Goal: Task Accomplishment & Management: Use online tool/utility

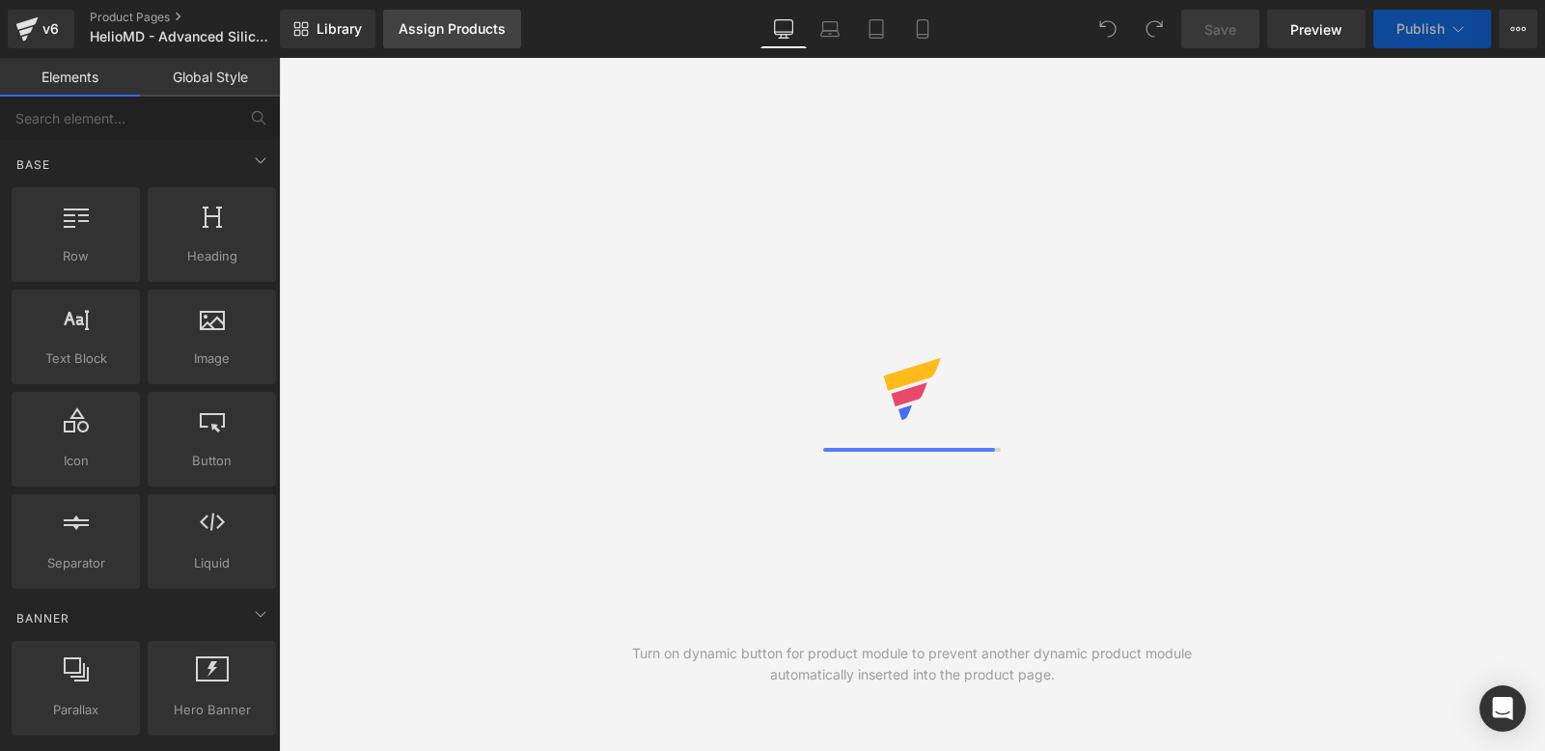
click at [436, 28] on div "Assign Products" at bounding box center [452, 28] width 107 height 15
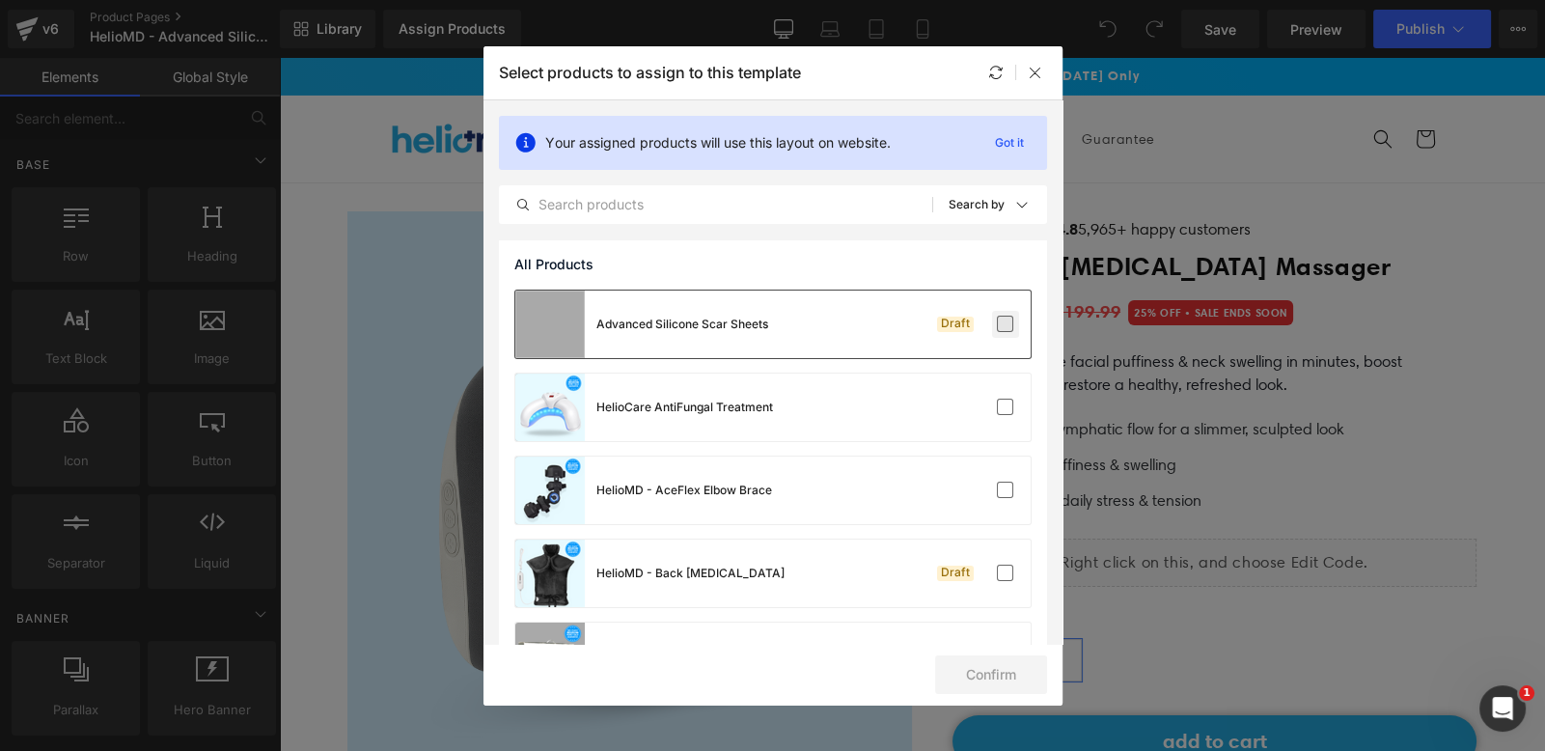
click at [997, 321] on label at bounding box center [1005, 324] width 17 height 17
click at [1006, 324] on input "checkbox" at bounding box center [1006, 324] width 0 height 0
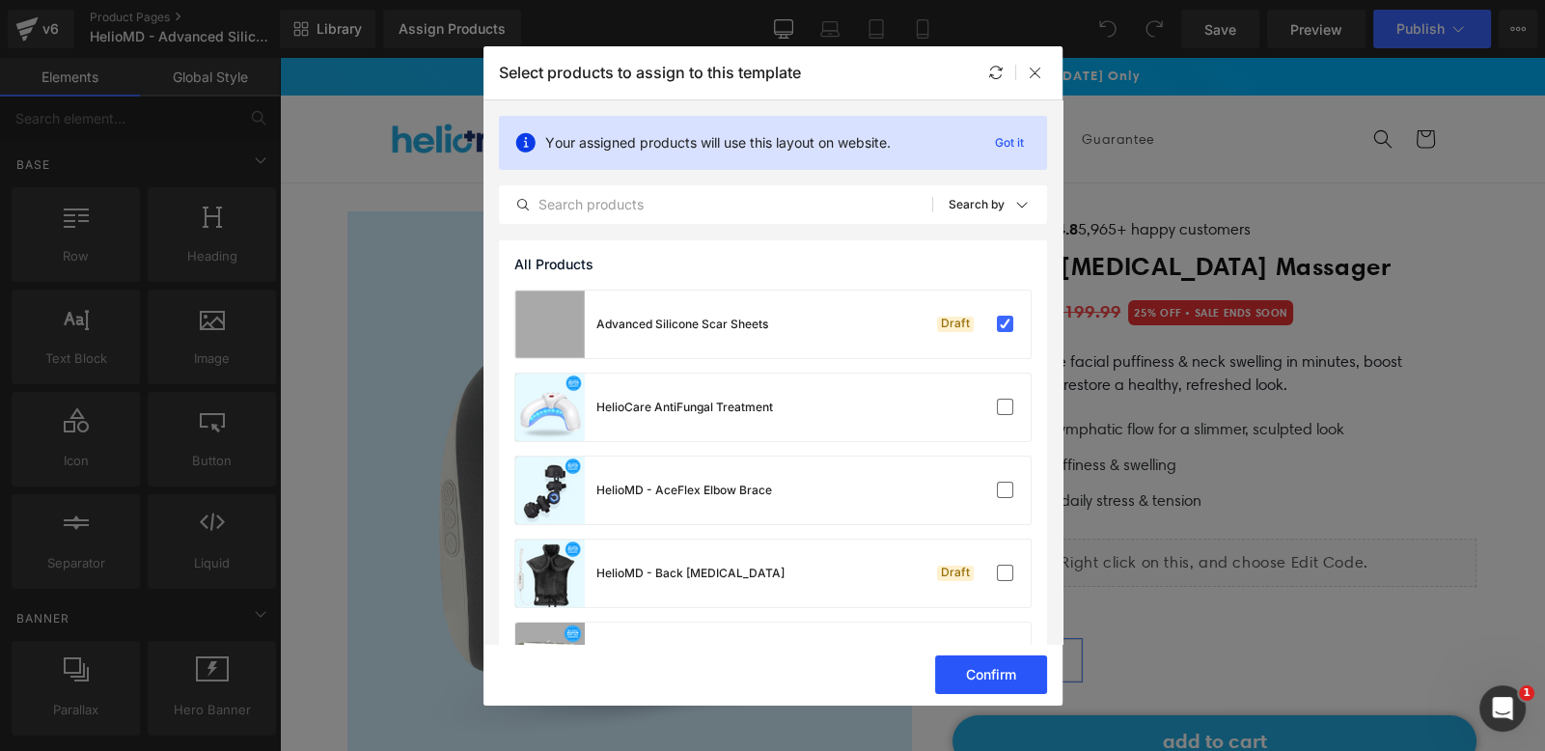
click at [975, 667] on button "Confirm" at bounding box center [991, 674] width 112 height 39
click at [1042, 69] on icon at bounding box center [1035, 72] width 15 height 15
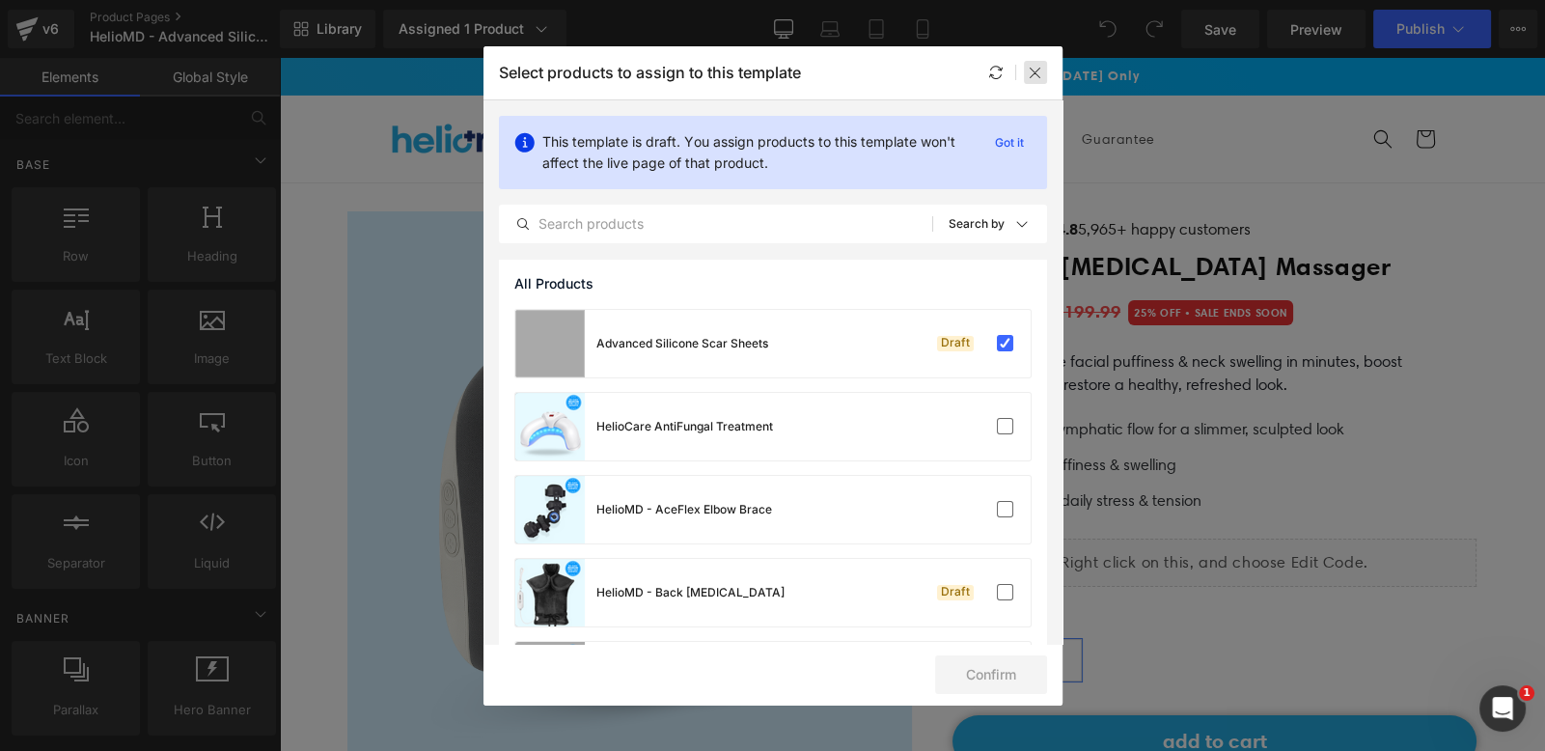
click at [1043, 73] on div at bounding box center [1035, 72] width 23 height 23
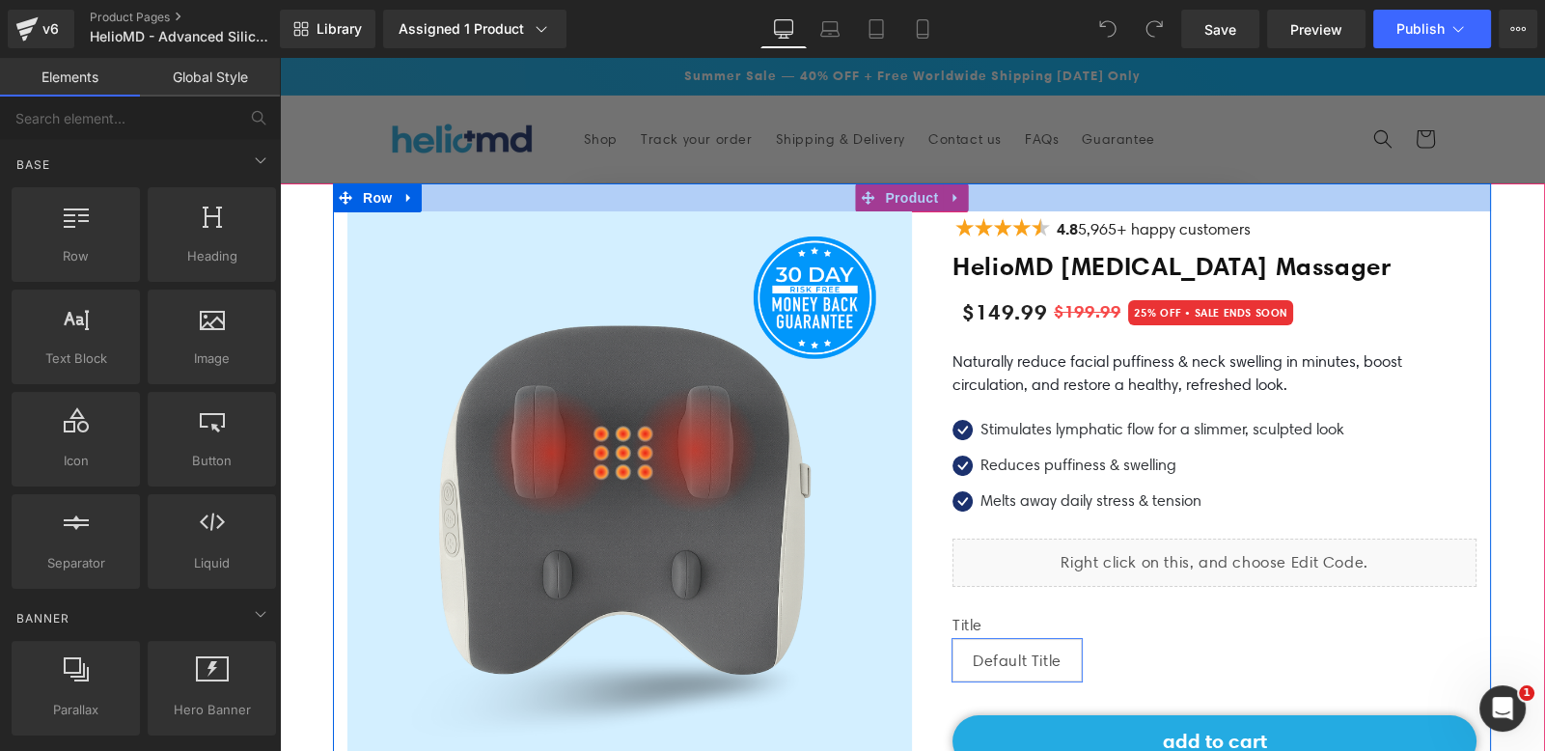
drag, startPoint x: 926, startPoint y: 203, endPoint x: 466, endPoint y: 217, distance: 460.6
click at [926, 203] on div at bounding box center [912, 197] width 1158 height 28
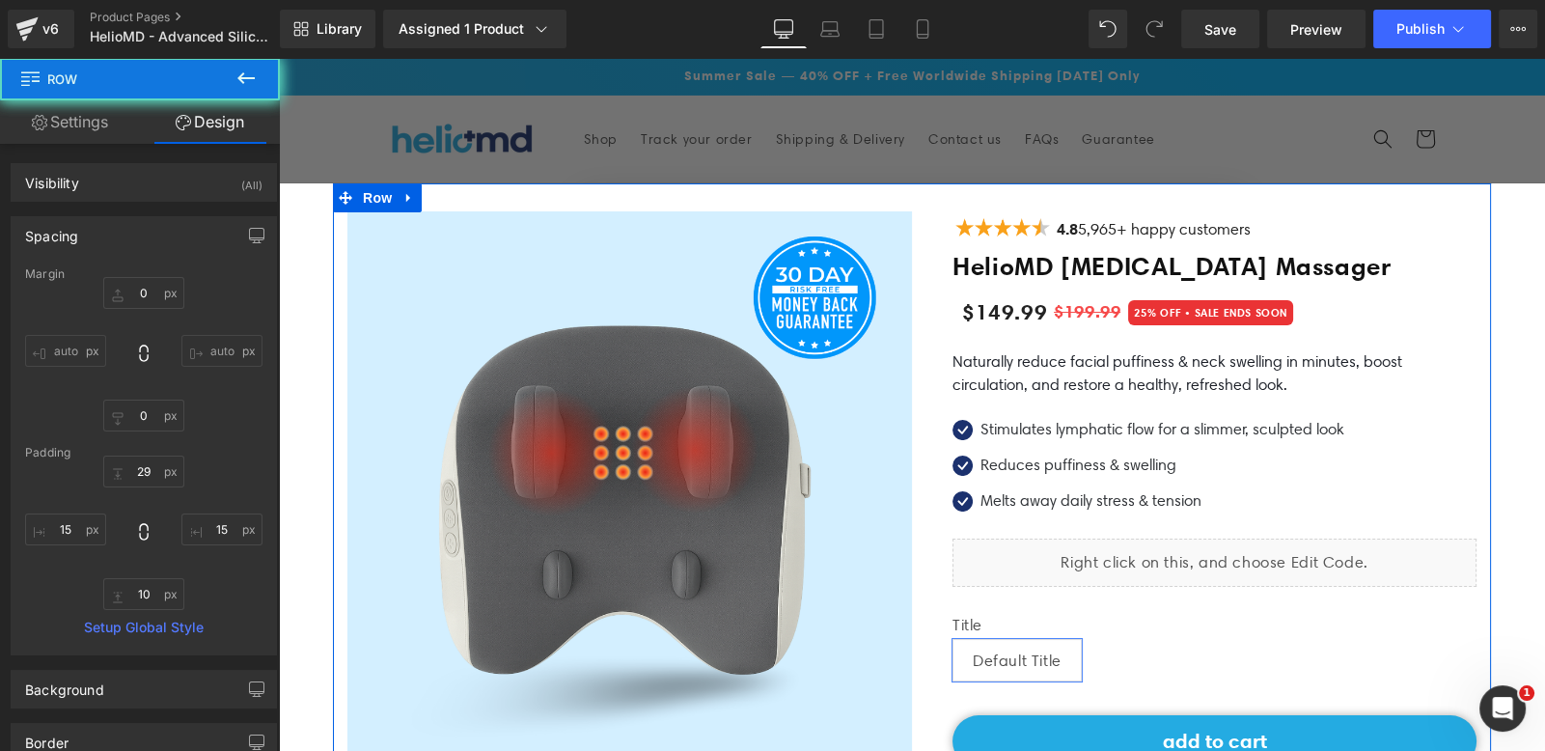
click at [279, 227] on div "Spacing Margin 0 auto 0 auto Padding 29 15 10 15 Setup Global Style" at bounding box center [144, 429] width 289 height 454
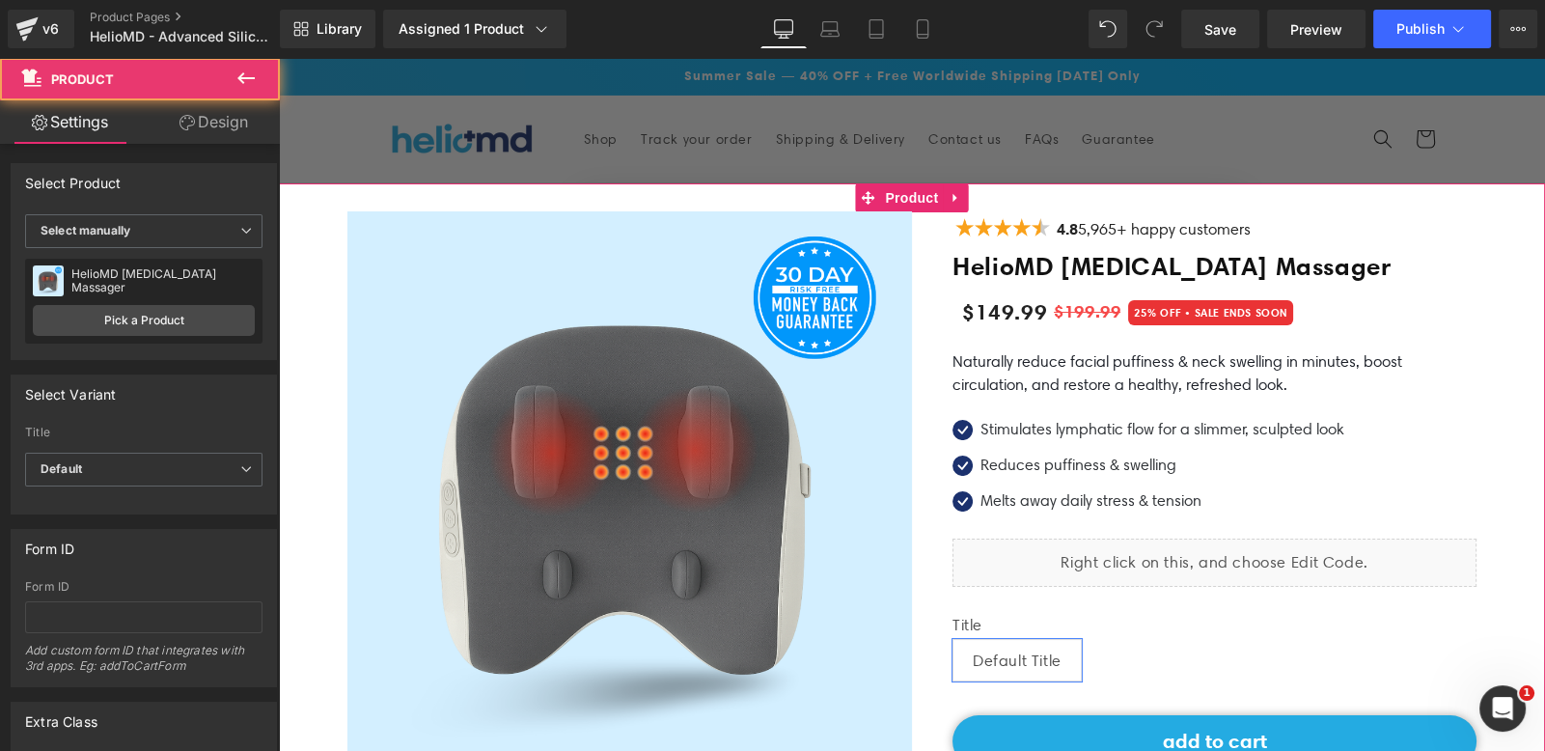
click at [297, 202] on div at bounding box center [912, 589] width 1266 height 813
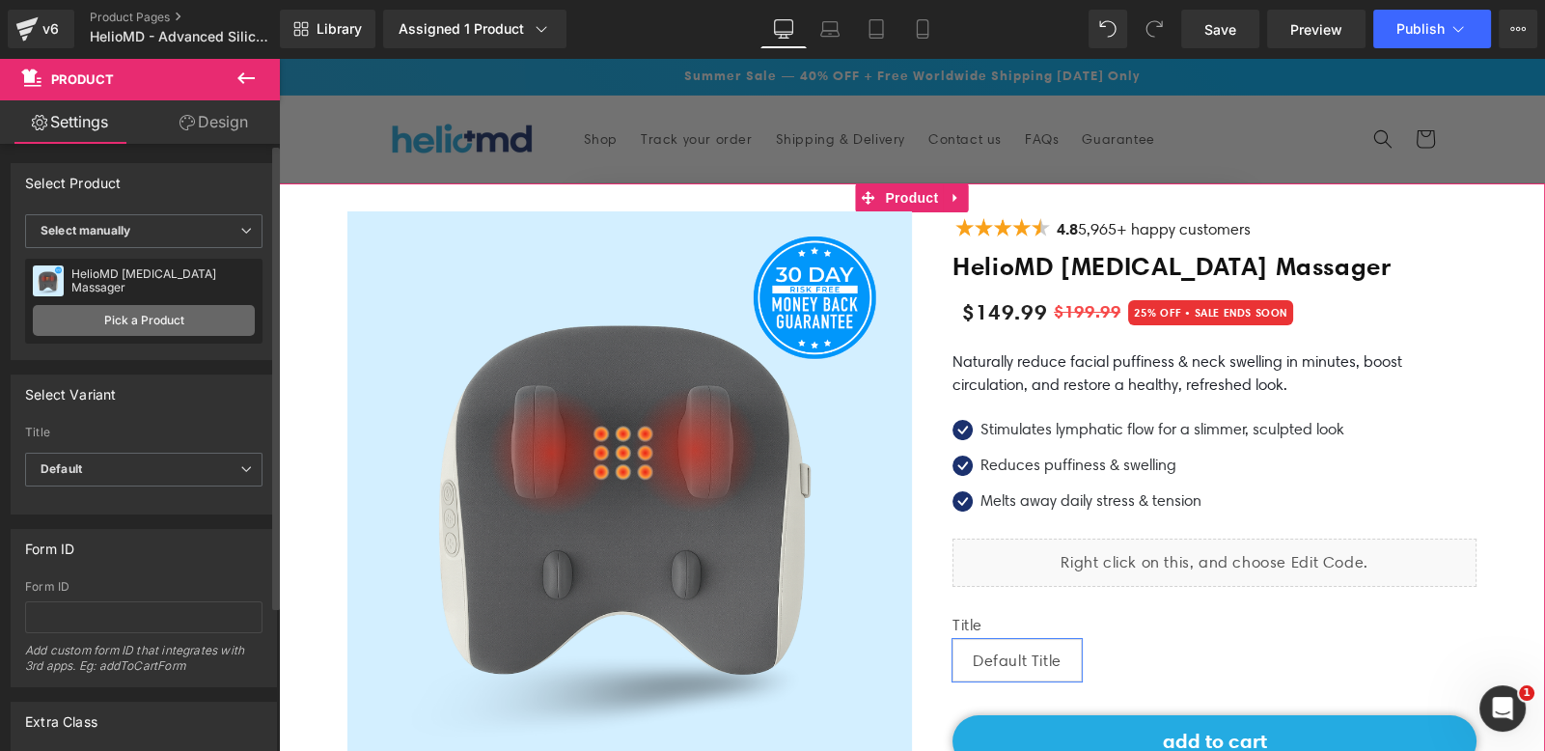
click at [160, 320] on link "Pick a Product" at bounding box center [144, 320] width 222 height 31
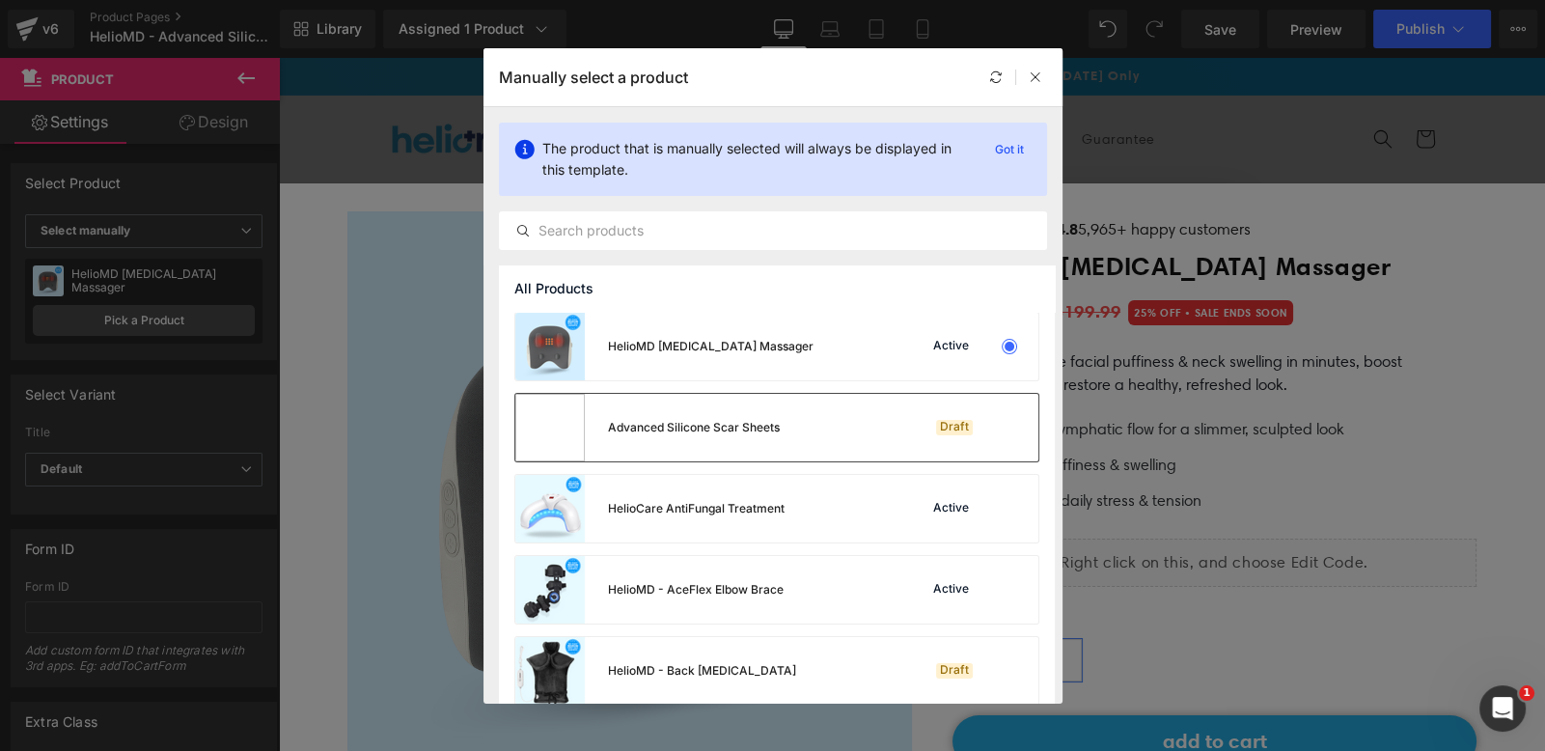
click at [831, 447] on div "Advanced Silicone Scar Sheets Draft" at bounding box center [776, 428] width 523 height 68
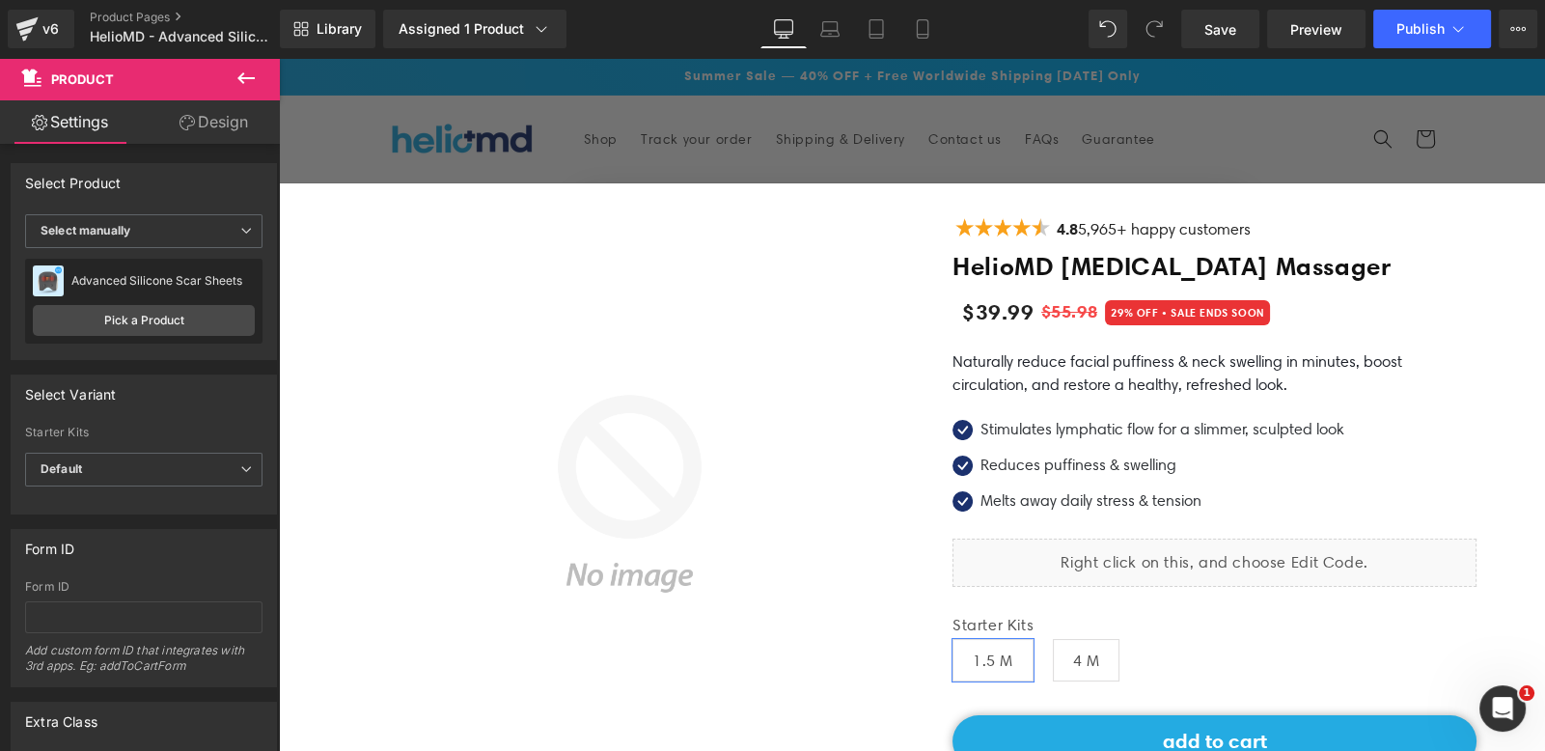
scroll to position [96, 0]
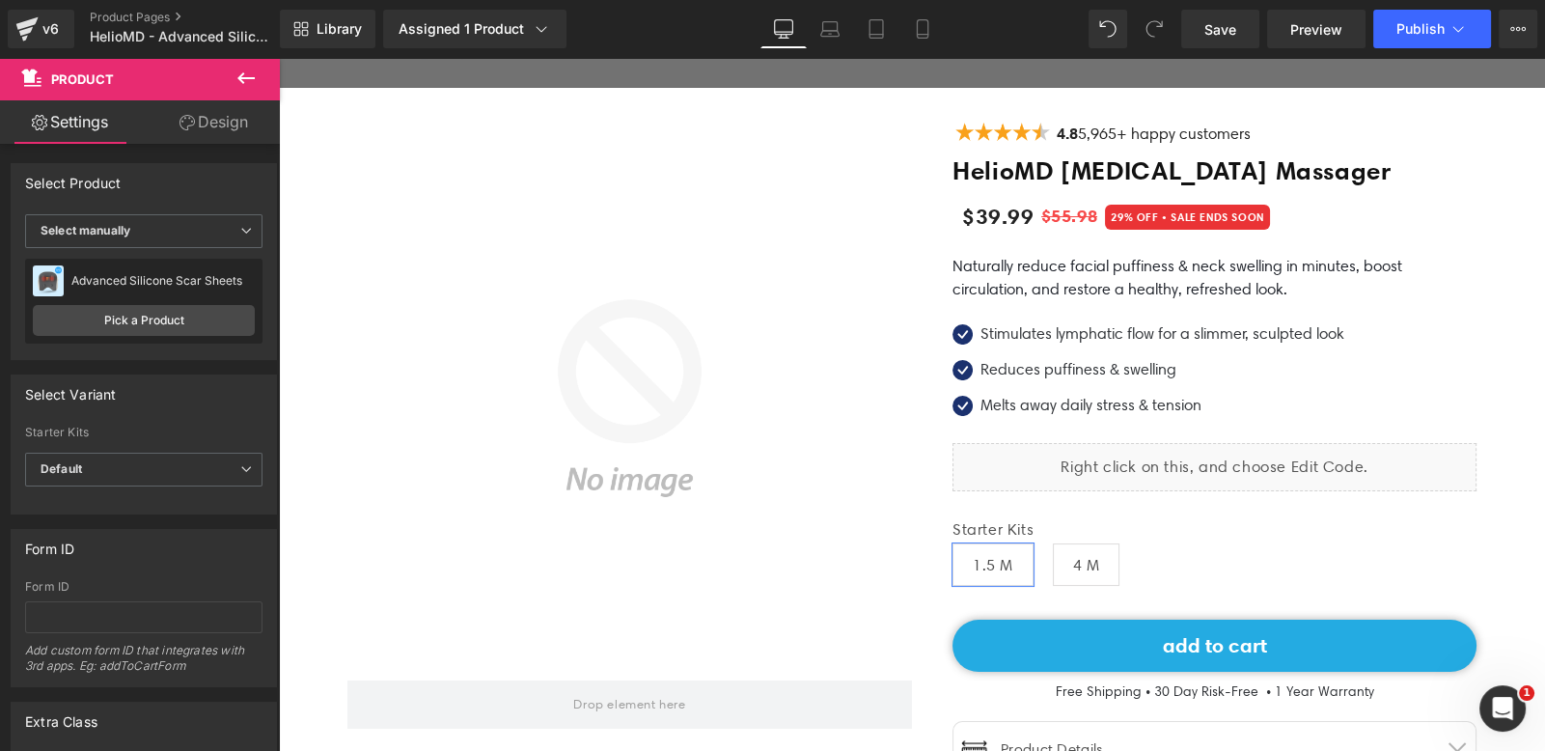
click at [1365, 179] on h1 "HelioMD [MEDICAL_DATA] Massager" at bounding box center [1214, 171] width 524 height 33
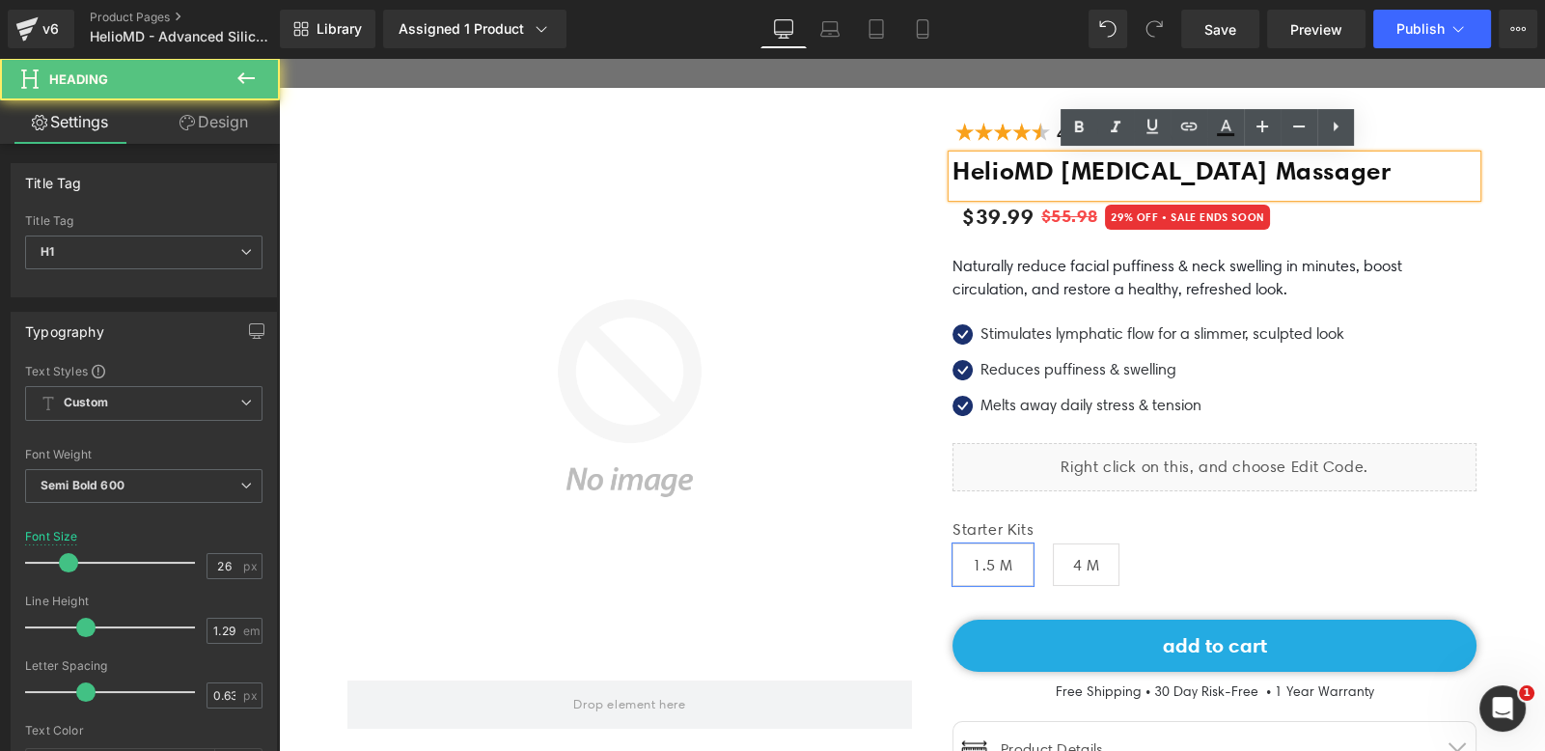
click at [1378, 168] on h1 "HelioMD [MEDICAL_DATA] Massager" at bounding box center [1214, 171] width 524 height 33
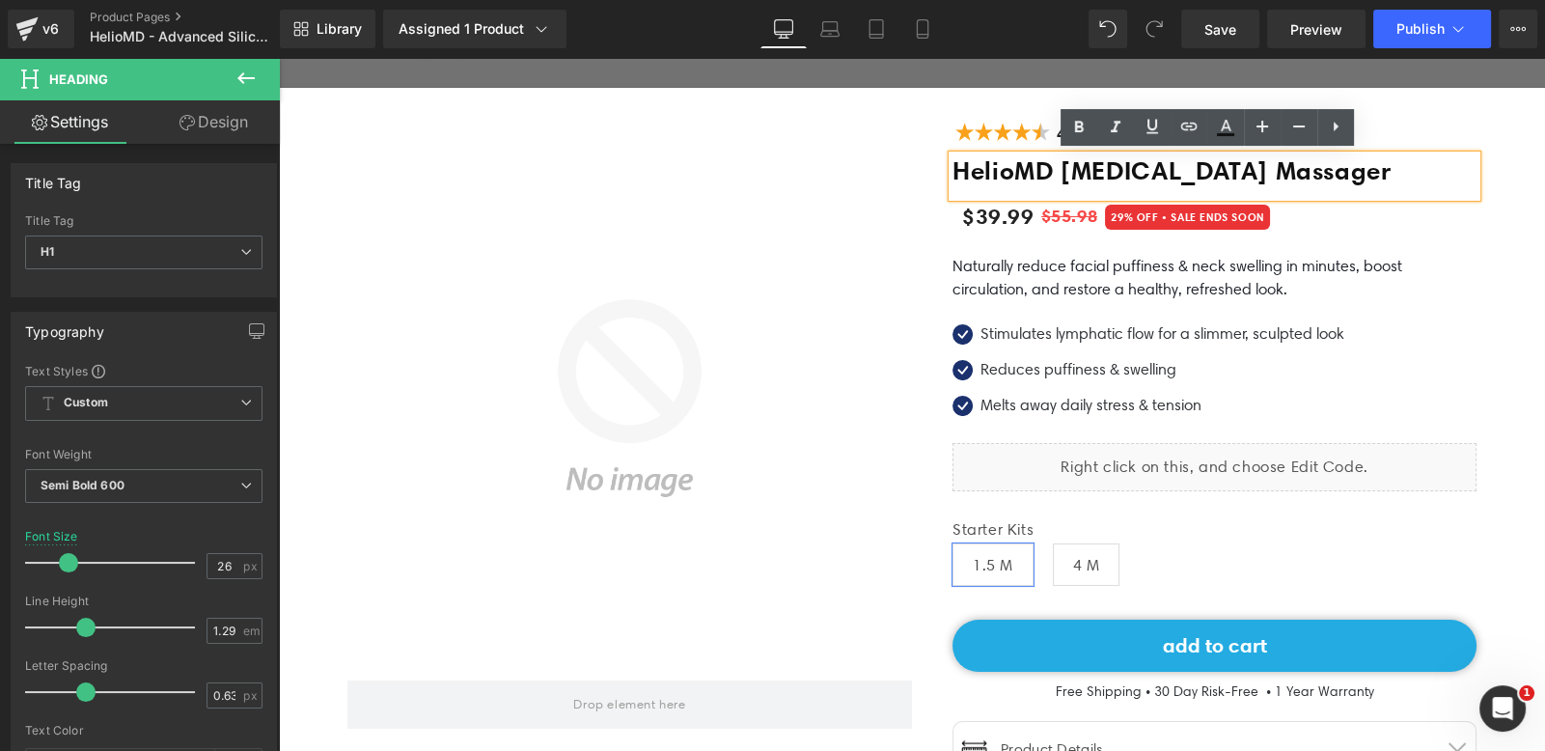
drag, startPoint x: 1440, startPoint y: 168, endPoint x: 1055, endPoint y: 168, distance: 385.1
click at [1057, 164] on h1 "HelioMD [MEDICAL_DATA] Massager" at bounding box center [1214, 171] width 524 height 33
paste div
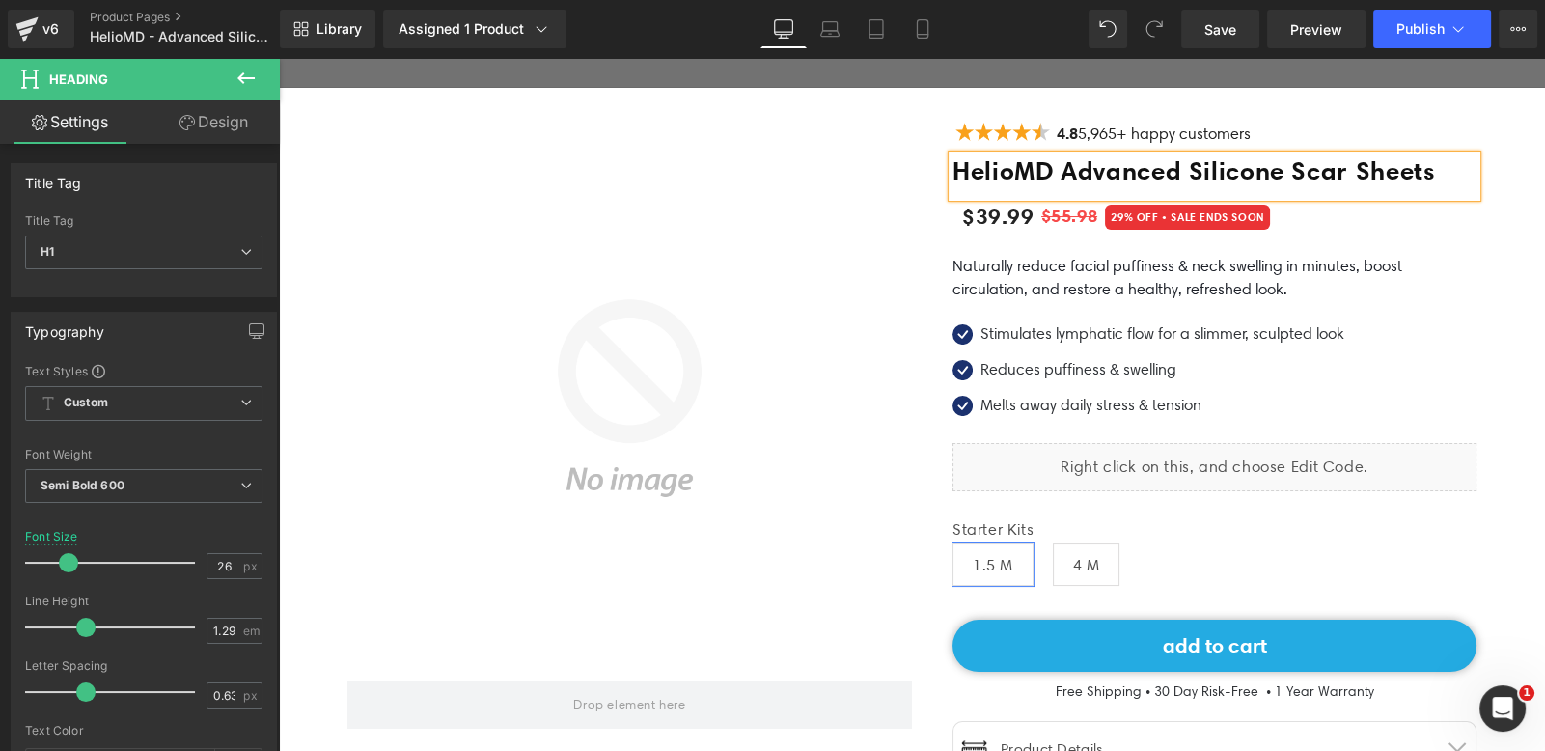
click at [1002, 259] on font "Naturally reduce facial puffiness & neck swelling in minutes, boost circulation…" at bounding box center [1177, 277] width 450 height 41
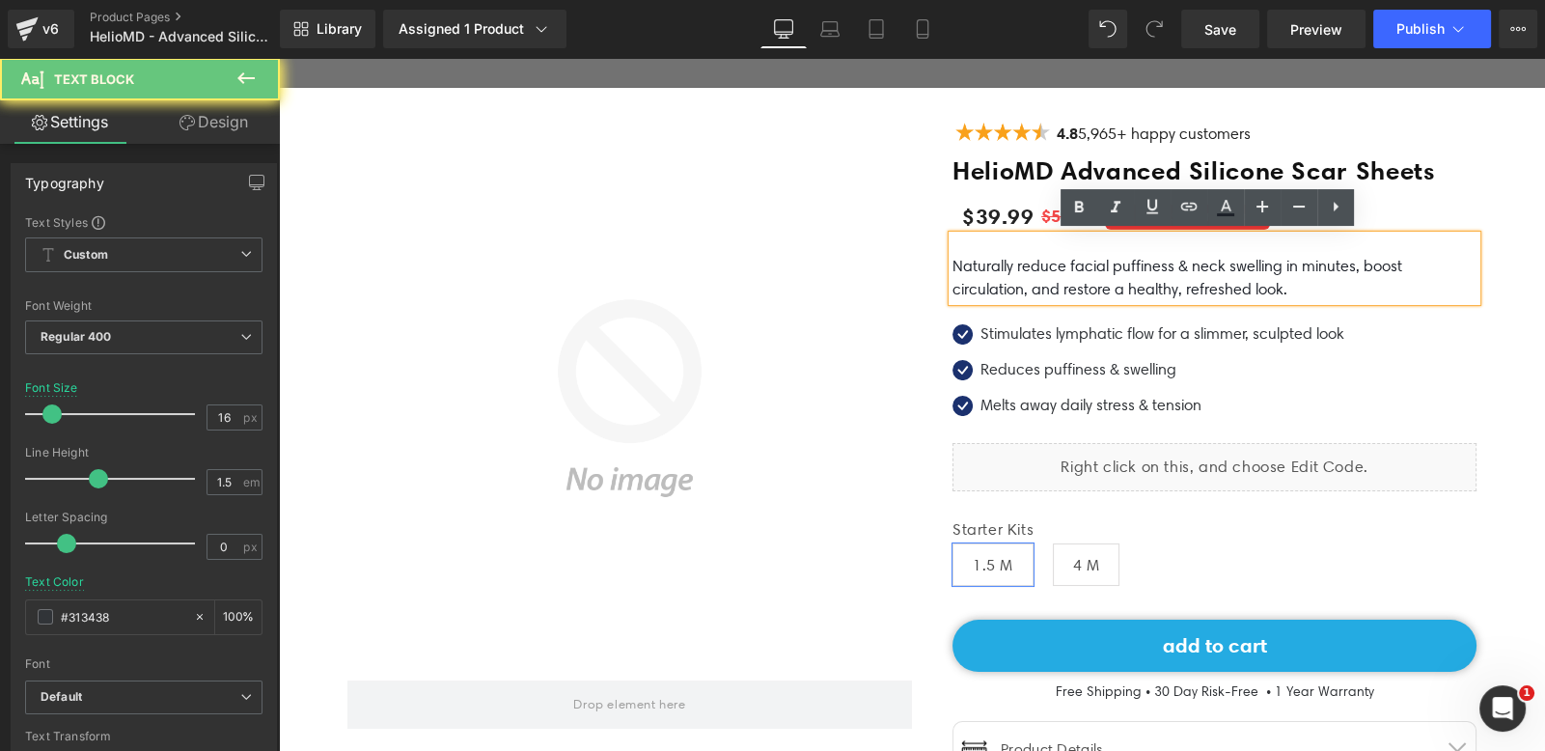
click at [1006, 273] on p "Naturally reduce facial puffiness & neck swelling in minutes, boost circulation…" at bounding box center [1214, 278] width 524 height 46
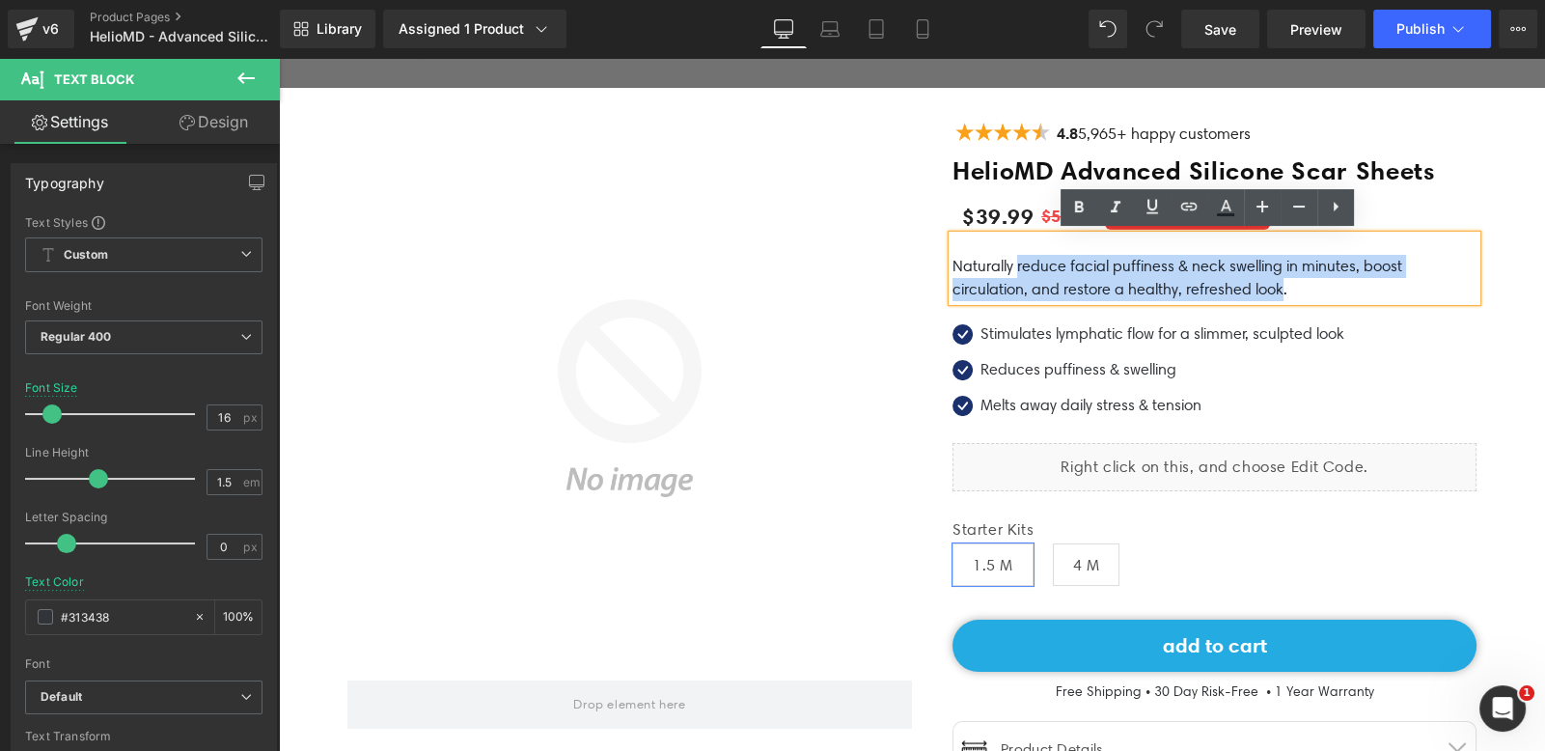
drag, startPoint x: 1273, startPoint y: 287, endPoint x: 999, endPoint y: 271, distance: 274.5
click at [999, 271] on font "Naturally reduce facial puffiness & neck swelling in minutes, boost circulation…" at bounding box center [1177, 277] width 450 height 41
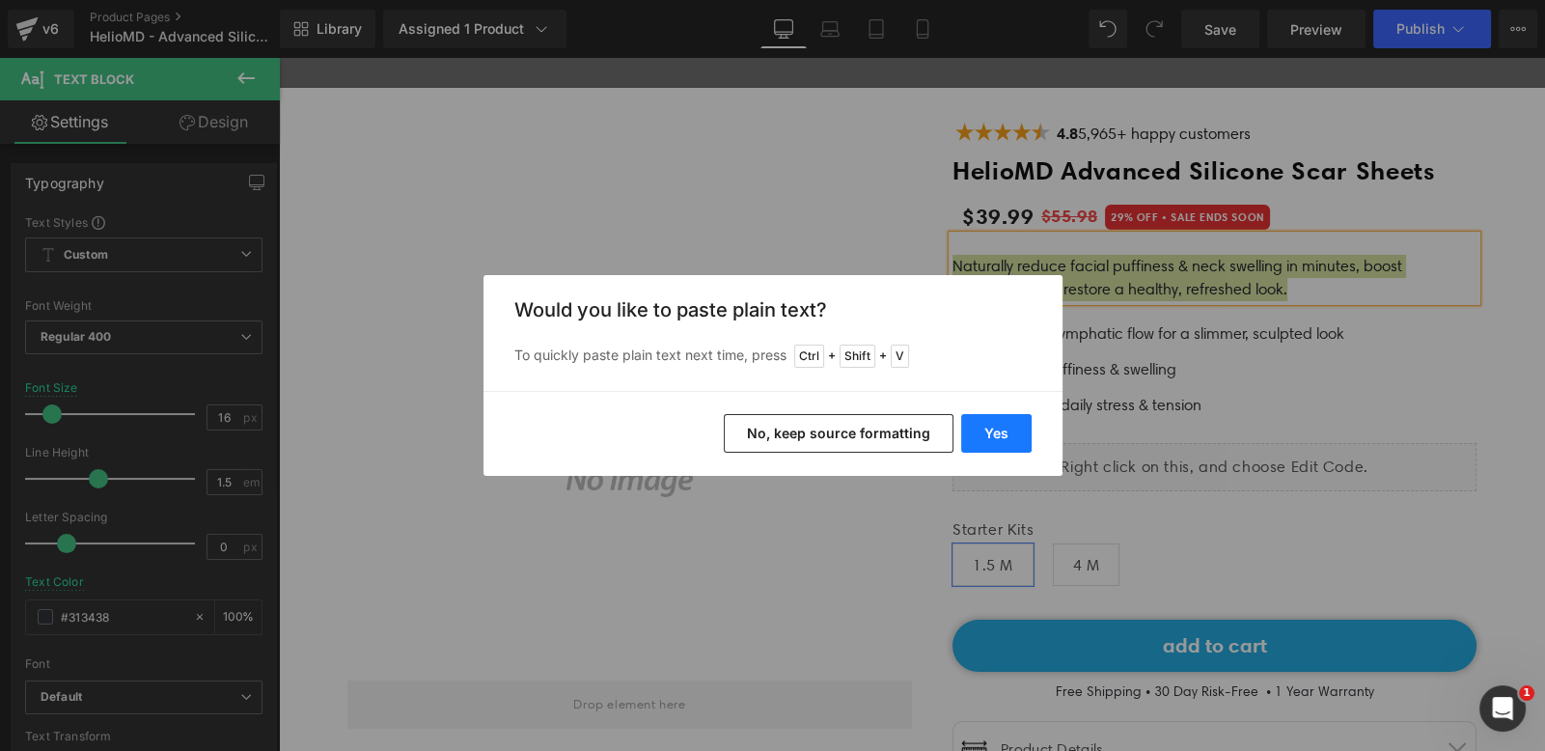
drag, startPoint x: 705, startPoint y: 375, endPoint x: 980, endPoint y: 433, distance: 281.1
click at [980, 433] on button "Yes" at bounding box center [996, 433] width 70 height 39
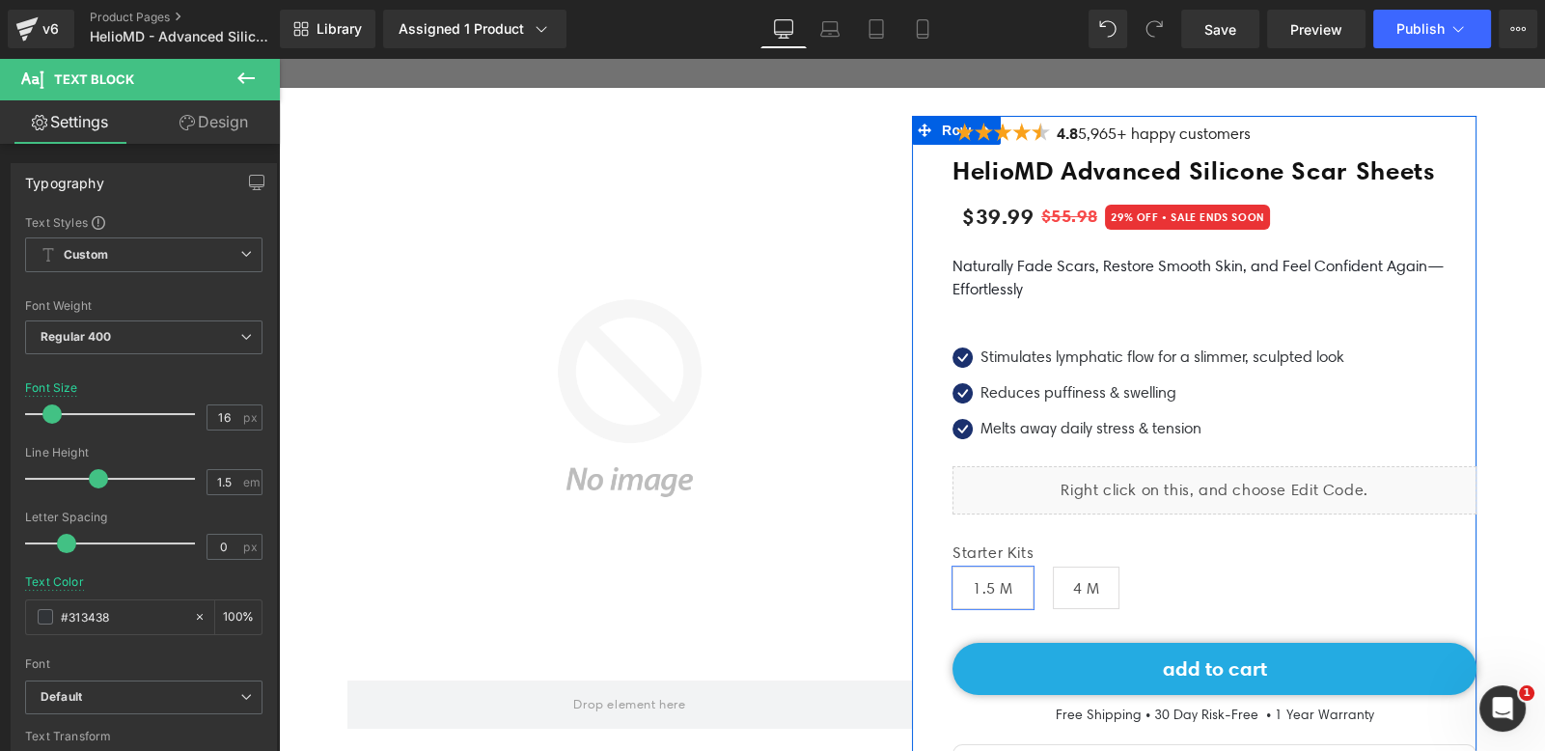
click at [1152, 281] on span at bounding box center [1162, 277] width 20 height 23
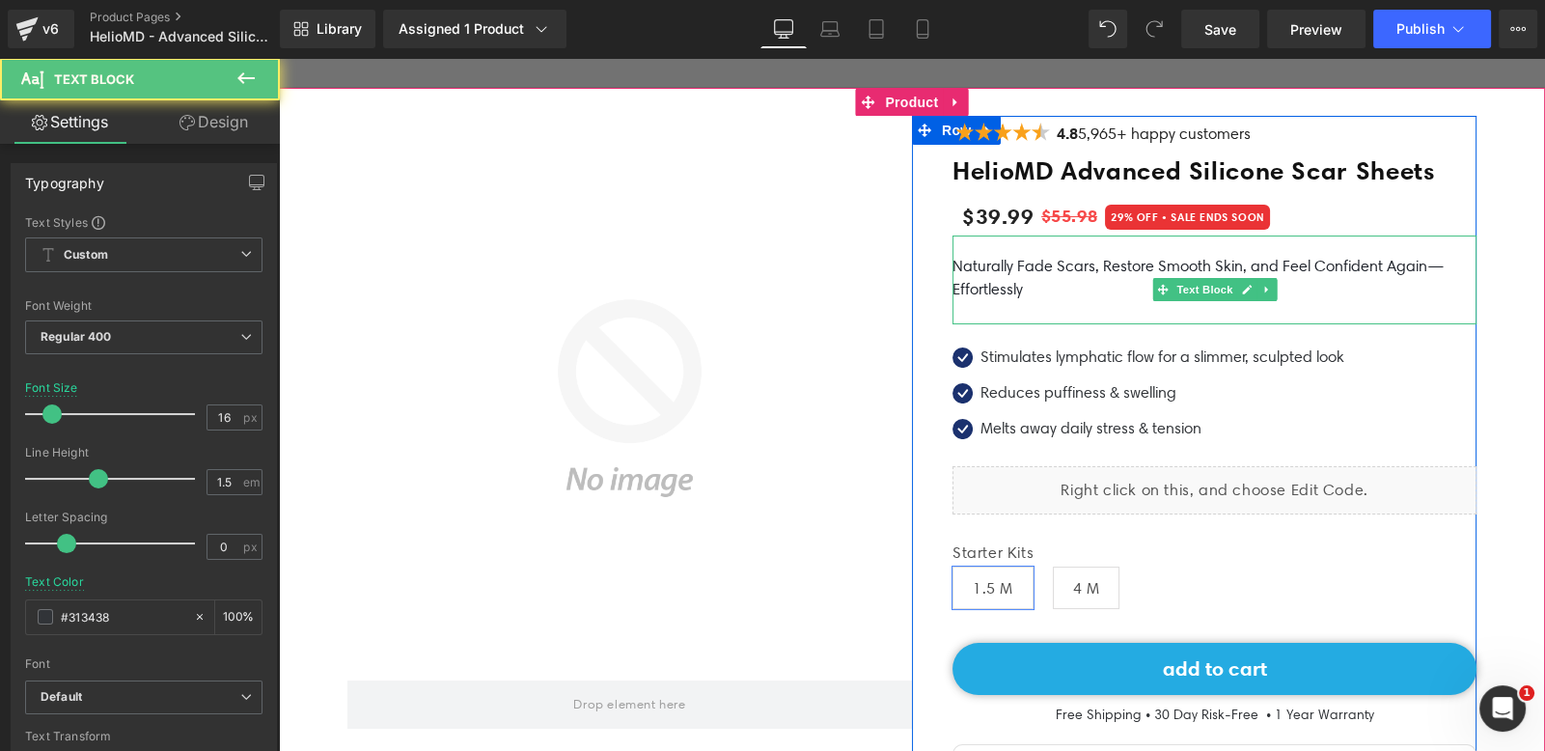
click at [1023, 289] on p "Naturally Fade Scars, Restore Smooth Skin, and Feel Confident Again—Effortlessly" at bounding box center [1214, 278] width 524 height 46
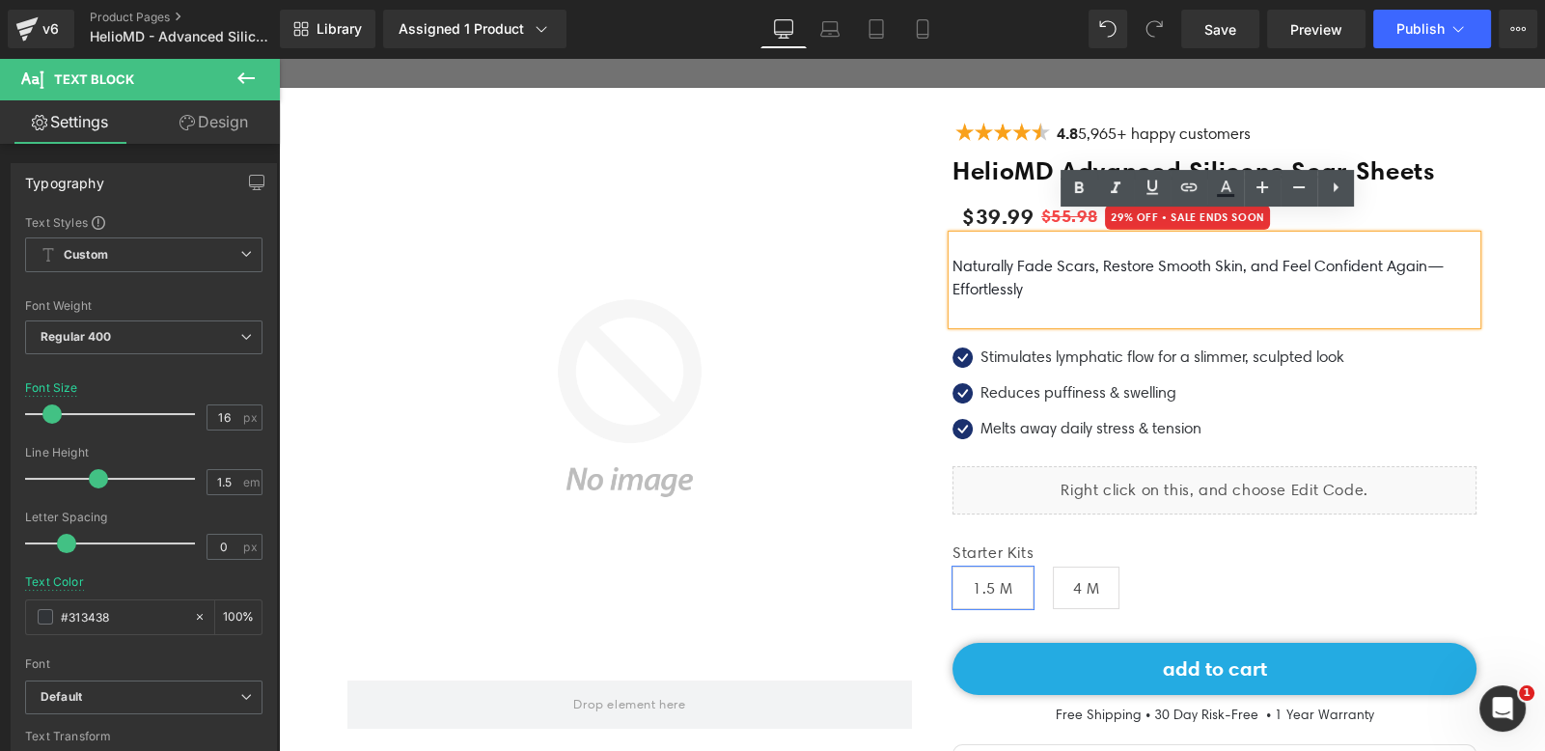
scroll to position [141, 0]
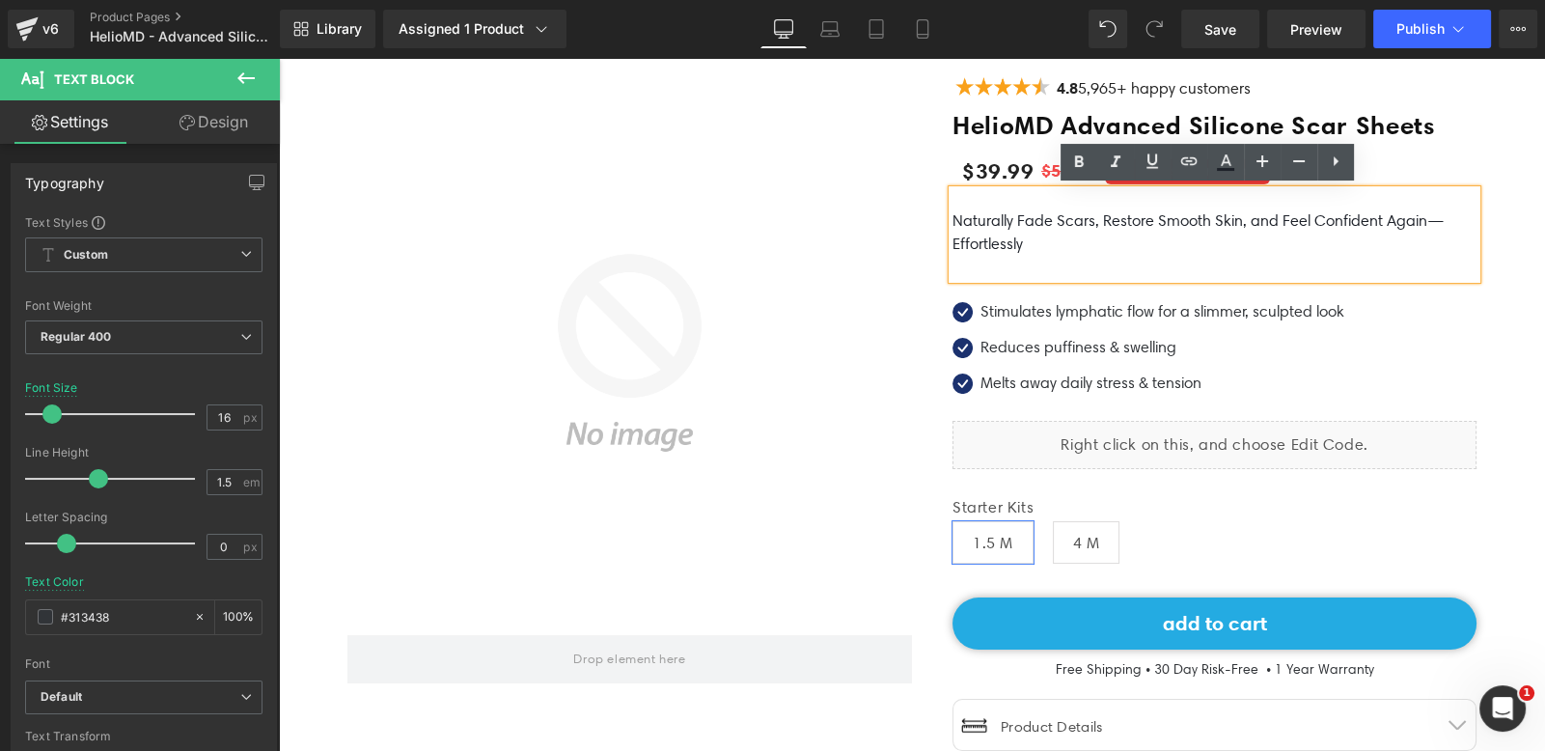
click at [984, 313] on p "Stimulates lymphatic flow for a slimmer, sculpted look" at bounding box center [1162, 311] width 364 height 23
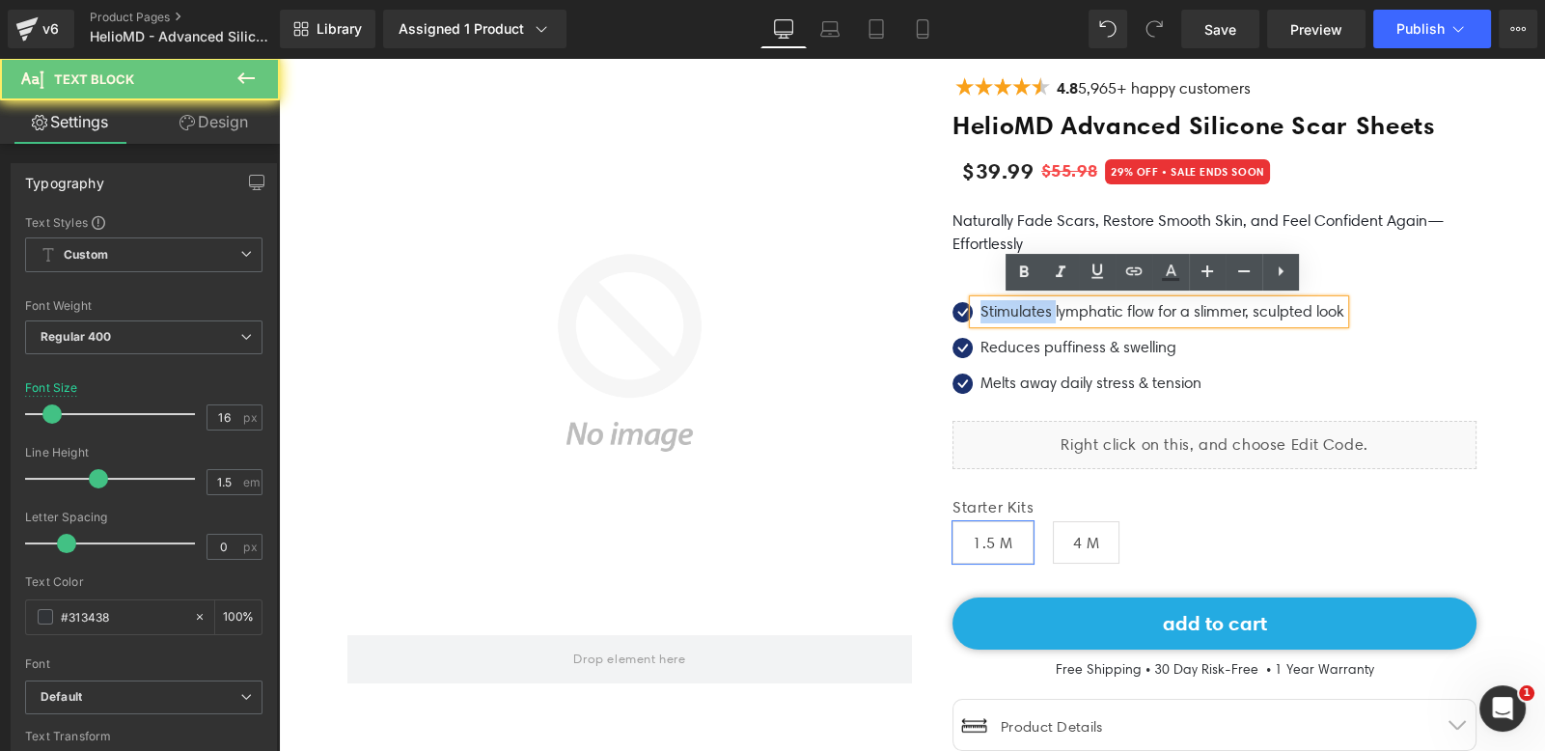
click at [984, 313] on p "Stimulates lymphatic flow for a slimmer, sculpted look" at bounding box center [1162, 311] width 364 height 23
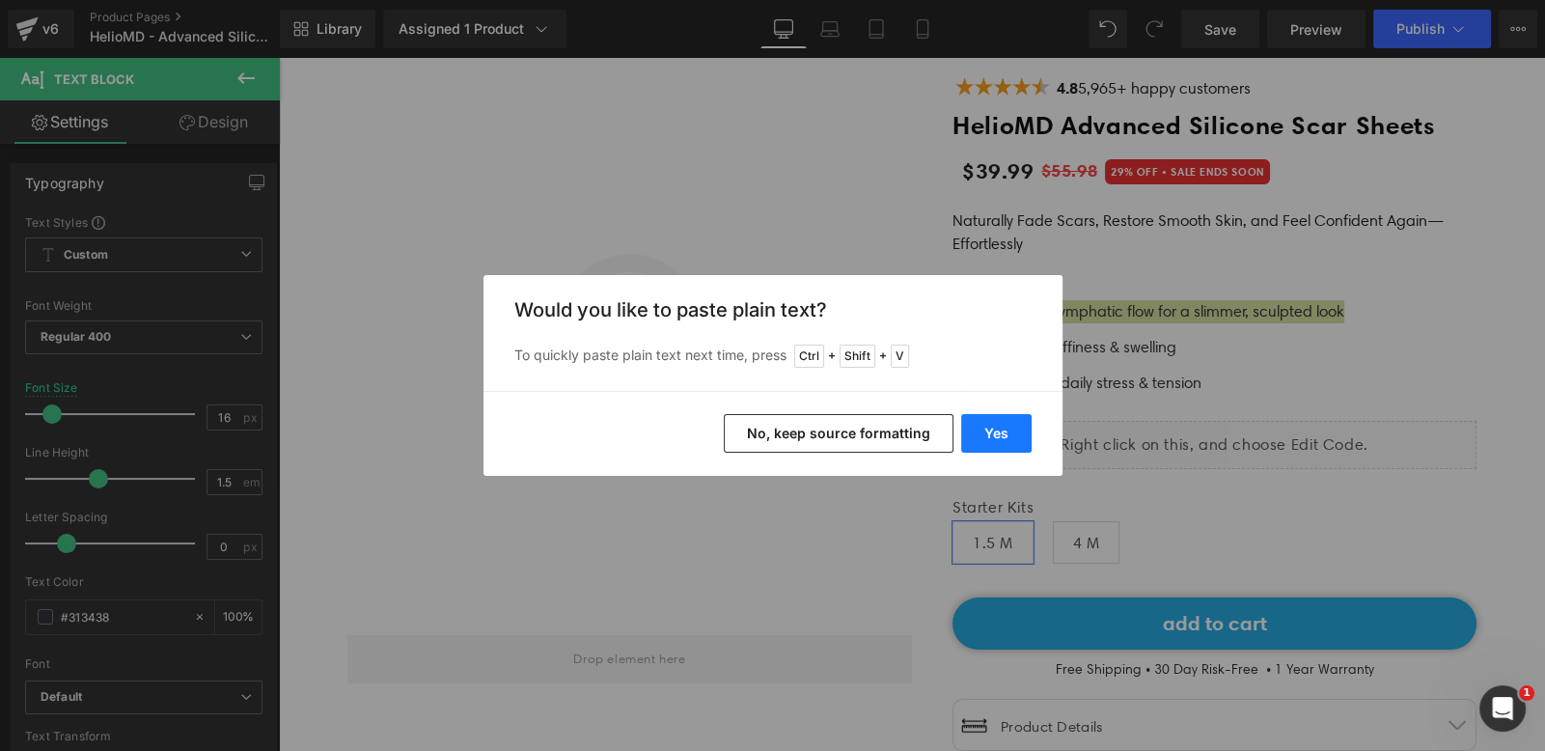
click at [994, 430] on button "Yes" at bounding box center [996, 433] width 70 height 39
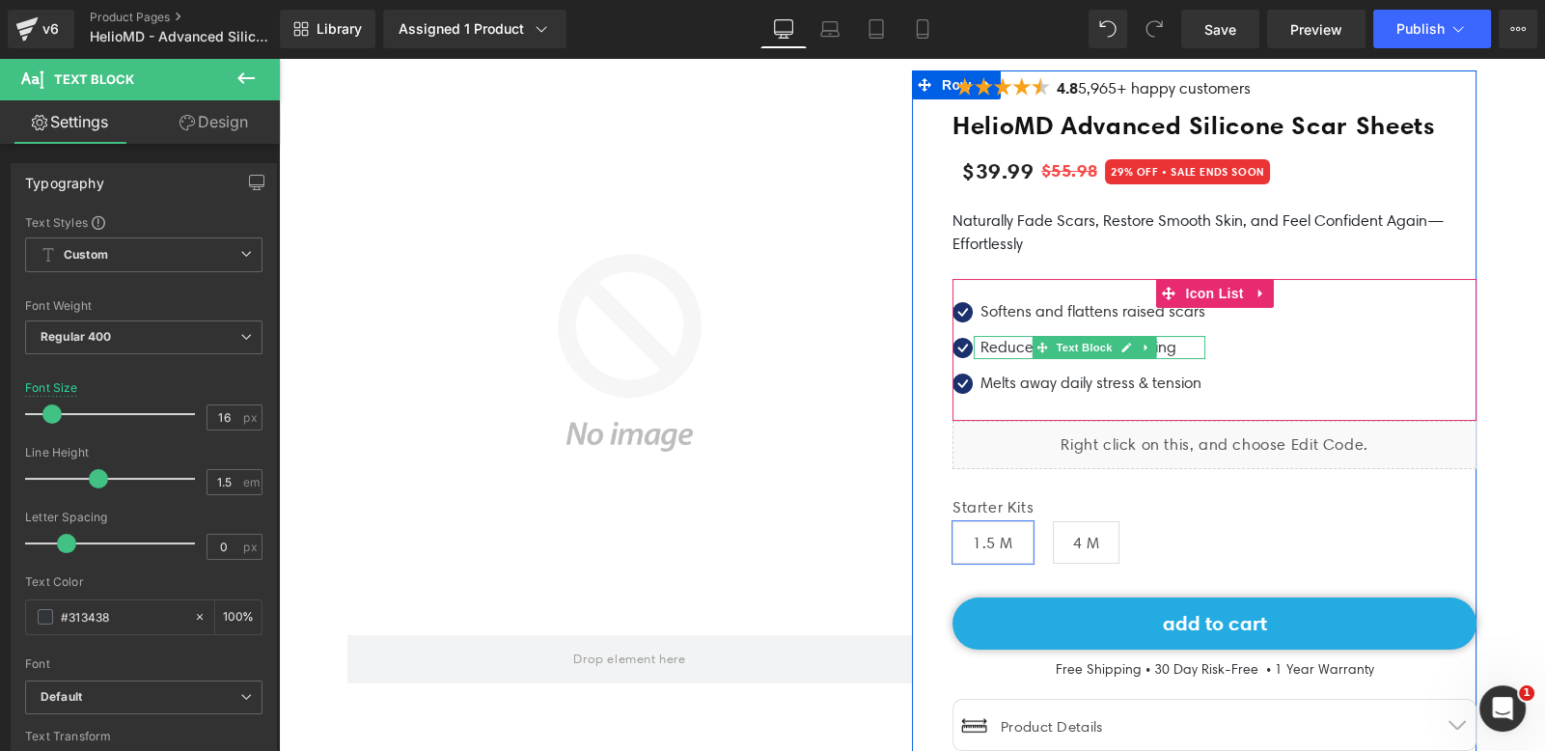
click at [997, 347] on p "Reduces puffiness & swelling" at bounding box center [1092, 347] width 225 height 23
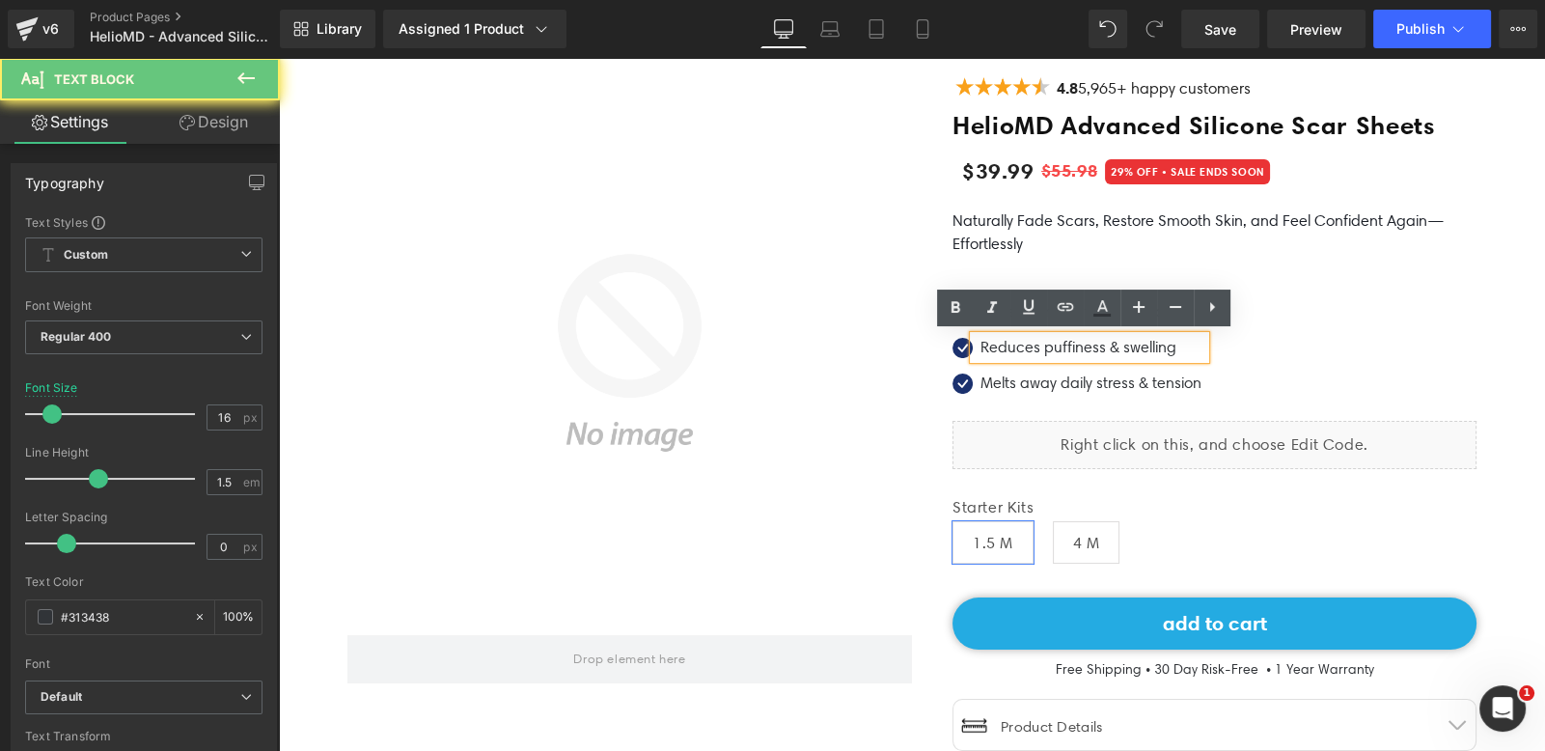
click at [997, 347] on p "Reduces puffiness & swelling" at bounding box center [1092, 347] width 225 height 23
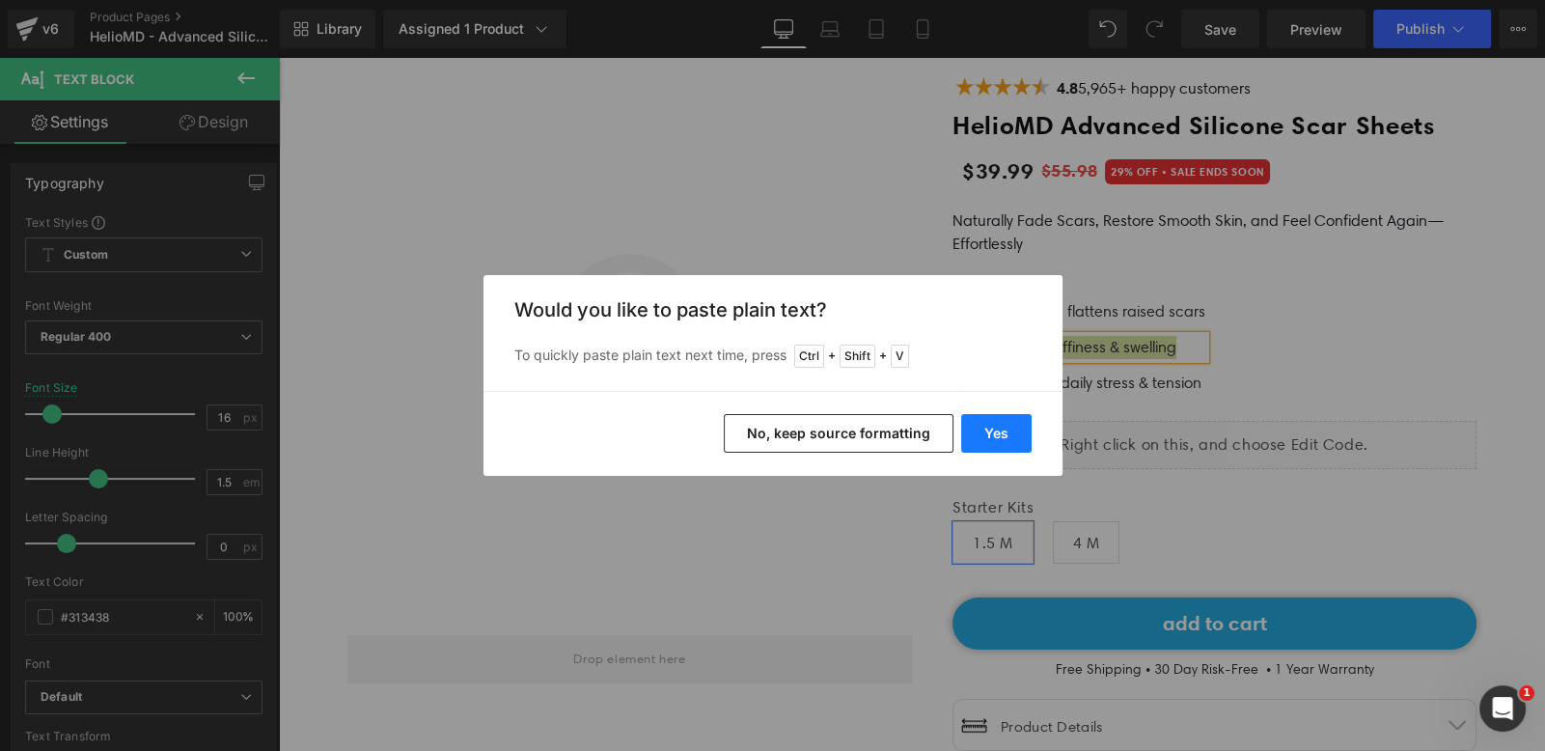
click at [989, 424] on button "Yes" at bounding box center [996, 433] width 70 height 39
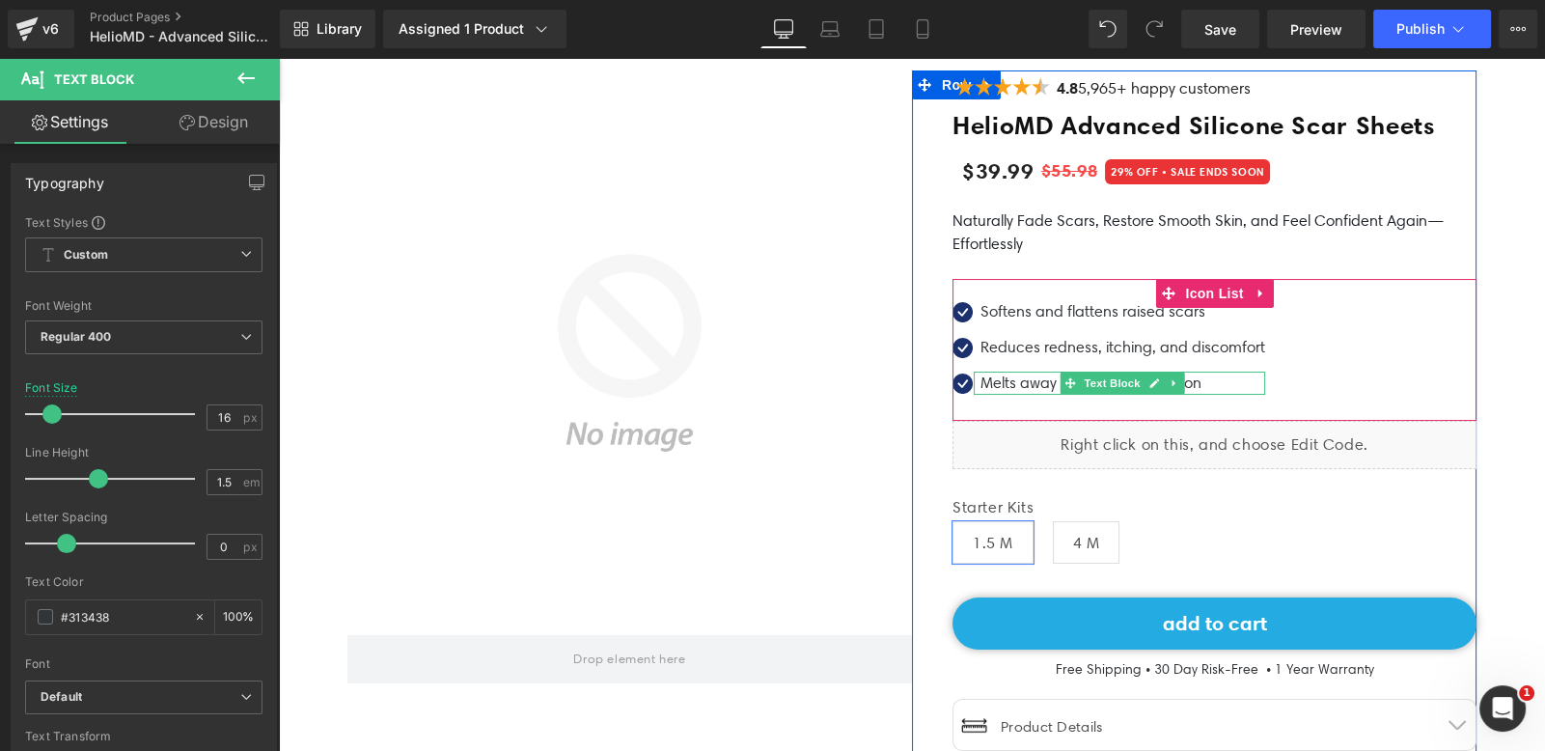
click at [990, 385] on p "Melts away daily stress & tension" at bounding box center [1122, 383] width 285 height 23
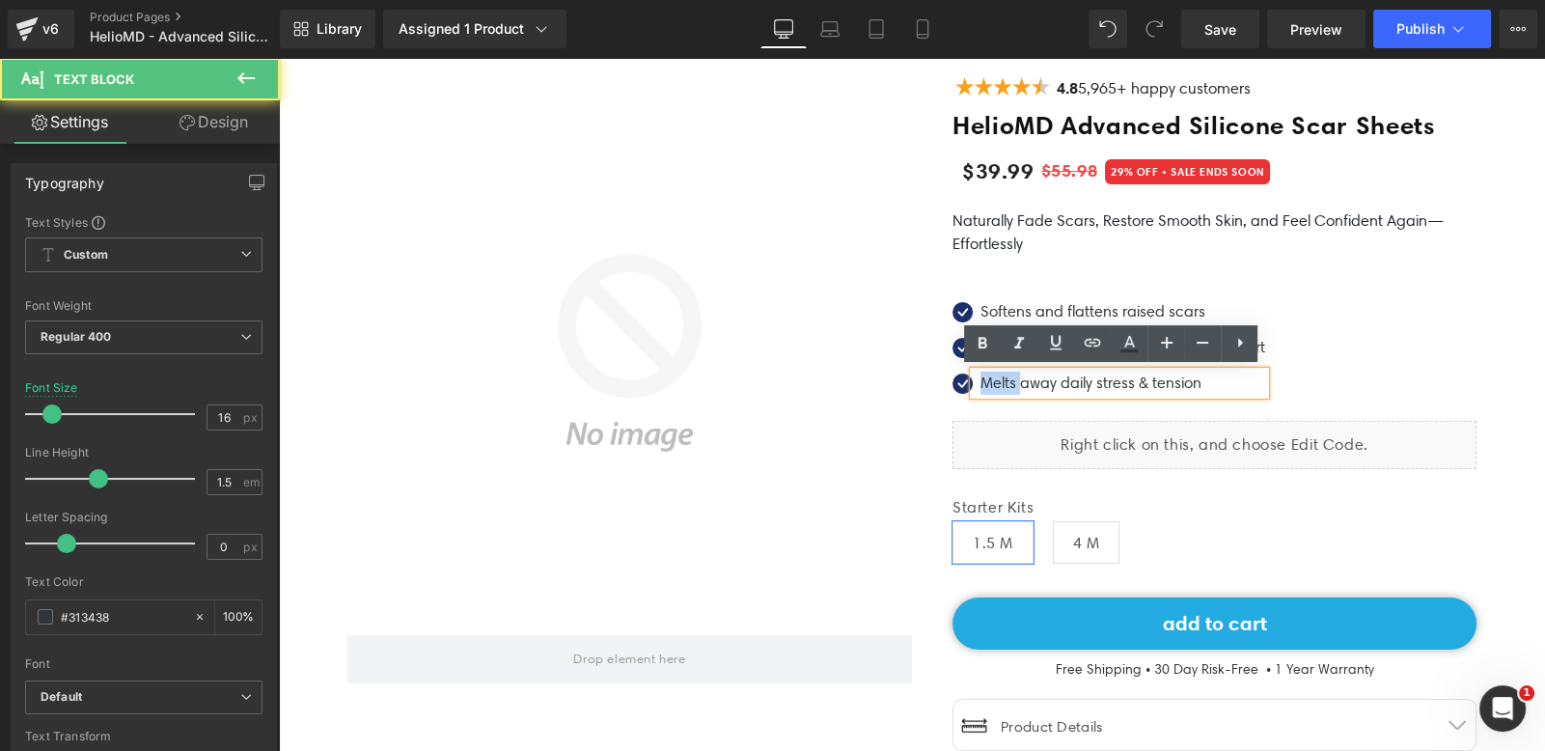
click at [991, 385] on p "Melts away daily stress & tension" at bounding box center [1122, 383] width 285 height 23
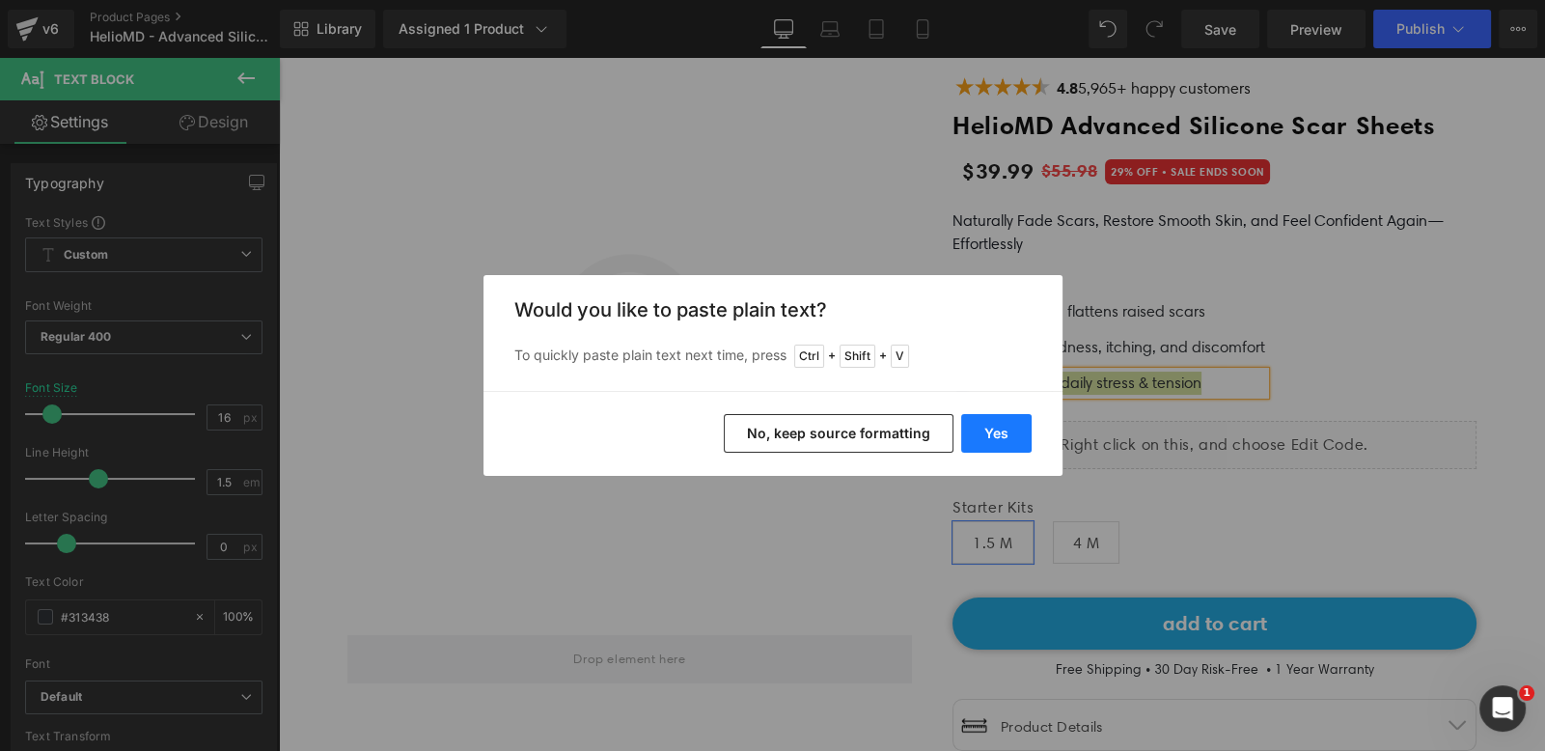
click at [994, 440] on button "Yes" at bounding box center [996, 433] width 70 height 39
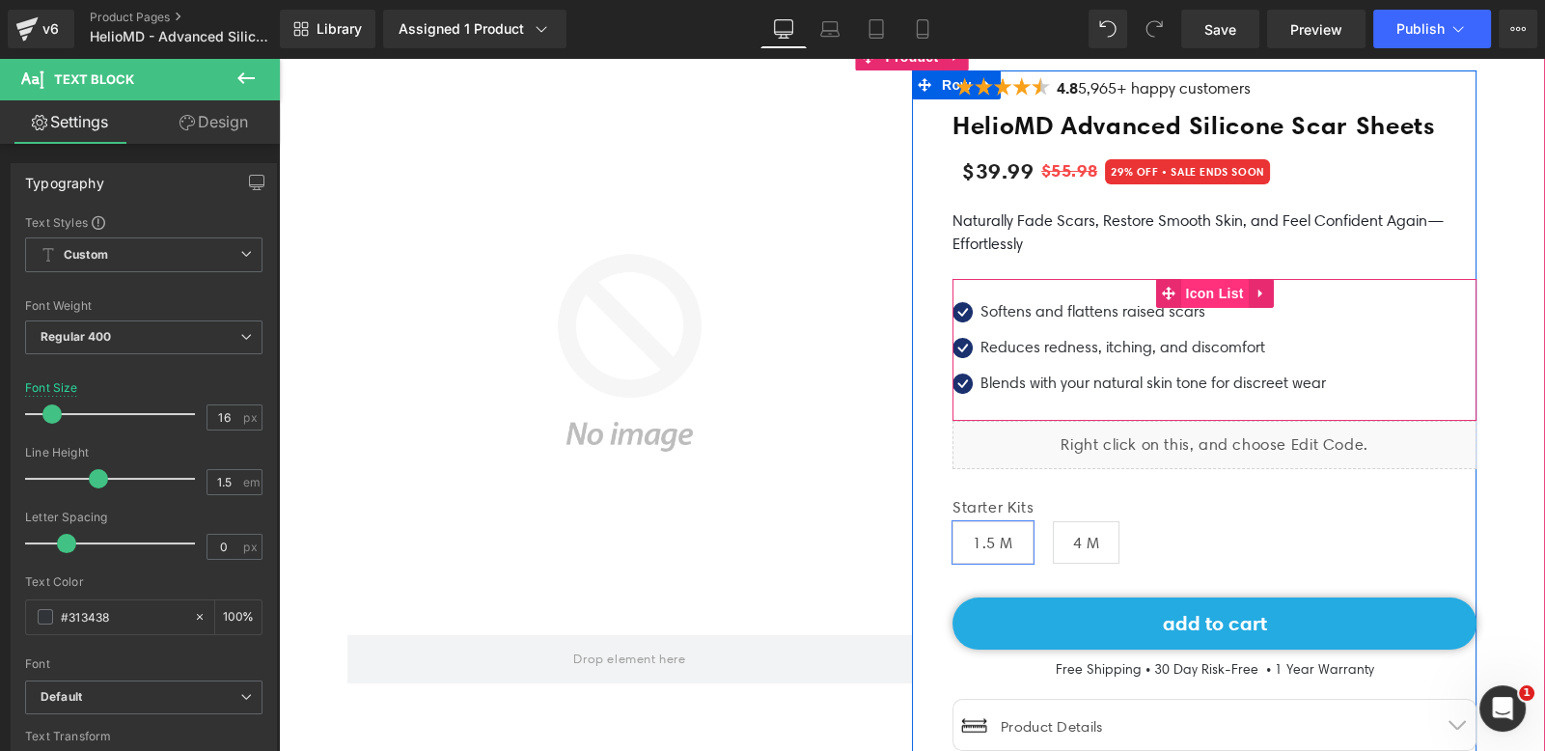
click at [1206, 293] on span "Icon List" at bounding box center [1214, 293] width 68 height 29
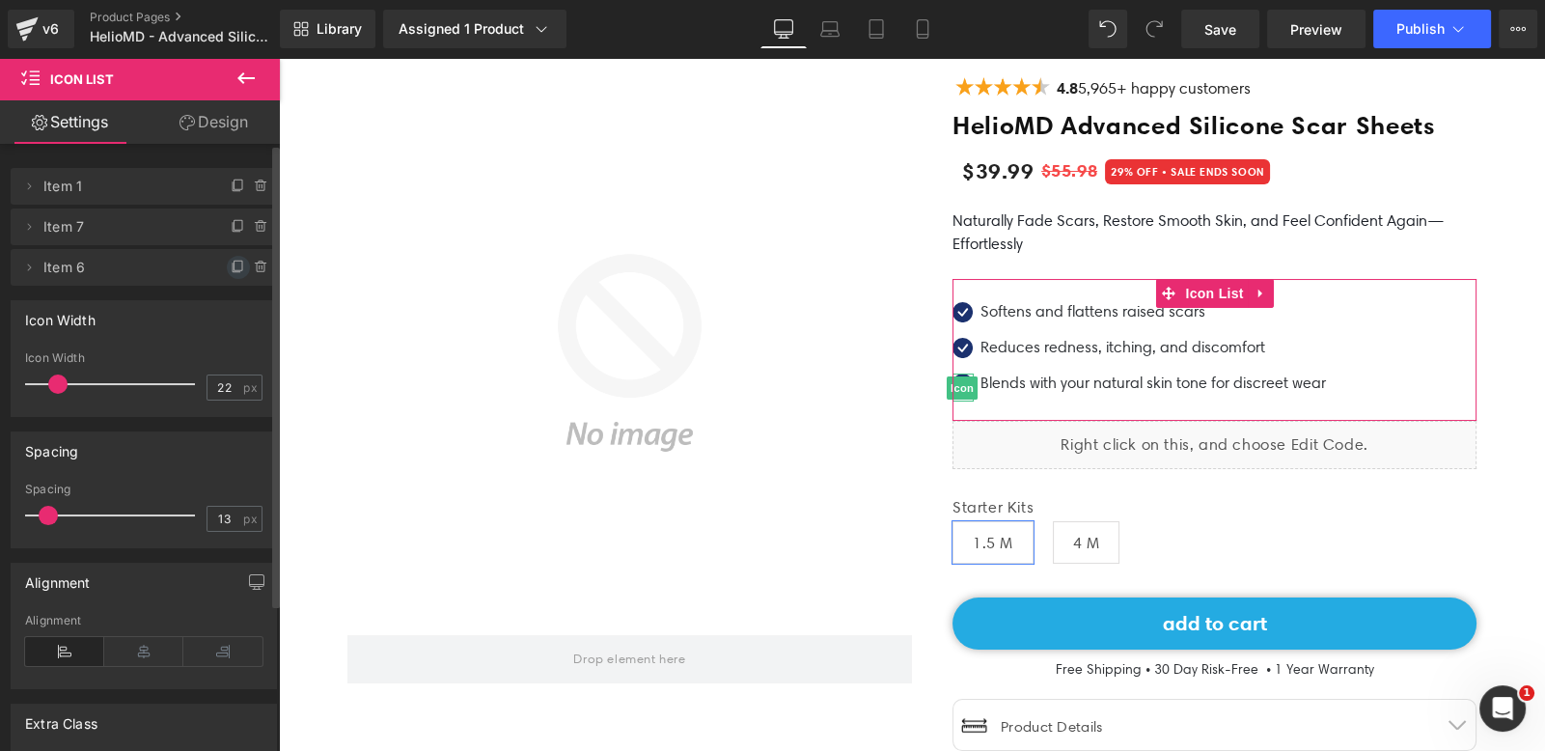
click at [231, 274] on icon at bounding box center [238, 267] width 15 height 15
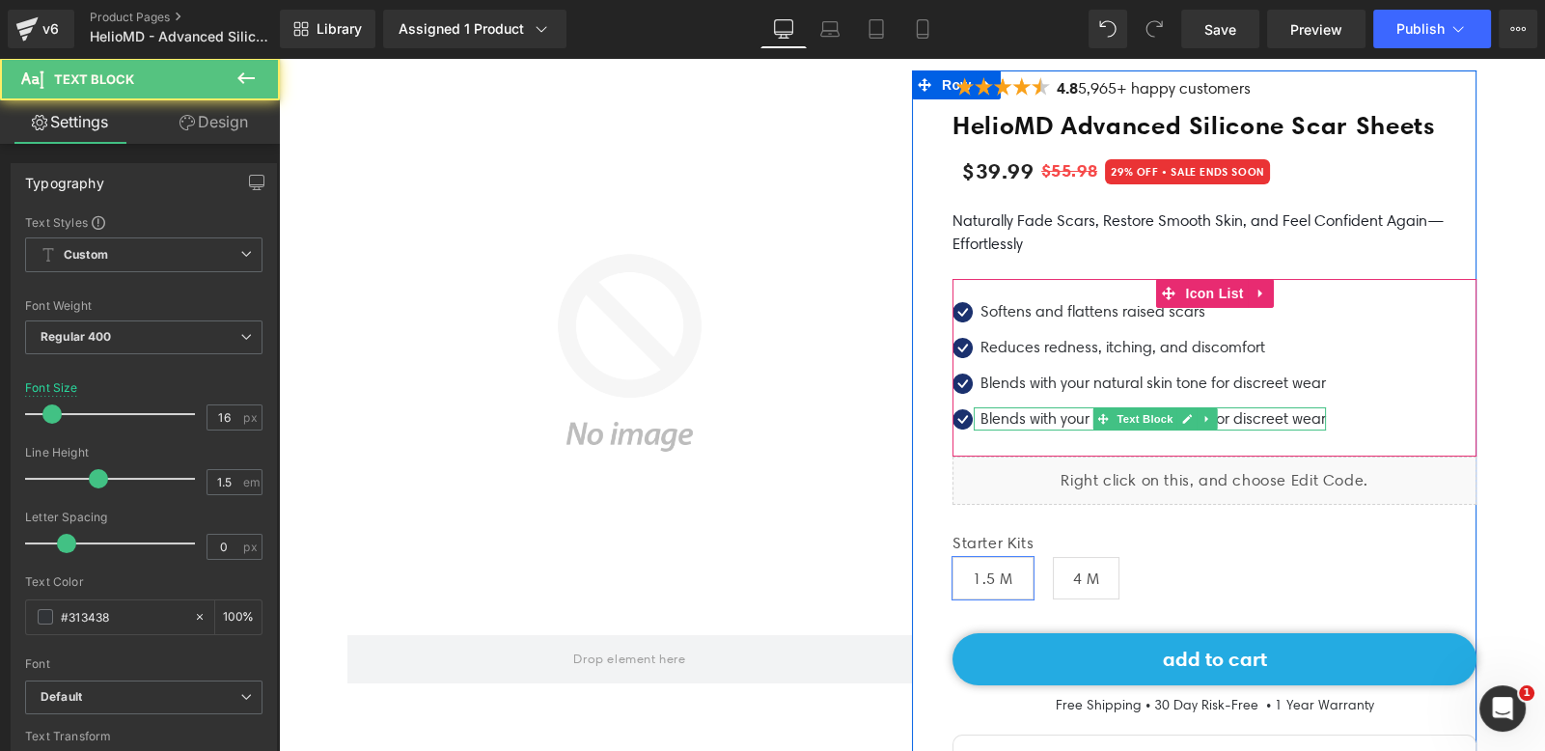
click at [993, 410] on p "Blends with your natural skin tone for discreet wear" at bounding box center [1152, 418] width 345 height 23
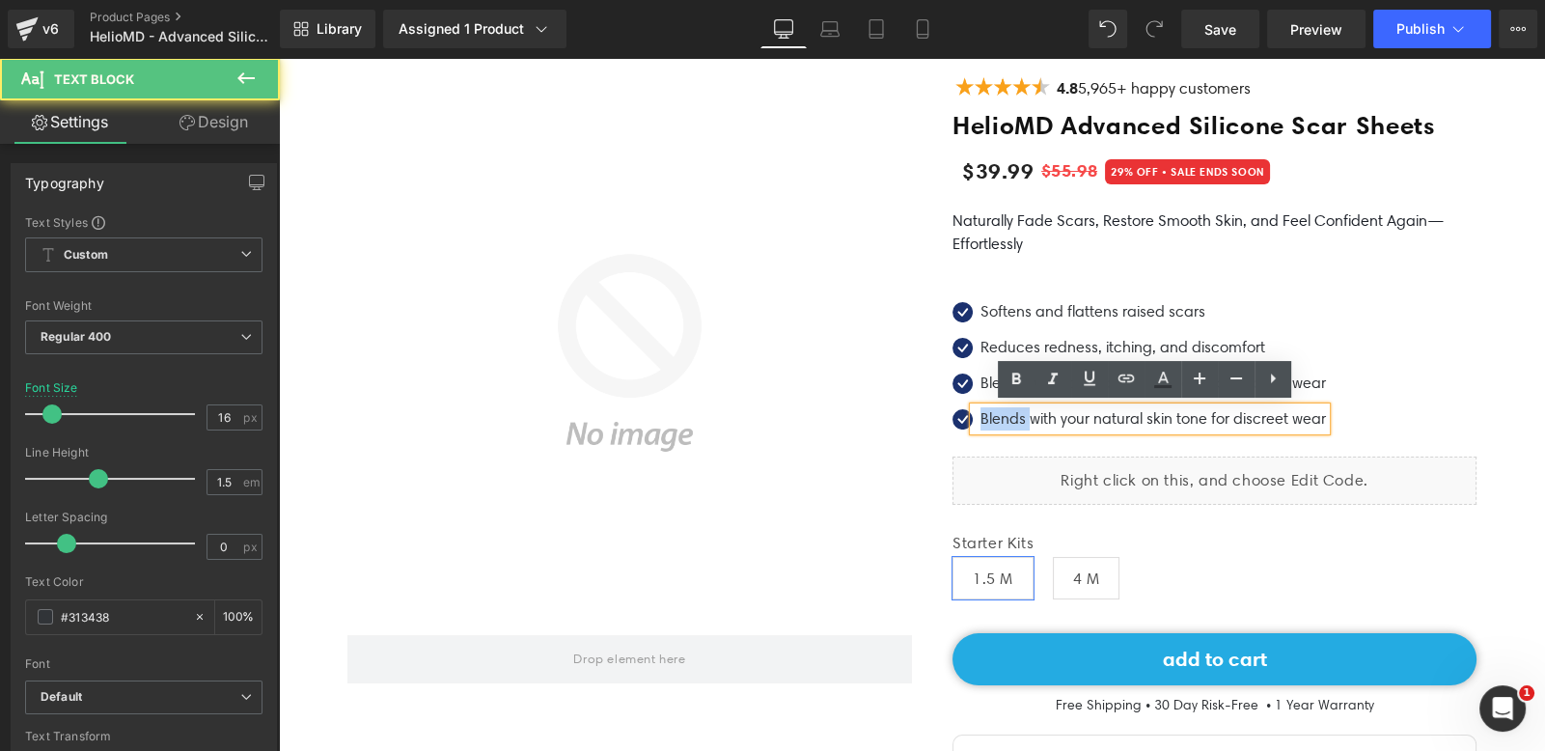
click at [993, 410] on p "Blends with your natural skin tone for discreet wear" at bounding box center [1152, 418] width 345 height 23
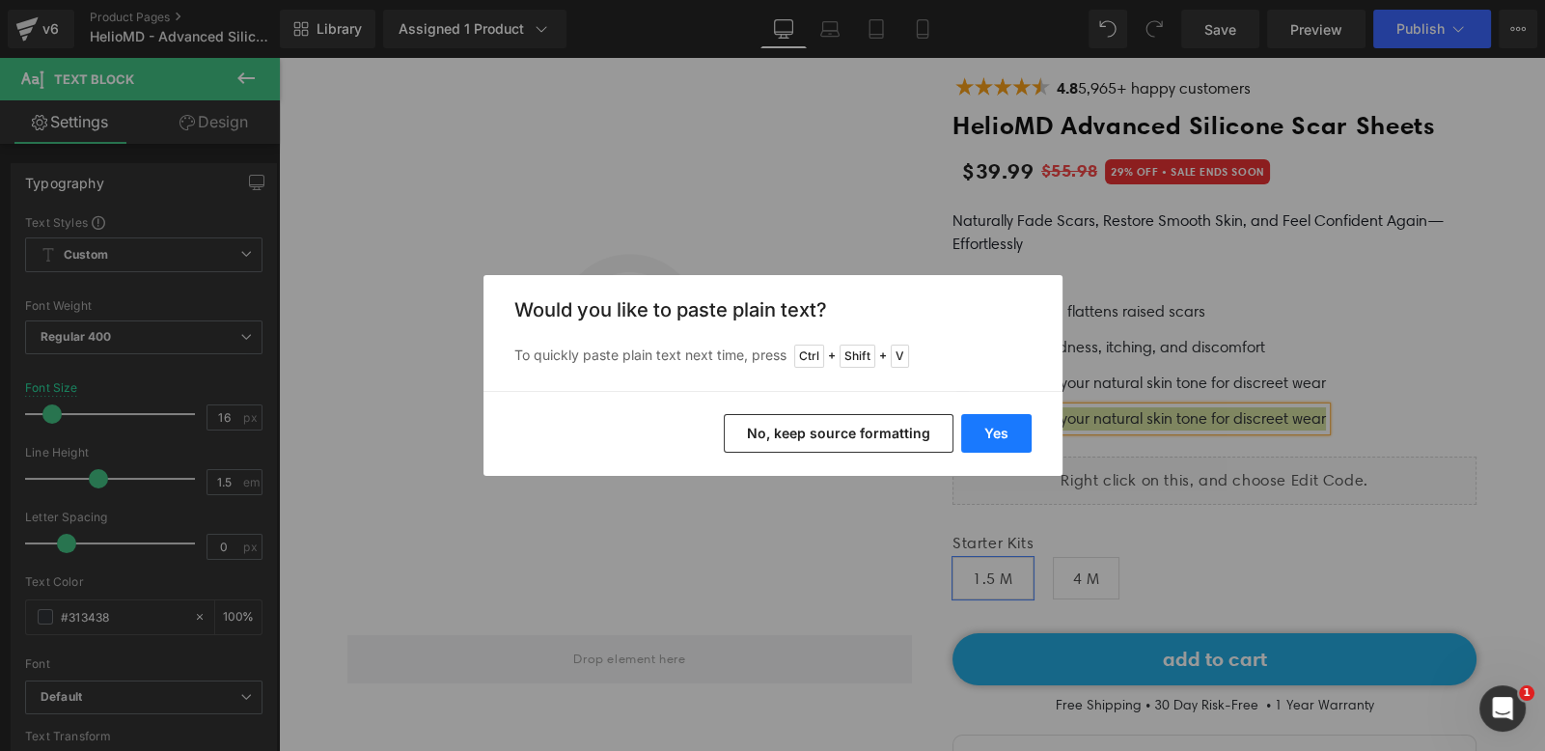
drag, startPoint x: 969, startPoint y: 417, endPoint x: 693, endPoint y: 359, distance: 282.0
click at [969, 417] on button "Yes" at bounding box center [996, 433] width 70 height 39
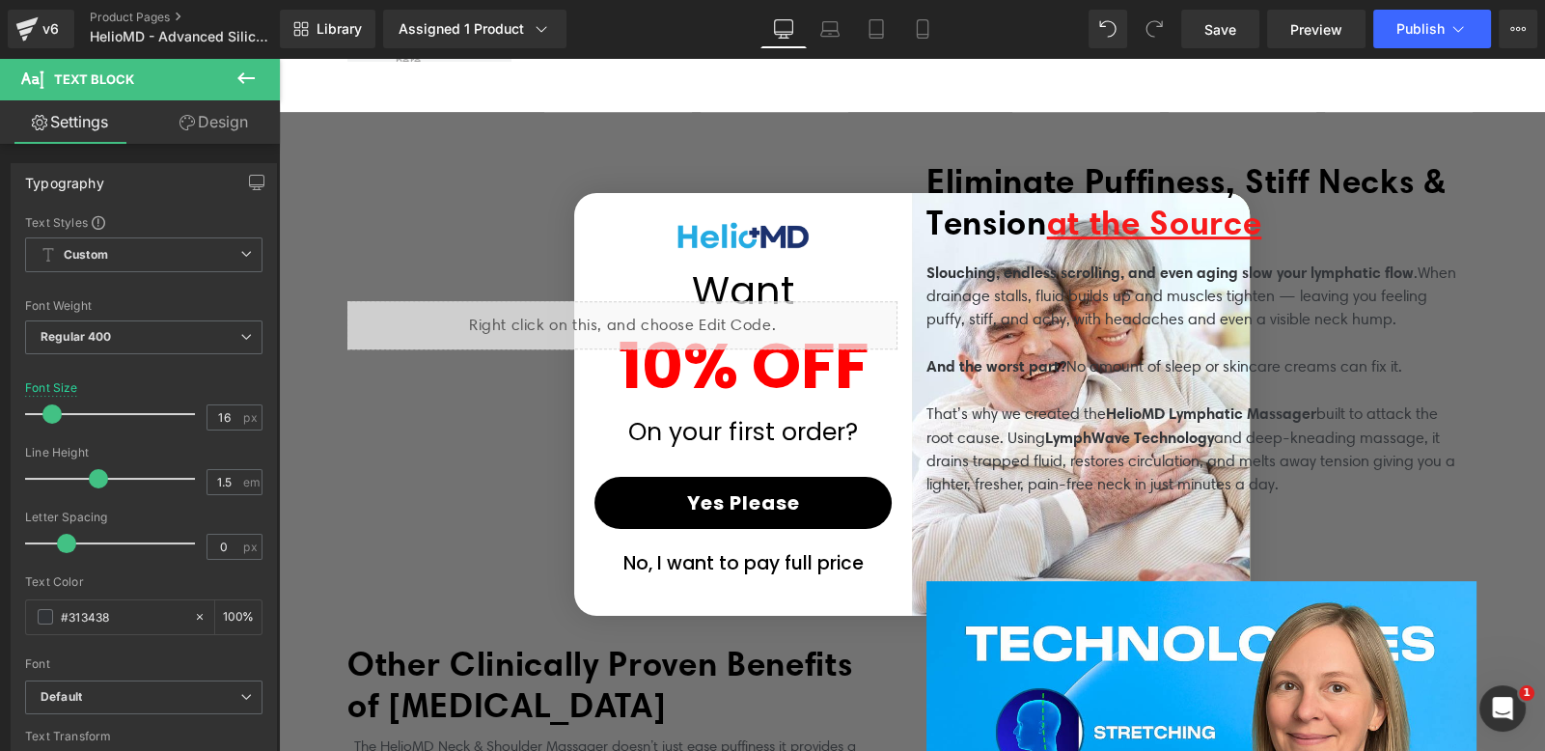
scroll to position [1143, 0]
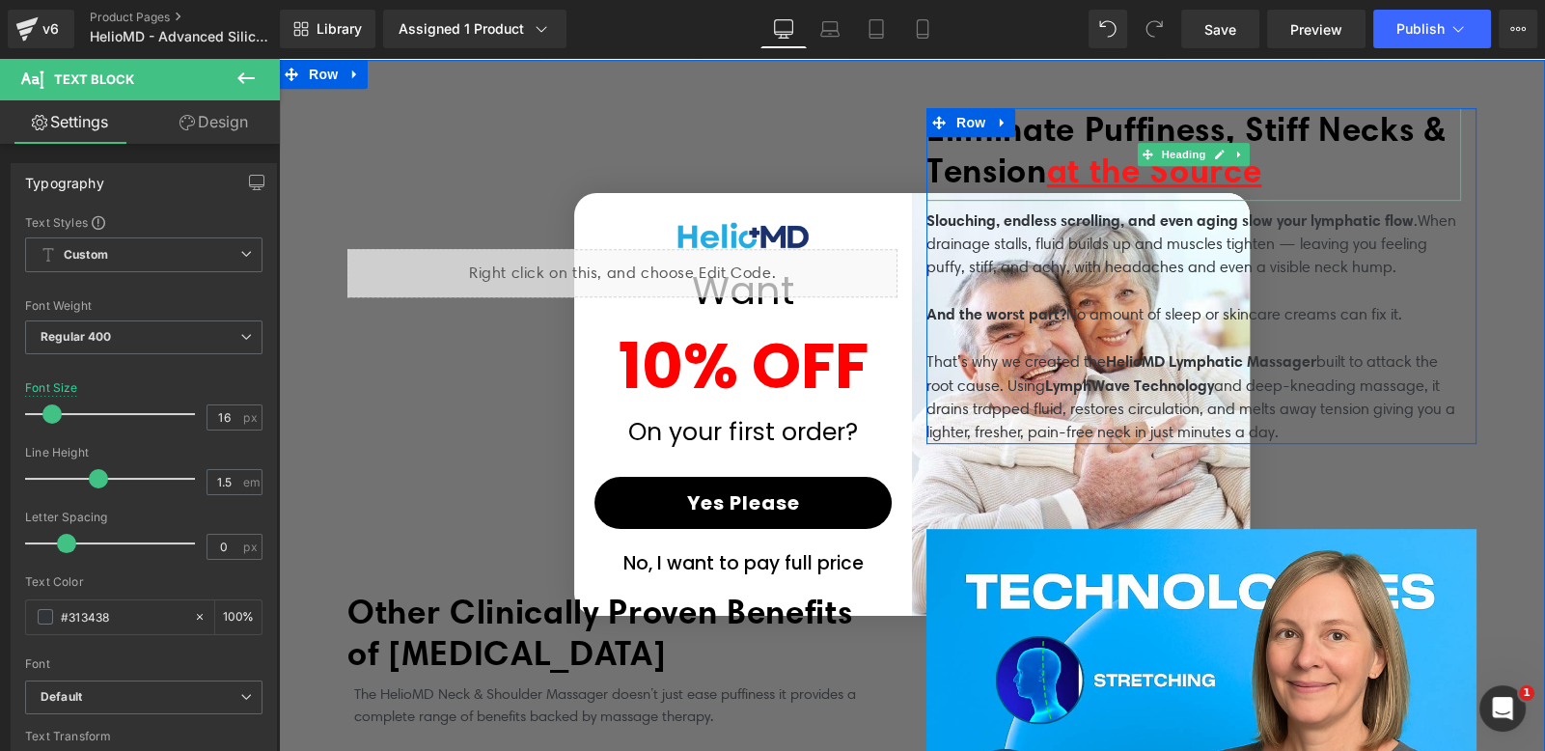
click at [1062, 178] on span "Eliminate Puffiness, Stiff Necks & Tension" at bounding box center [1185, 149] width 519 height 83
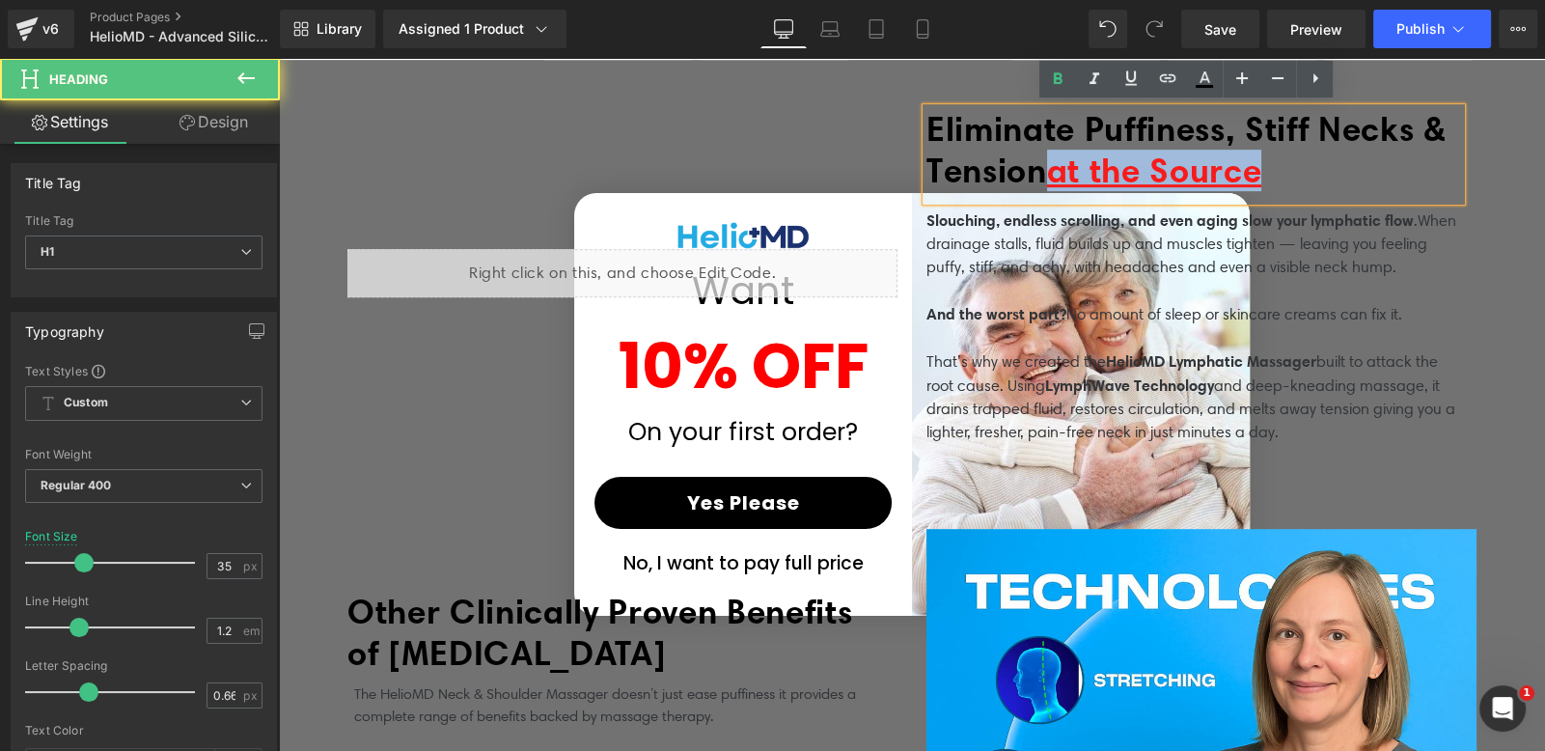
drag, startPoint x: 1082, startPoint y: 171, endPoint x: 925, endPoint y: 116, distance: 166.6
click at [926, 118] on span "Eliminate Puffiness, Stiff Necks & Tension" at bounding box center [1185, 149] width 519 height 83
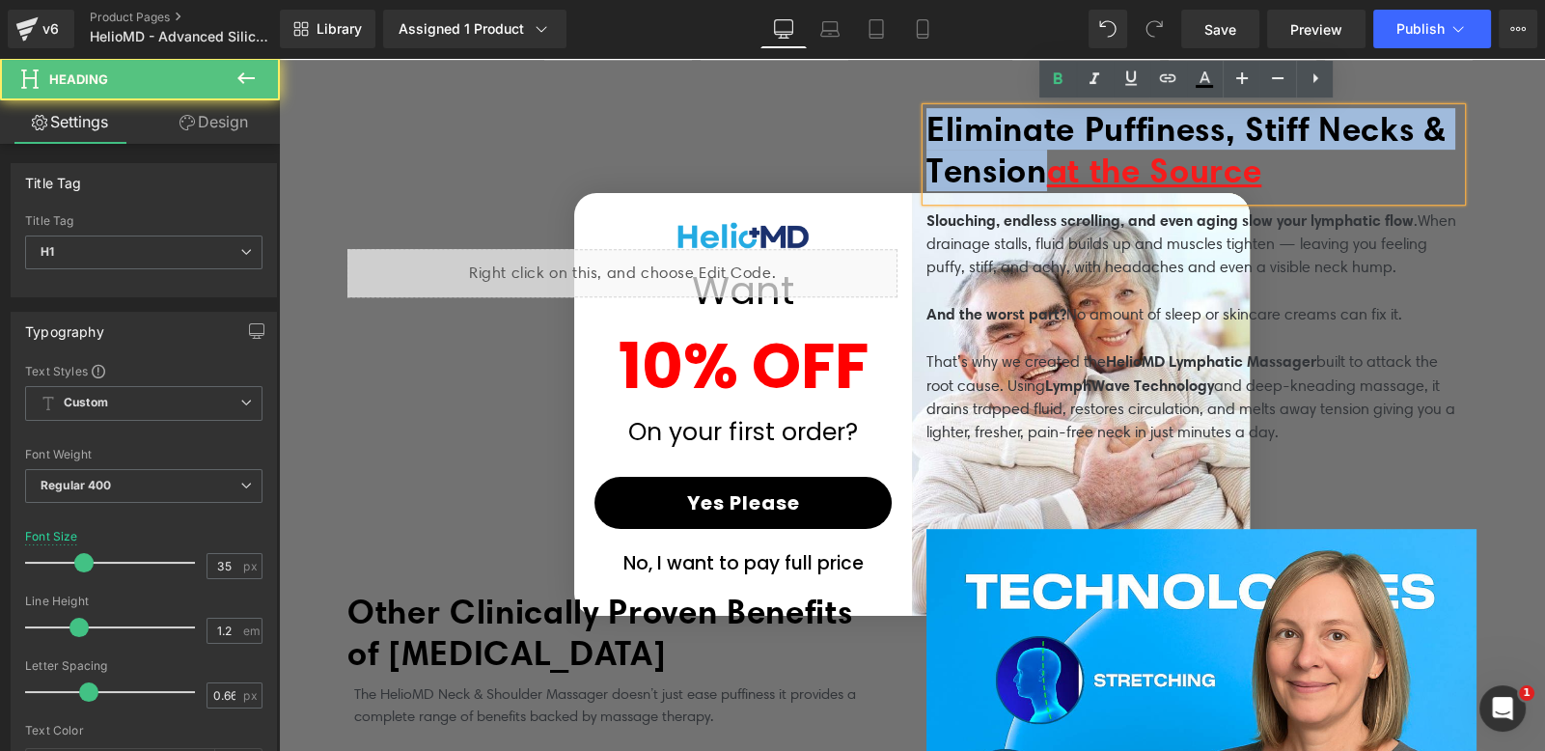
paste div
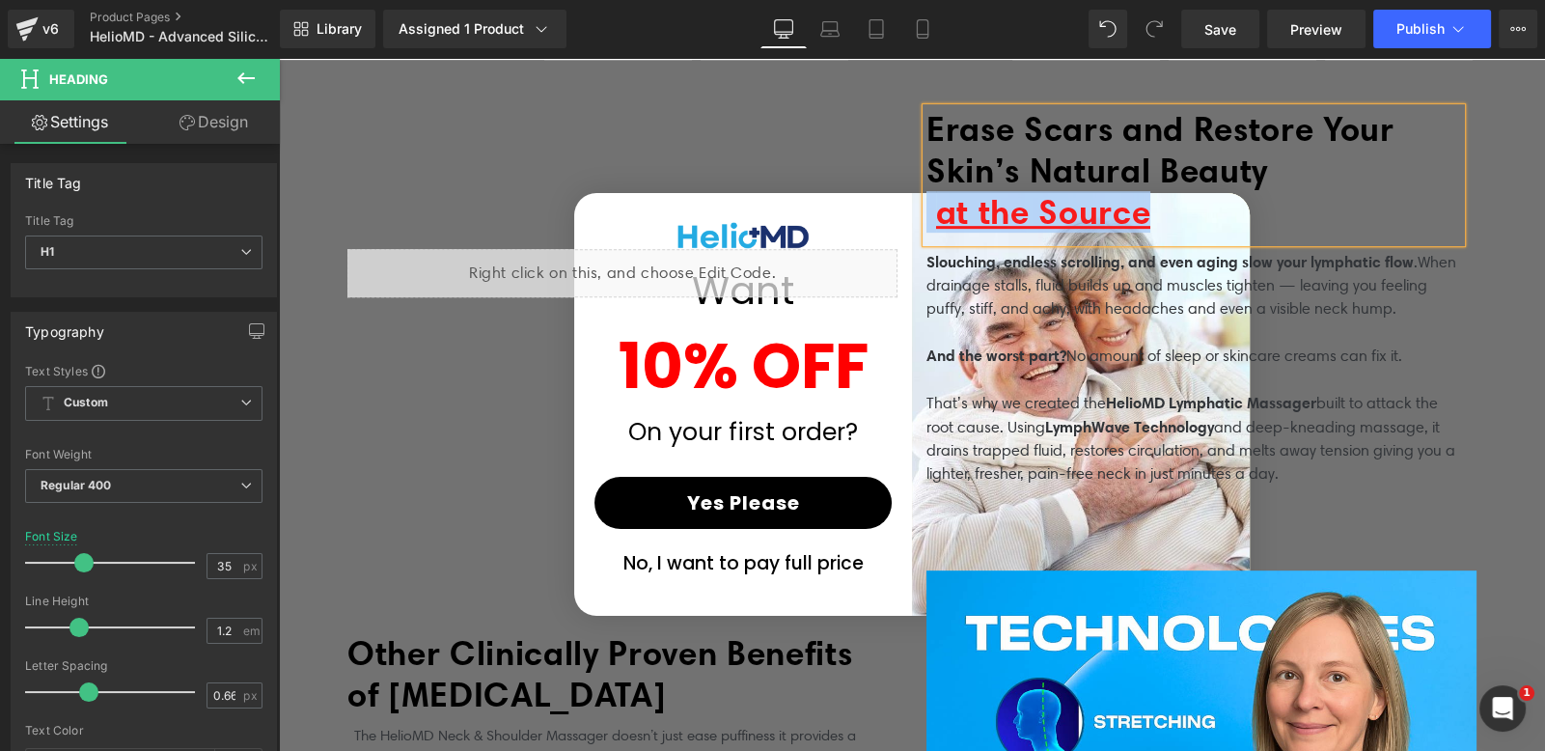
drag, startPoint x: 1164, startPoint y: 208, endPoint x: 922, endPoint y: 196, distance: 242.6
click at [926, 196] on h1 "at the Source" at bounding box center [1193, 211] width 535 height 41
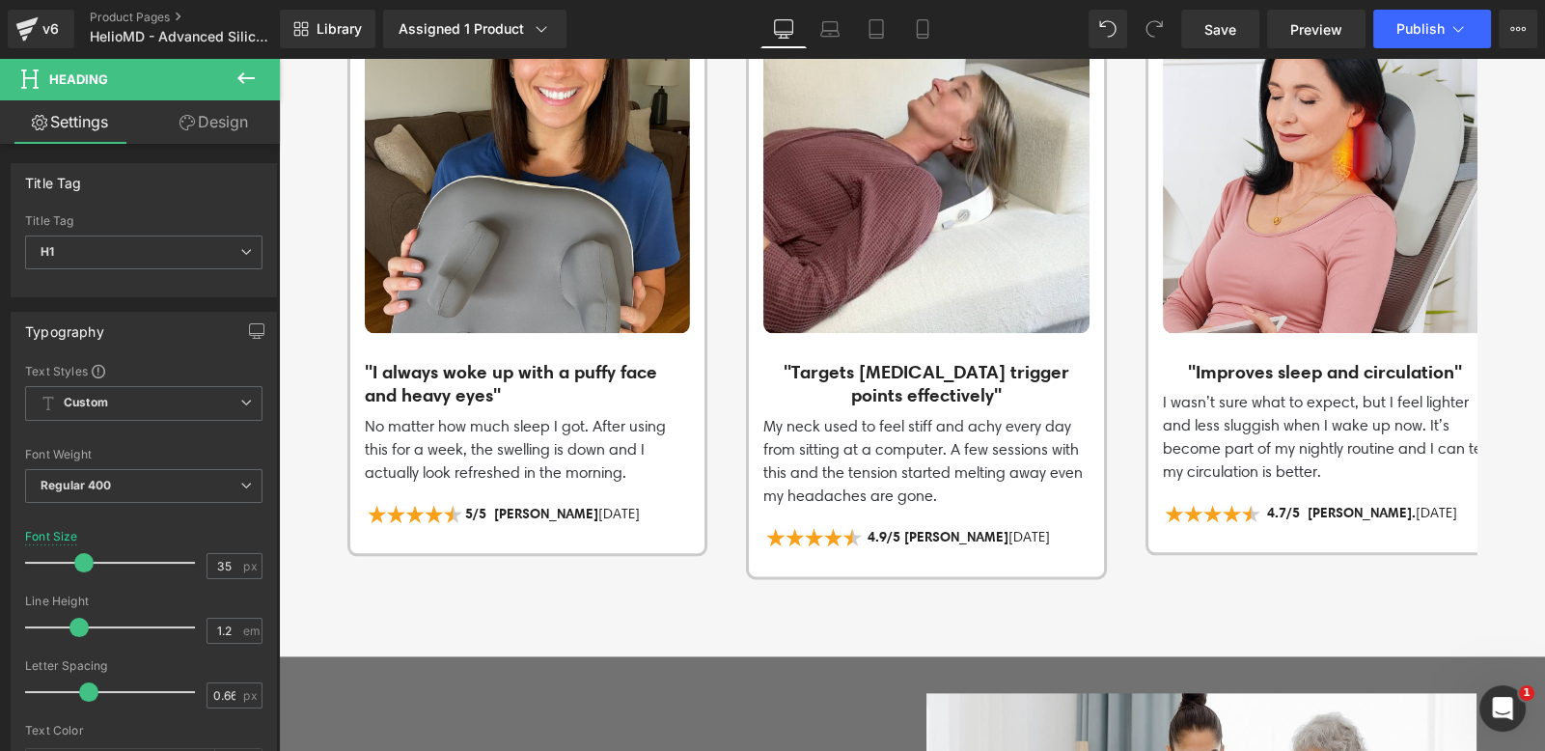
scroll to position [3569, 0]
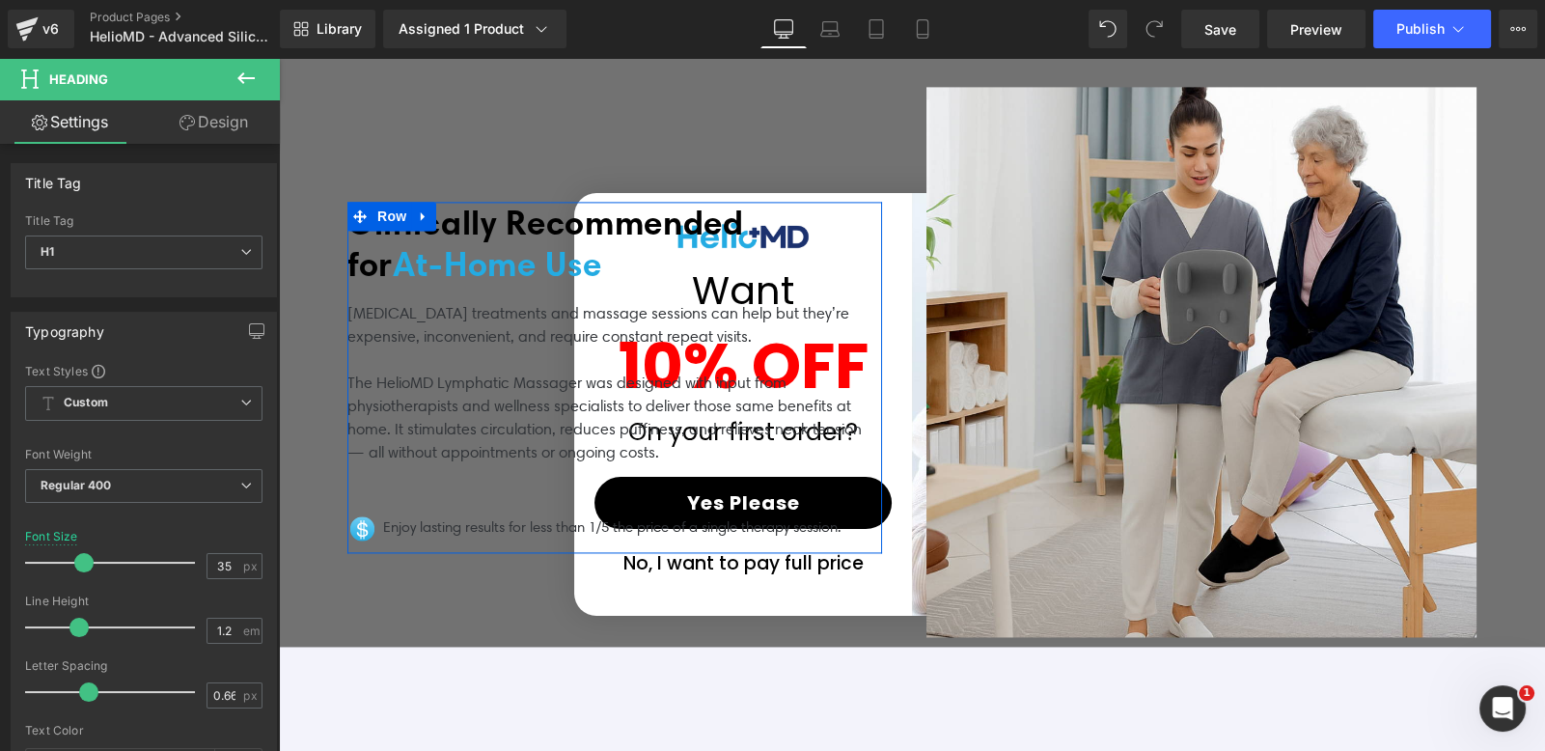
click at [434, 231] on span "Clinically Recommended for At‑Home Use" at bounding box center [545, 243] width 397 height 83
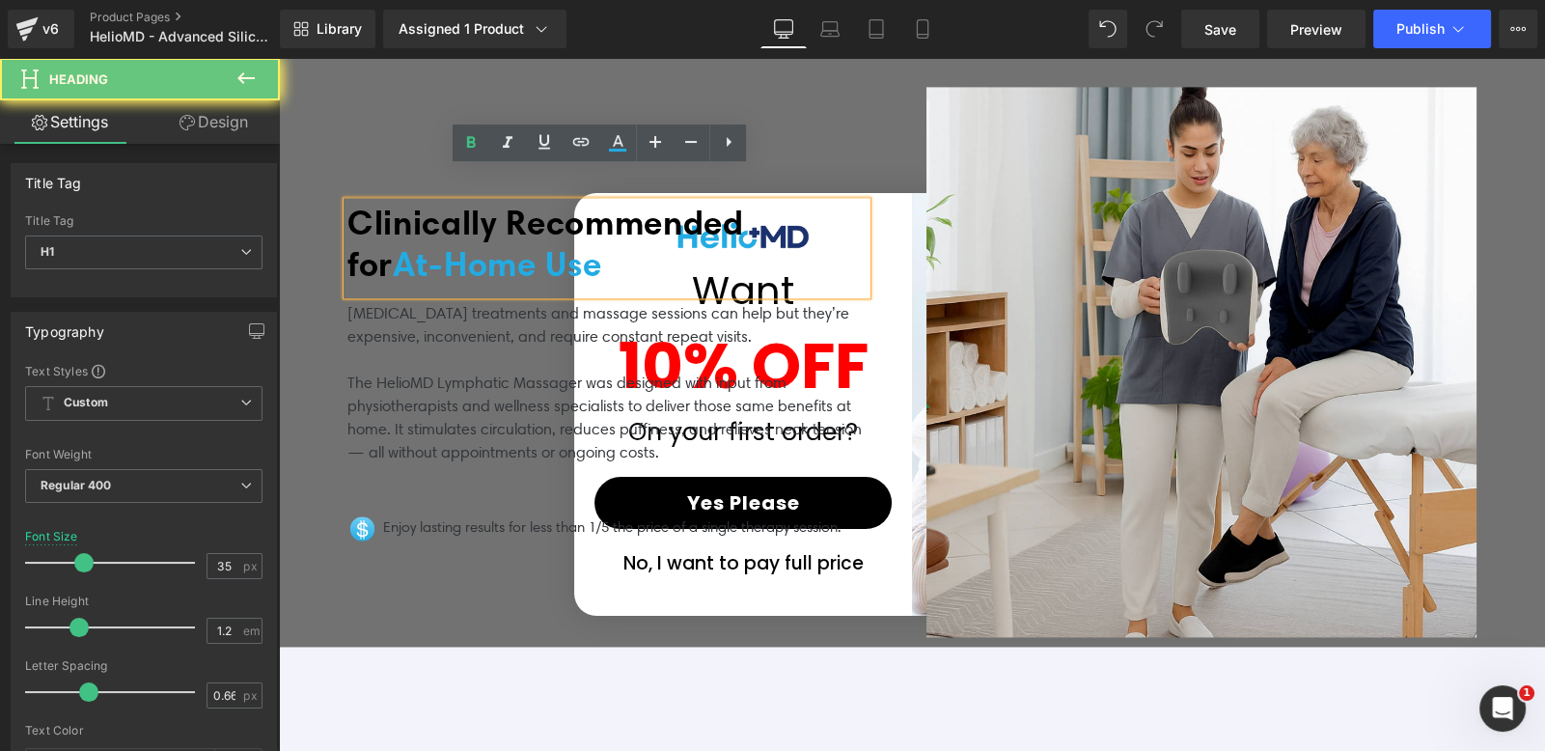
click at [458, 223] on span "Clinically Recommended for At‑Home Use" at bounding box center [545, 243] width 397 height 83
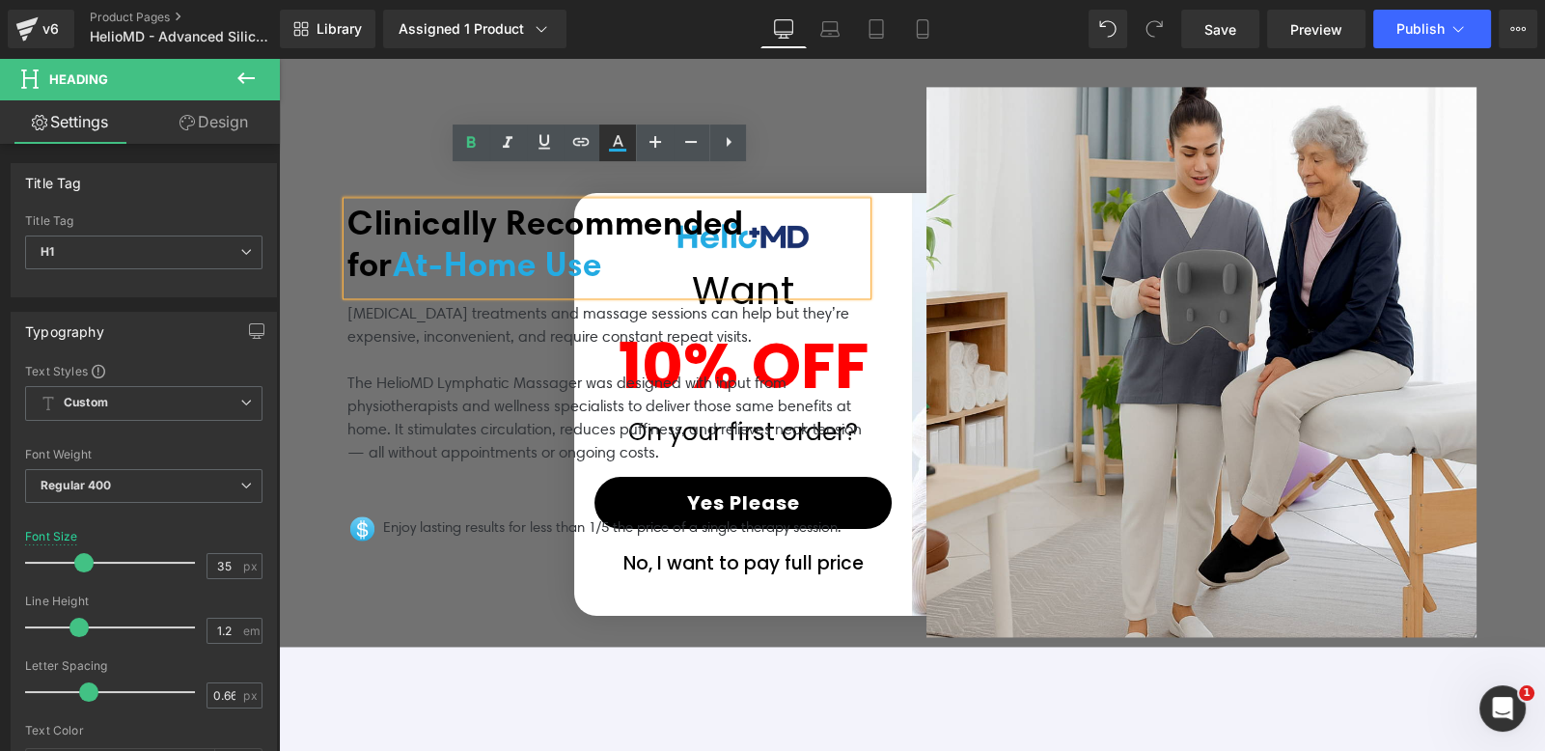
drag, startPoint x: 613, startPoint y: 146, endPoint x: 622, endPoint y: 152, distance: 11.8
click at [613, 146] on icon at bounding box center [617, 142] width 23 height 23
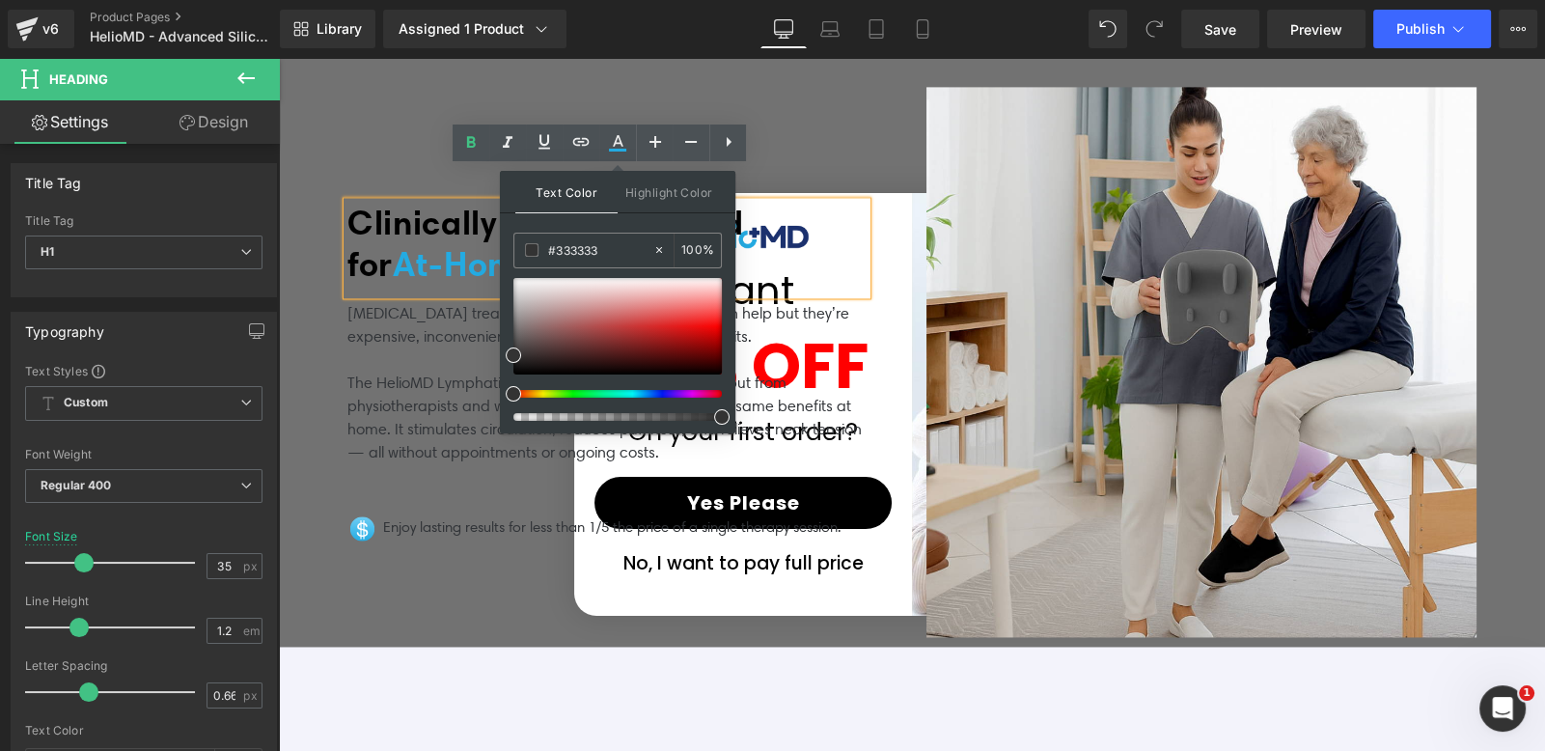
click at [449, 231] on span "Clinically Recommended for At‑Home Use" at bounding box center [545, 243] width 397 height 83
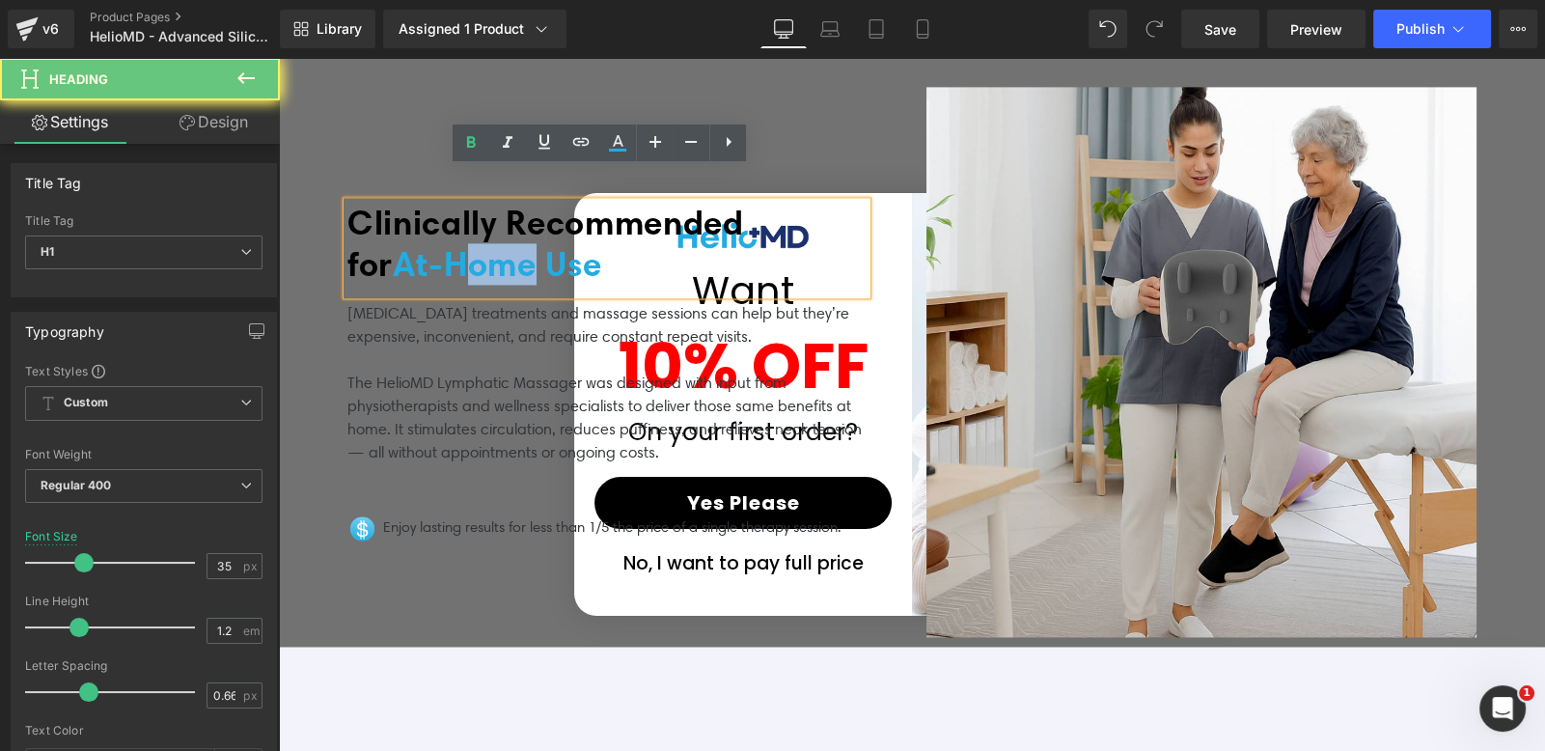
drag, startPoint x: 477, startPoint y: 227, endPoint x: 383, endPoint y: 227, distance: 93.6
click at [383, 227] on span "Clinically Recommended for At‑Home Use" at bounding box center [545, 243] width 397 height 83
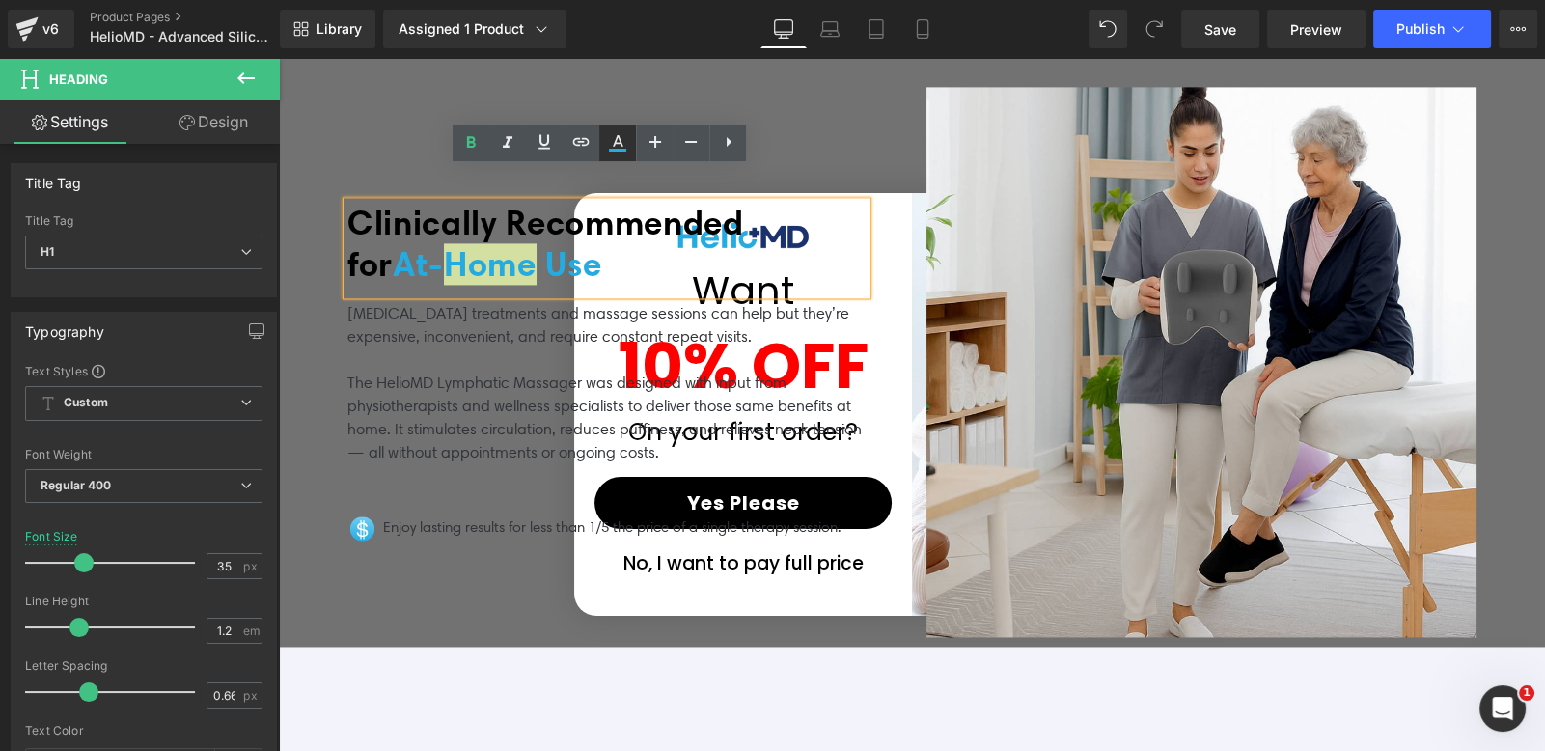
click at [618, 141] on icon at bounding box center [617, 142] width 23 height 23
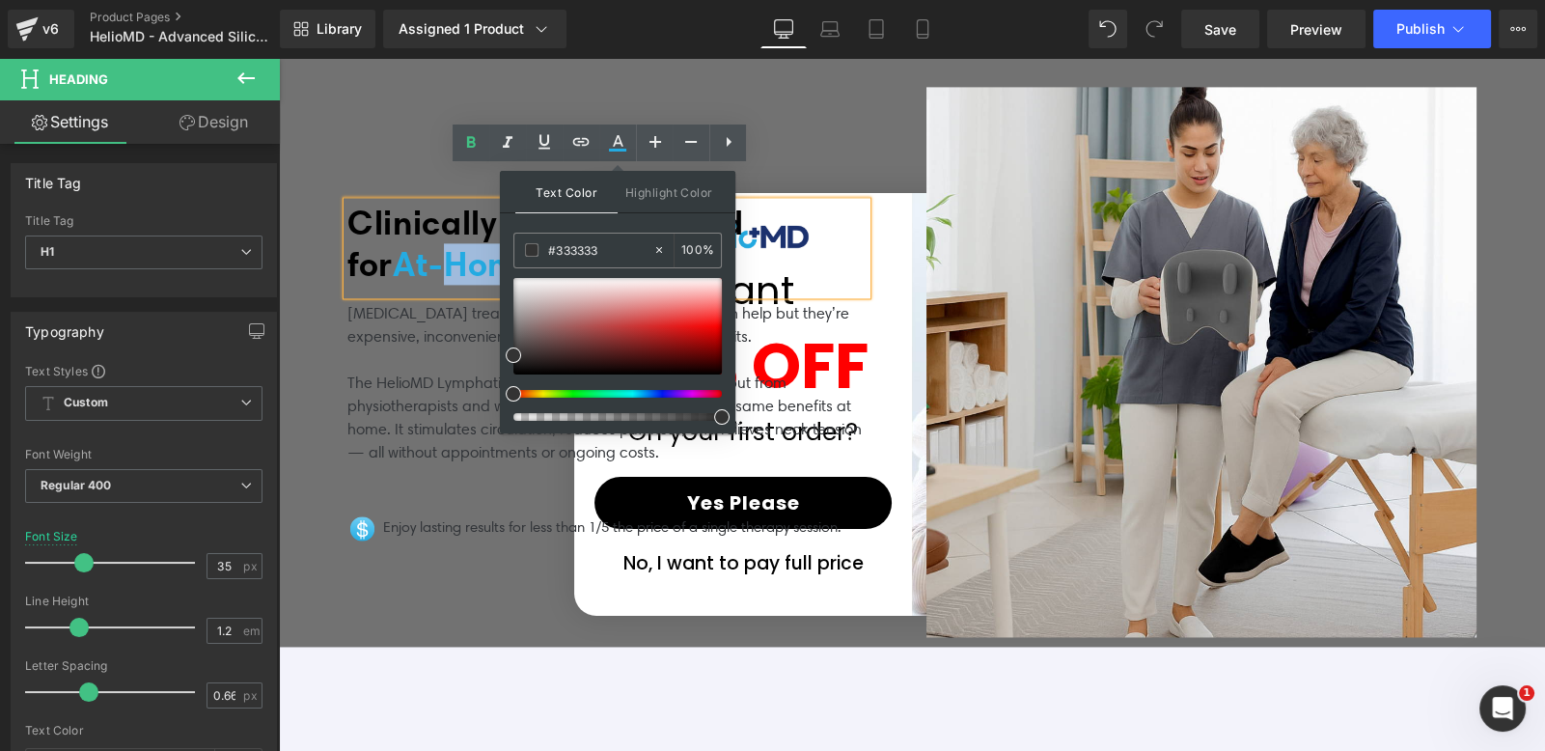
click at [429, 227] on span "Clinically Recommended for At‑Home Use" at bounding box center [545, 243] width 397 height 83
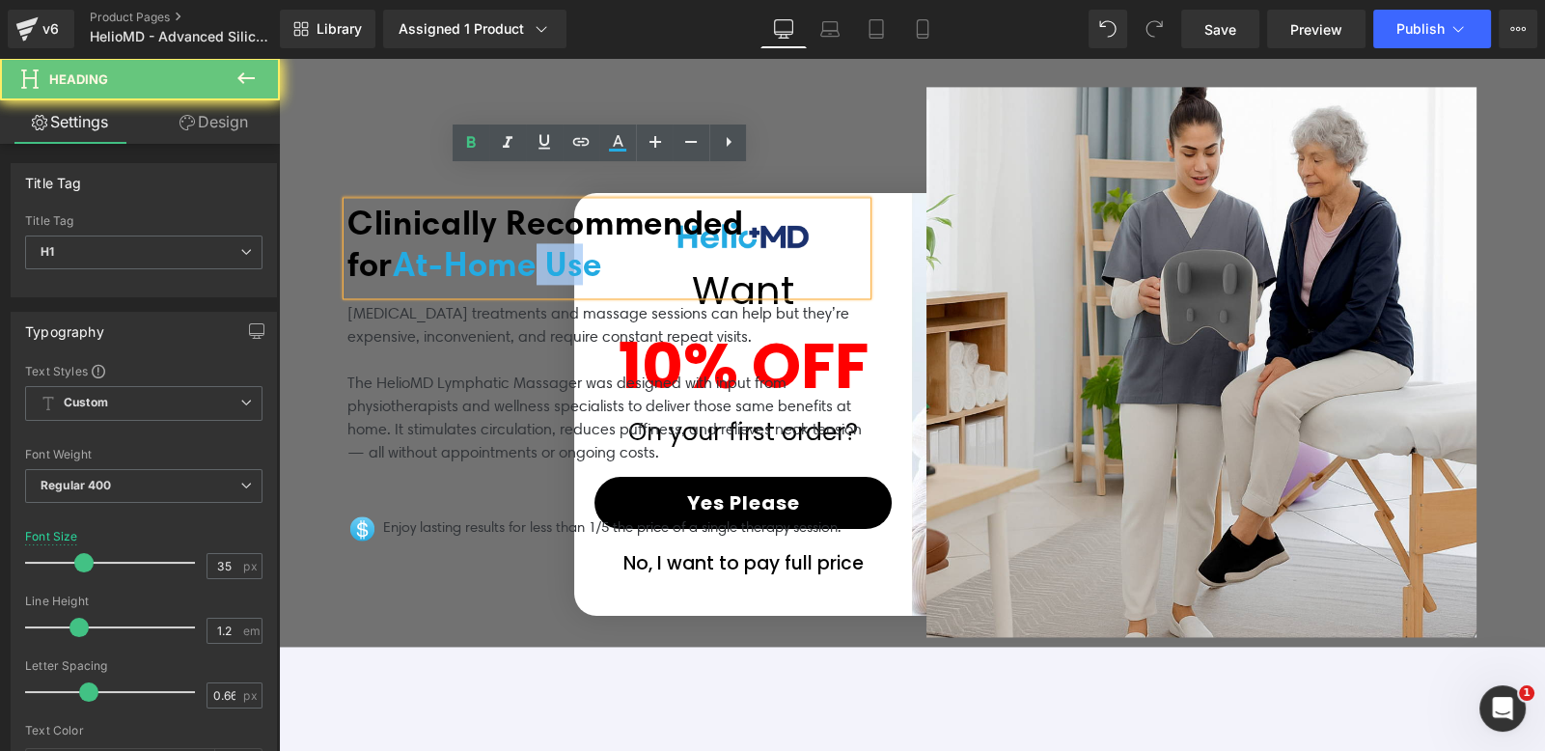
drag, startPoint x: 488, startPoint y: 226, endPoint x: 573, endPoint y: 226, distance: 84.9
click at [573, 226] on h1 "Clinically Recommended for At‑Home Use" at bounding box center [606, 243] width 519 height 83
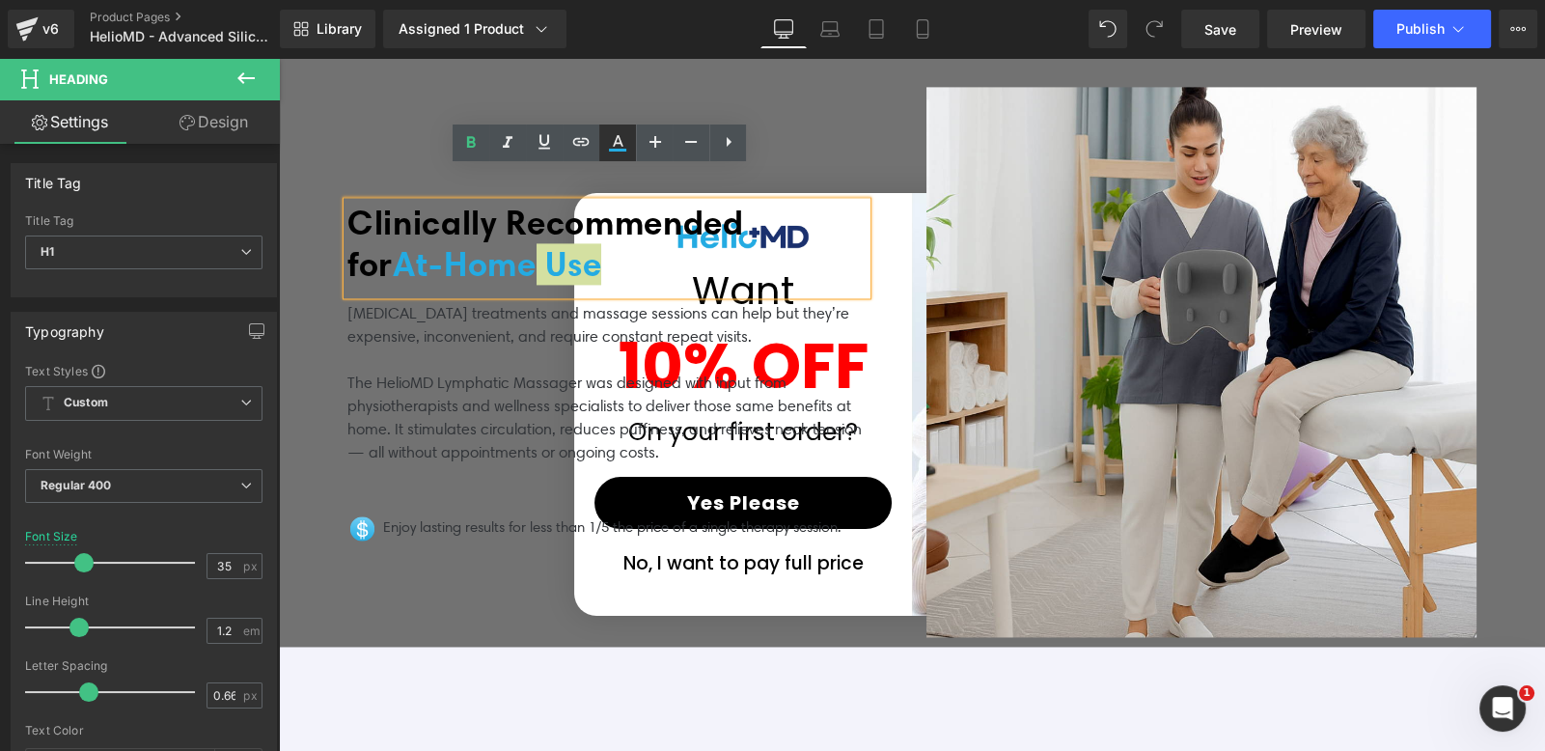
click at [611, 143] on icon at bounding box center [617, 142] width 23 height 23
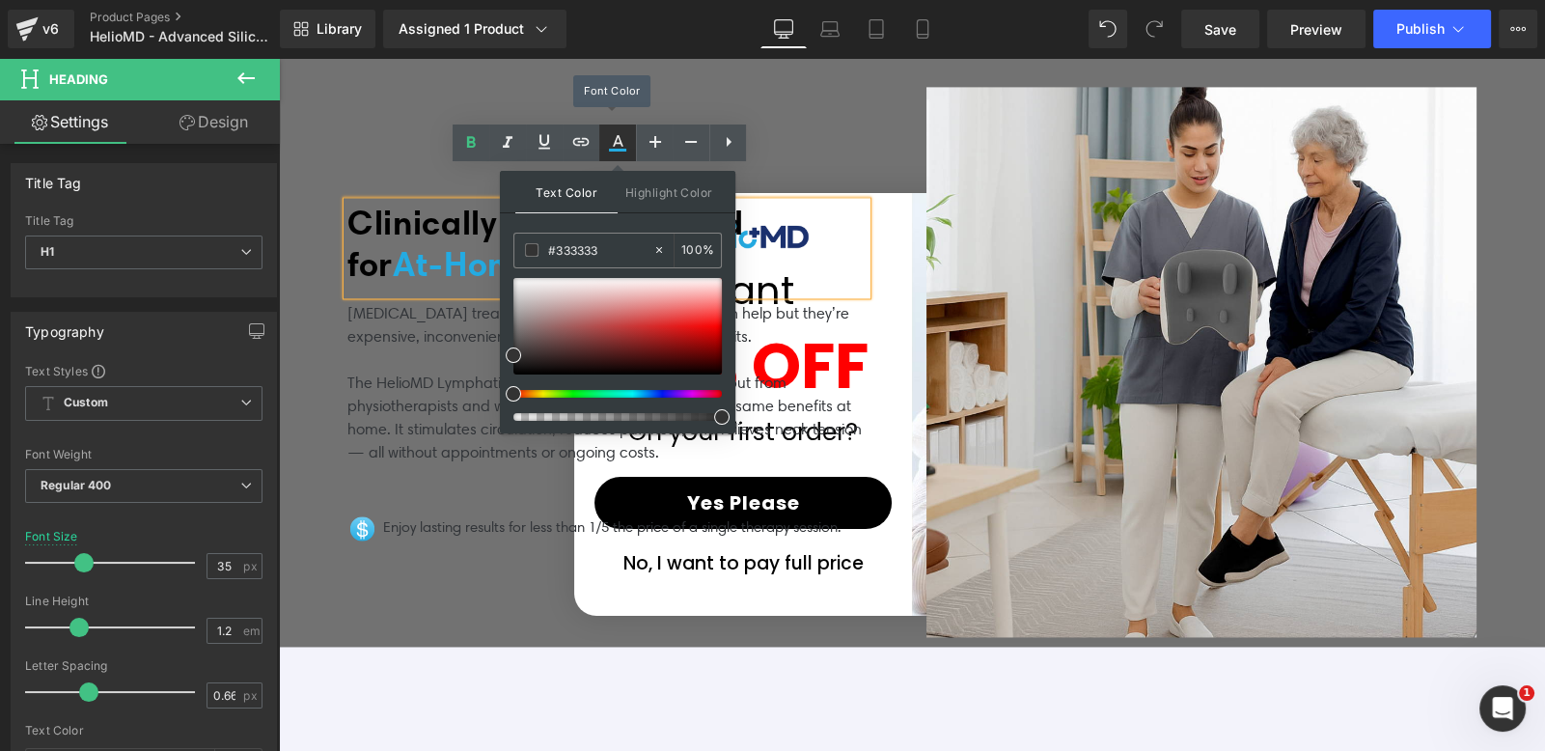
click at [615, 143] on icon at bounding box center [618, 141] width 11 height 12
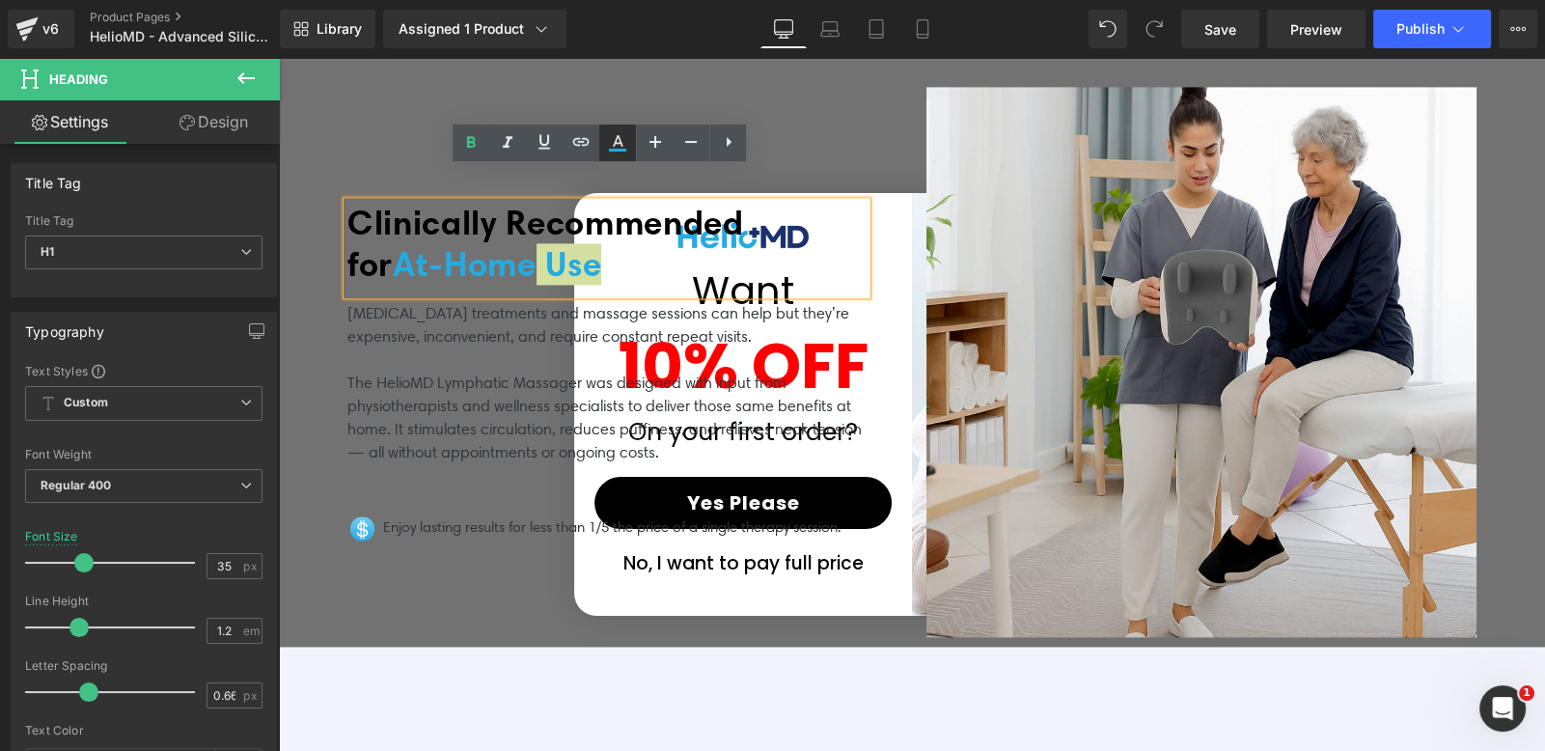
click at [622, 133] on icon at bounding box center [617, 142] width 23 height 23
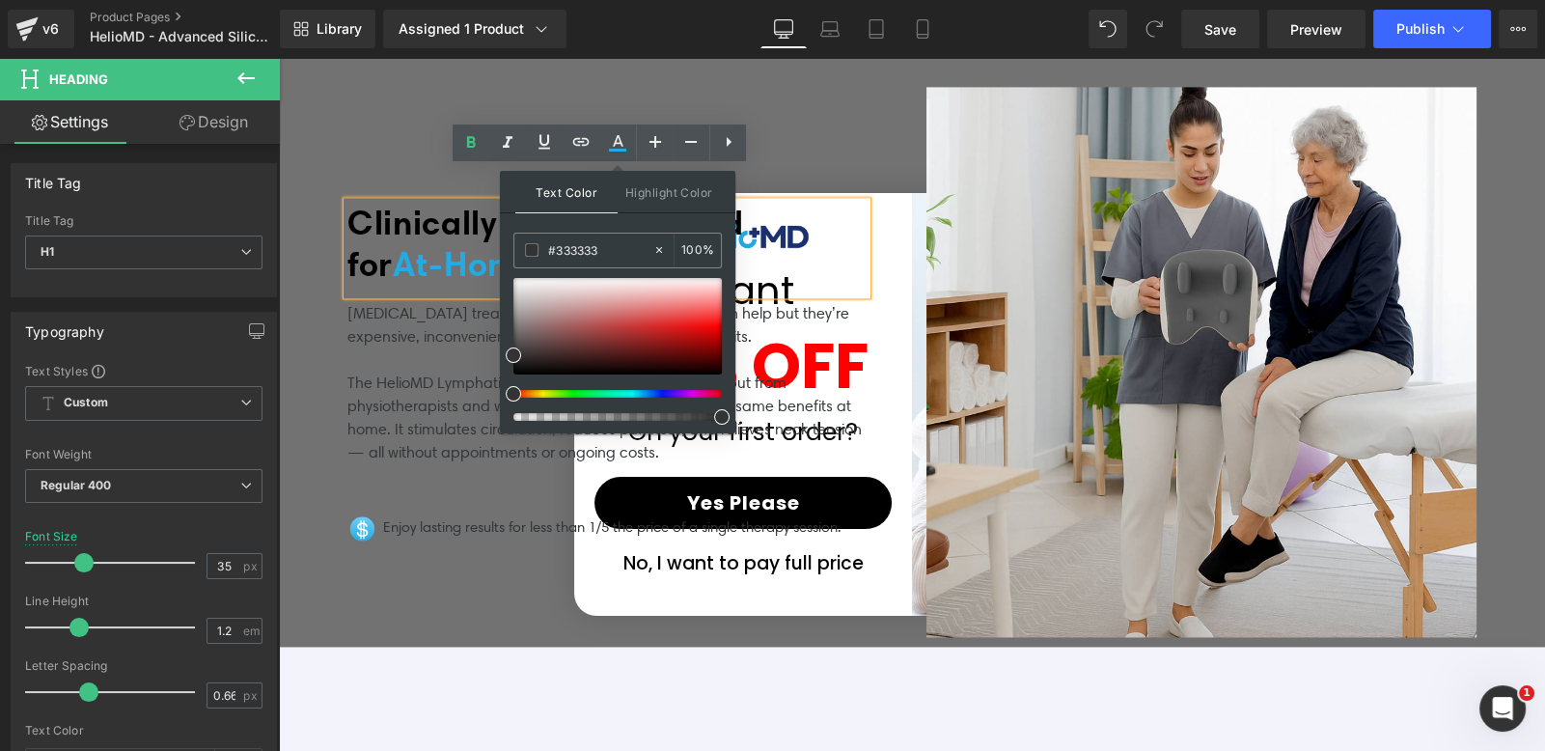
scroll to position [4175, 0]
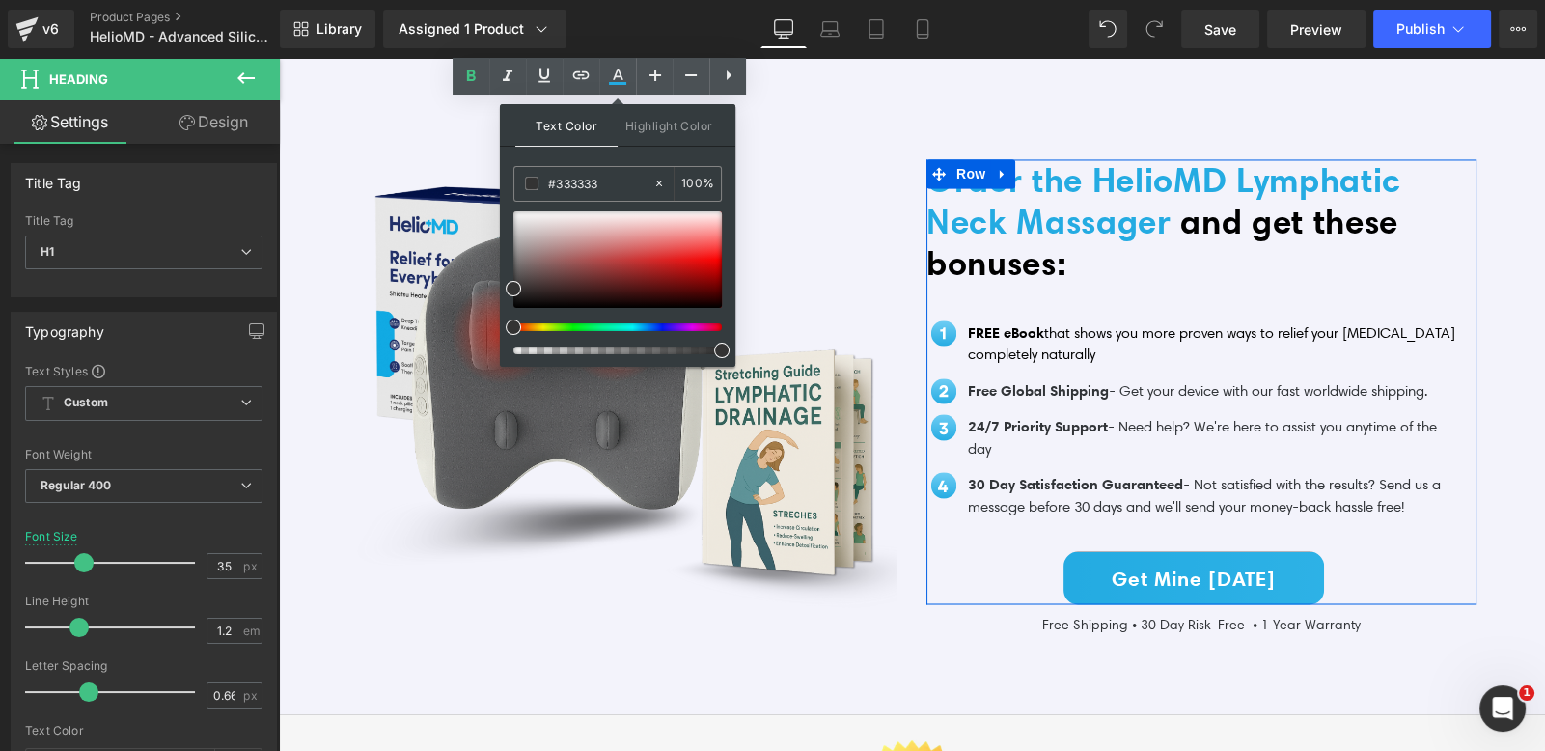
click at [1036, 178] on span "Order the HelioMD Lymphatic Neck Massager" at bounding box center [1163, 200] width 475 height 83
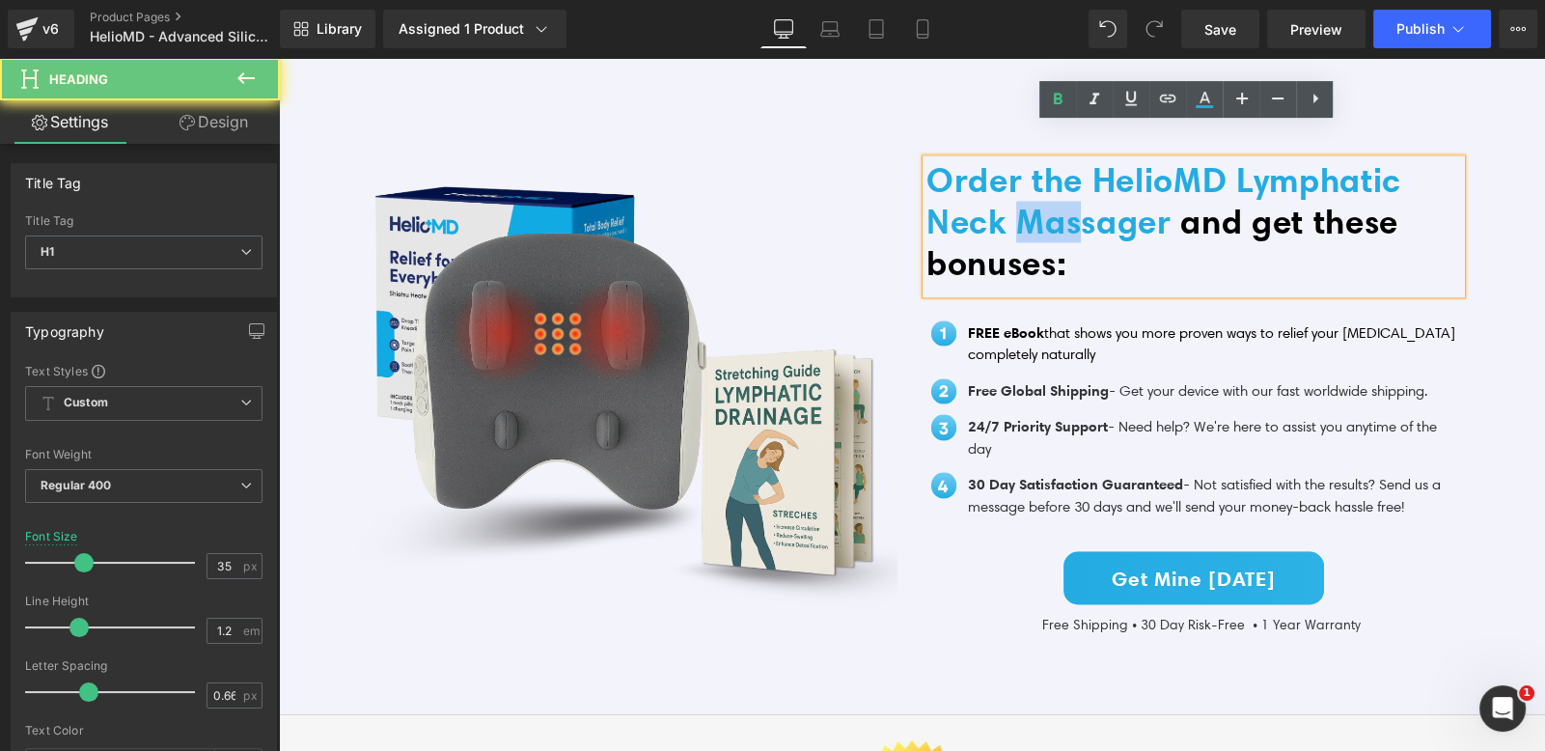
drag, startPoint x: 1048, startPoint y: 182, endPoint x: 1008, endPoint y: 182, distance: 40.5
click at [1008, 182] on span "Order the HelioMD Lymphatic Neck Massager" at bounding box center [1163, 200] width 475 height 83
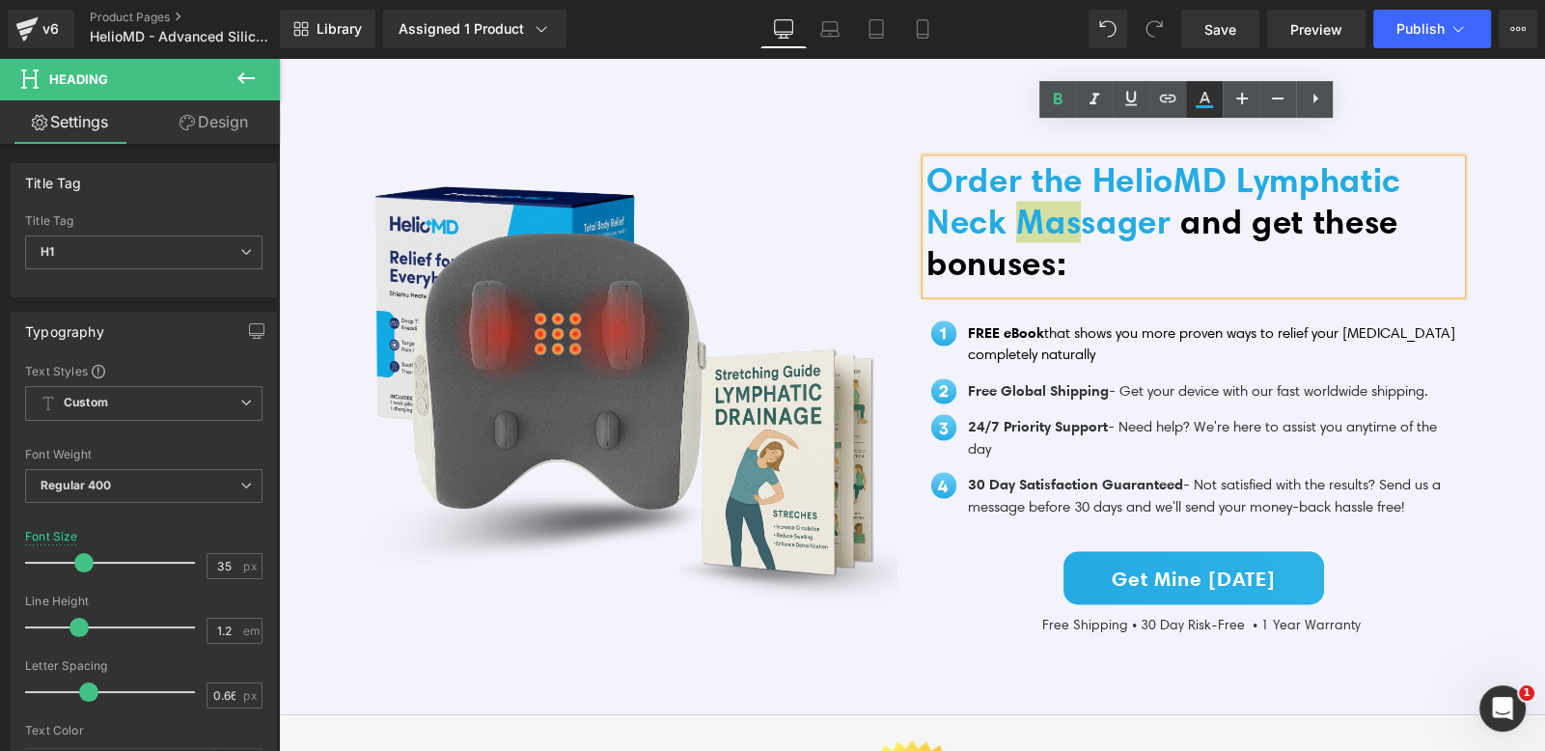
click at [1201, 98] on icon at bounding box center [1205, 98] width 11 height 12
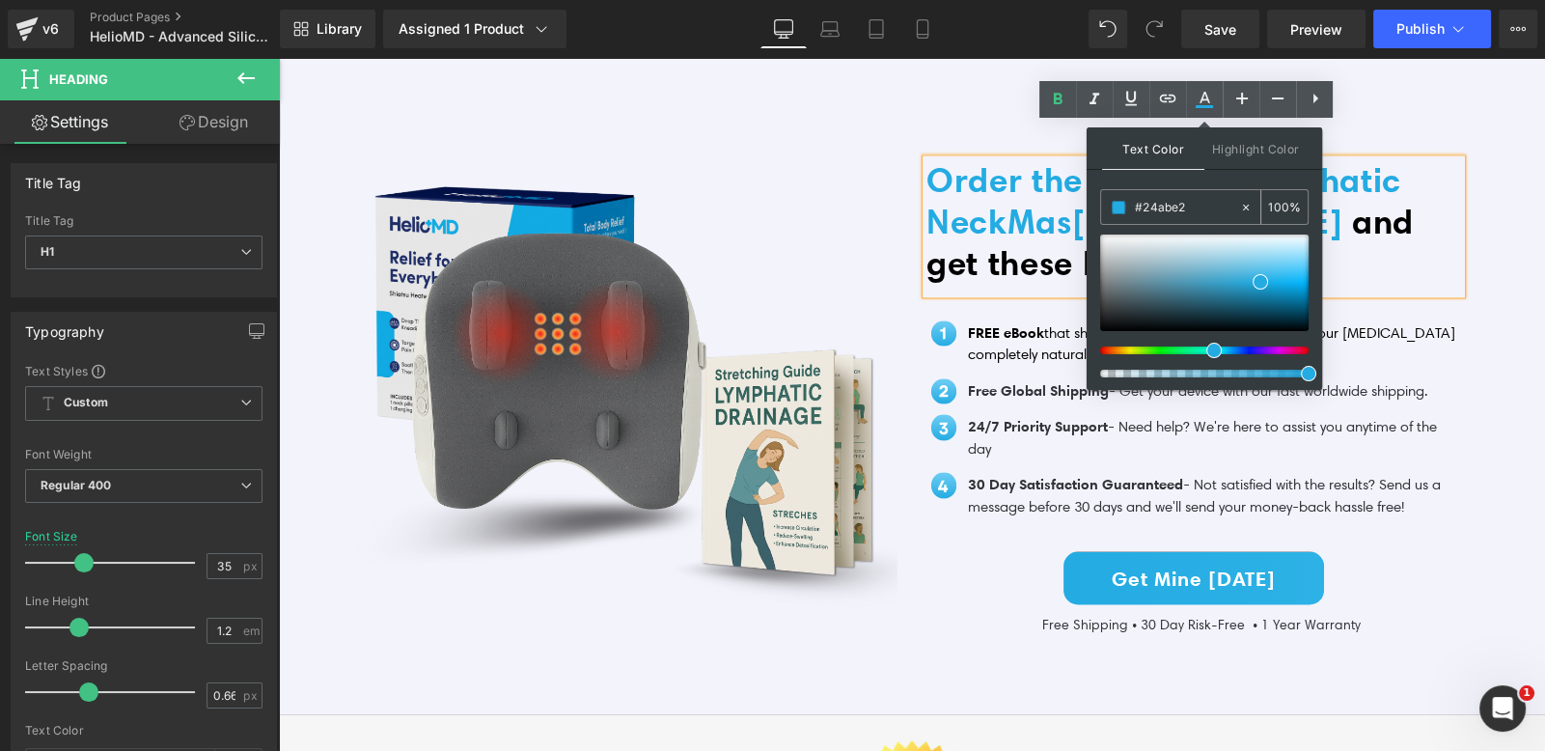
click at [1179, 210] on input "#333333" at bounding box center [1187, 207] width 104 height 21
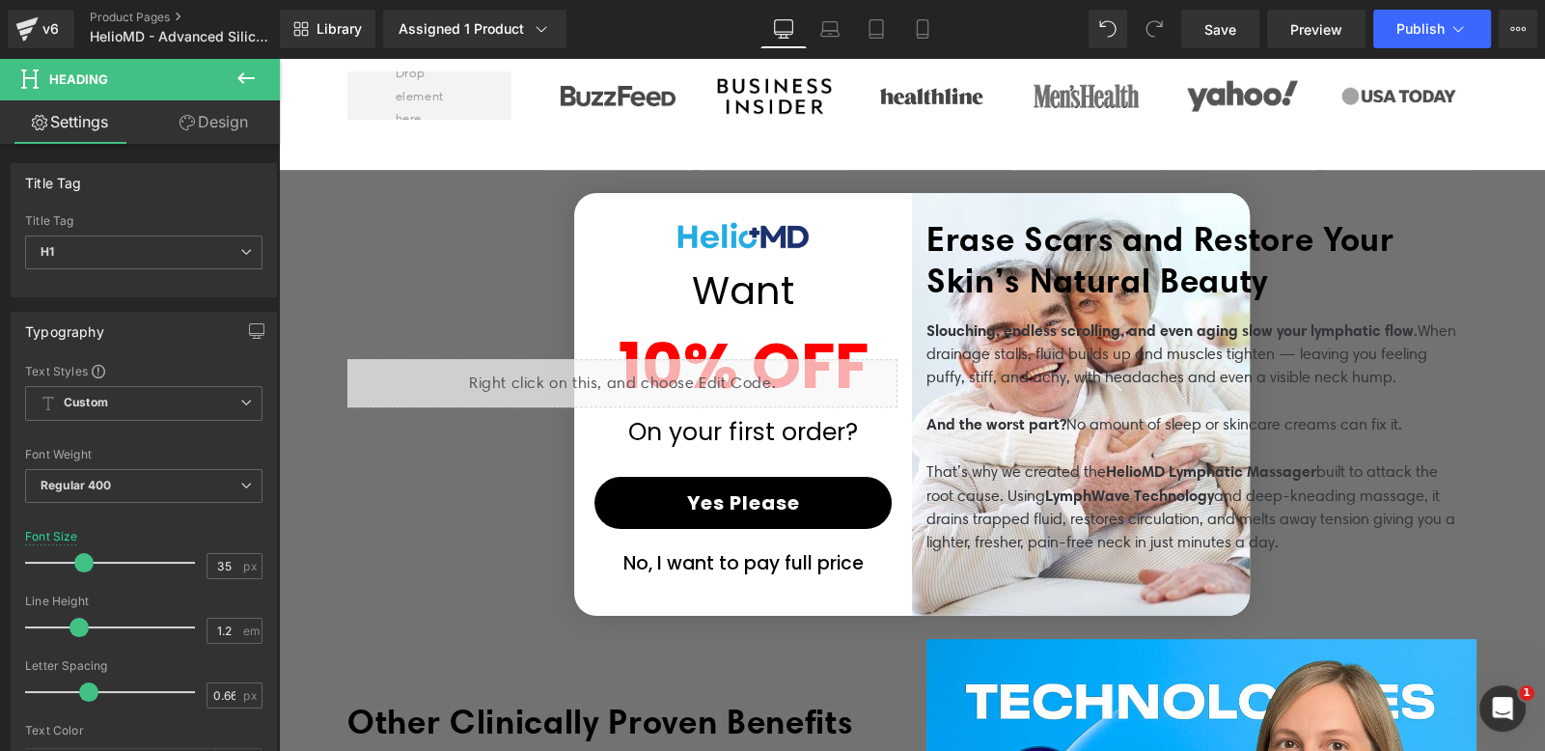
scroll to position [1189, 0]
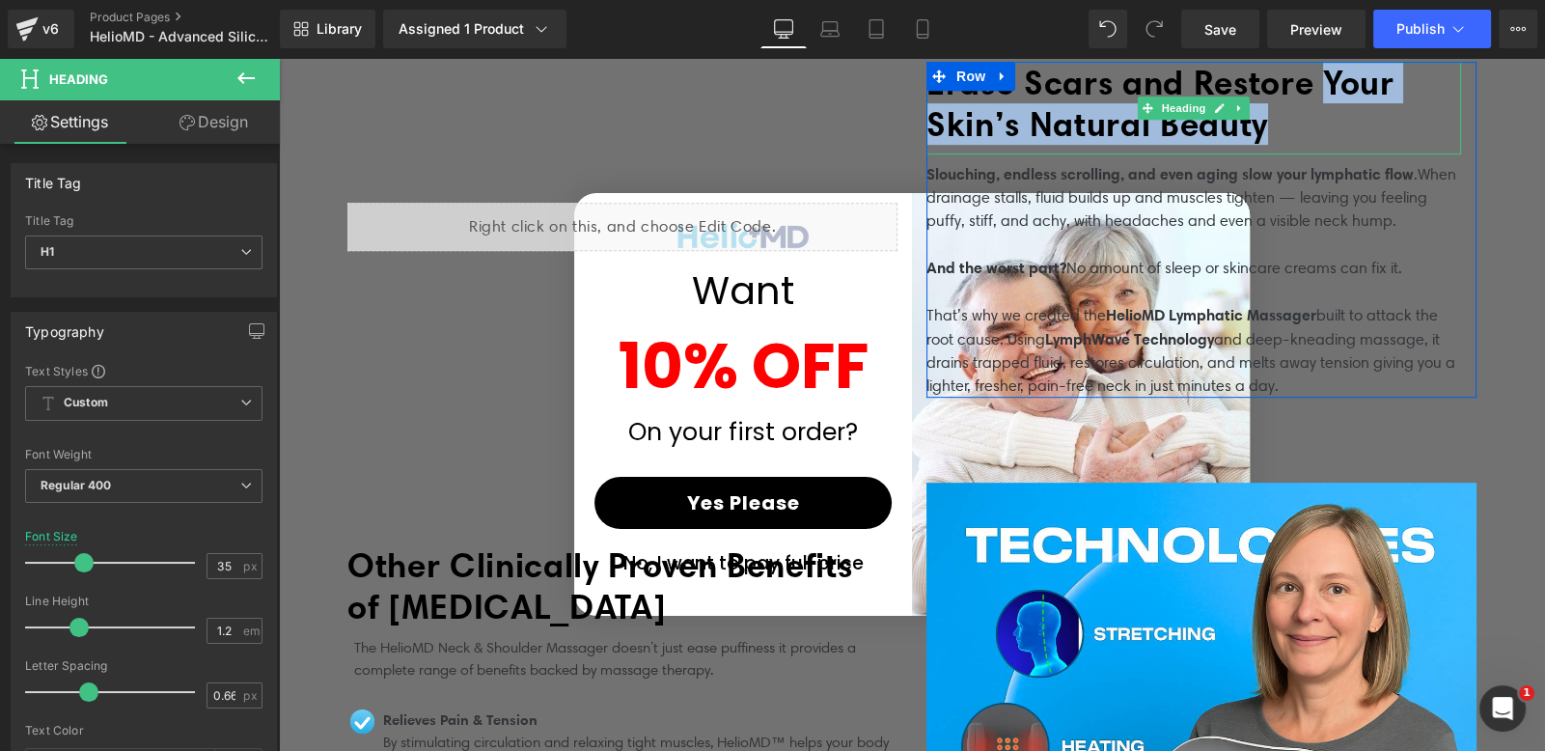
drag, startPoint x: 1286, startPoint y: 126, endPoint x: 1339, endPoint y: 80, distance: 69.7
click at [1339, 80] on h1 "Erase Scars and Restore Your Skin’s Natural Beauty" at bounding box center [1193, 103] width 535 height 83
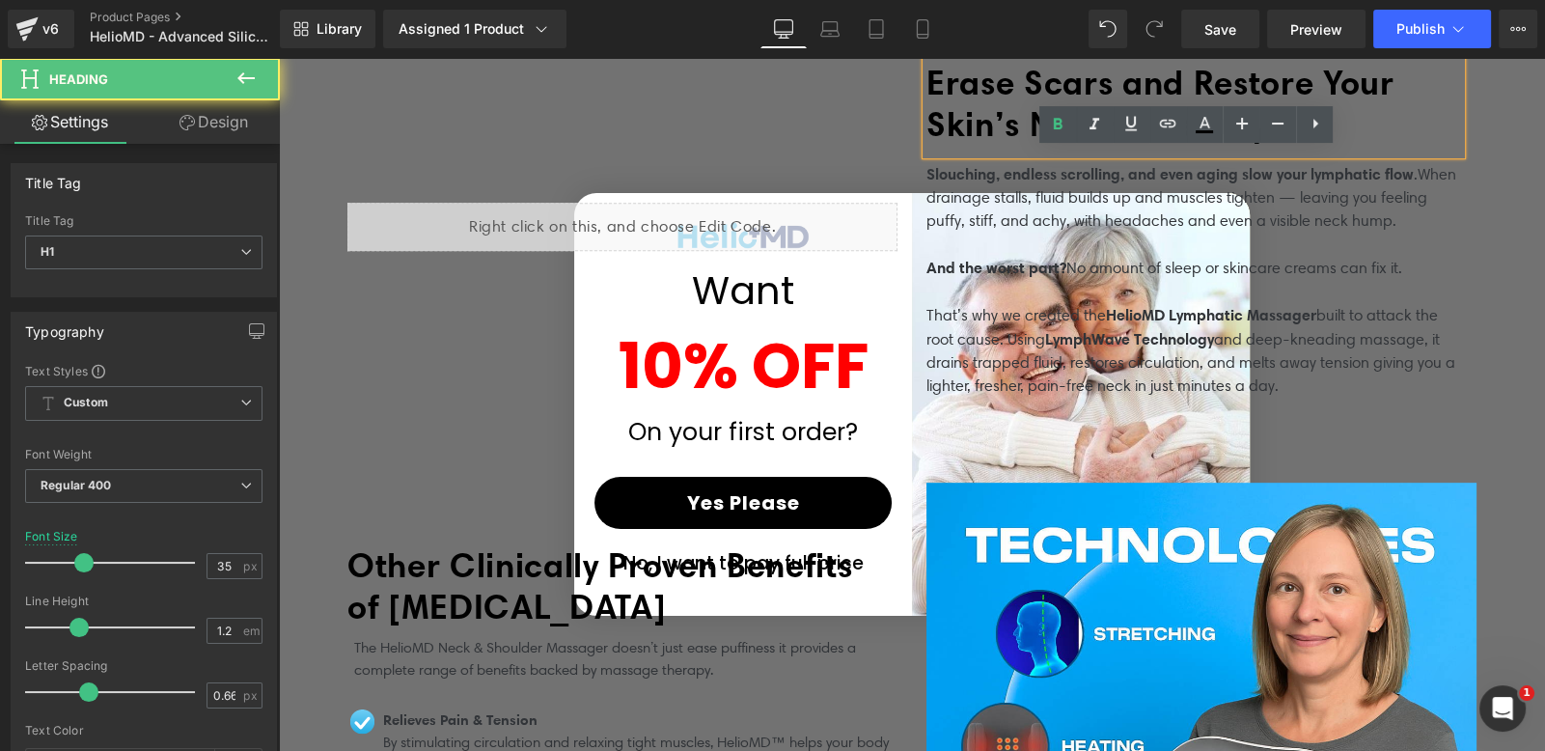
click at [1208, 76] on span "Erase Scars and Restore Your Skin’s Natural Beauty" at bounding box center [1159, 103] width 467 height 83
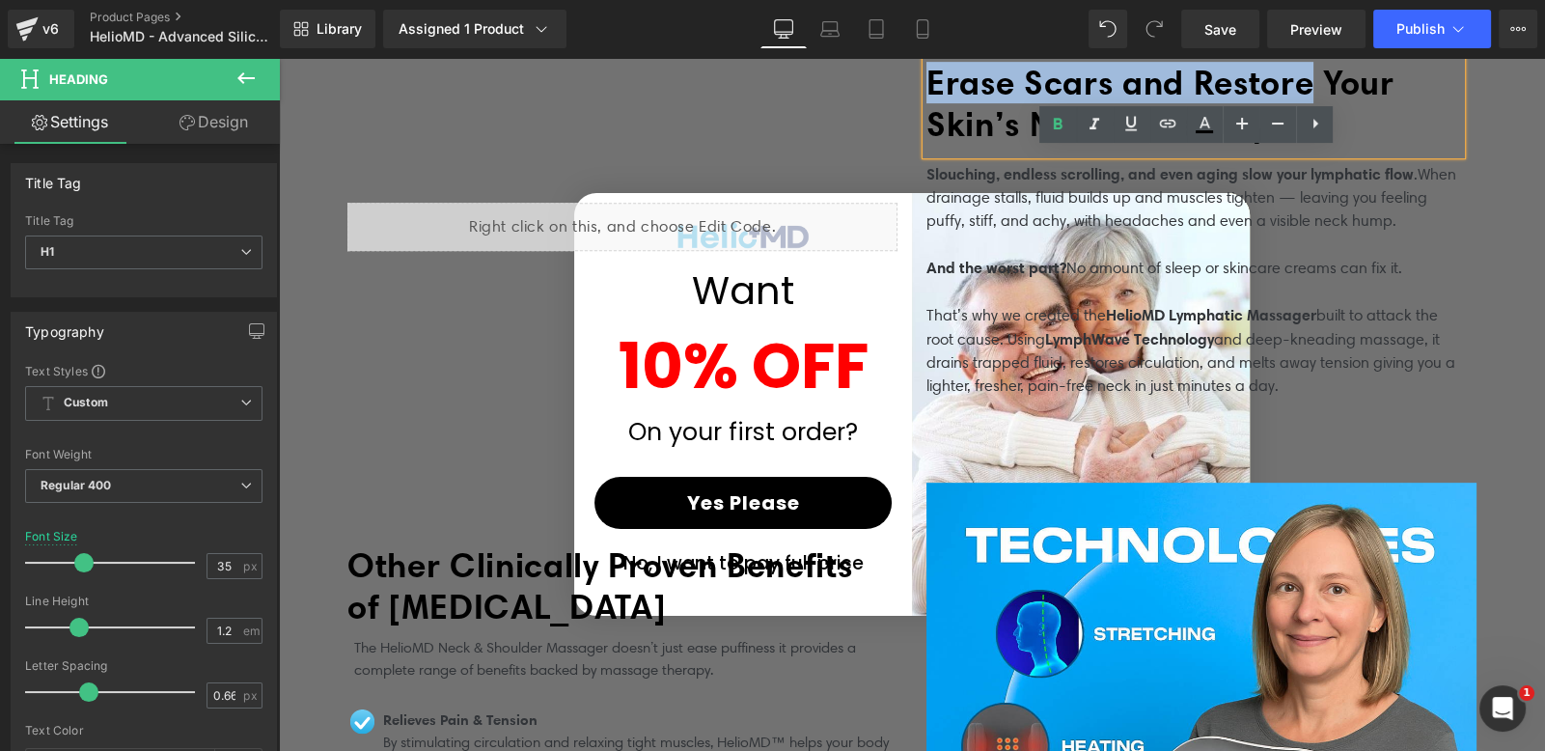
drag, startPoint x: 926, startPoint y: 76, endPoint x: 1332, endPoint y: 82, distance: 405.4
click at [1332, 82] on span "Erase Scars and Restore Your Skin’s Natural Beauty" at bounding box center [1159, 103] width 467 height 83
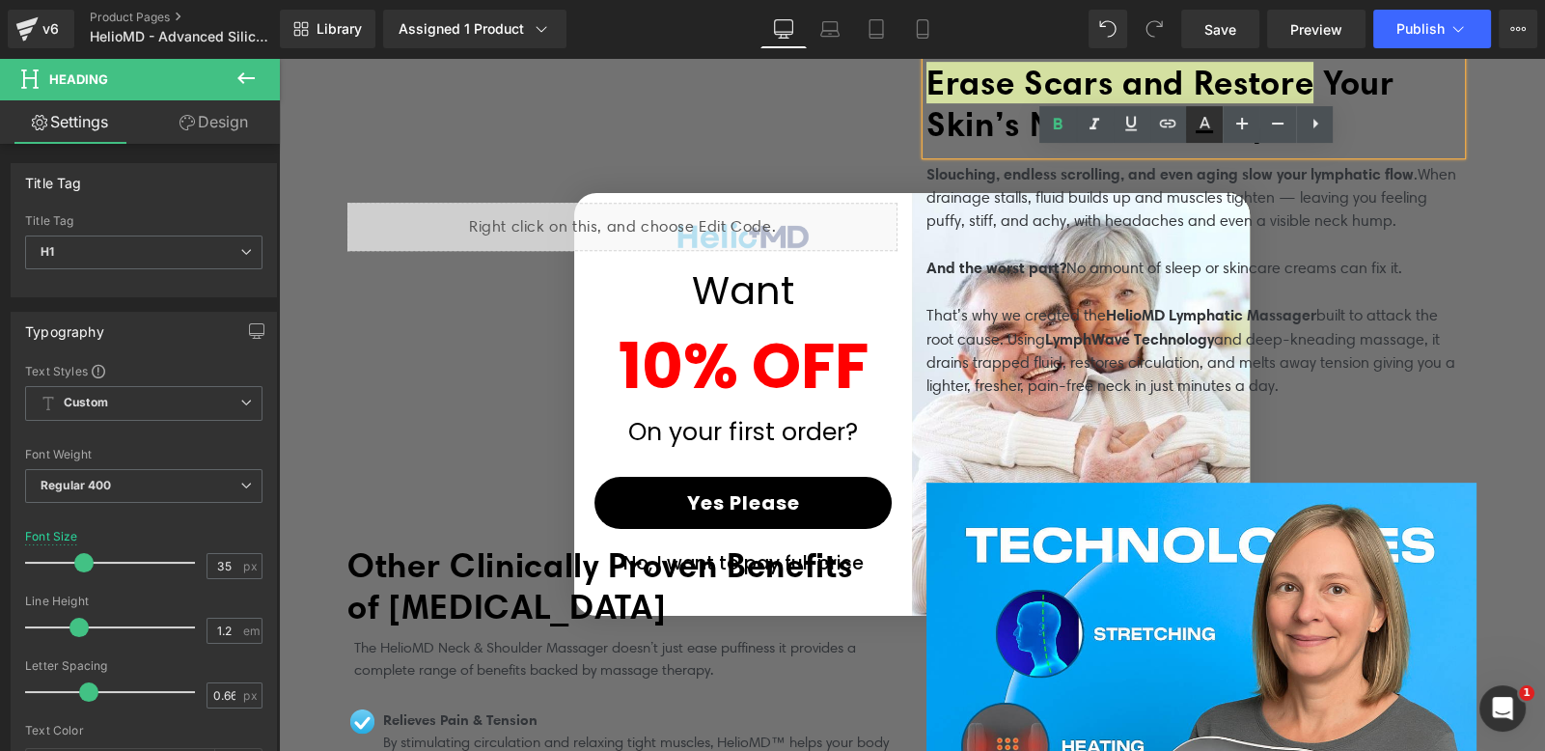
click at [1204, 128] on icon at bounding box center [1204, 124] width 23 height 23
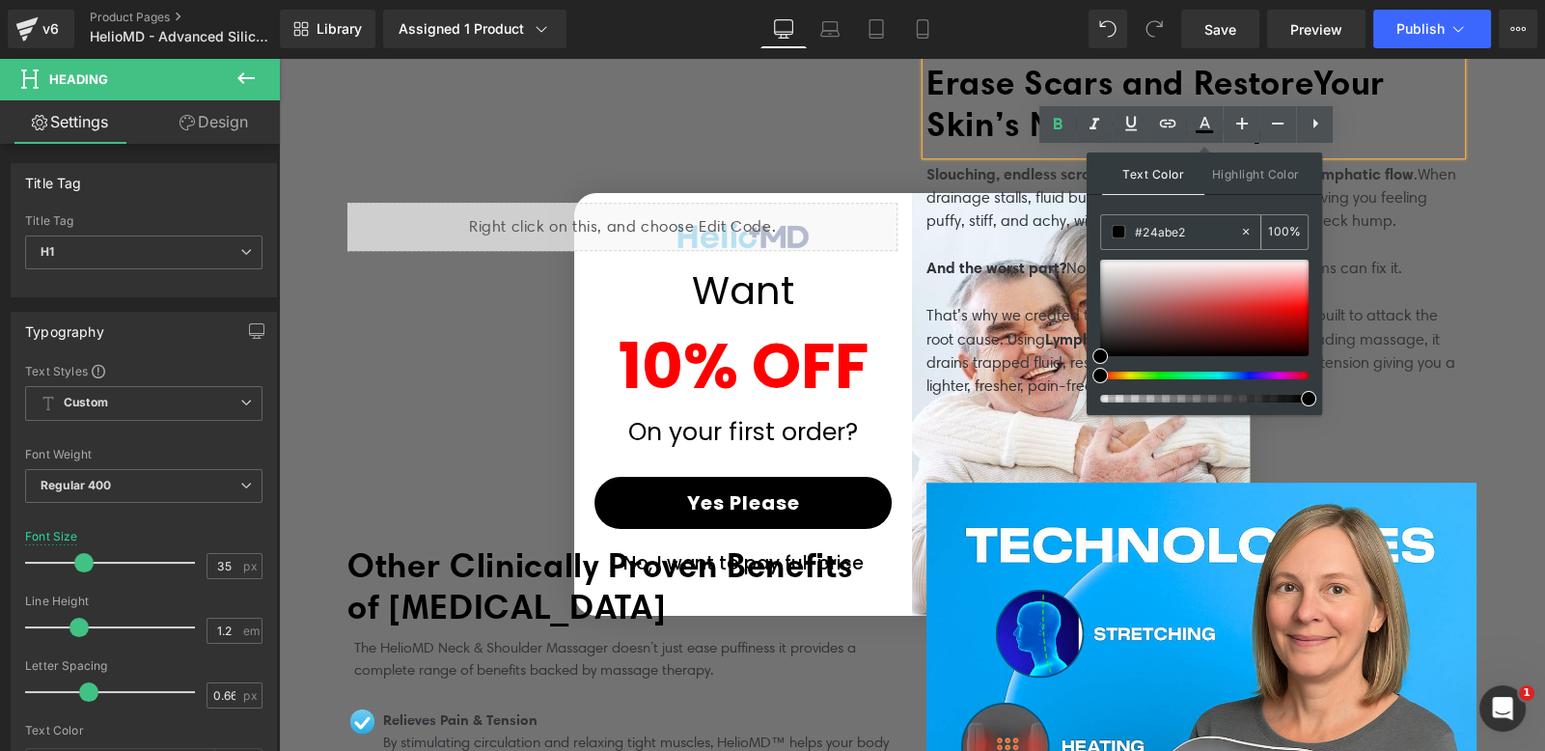
click at [1184, 220] on div "#24abe2" at bounding box center [1170, 232] width 138 height 34
click at [1196, 226] on input "#24abe2" at bounding box center [1187, 231] width 104 height 21
paste input "24abe2"
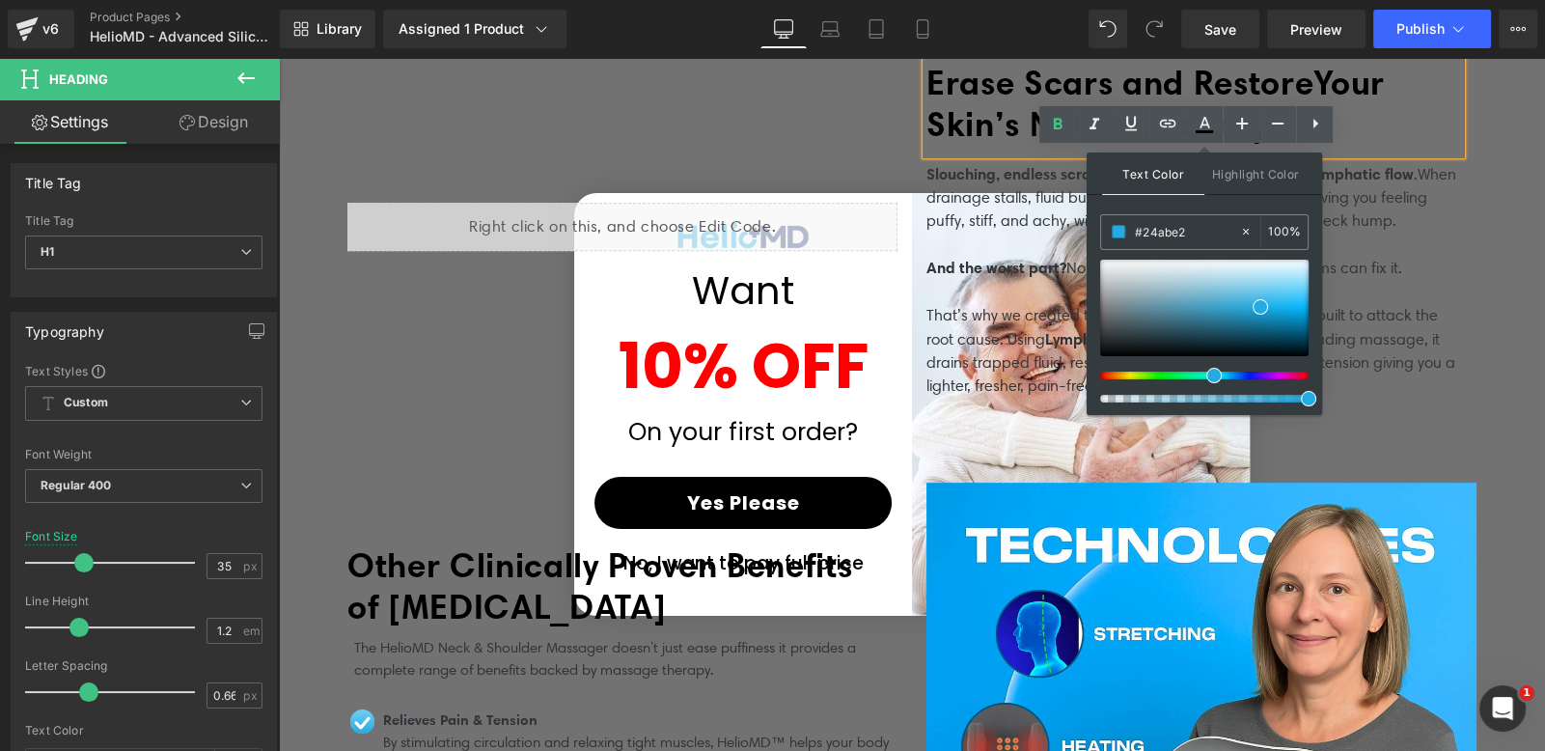
type input "#24abe2"
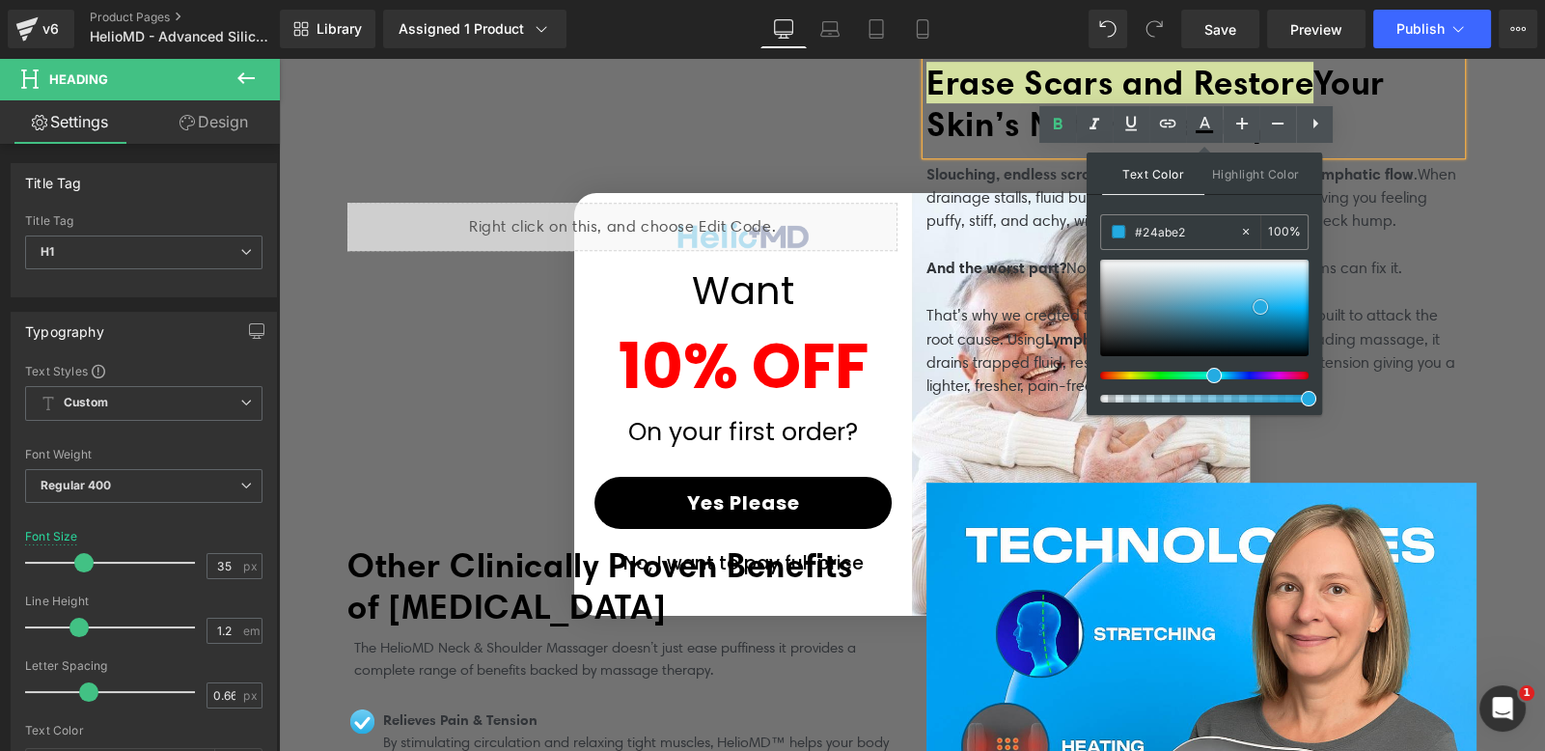
click at [1262, 303] on span at bounding box center [1260, 306] width 15 height 15
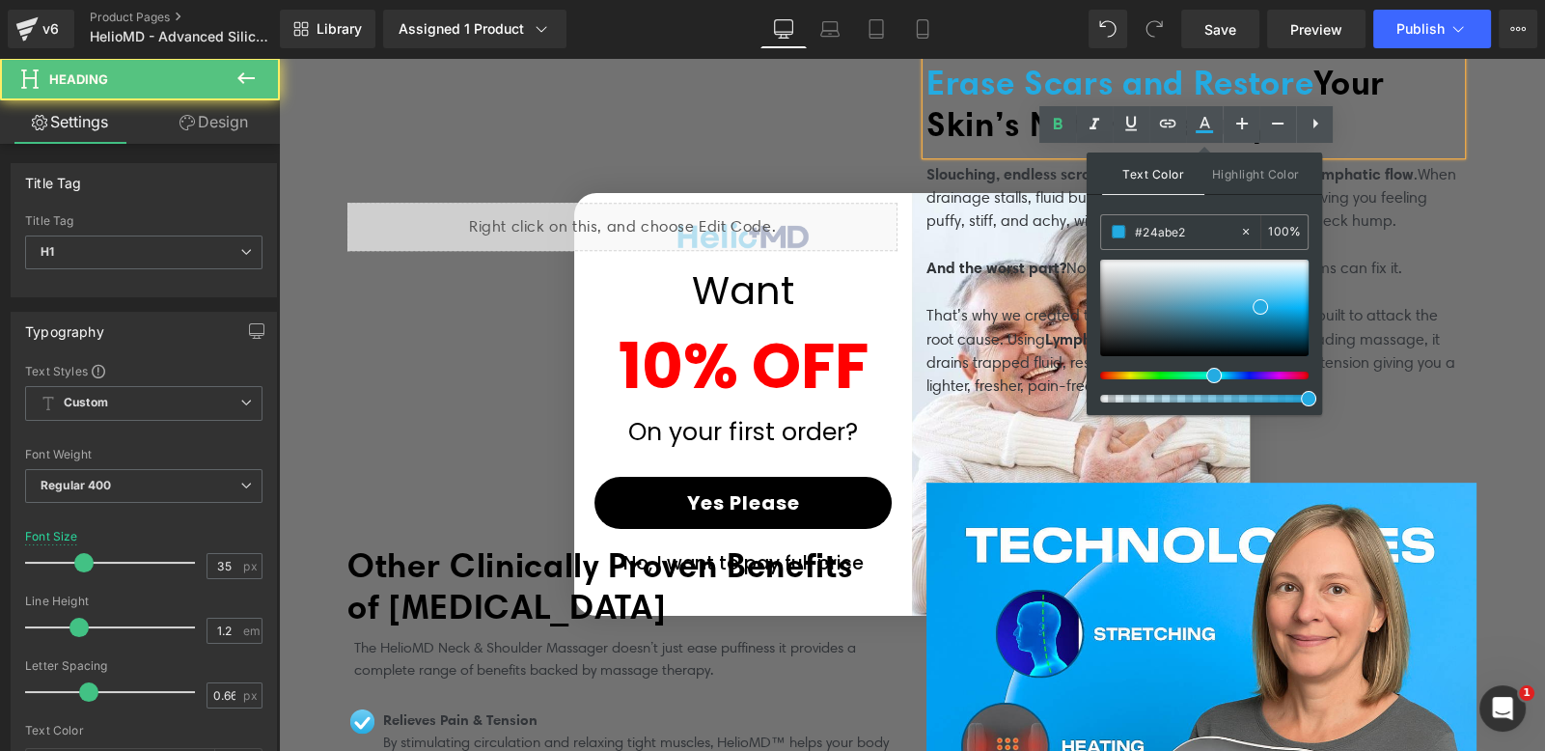
click at [1308, 89] on span "Erase Scars and Restore" at bounding box center [1119, 82] width 387 height 41
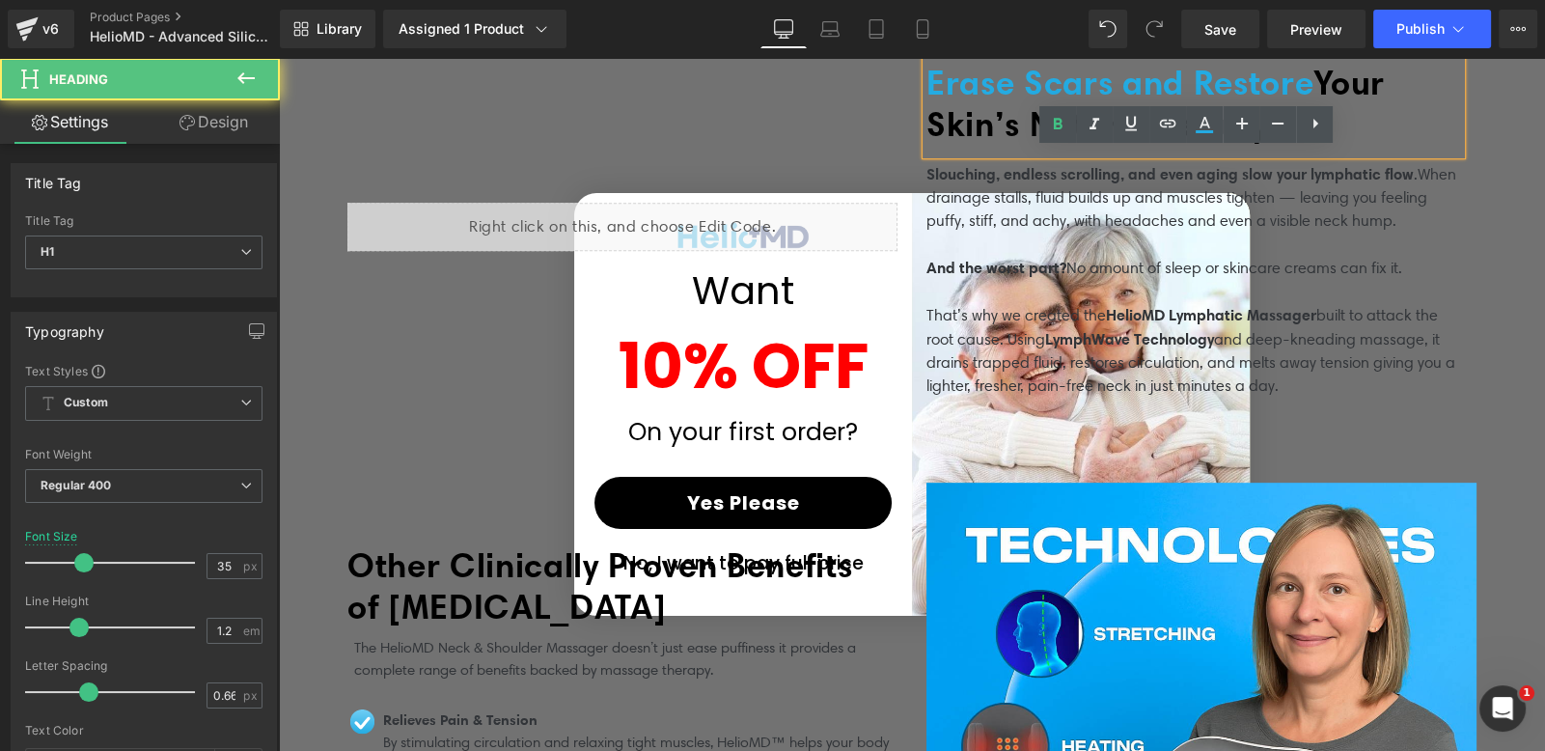
click at [1339, 98] on h1 "Erase Scars and Restore Your Skin’s Natural Beauty" at bounding box center [1193, 103] width 535 height 83
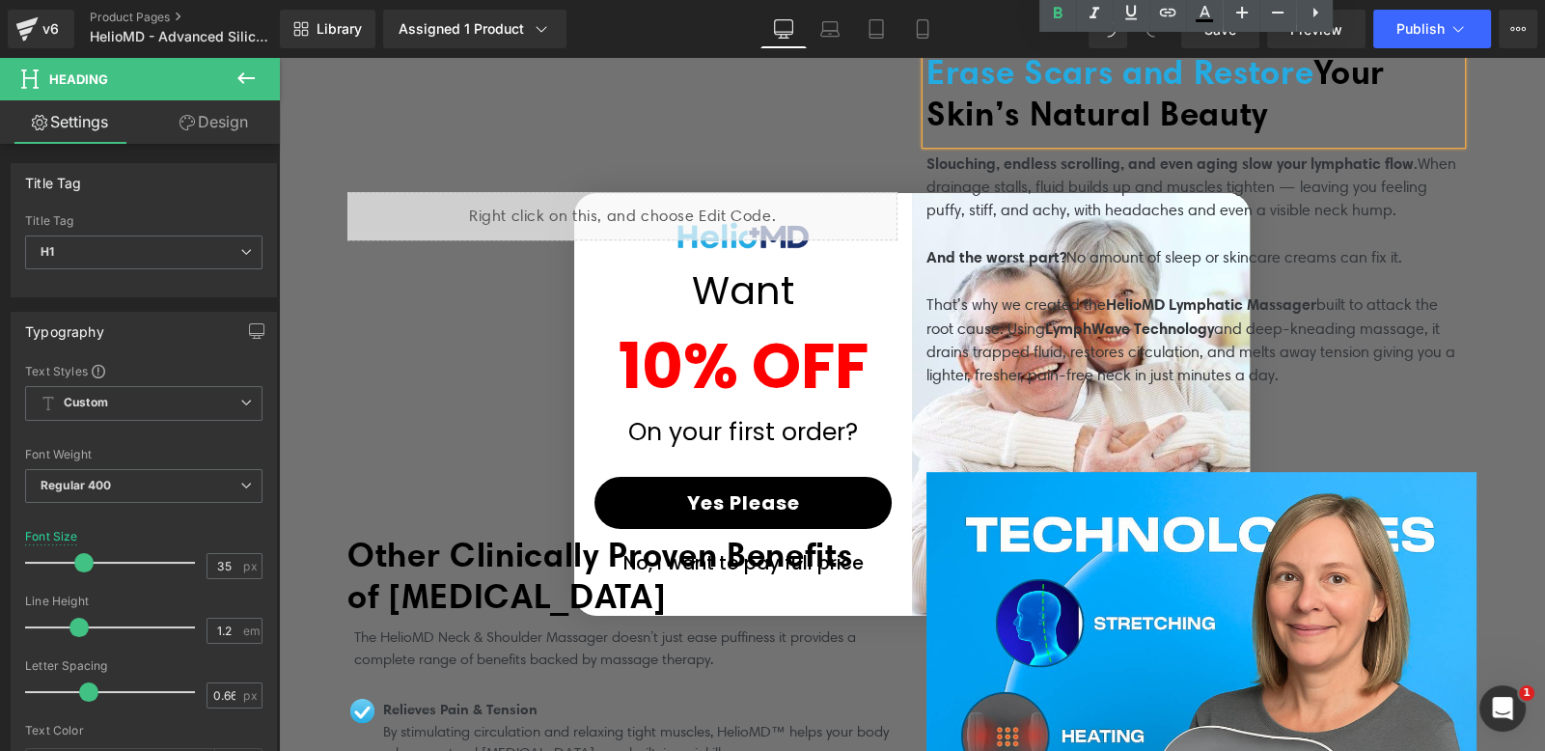
scroll to position [1234, 0]
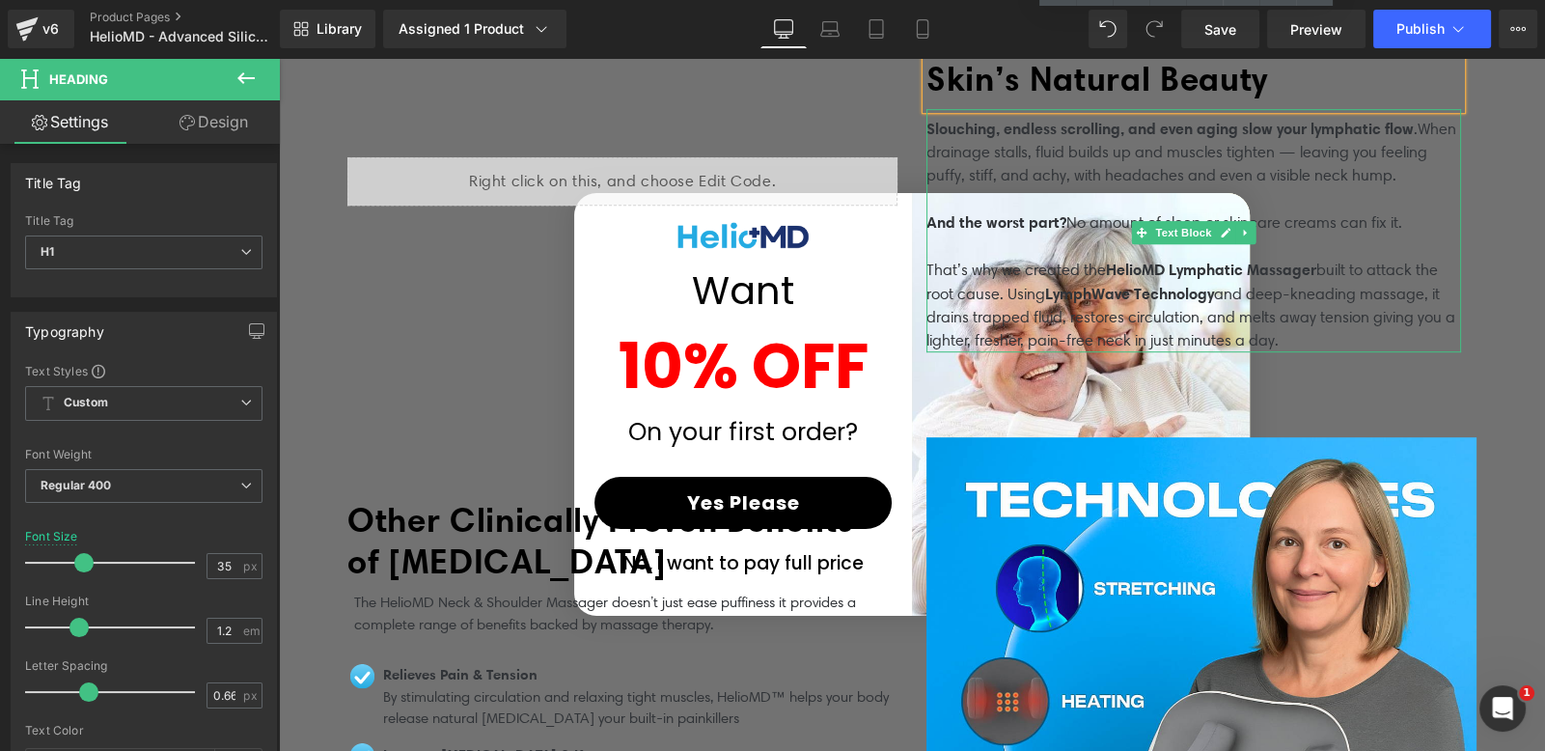
click at [1177, 144] on p "Slouching, endless scrolling, and even aging slow your lymphatic flow . When dr…" at bounding box center [1193, 164] width 535 height 94
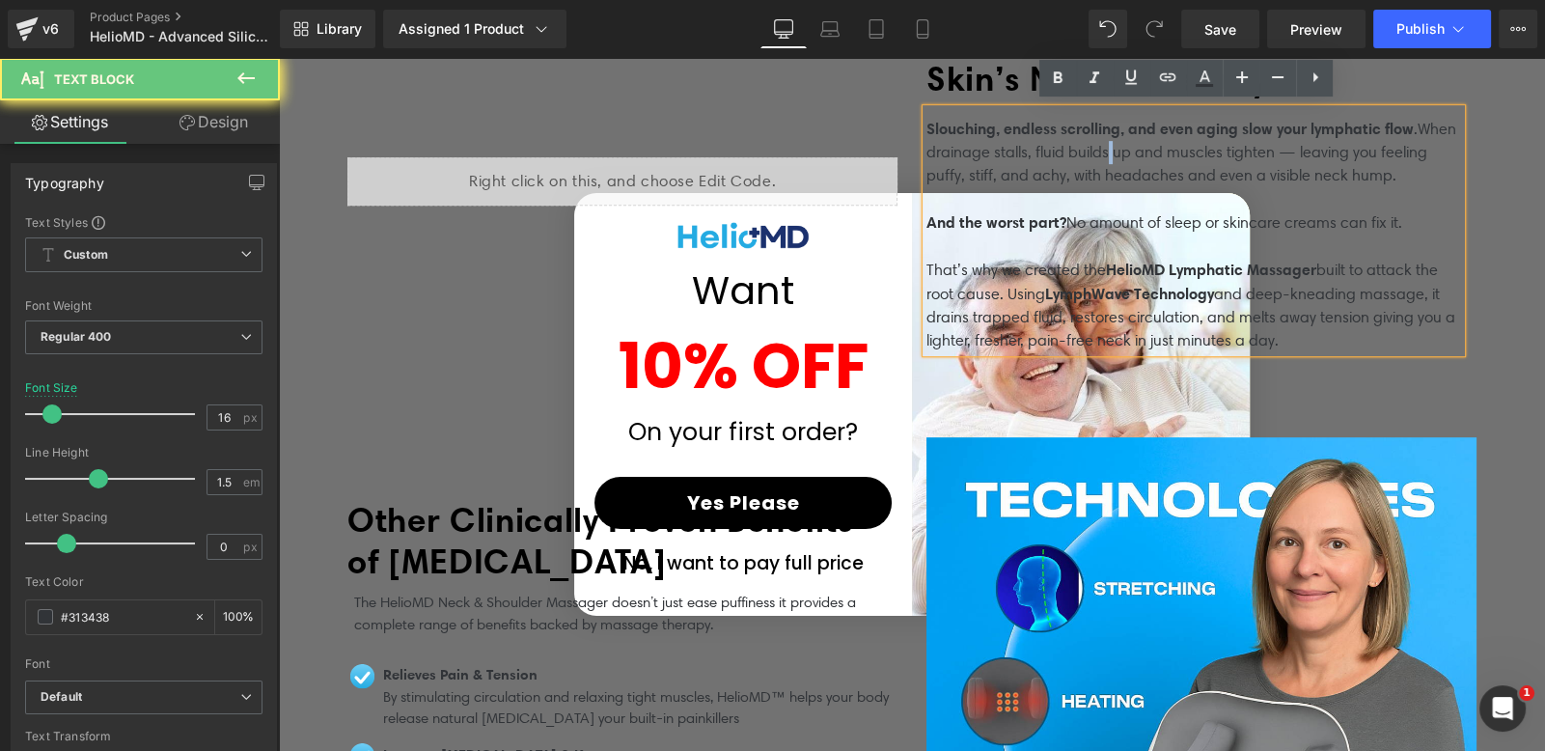
drag, startPoint x: 1177, startPoint y: 144, endPoint x: 1206, endPoint y: 149, distance: 29.4
click at [1177, 144] on p "Slouching, endless scrolling, and even aging slow your lymphatic flow . When dr…" at bounding box center [1193, 164] width 535 height 94
click at [1423, 172] on p "Slouching, endless scrolling, and even aging slow your lymphatic flow . When dr…" at bounding box center [1193, 164] width 535 height 94
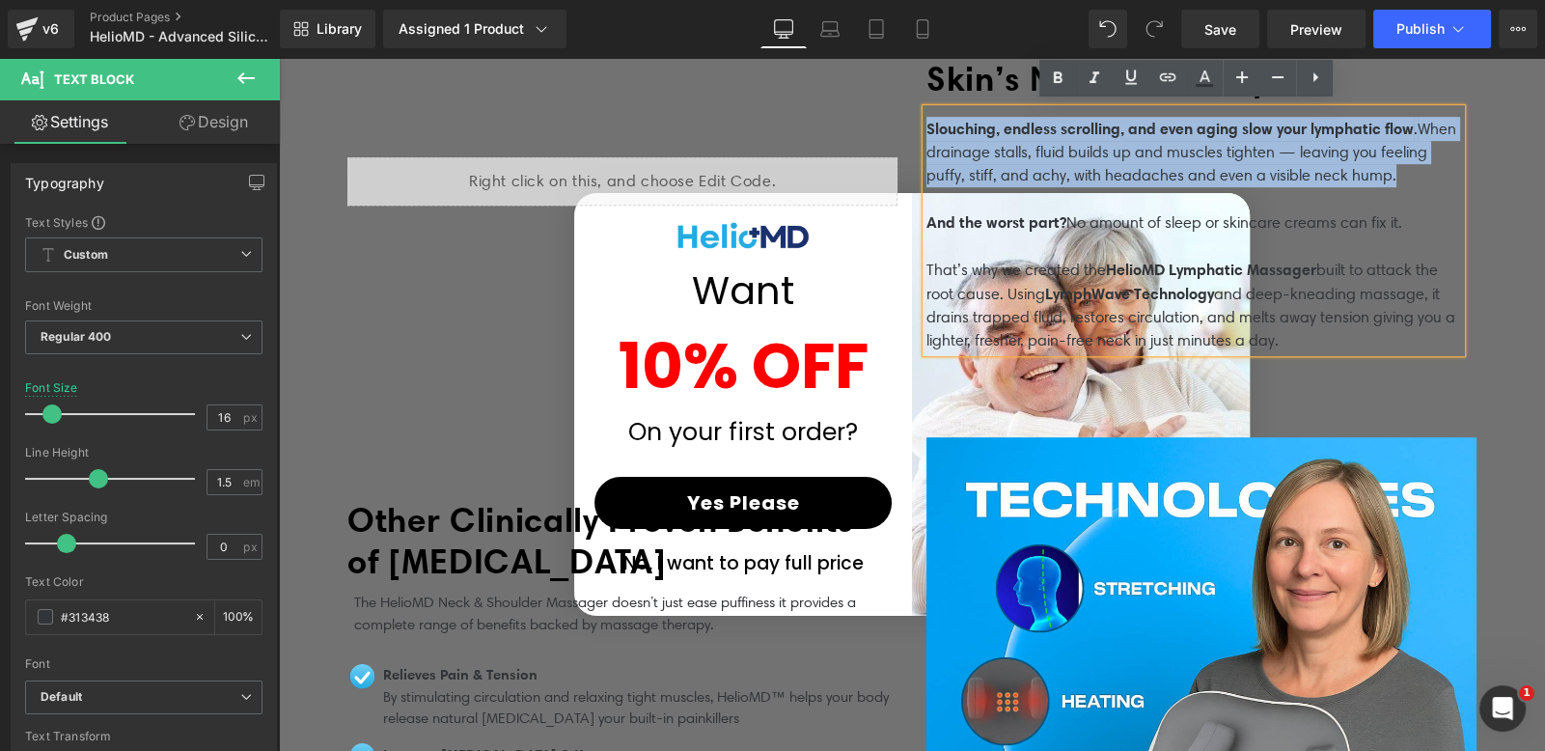
drag, startPoint x: 1438, startPoint y: 171, endPoint x: 908, endPoint y: 128, distance: 531.5
click at [912, 128] on div "Erase Scars and Restore Your Skin’s Natural Beauty Heading Slouching, endless s…" at bounding box center [1201, 184] width 579 height 336
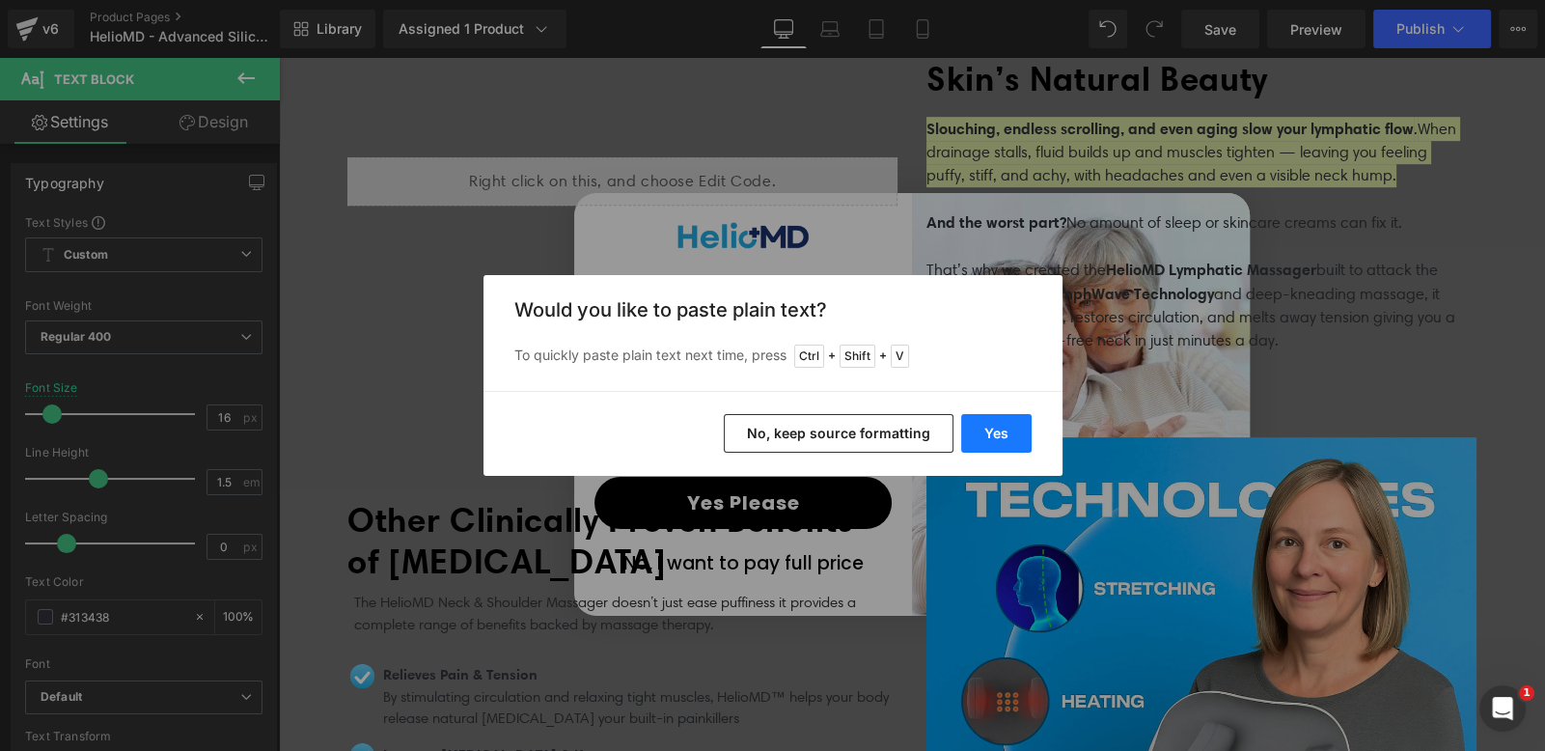
click at [1010, 444] on button "Yes" at bounding box center [996, 433] width 70 height 39
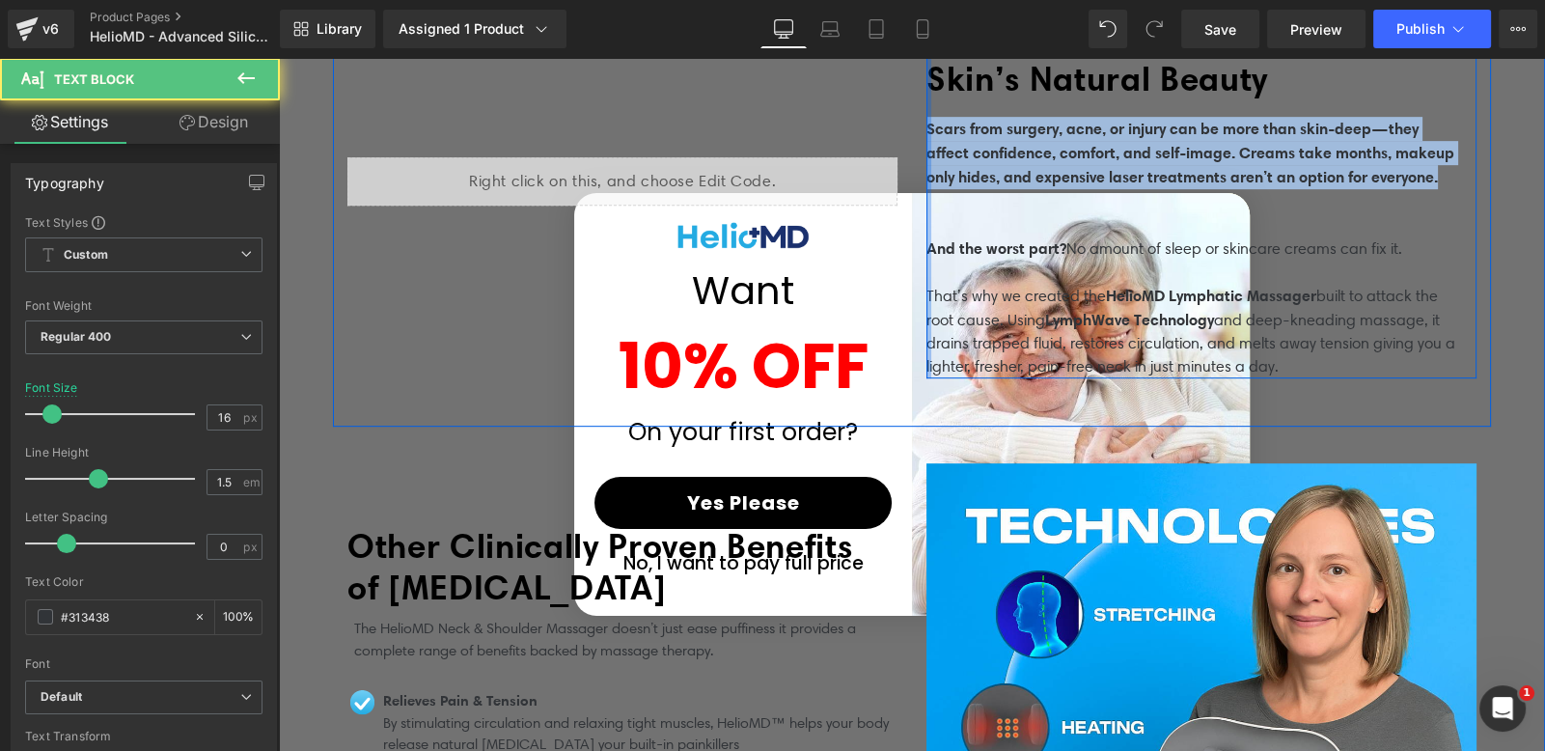
drag, startPoint x: 998, startPoint y: 186, endPoint x: 921, endPoint y: 121, distance: 101.3
click at [926, 121] on div "Erase Scars and Restore Your Skin’s Natural Beauty Heading Scars from surgery, …" at bounding box center [1201, 197] width 550 height 362
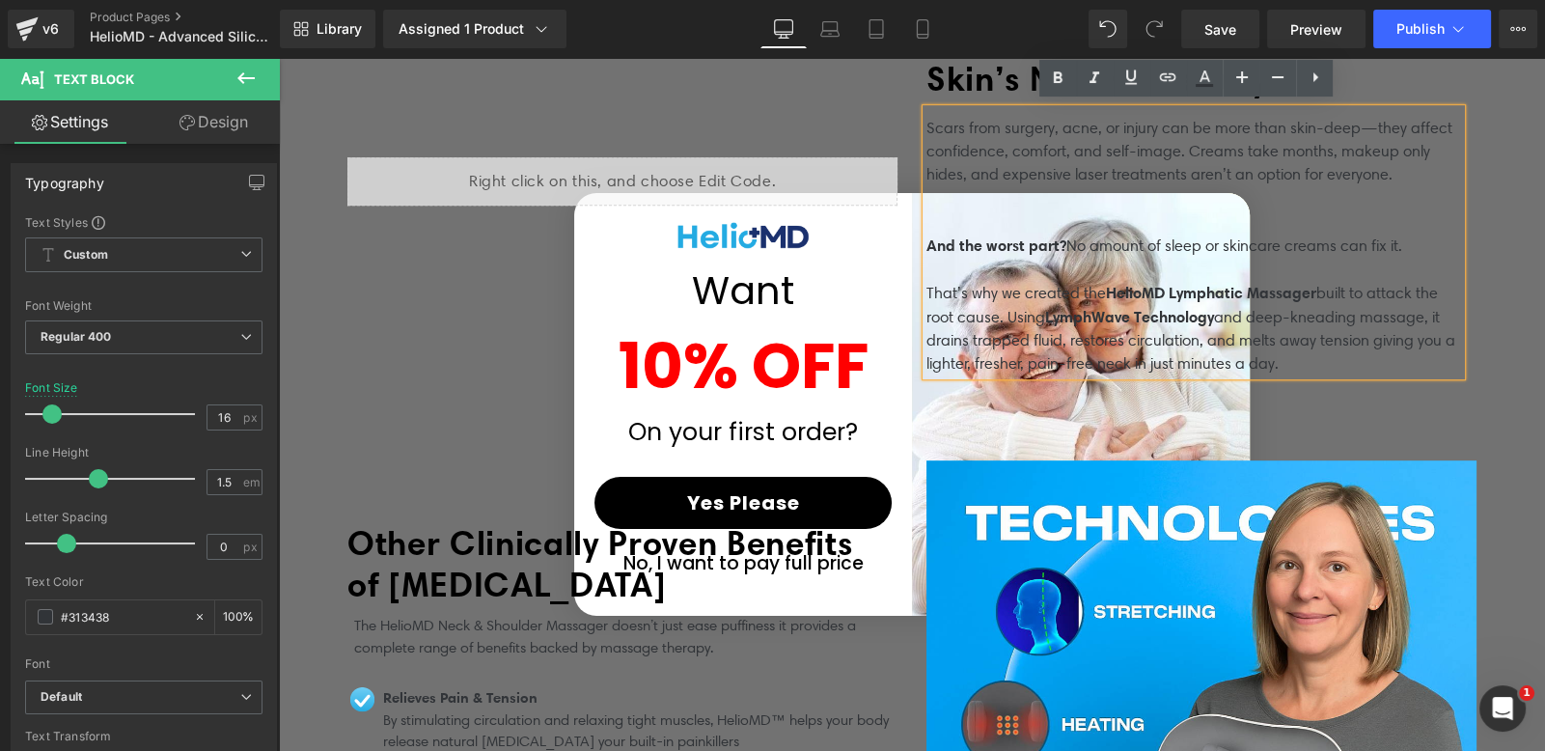
click at [936, 213] on p at bounding box center [1193, 209] width 535 height 47
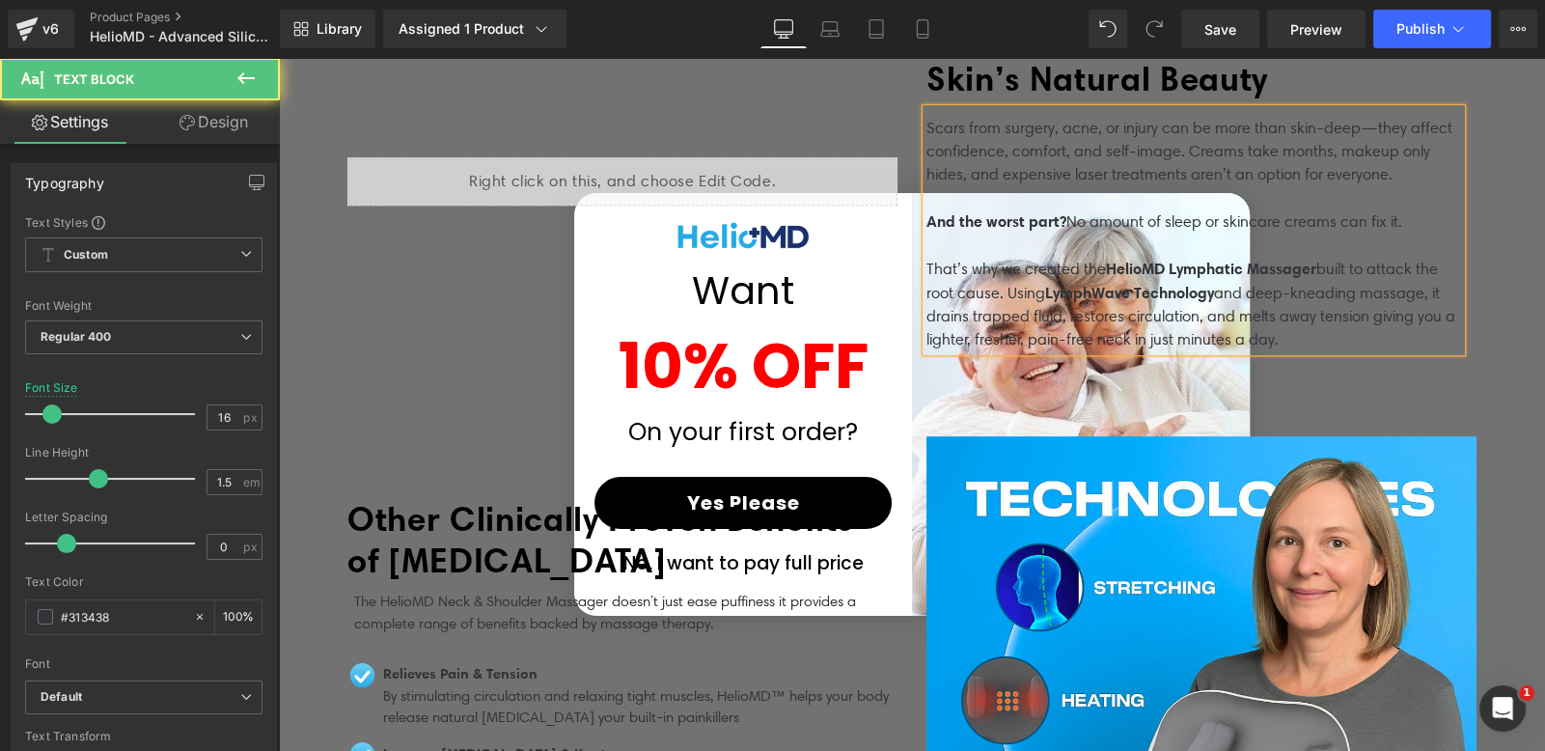
drag, startPoint x: 920, startPoint y: 212, endPoint x: 1285, endPoint y: 325, distance: 382.8
click at [1285, 327] on div "Scars from surgery, acne, or injury can be more than skin-deep—they affect conf…" at bounding box center [1193, 230] width 535 height 242
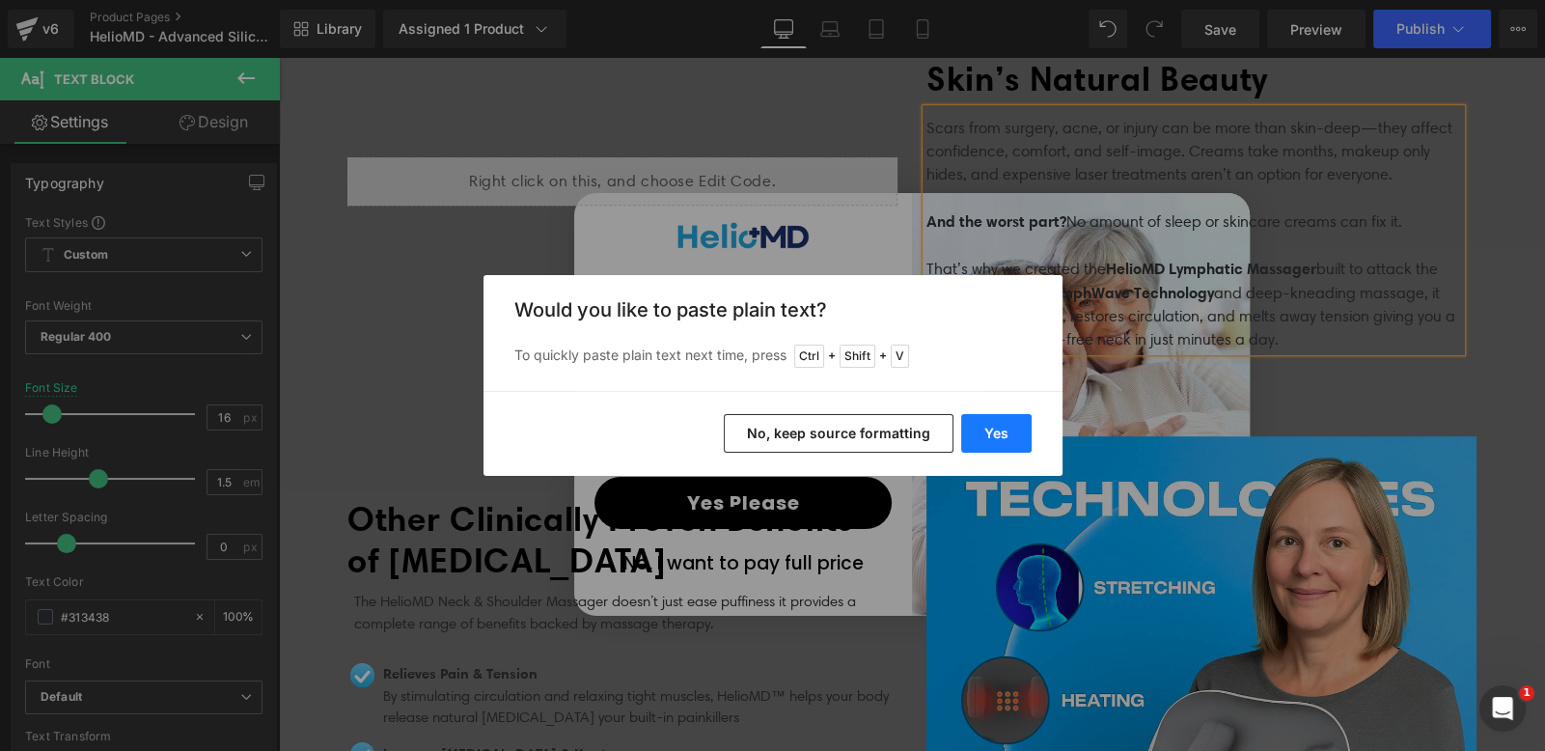
click at [1008, 425] on button "Yes" at bounding box center [996, 433] width 70 height 39
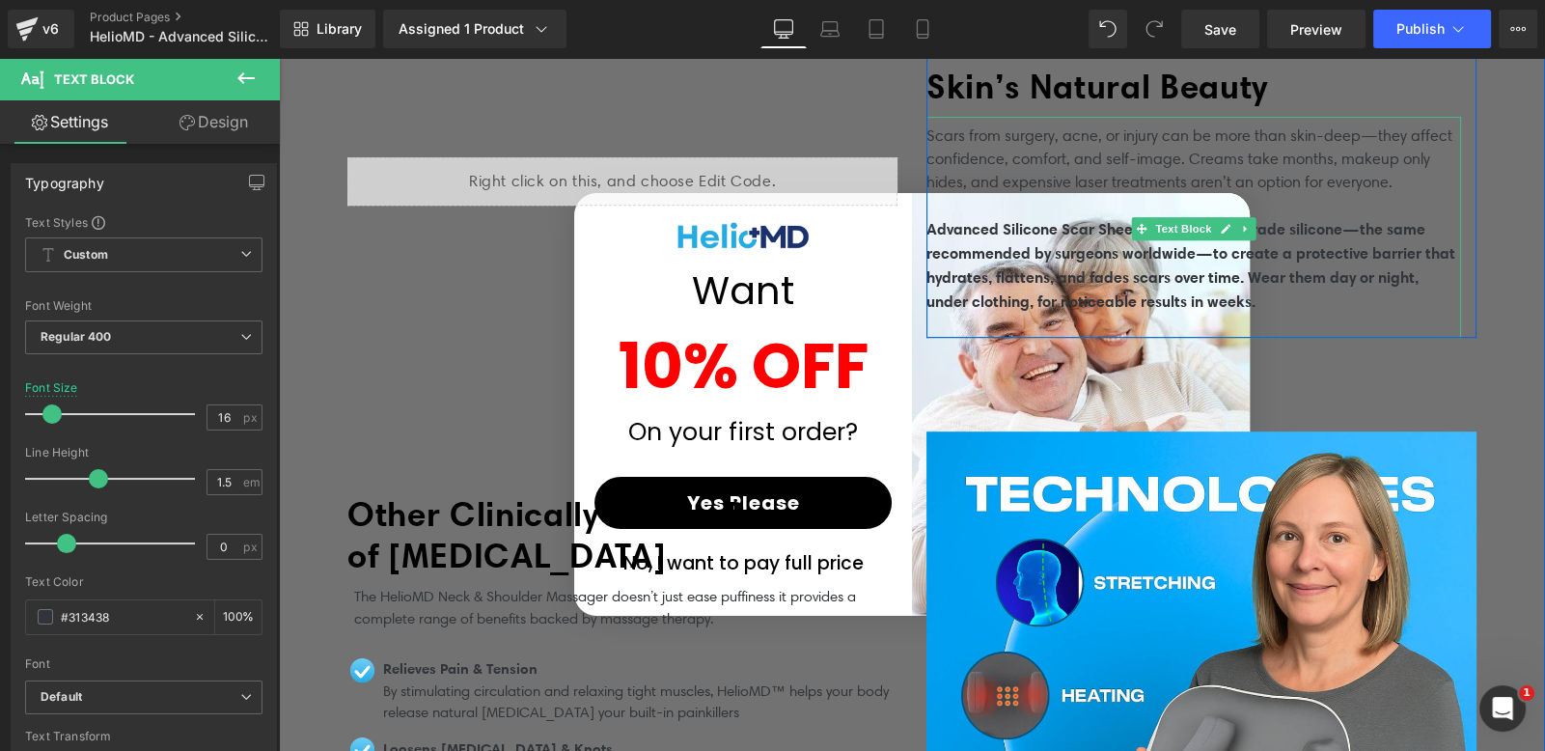
click at [1071, 261] on p "Advanced Silicone Scar Sheets use medical-grade silicone—the same recommended b…" at bounding box center [1193, 265] width 535 height 97
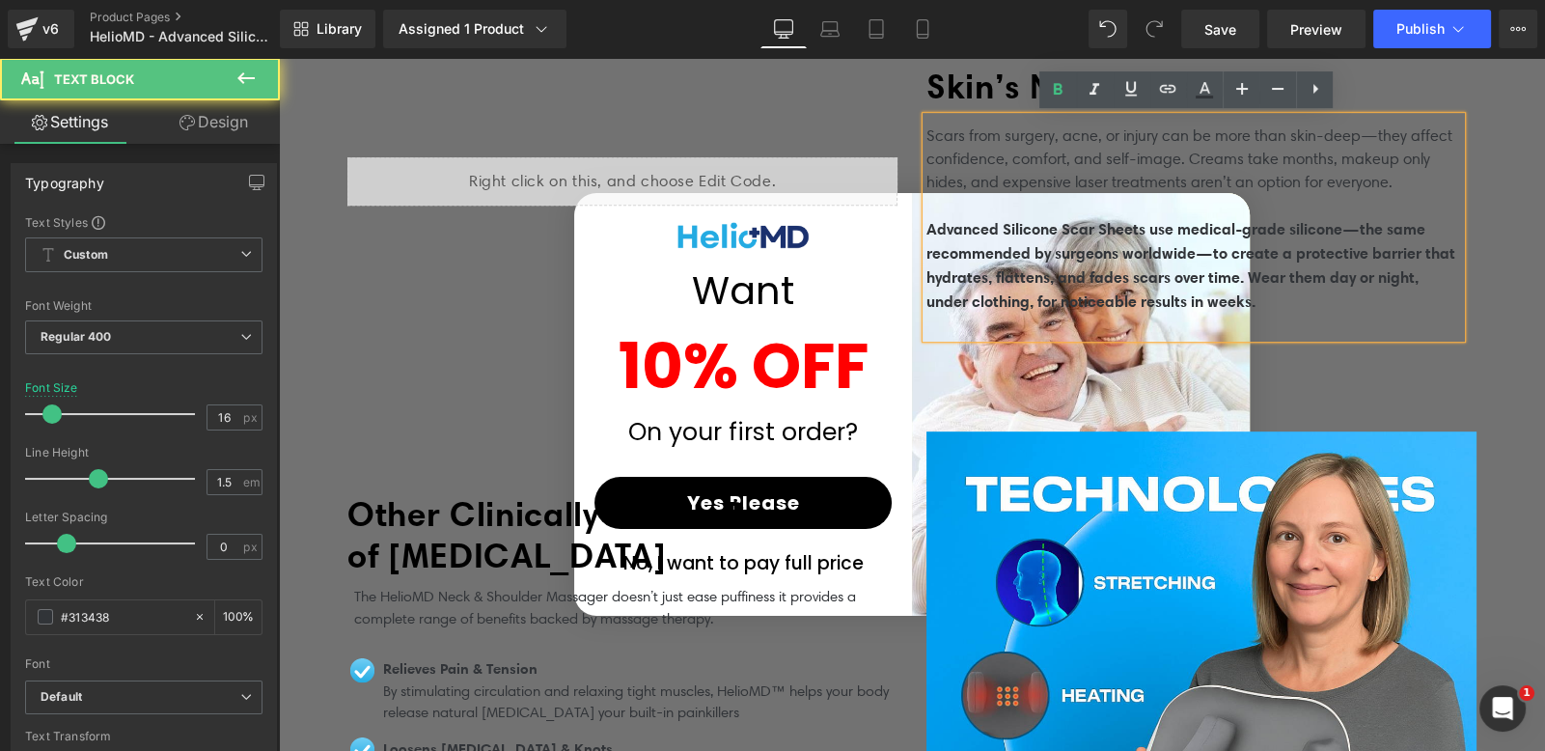
click at [926, 226] on span "Advanced Silicone Scar Sheets use medical-grade silicone—the same recommended b…" at bounding box center [1190, 265] width 529 height 92
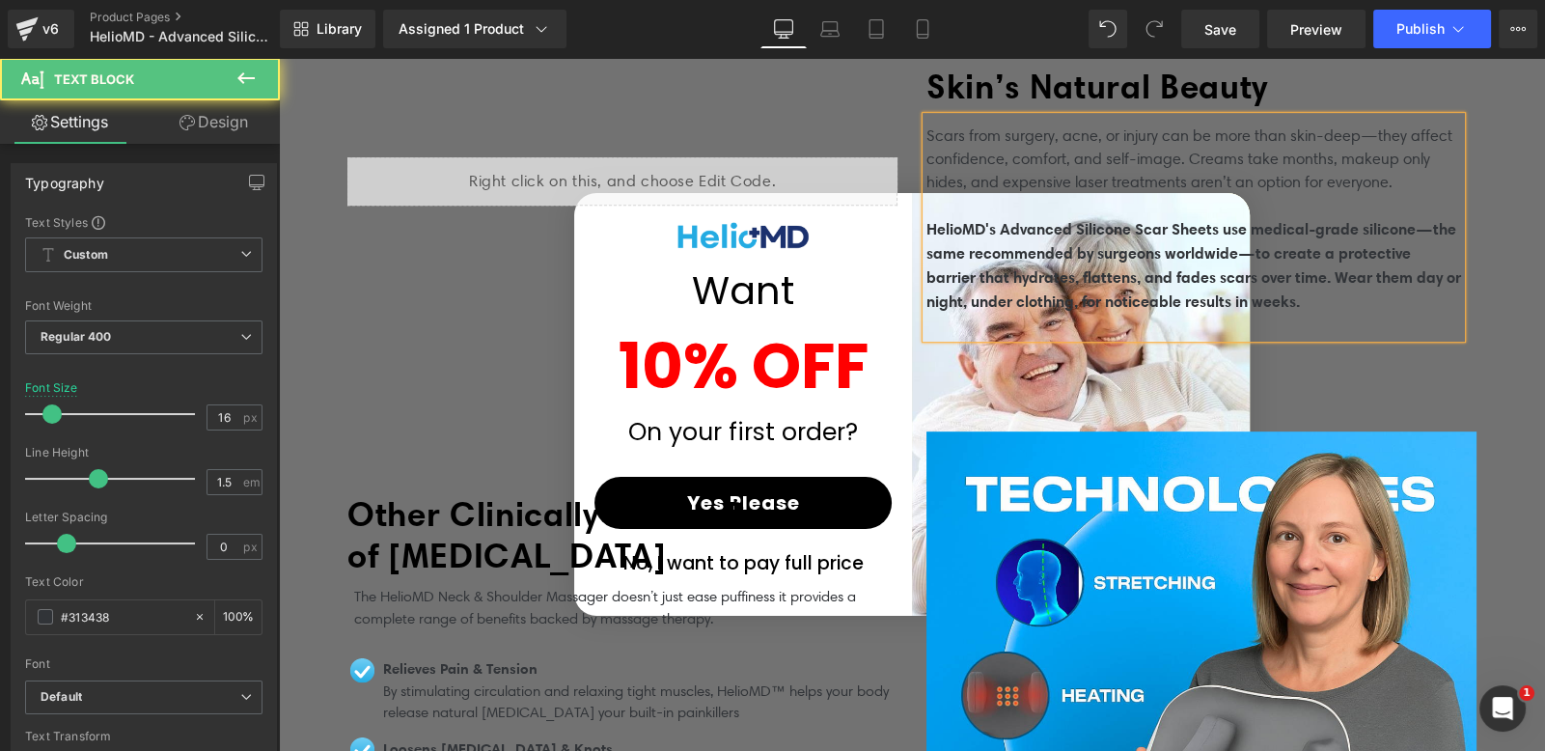
click at [1235, 228] on span "HelioMD's Advanced Silicone Scar Sheets use medical-grade silicone—the same rec…" at bounding box center [1193, 265] width 535 height 92
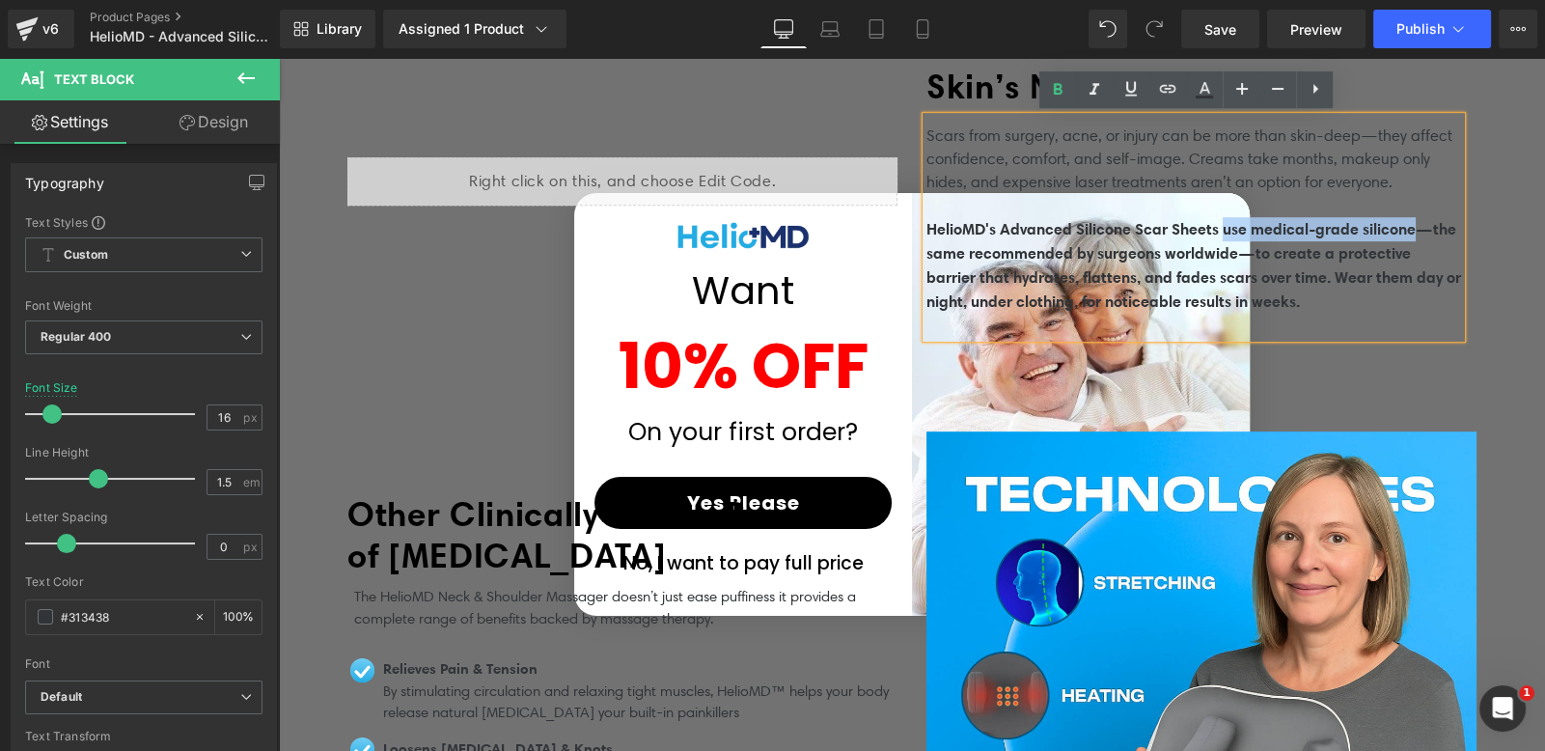
drag, startPoint x: 1234, startPoint y: 230, endPoint x: 1431, endPoint y: 232, distance: 196.9
click at [1431, 232] on span "HelioMD's Advanced Silicone Scar Sheets use medical-grade silicone—the same rec…" at bounding box center [1193, 265] width 535 height 92
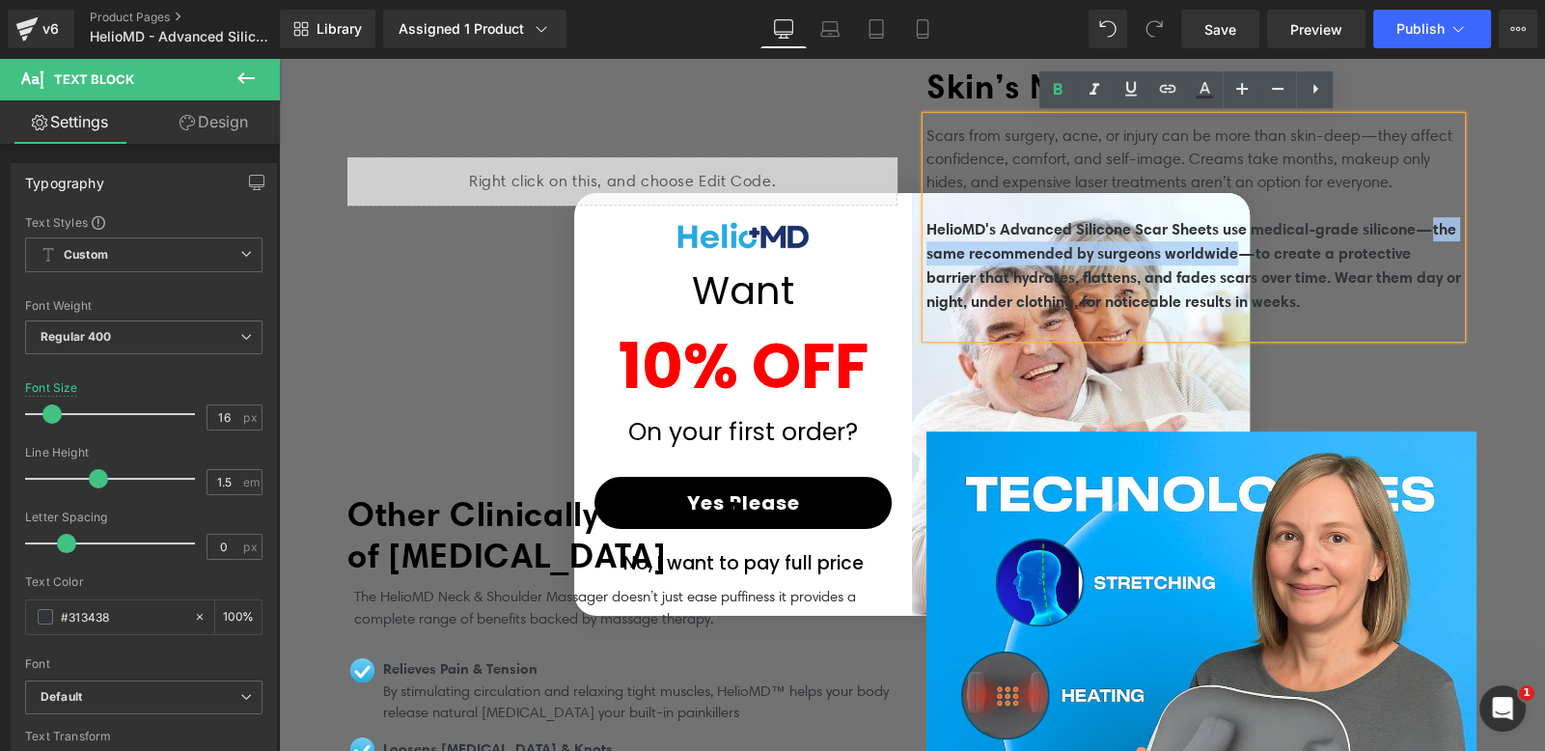
drag, startPoint x: 920, startPoint y: 251, endPoint x: 1277, endPoint y: 254, distance: 357.1
click at [1277, 254] on span "HelioMD's Advanced Silicone Scar Sheets use medical-grade silicone—the same rec…" at bounding box center [1193, 265] width 535 height 92
click at [1062, 81] on icon at bounding box center [1057, 89] width 23 height 23
click at [1233, 264] on span "—to create a protective barrier that hydrates, flattens, and fades scars over t…" at bounding box center [1191, 277] width 531 height 68
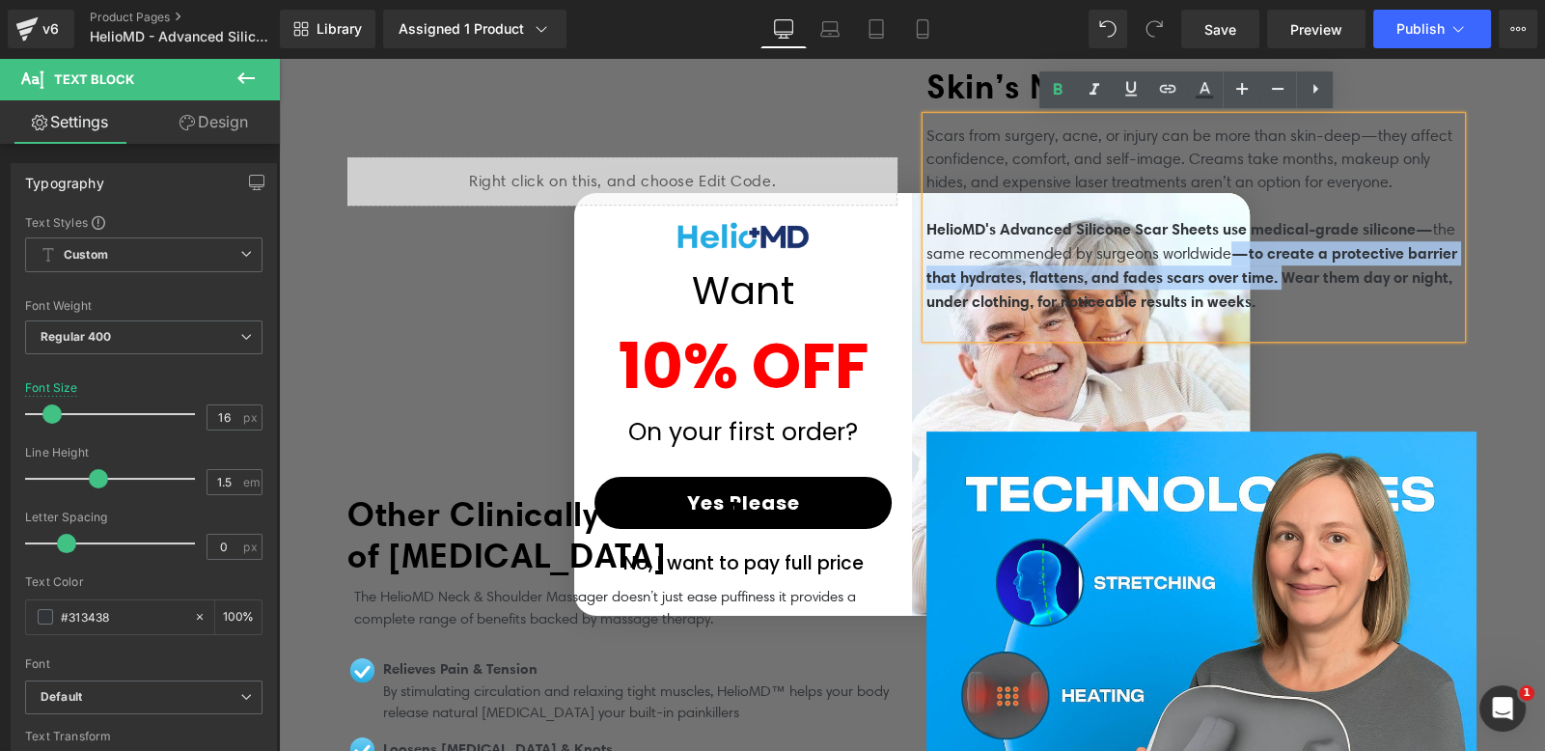
drag, startPoint x: 1244, startPoint y: 250, endPoint x: 1346, endPoint y: 280, distance: 106.6
click at [1346, 280] on p "HelioMD's Advanced Silicone Scar Sheets use medical-grade silicone— the same re…" at bounding box center [1193, 265] width 535 height 97
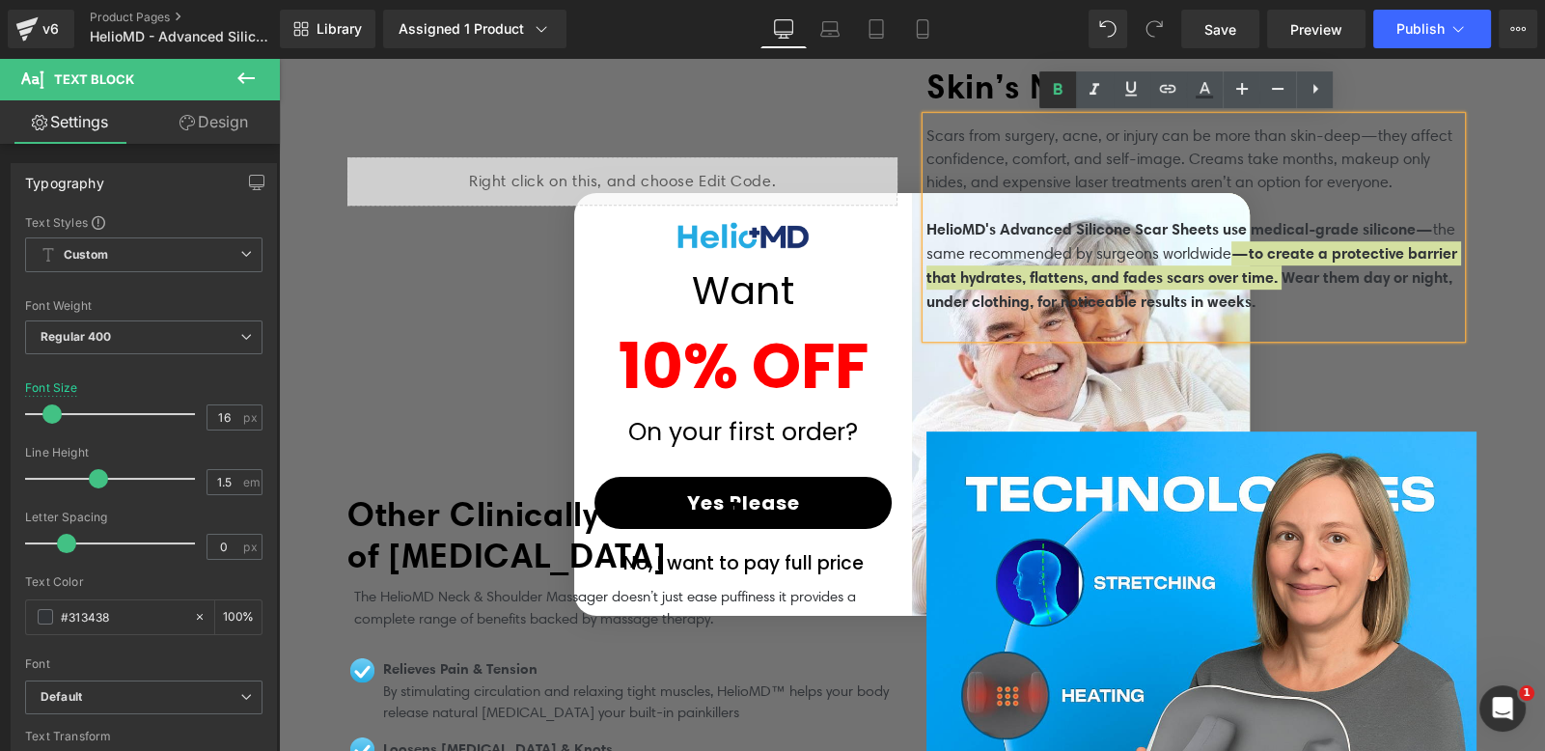
click at [1062, 92] on icon at bounding box center [1058, 90] width 9 height 12
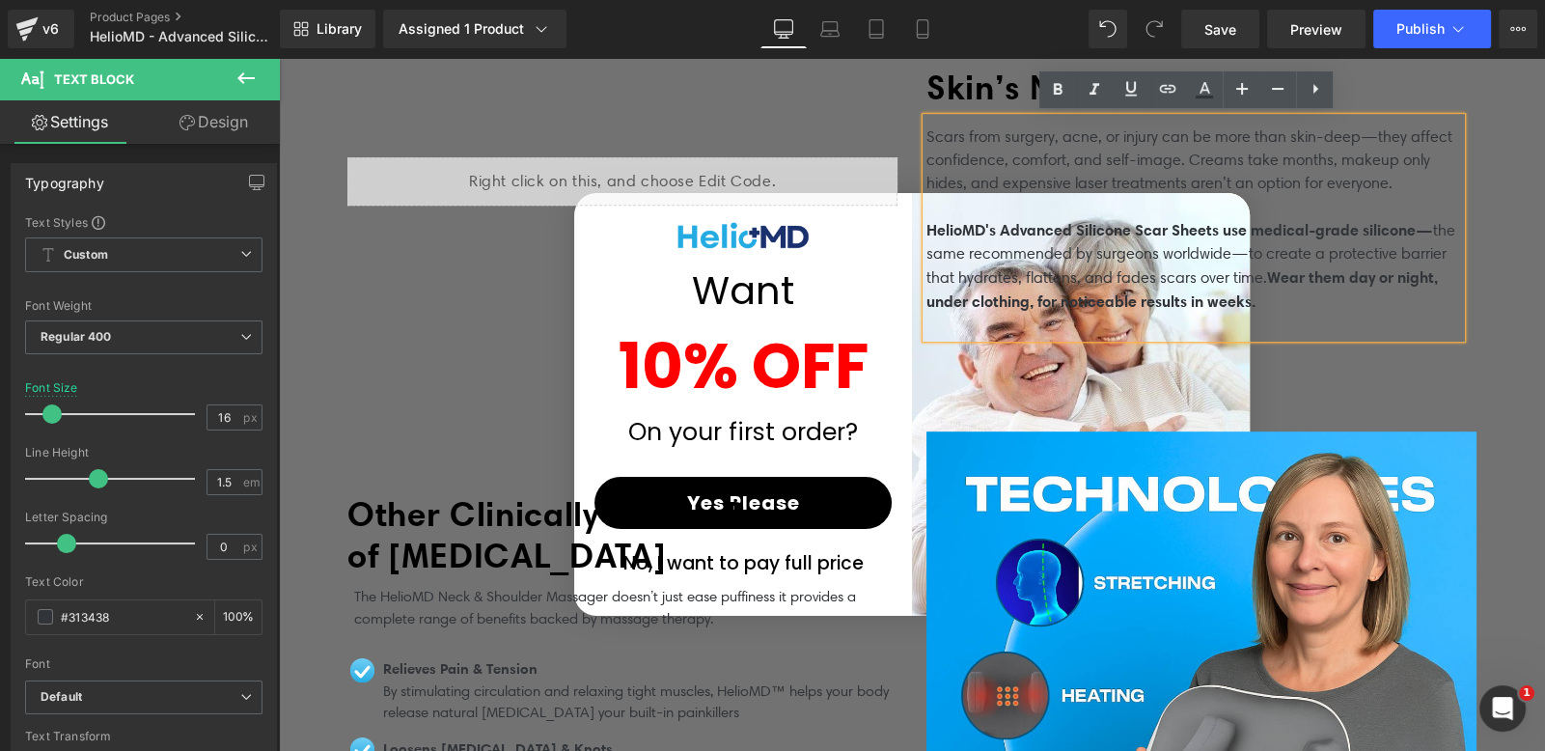
click at [1394, 292] on p "HelioMD's Advanced Silicone Scar Sheets use medical-grade silicone— the same re…" at bounding box center [1193, 266] width 535 height 96
click at [1311, 270] on span "Wear them day or night, under clothing, for noticeable results in weeks." at bounding box center [1181, 288] width 511 height 43
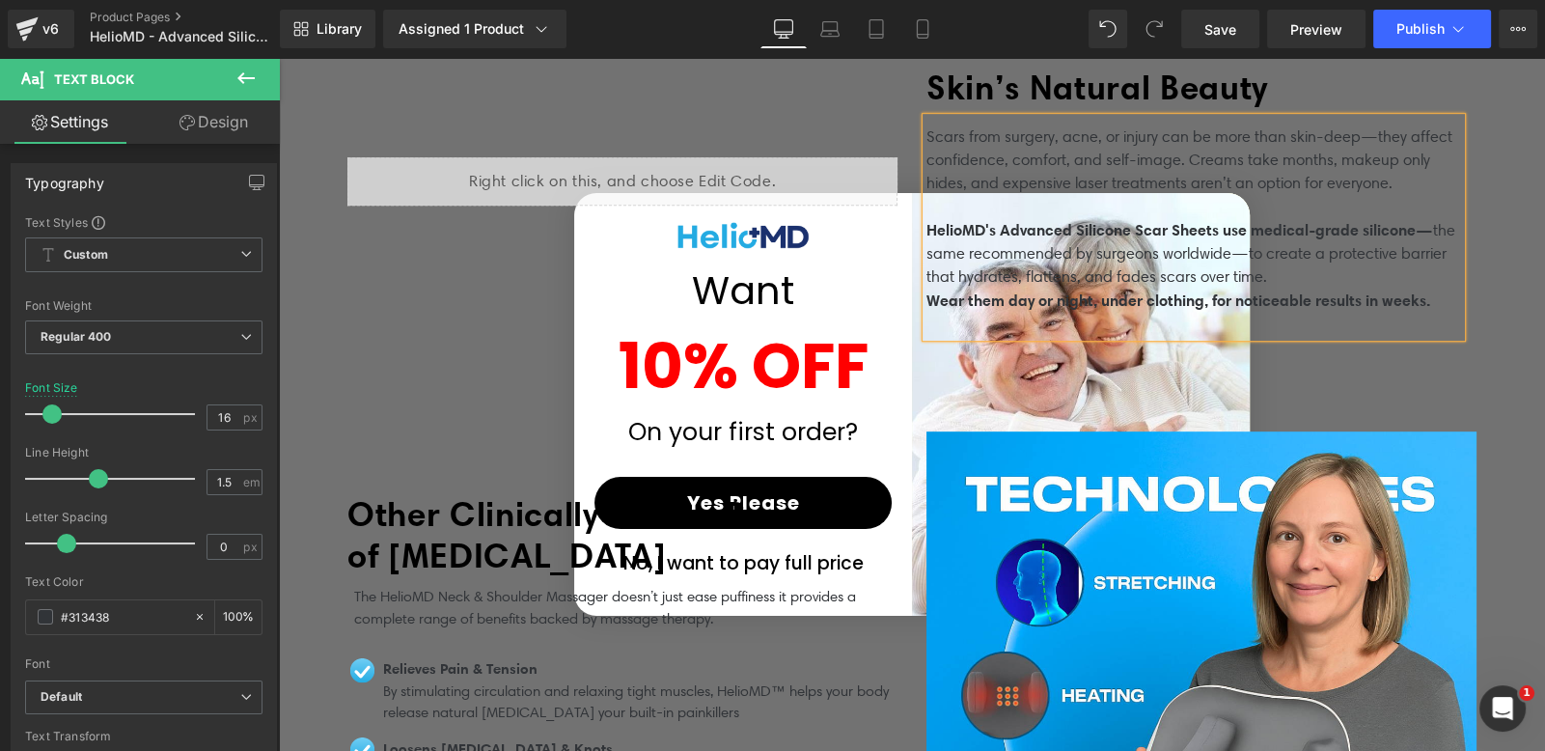
scroll to position [1223, 0]
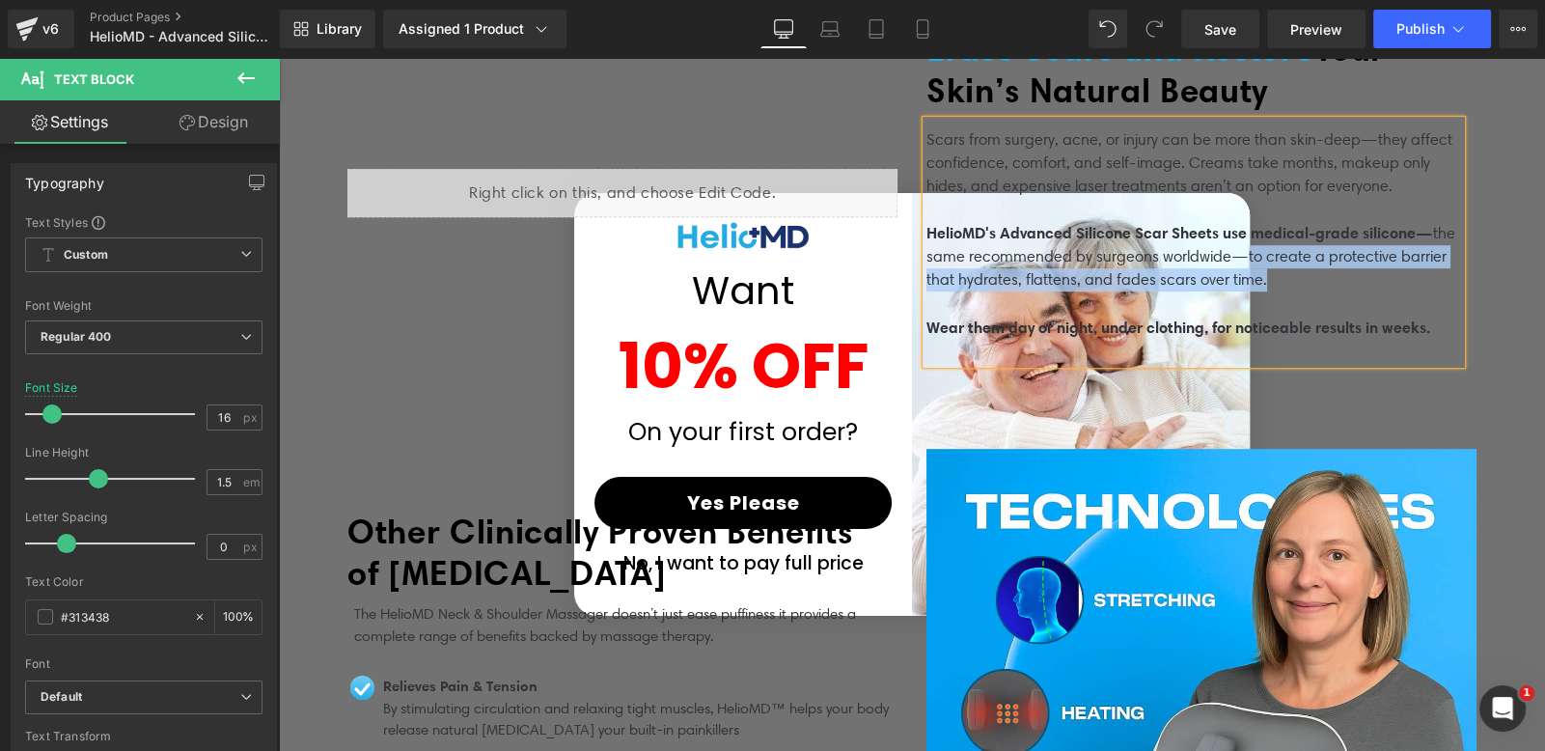
drag, startPoint x: 1263, startPoint y: 252, endPoint x: 1303, endPoint y: 272, distance: 44.5
click at [1303, 272] on p "HelioMD's Advanced Silicone Scar Sheets use medical-grade silicone— the same re…" at bounding box center [1193, 256] width 535 height 70
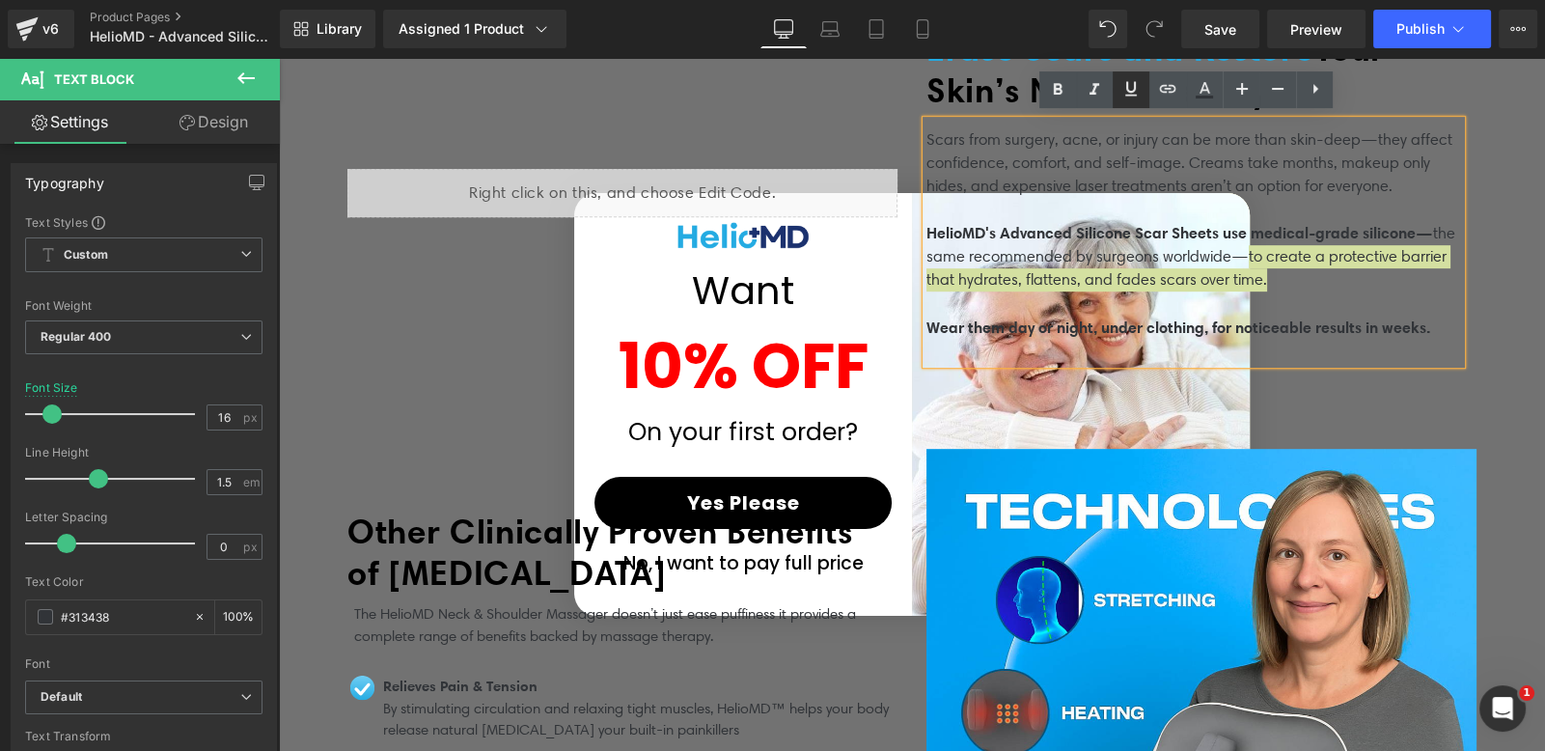
click at [1121, 88] on icon at bounding box center [1130, 88] width 23 height 23
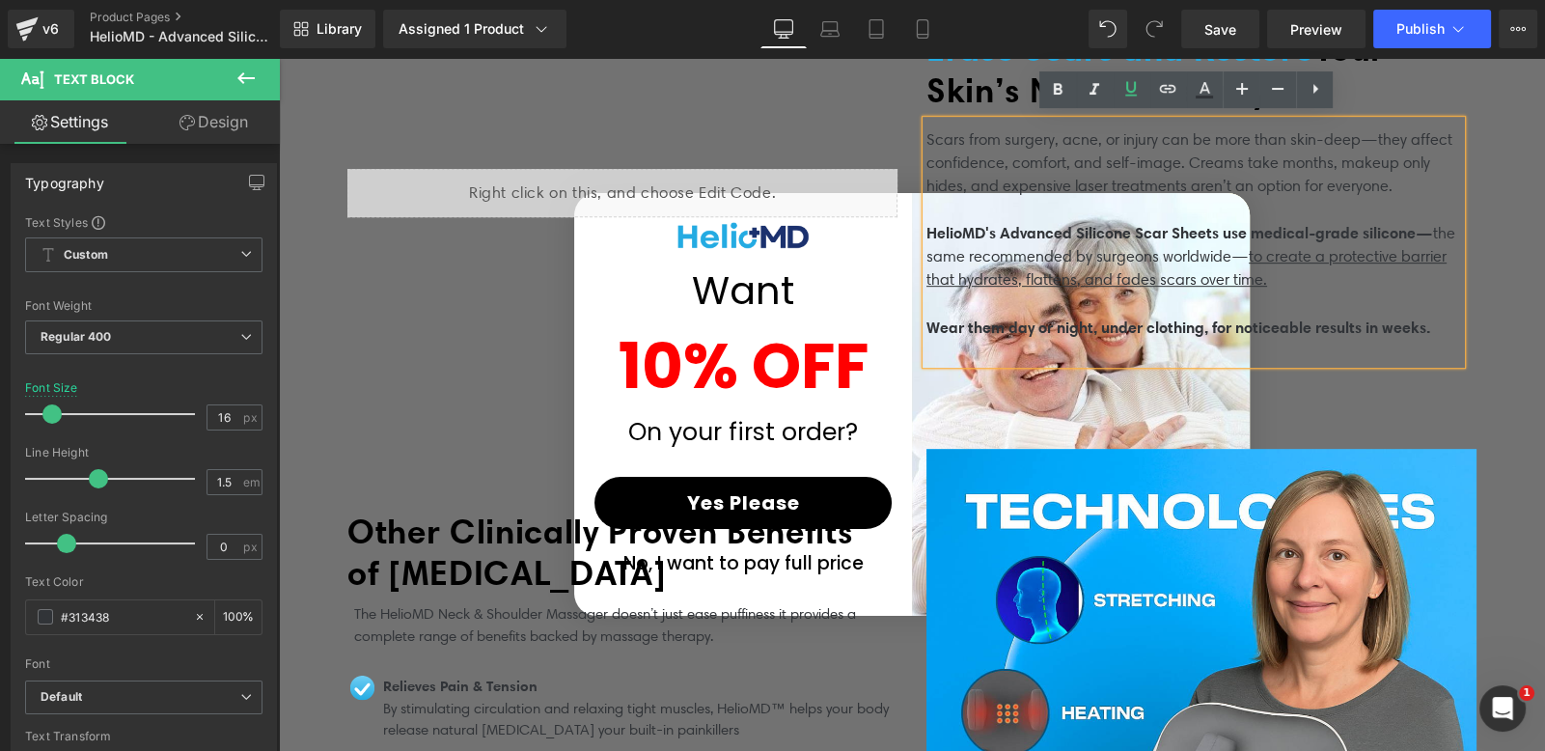
click at [1208, 261] on p "HelioMD's Advanced Silicone Scar Sheets use medical-grade silicone— the same re…" at bounding box center [1193, 256] width 535 height 70
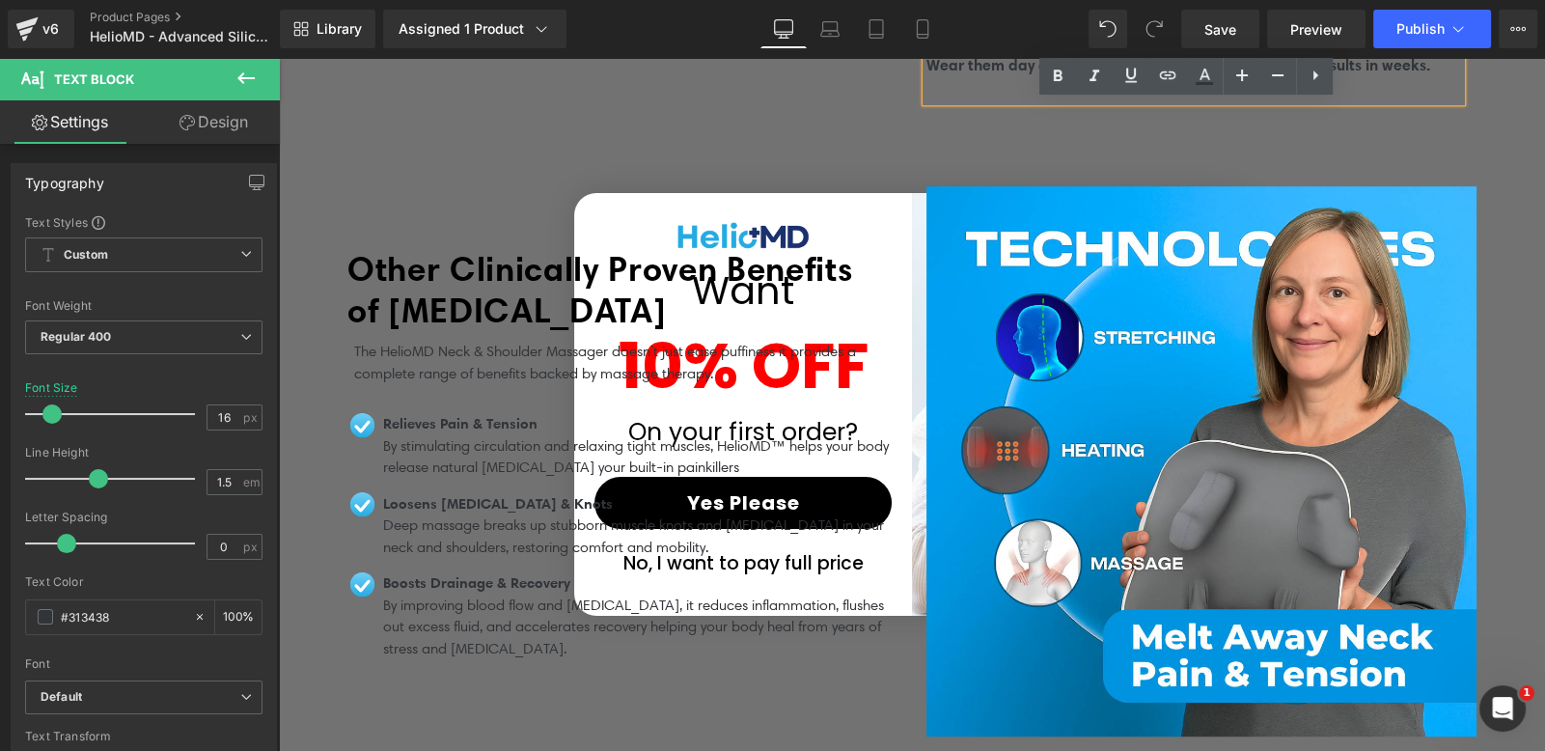
scroll to position [1606, 0]
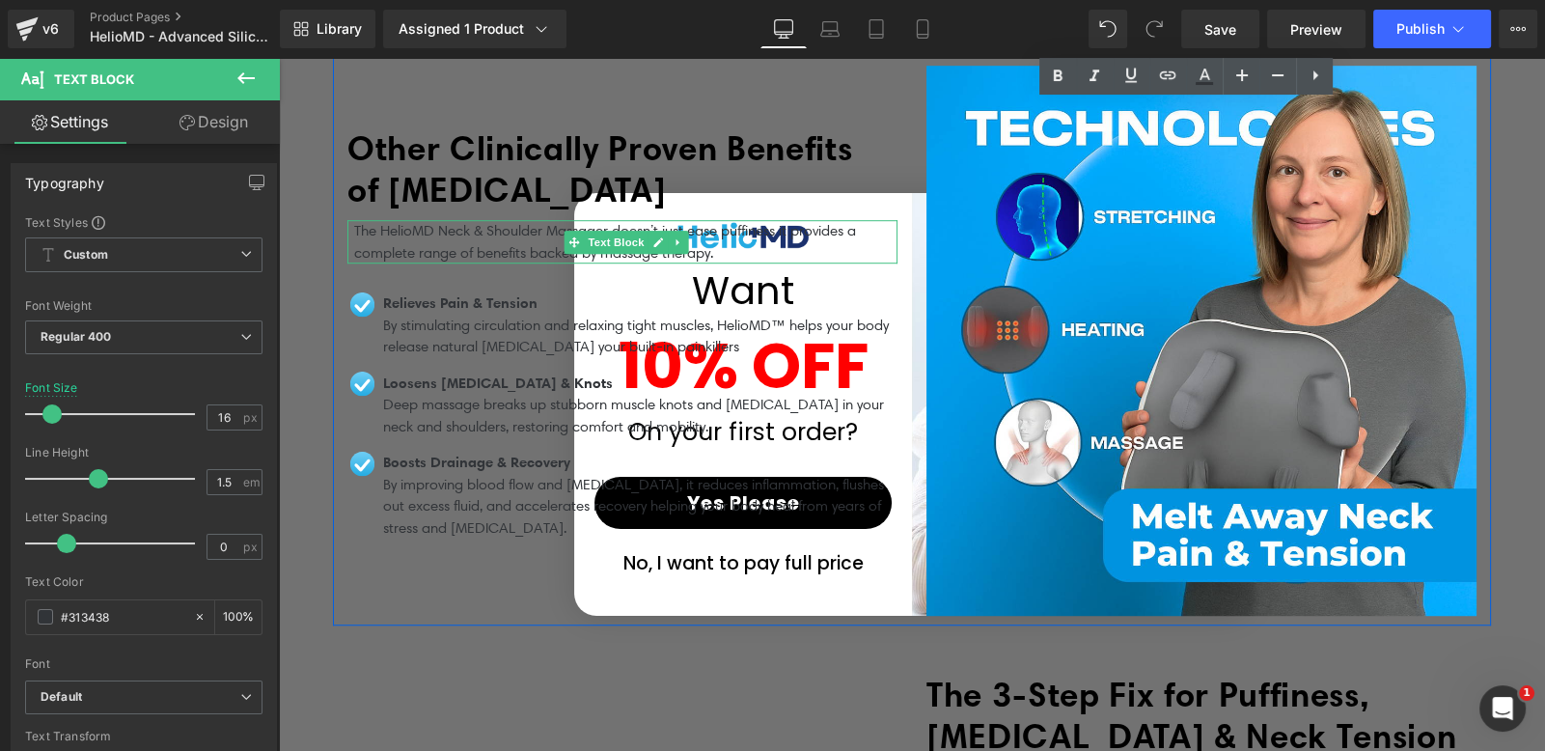
click at [437, 160] on b "Other Clinically Proven Benefits of Lymphatic Massage" at bounding box center [599, 168] width 505 height 83
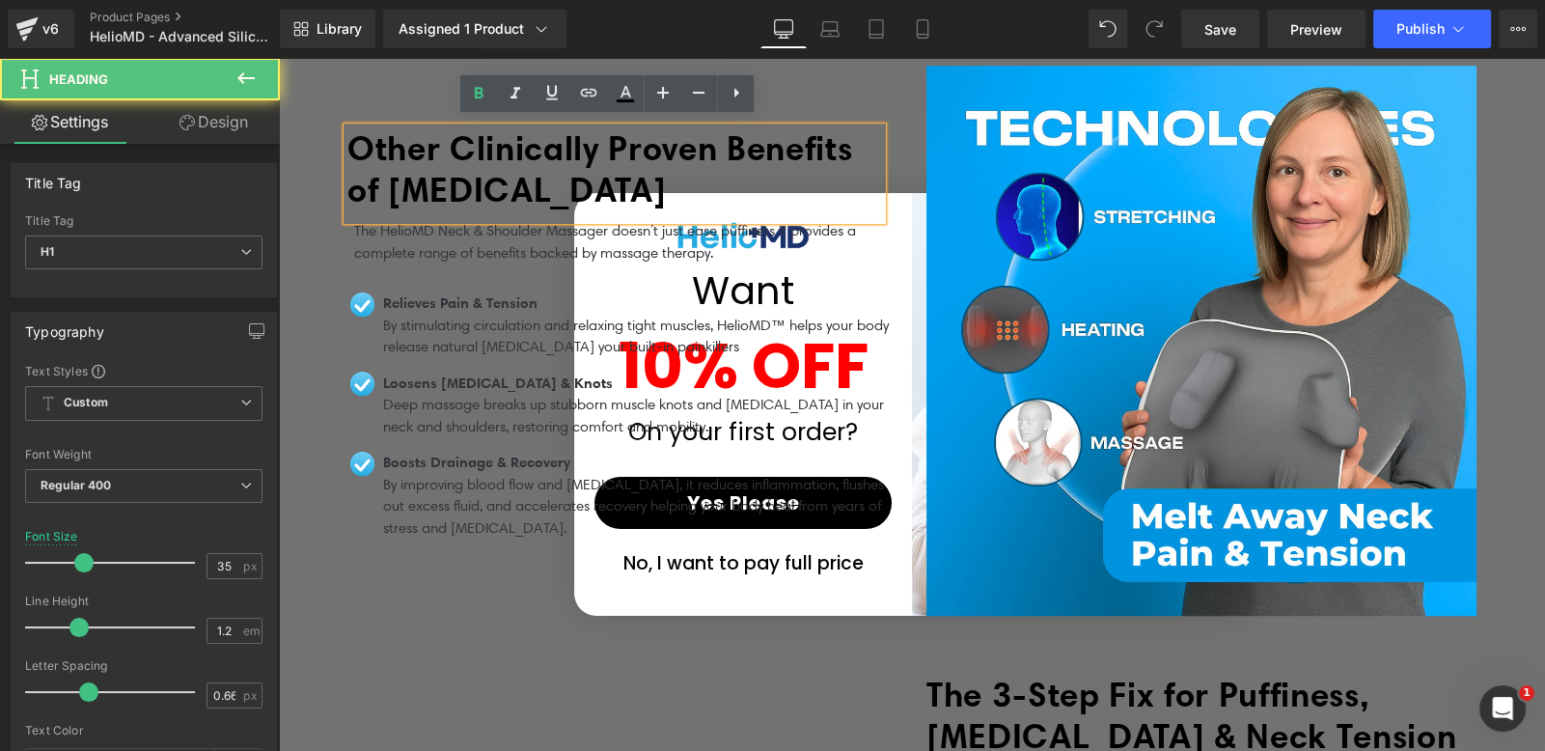
drag, startPoint x: 447, startPoint y: 183, endPoint x: 456, endPoint y: 182, distance: 9.7
click at [447, 183] on b "Other Clinically Proven Benefits of Lymphatic Massage" at bounding box center [599, 168] width 505 height 83
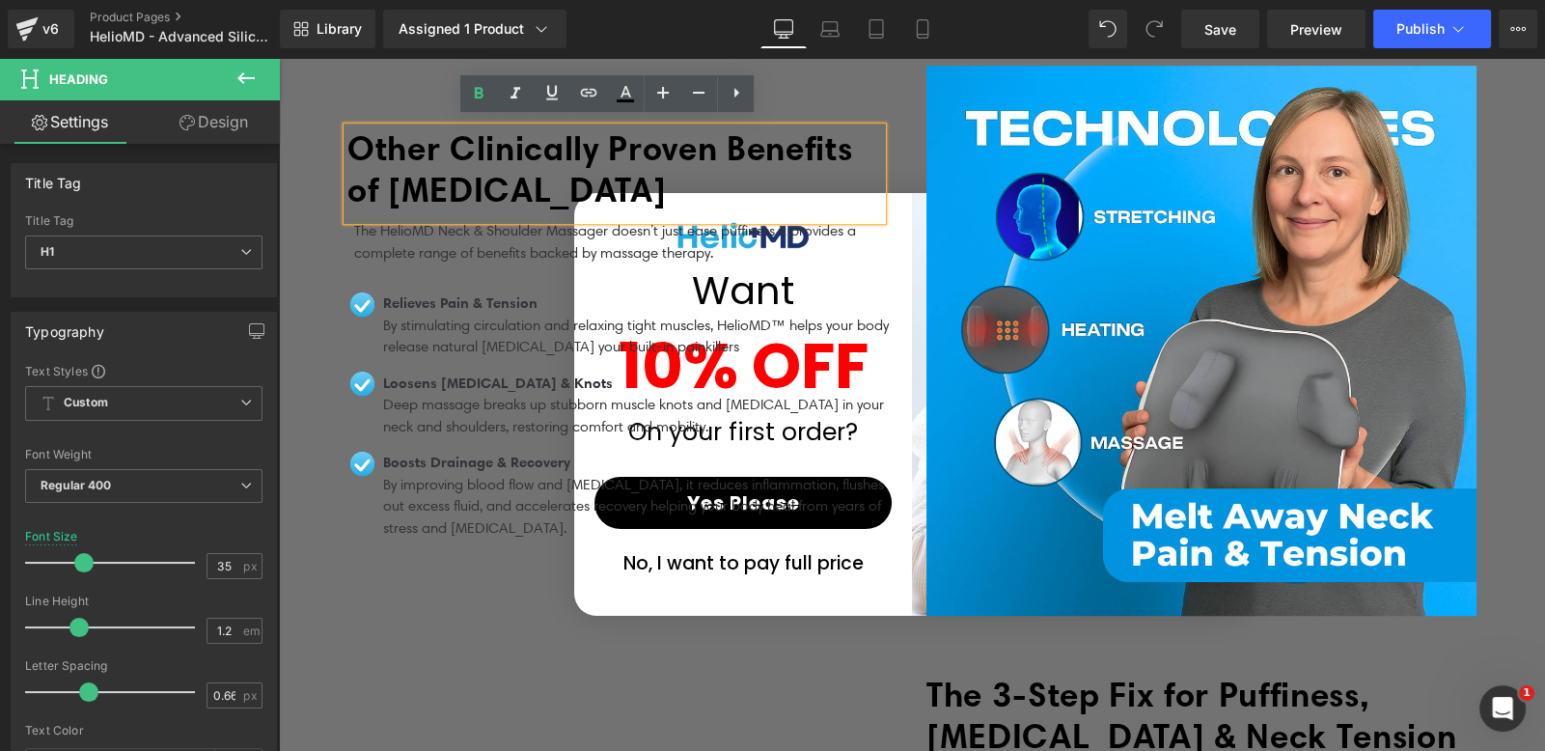
click at [455, 167] on b "Other Clinically Proven Benefits of Lymphatic Massage" at bounding box center [599, 168] width 505 height 83
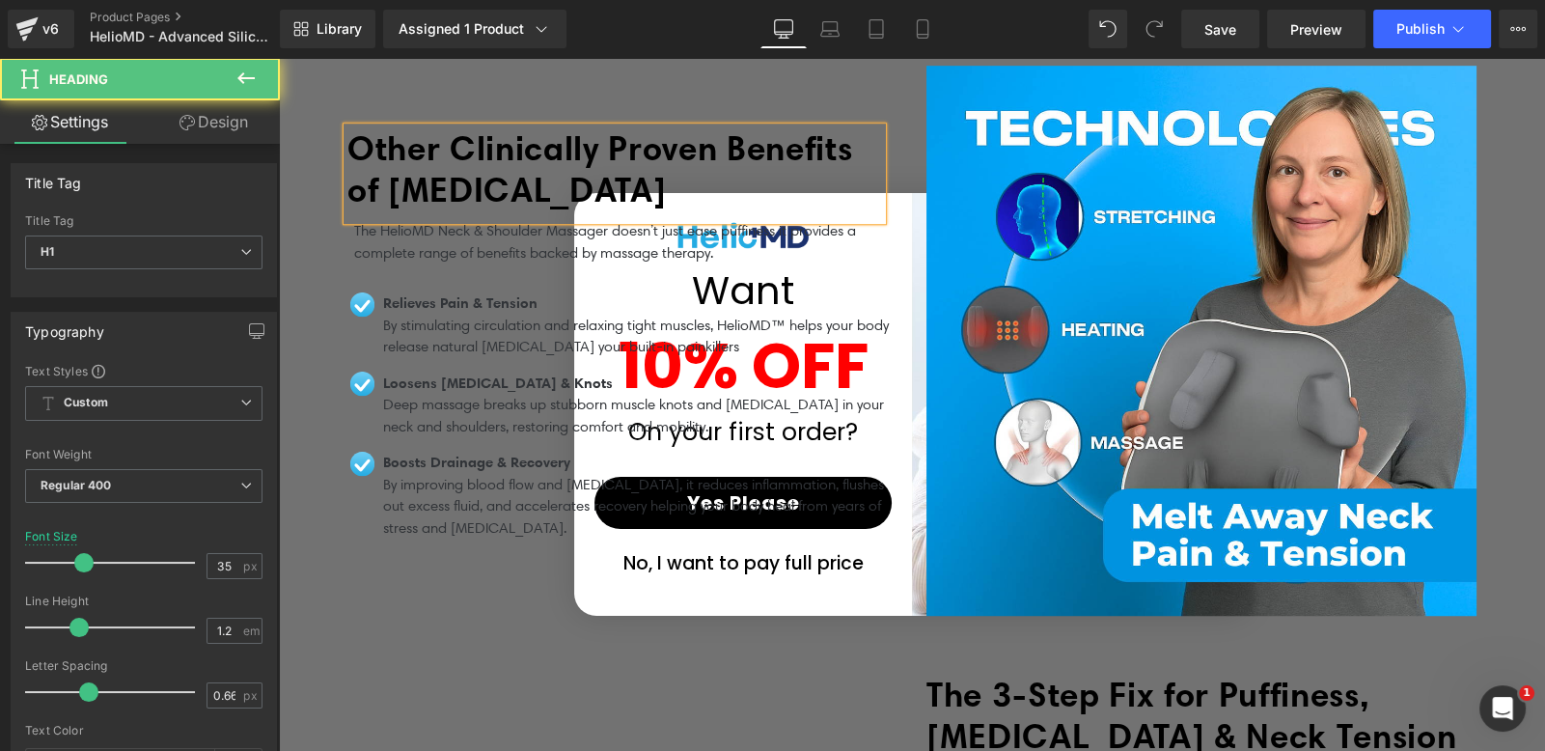
paste div
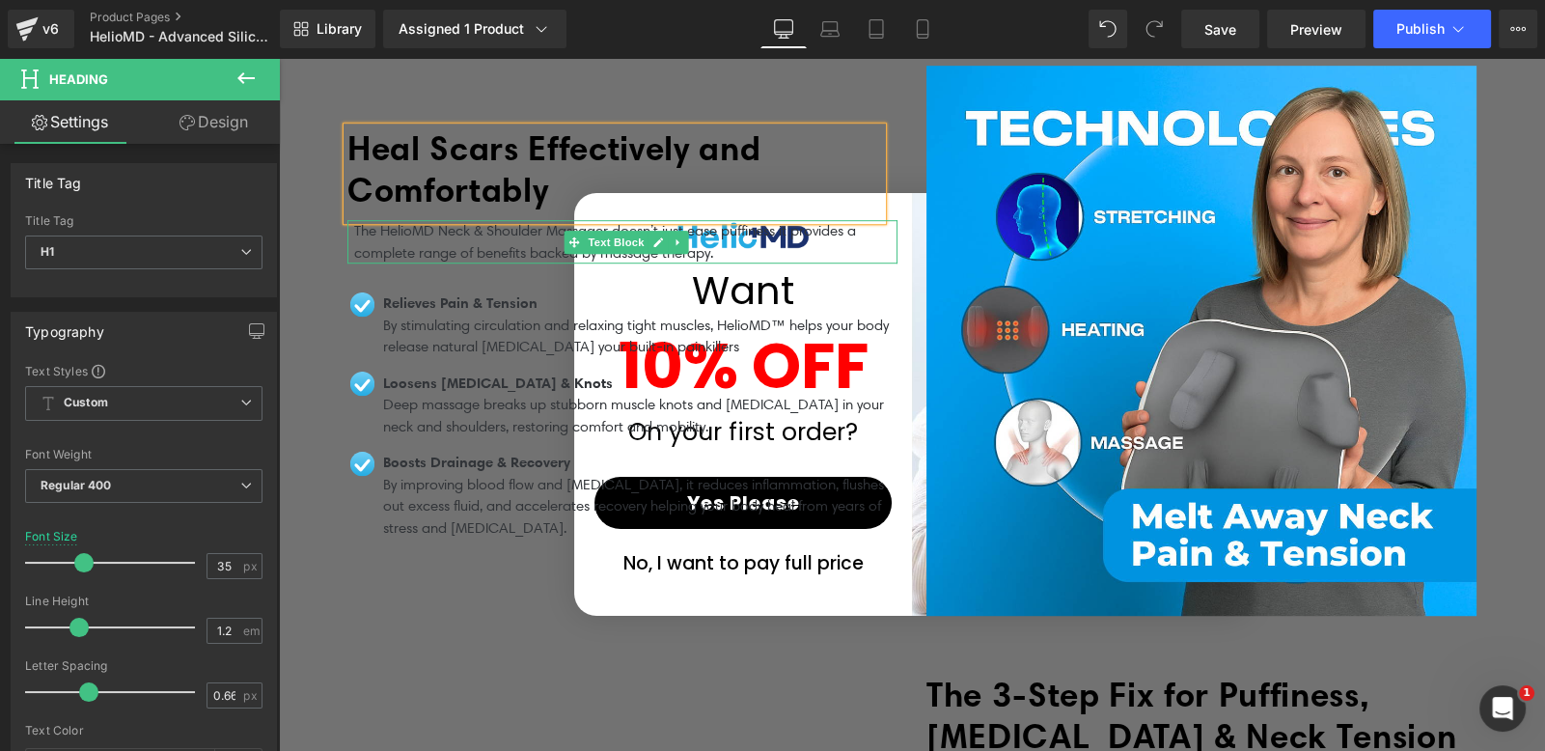
click at [413, 242] on p "The HelioMD Neck & Shoulder Massager doesn’t just ease puffiness it provides a …" at bounding box center [625, 241] width 543 height 43
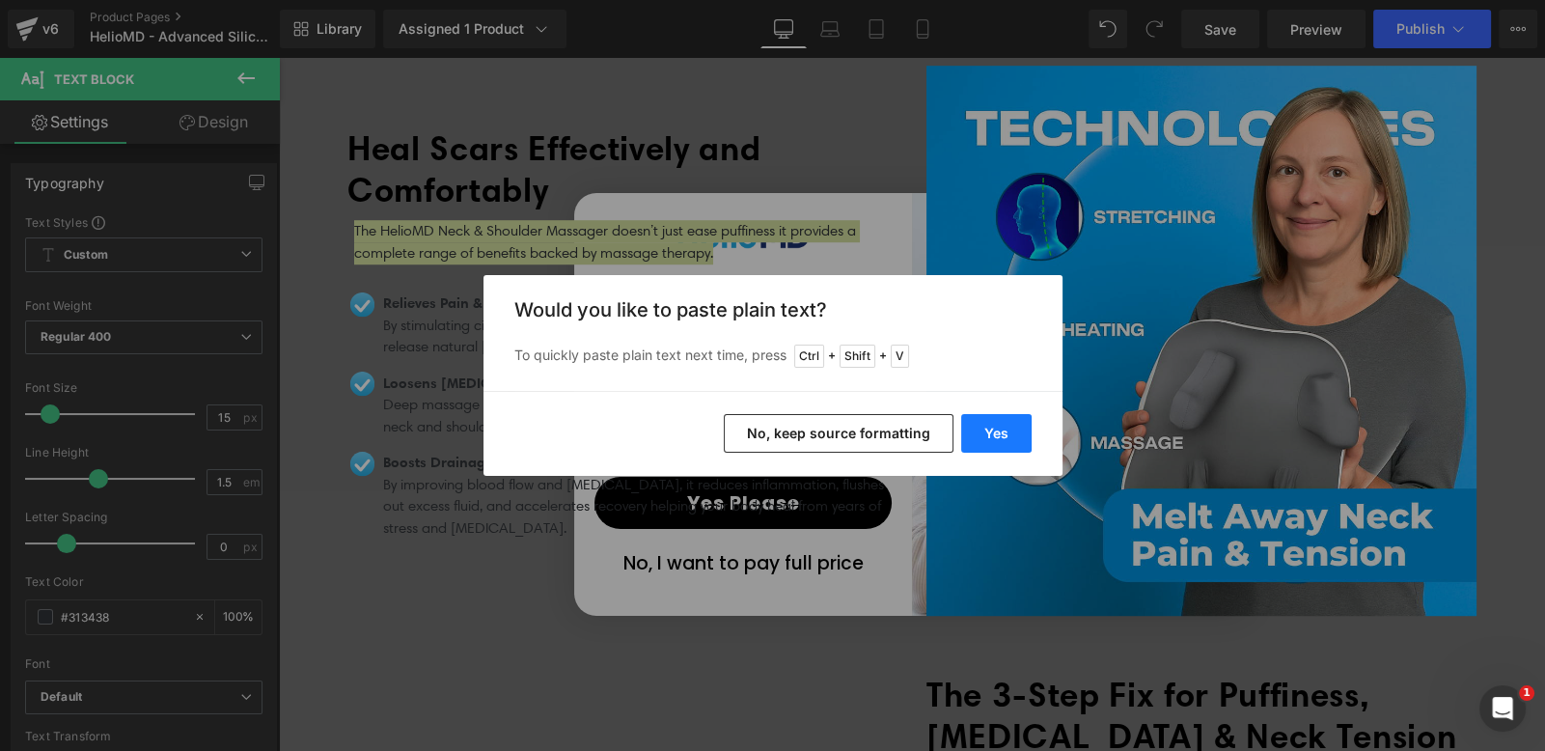
click at [975, 419] on button "Yes" at bounding box center [996, 433] width 70 height 39
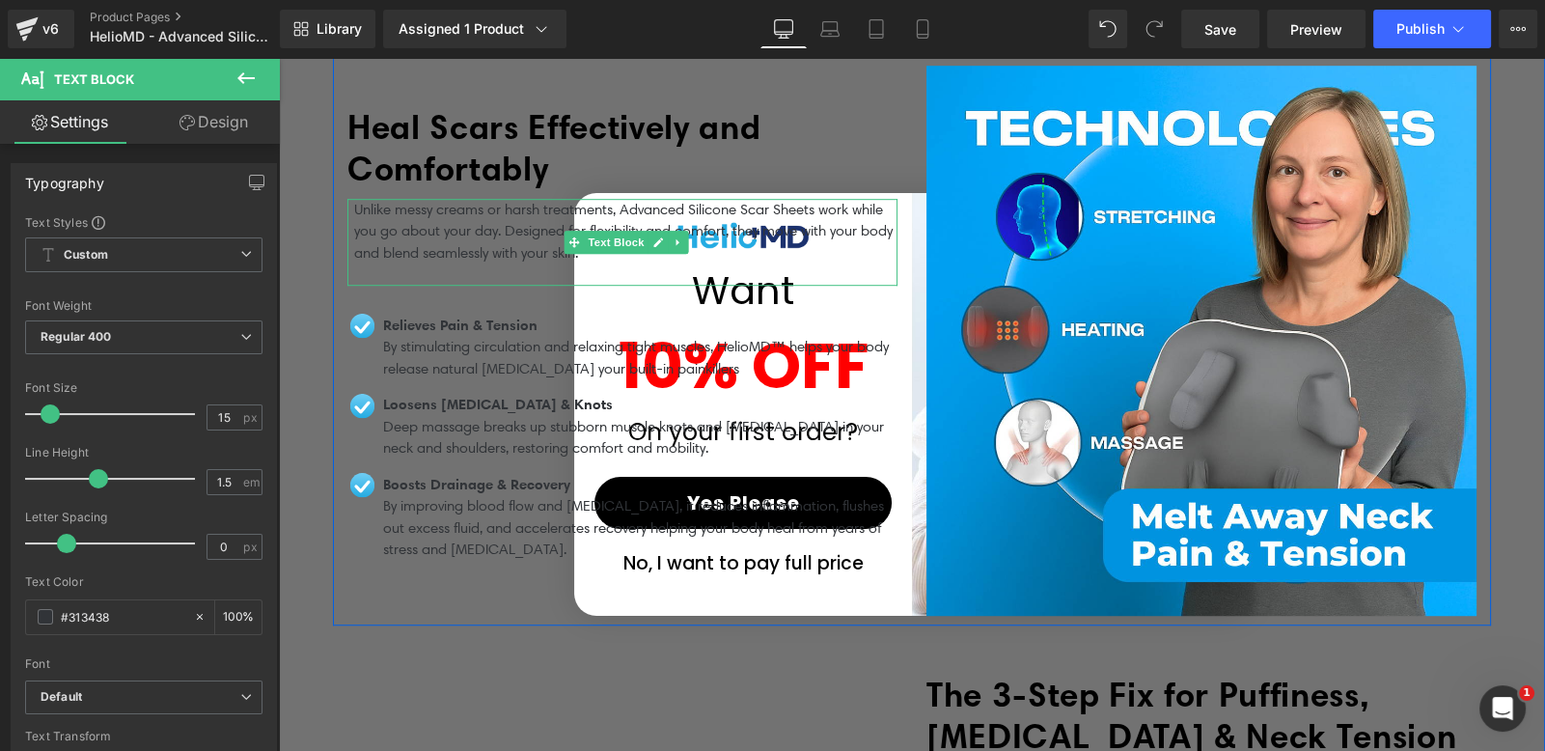
click at [720, 235] on p "Unlike messy creams or harsh treatments, Advanced Silicone Scar Sheets work whi…" at bounding box center [625, 232] width 543 height 66
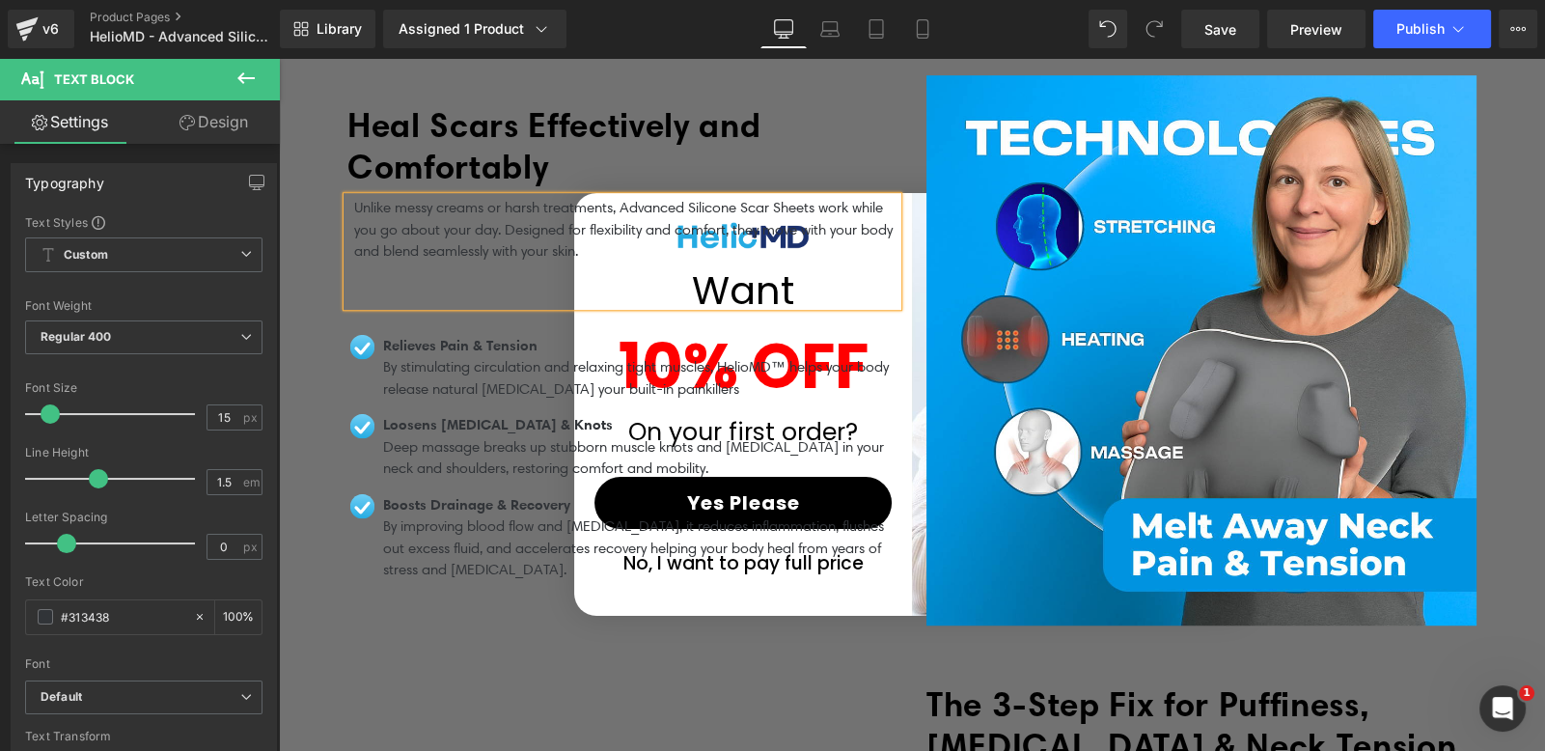
scroll to position [1585, 0]
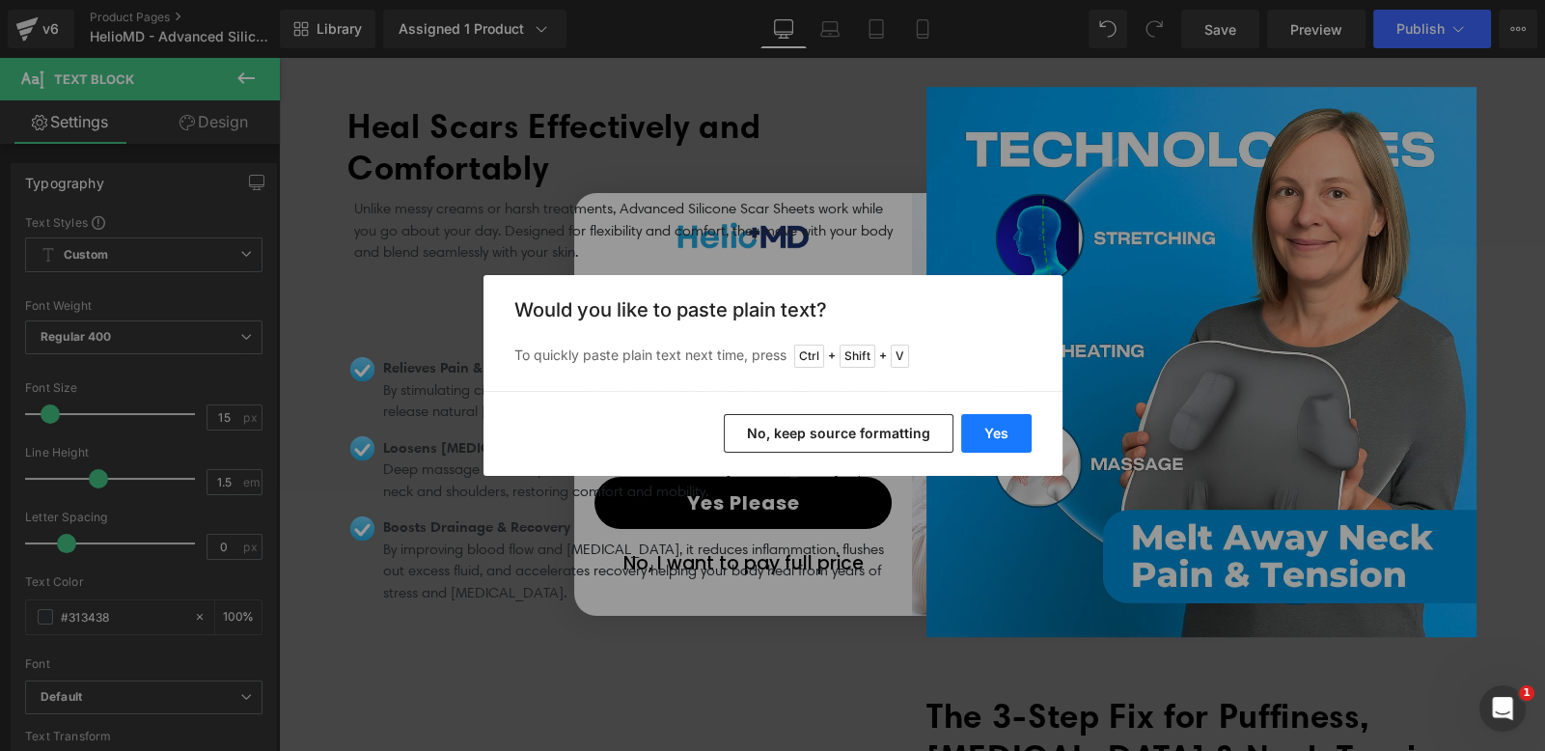
click at [1011, 433] on button "Yes" at bounding box center [996, 433] width 70 height 39
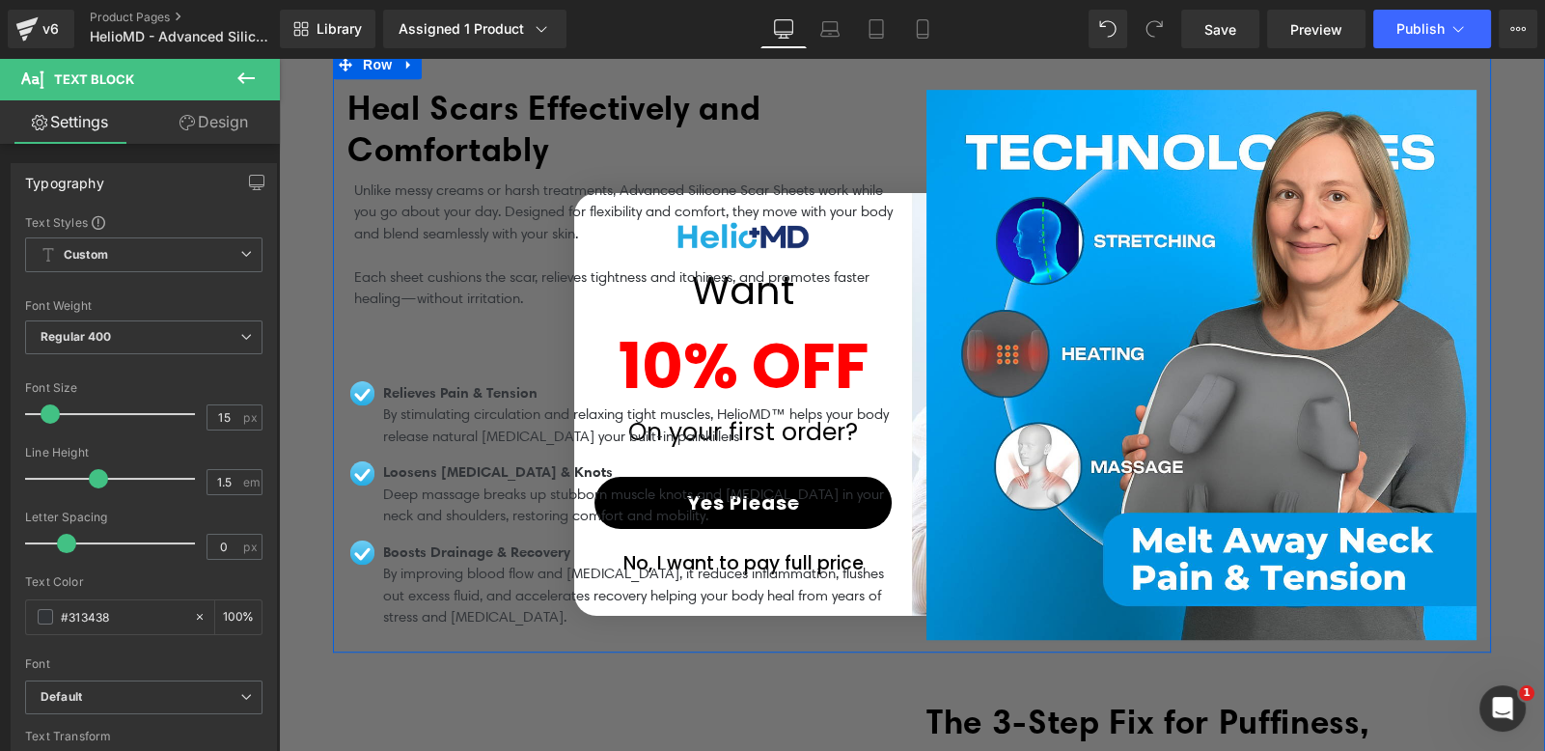
click at [419, 311] on p at bounding box center [625, 321] width 543 height 22
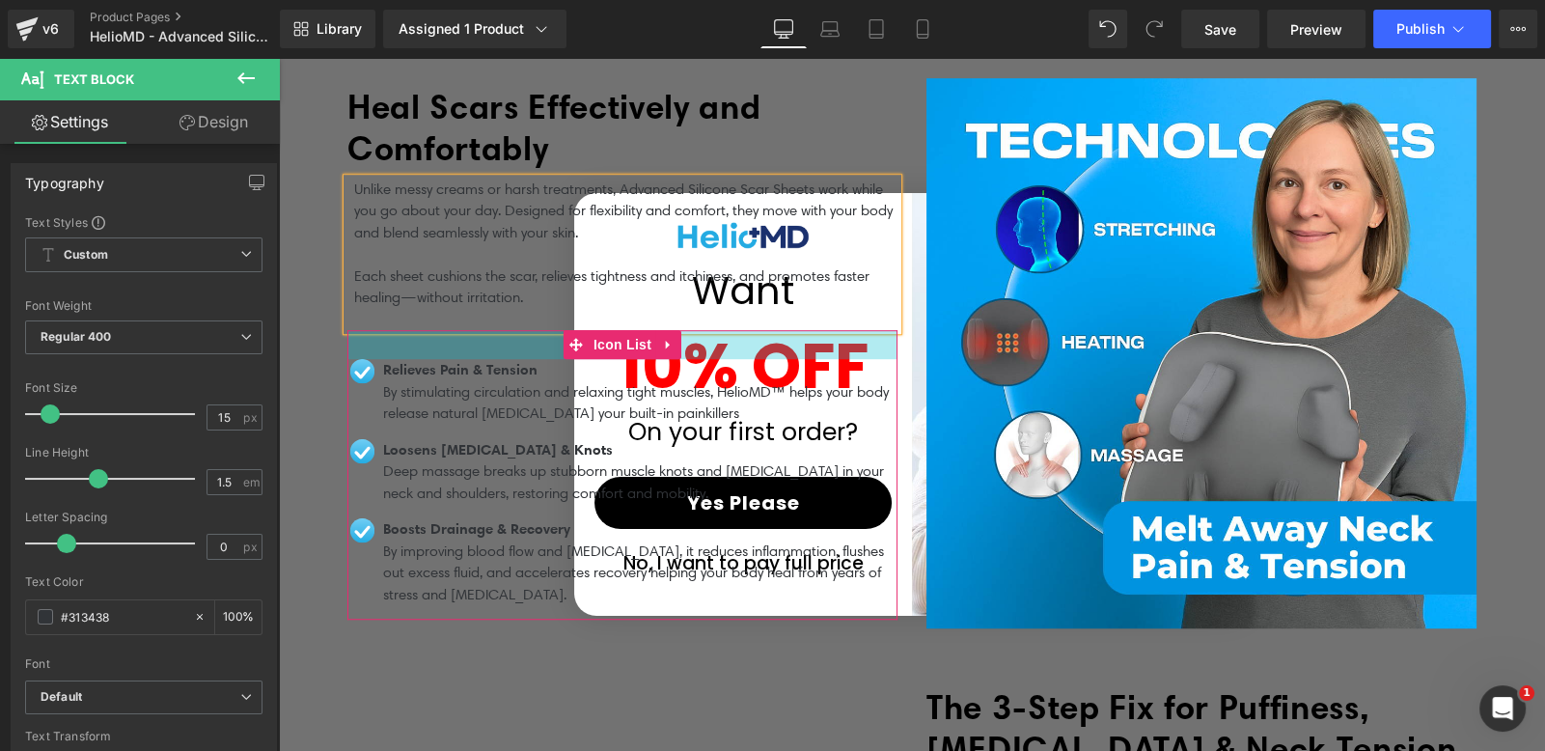
scroll to position [1604, 0]
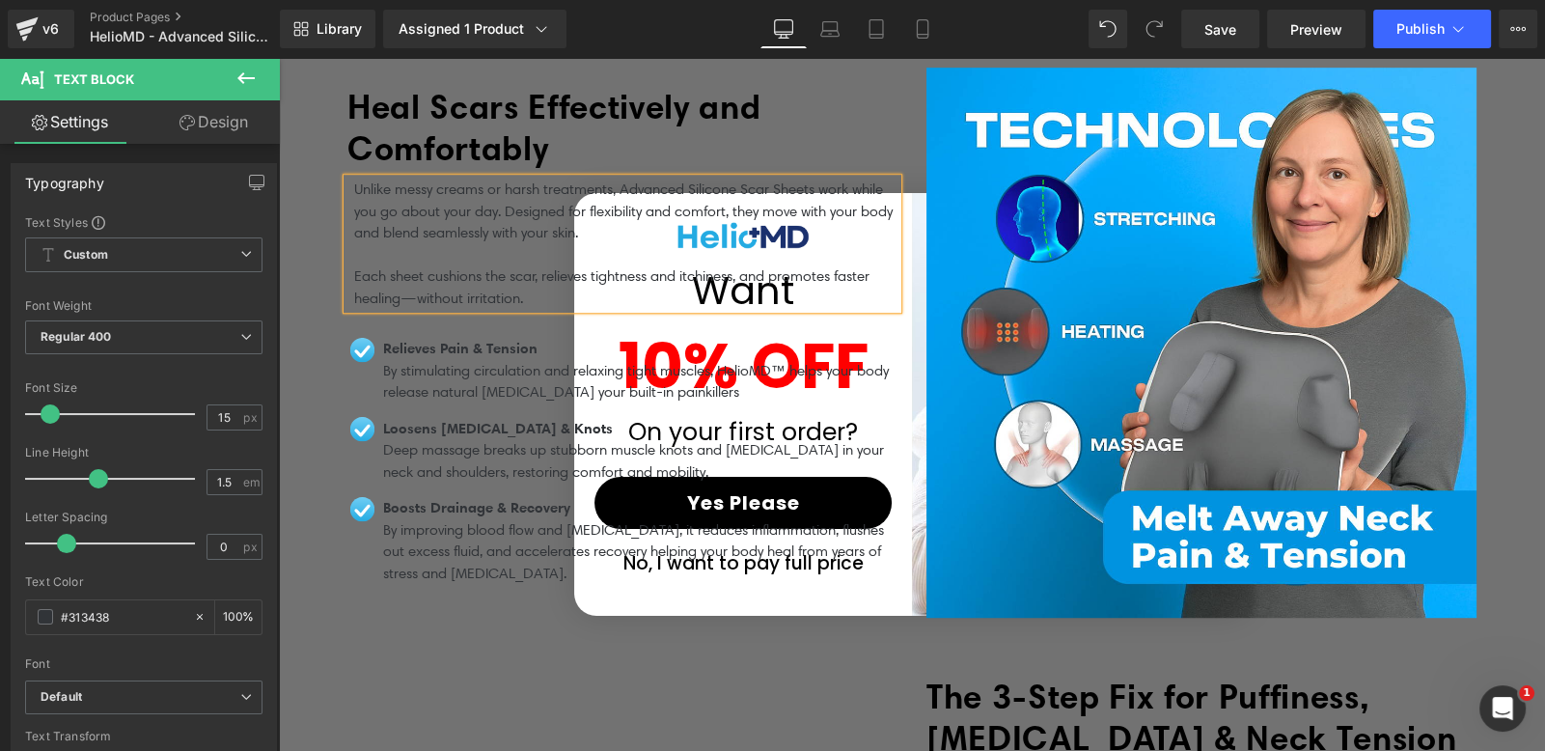
click at [354, 265] on p "Each sheet cushions the scar, relieves tightness and itchiness, and promotes fa…" at bounding box center [625, 286] width 543 height 43
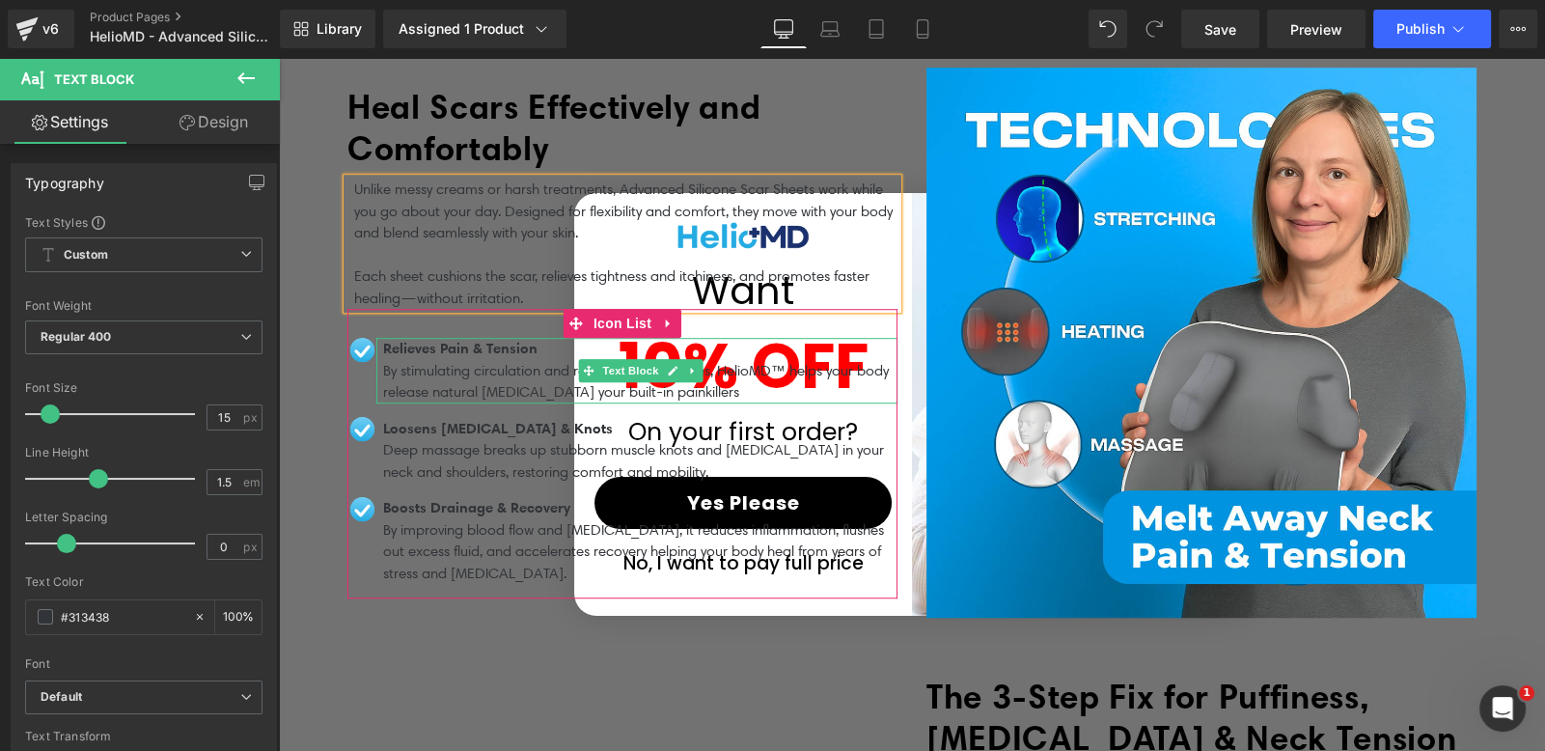
click at [498, 347] on p "Relieves Pain & Tension" at bounding box center [640, 349] width 514 height 22
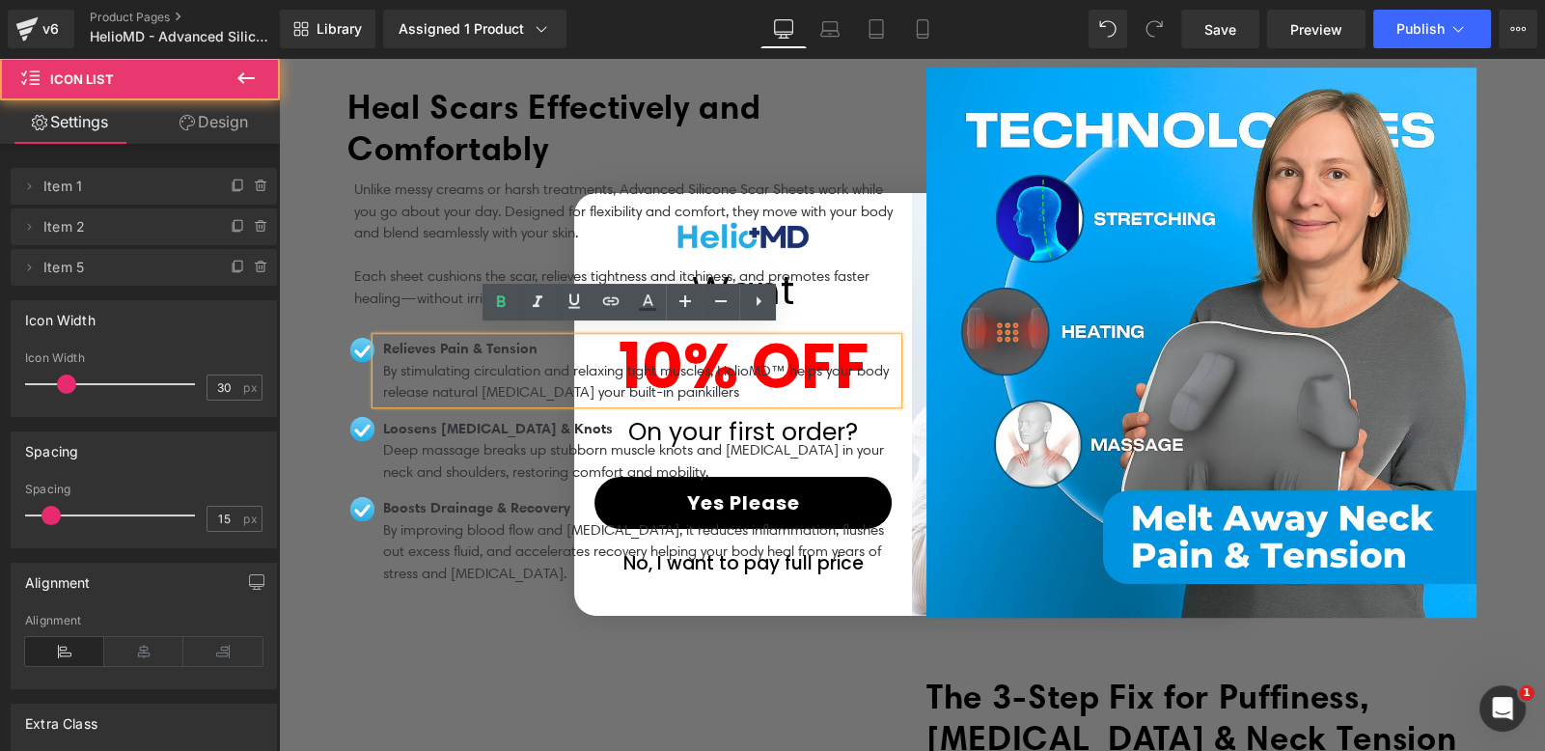
click at [428, 309] on div "Image Relieves Pain & Tension By stimulating circulation and relaxing tight mus…" at bounding box center [622, 454] width 550 height 290
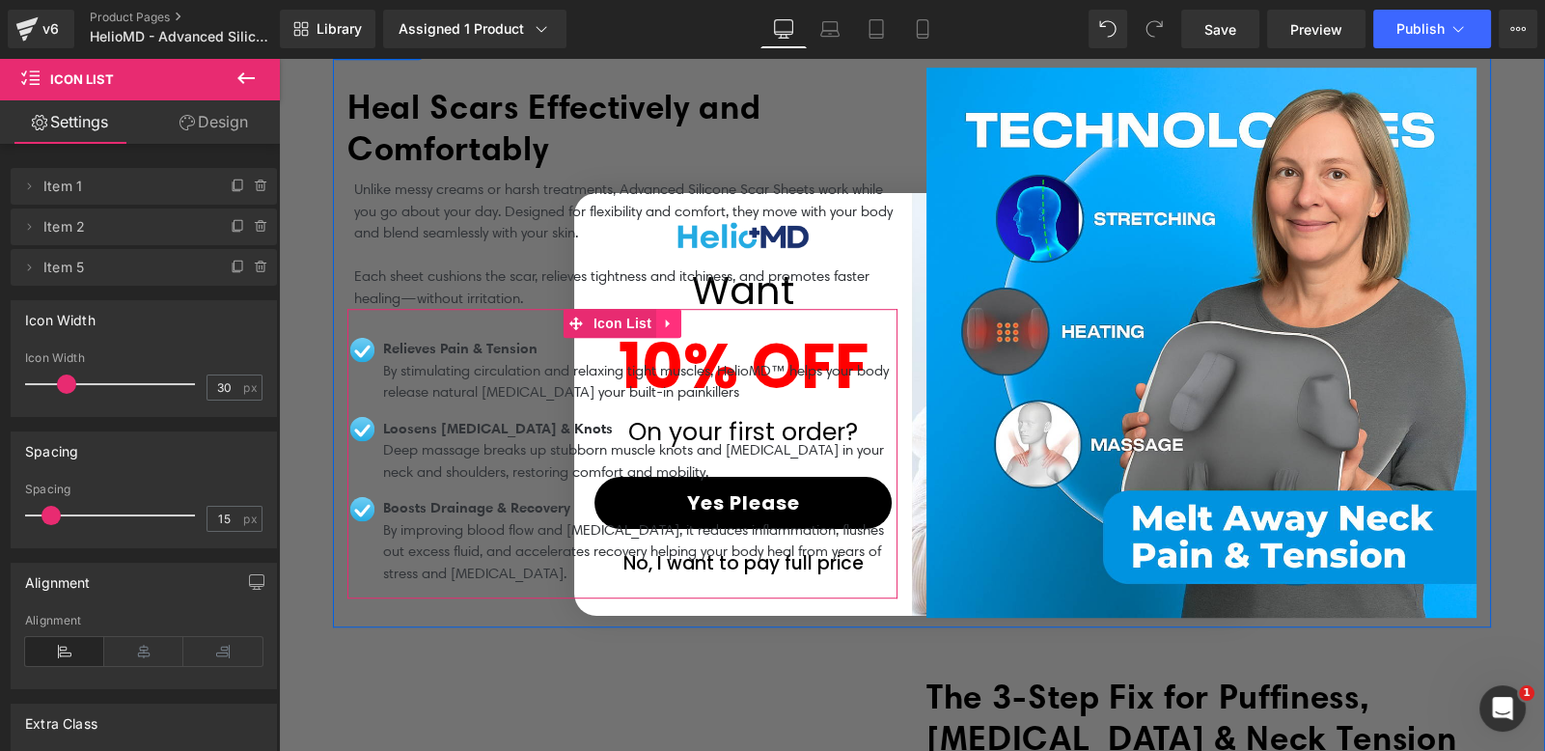
click at [666, 319] on icon at bounding box center [668, 323] width 4 height 9
click at [675, 317] on icon at bounding box center [682, 324] width 14 height 14
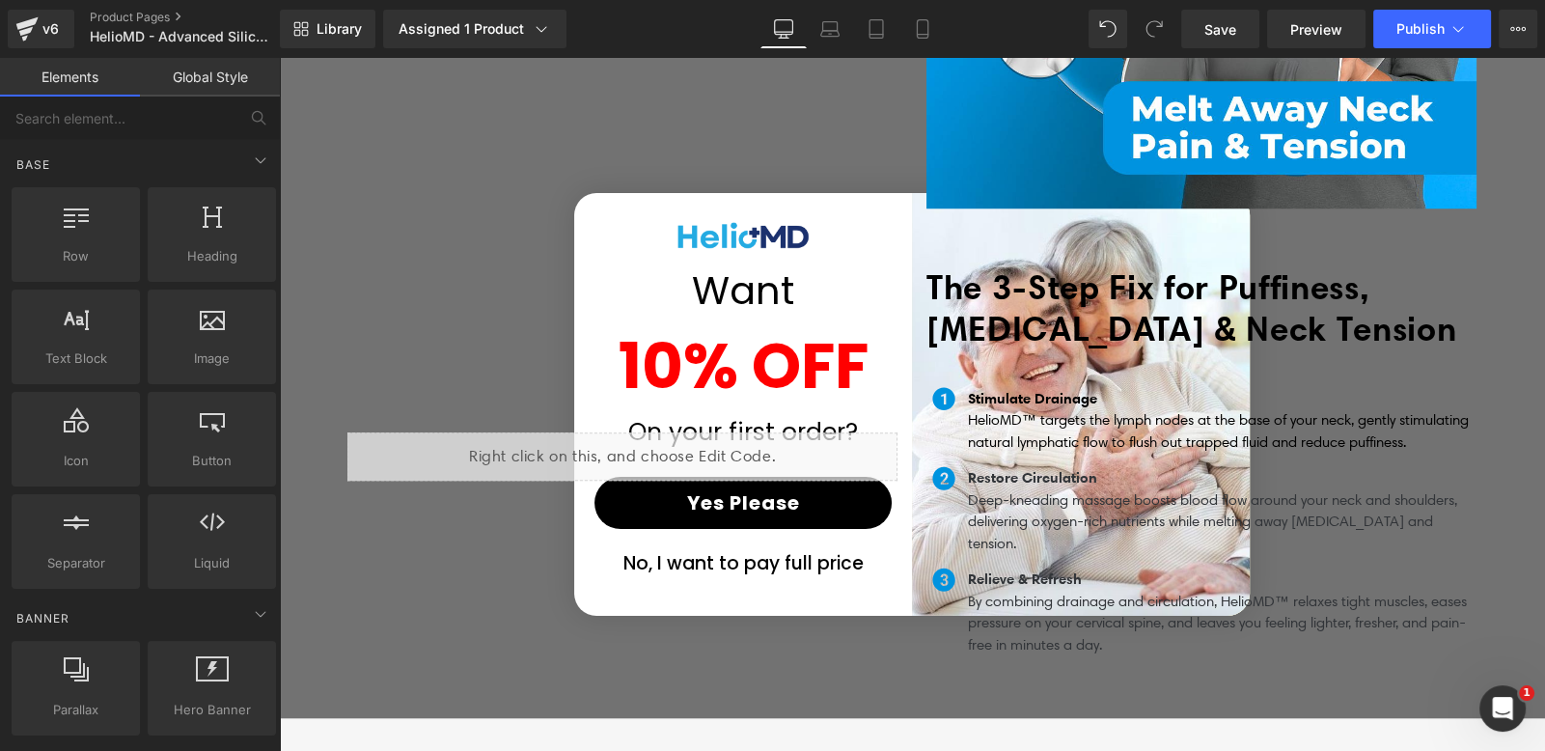
scroll to position [2031, 0]
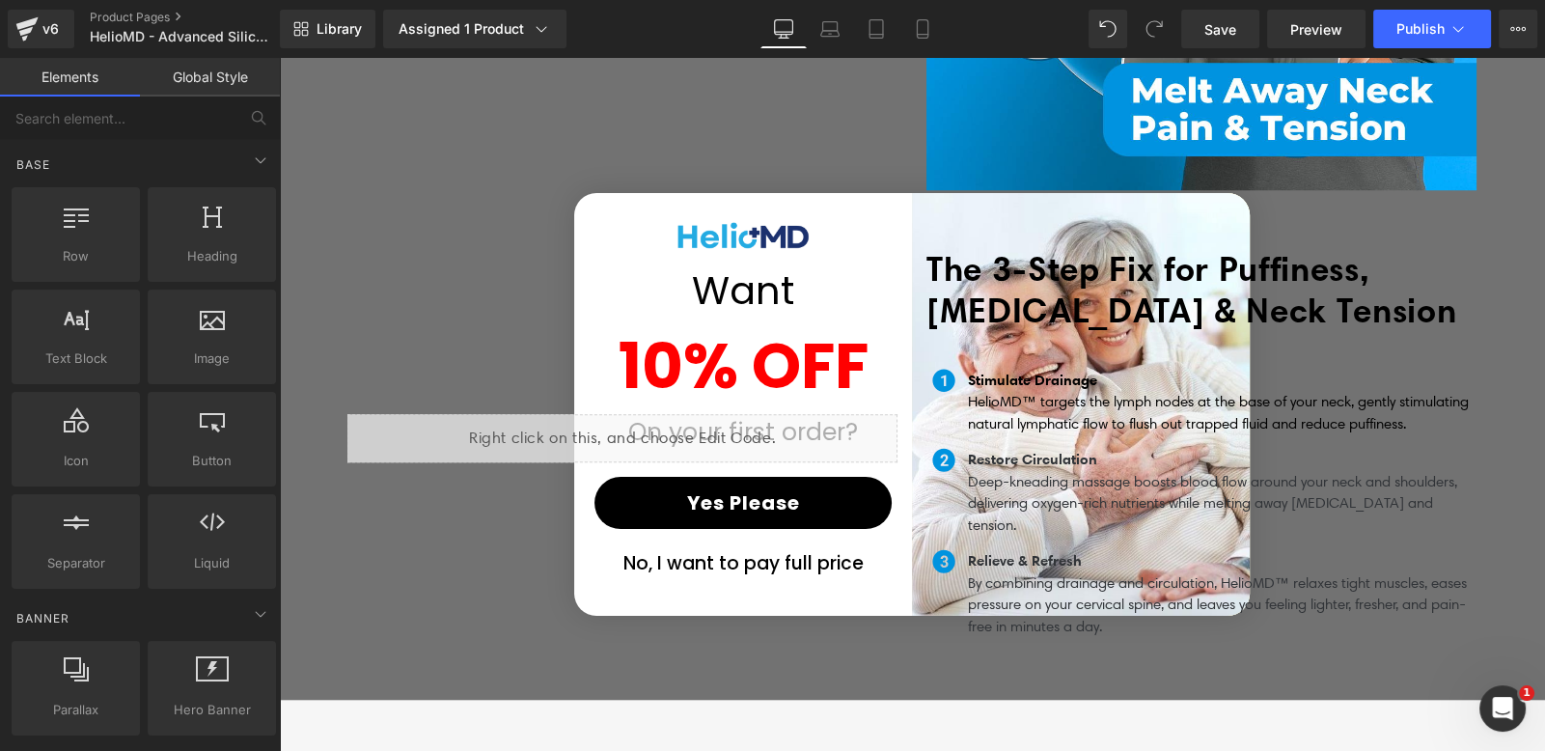
click at [1127, 291] on b "The 3-Step Fix for Puffiness, Stiffness & Neck Tension" at bounding box center [1191, 289] width 530 height 83
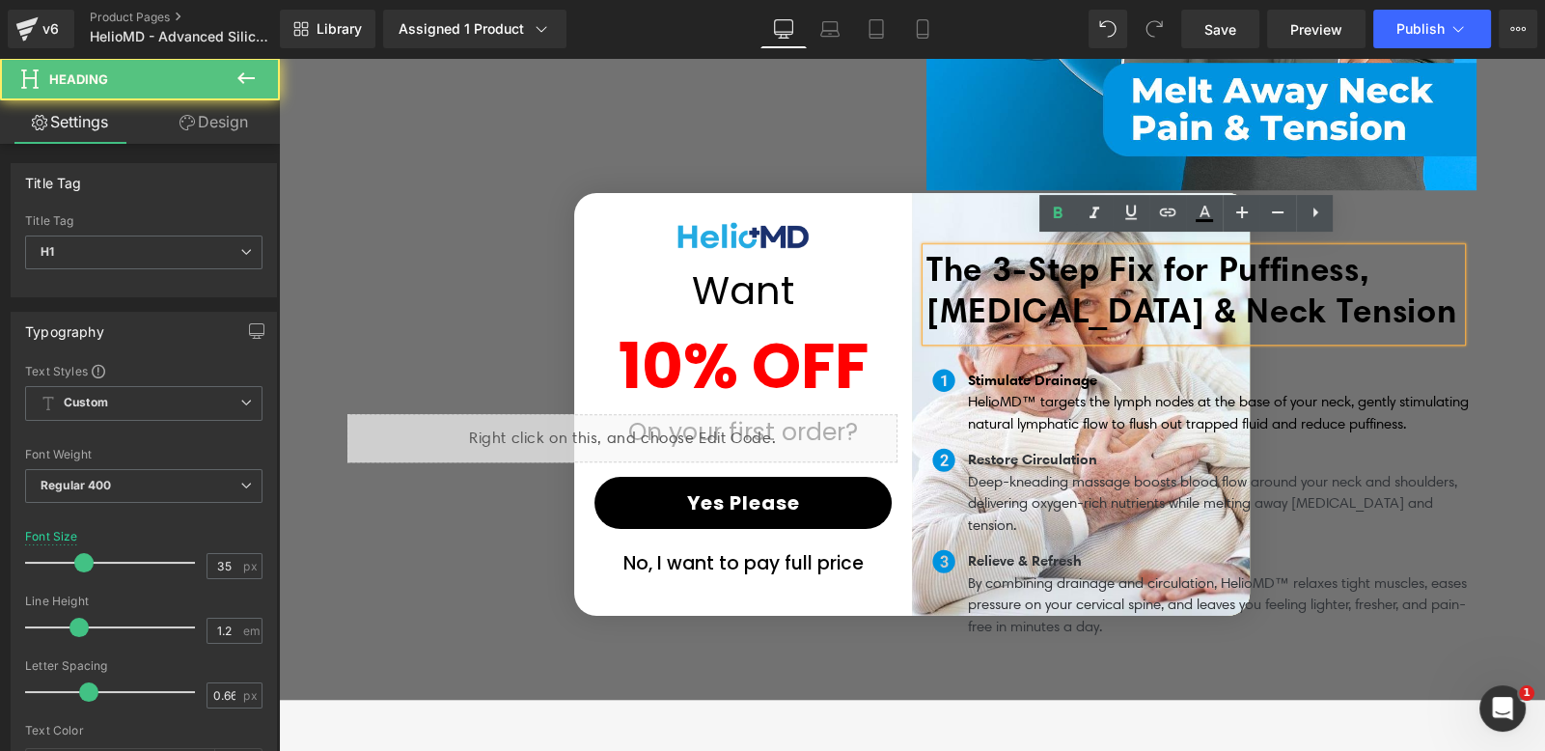
click at [1127, 291] on b "The 3-Step Fix for Puffiness, Stiffness & Neck Tension" at bounding box center [1191, 289] width 530 height 83
click at [1203, 294] on b "The 3-Step Fix for Puffiness, Stiffness & Neck Tension" at bounding box center [1191, 289] width 530 height 83
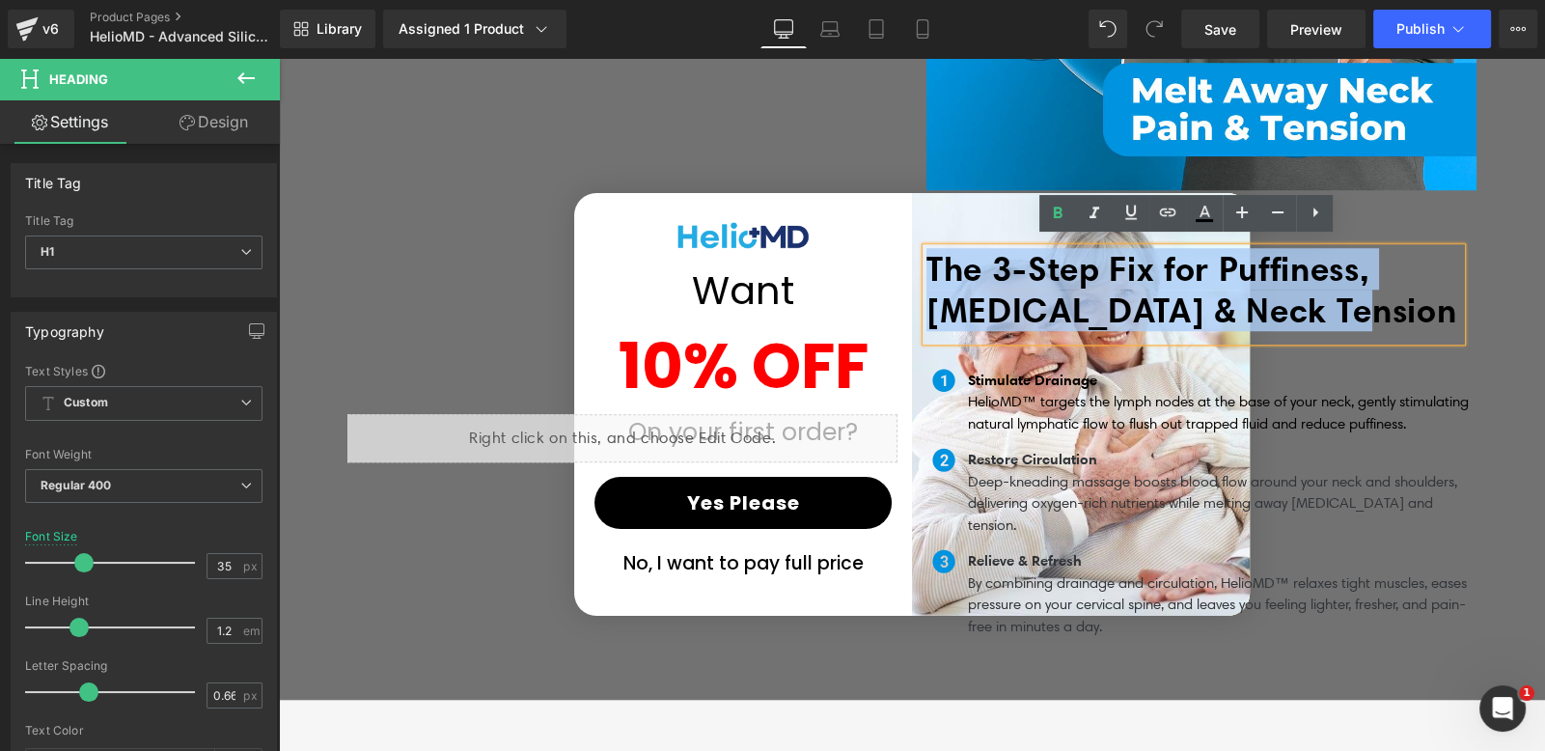
drag, startPoint x: 1374, startPoint y: 297, endPoint x: 925, endPoint y: 264, distance: 449.9
click at [926, 264] on h1 "The 3-Step Fix for Puffiness, Stiffness & Neck Tension" at bounding box center [1193, 289] width 535 height 83
paste div
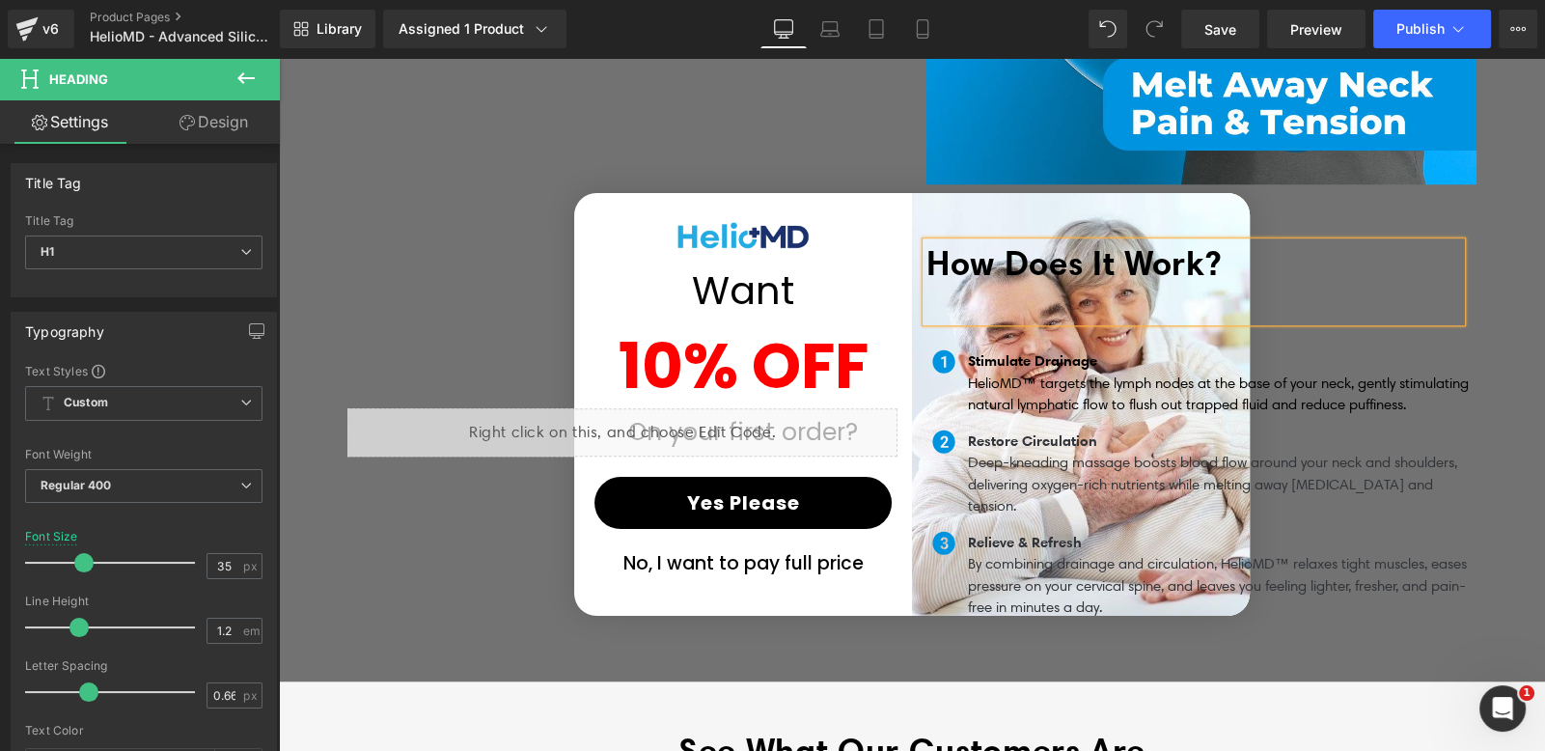
scroll to position [2051, 0]
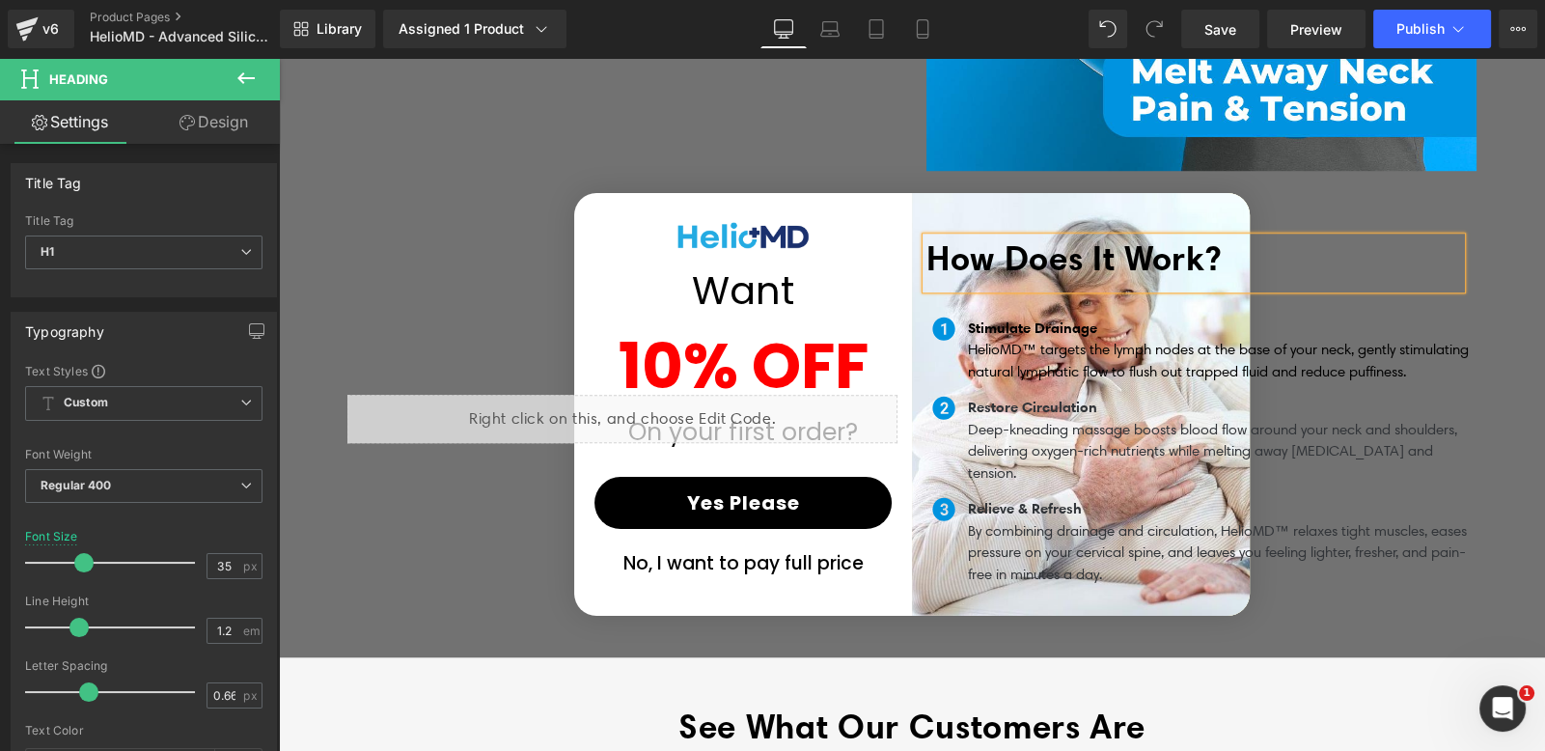
click at [1018, 342] on p "Stimulate Drainage HelioMD™ targets the lymph nodes at the base of your neck, g…" at bounding box center [1222, 350] width 509 height 66
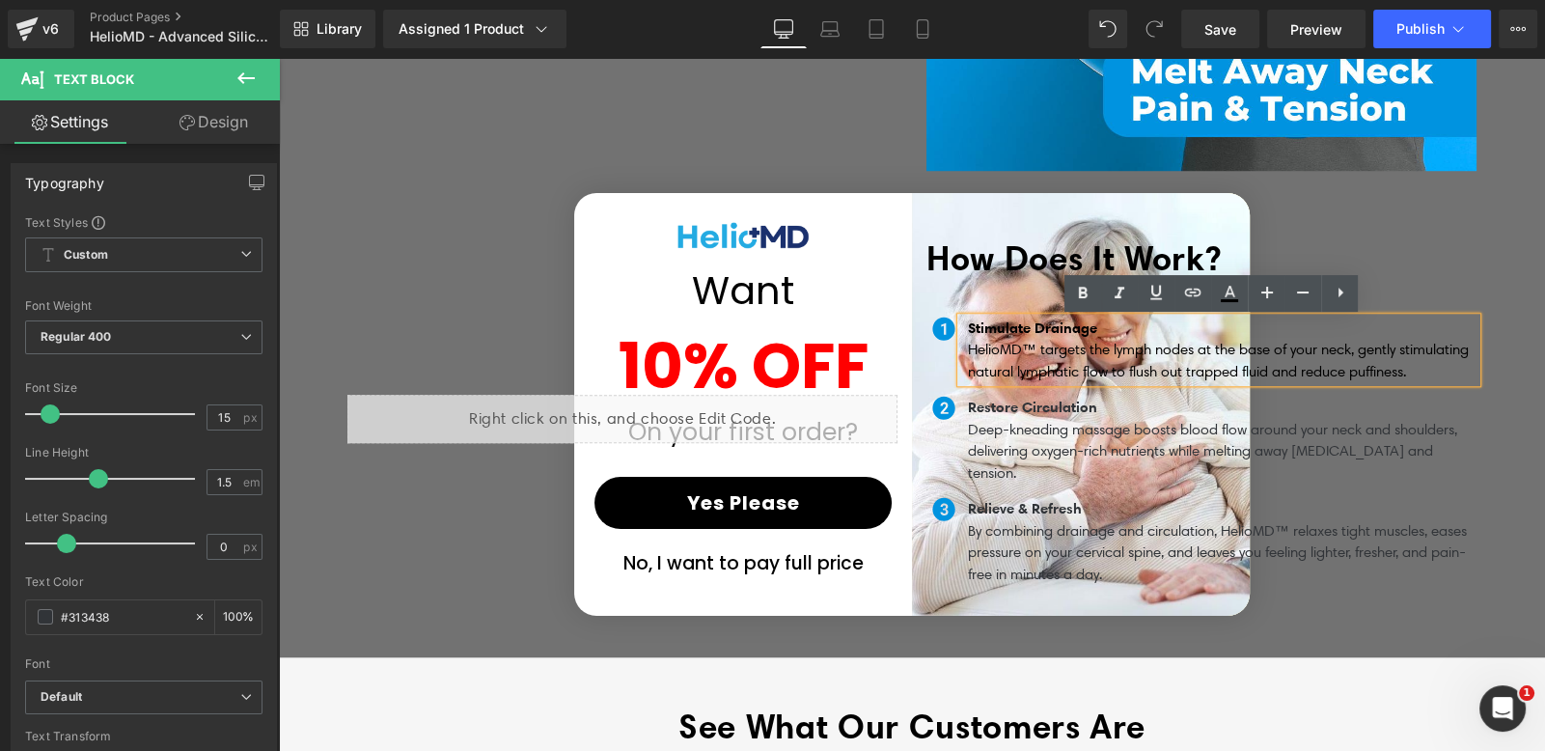
click at [1309, 338] on p "Stimulate Drainage HelioMD™ targets the lymph nodes at the base of your neck, g…" at bounding box center [1222, 350] width 509 height 66
click at [1354, 294] on link at bounding box center [1339, 293] width 37 height 37
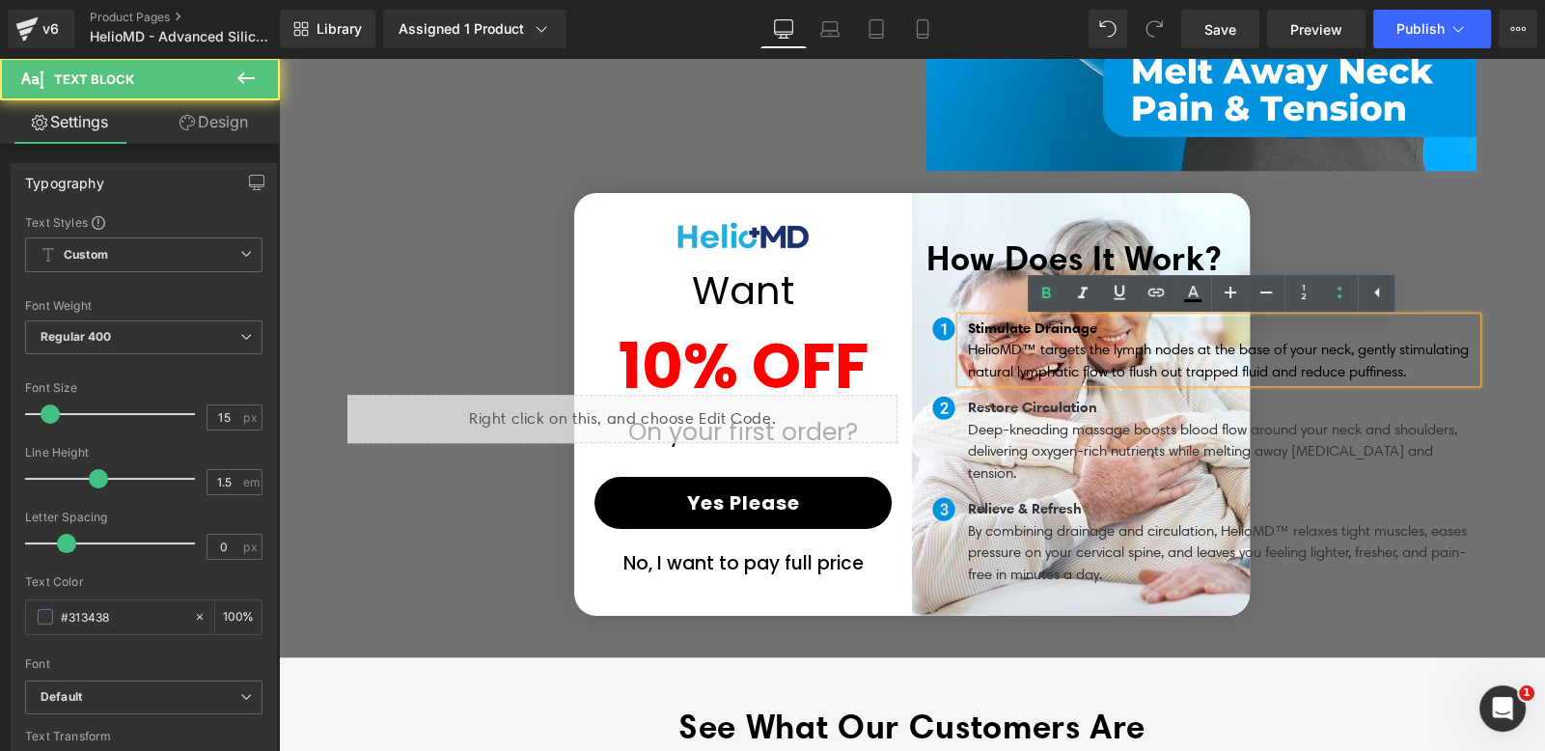
click at [1250, 379] on span "HelioMD™ targets the lymph nodes at the base of your neck, gently stimulating n…" at bounding box center [1218, 361] width 501 height 40
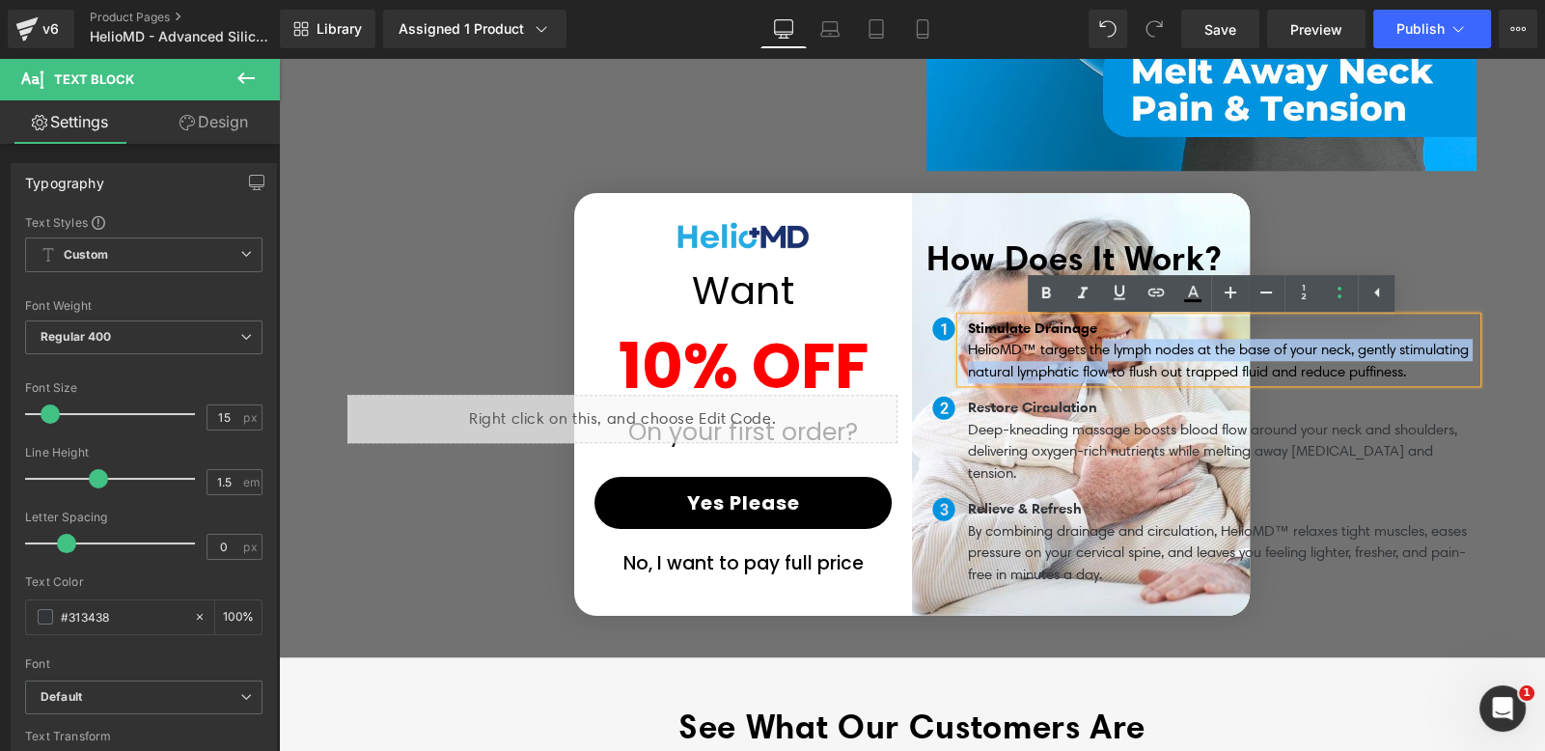
drag, startPoint x: 1095, startPoint y: 366, endPoint x: 1094, endPoint y: 348, distance: 17.4
click at [1094, 348] on span "HelioMD™ targets the lymph nodes at the base of your neck, gently stimulating n…" at bounding box center [1218, 361] width 501 height 40
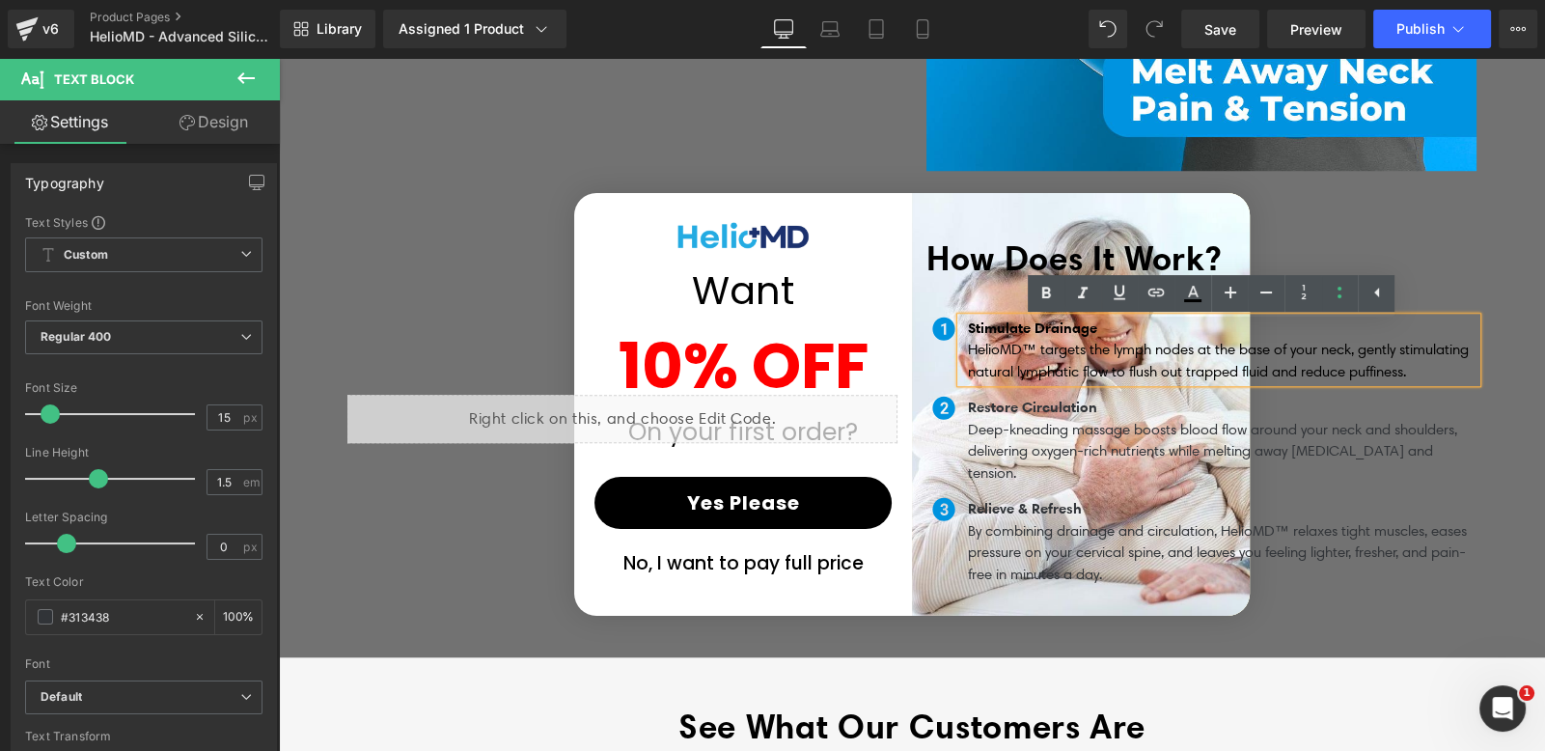
click at [1083, 348] on span "HelioMD™ targets the lymph nodes at the base of your neck, gently stimulating n…" at bounding box center [1218, 361] width 501 height 40
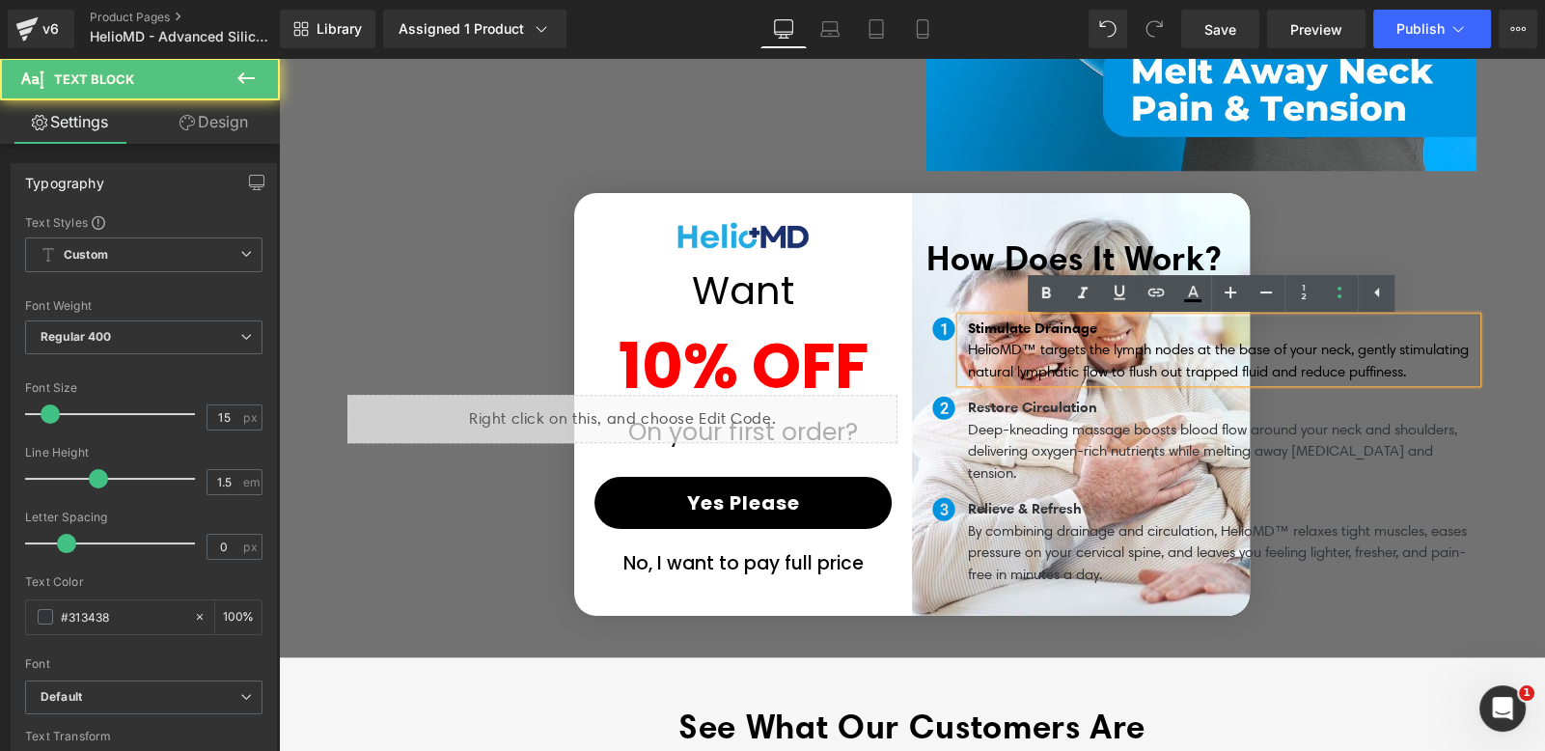
click at [1449, 383] on div "Stimulate Drainage HelioMD™ targets the lymph nodes at the base of your neck, g…" at bounding box center [1218, 350] width 515 height 66
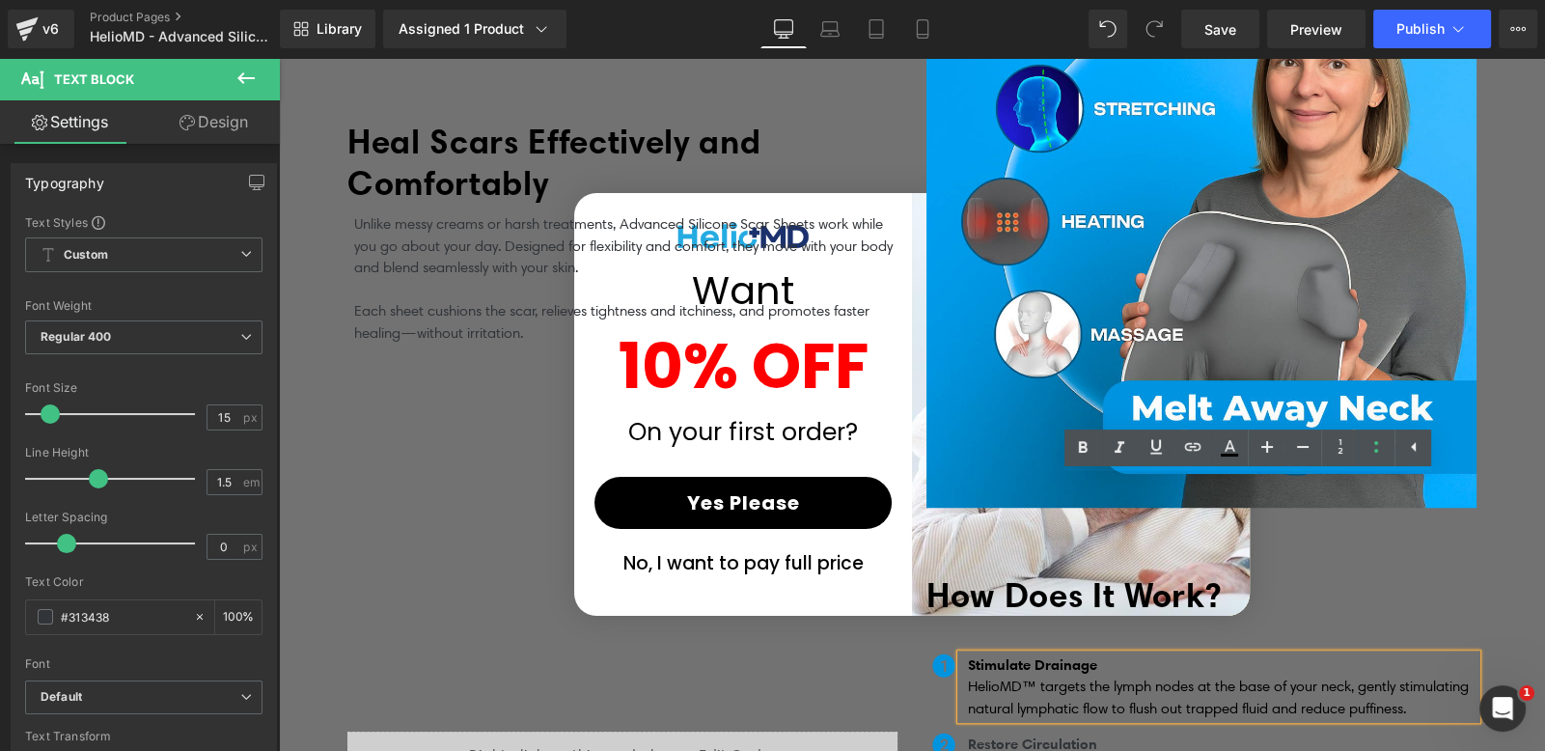
scroll to position [1679, 0]
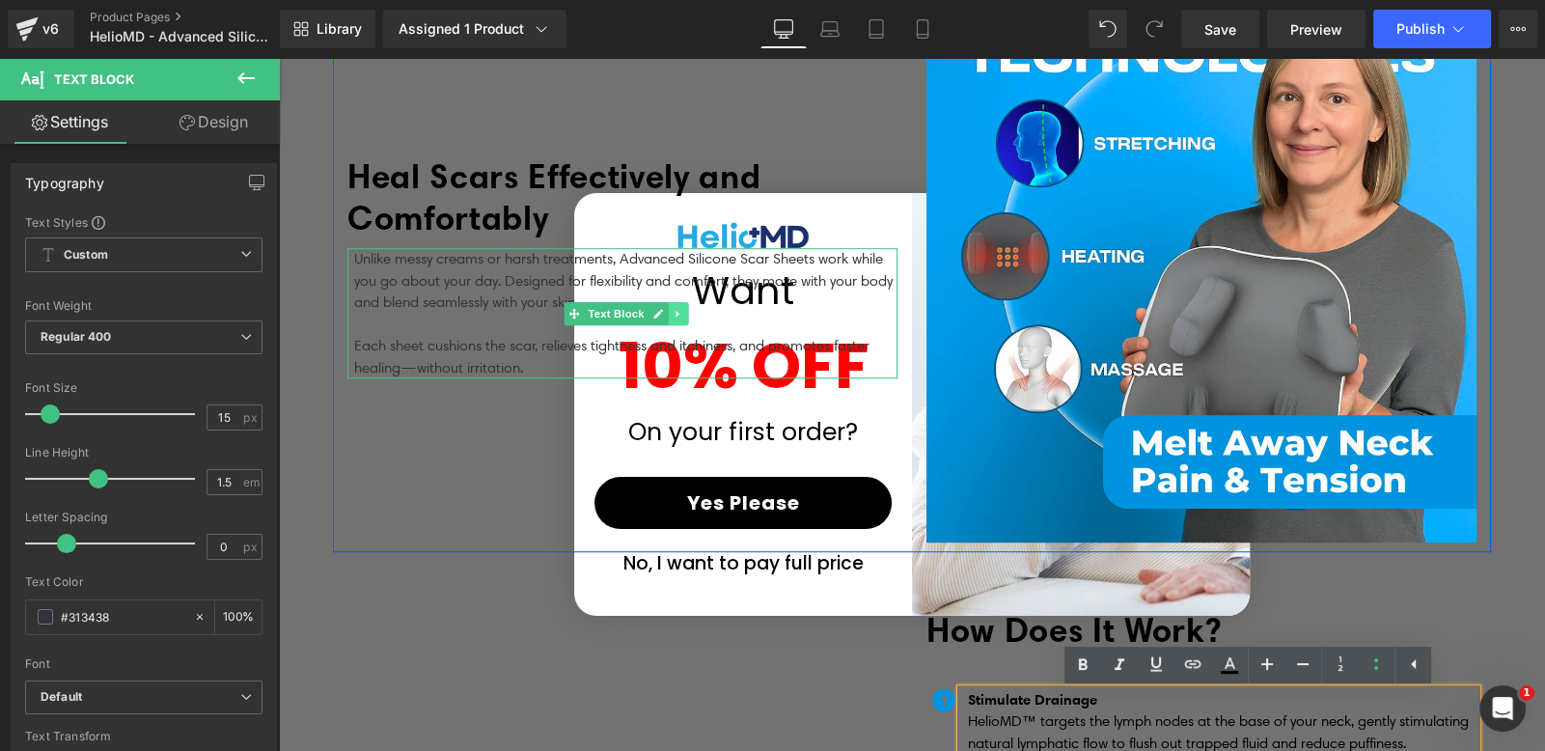
click at [676, 310] on icon at bounding box center [677, 313] width 3 height 7
click at [662, 308] on icon at bounding box center [667, 313] width 11 height 11
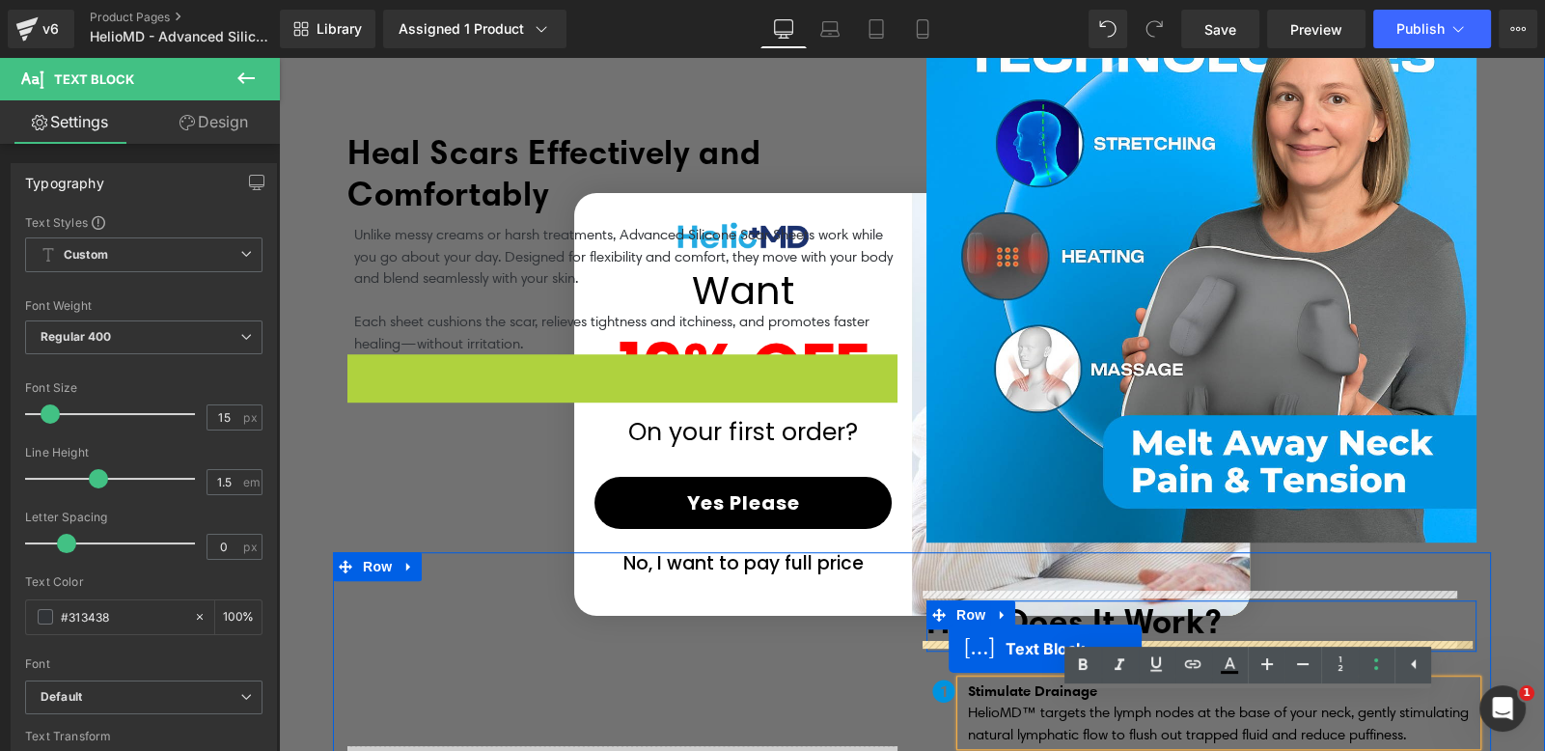
drag, startPoint x: 566, startPoint y: 357, endPoint x: 949, endPoint y: 649, distance: 481.2
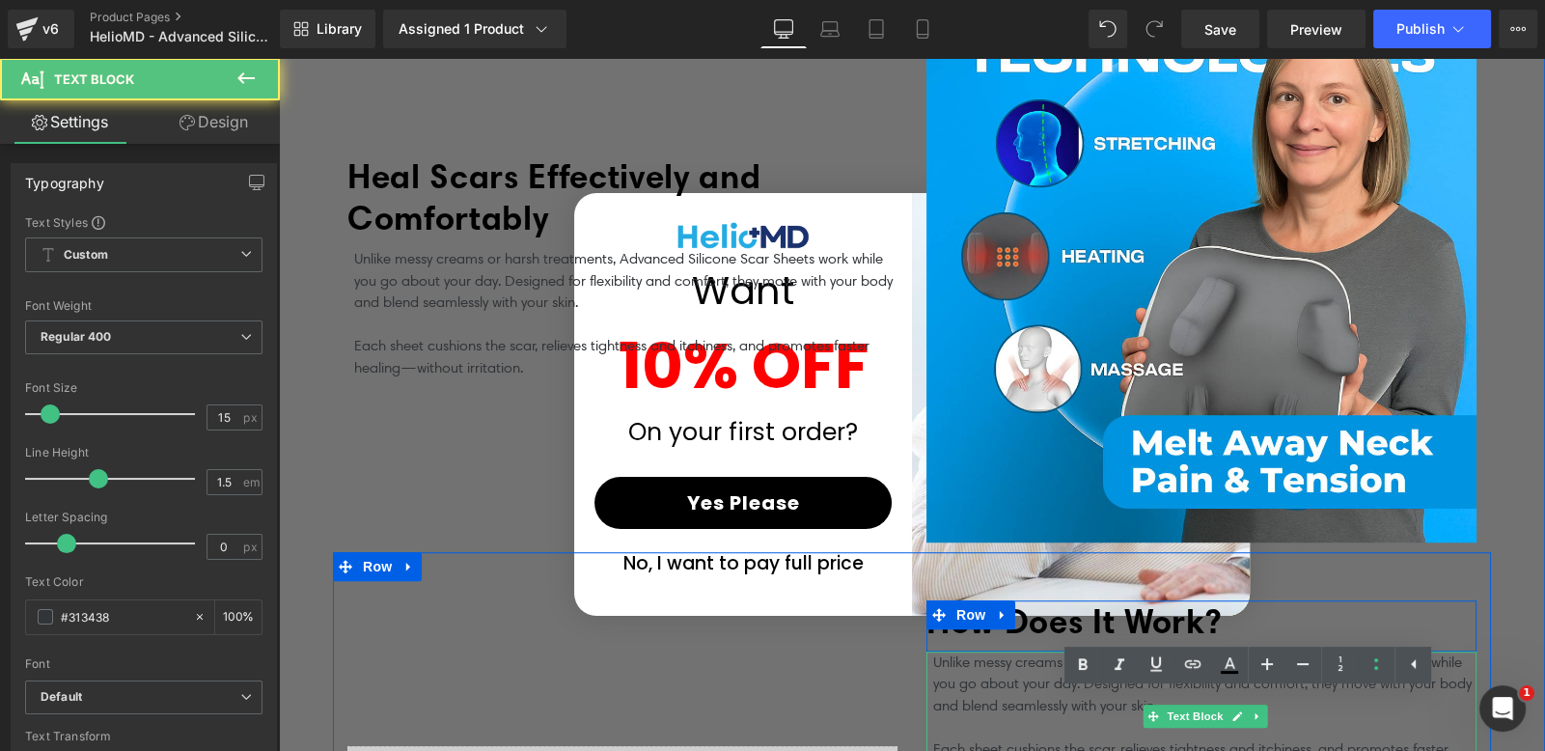
click at [990, 665] on p "Unlike messy creams or harsh treatments, Advanced Silicone Scar Sheets work whi…" at bounding box center [1204, 684] width 543 height 66
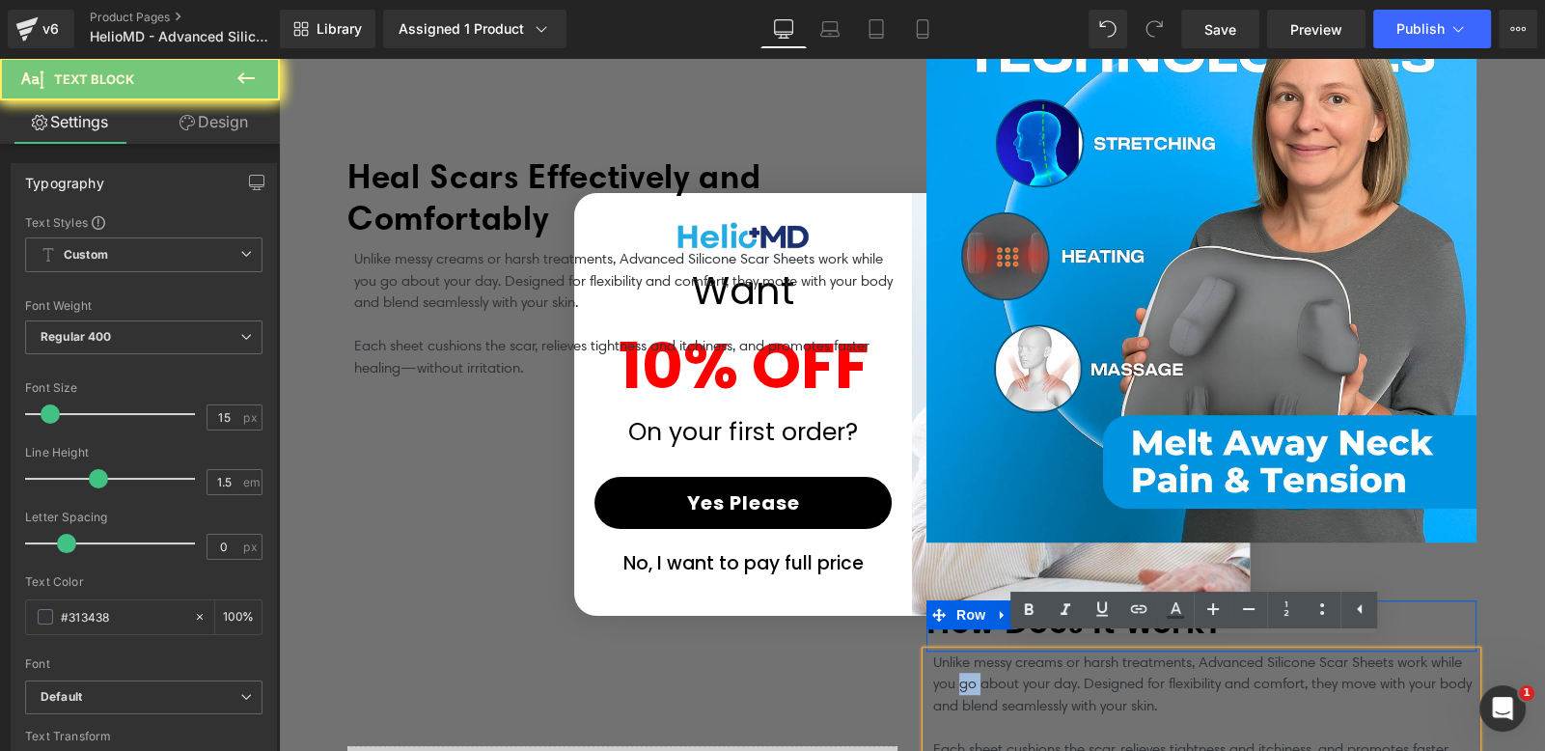
click at [990, 665] on p "Unlike messy creams or harsh treatments, Advanced Silicone Scar Sheets work whi…" at bounding box center [1204, 684] width 543 height 66
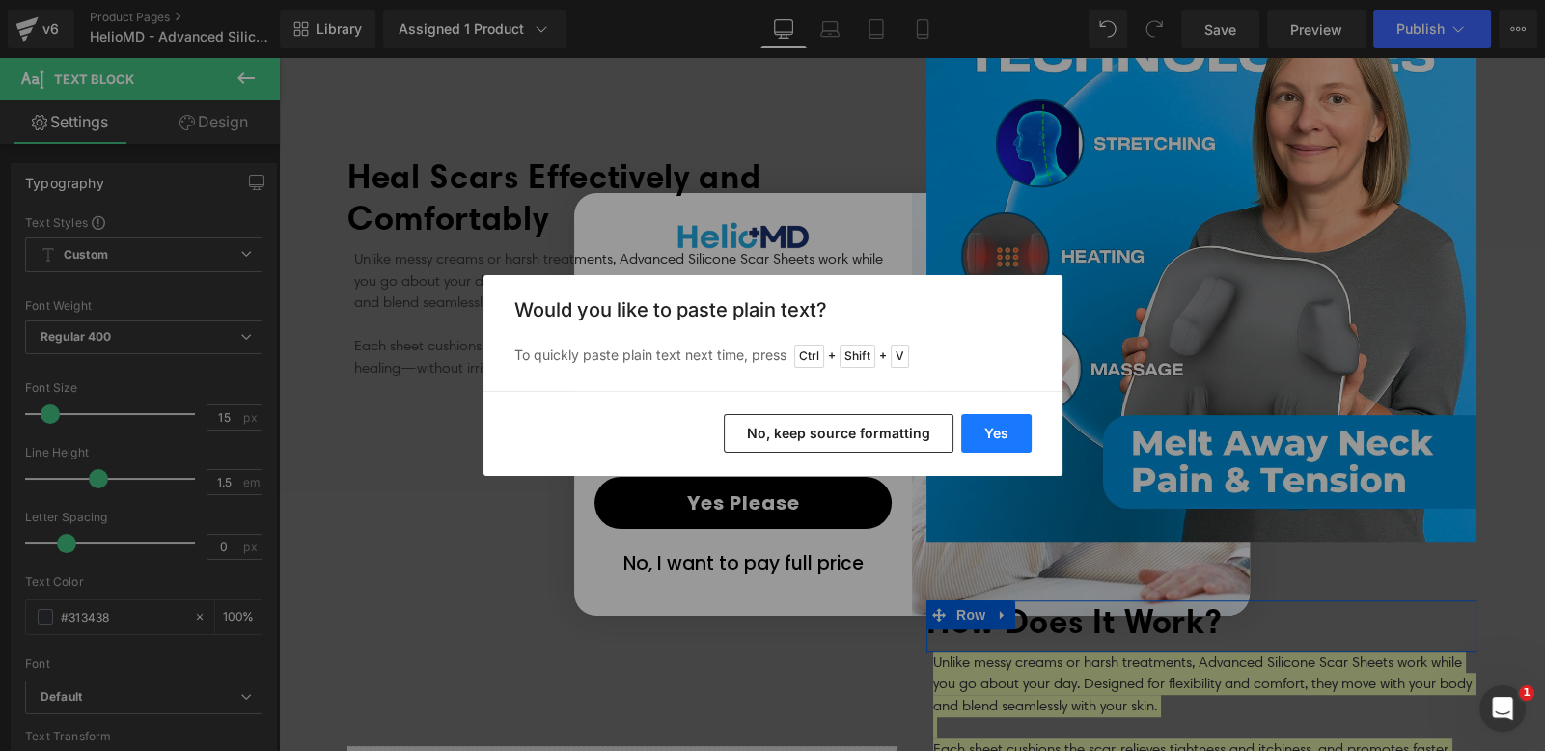
click at [1013, 435] on button "Yes" at bounding box center [996, 433] width 70 height 39
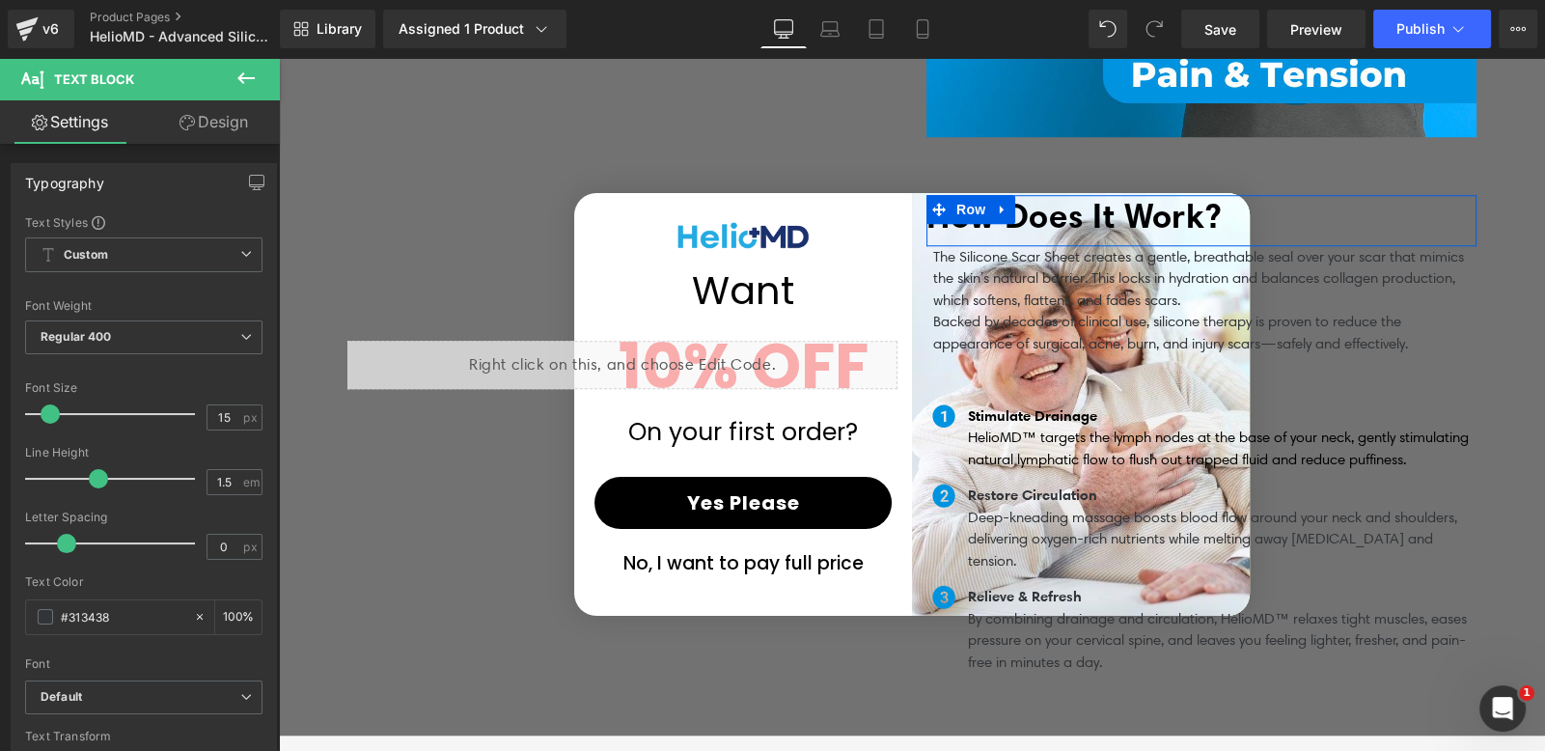
scroll to position [2120, 0]
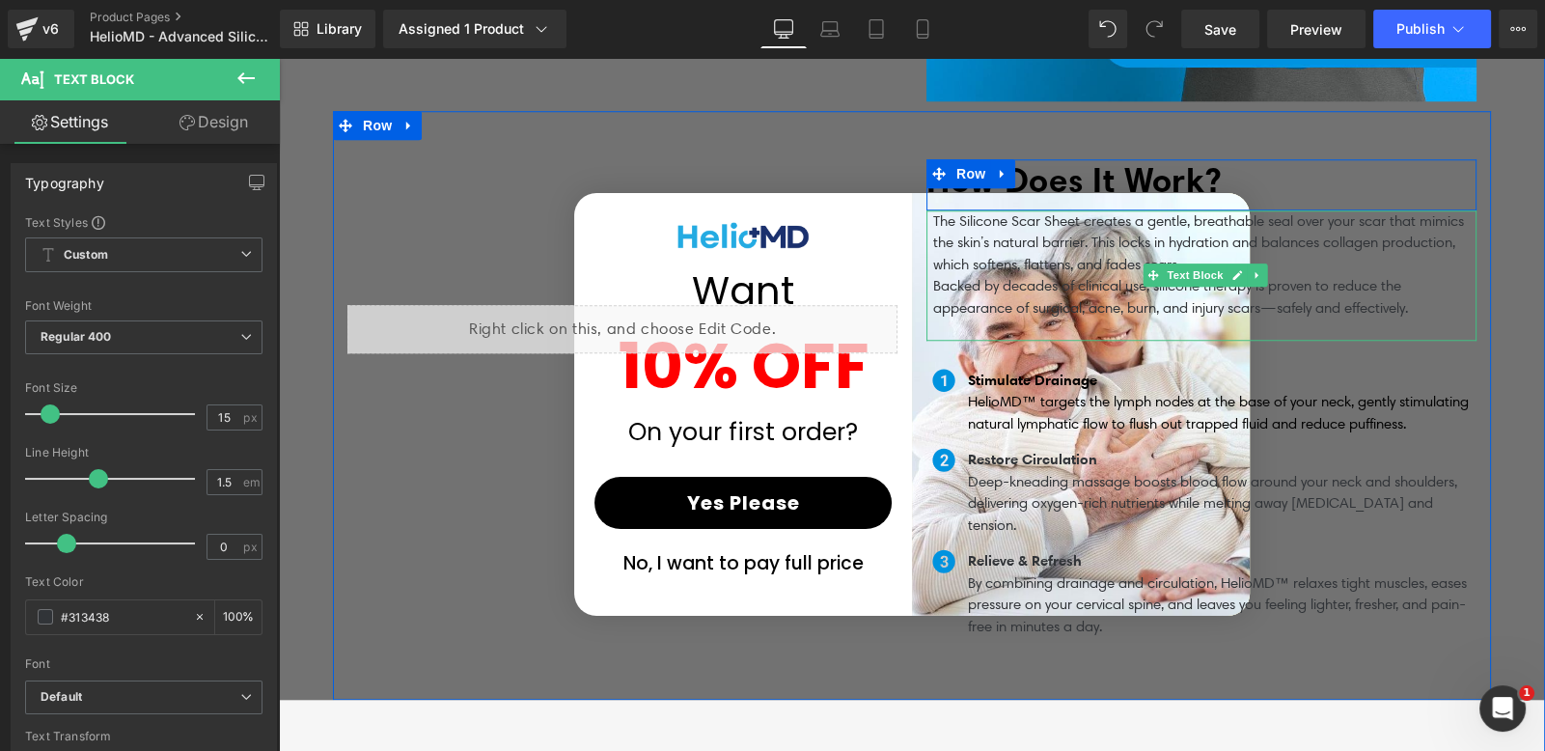
click at [933, 275] on p "Backed by decades of clinical use, silicone therapy is proven to reduce the app…" at bounding box center [1204, 296] width 543 height 43
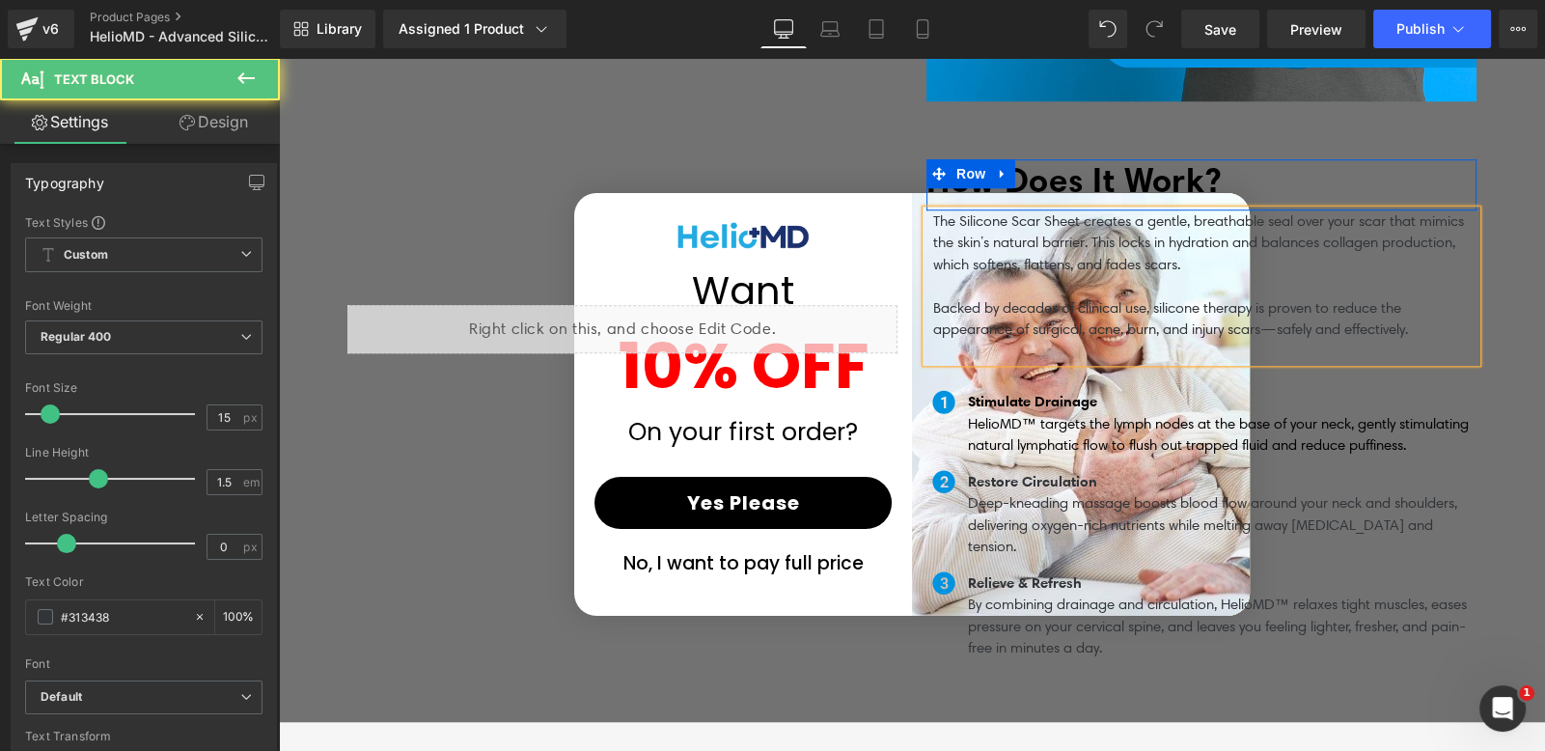
click at [968, 341] on p at bounding box center [1204, 352] width 543 height 22
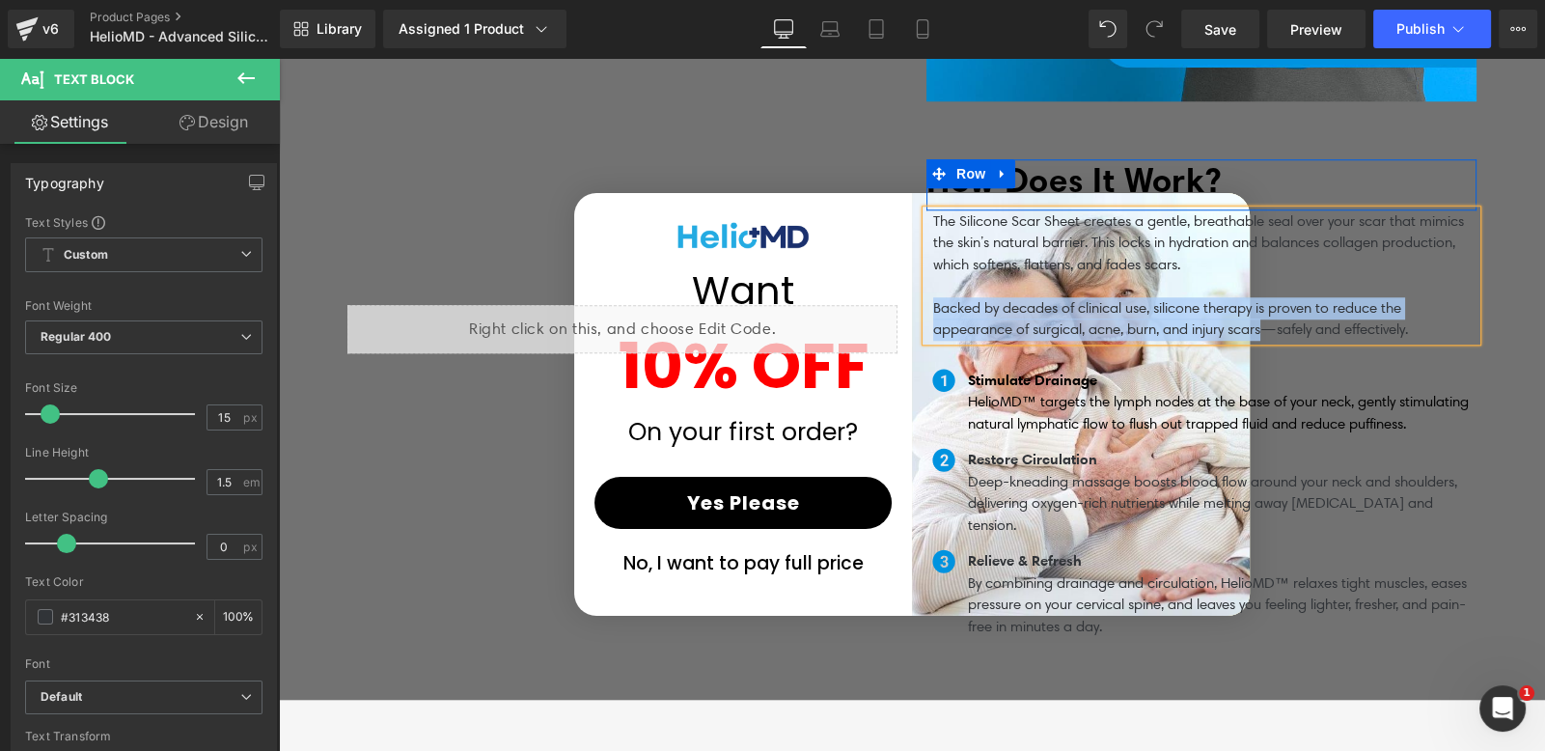
drag, startPoint x: 926, startPoint y: 296, endPoint x: 1259, endPoint y: 316, distance: 333.5
click at [1259, 316] on p "Backed by decades of clinical use, silicone therapy is proven to reduce the app…" at bounding box center [1204, 318] width 543 height 43
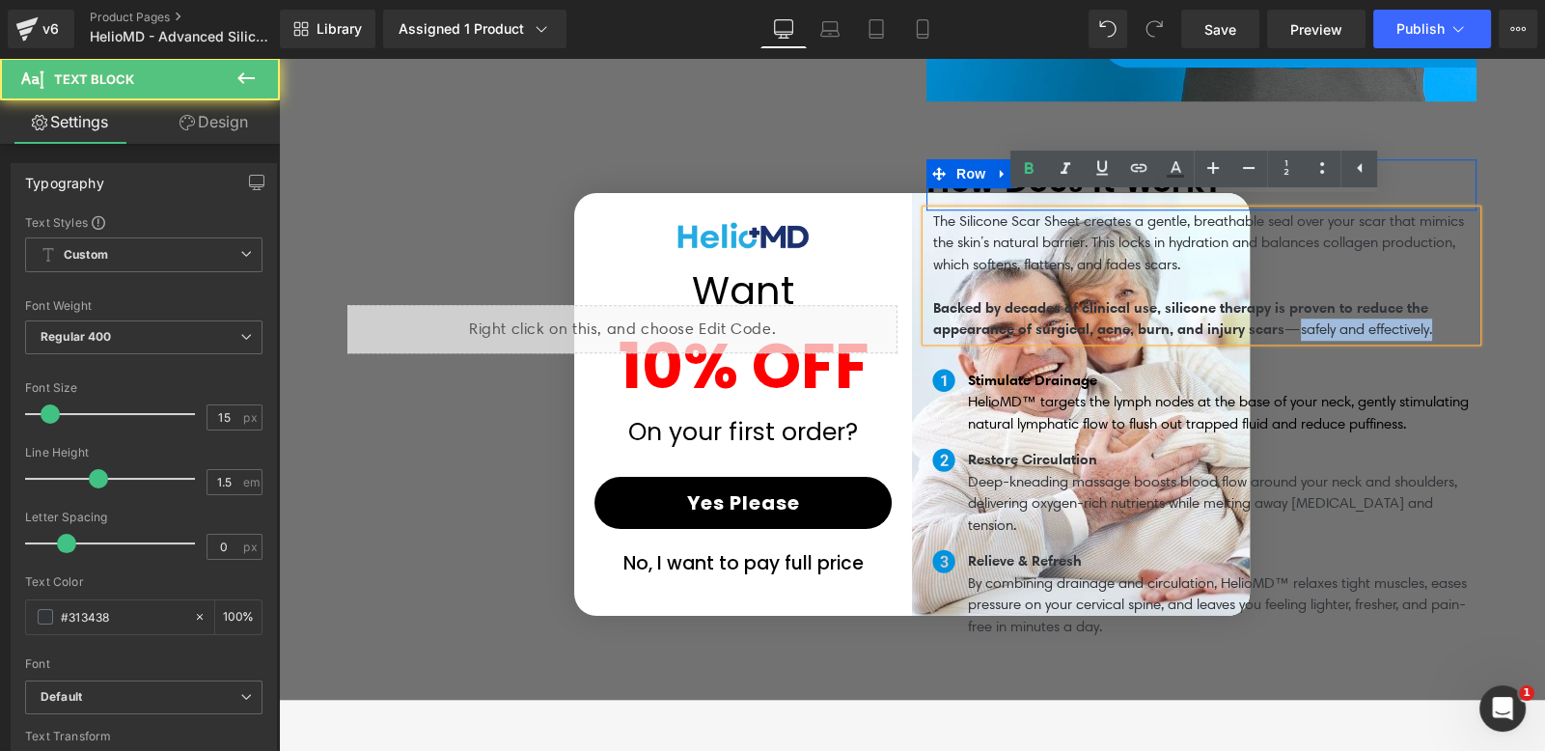
drag, startPoint x: 1295, startPoint y: 317, endPoint x: 1444, endPoint y: 317, distance: 148.6
click at [1444, 317] on p "Backed by decades of clinical use, silicone therapy is proven to reduce the app…" at bounding box center [1204, 318] width 543 height 43
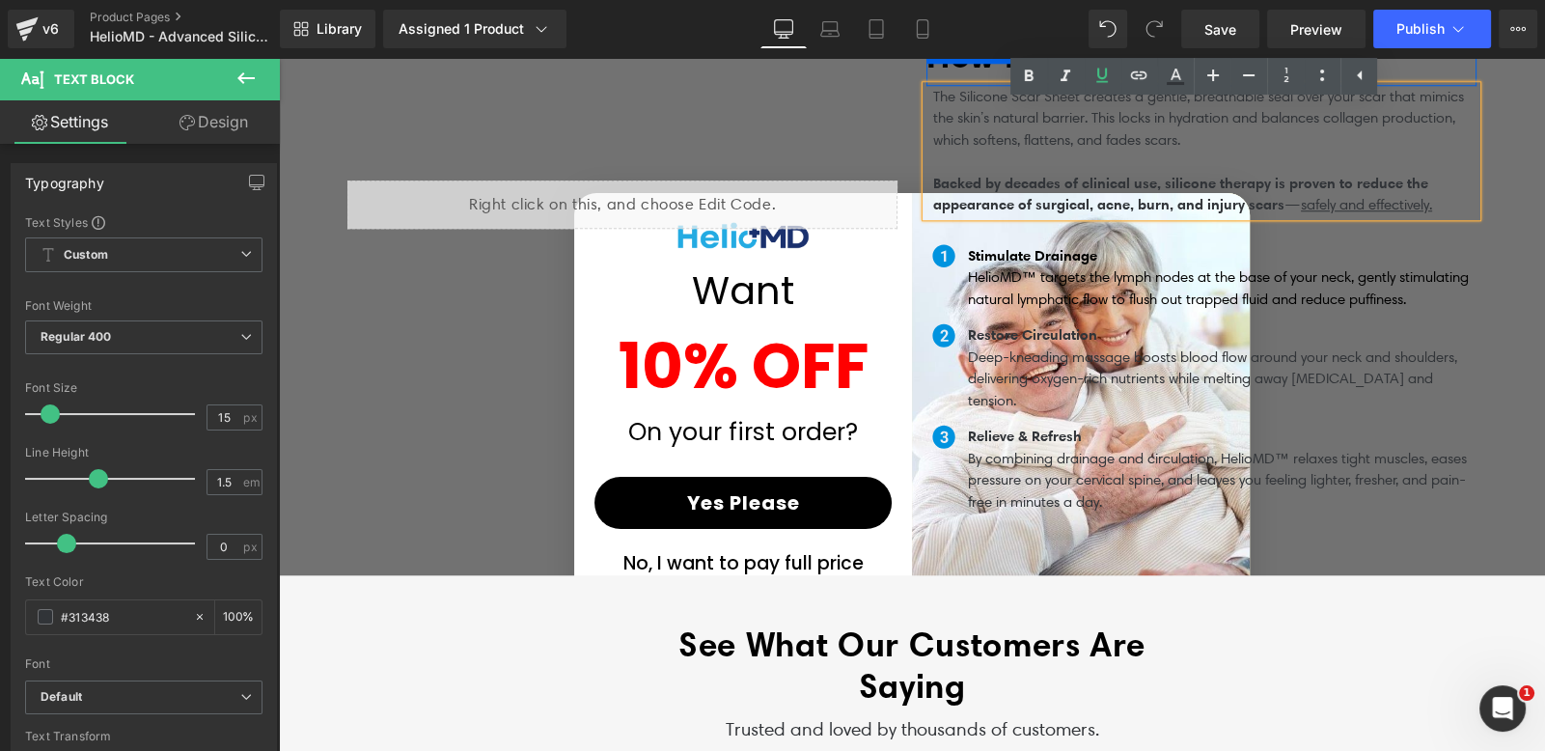
scroll to position [2324, 0]
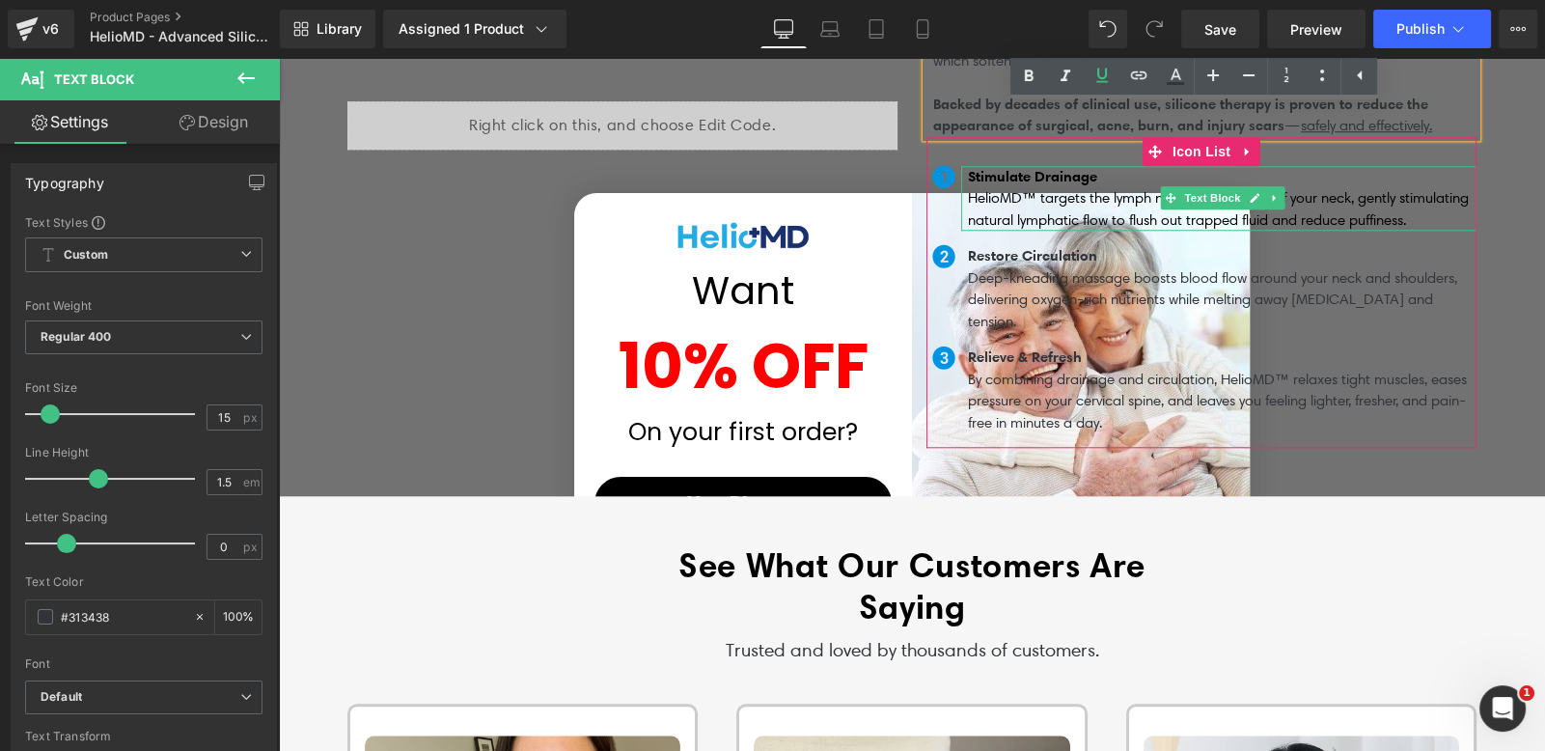
click at [974, 175] on p "Stimulate Drainage HelioMD™ targets the lymph nodes at the base of your neck, g…" at bounding box center [1222, 199] width 509 height 66
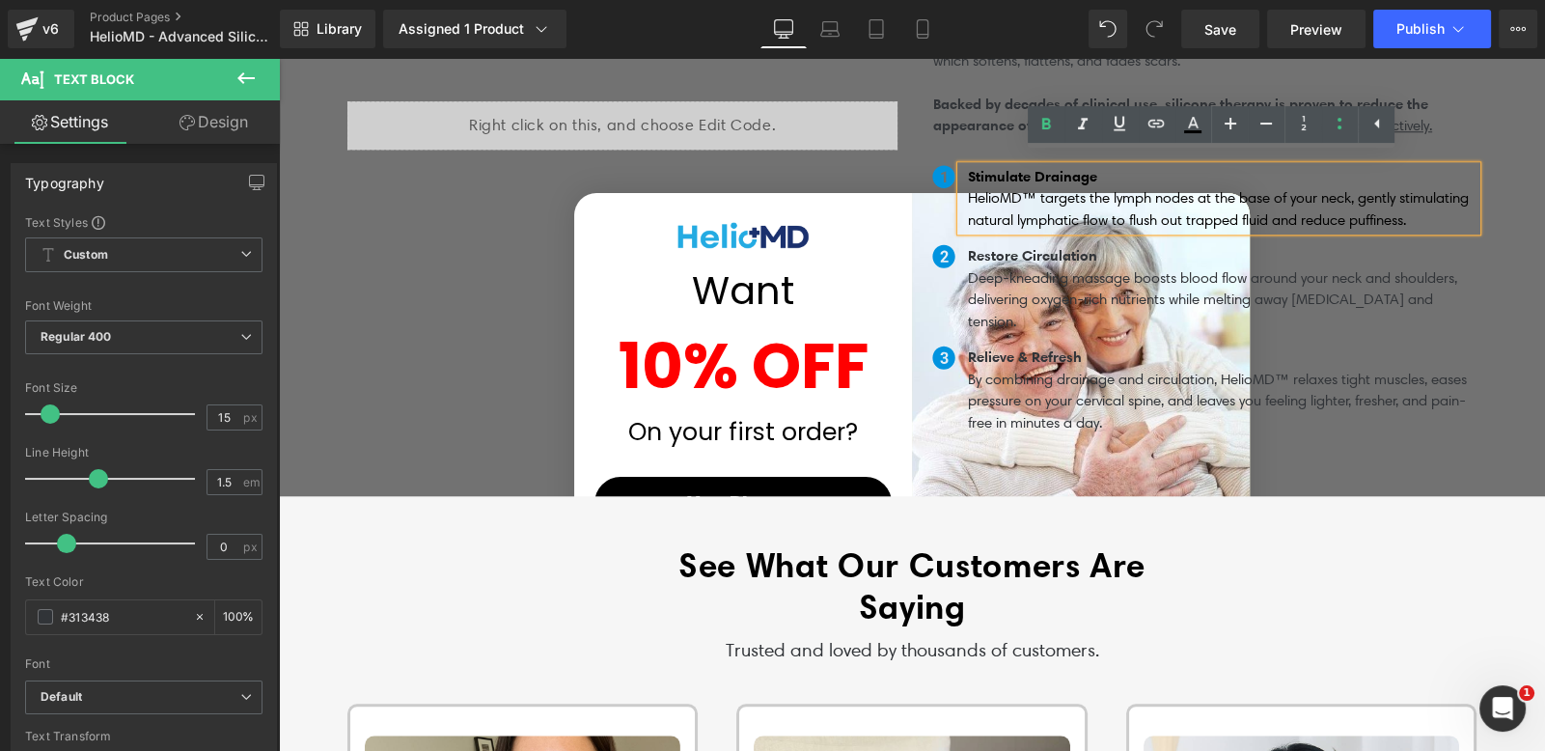
drag, startPoint x: 1095, startPoint y: 167, endPoint x: 955, endPoint y: 166, distance: 139.9
click at [961, 166] on div "Stimulate Drainage HelioMD™ targets the lymph nodes at the base of your neck, g…" at bounding box center [1218, 199] width 515 height 66
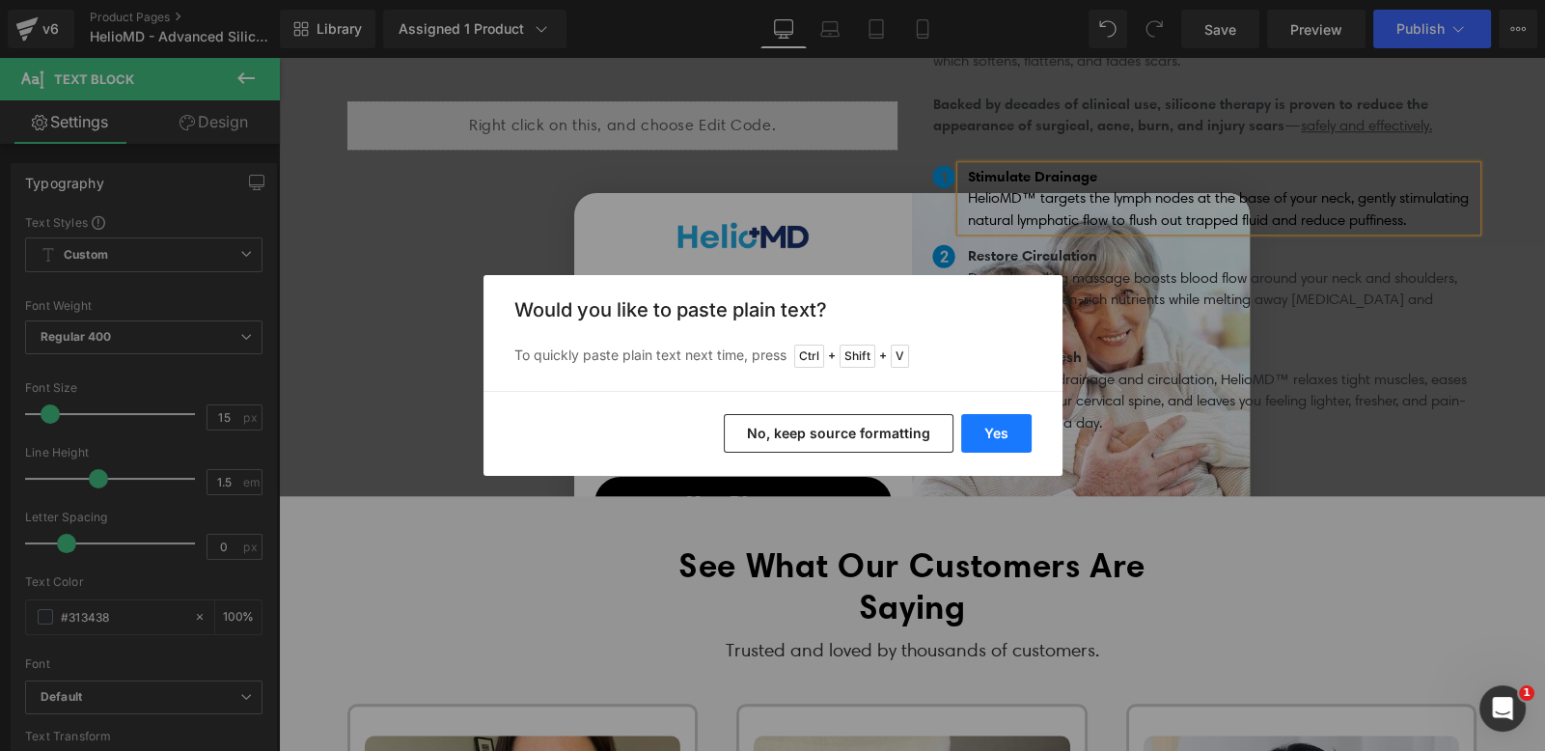
drag, startPoint x: 984, startPoint y: 425, endPoint x: 757, endPoint y: 294, distance: 262.4
click at [984, 425] on button "Yes" at bounding box center [996, 433] width 70 height 39
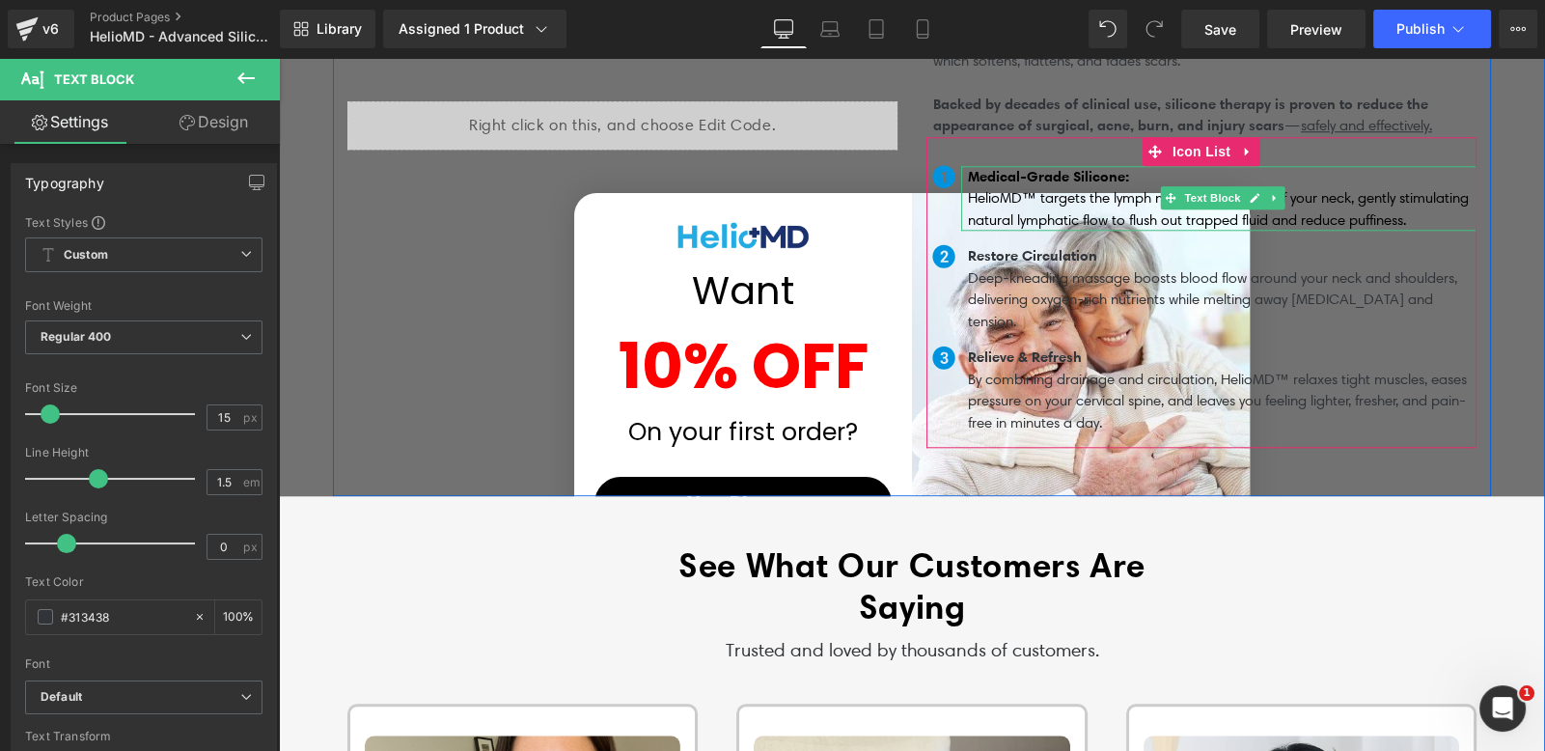
click at [1142, 168] on p "Medical-Grade Silicone: HelioMD™ targets the lymph nodes at the base of your ne…" at bounding box center [1222, 199] width 509 height 66
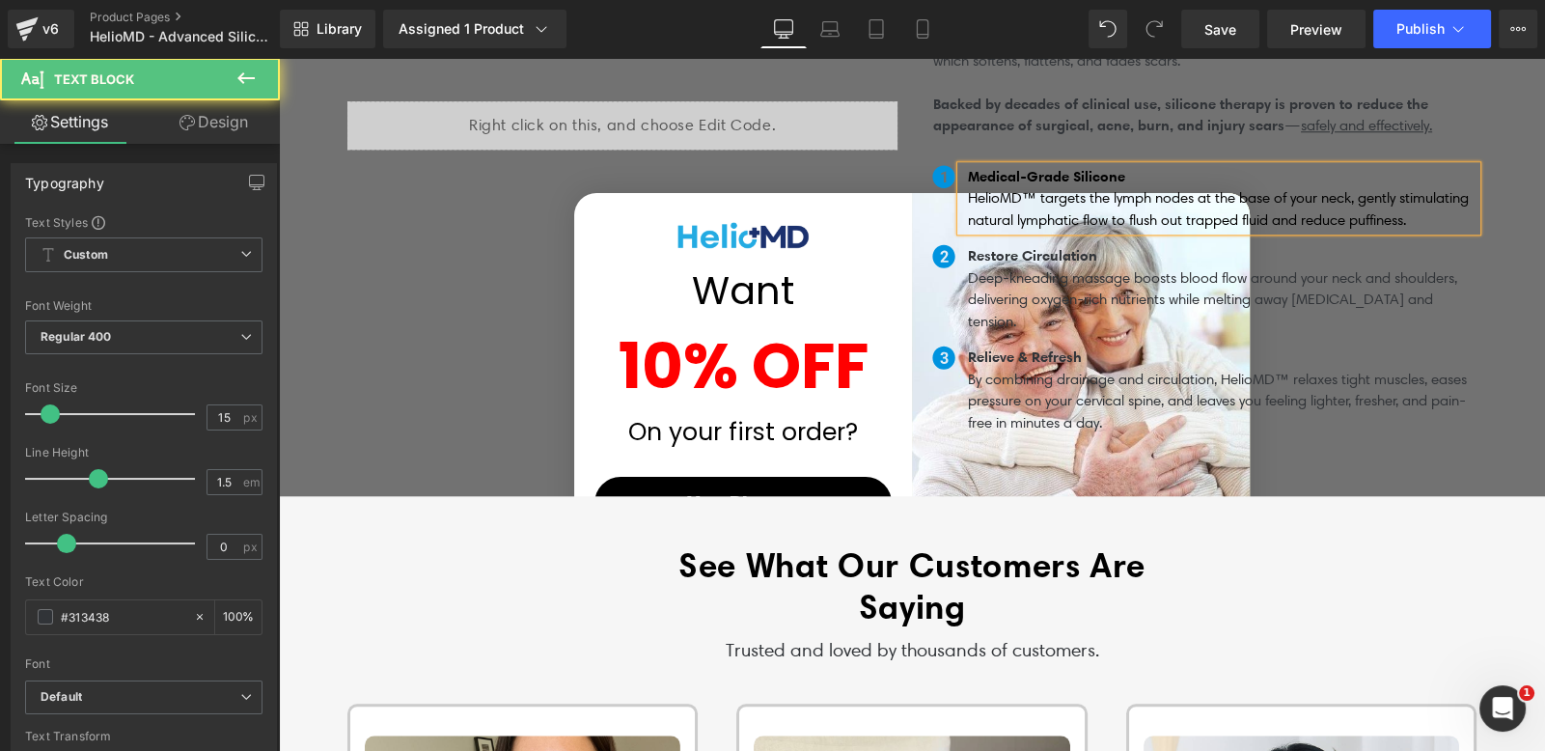
click at [989, 203] on span "HelioMD™ targets the lymph nodes at the base of your neck, gently stimulating n…" at bounding box center [1218, 209] width 501 height 40
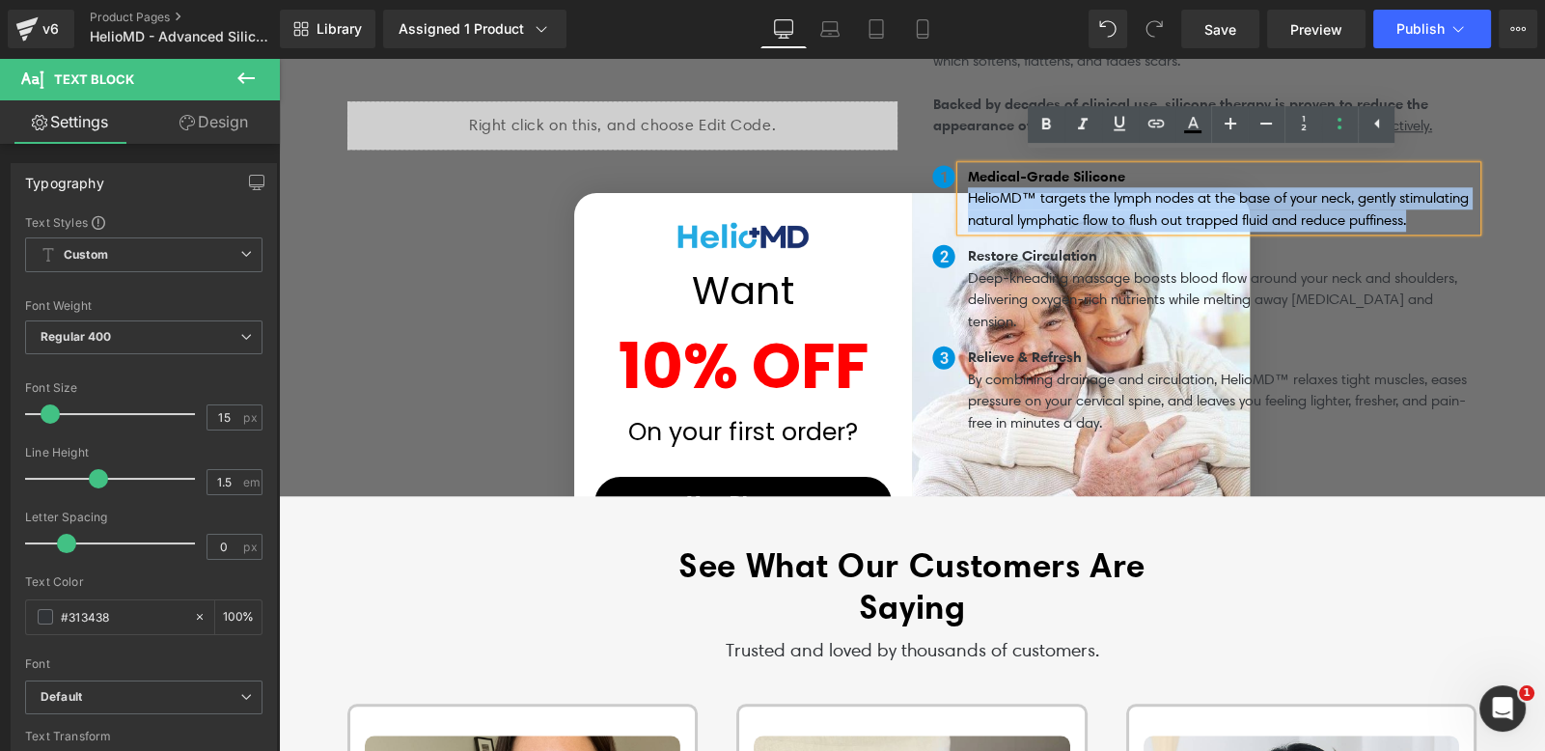
drag, startPoint x: 960, startPoint y: 195, endPoint x: 1411, endPoint y: 207, distance: 450.8
click at [1411, 207] on p "Medical-Grade Silicone HelioMD™ targets the lymph nodes at the base of your nec…" at bounding box center [1222, 199] width 509 height 66
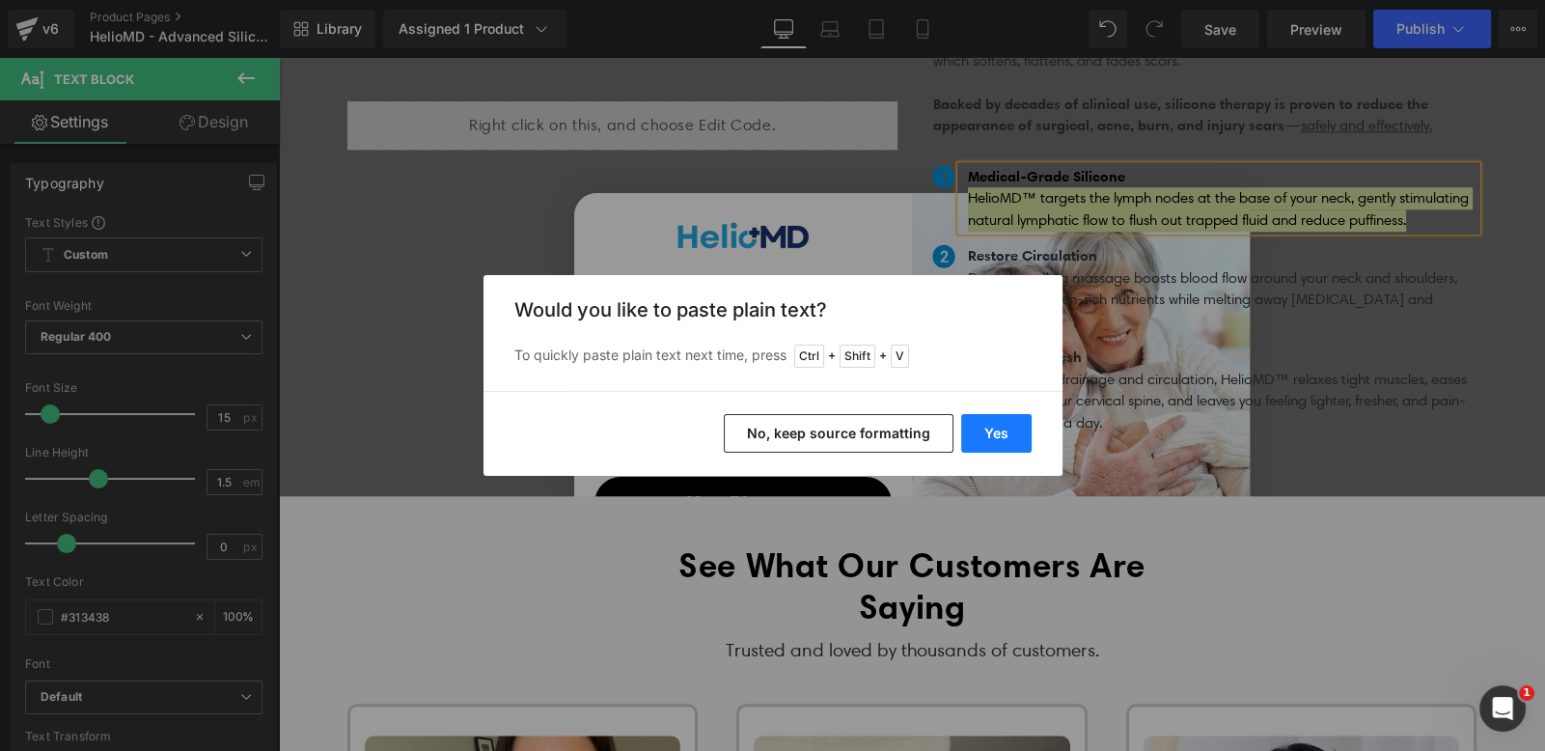
click at [999, 424] on button "Yes" at bounding box center [996, 433] width 70 height 39
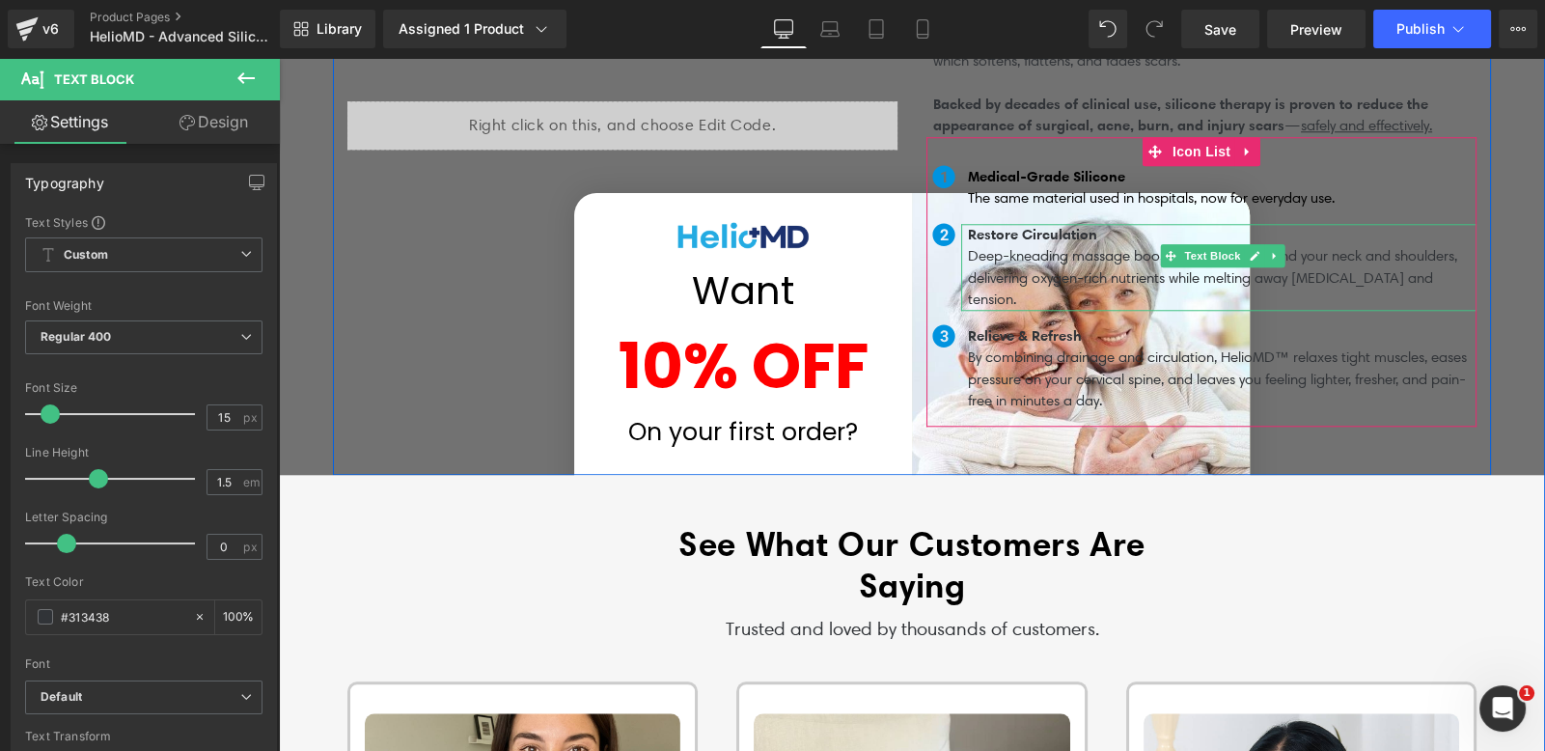
click at [1115, 224] on p "Restore Circulation" at bounding box center [1222, 235] width 509 height 22
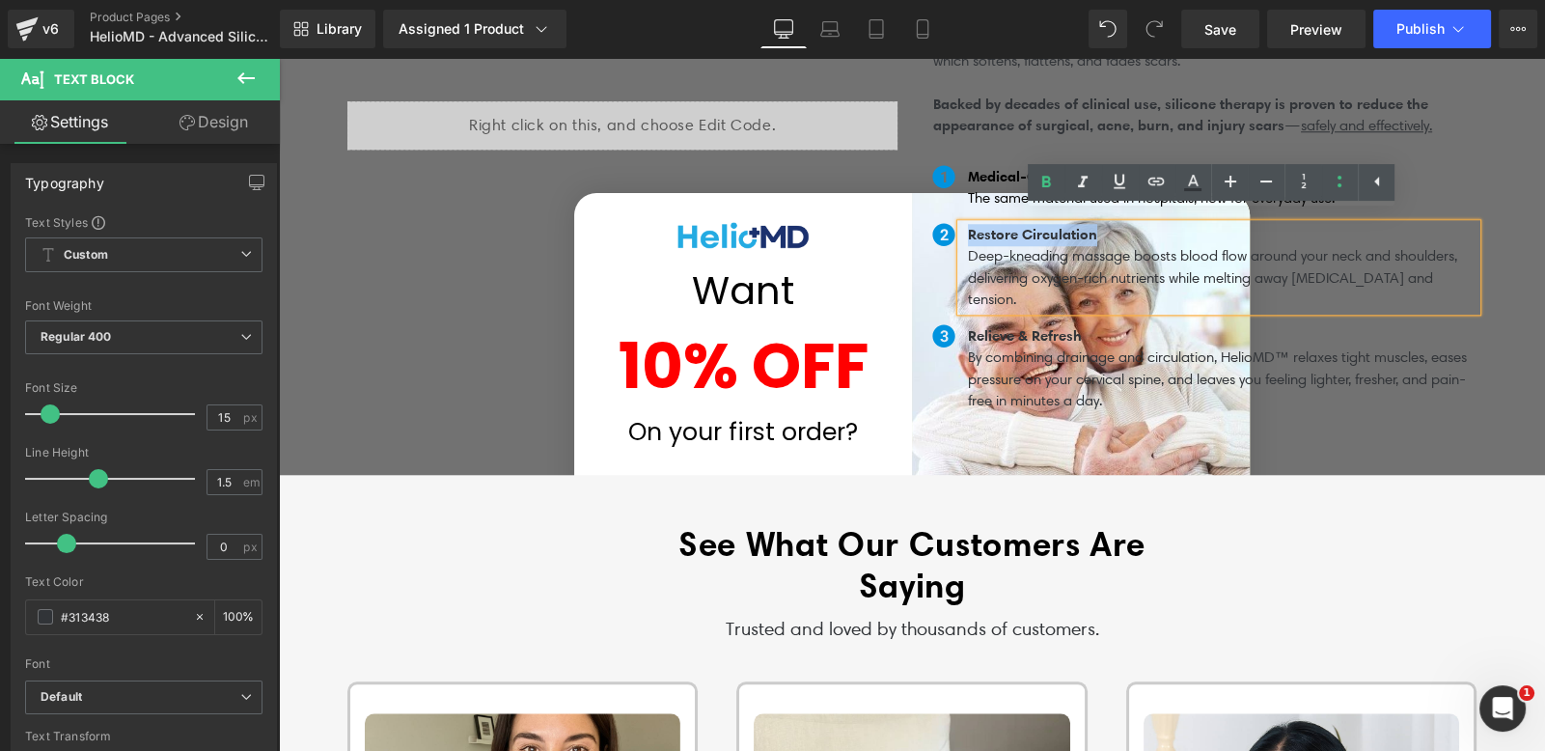
drag, startPoint x: 1103, startPoint y: 224, endPoint x: 961, endPoint y: 215, distance: 142.1
click at [968, 224] on p "Restore Circulation" at bounding box center [1222, 235] width 509 height 22
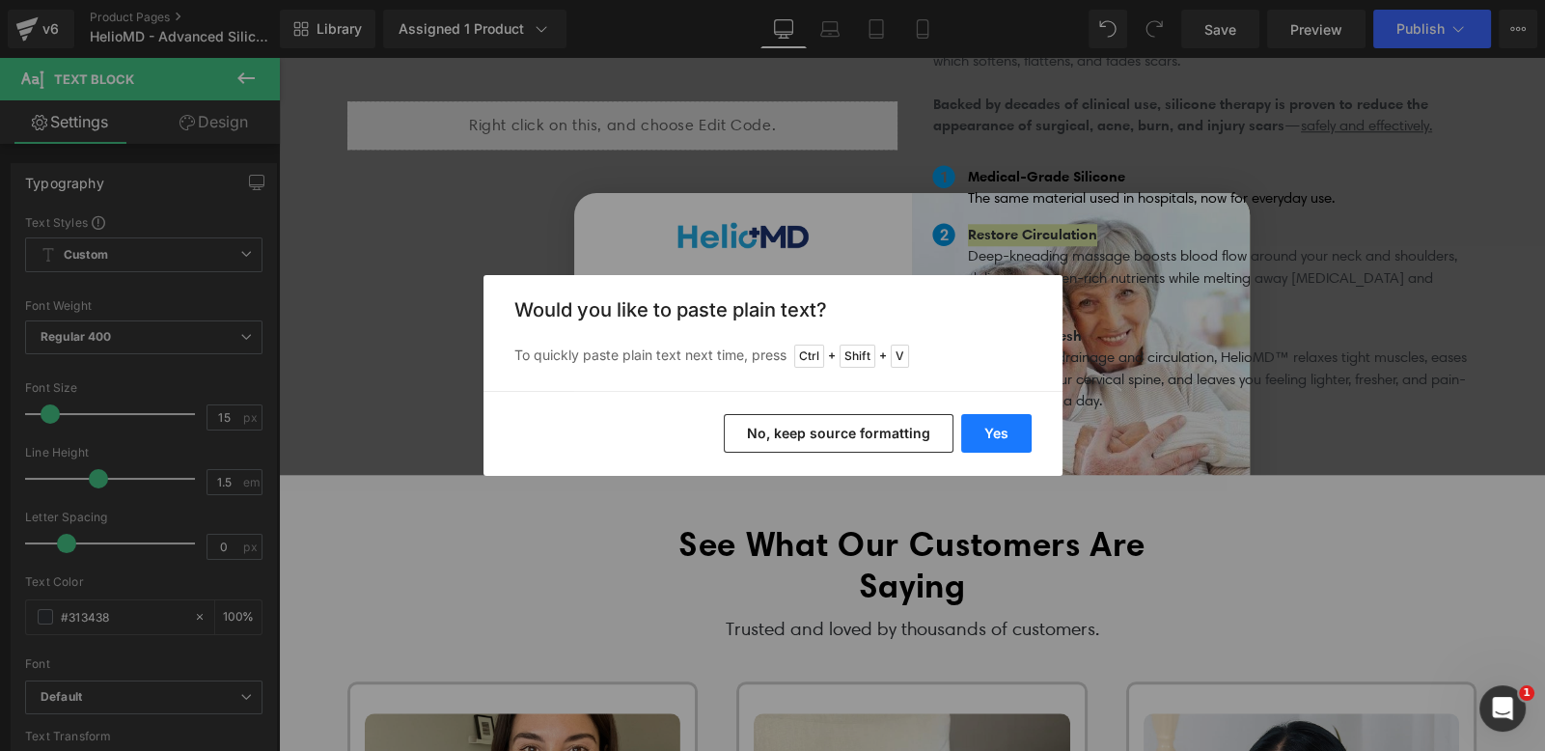
click at [996, 422] on button "Yes" at bounding box center [996, 433] width 70 height 39
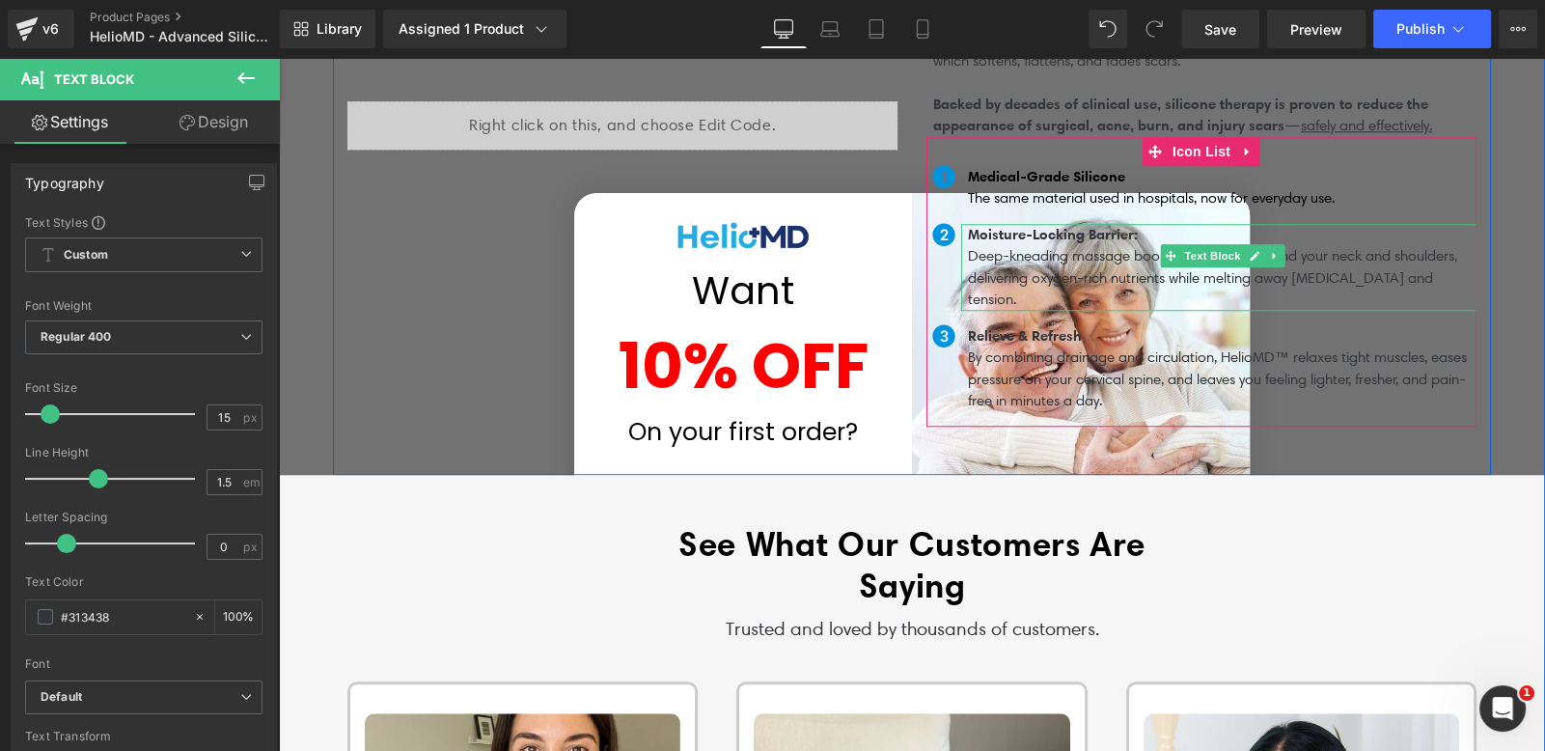
click at [1139, 224] on p "Moisture-Locking Barrier:" at bounding box center [1222, 235] width 509 height 22
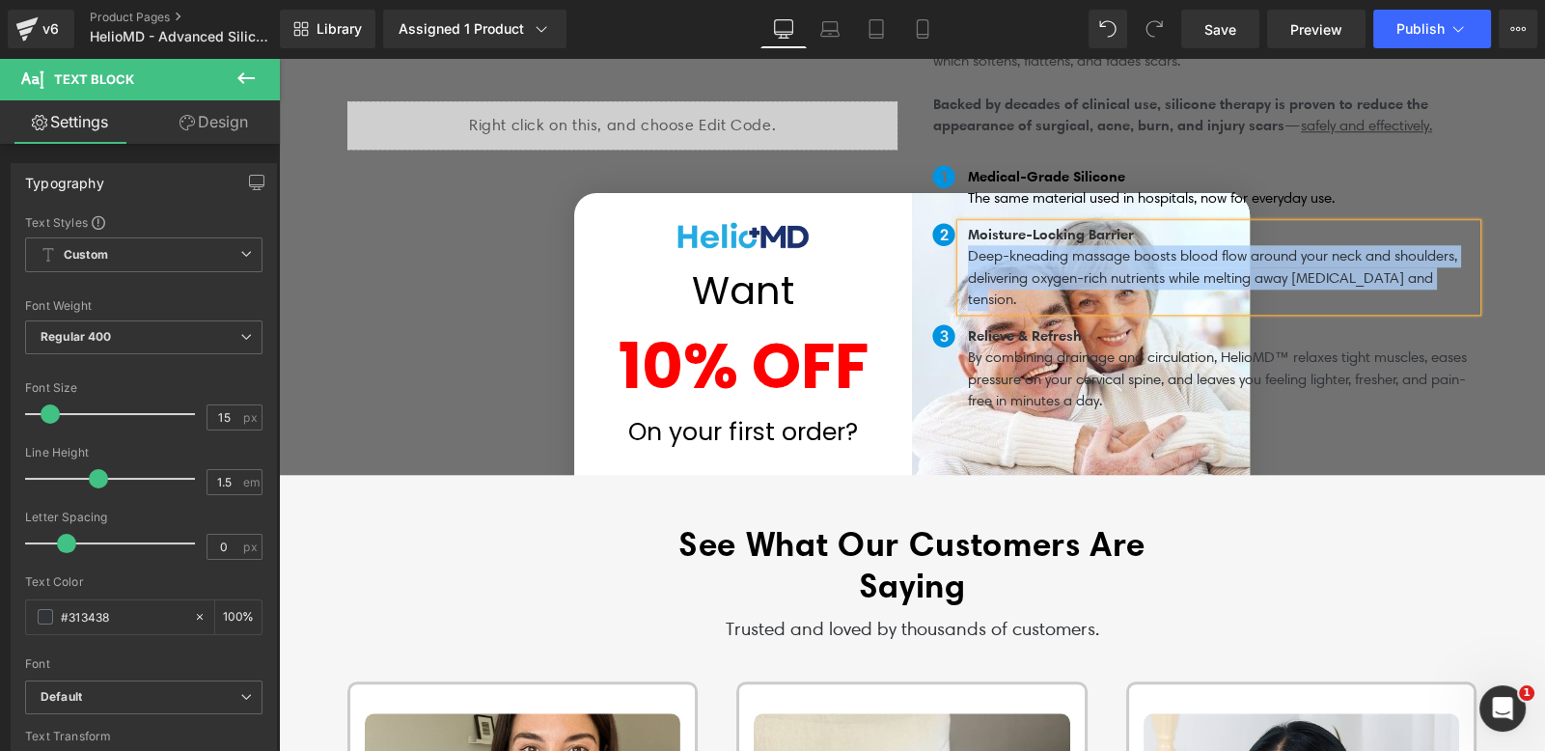
drag, startPoint x: 963, startPoint y: 243, endPoint x: 1433, endPoint y: 259, distance: 470.2
click at [1433, 259] on p "Deep-kneading massage boosts blood flow around your neck and shoulders, deliver…" at bounding box center [1222, 278] width 509 height 66
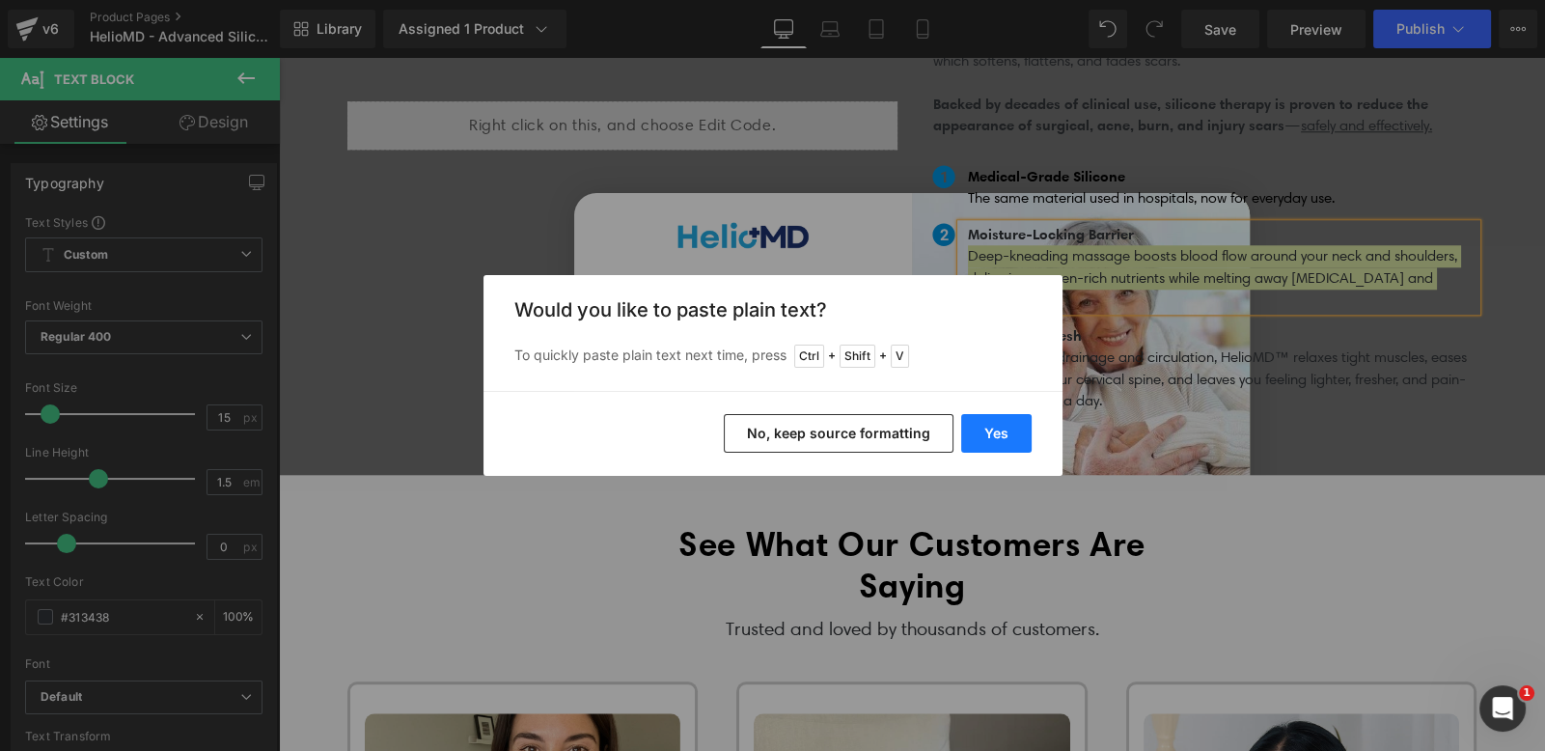
click at [1014, 422] on button "Yes" at bounding box center [996, 433] width 70 height 39
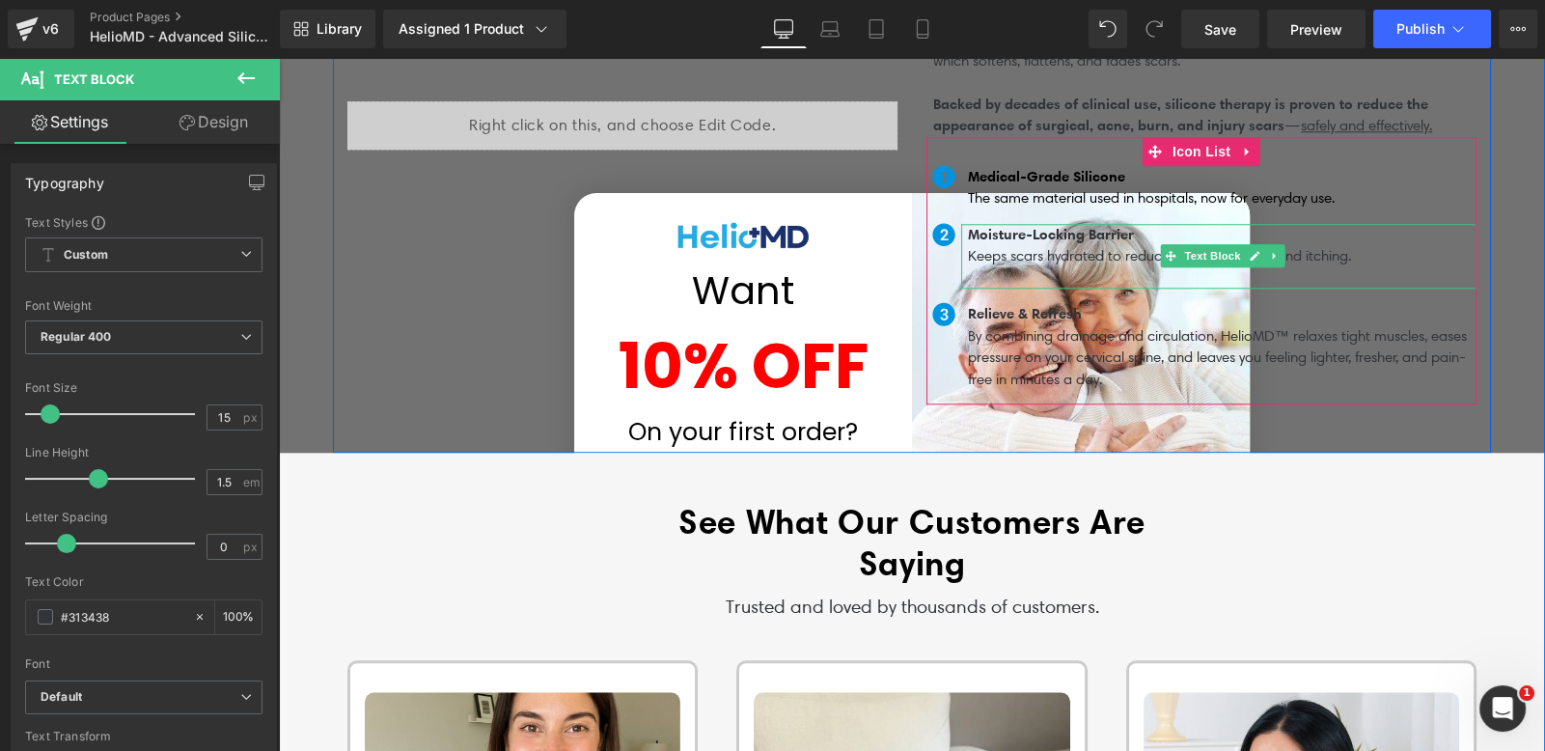
click at [1055, 267] on p at bounding box center [1222, 278] width 509 height 22
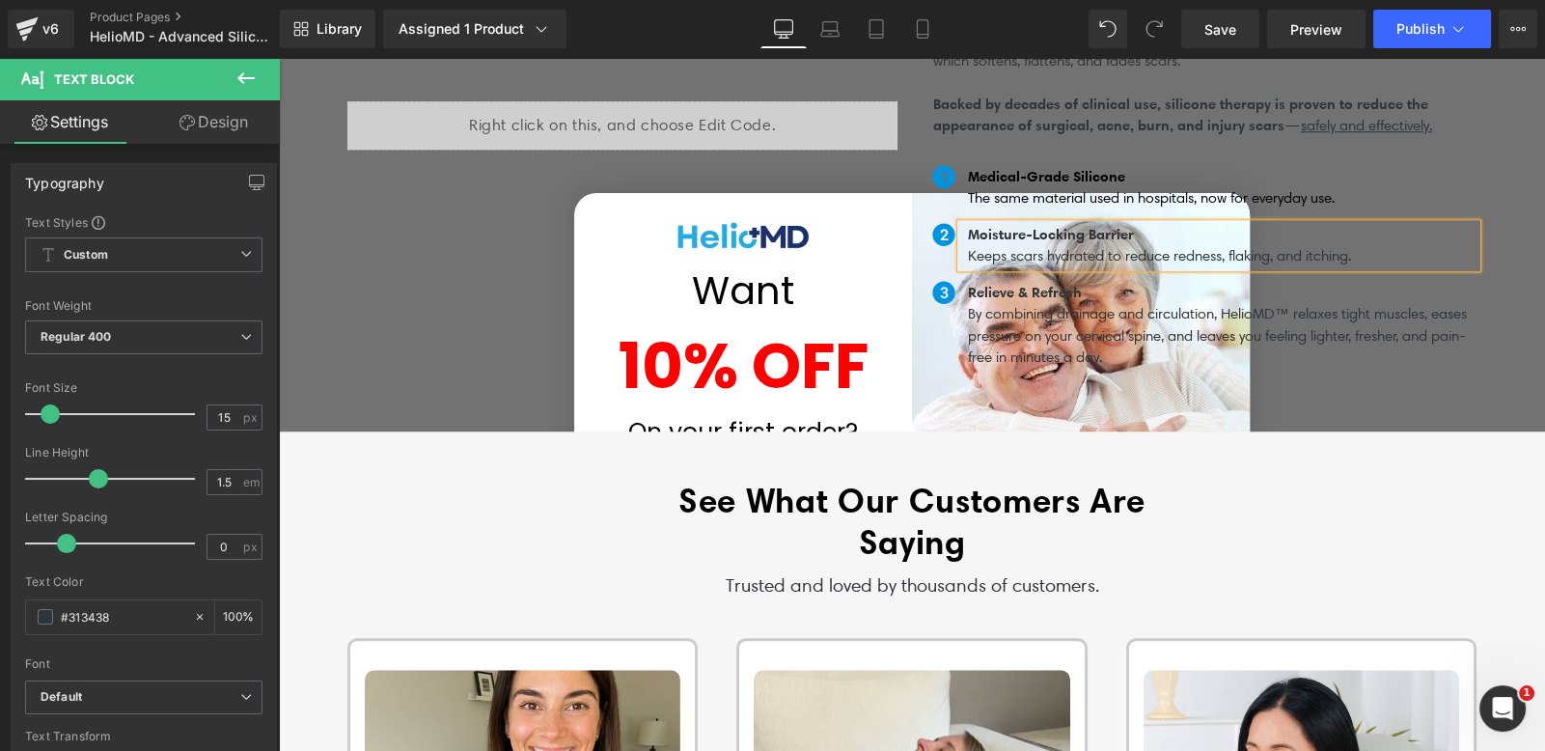
click at [993, 197] on div "Medical-Grade Silicone The same material used in hospitals, now for everyday us…" at bounding box center [1218, 187] width 515 height 43
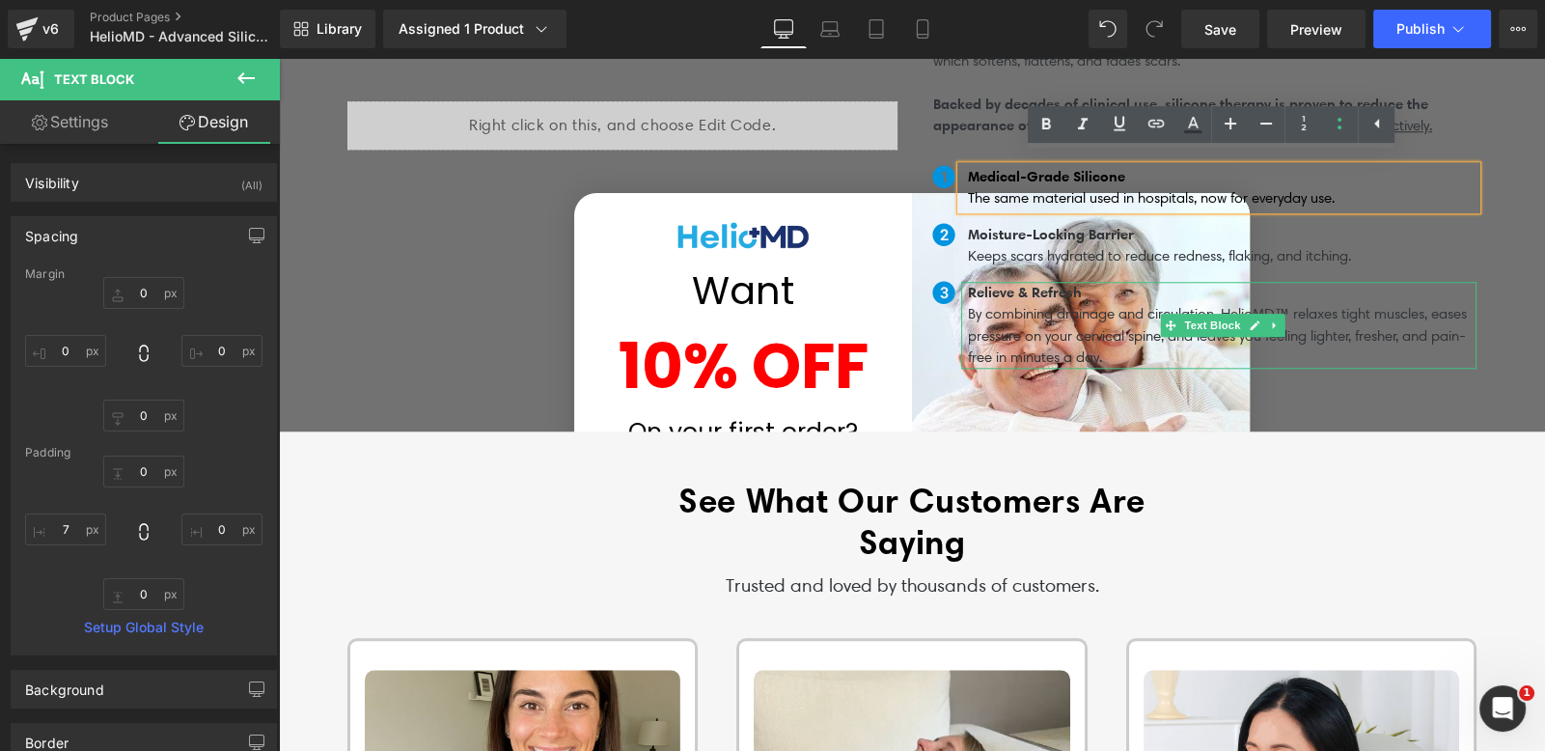
click at [982, 285] on span "Relieve & Refresh" at bounding box center [1025, 292] width 114 height 18
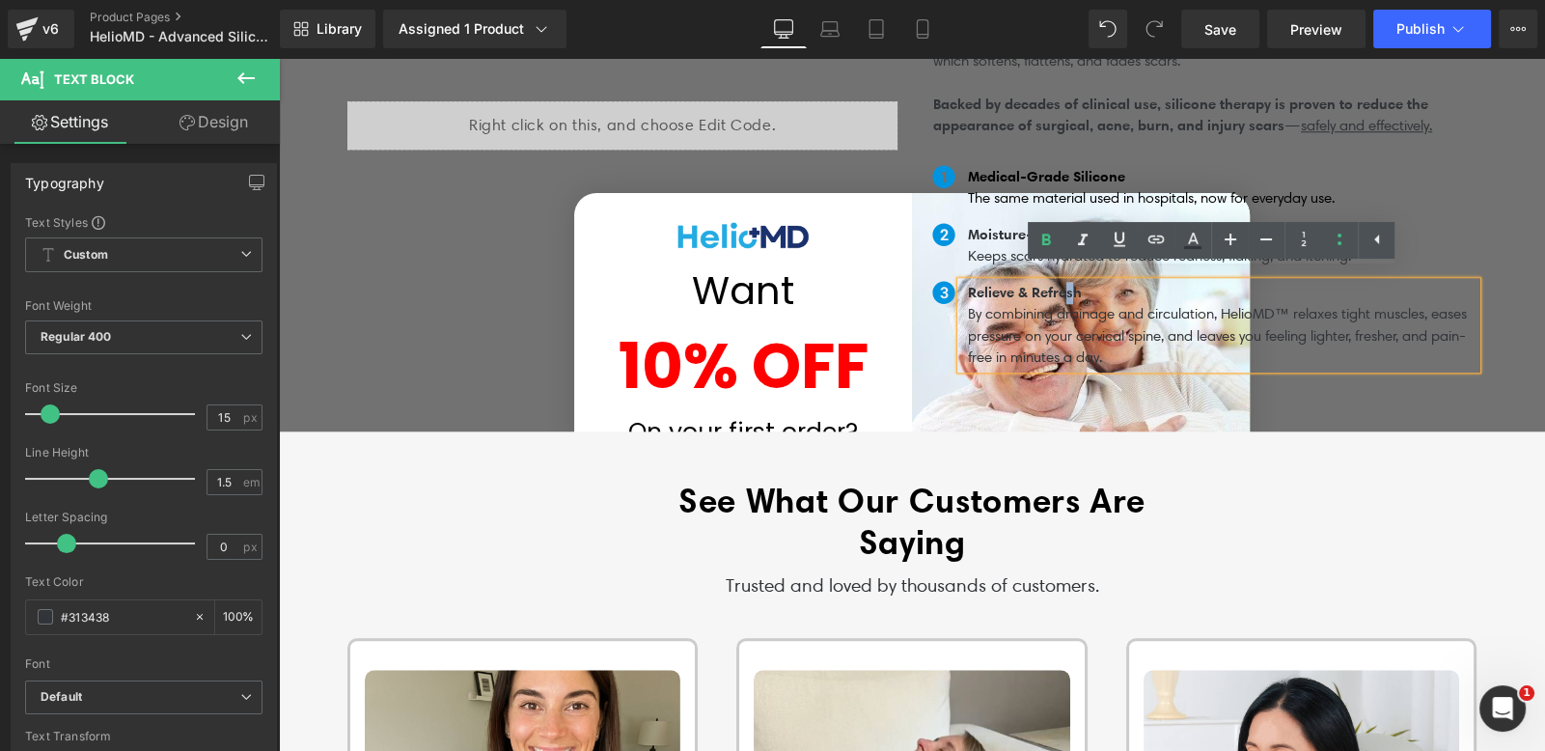
drag, startPoint x: 1077, startPoint y: 277, endPoint x: 1066, endPoint y: 278, distance: 10.7
click at [1066, 283] on span "Relieve & Refresh" at bounding box center [1025, 292] width 114 height 18
drag, startPoint x: 1100, startPoint y: 278, endPoint x: 964, endPoint y: 279, distance: 136.1
click at [968, 282] on p "Relieve & Refresh" at bounding box center [1222, 293] width 509 height 22
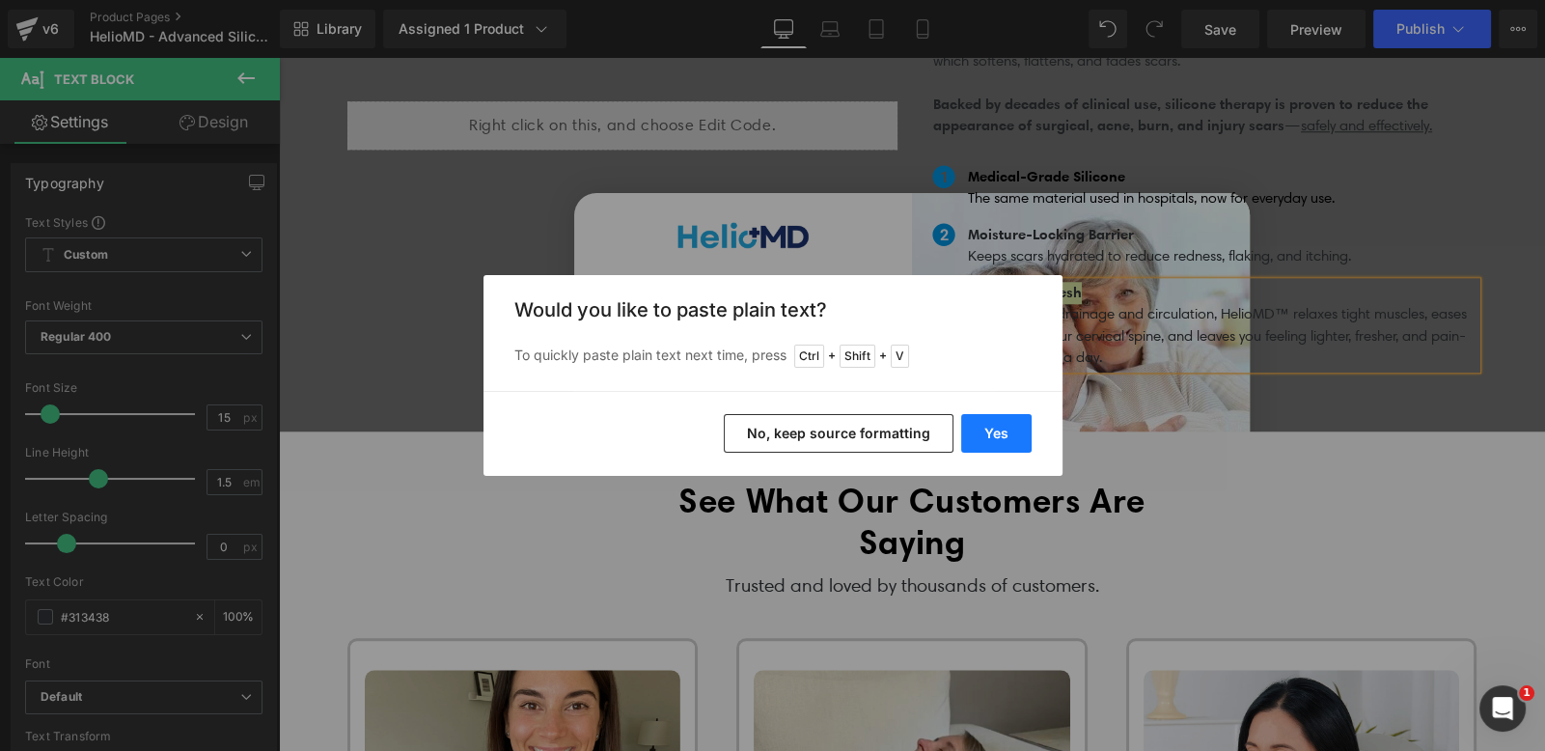
drag, startPoint x: 996, startPoint y: 438, endPoint x: 711, endPoint y: 379, distance: 290.7
click at [996, 438] on button "Yes" at bounding box center [996, 433] width 70 height 39
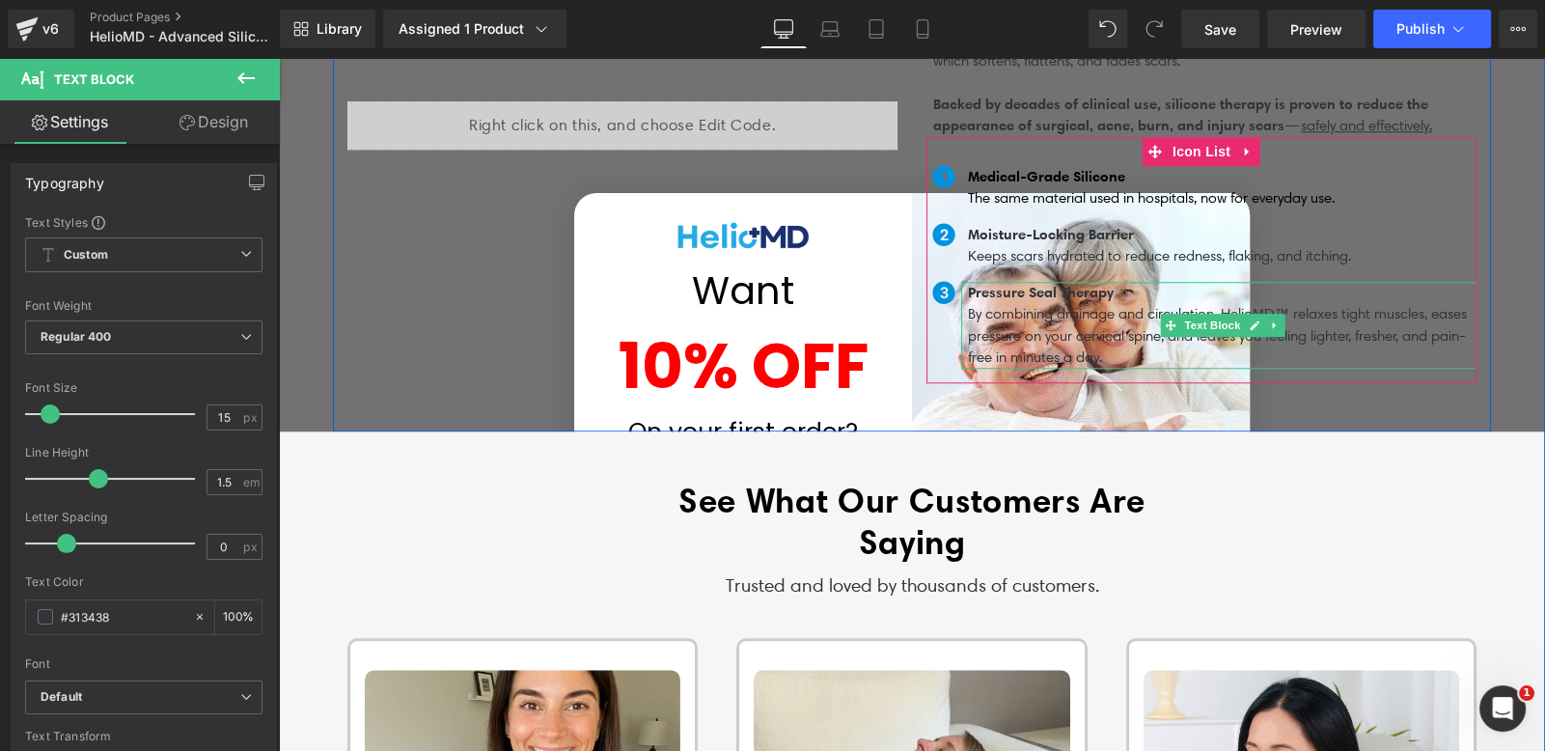
click at [1004, 324] on p "By combining drainage and circulation, HelioMD™ relaxes tight muscles, eases pr…" at bounding box center [1222, 336] width 509 height 66
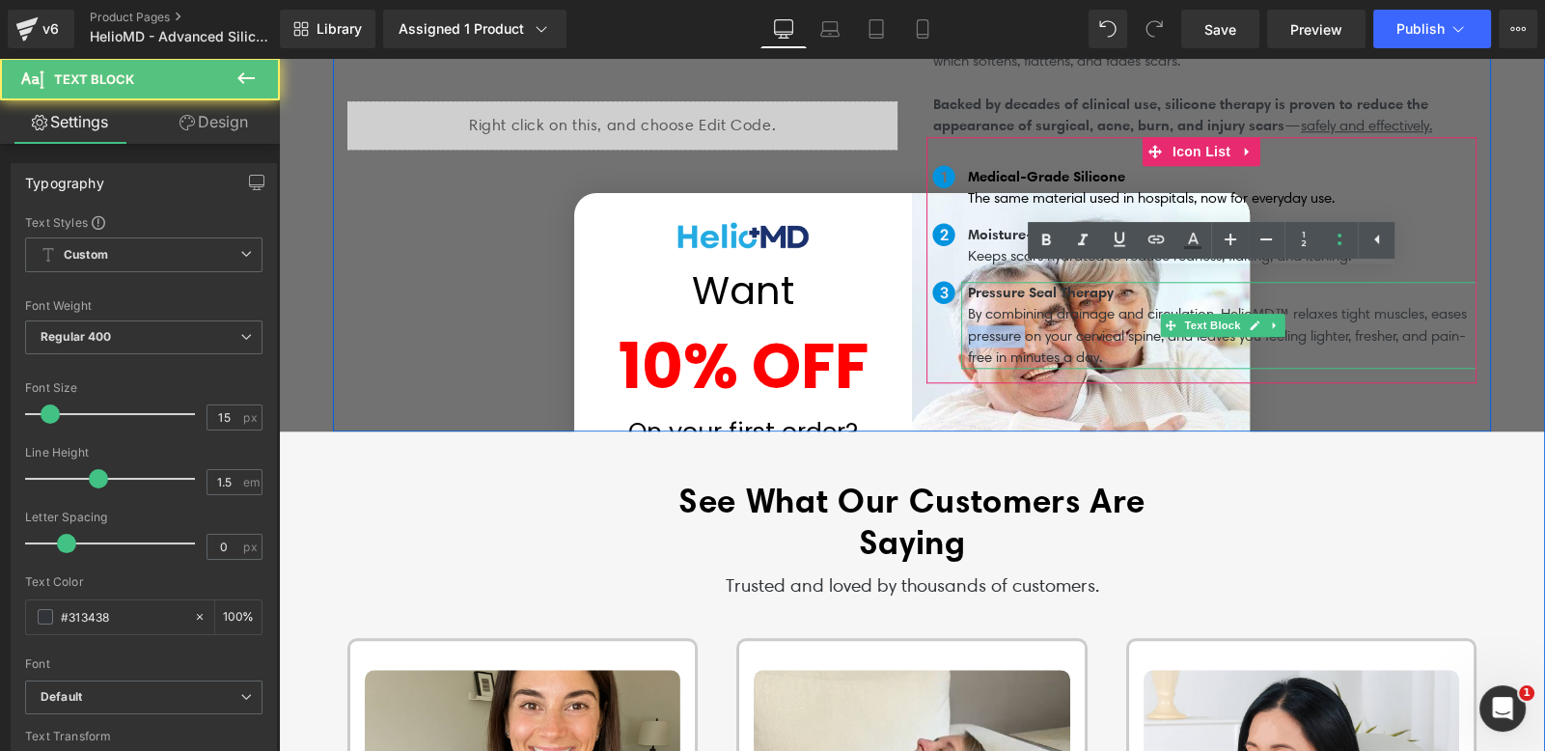
click at [1004, 324] on p "By combining drainage and circulation, HelioMD™ relaxes tight muscles, eases pr…" at bounding box center [1222, 336] width 509 height 66
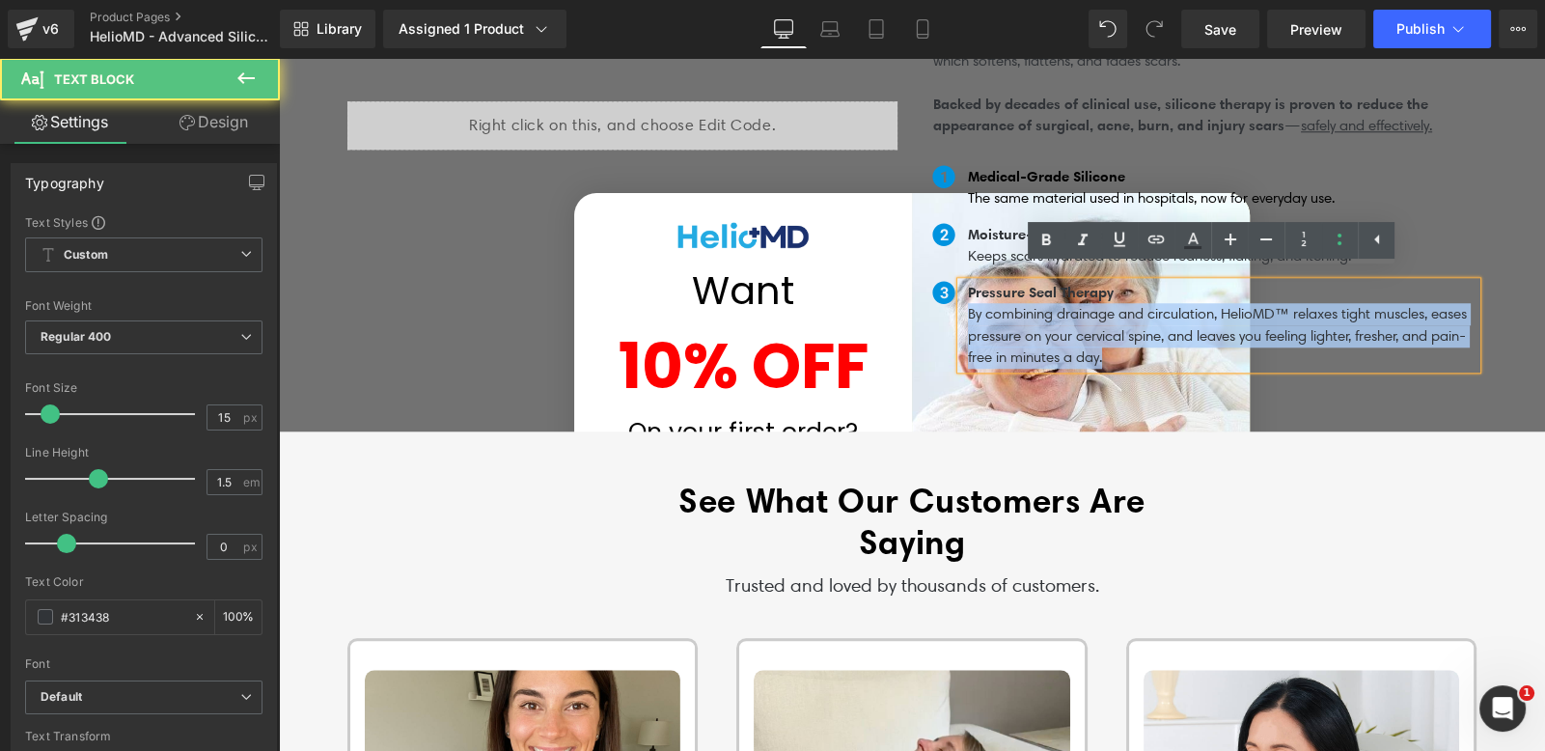
drag, startPoint x: 1186, startPoint y: 347, endPoint x: 962, endPoint y: 303, distance: 228.2
click at [968, 303] on p "By combining drainage and circulation, HelioMD™ relaxes tight muscles, eases pr…" at bounding box center [1222, 336] width 509 height 66
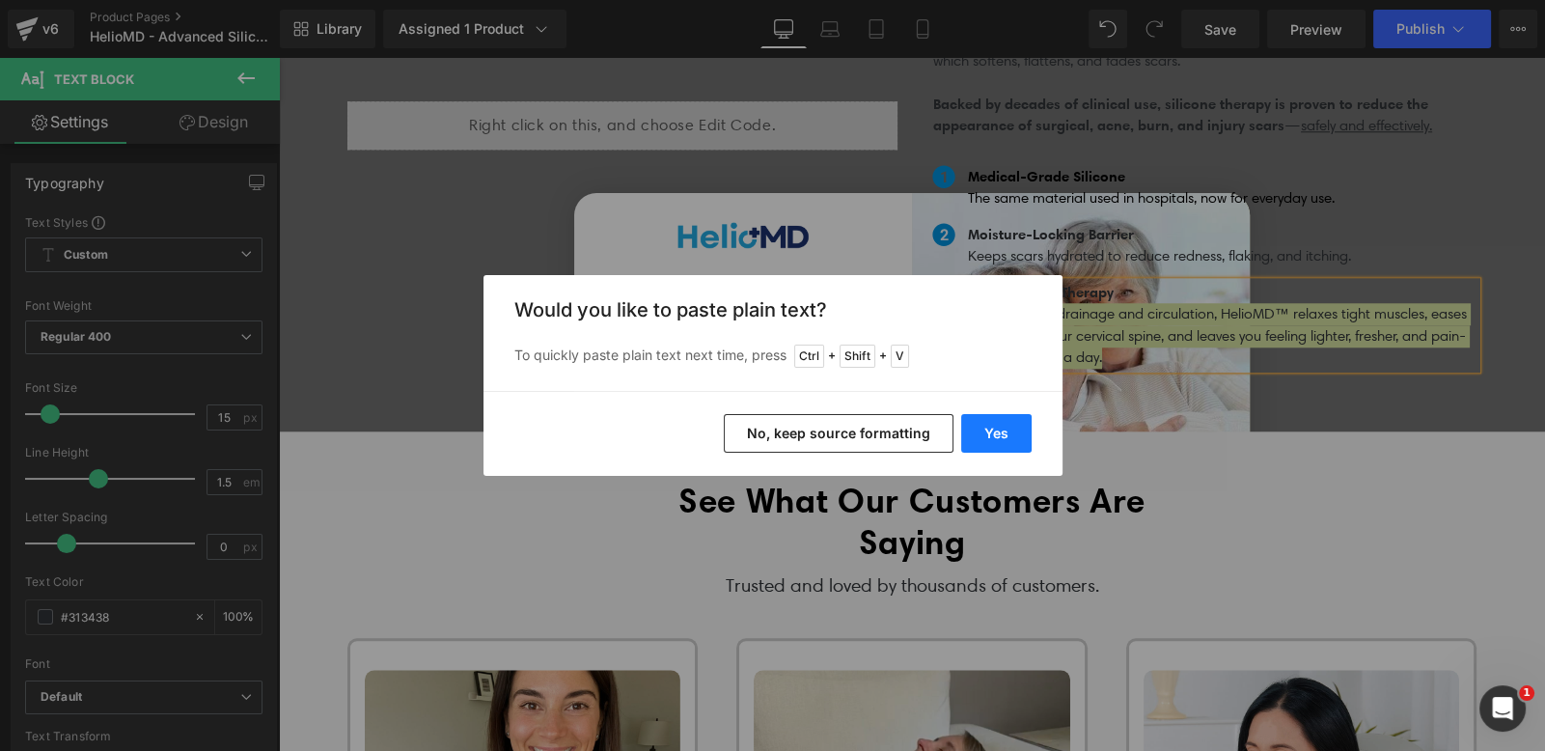
click at [991, 424] on button "Yes" at bounding box center [996, 433] width 70 height 39
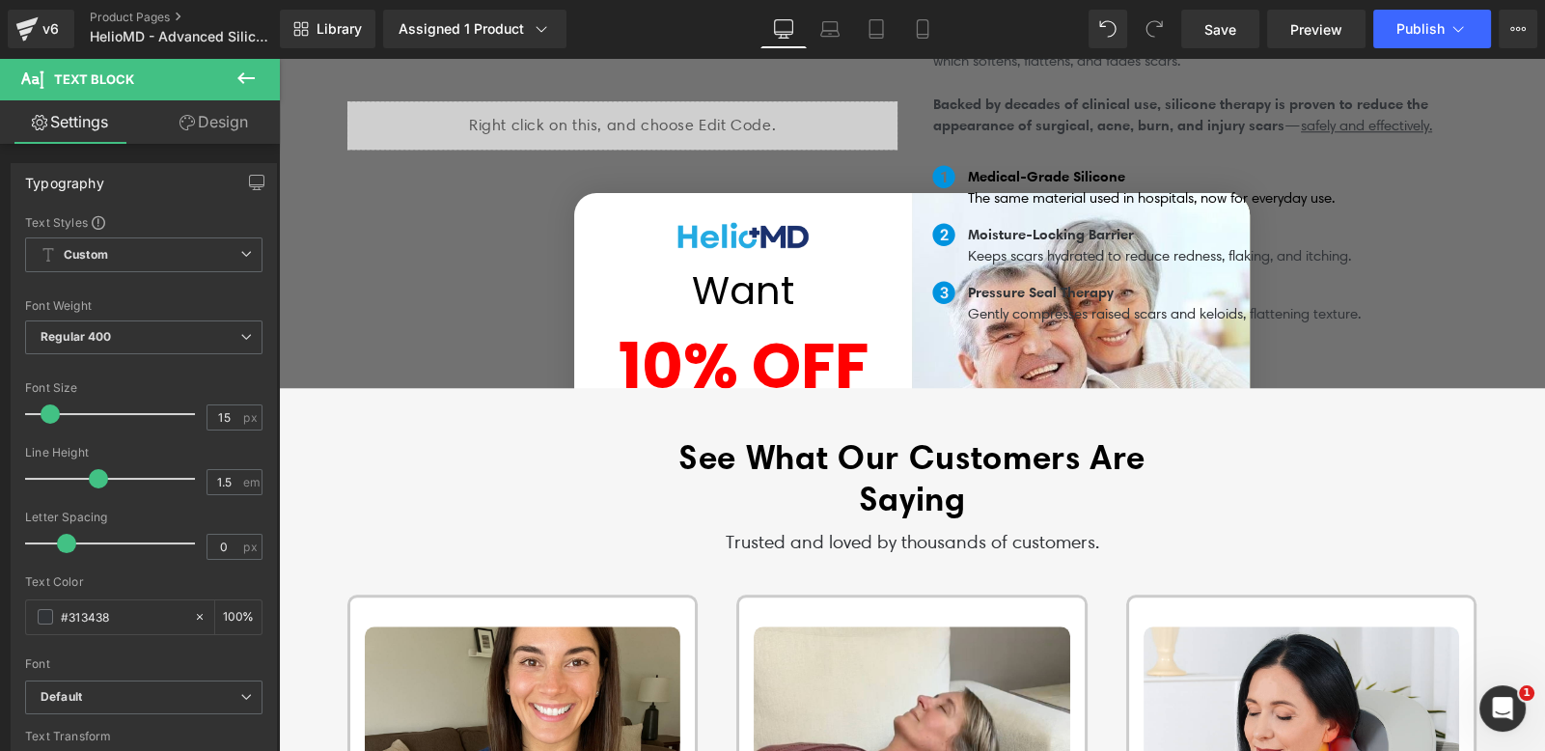
scroll to position [2204, 0]
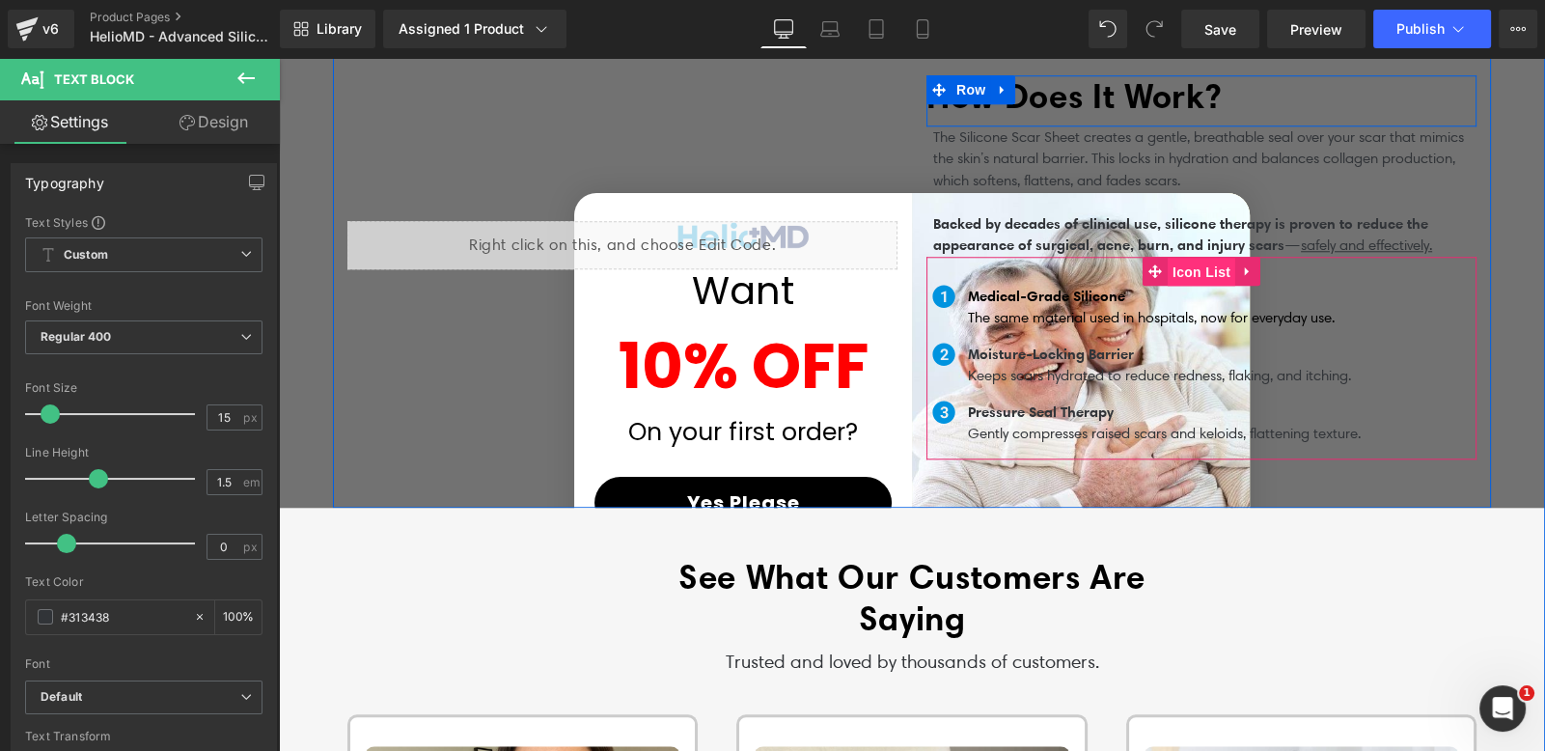
click at [1220, 258] on span "Icon List" at bounding box center [1202, 272] width 68 height 29
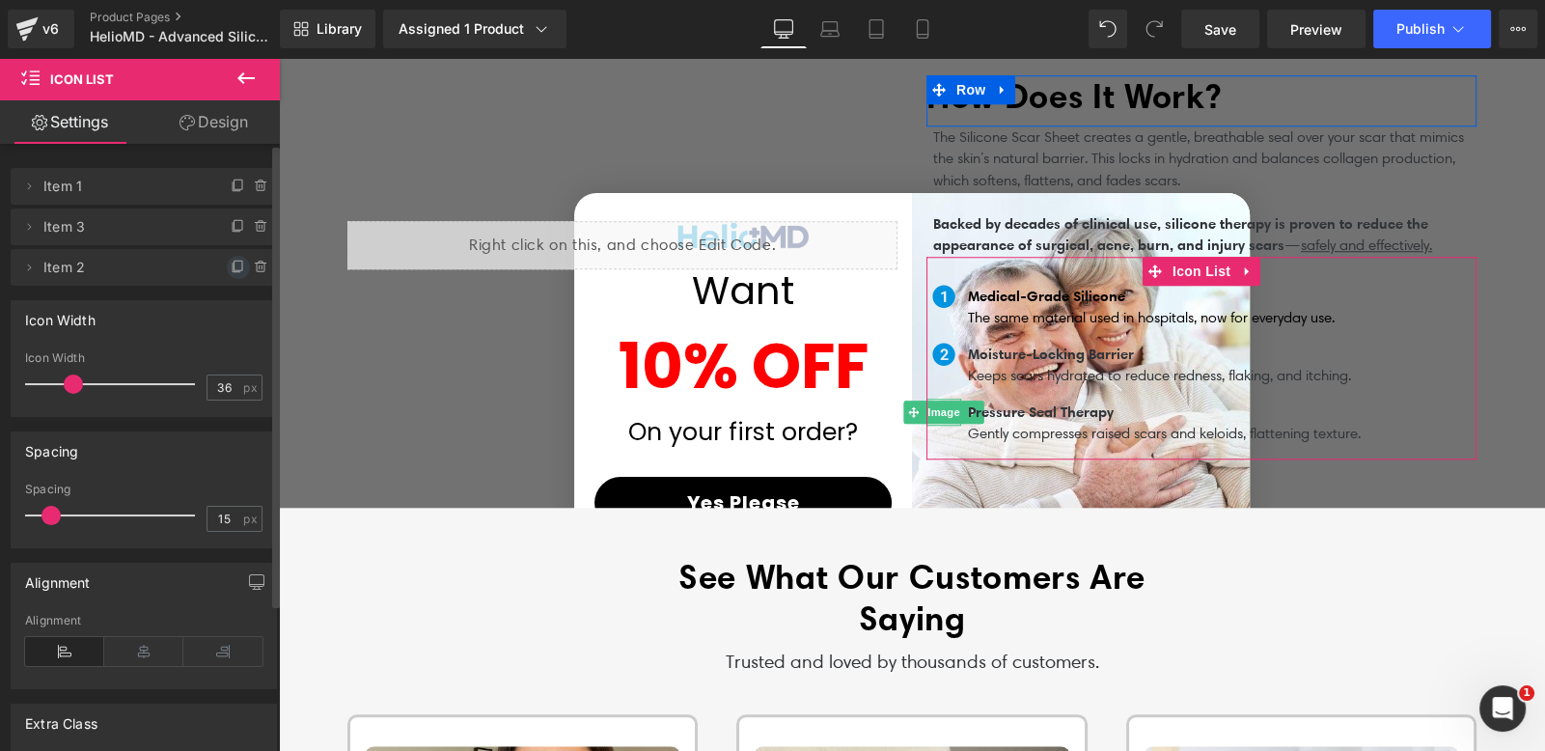
click at [233, 264] on icon at bounding box center [237, 267] width 8 height 9
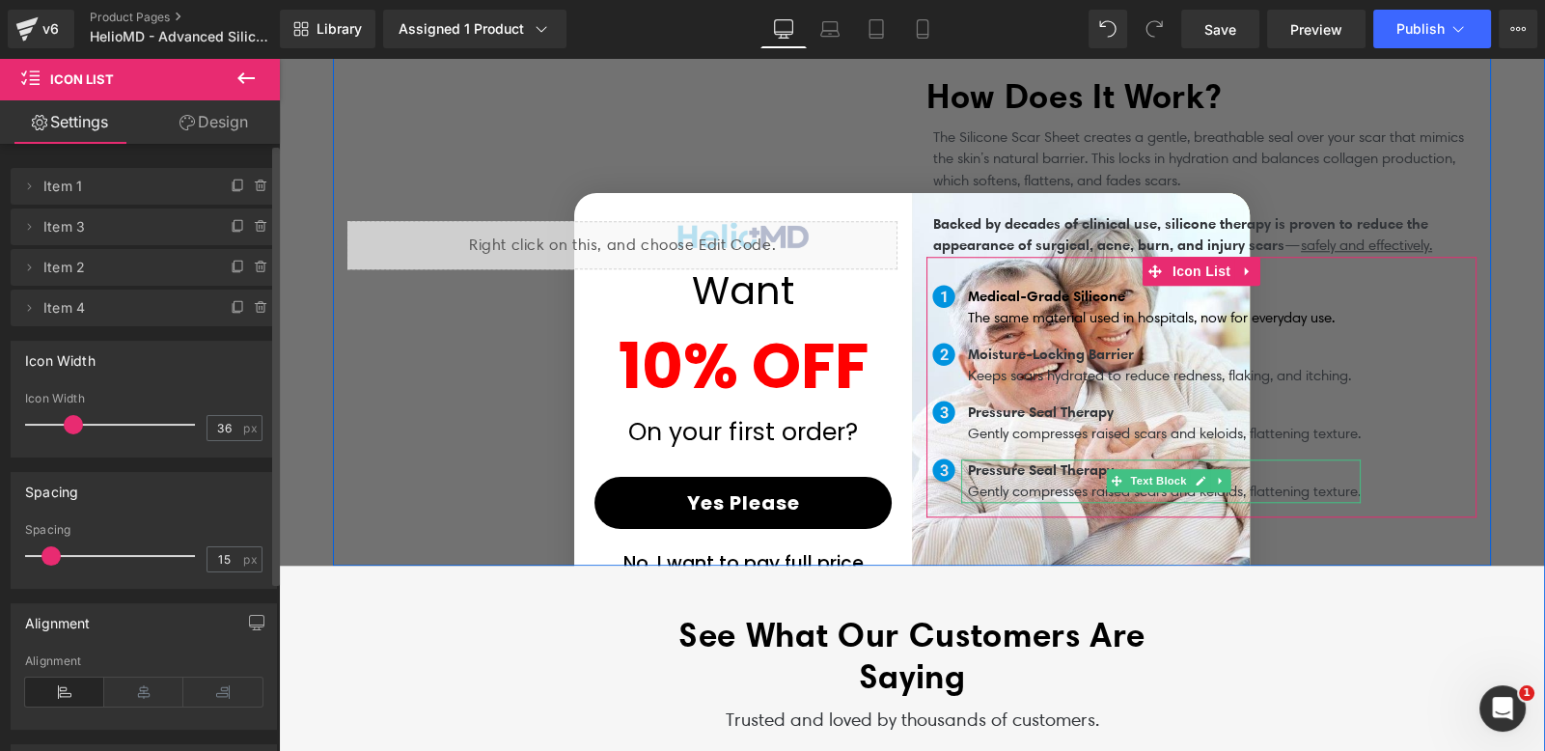
click at [1001, 460] on span "Pressure Seal Therapy" at bounding box center [1041, 469] width 146 height 18
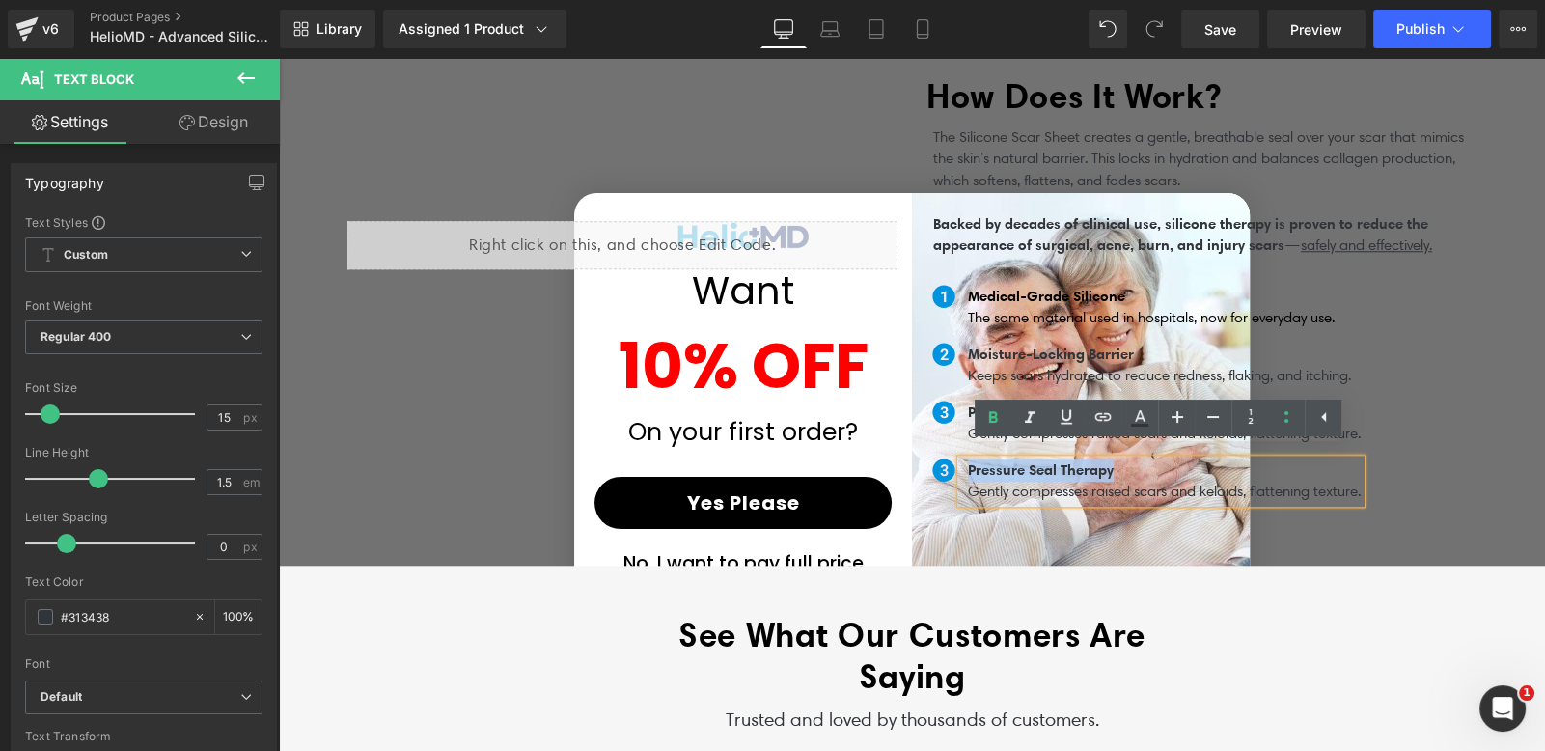
drag, startPoint x: 1115, startPoint y: 458, endPoint x: 958, endPoint y: 456, distance: 156.3
click at [961, 459] on div "Pressure Seal Therapy Gently compresses raised scars and keloids, flattening te…" at bounding box center [1161, 480] width 400 height 43
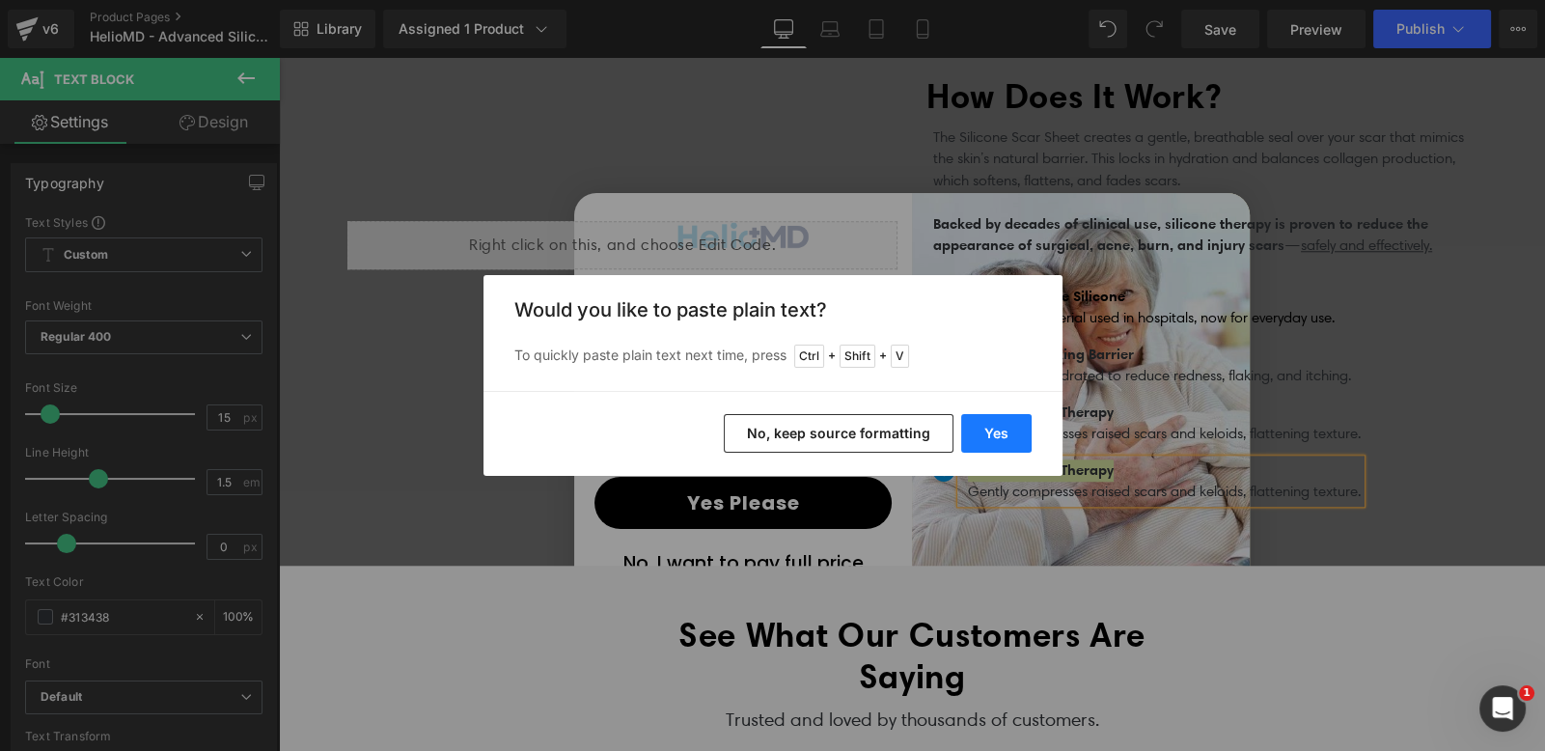
click at [1004, 433] on button "Yes" at bounding box center [996, 433] width 70 height 39
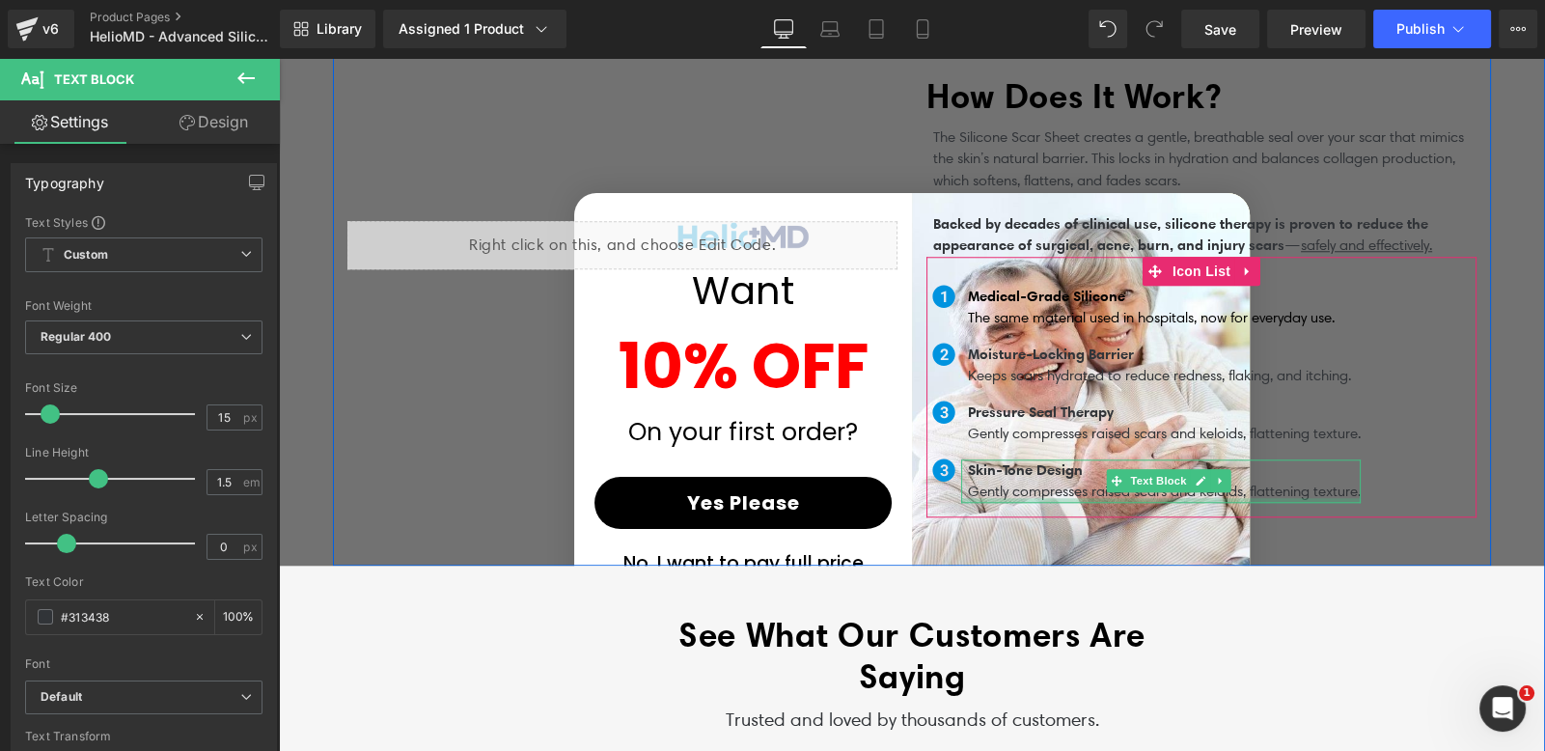
click at [962, 498] on div at bounding box center [1161, 500] width 400 height 5
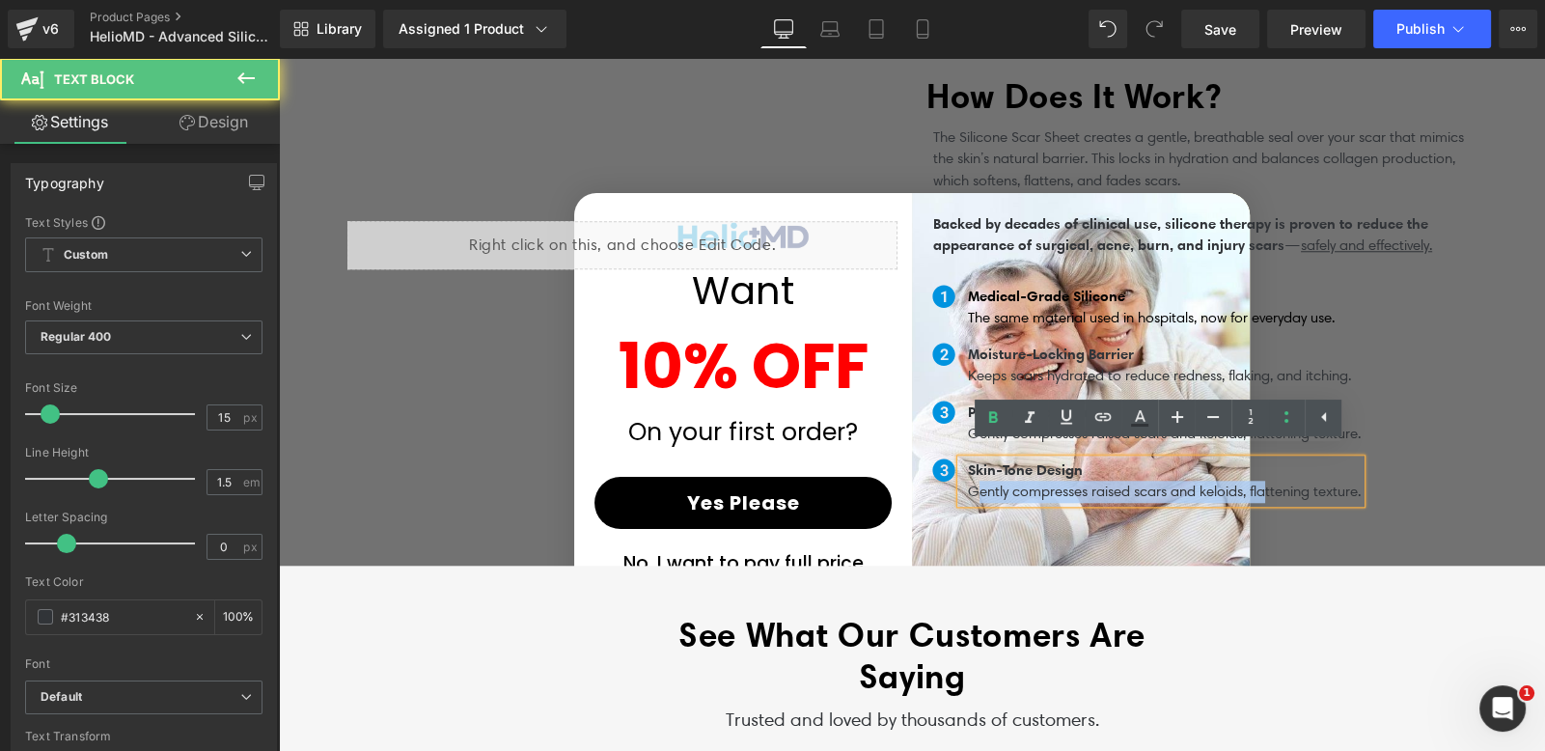
drag, startPoint x: 970, startPoint y: 480, endPoint x: 1284, endPoint y: 482, distance: 314.6
click at [1269, 482] on p "Gently compresses raised scars and keloids, flattening texture." at bounding box center [1164, 492] width 393 height 22
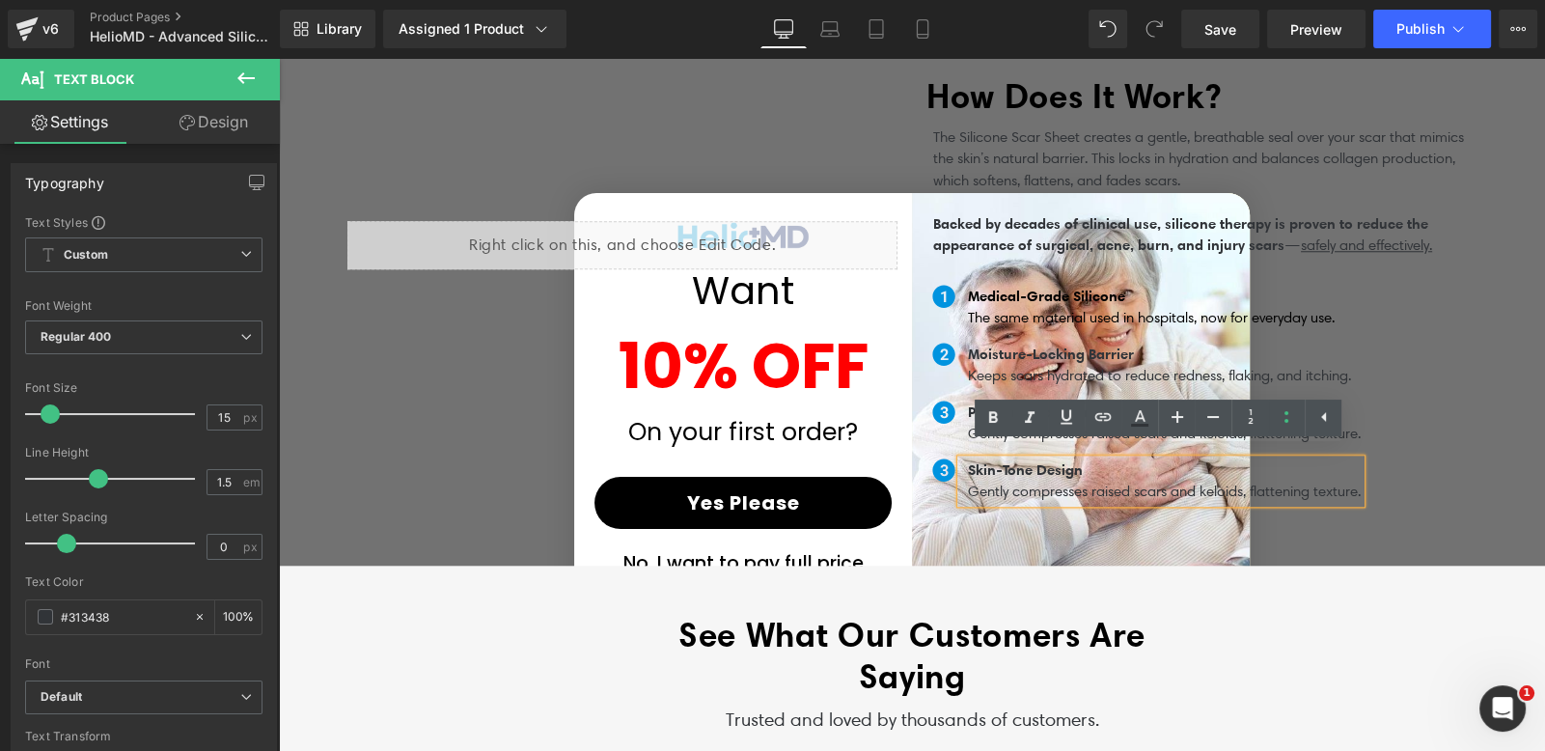
click at [1354, 481] on p "Gently compresses raised scars and keloids, flattening texture." at bounding box center [1164, 492] width 393 height 22
drag, startPoint x: 963, startPoint y: 481, endPoint x: 1362, endPoint y: 482, distance: 398.6
click at [1361, 482] on p "Gently compresses raised scars and keloids, flattening texture." at bounding box center [1164, 492] width 393 height 22
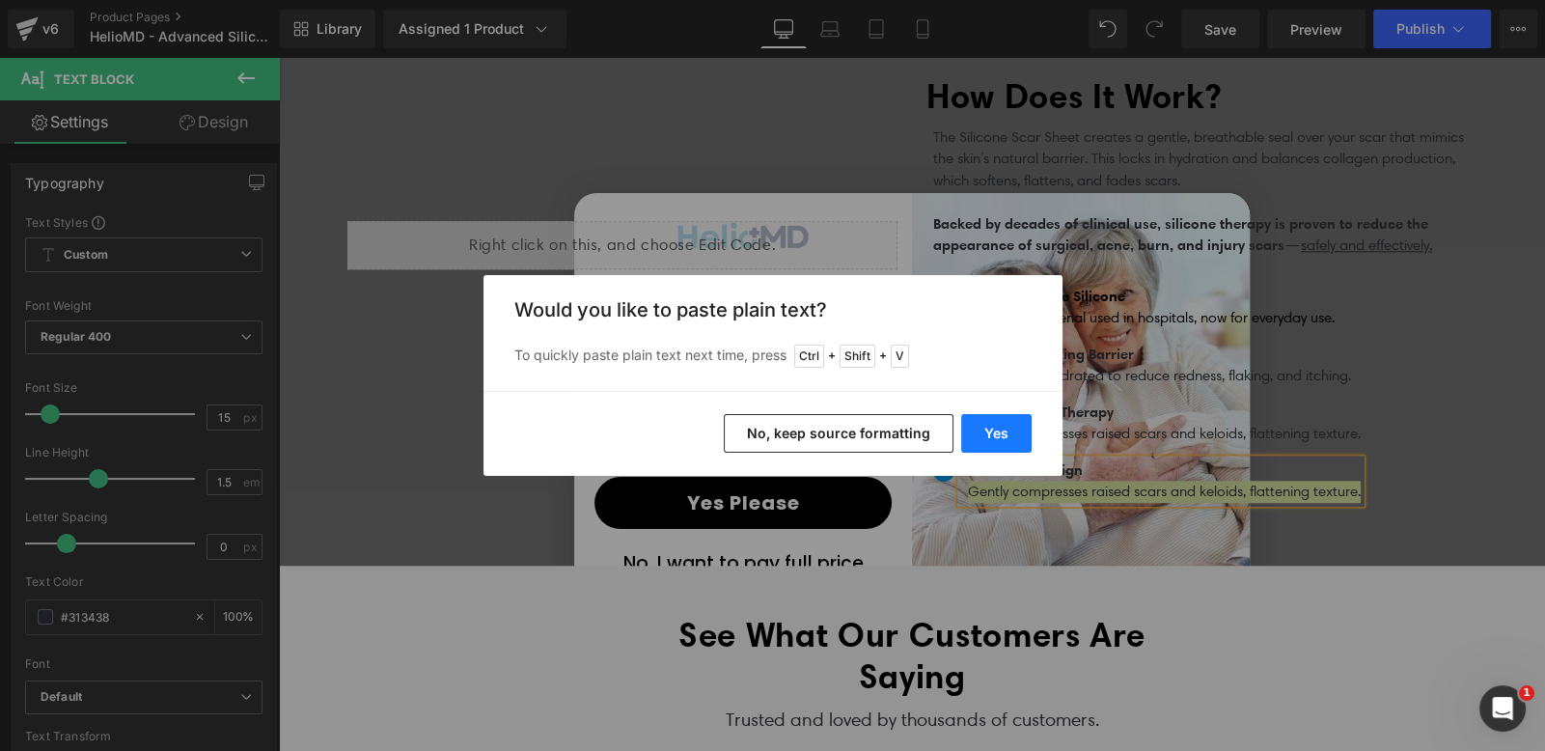
click at [1007, 428] on button "Yes" at bounding box center [996, 433] width 70 height 39
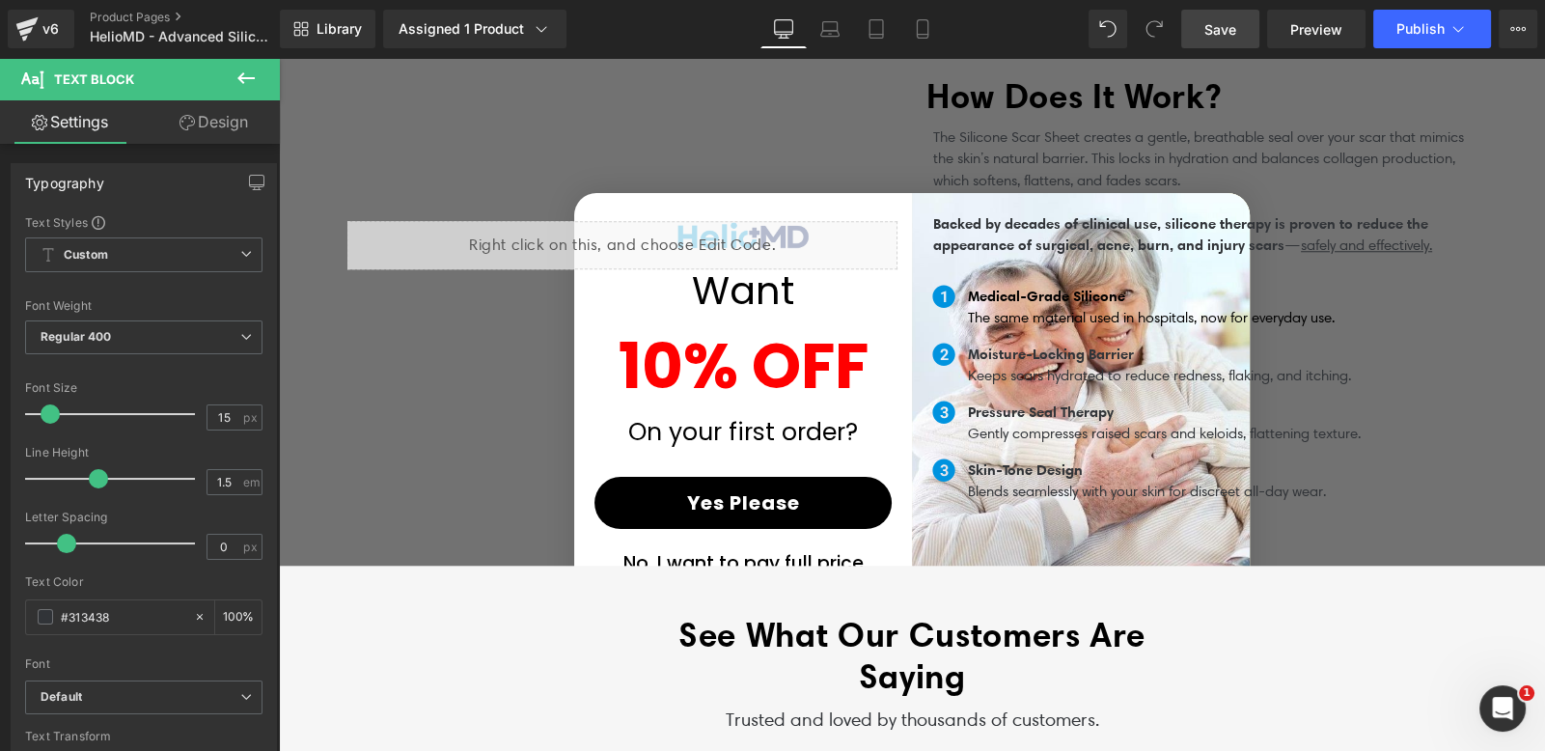
click at [1229, 35] on span "Save" at bounding box center [1220, 29] width 32 height 20
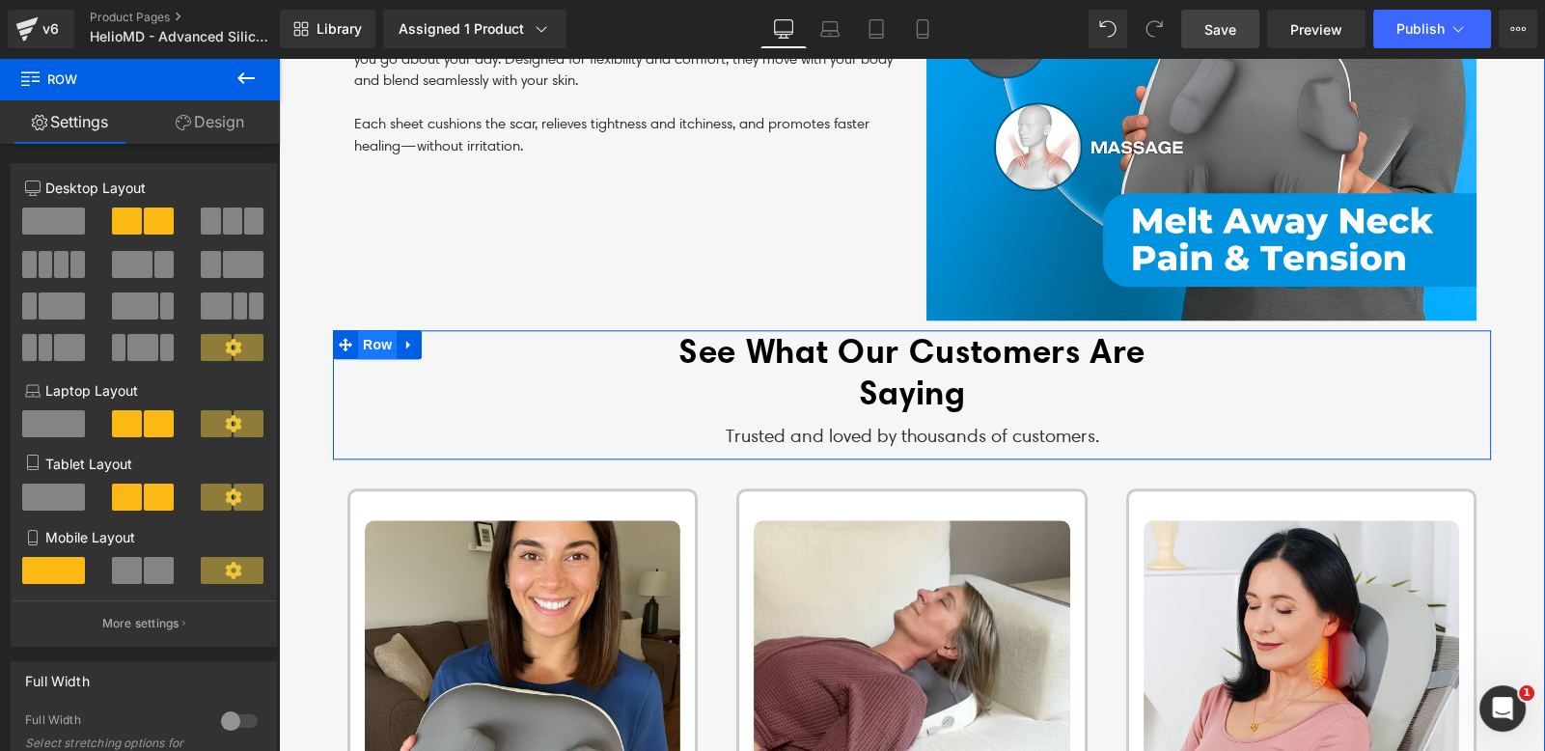
scroll to position [1881, 0]
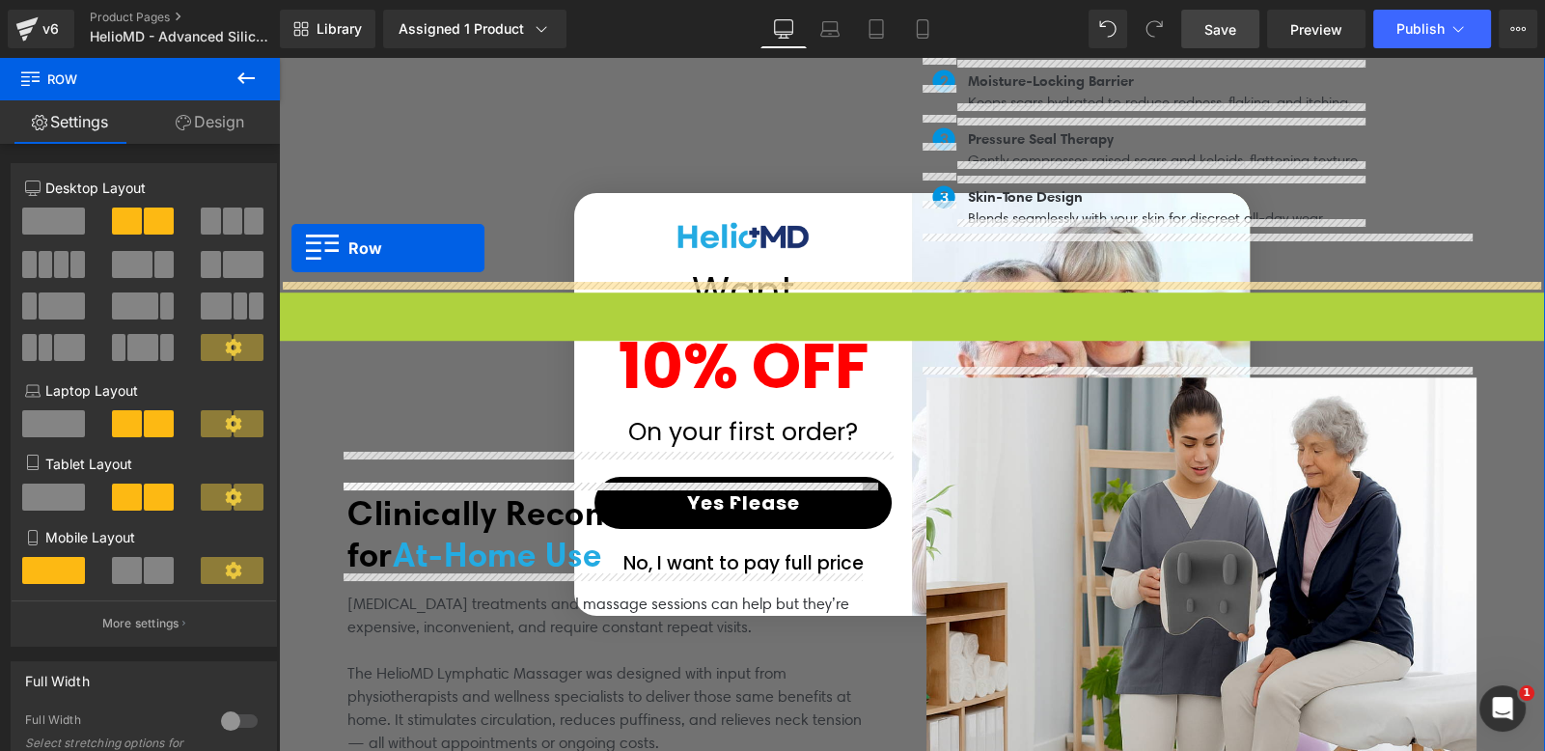
drag, startPoint x: 287, startPoint y: 298, endPoint x: 291, endPoint y: 248, distance: 50.4
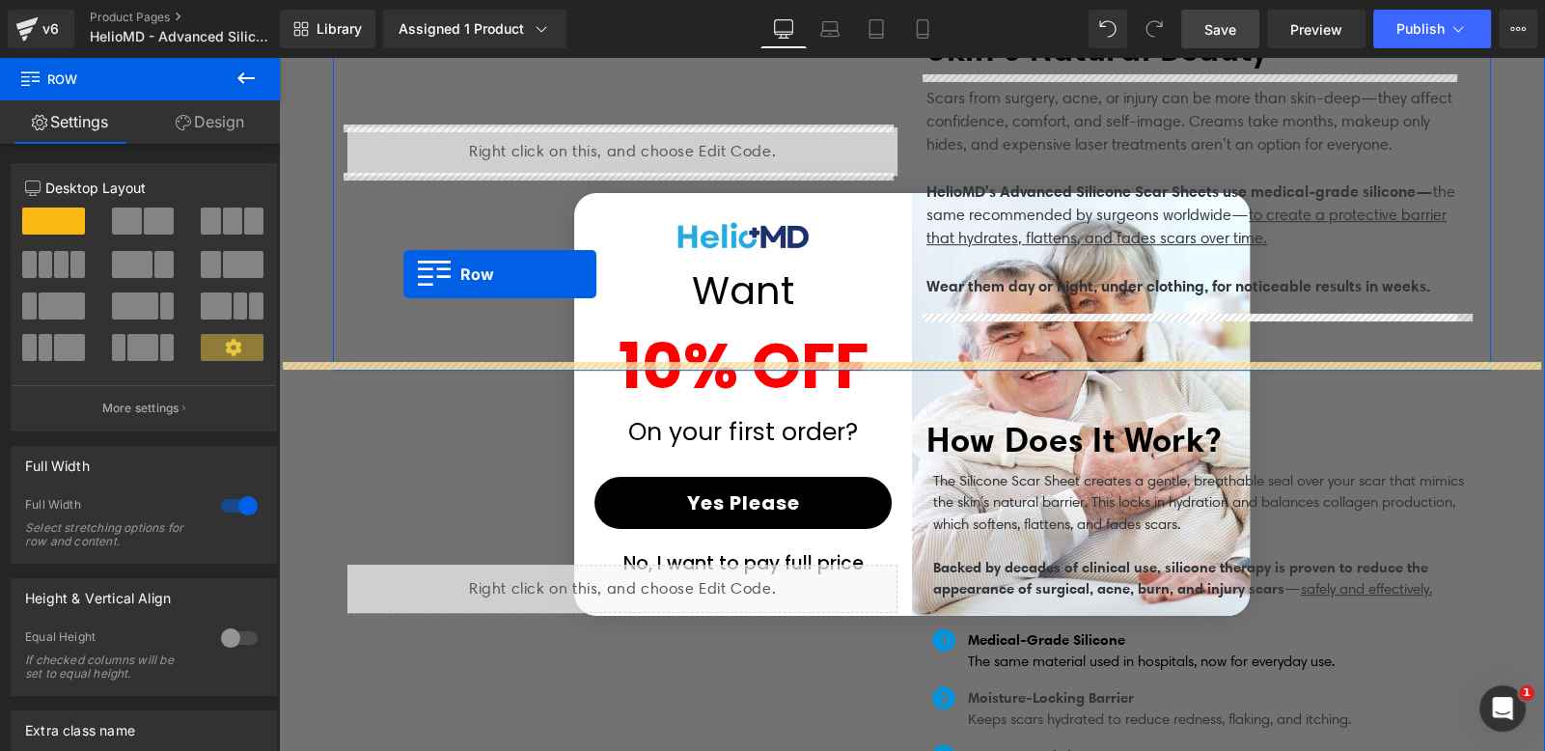
scroll to position [1870, 0]
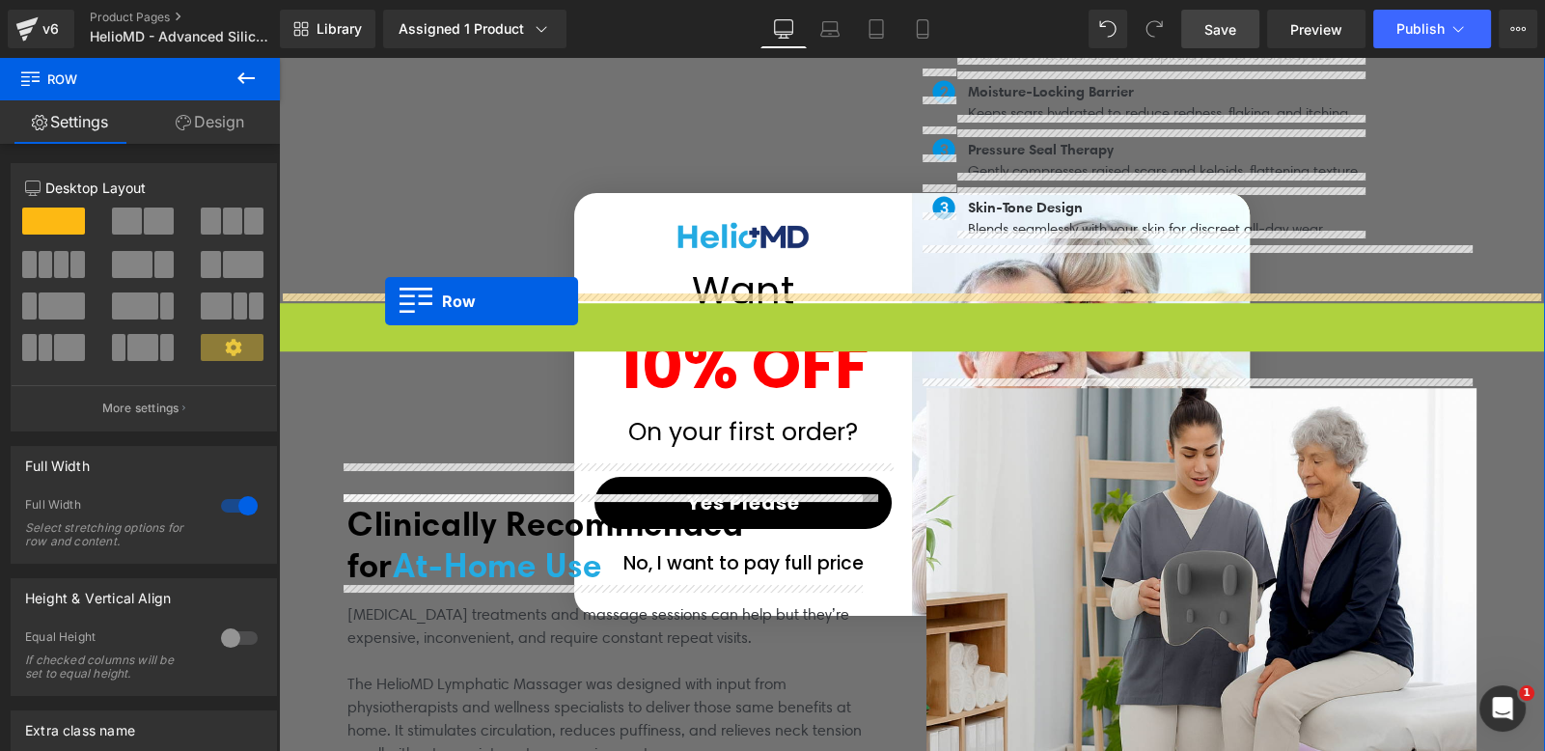
drag, startPoint x: 291, startPoint y: 294, endPoint x: 385, endPoint y: 301, distance: 93.9
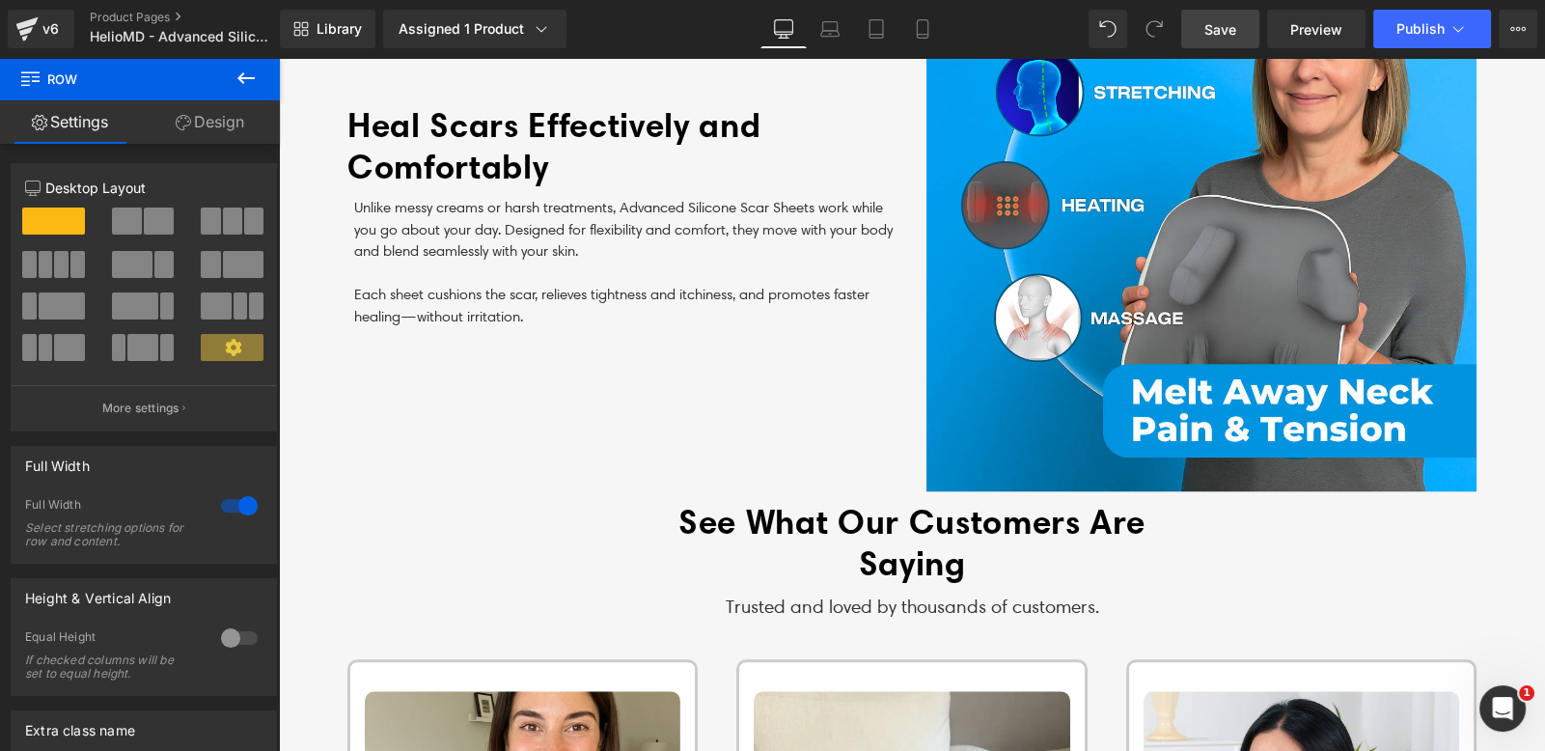
scroll to position [2125, 0]
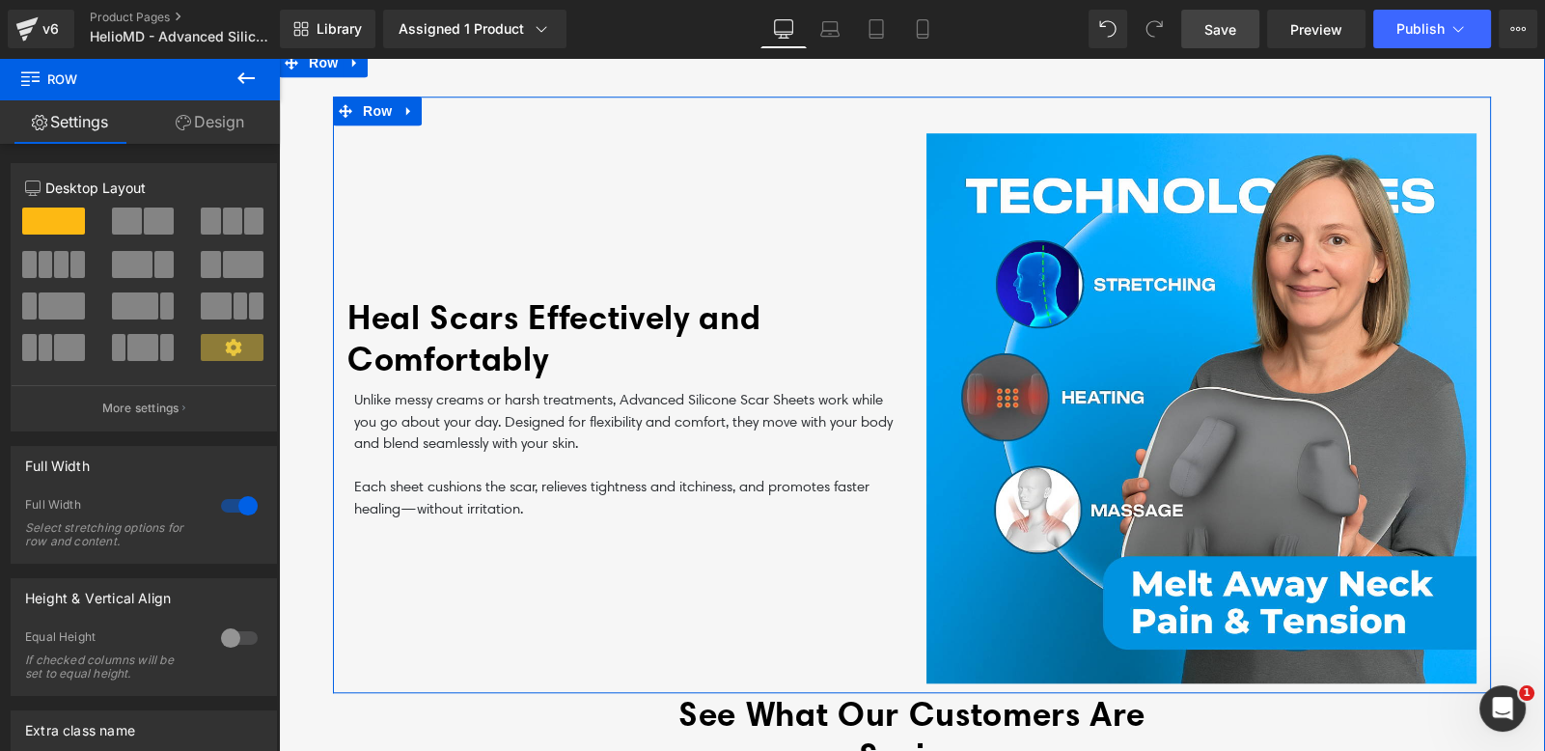
click at [428, 202] on div "Heal Scars Effectively and Comfortably Heading Row Unlike messy creams or harsh…" at bounding box center [622, 408] width 579 height 550
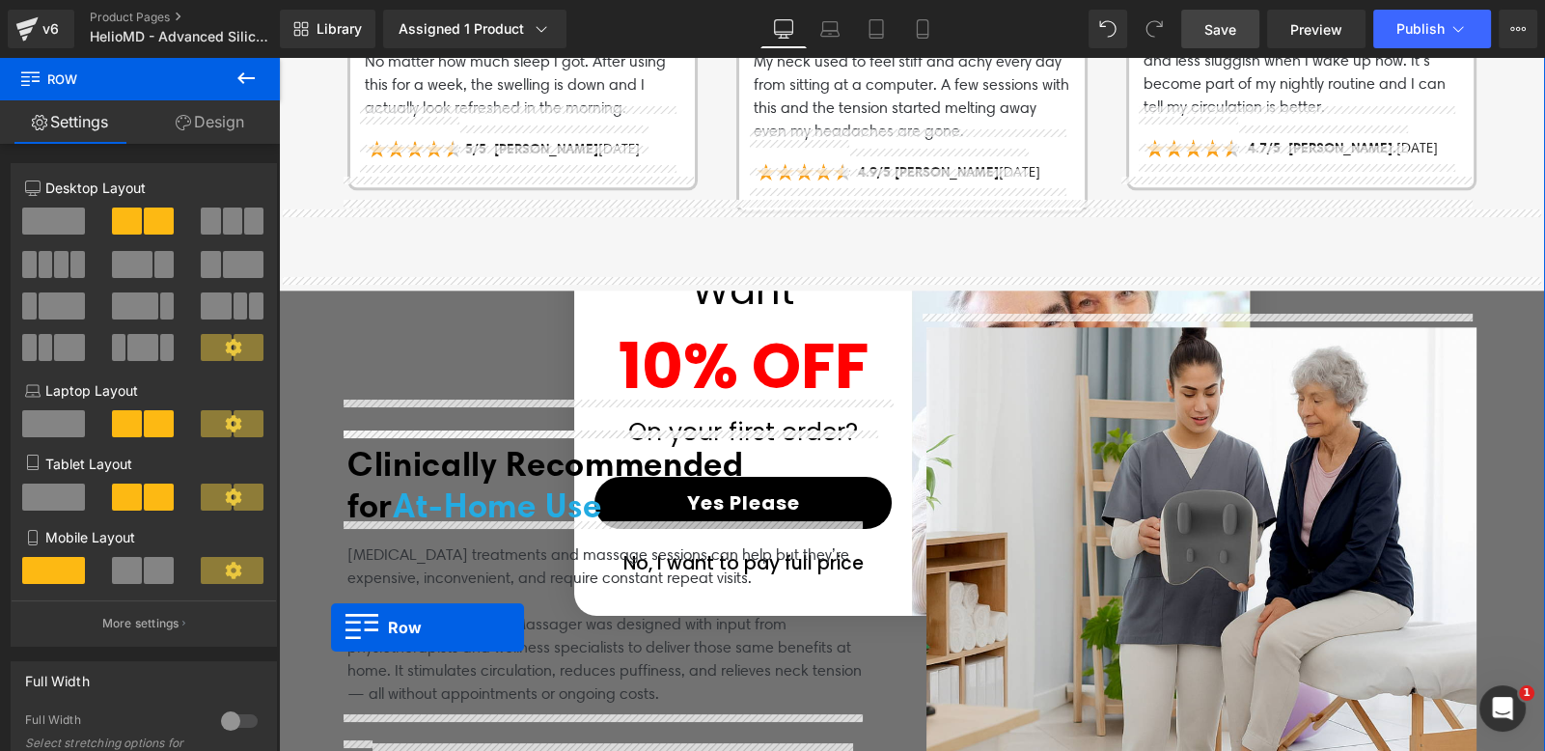
scroll to position [2809, 0]
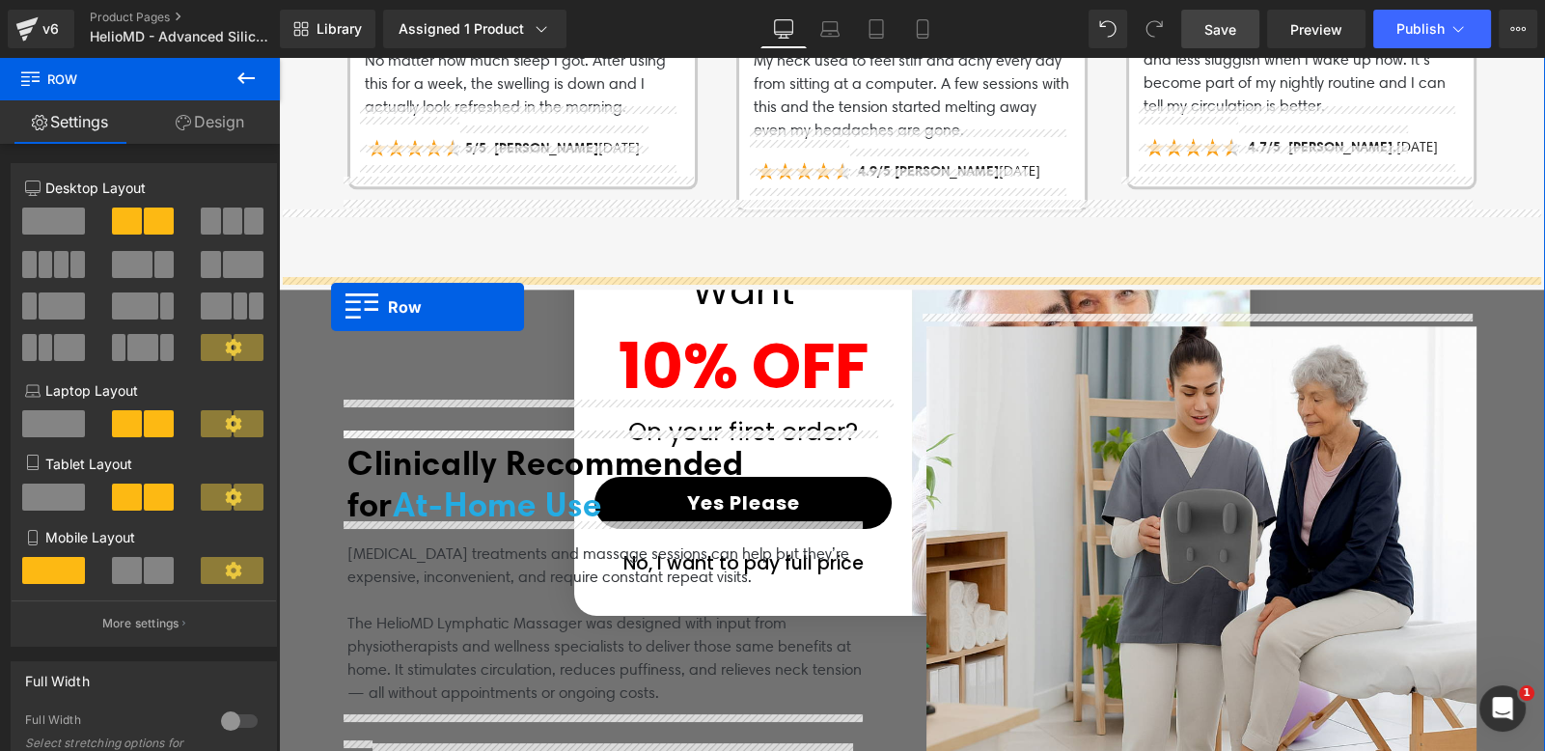
drag, startPoint x: 339, startPoint y: 104, endPoint x: 331, endPoint y: 308, distance: 203.8
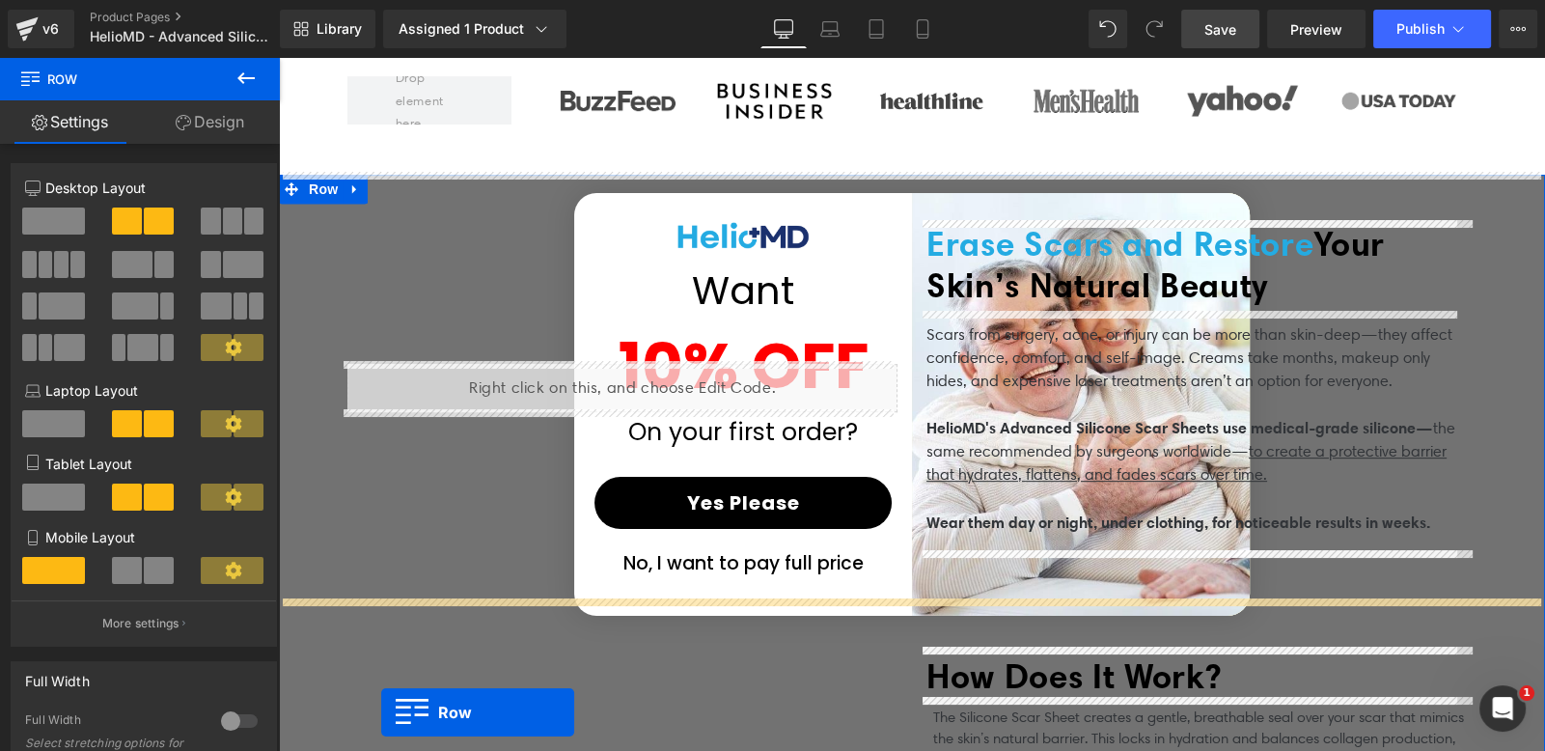
scroll to position [1105, 0]
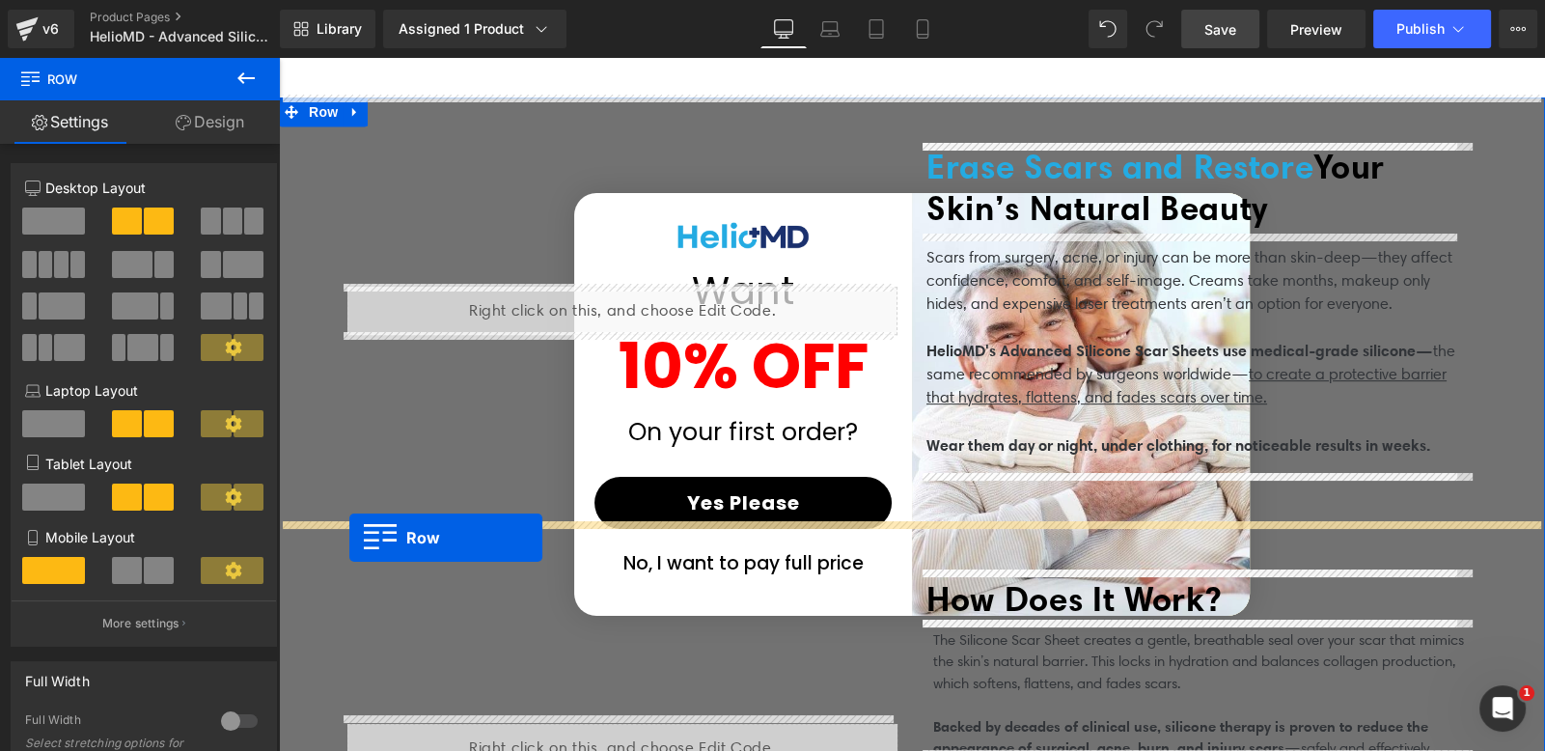
drag, startPoint x: 297, startPoint y: 631, endPoint x: 349, endPoint y: 538, distance: 107.1
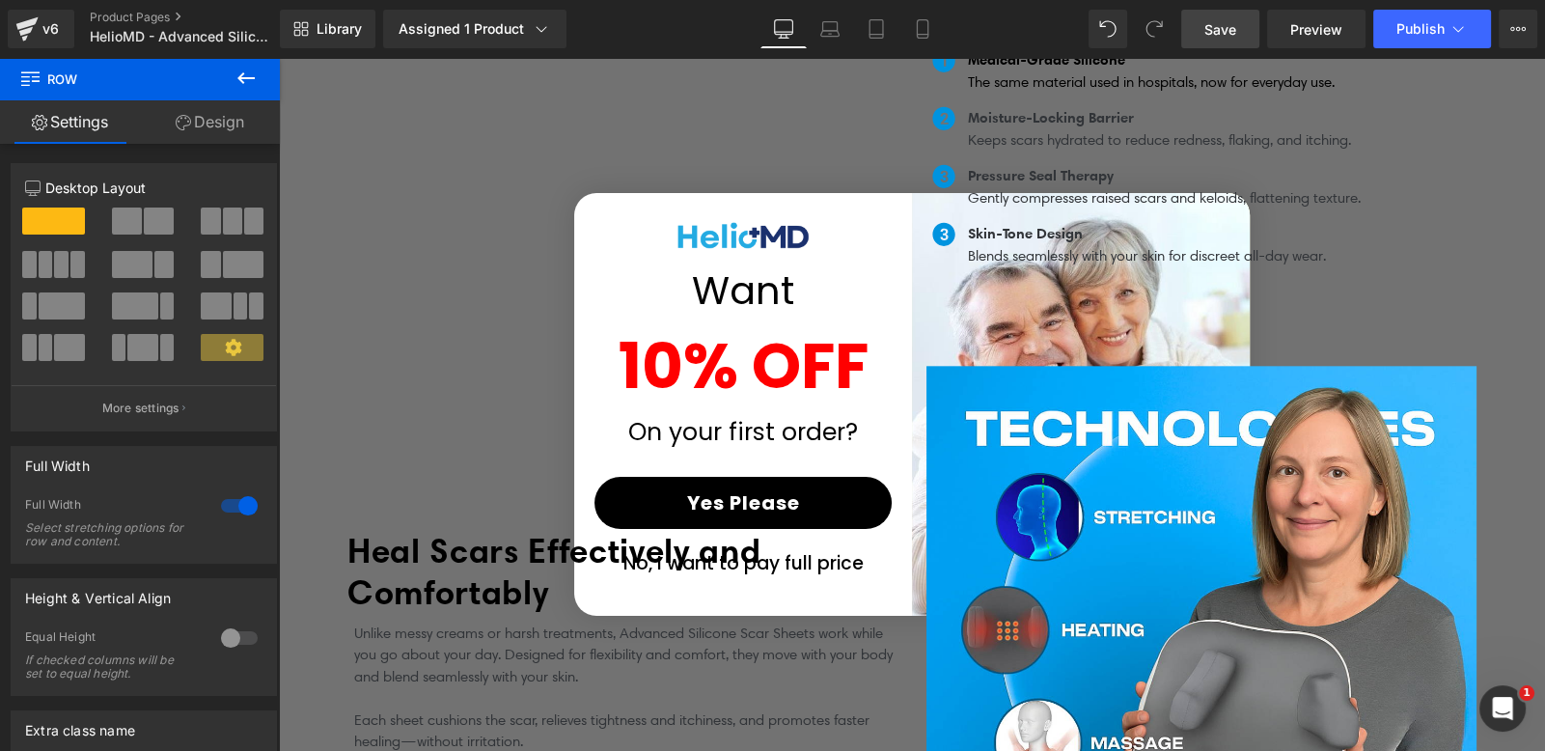
scroll to position [2905, 0]
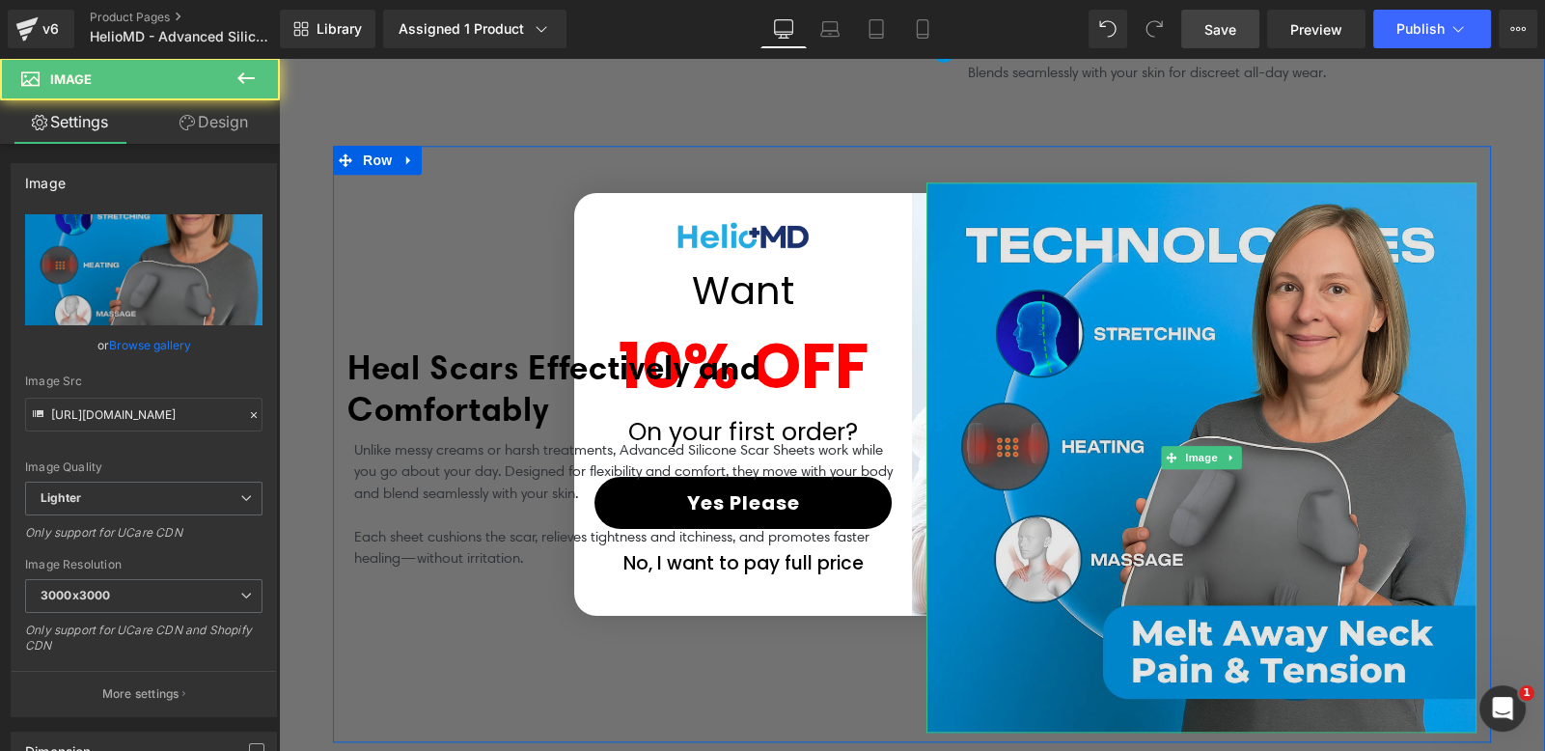
click at [975, 188] on img at bounding box center [1201, 457] width 550 height 550
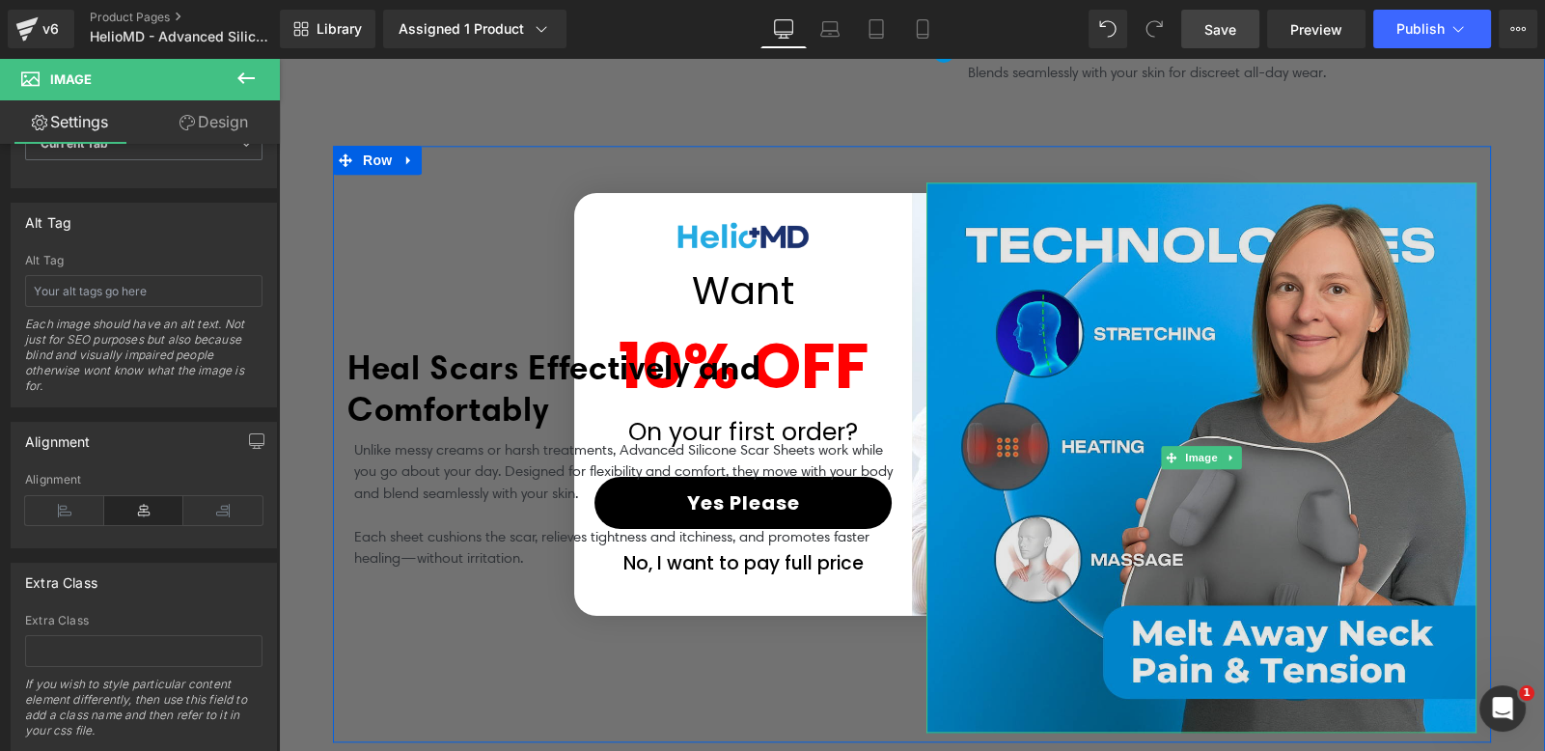
click at [950, 183] on img at bounding box center [1201, 457] width 550 height 550
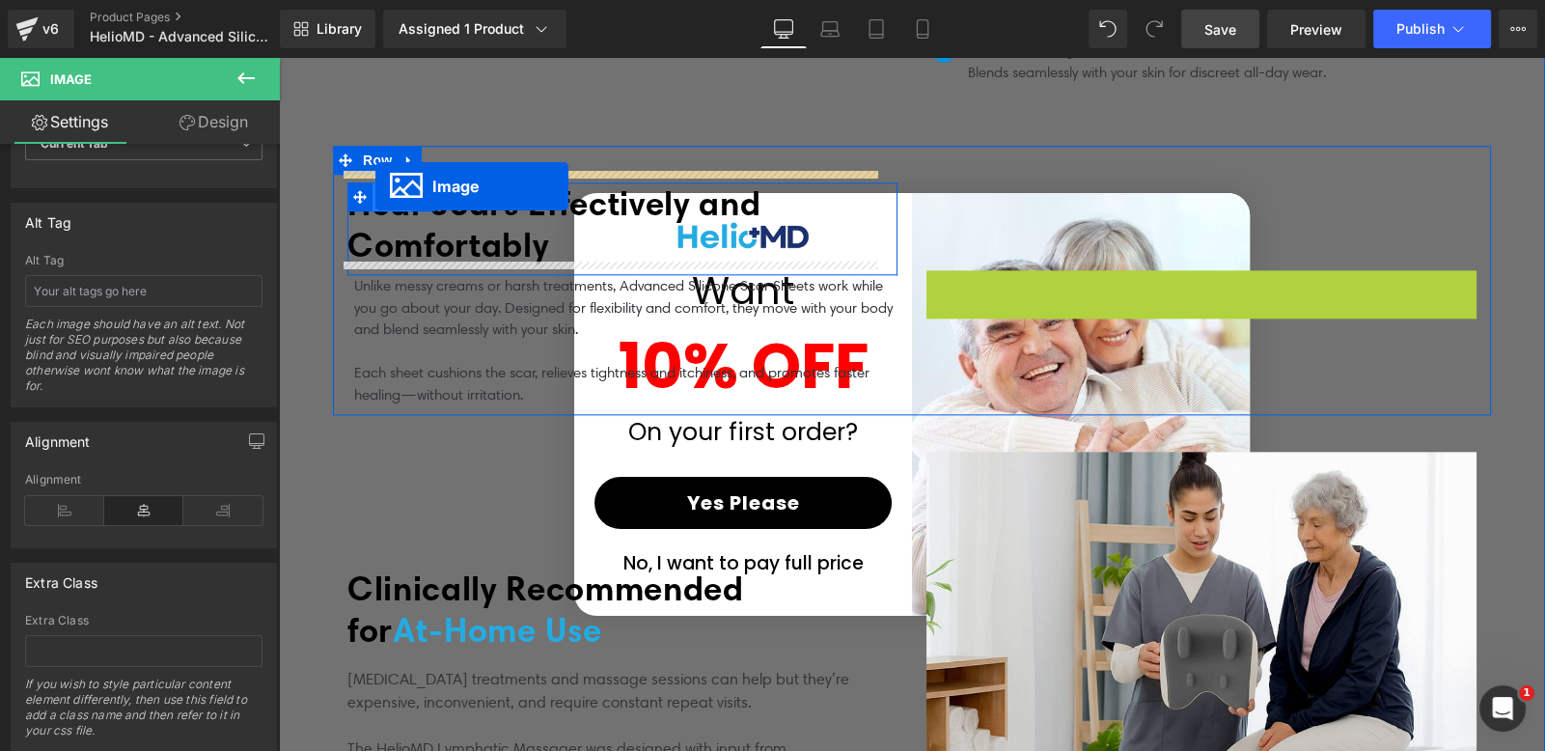
drag, startPoint x: 1167, startPoint y: 444, endPoint x: 375, endPoint y: 186, distance: 832.2
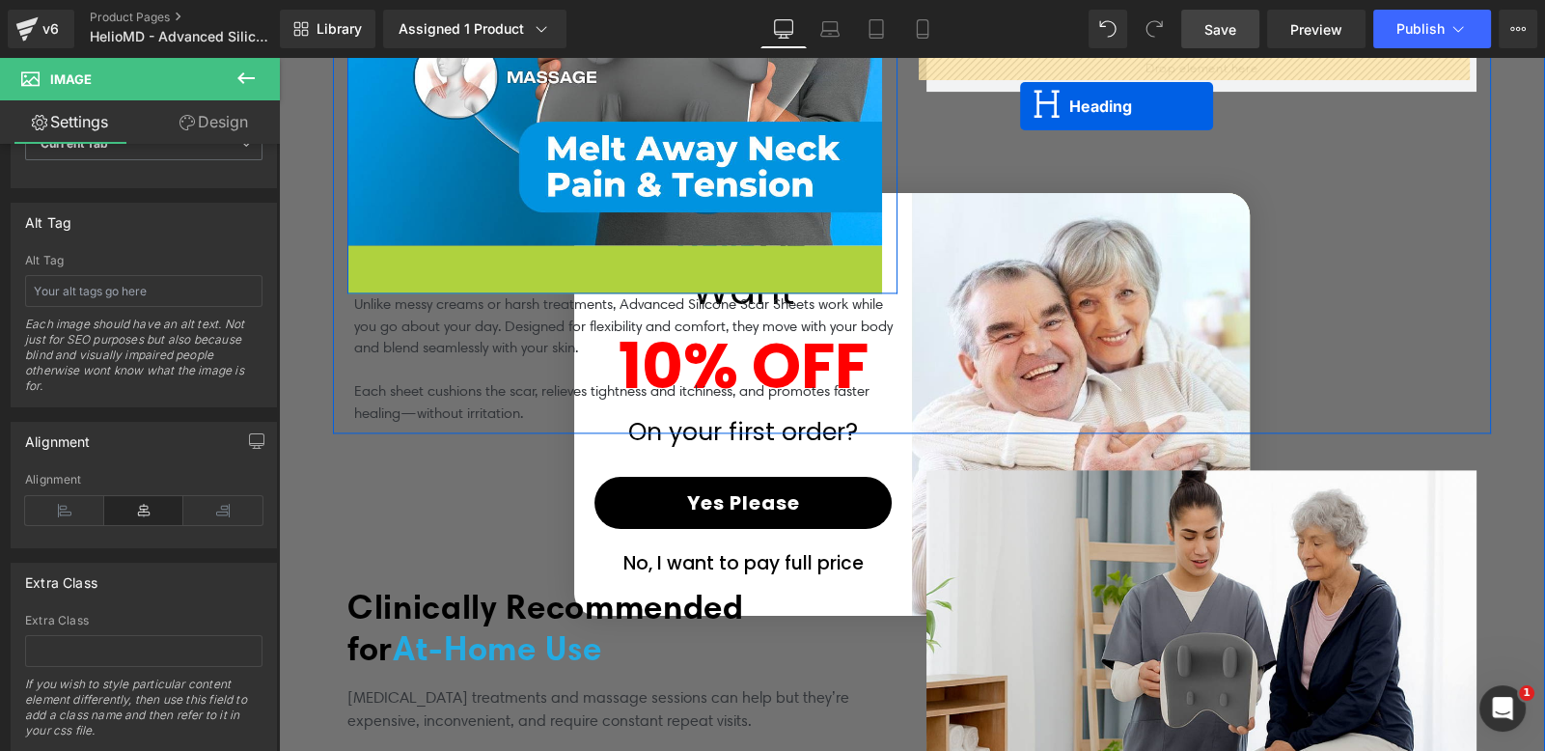
scroll to position [3280, 0]
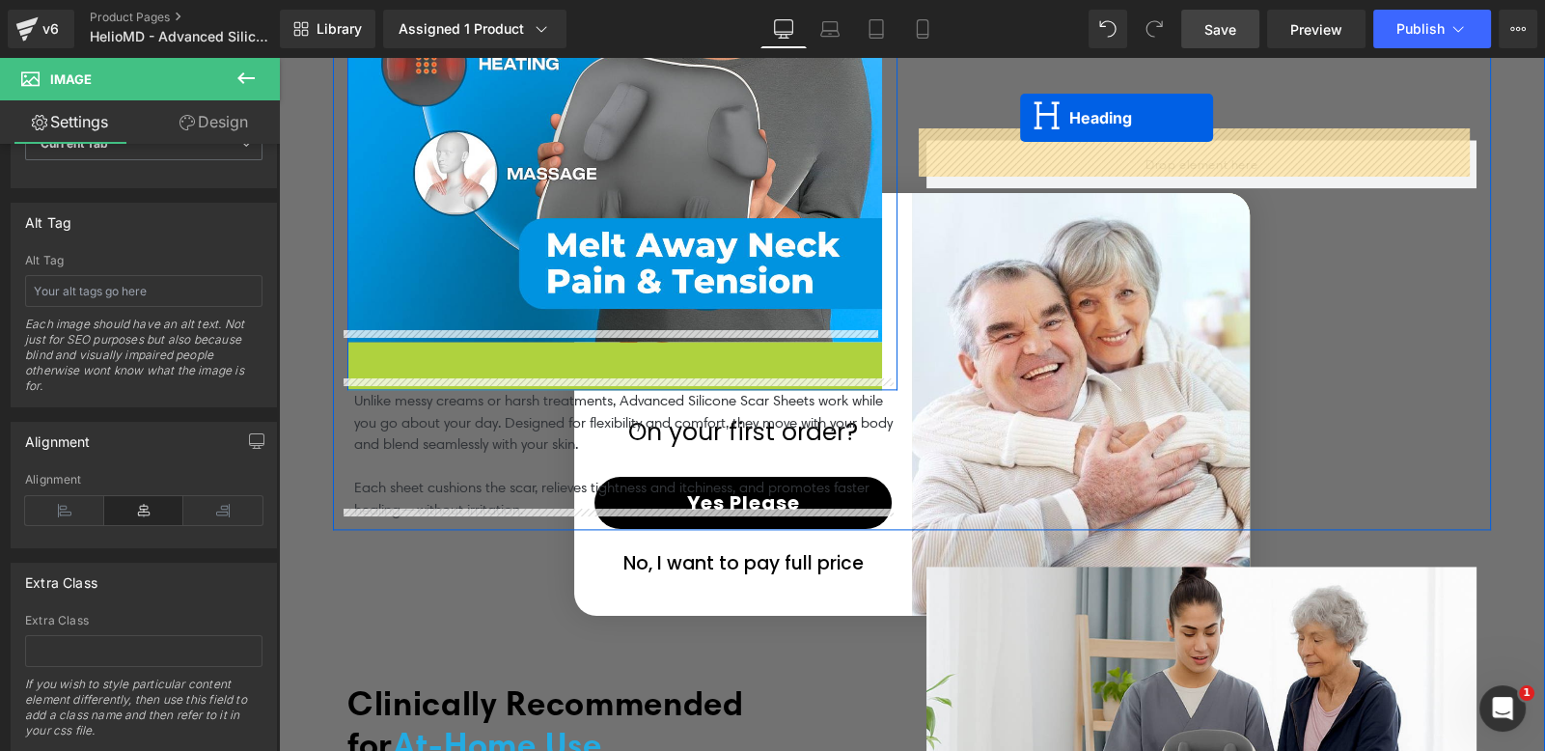
drag, startPoint x: 560, startPoint y: 144, endPoint x: 1020, endPoint y: 98, distance: 462.6
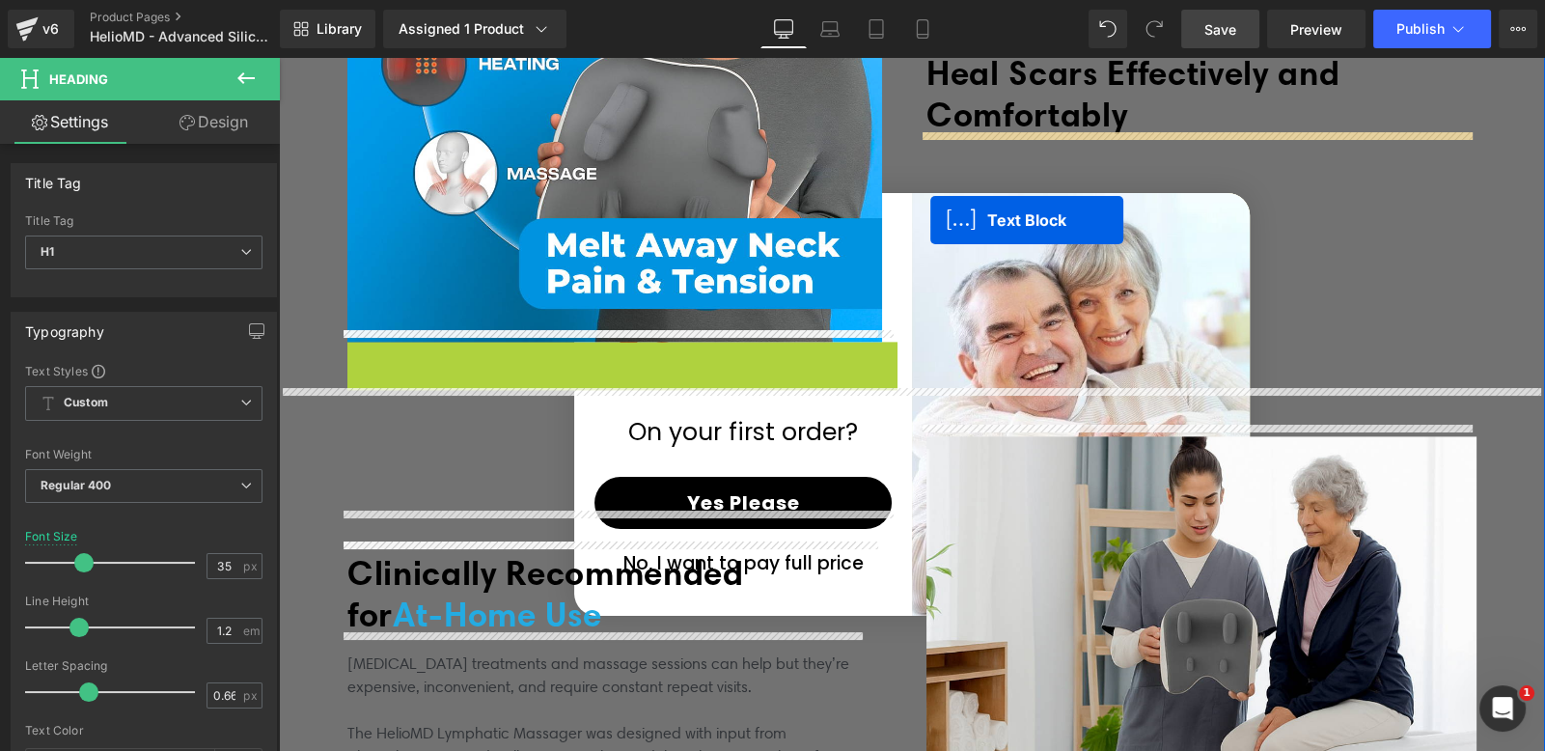
drag, startPoint x: 540, startPoint y: 400, endPoint x: 937, endPoint y: 228, distance: 432.2
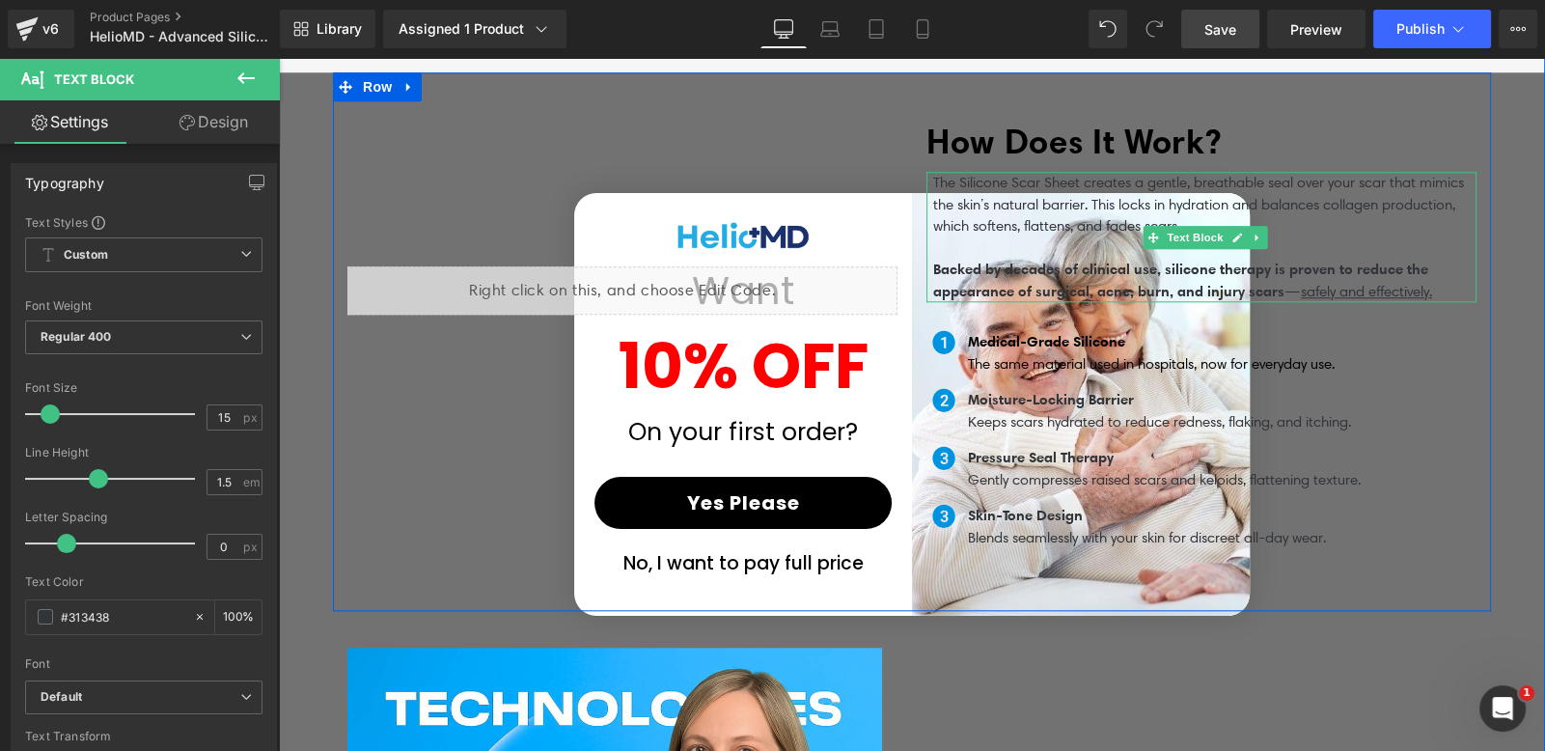
scroll to position [3046, 0]
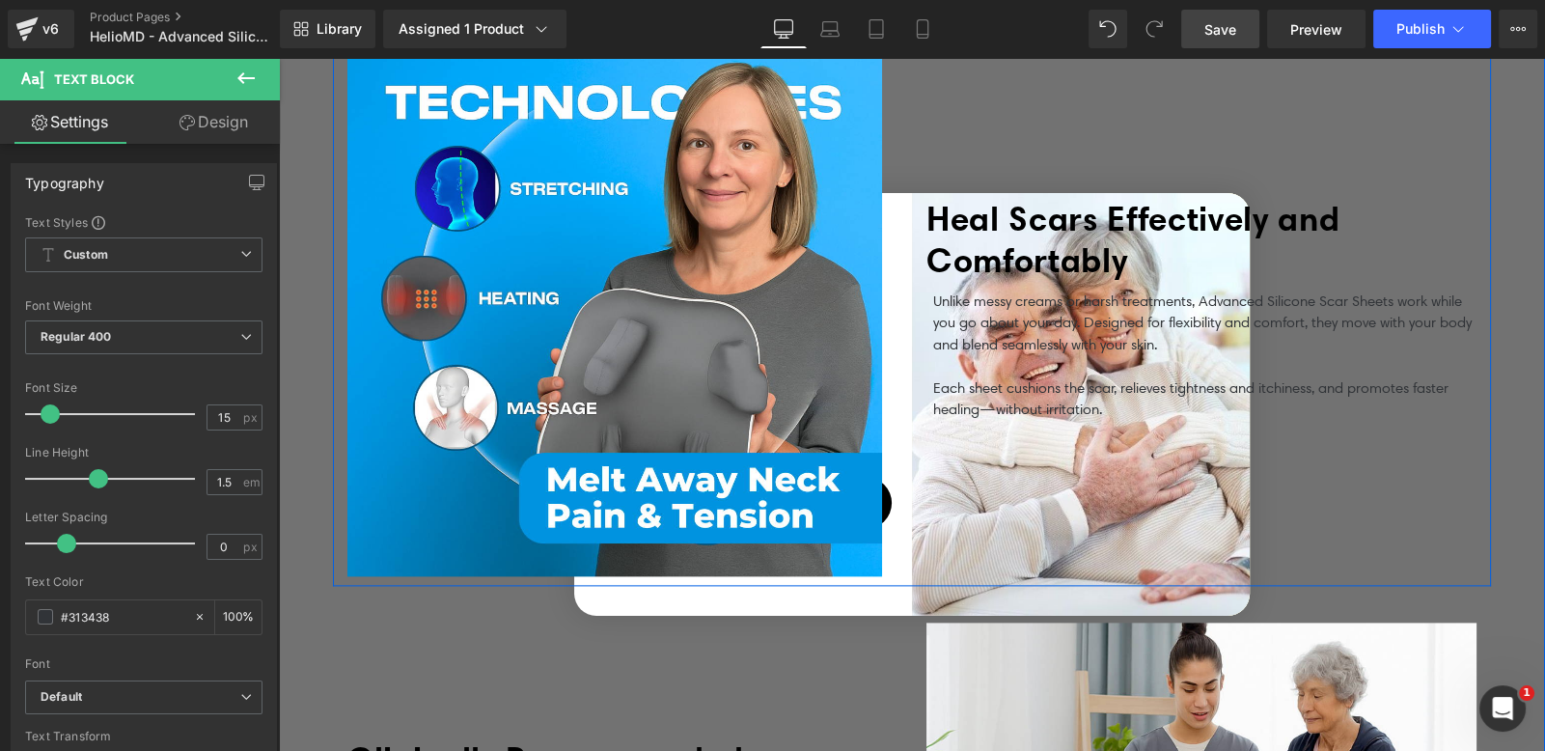
click at [1048, 217] on span "Heal Scars Effectively and Comfortably" at bounding box center [1132, 239] width 413 height 83
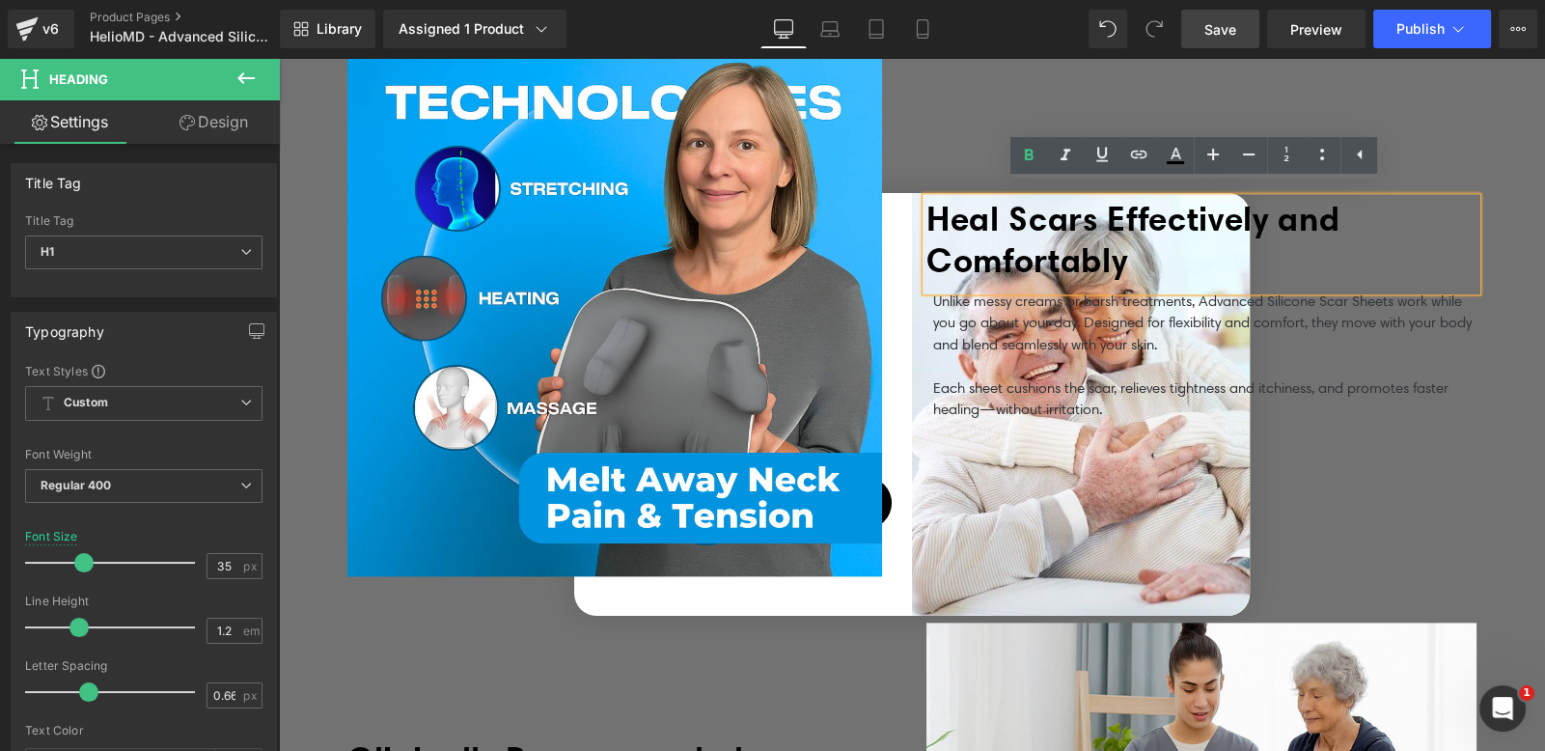
scroll to position [2777, 0]
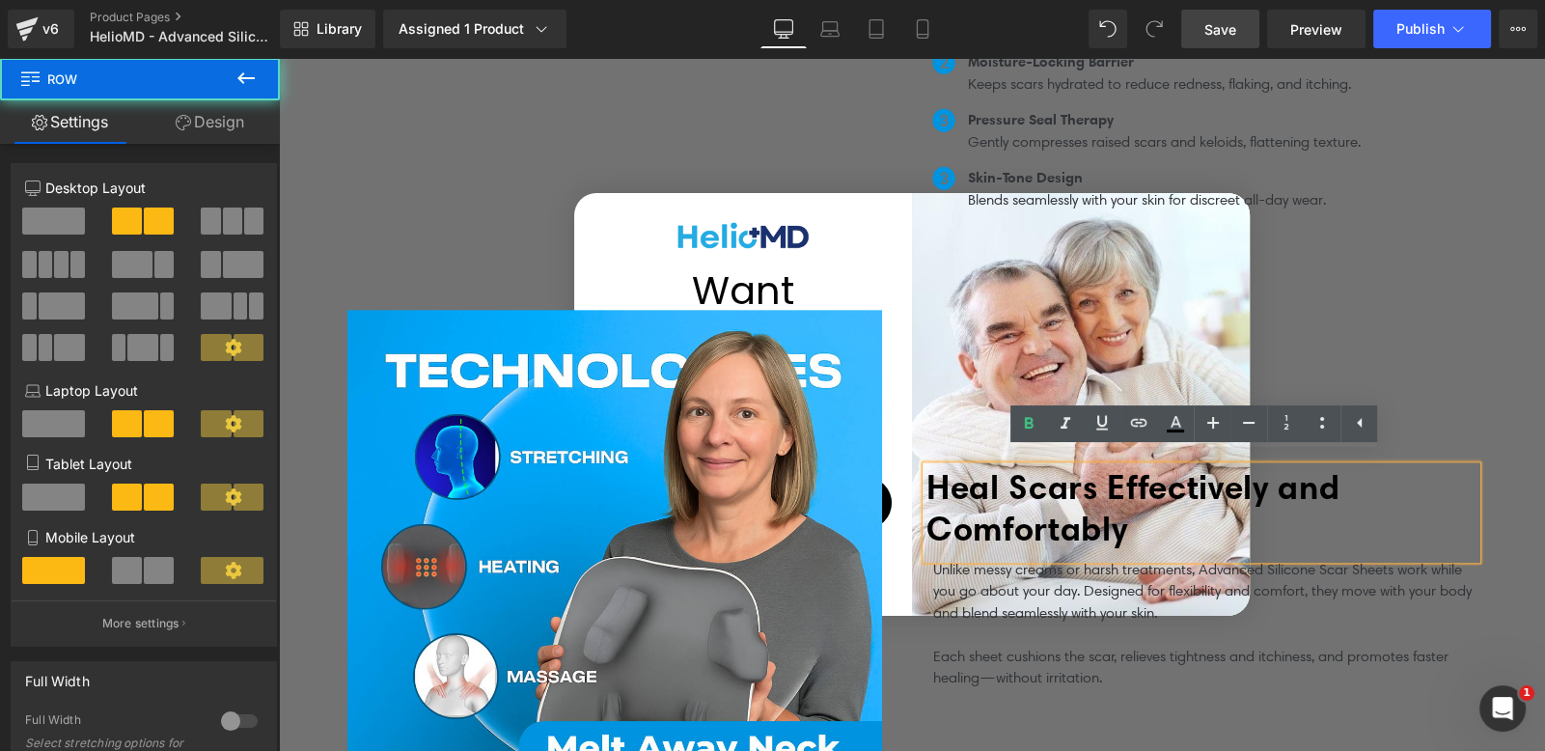
click at [892, 453] on div "Image Row" at bounding box center [622, 577] width 579 height 535
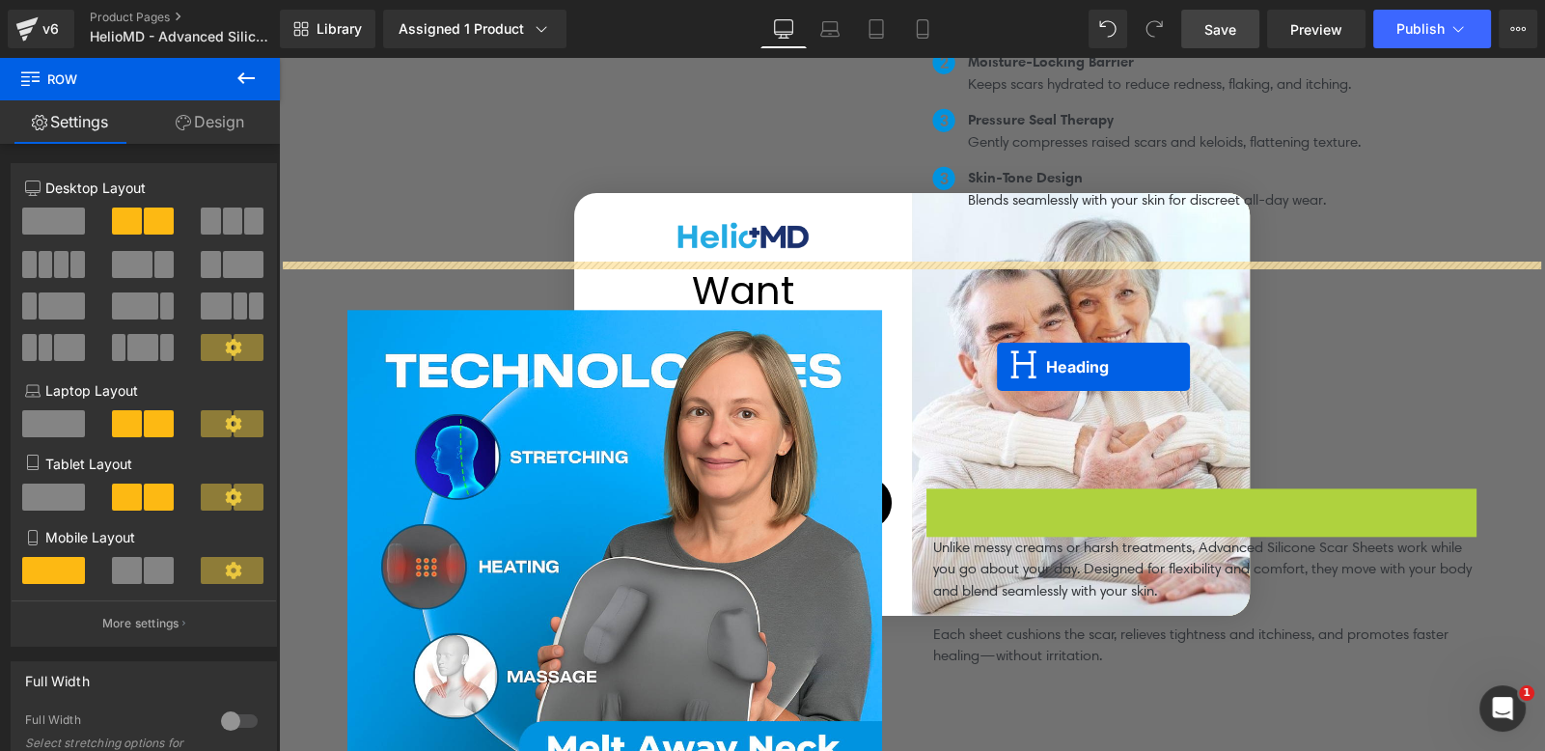
drag, startPoint x: 1146, startPoint y: 498, endPoint x: 997, endPoint y: 367, distance: 199.0
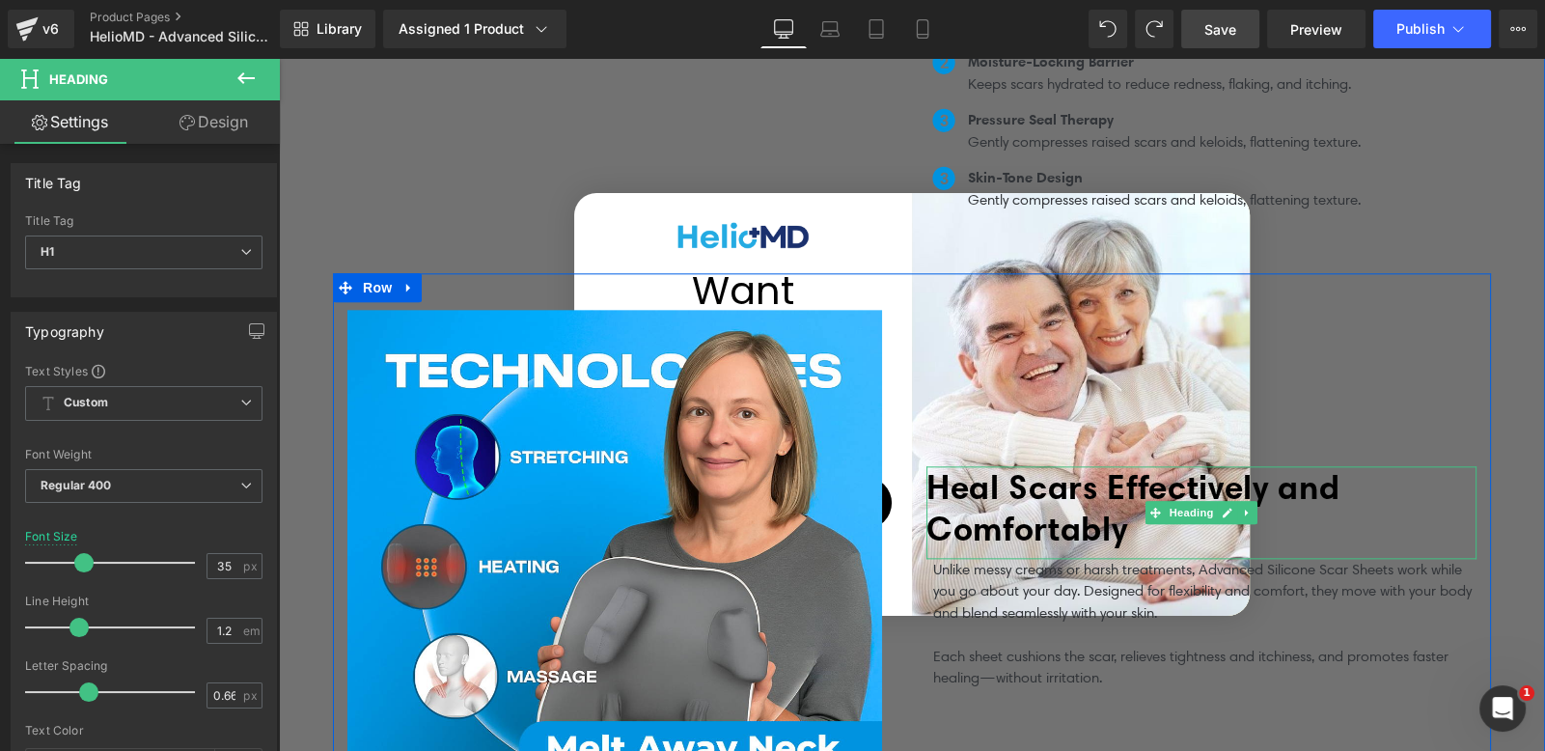
click at [1045, 506] on span "Heal Scars Effectively and Comfortably" at bounding box center [1132, 507] width 413 height 83
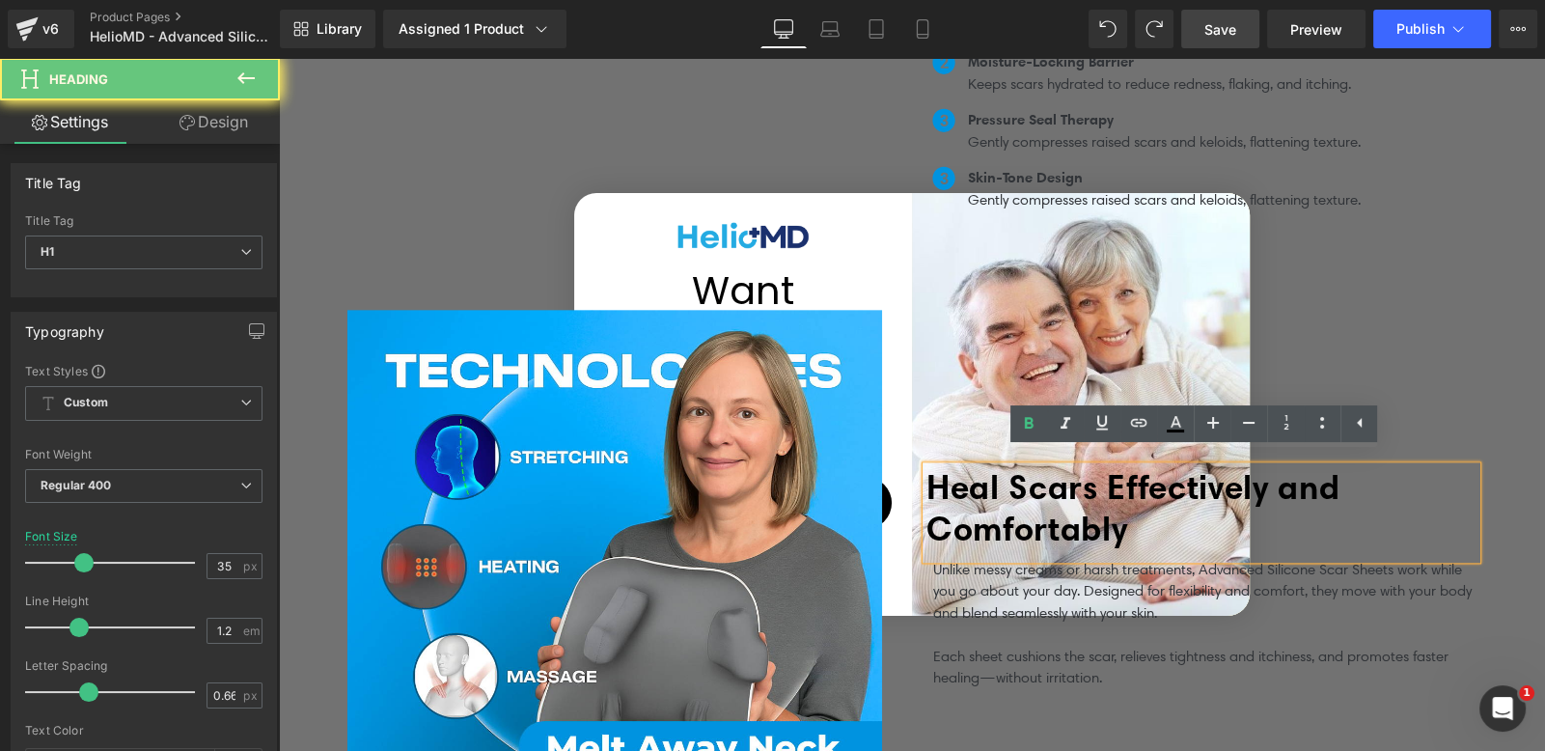
click at [1098, 517] on span "Heal Scars Effectively and Comfortably" at bounding box center [1132, 507] width 413 height 83
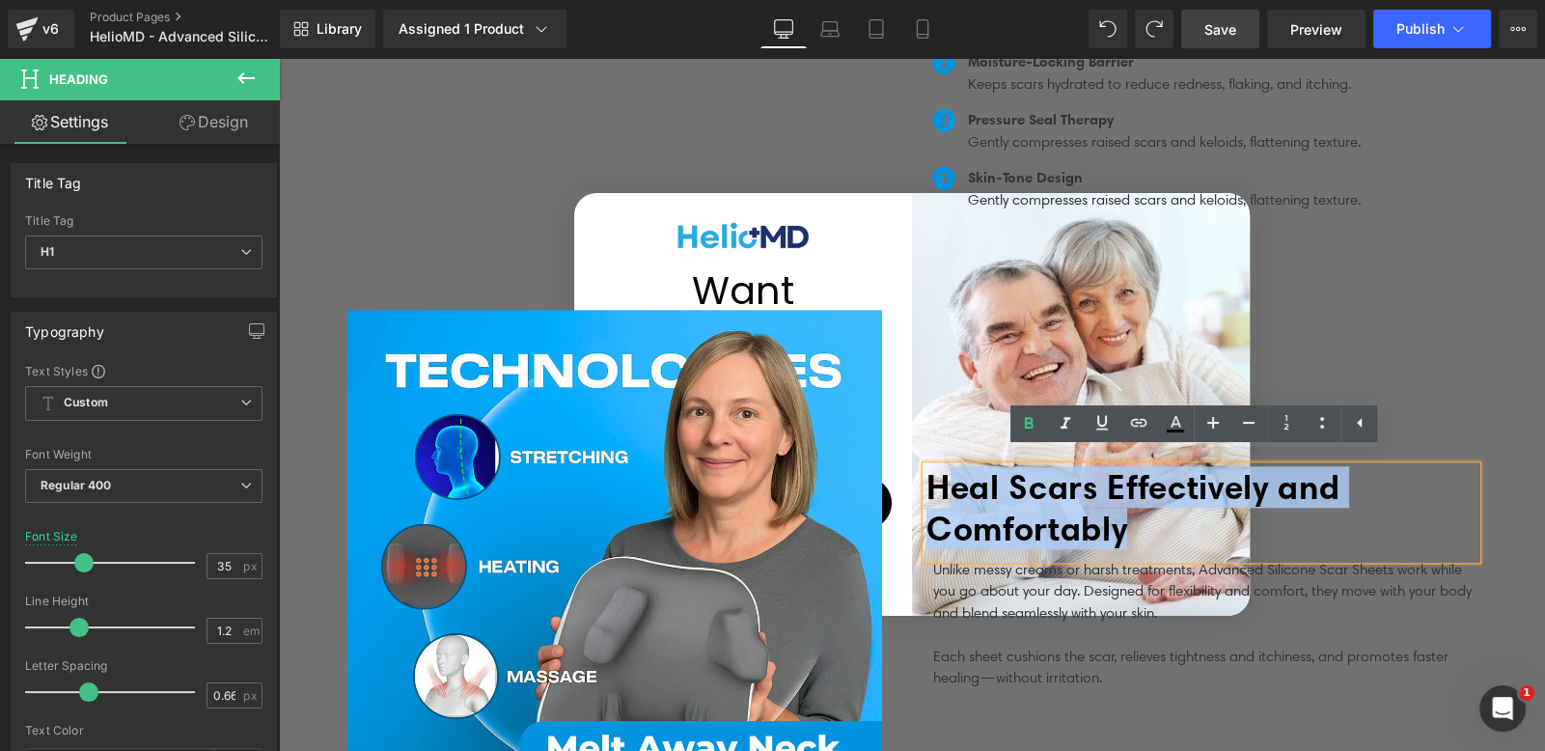
drag, startPoint x: 1118, startPoint y: 518, endPoint x: 936, endPoint y: 471, distance: 188.4
click at [936, 471] on span "Heal Scars Effectively and Comfortably" at bounding box center [1132, 507] width 413 height 83
click at [927, 471] on span "Heal Scars Effectively and Comfortably" at bounding box center [1132, 507] width 413 height 83
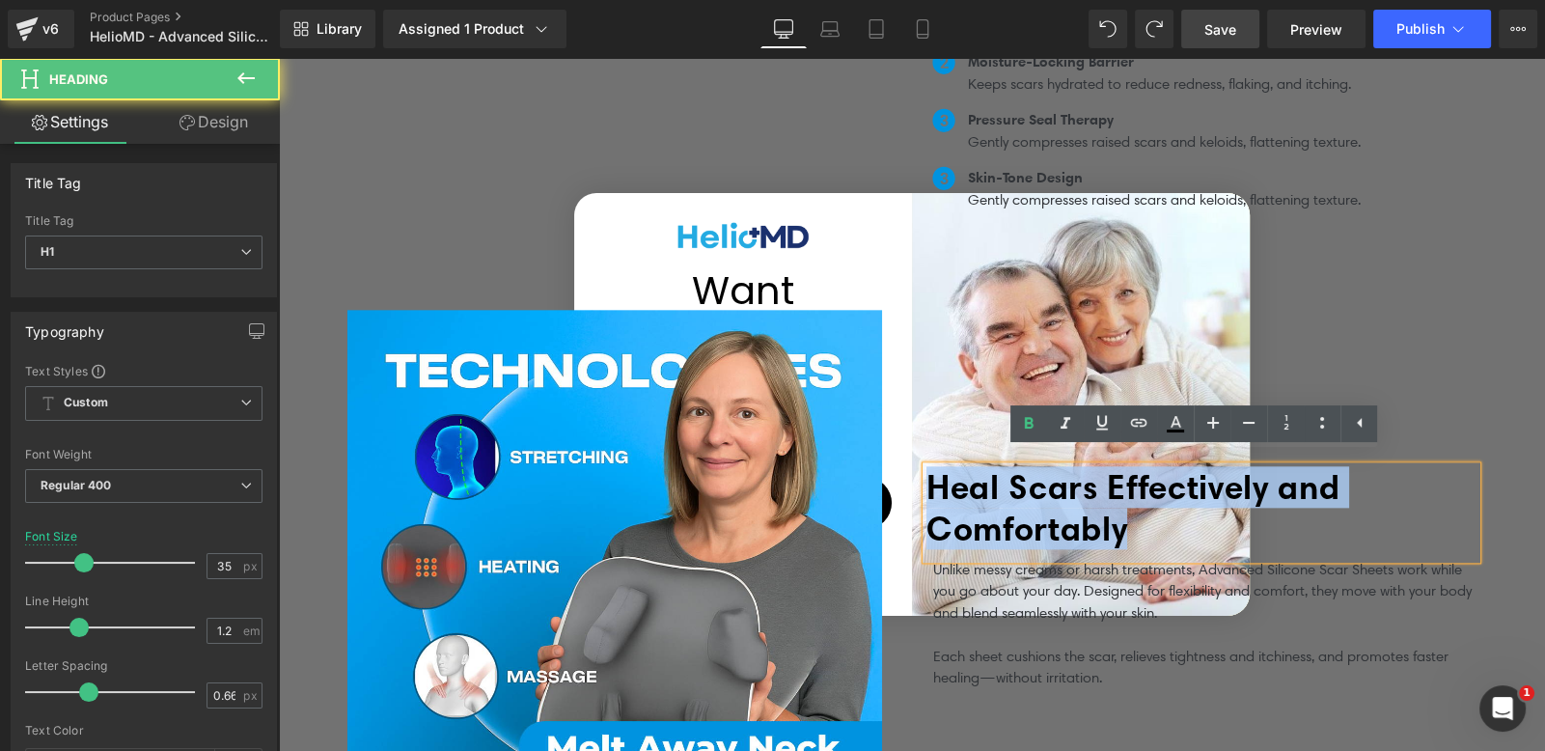
paste div
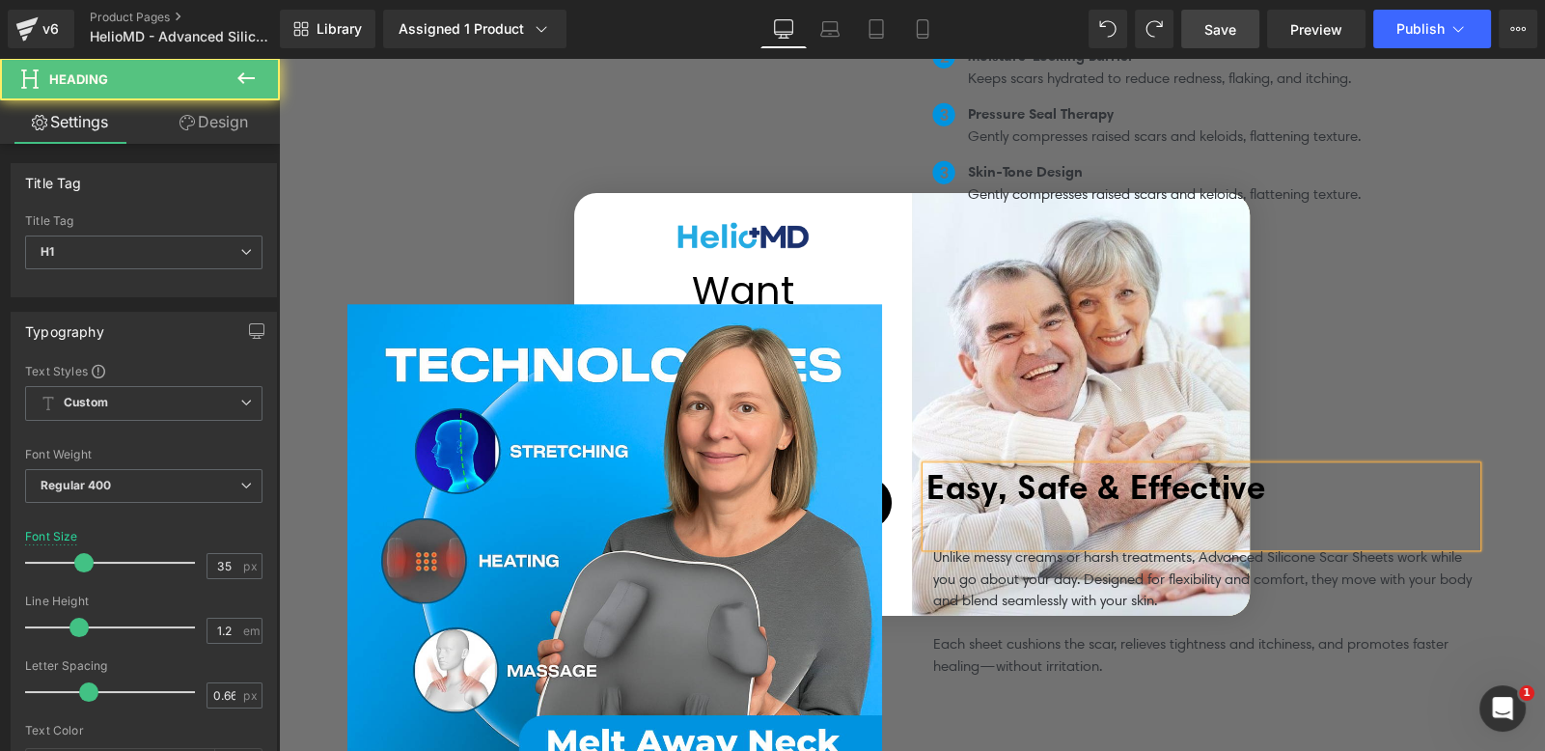
click at [1033, 513] on div at bounding box center [1201, 522] width 550 height 29
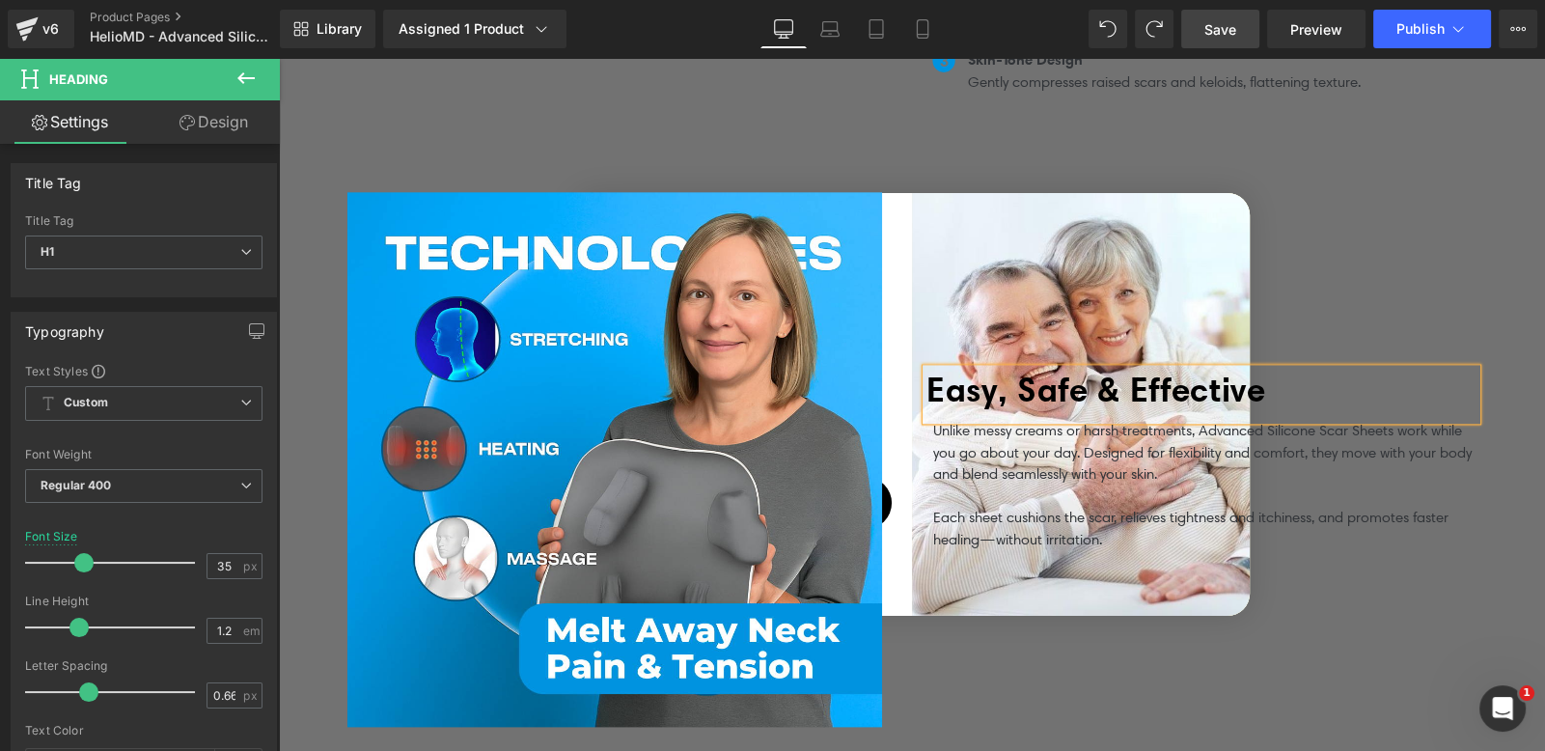
scroll to position [2965, 0]
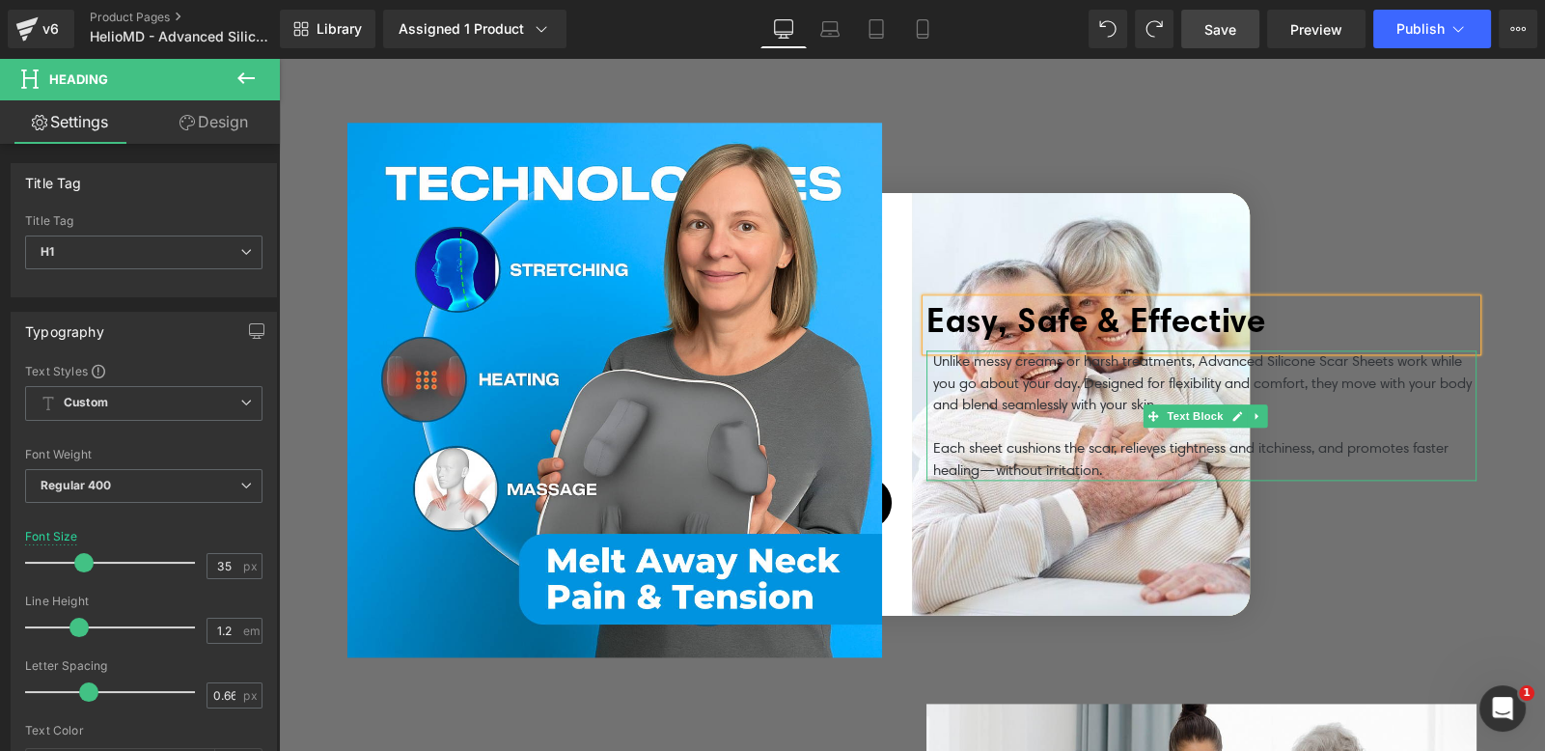
drag, startPoint x: 1128, startPoint y: 386, endPoint x: 1146, endPoint y: 388, distance: 18.4
click at [1128, 386] on p "Unlike messy creams or harsh treatments, Advanced Silicone Scar Sheets work whi…" at bounding box center [1204, 383] width 543 height 66
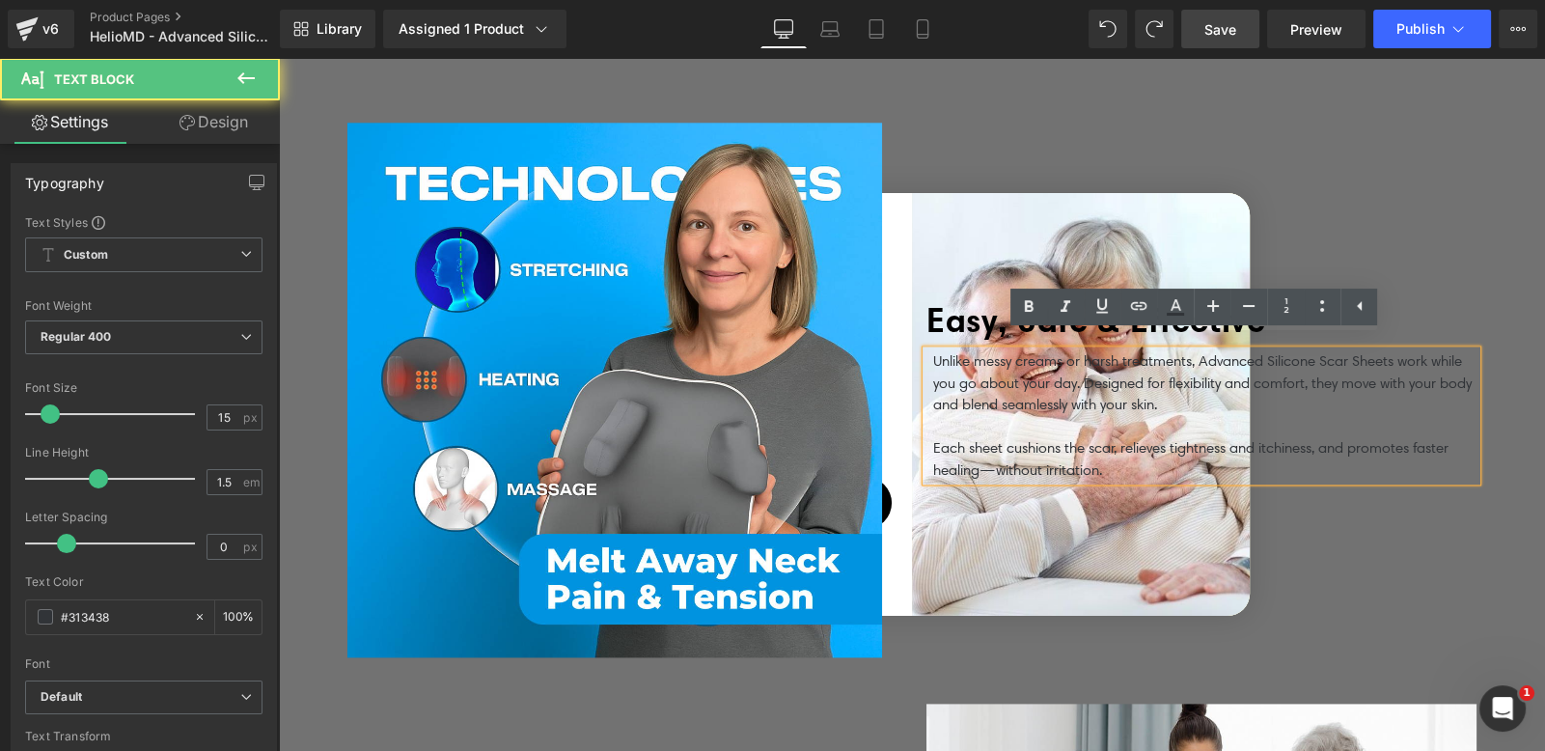
click at [1216, 423] on p at bounding box center [1204, 427] width 543 height 22
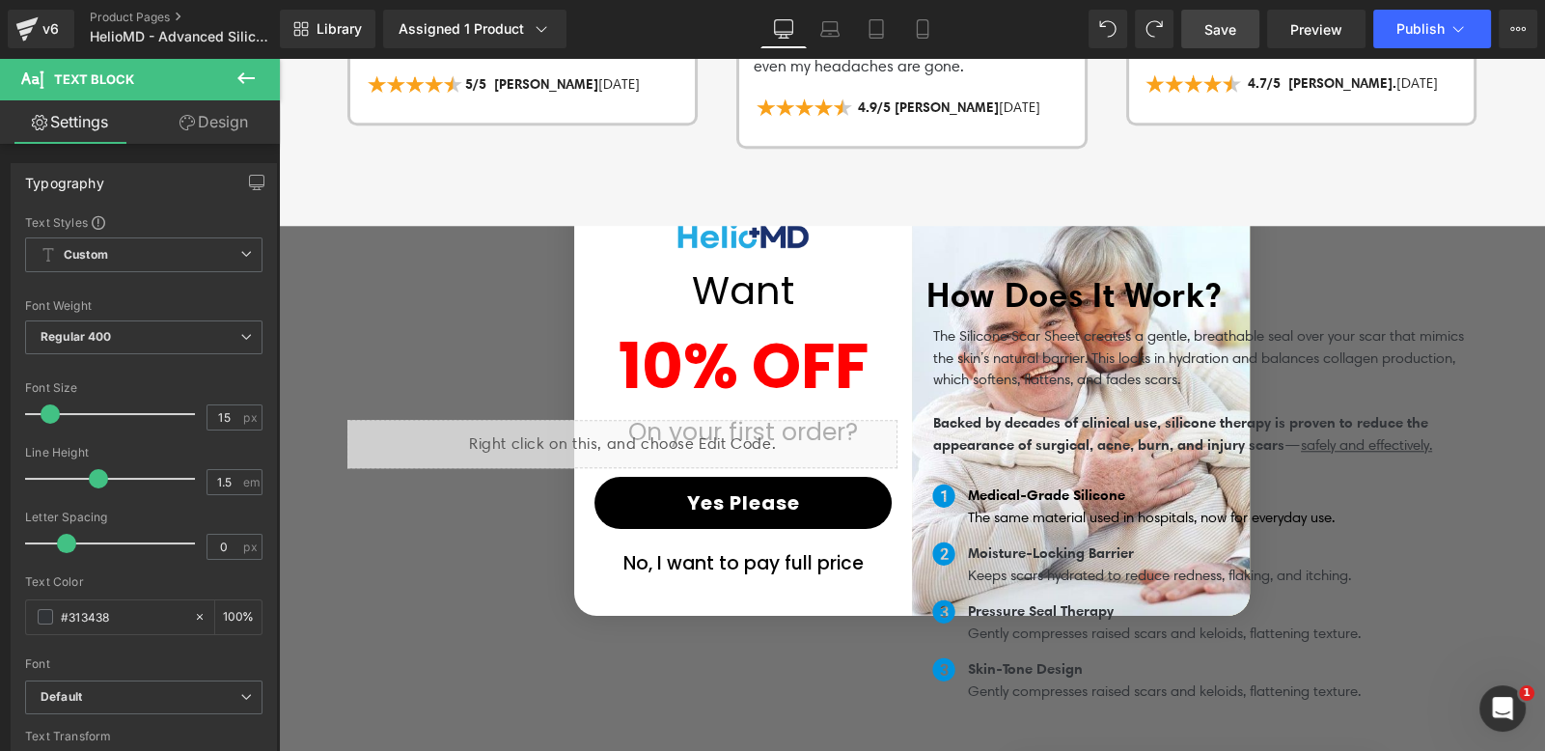
scroll to position [2495, 0]
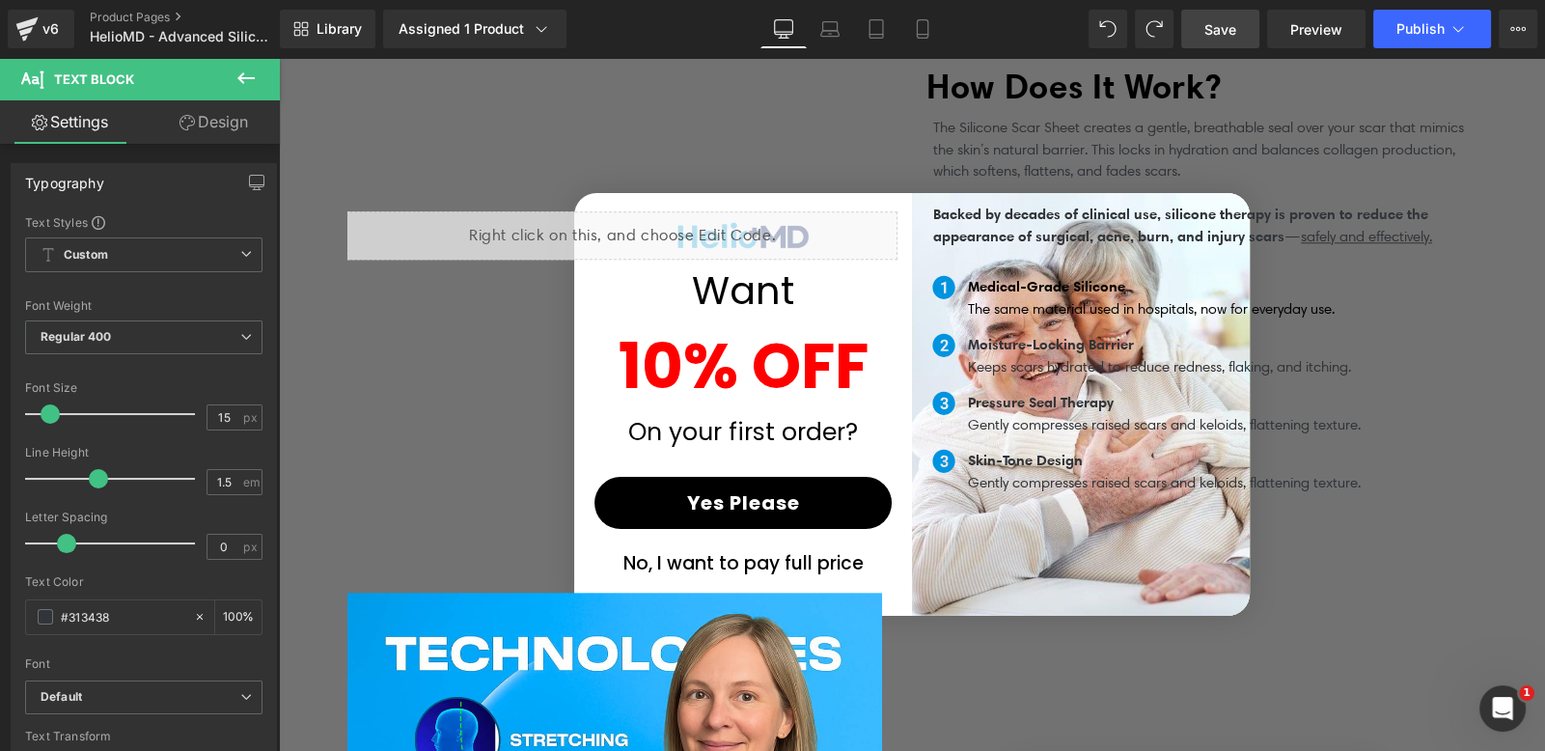
click at [1223, 23] on span "Save" at bounding box center [1220, 29] width 32 height 20
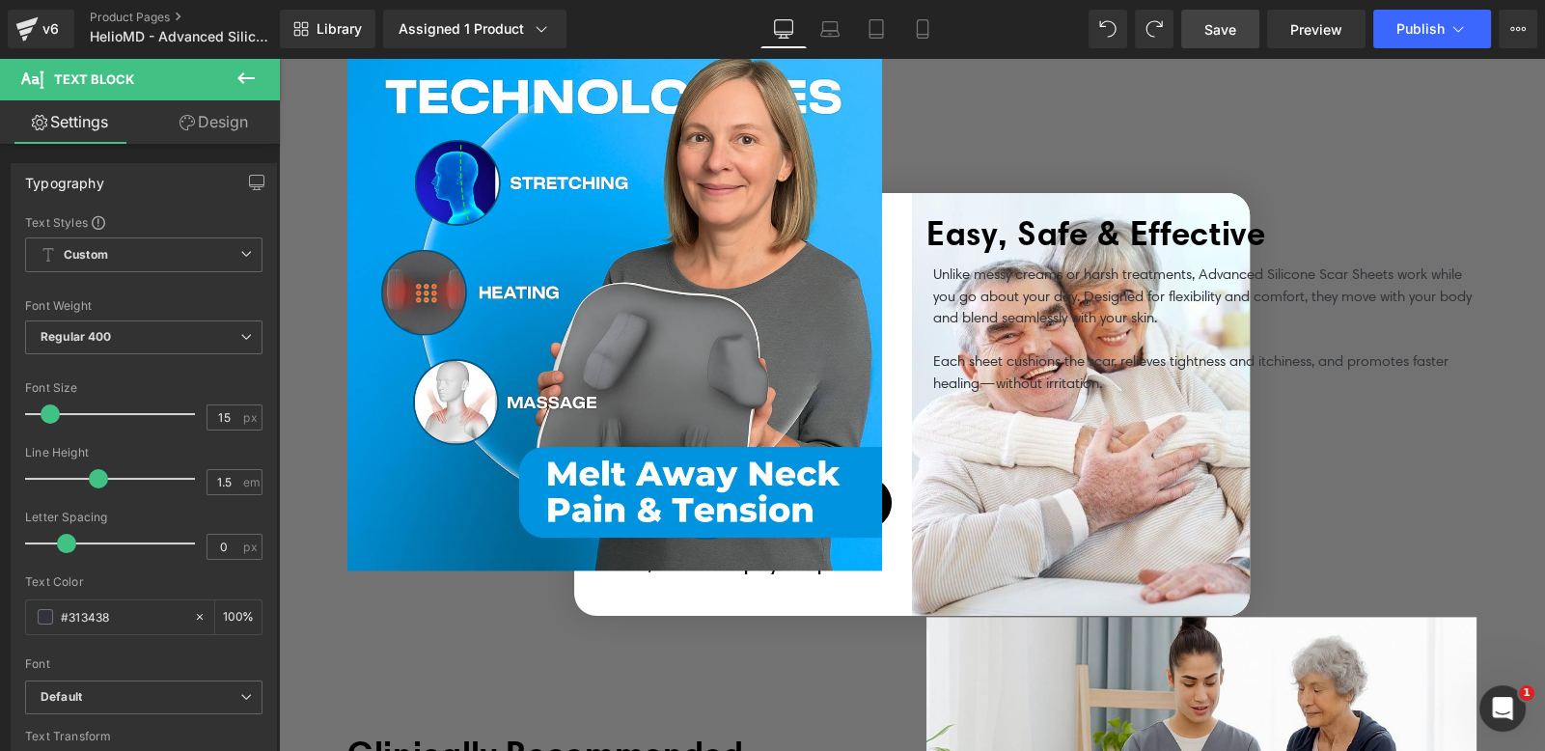
scroll to position [3043, 0]
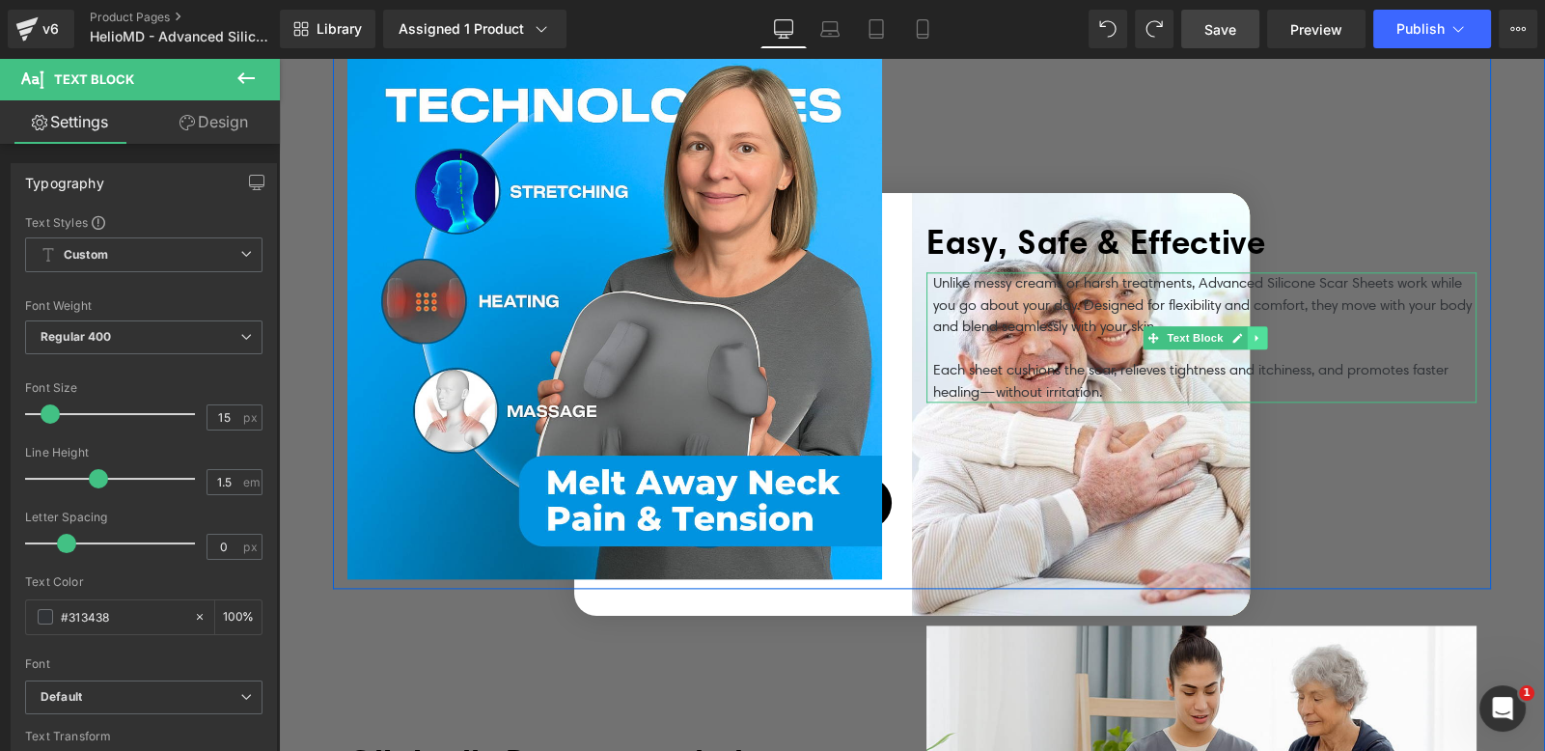
click at [1247, 335] on link at bounding box center [1257, 337] width 20 height 23
click at [1256, 326] on link at bounding box center [1266, 337] width 20 height 23
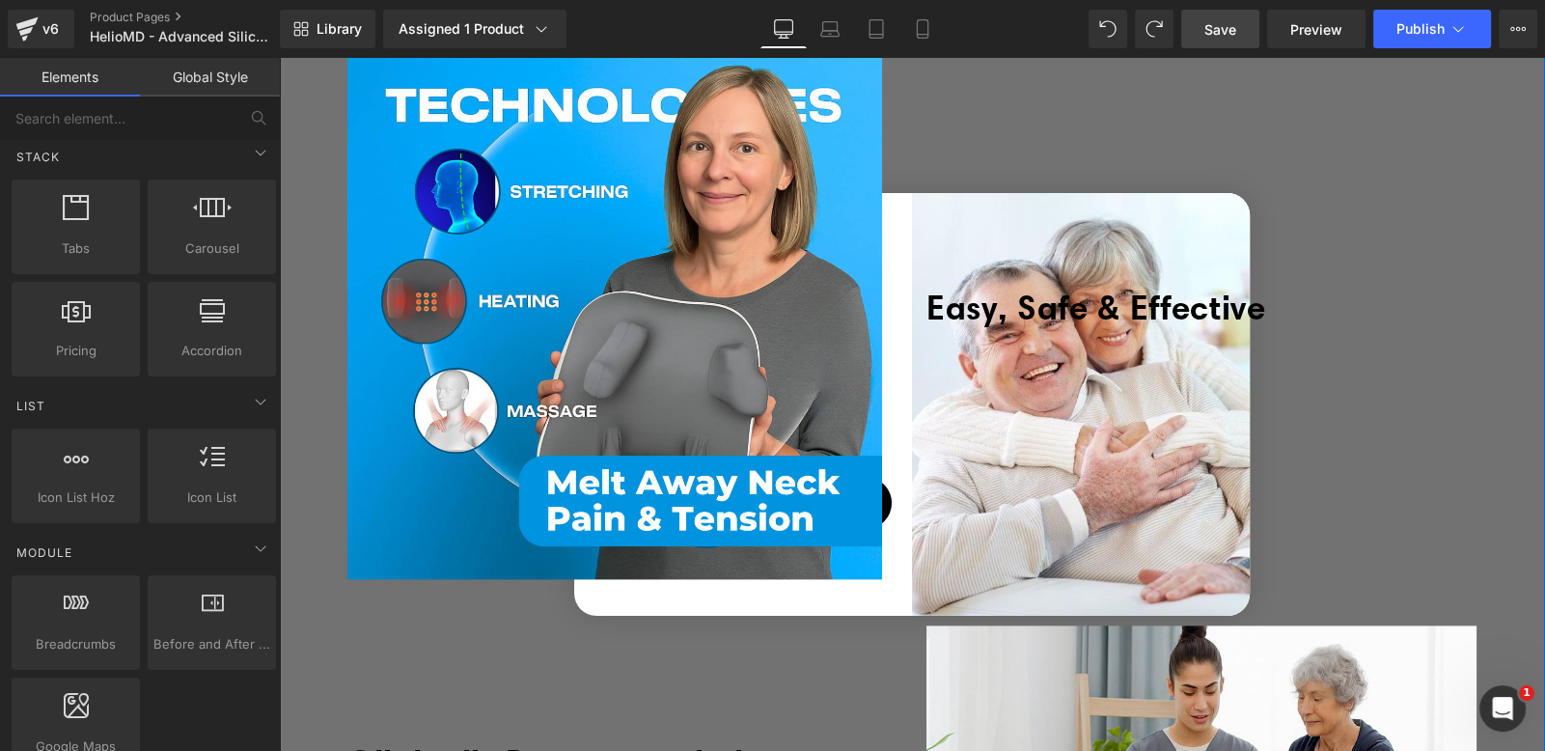
scroll to position [2437, 0]
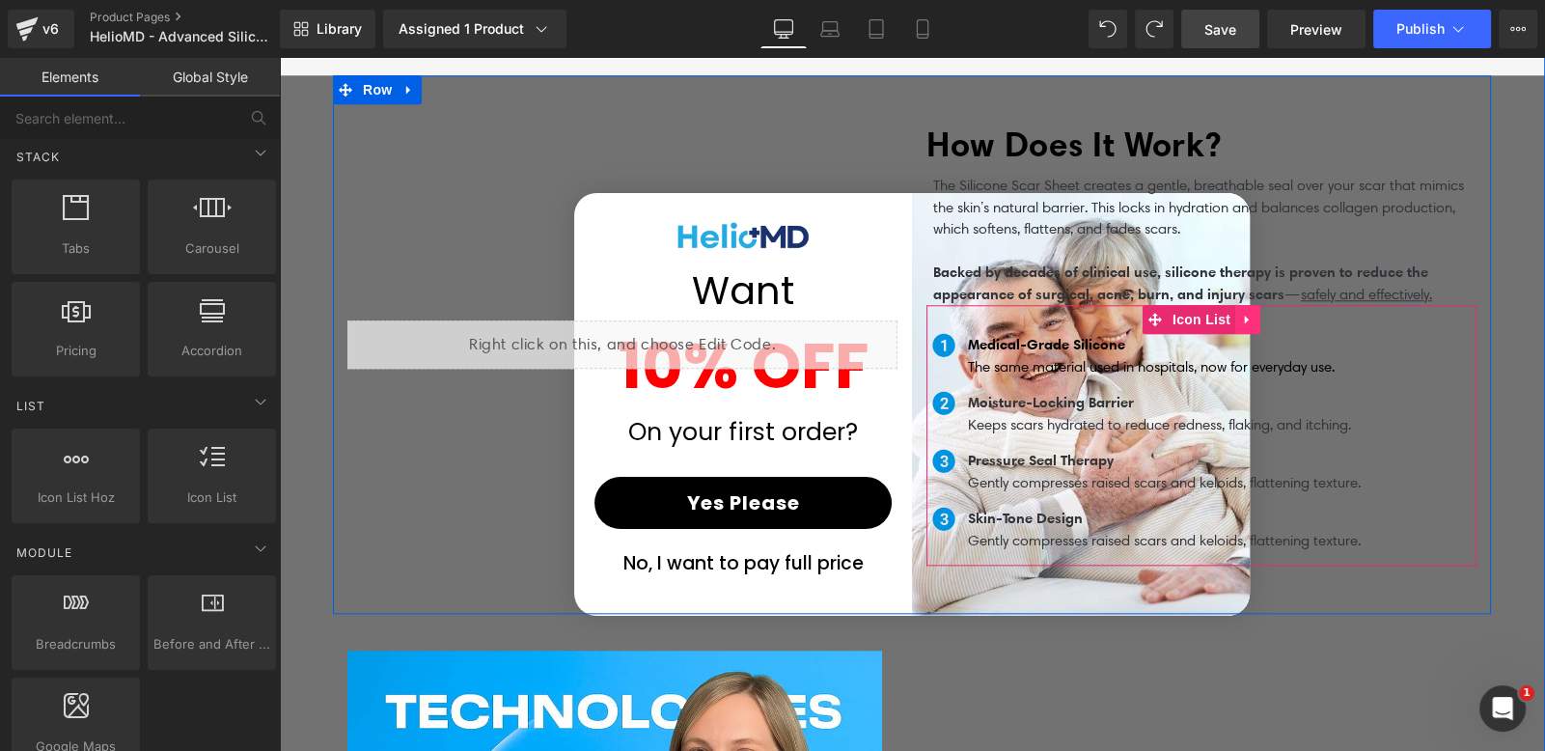
click at [1241, 313] on icon at bounding box center [1248, 320] width 14 height 14
click at [1229, 313] on icon at bounding box center [1236, 320] width 14 height 14
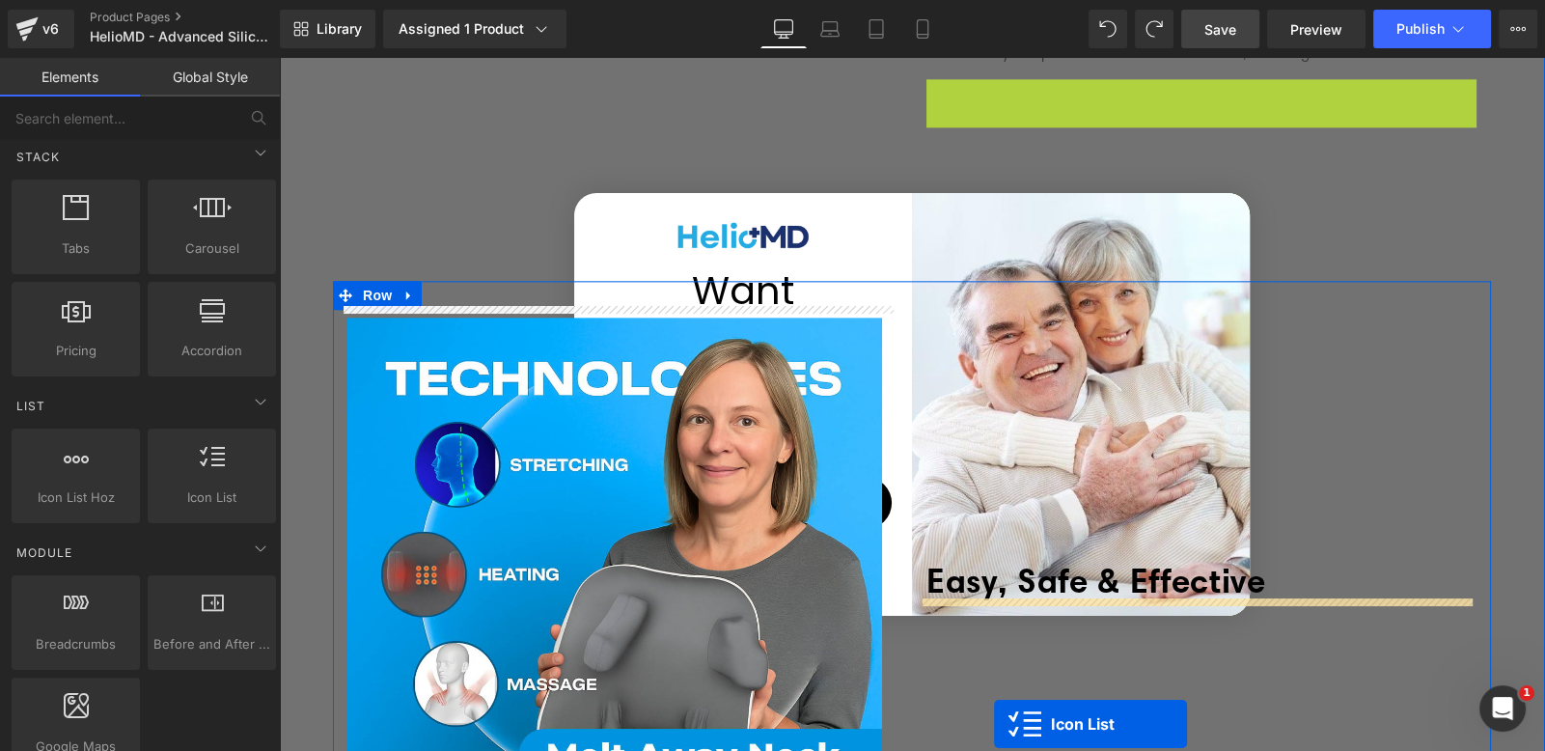
scroll to position [3145, 0]
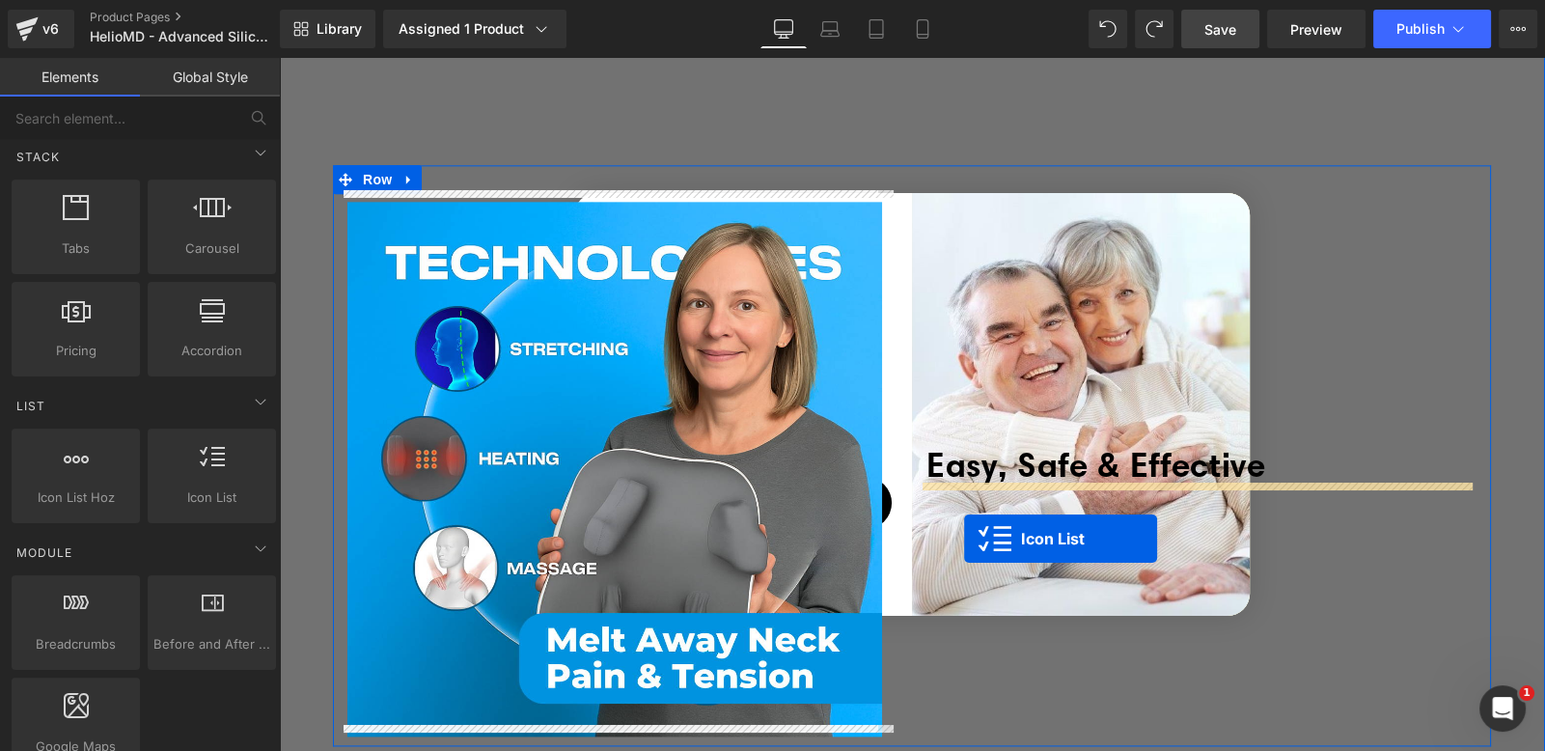
drag, startPoint x: 1148, startPoint y: 148, endPoint x: 964, endPoint y: 539, distance: 433.0
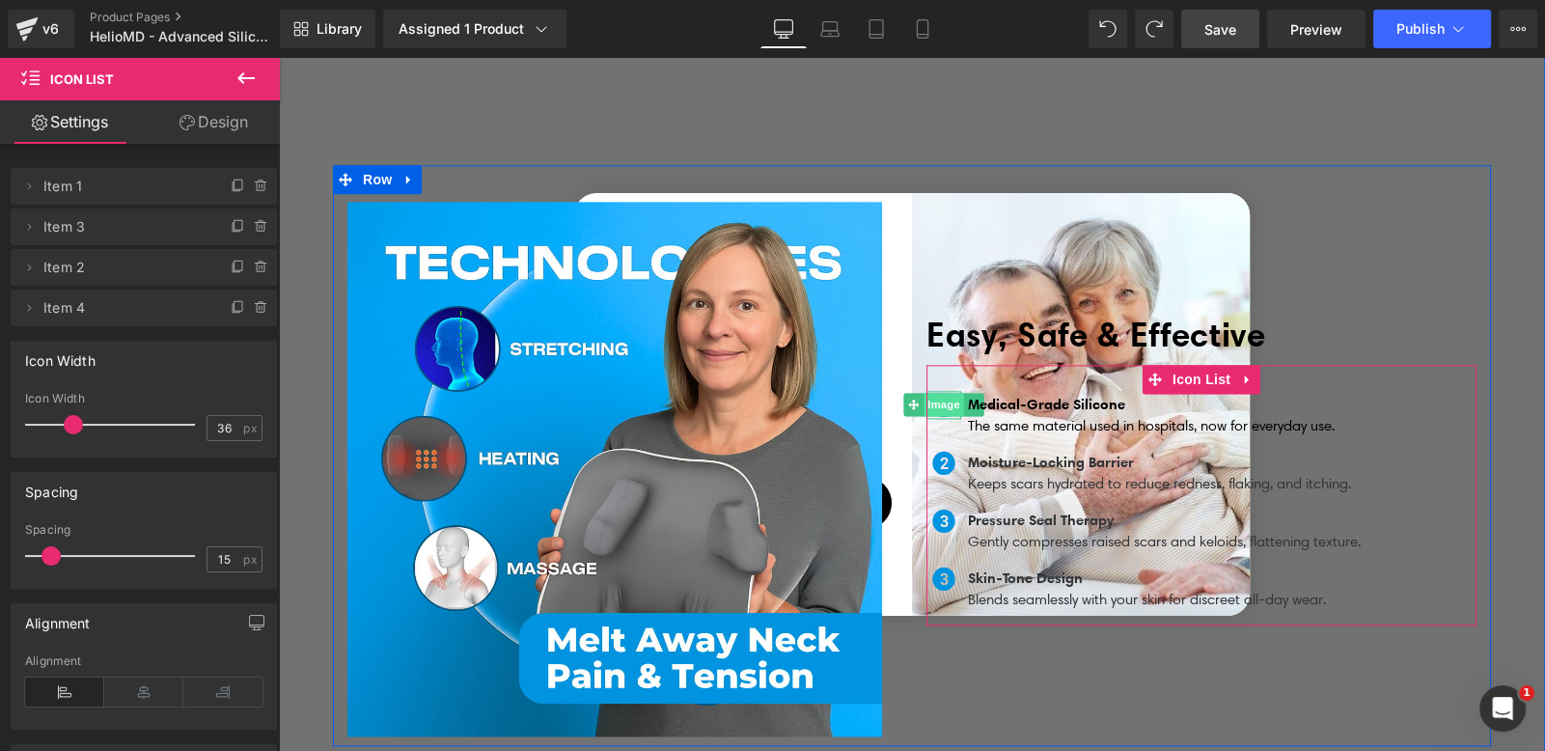
click at [938, 393] on span "Image" at bounding box center [944, 404] width 41 height 23
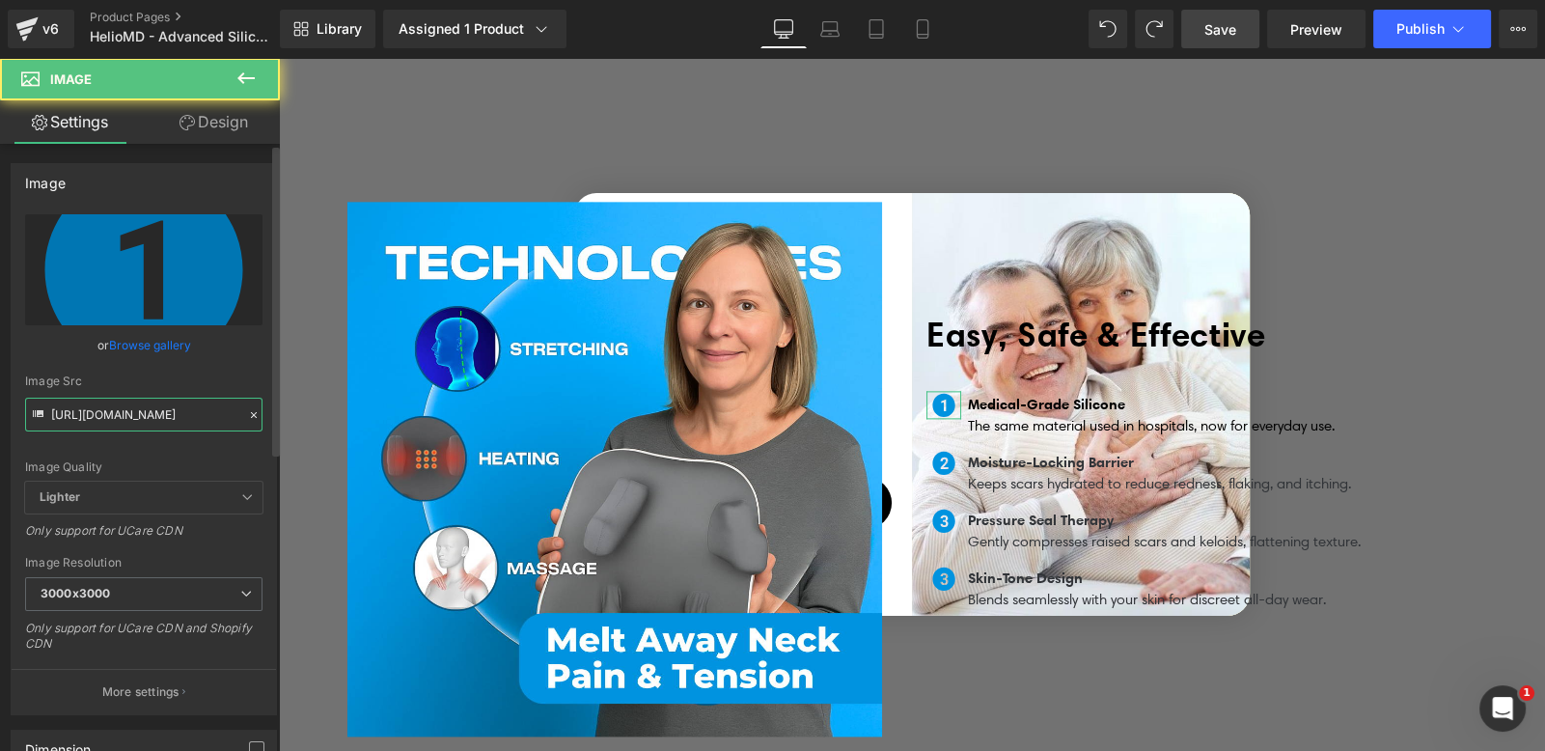
click at [189, 418] on input "https://ucarecdn.com/235912fa-42b0-4983-afbf-29b3f8c04c6f/one-circle-fill-svgre…" at bounding box center [143, 415] width 237 height 34
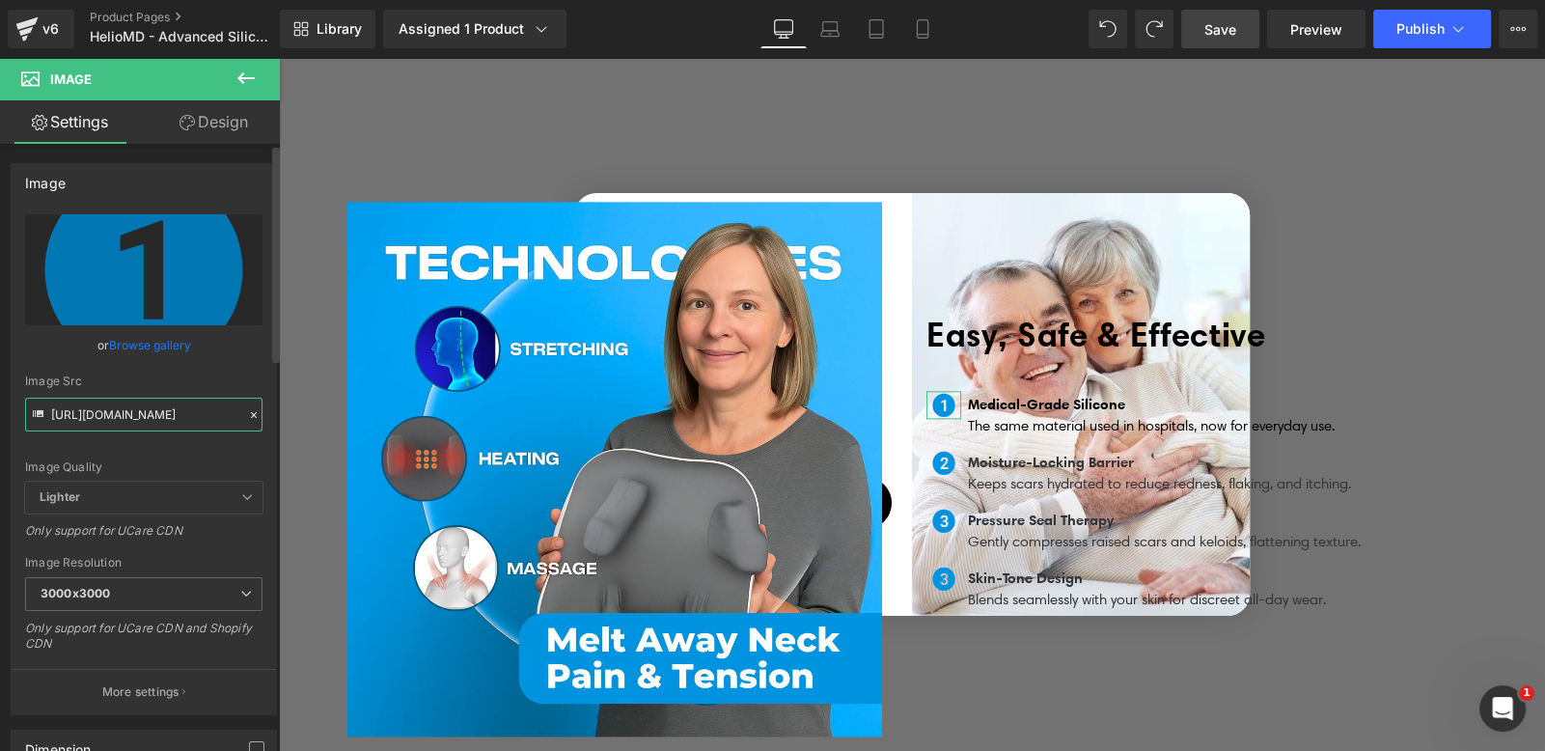
paste input "4301e88b-b9f3-4170-8546-bc9eb8d991a4/Untitled%20design%20_4_"
type input "https://ucarecdn.com/4301e88b-b9f3-4170-8546-bc9eb8d991a4/Untitled%20design%20_…"
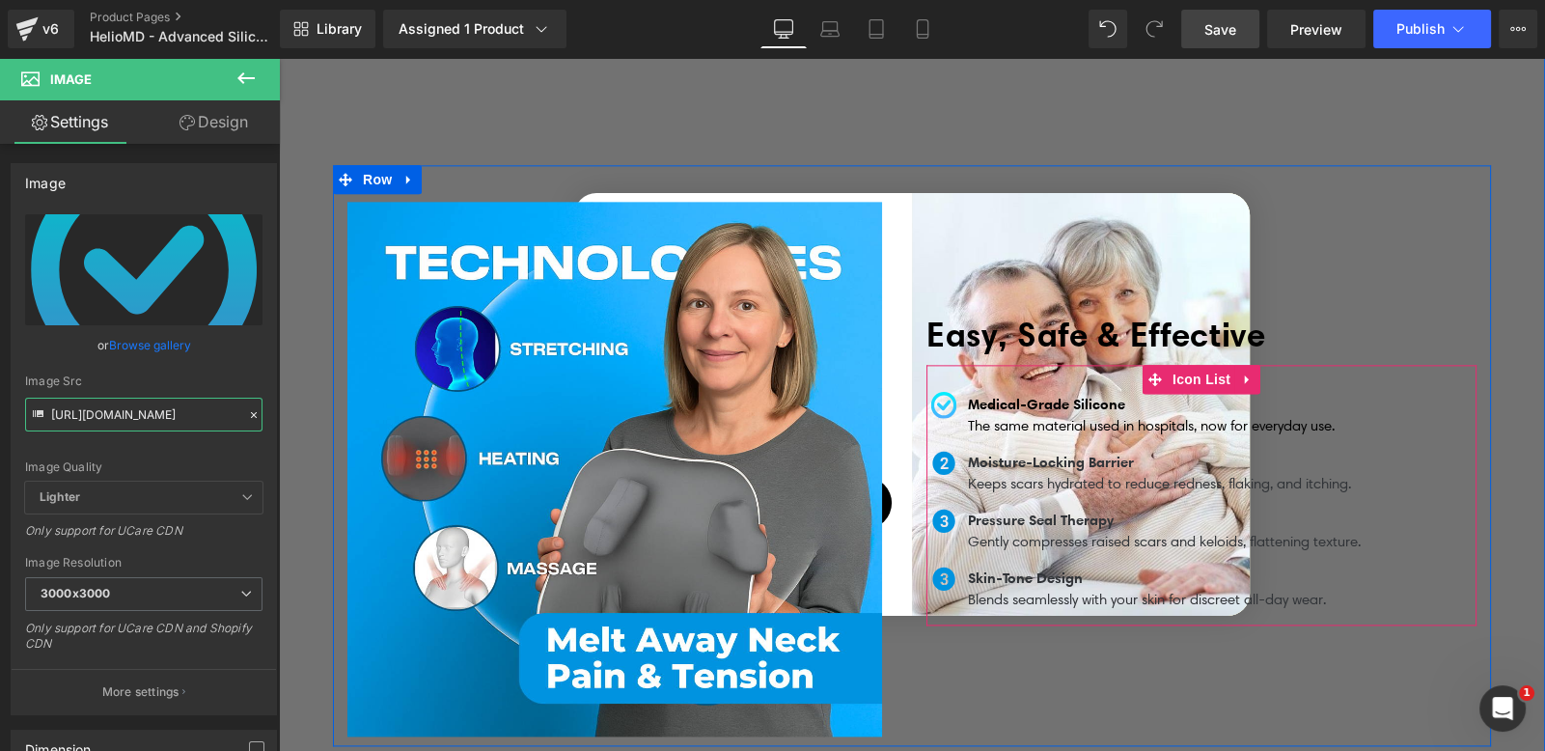
drag, startPoint x: 940, startPoint y: 448, endPoint x: 908, endPoint y: 449, distance: 31.9
click at [940, 451] on span "Image" at bounding box center [944, 462] width 41 height 23
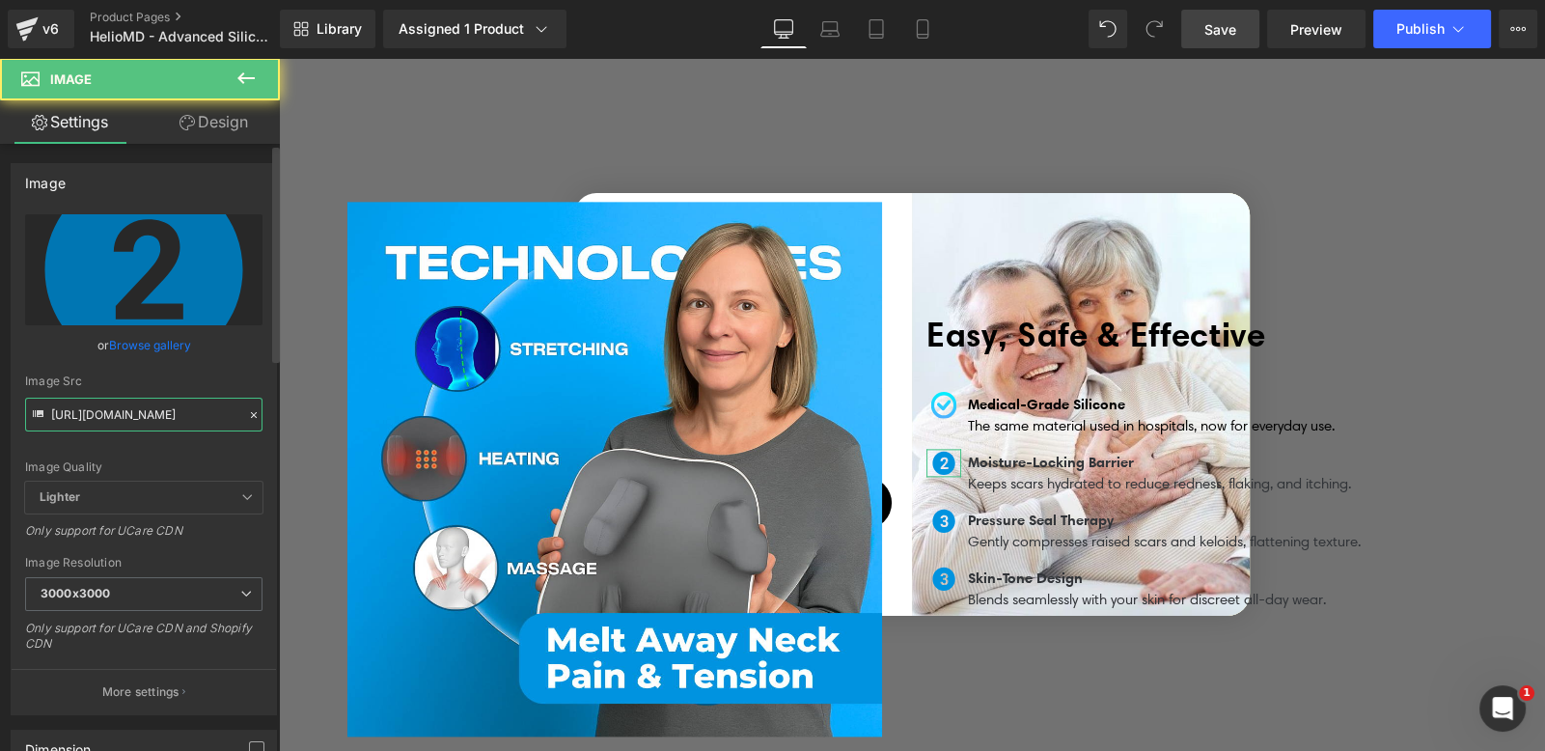
click at [202, 426] on input "https://ucarecdn.com/e177fc29-6815-4b6b-a29c-6e976e62f6f7/two-circle-fill-svgre…" at bounding box center [143, 415] width 237 height 34
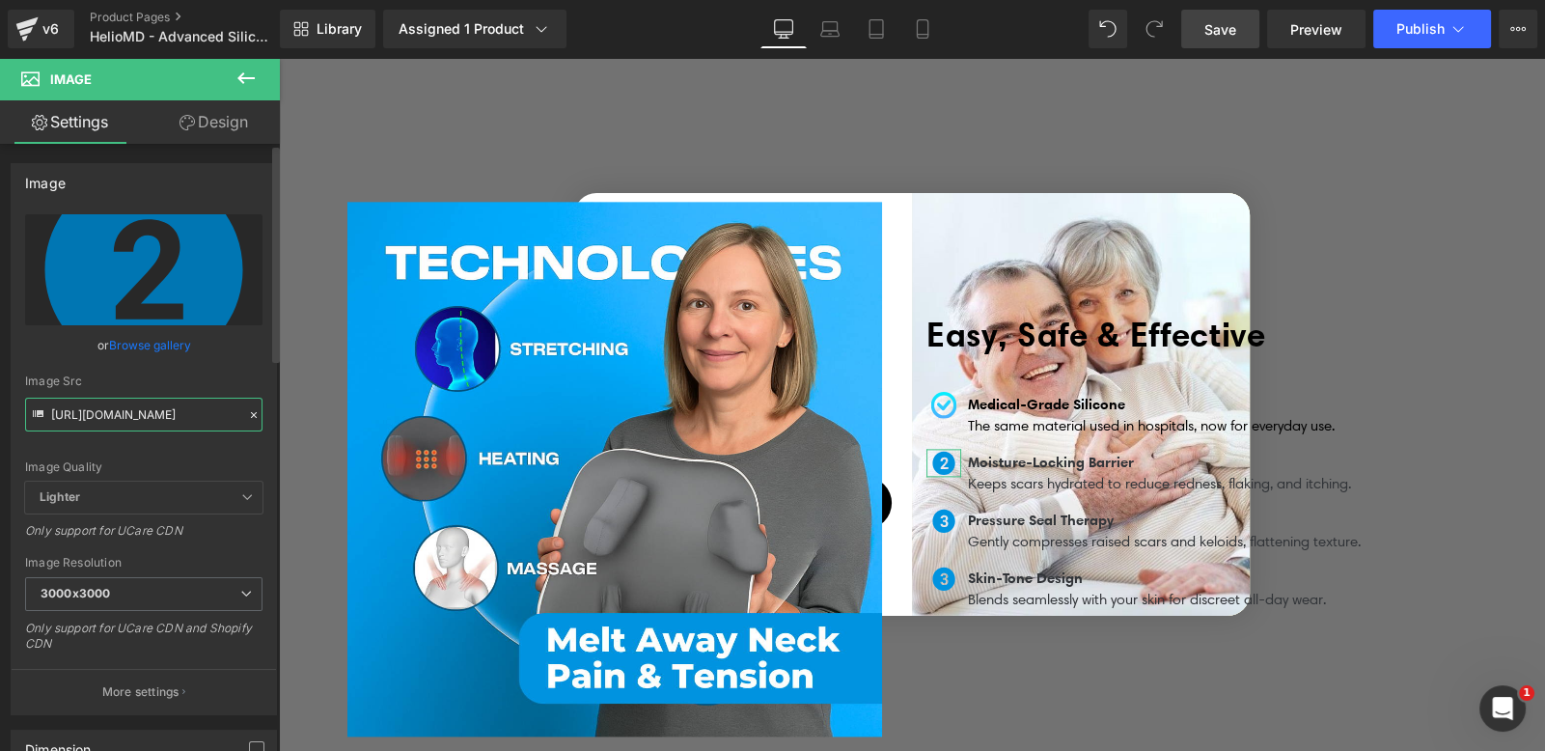
paste input "4301e88b-b9f3-4170-8546-bc9eb8d991a4/Untitled%20design%20_4_"
type input "https://ucarecdn.com/4301e88b-b9f3-4170-8546-bc9eb8d991a4/Untitled%20design%20_…"
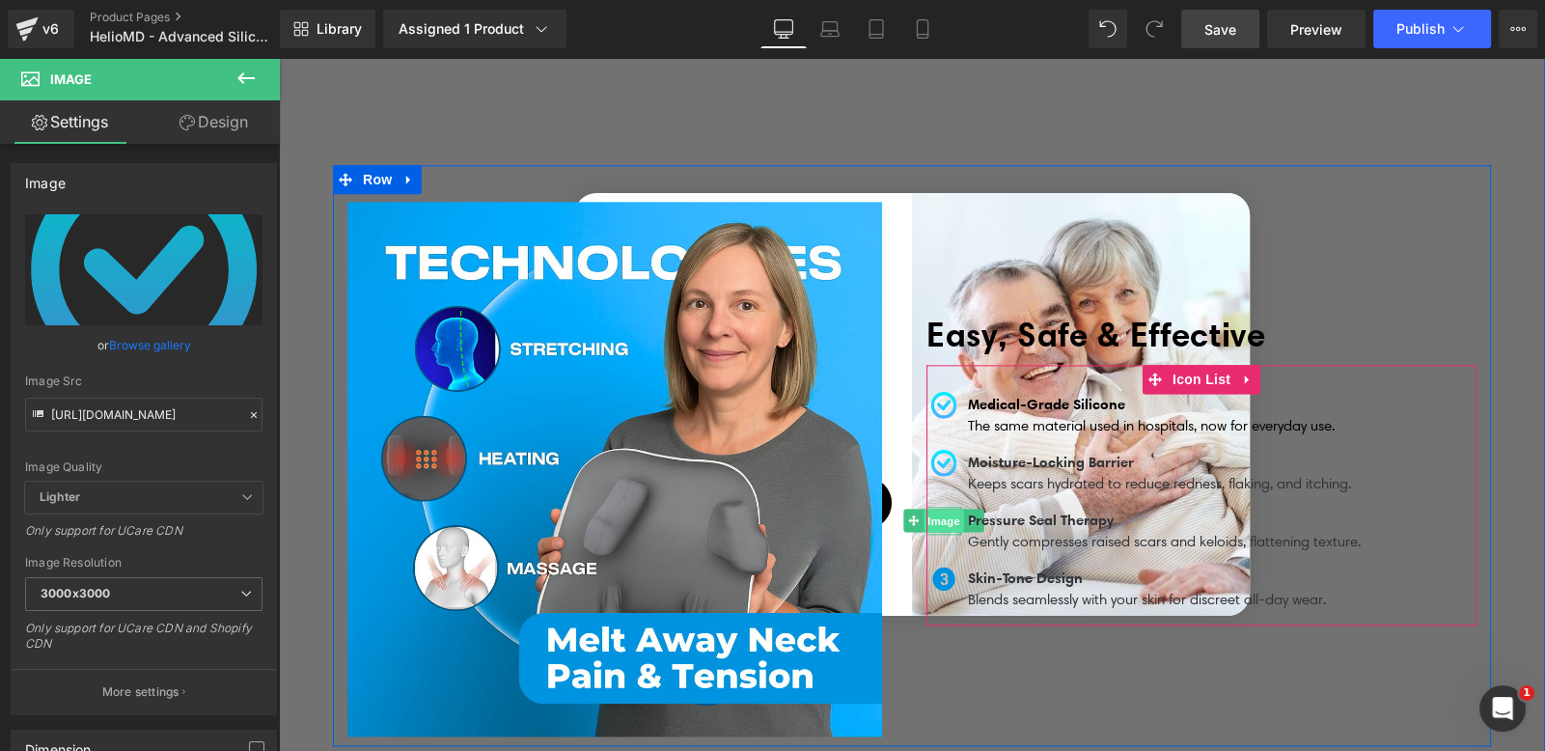
click at [935, 510] on span "Image" at bounding box center [944, 521] width 41 height 23
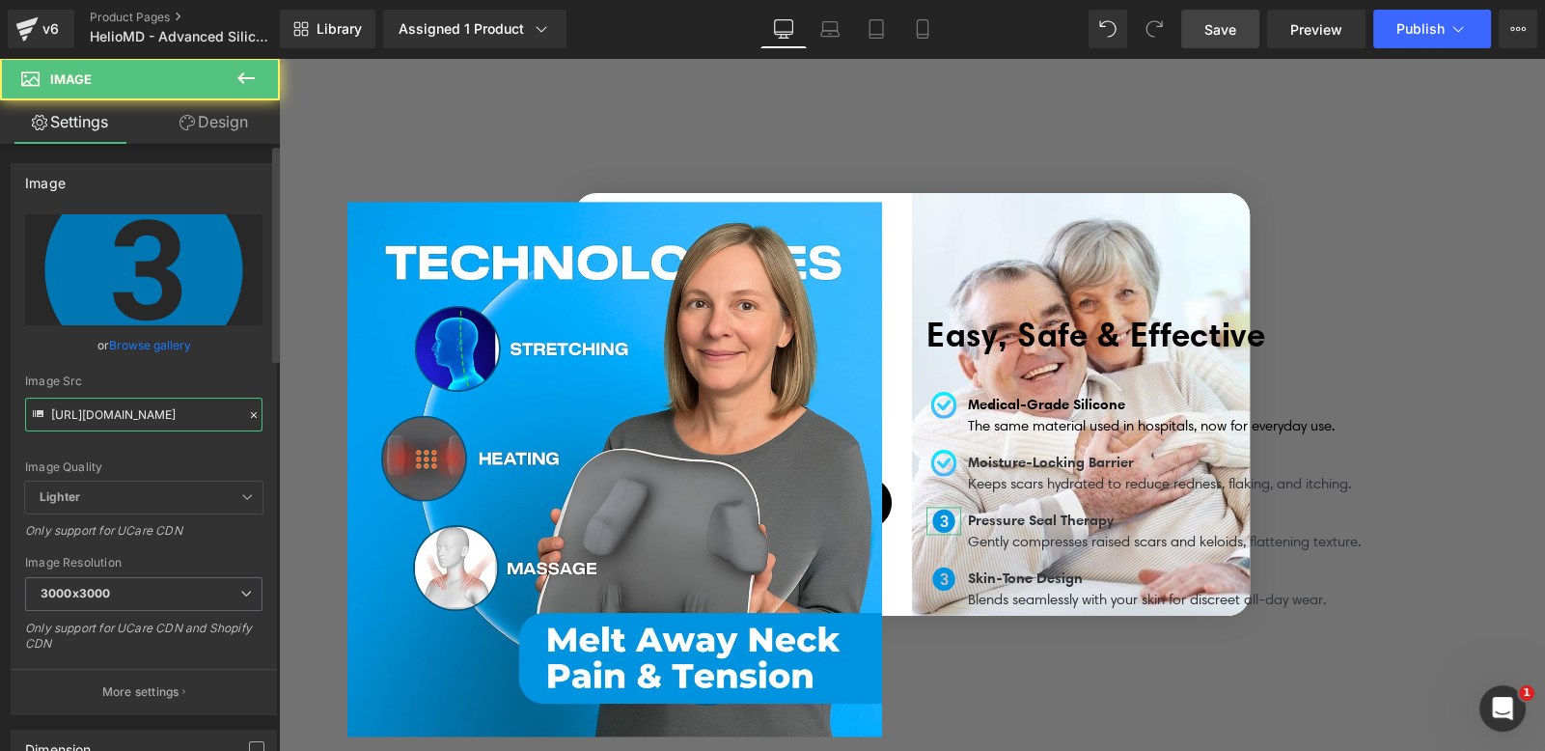
click at [188, 414] on input "https://ucarecdn.com/ccecce23-45d6-42ee-9c40-e252cd6ed56b/three-circle-fill-svg…" at bounding box center [143, 415] width 237 height 34
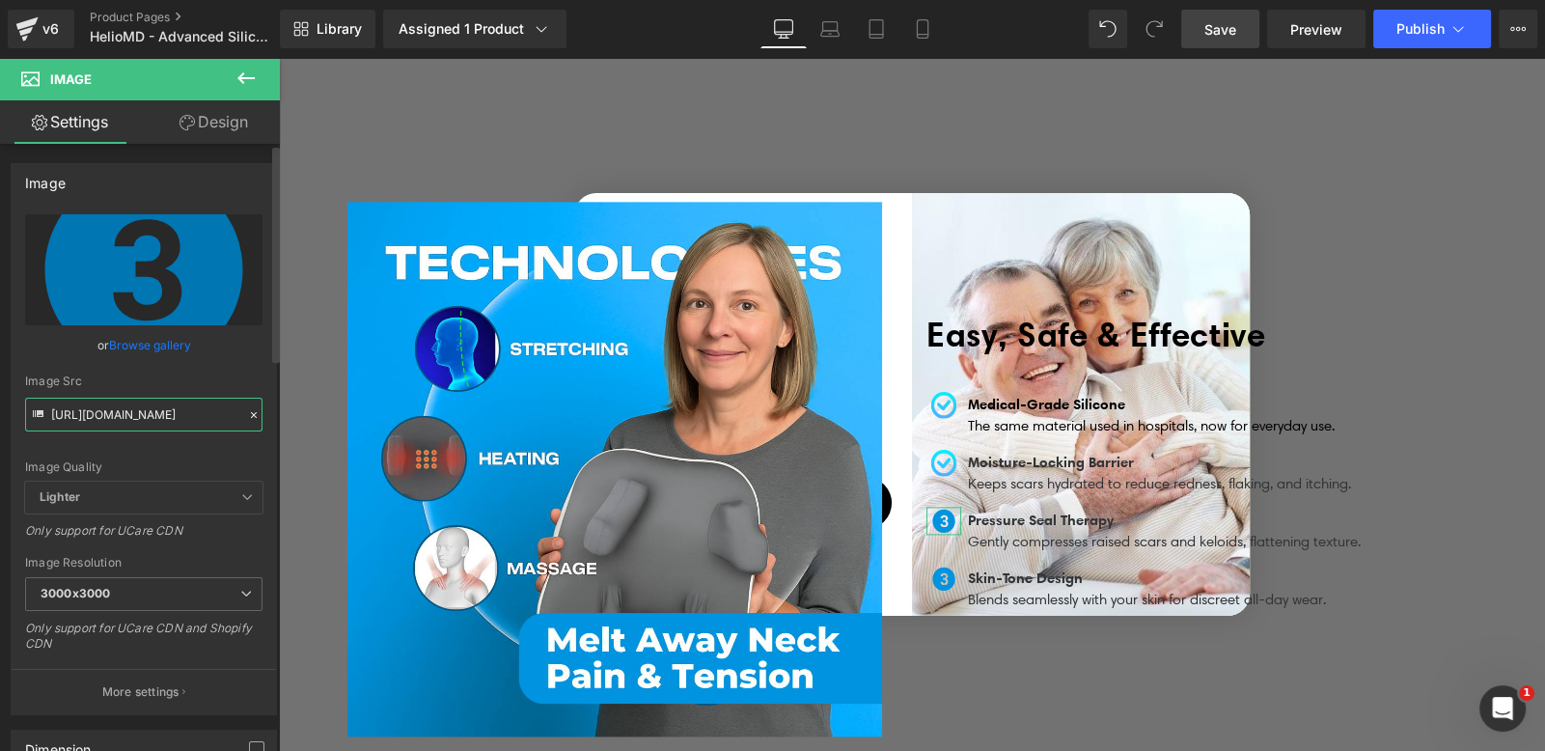
paste input "4301e88b-b9f3-4170-8546-bc9eb8d991a4/Untitled%20design%20_4_"
type input "https://ucarecdn.com/4301e88b-b9f3-4170-8546-bc9eb8d991a4/Untitled%20design%20_…"
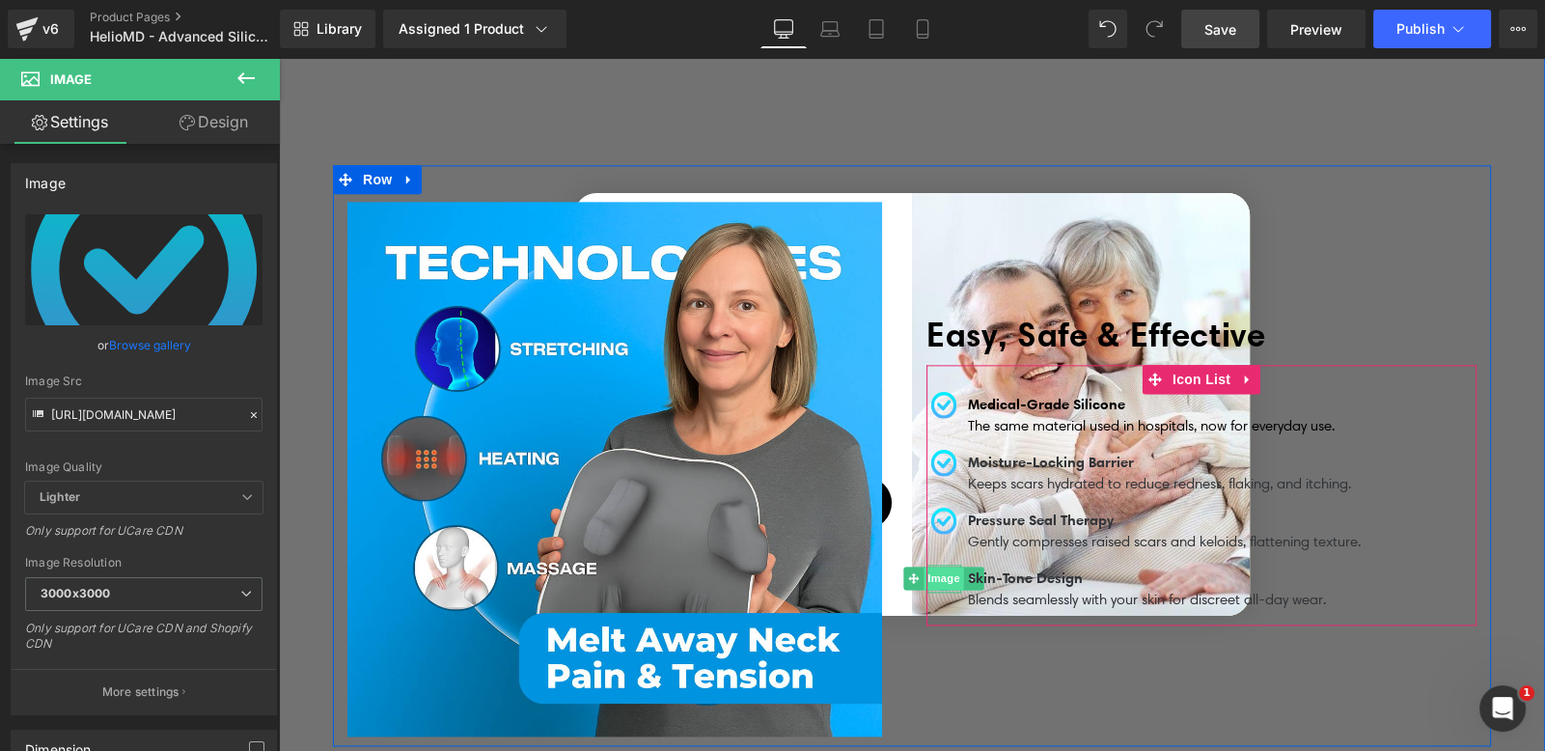
click at [938, 570] on span "Image" at bounding box center [944, 577] width 41 height 23
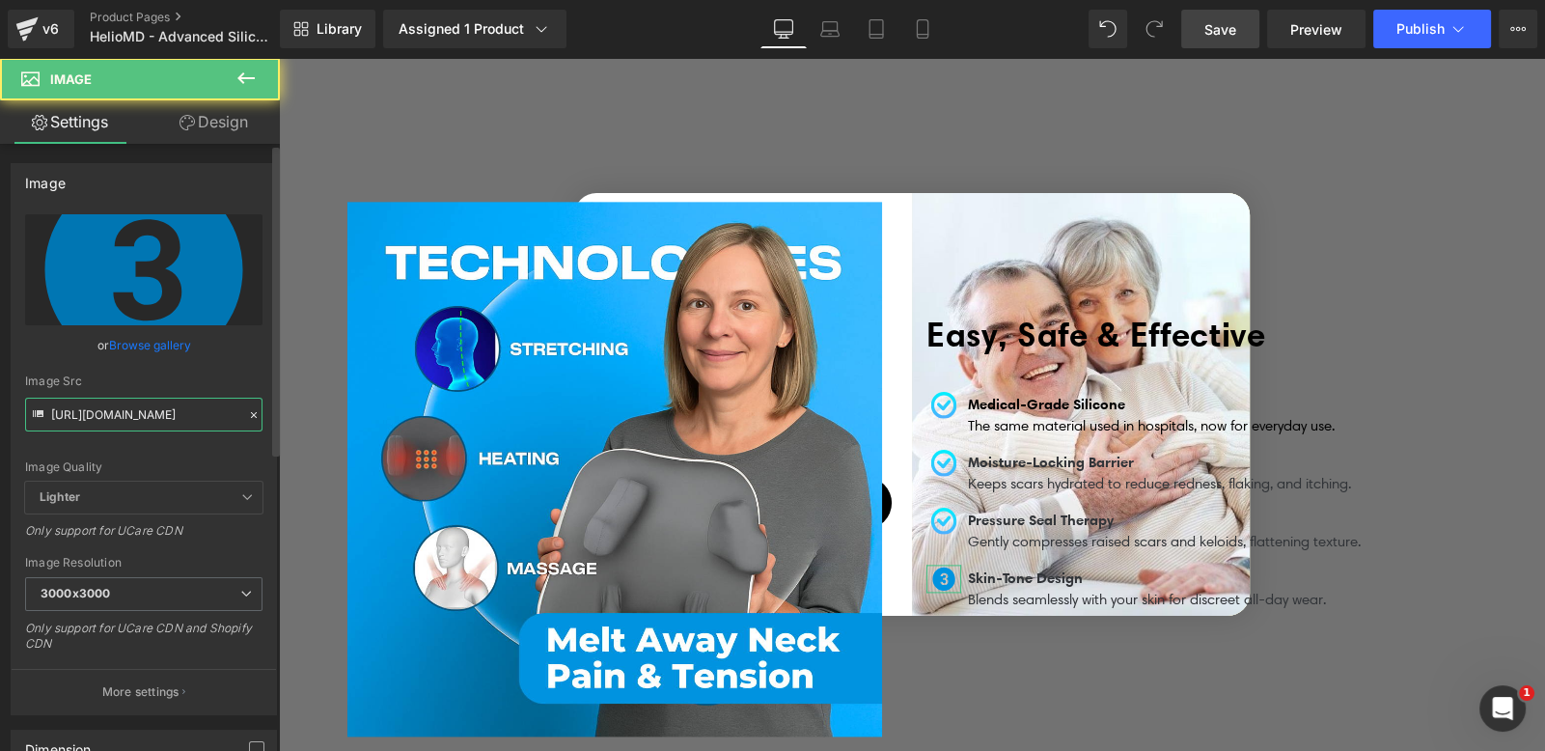
click at [164, 421] on input "https://ucarecdn.com/ccecce23-45d6-42ee-9c40-e252cd6ed56b/three-circle-fill-svg…" at bounding box center [143, 415] width 237 height 34
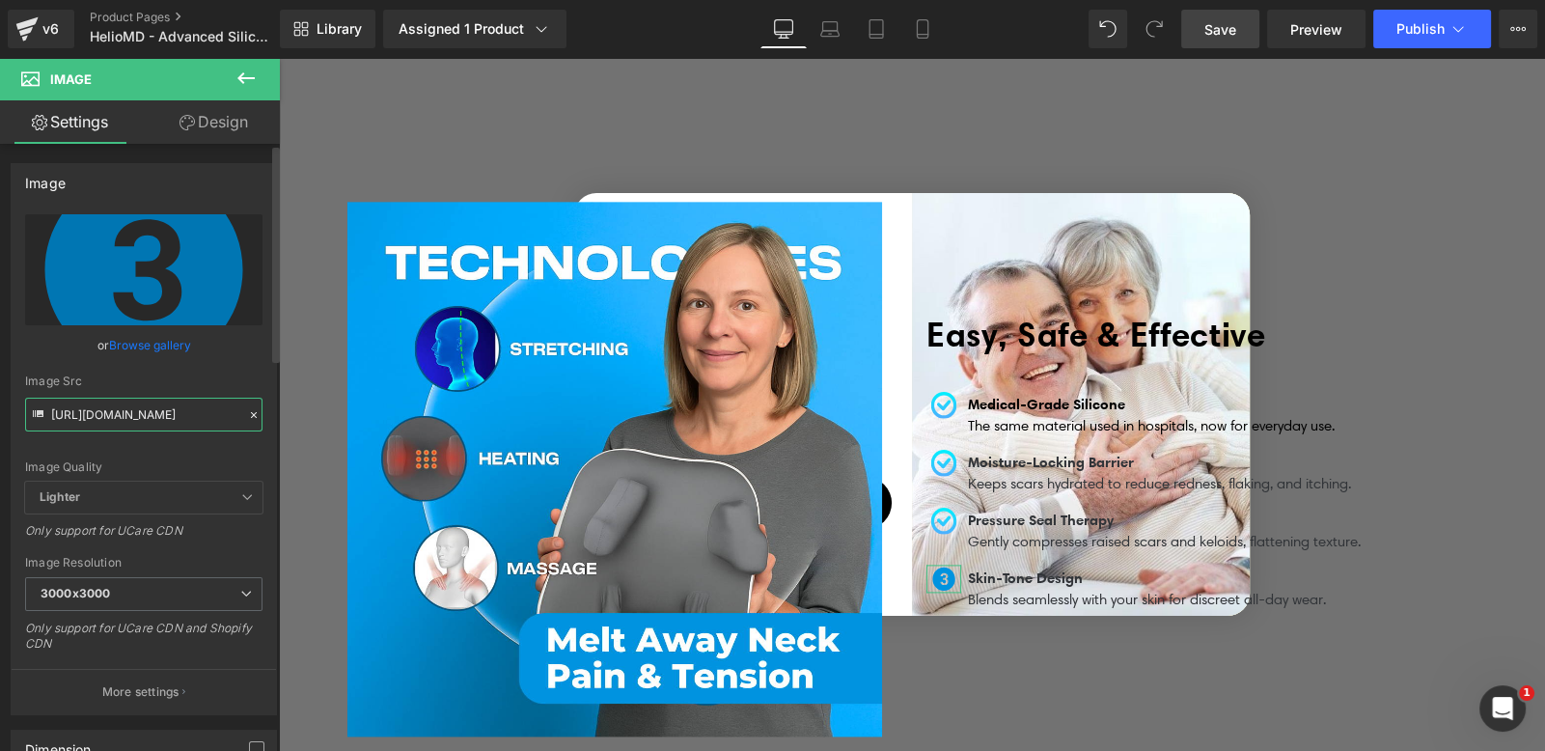
paste input "4301e88b-b9f3-4170-8546-bc9eb8d991a4/Untitled%20design%20_4_"
type input "https://ucarecdn.com/4301e88b-b9f3-4170-8546-bc9eb8d991a4/Untitled%20design%20_…"
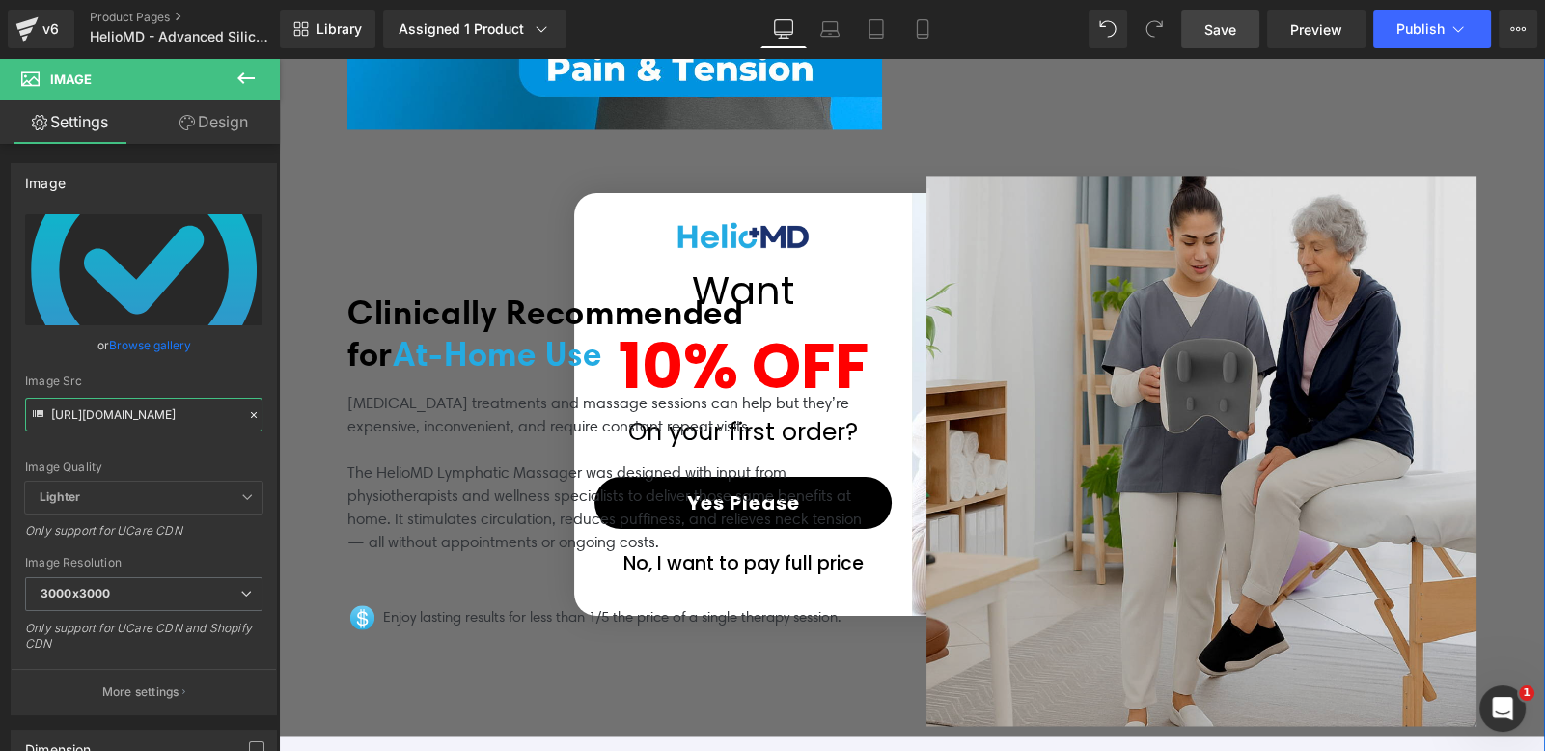
scroll to position [4358, 0]
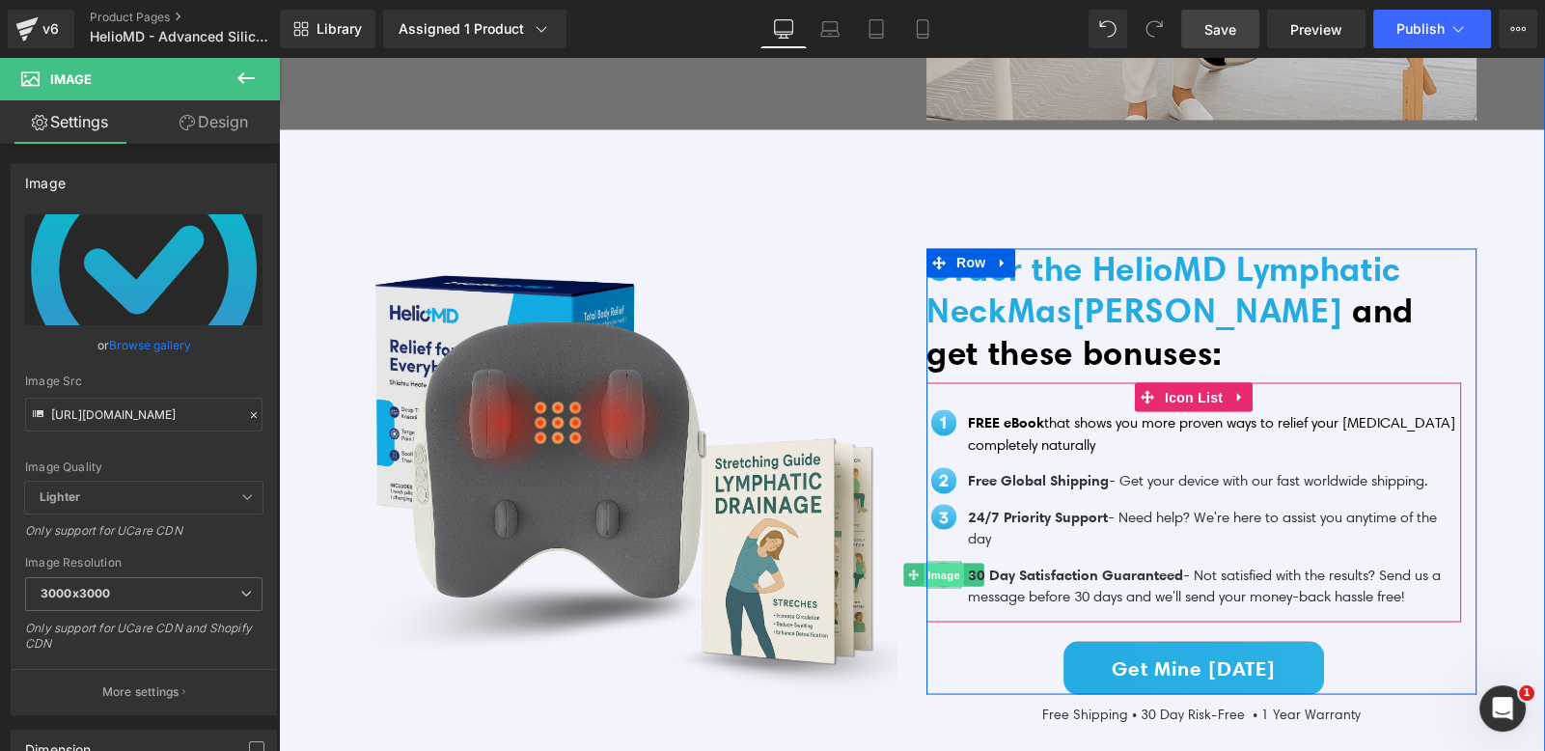
click at [929, 563] on span "Image" at bounding box center [944, 574] width 41 height 23
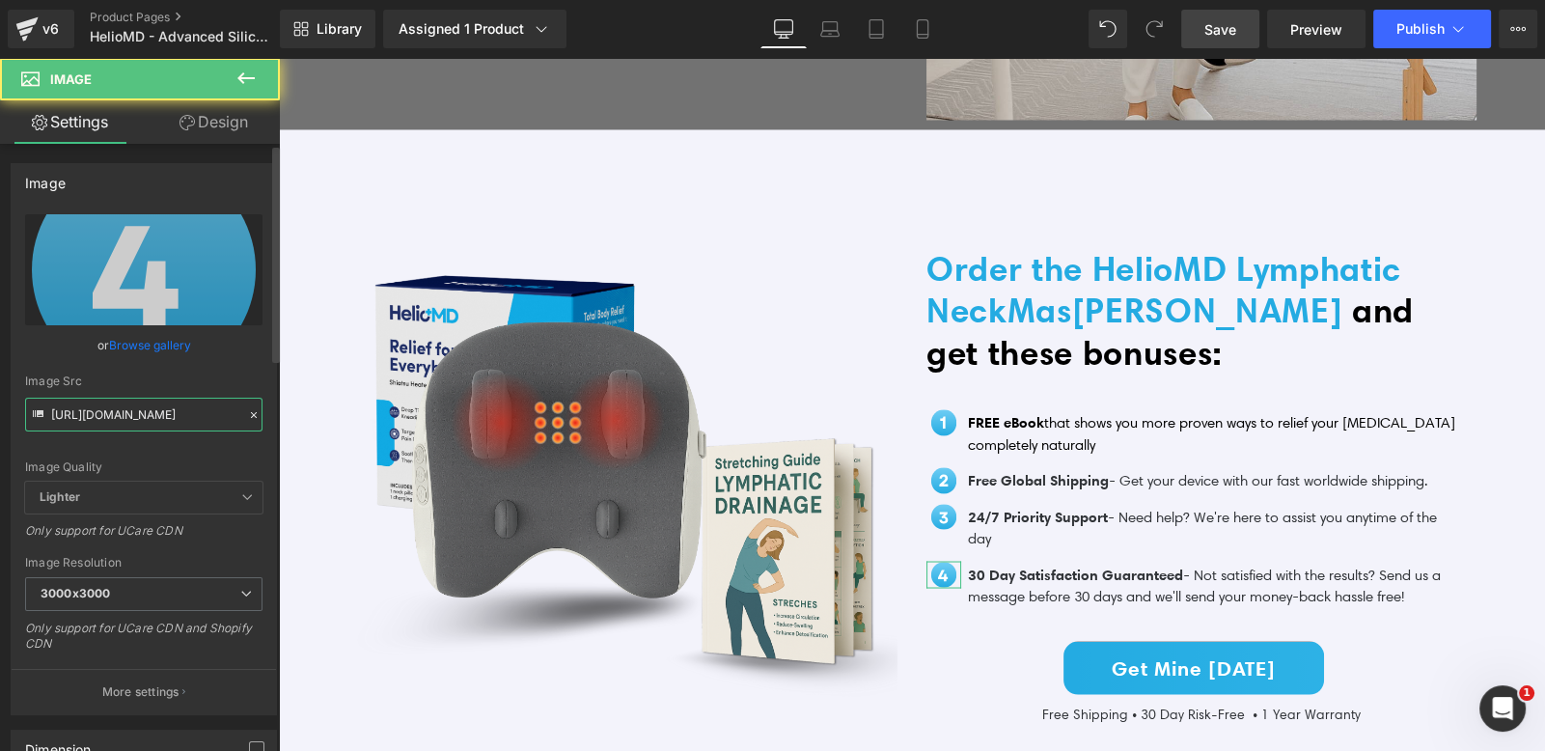
click at [195, 421] on input "https://ucarecdn.com/4a585af0-a46b-4078-9d7c-896e6072c26c/KyroLabs%20UPSELLS%20…" at bounding box center [143, 415] width 237 height 34
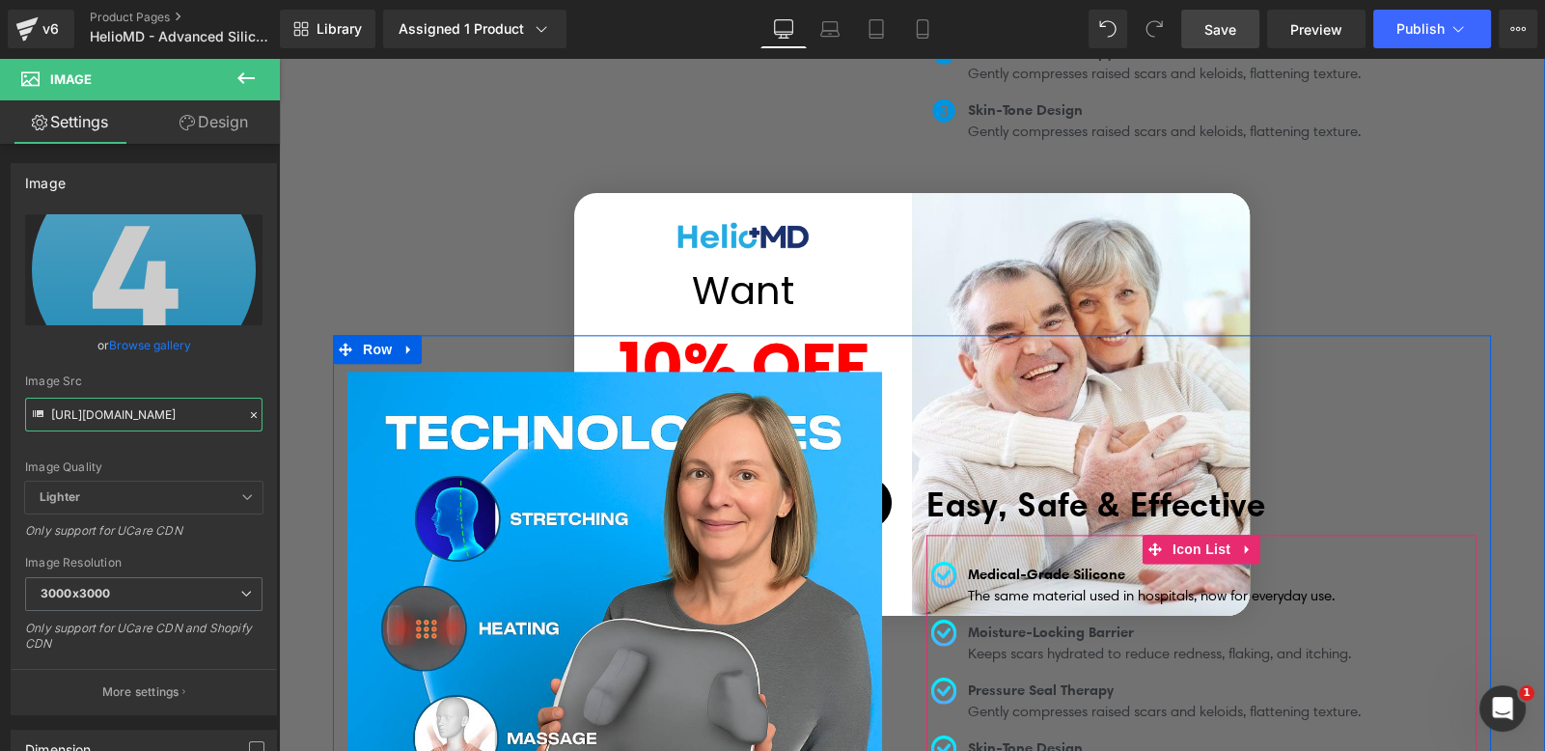
scroll to position [2538, 0]
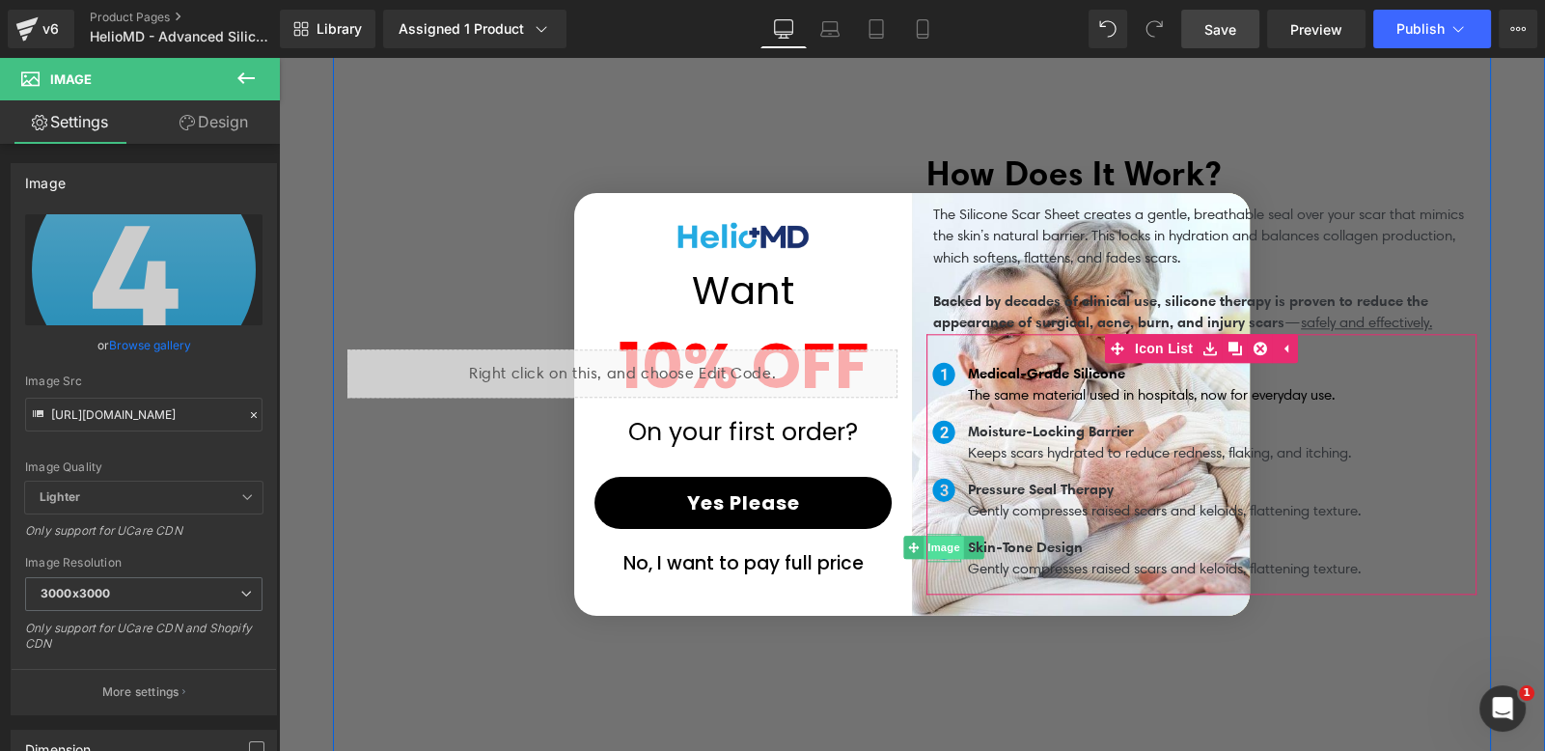
click at [937, 537] on span "Image" at bounding box center [944, 547] width 41 height 23
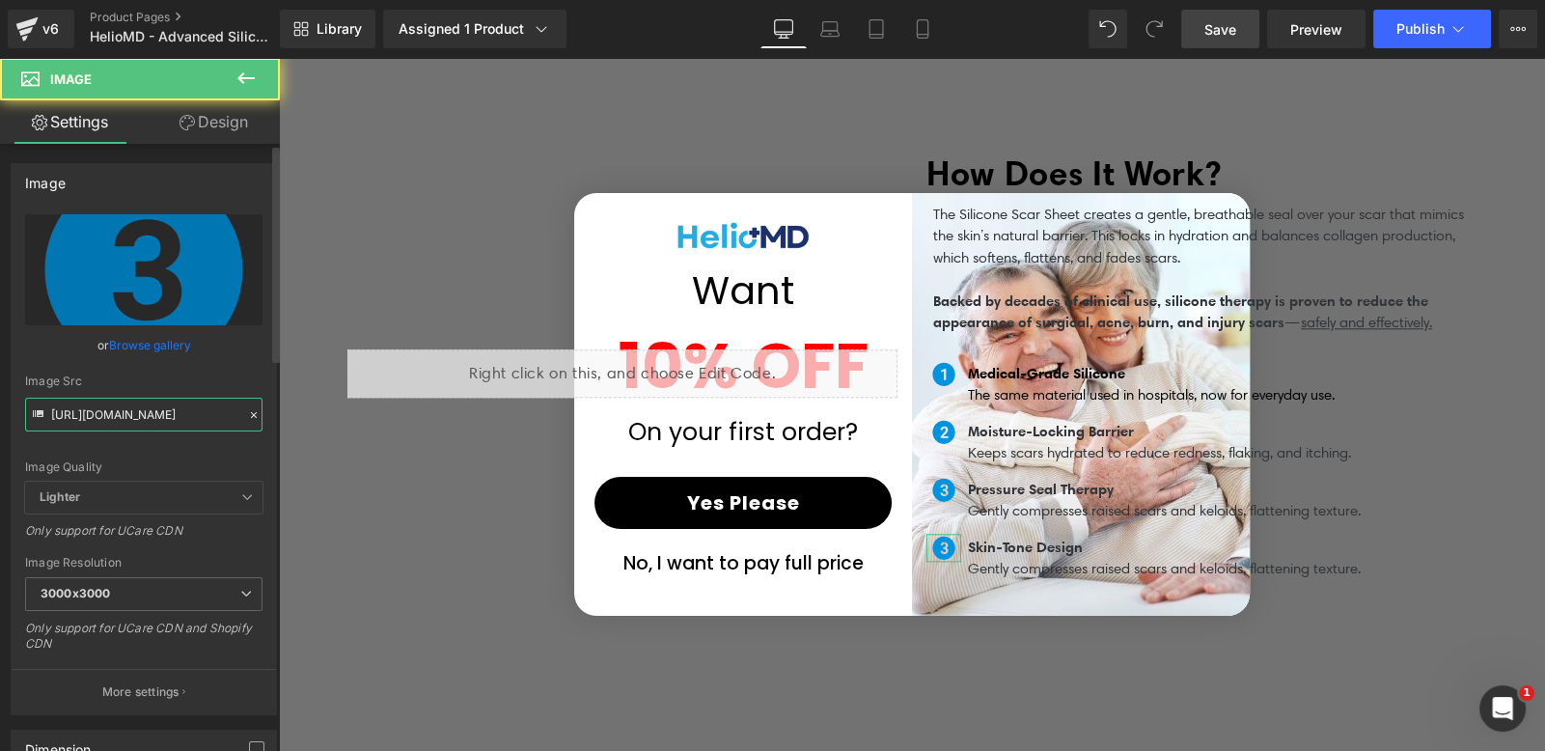
click at [136, 407] on input "https://ucarecdn.com/ccecce23-45d6-42ee-9c40-e252cd6ed56b/three-circle-fill-svg…" at bounding box center [143, 415] width 237 height 34
paste input "4a585af0-a46b-4078-9d7c-896e6072c26c/KyroLabs%20UPSELLS%20_6_"
type input "https://ucarecdn.com/4a585af0-a46b-4078-9d7c-896e6072c26c/KyroLabs%20UPSELLS%20…"
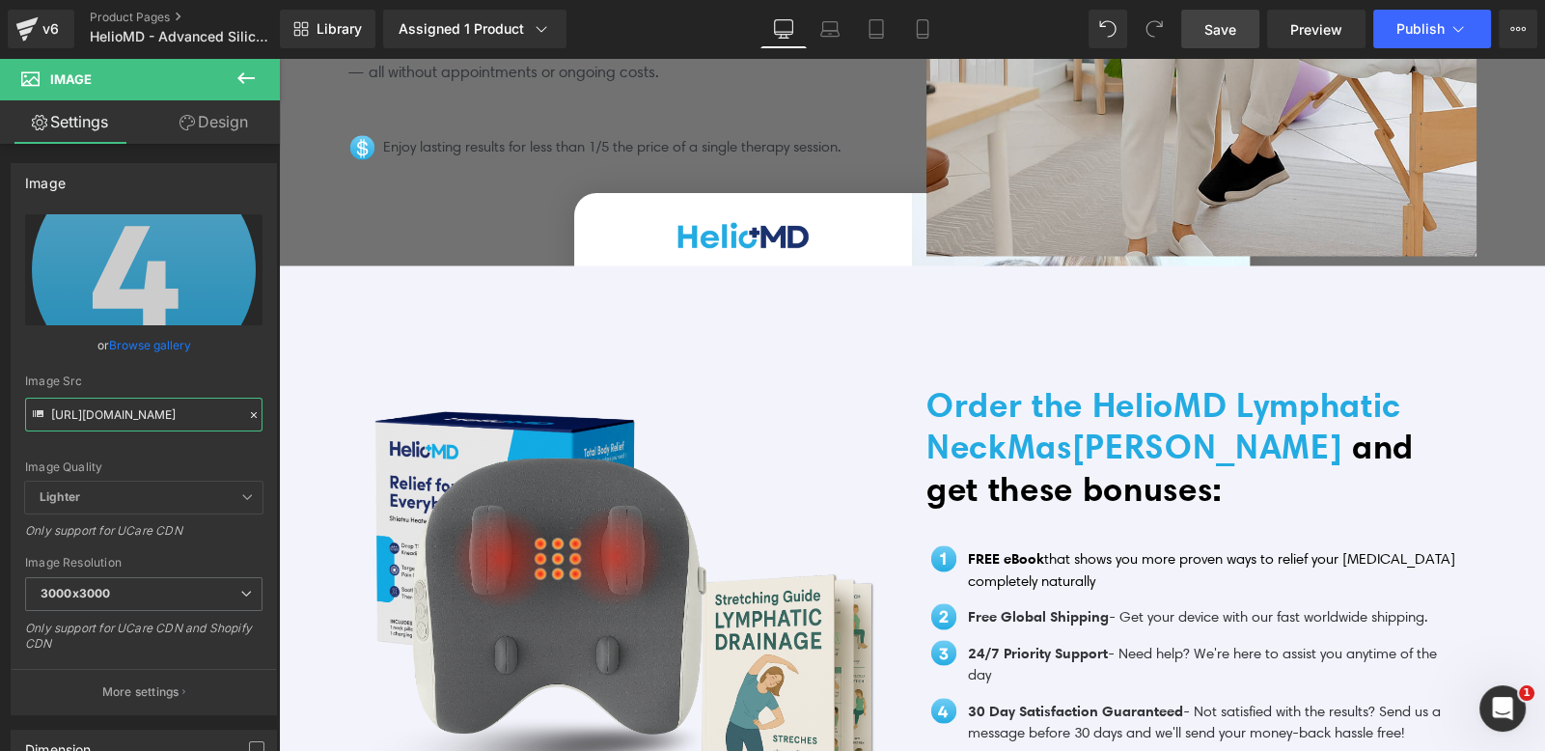
scroll to position [4259, 0]
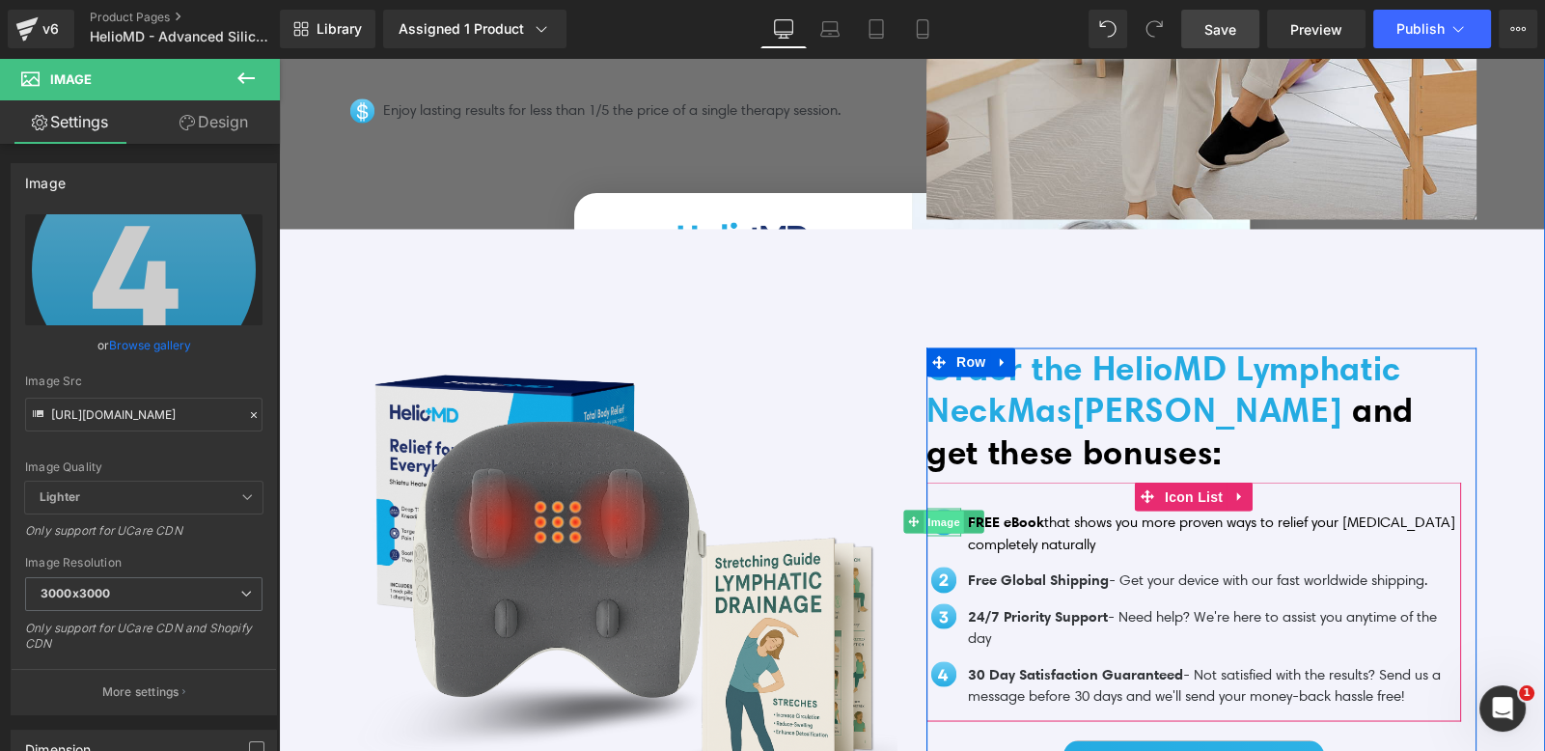
click at [939, 511] on span "Image" at bounding box center [944, 522] width 41 height 23
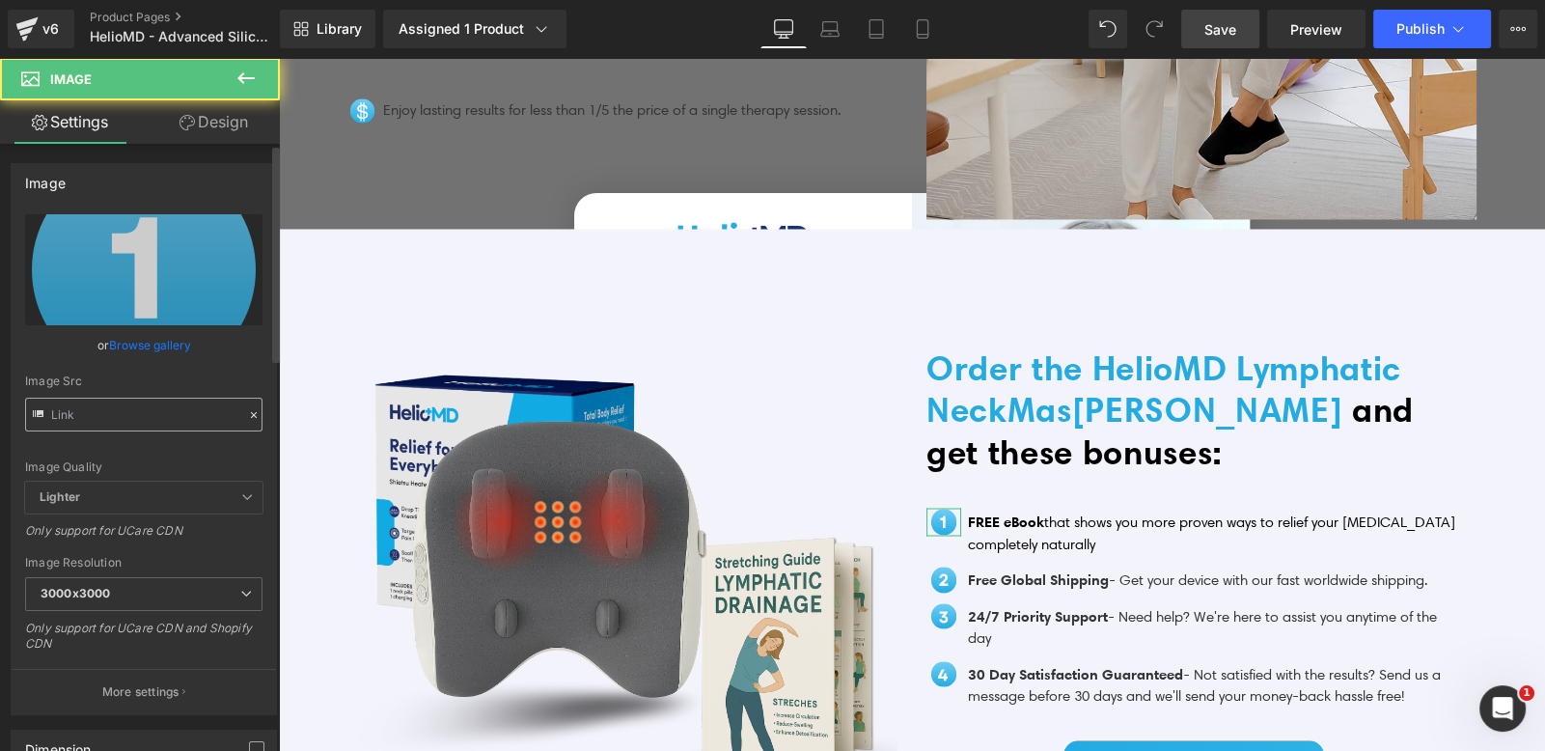
drag, startPoint x: 174, startPoint y: 396, endPoint x: 174, endPoint y: 409, distance: 13.5
click at [174, 396] on div "Image Src" at bounding box center [143, 402] width 237 height 57
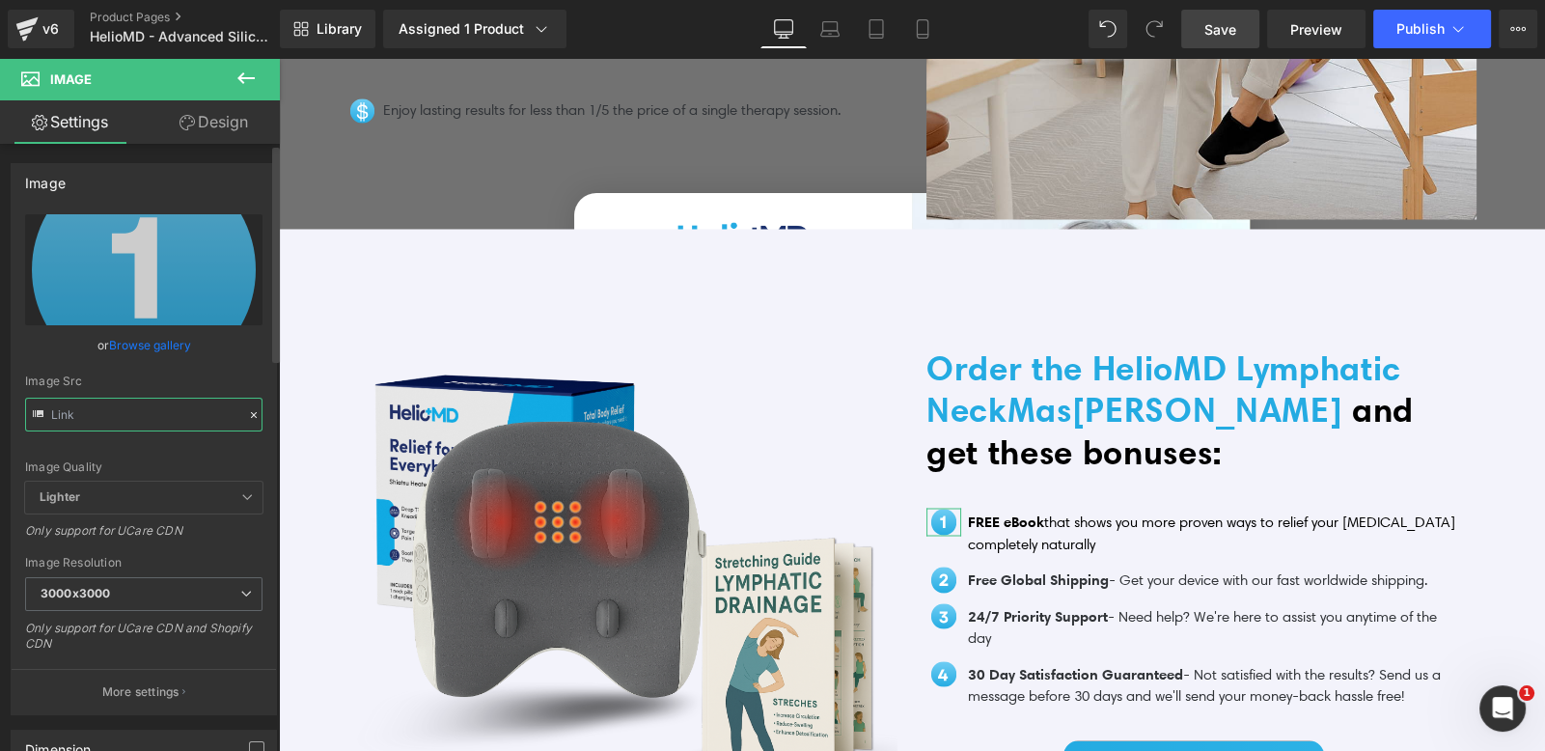
click at [172, 410] on input "text" at bounding box center [143, 415] width 237 height 34
type input "https://ucarecdn.com/73777c18-ae5c-444a-aa7f-d8c036e2bac8/3.svg"
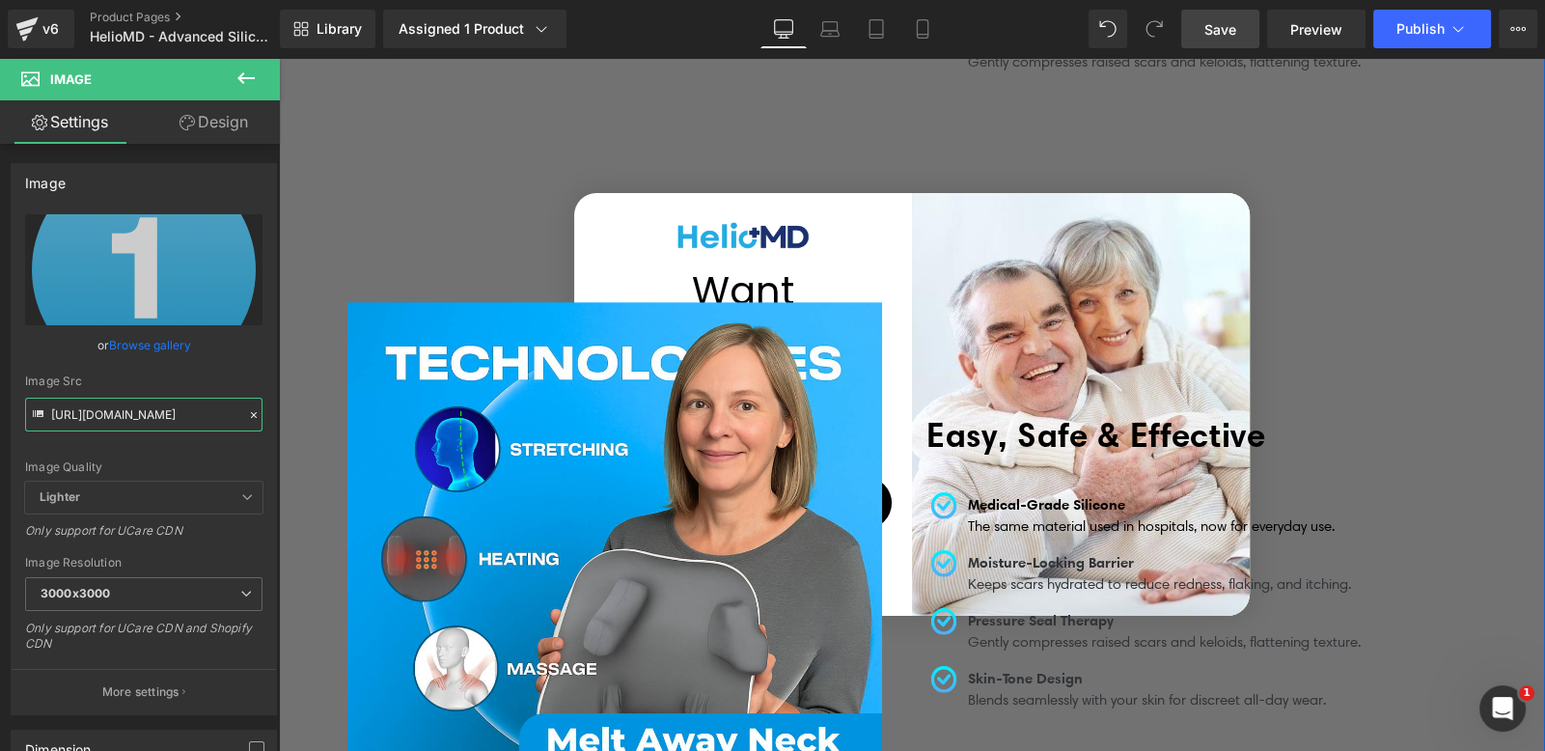
scroll to position [2439, 0]
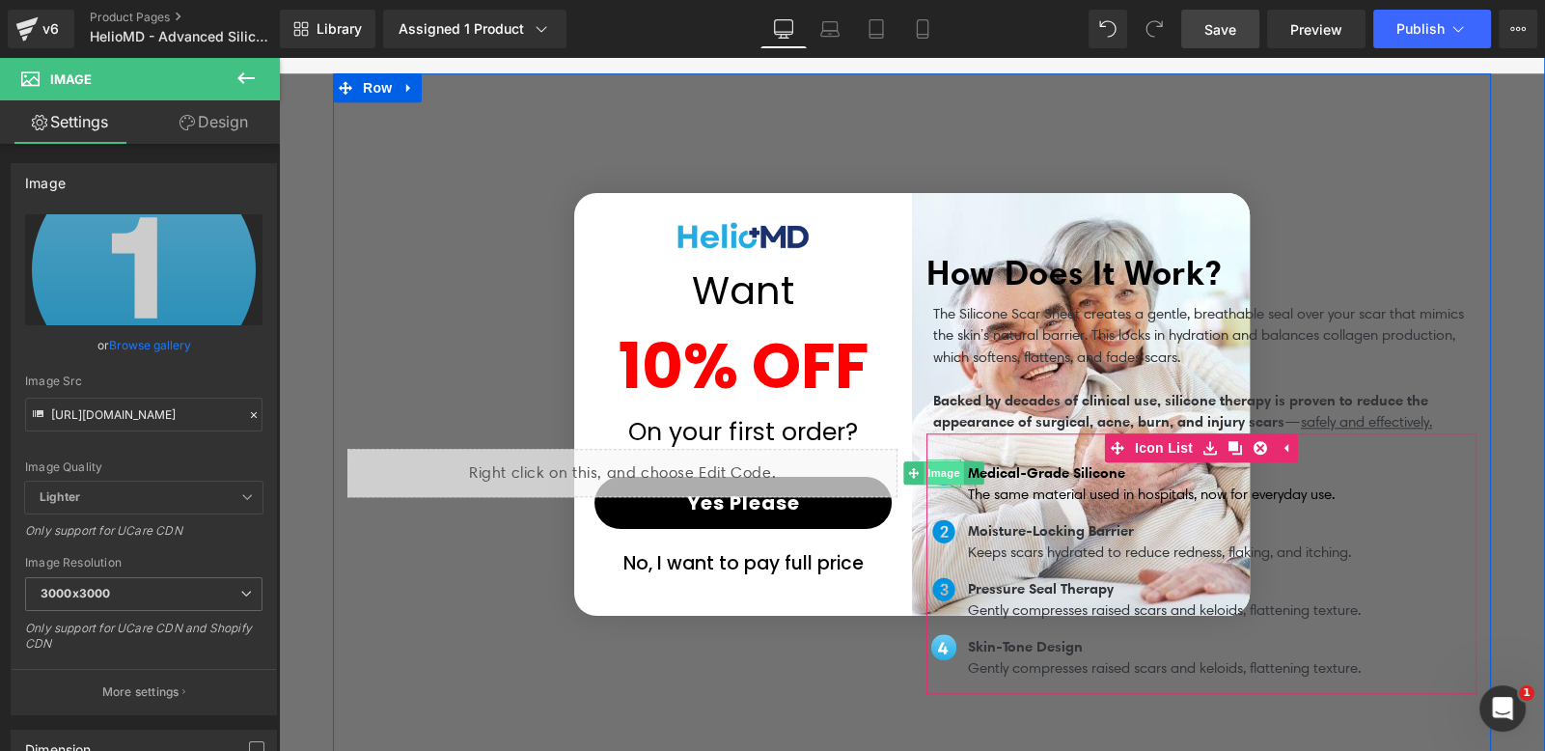
click at [931, 461] on span "Image" at bounding box center [944, 472] width 41 height 23
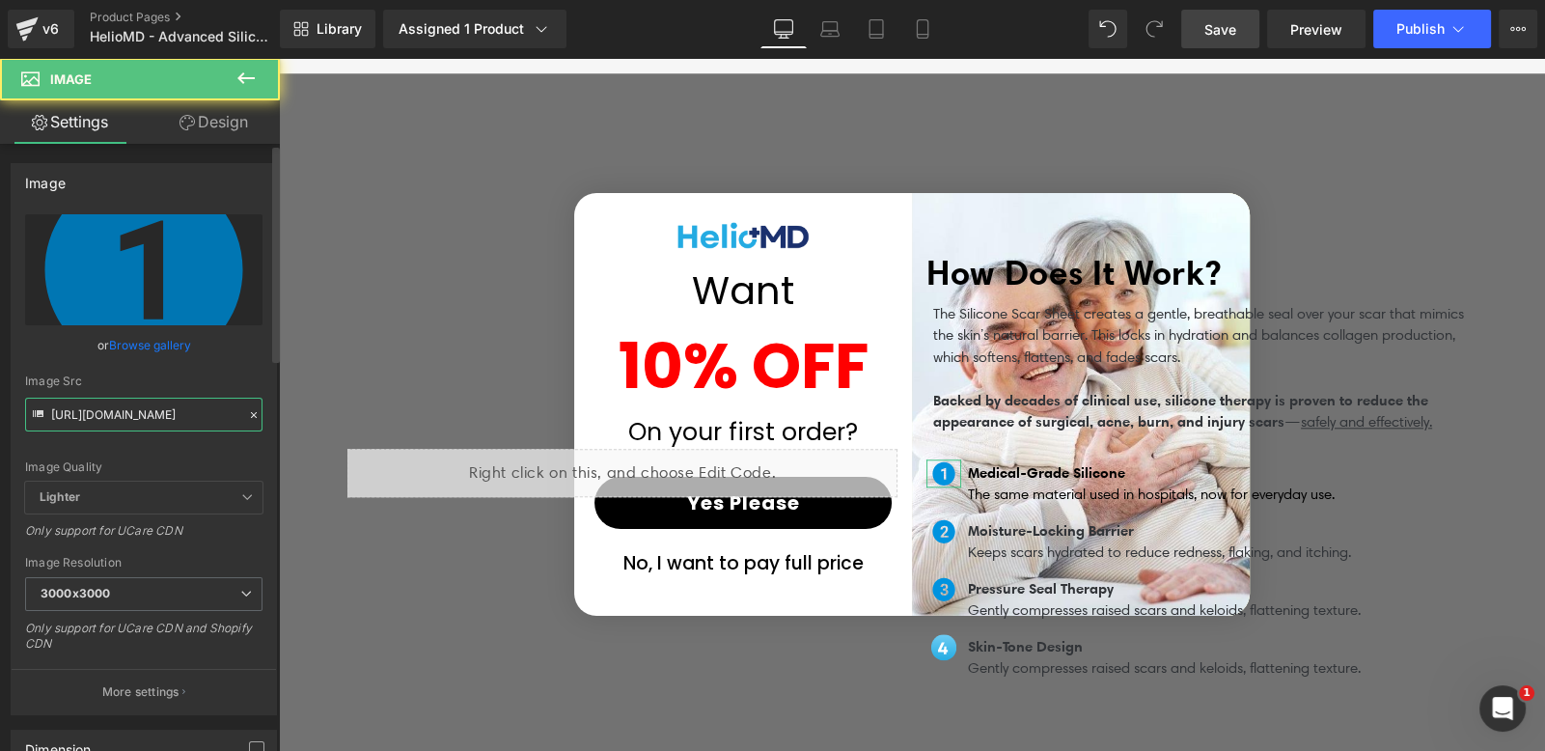
click at [158, 417] on input "https://ucarecdn.com/235912fa-42b0-4983-afbf-29b3f8c04c6f/one-circle-fill-svgre…" at bounding box center [143, 415] width 237 height 34
paste input "73777c18-ae5c-444a-aa7f-d8c036e2bac8/3"
type input "https://ucarecdn.com/73777c18-ae5c-444a-aa7f-d8c036e2bac8/3.svg"
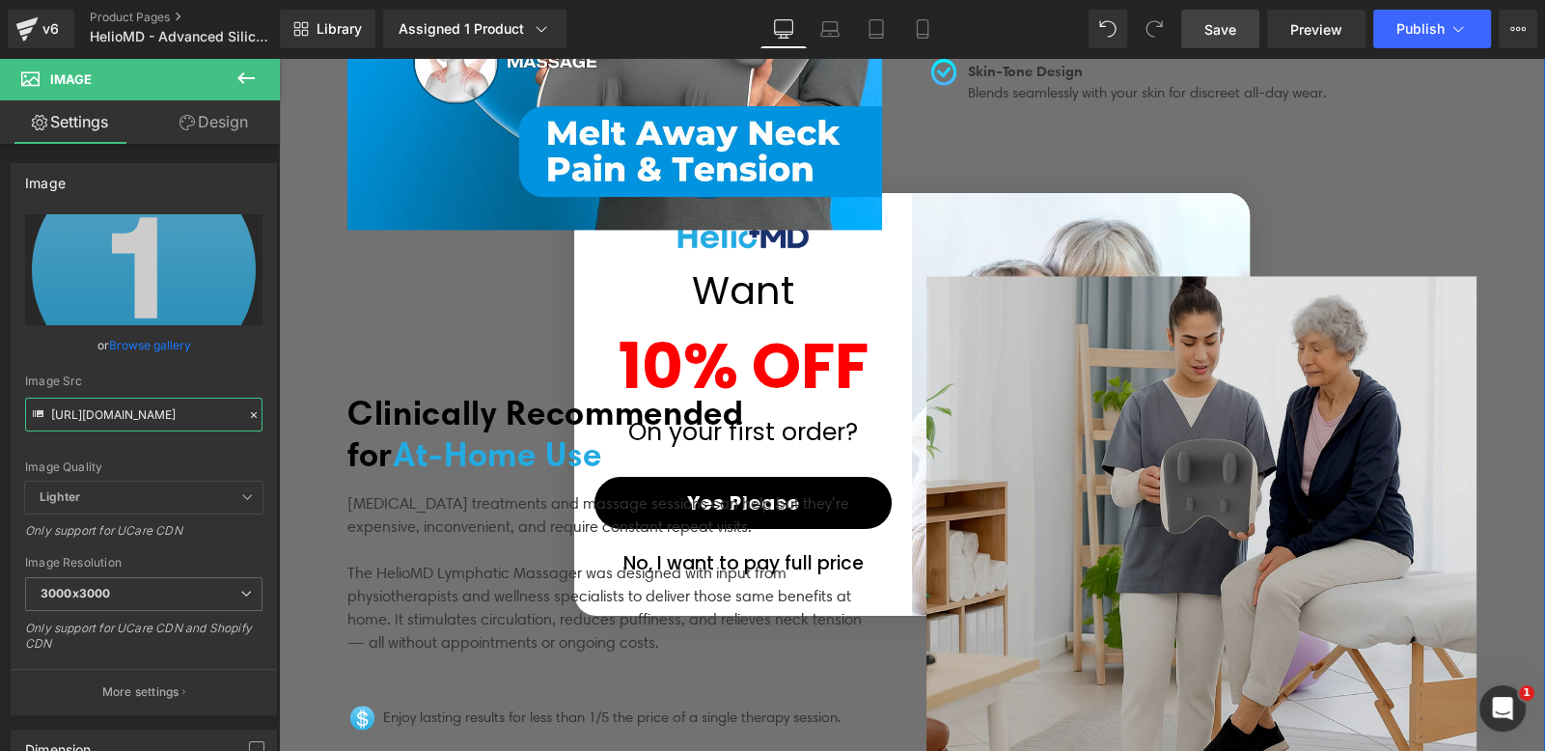
scroll to position [4259, 0]
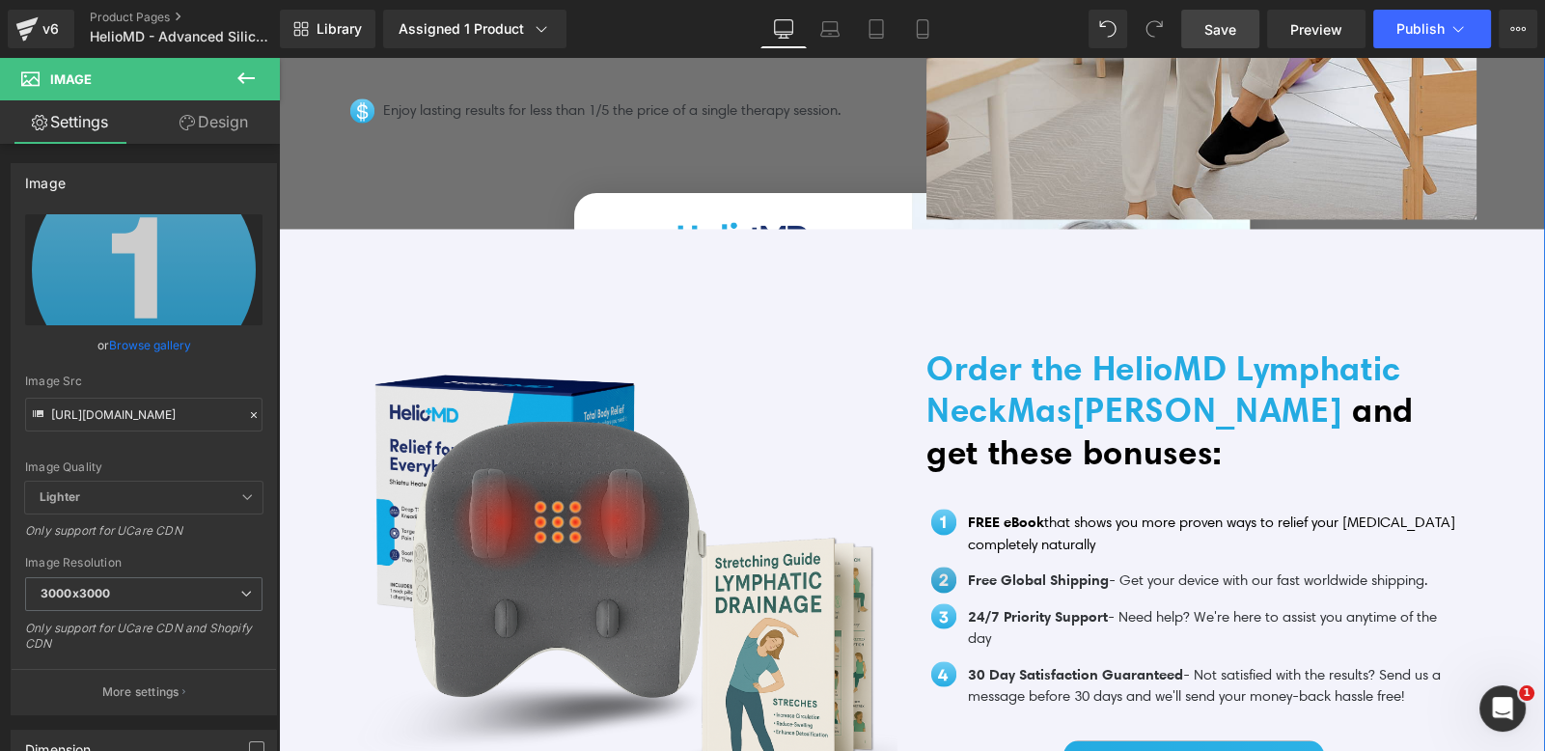
click at [934, 567] on span "Image" at bounding box center [944, 578] width 41 height 23
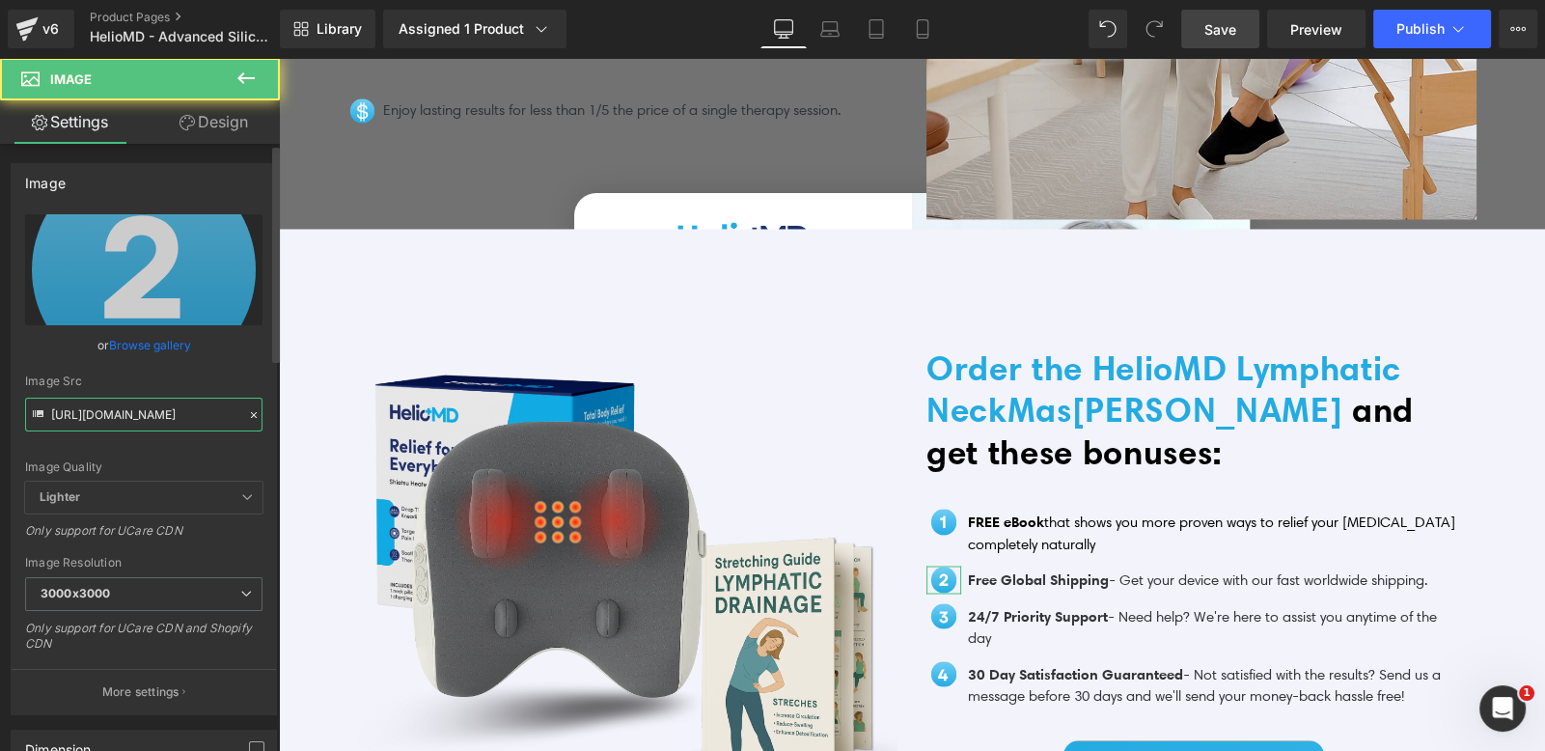
click at [214, 401] on input "https://ucarecdn.com/bf49c76c-c73d-46b9-b047-a3ac482c2753/4.svg" at bounding box center [143, 415] width 237 height 34
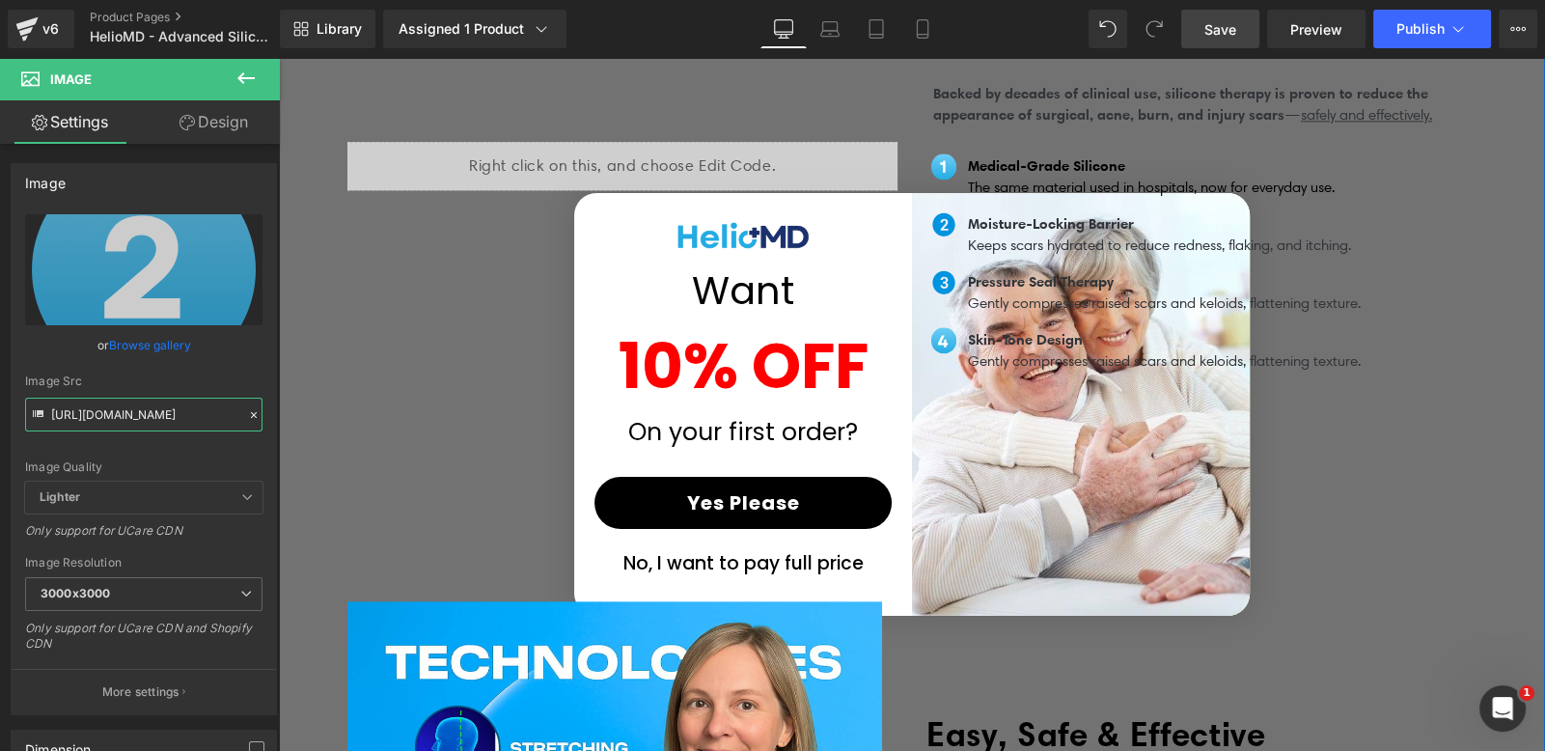
scroll to position [2439, 0]
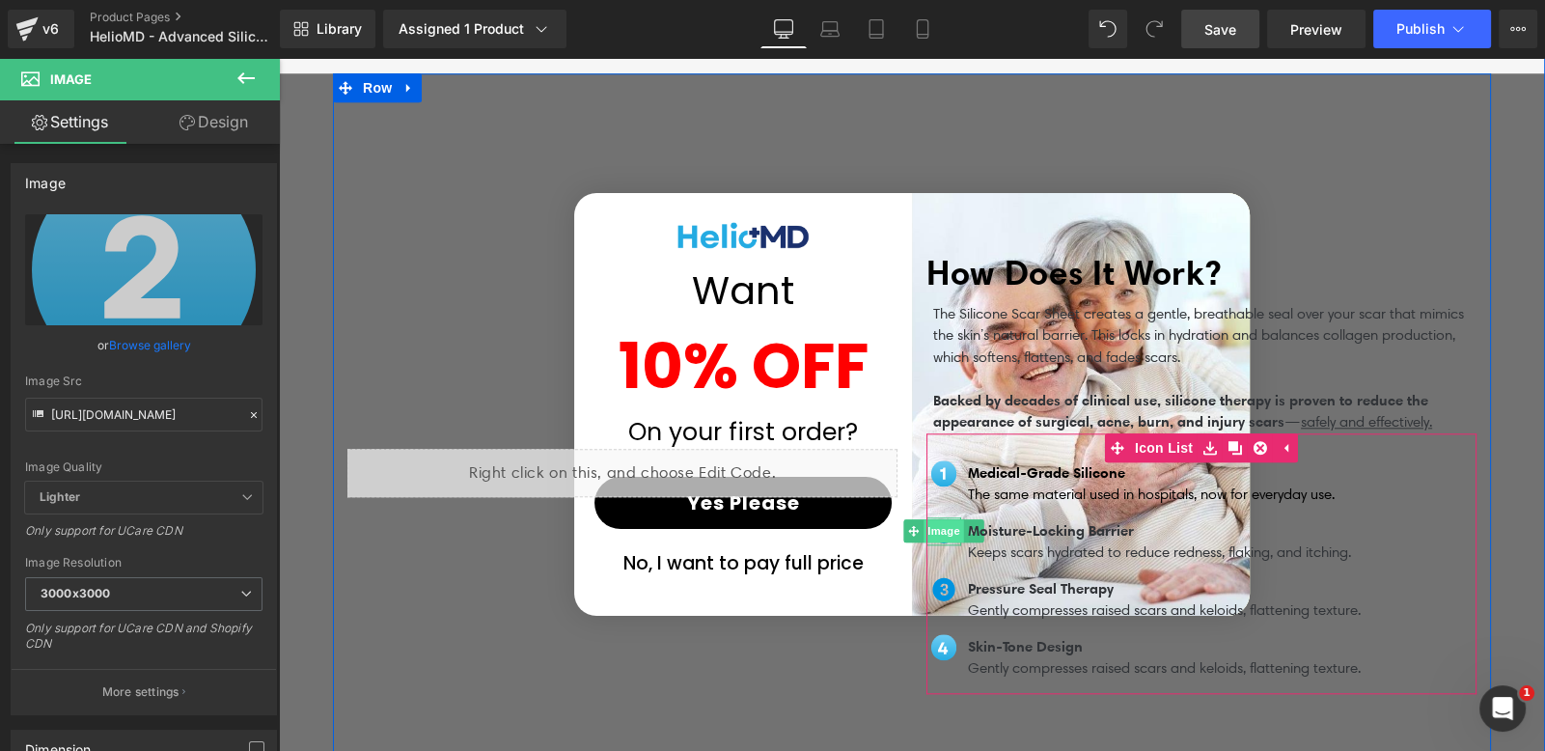
click at [936, 519] on span "Image" at bounding box center [944, 530] width 41 height 23
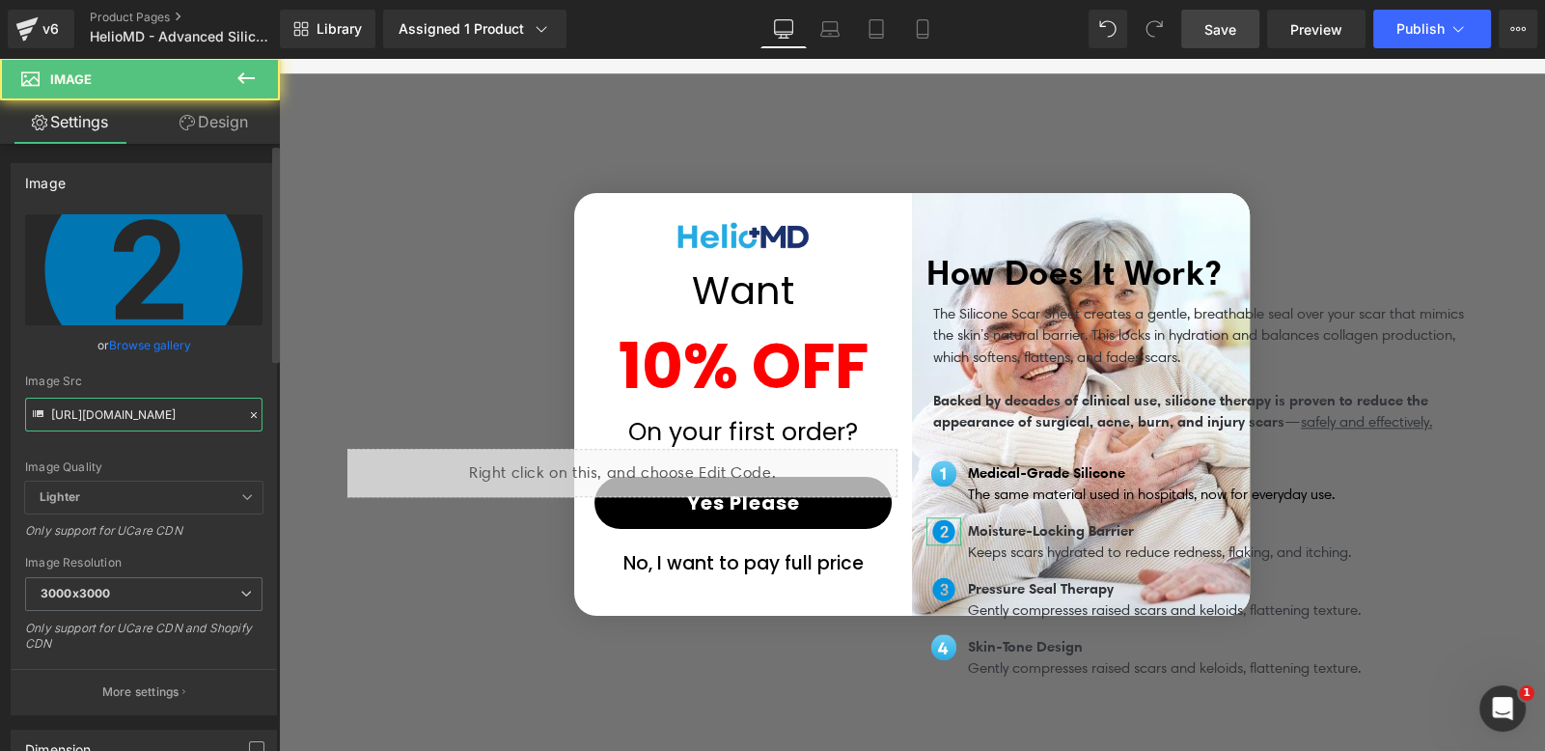
click at [207, 424] on input "https://ucarecdn.com/e177fc29-6815-4b6b-a29c-6e976e62f6f7/two-circle-fill-svgre…" at bounding box center [143, 415] width 237 height 34
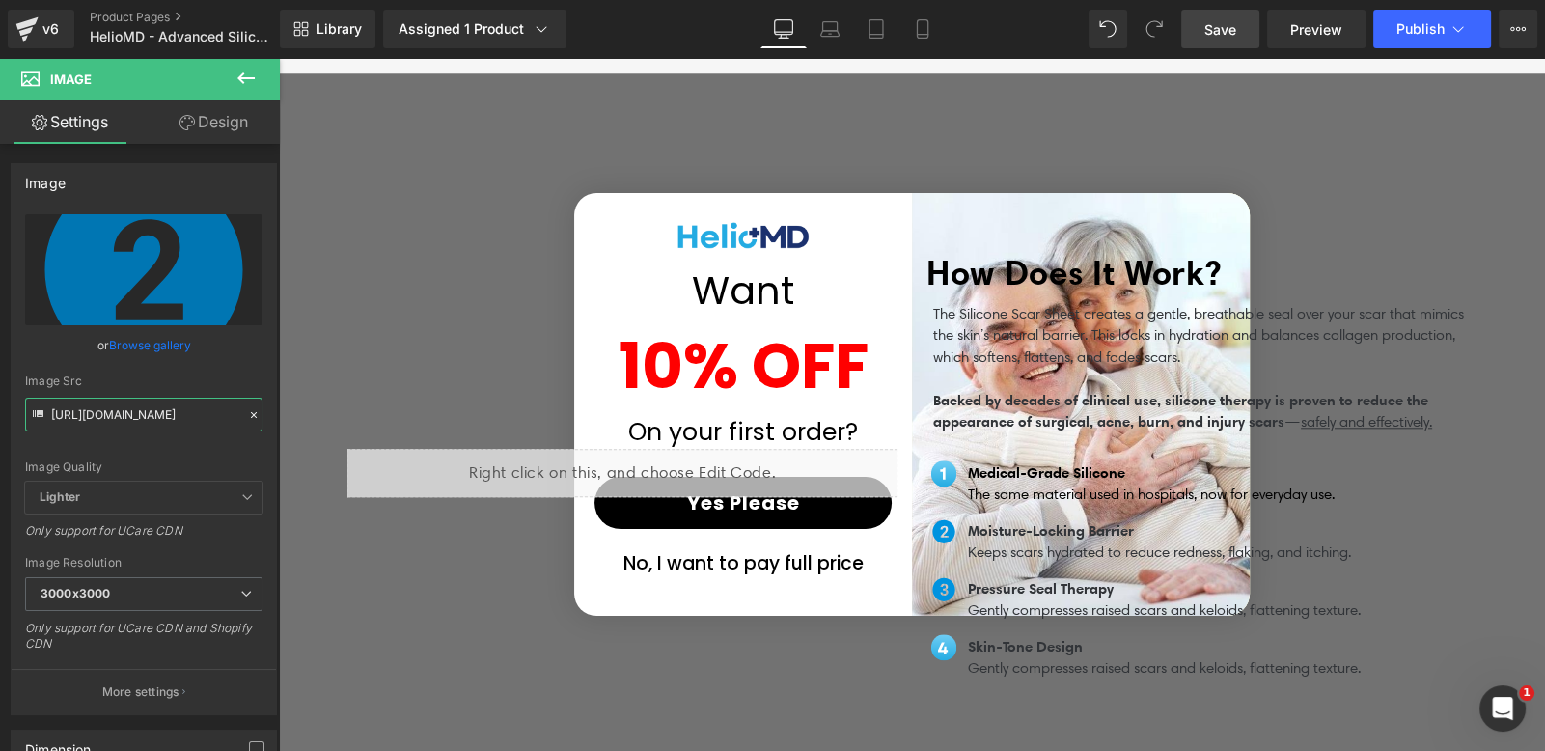
paste input "bf49c76c-c73d-46b9-b047-a3ac482c2753/4"
type input "https://ucarecdn.com/bf49c76c-c73d-46b9-b047-a3ac482c2753/4.svg"
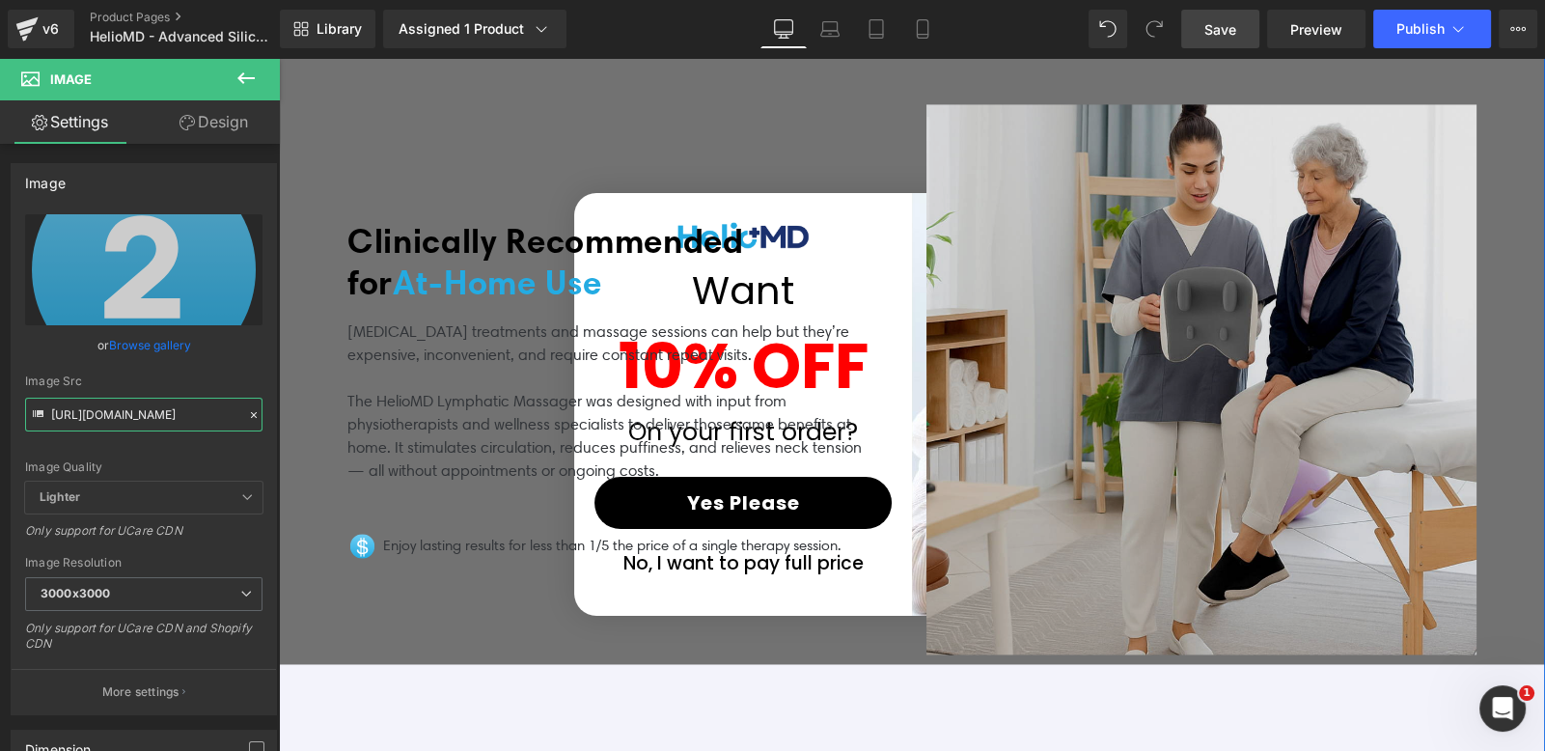
scroll to position [4259, 0]
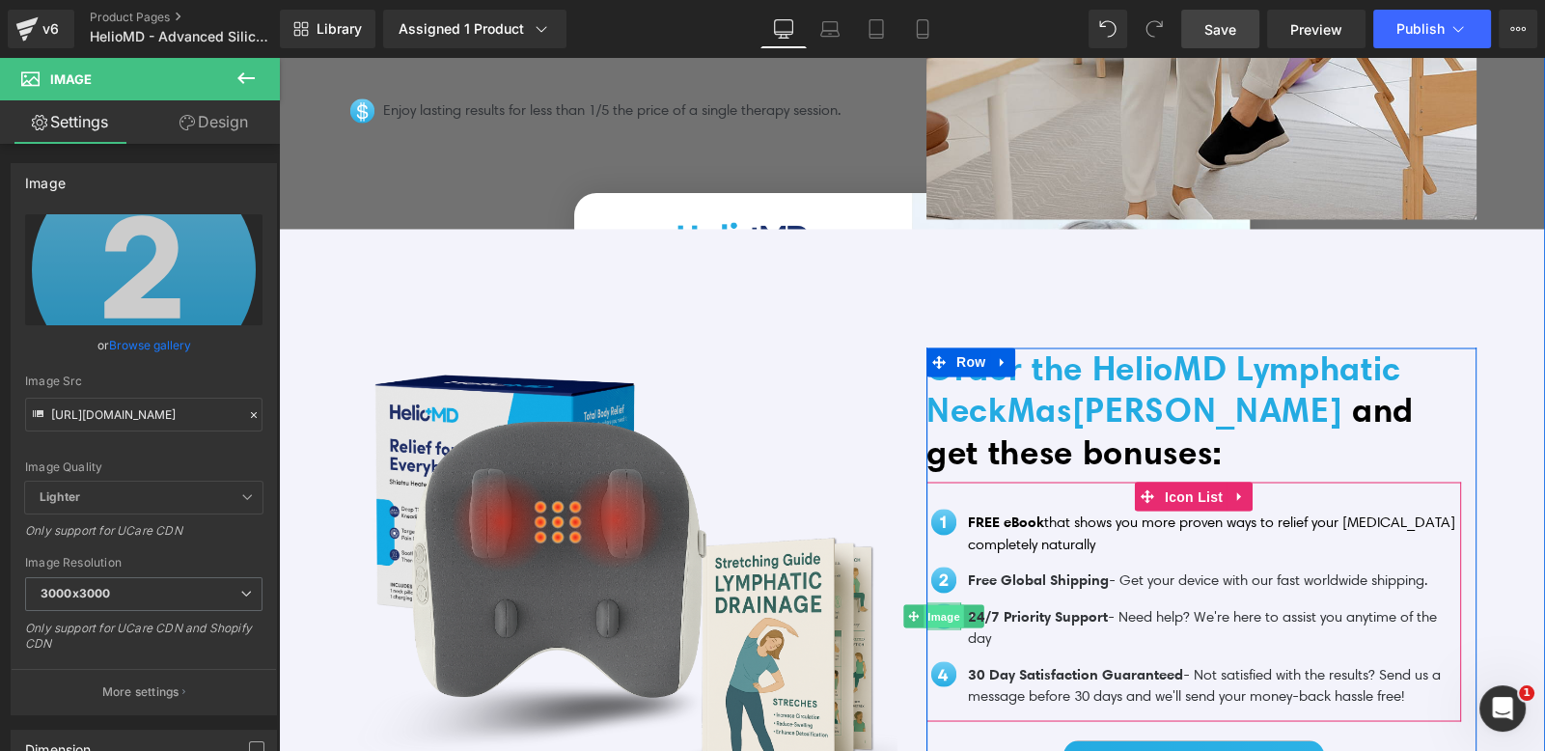
click at [931, 604] on span "Image" at bounding box center [944, 615] width 41 height 23
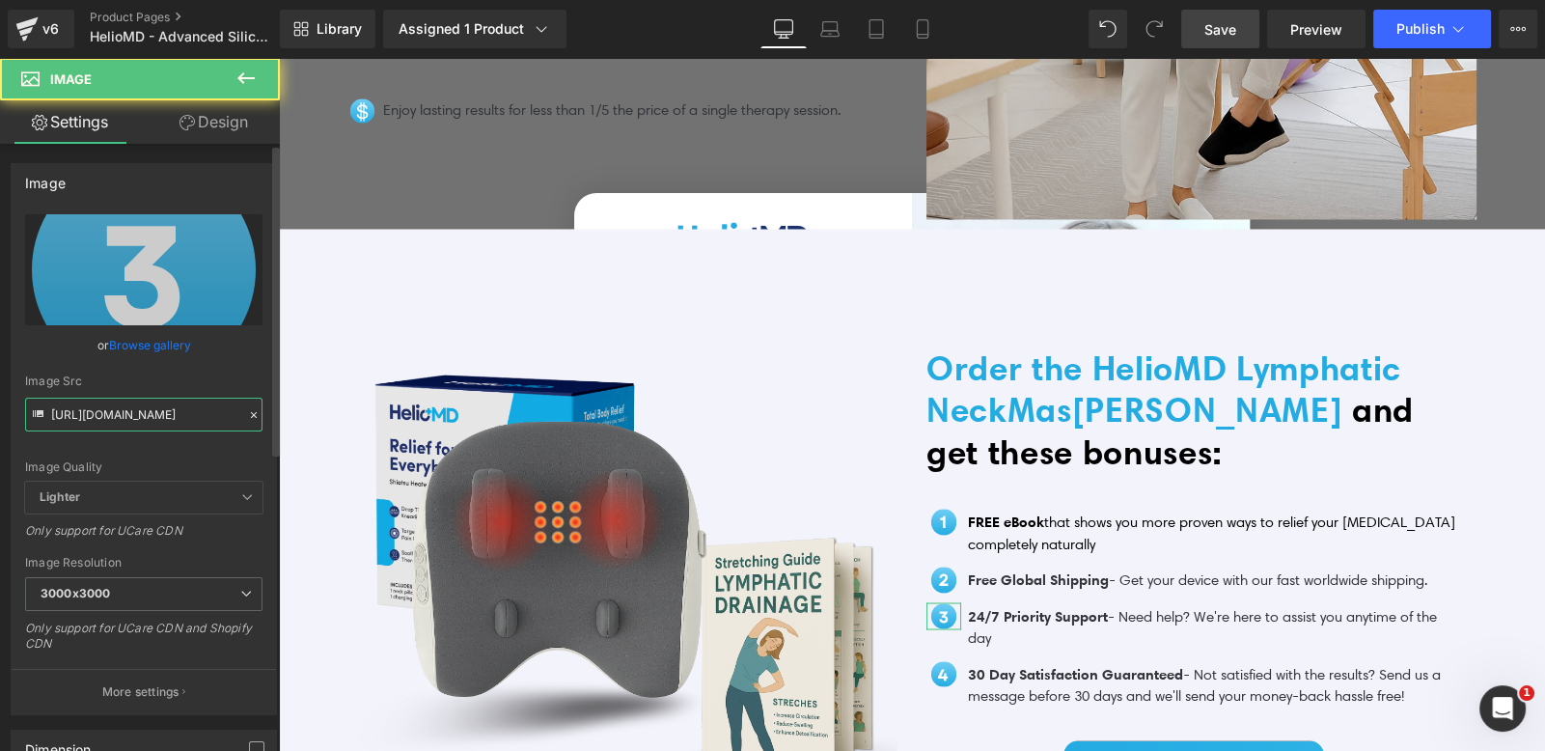
click at [193, 410] on input "https://ucarecdn.com/b2dd1a8b-6ae4-4d71-871d-fbac1d7b2b95/5.svg" at bounding box center [143, 415] width 237 height 34
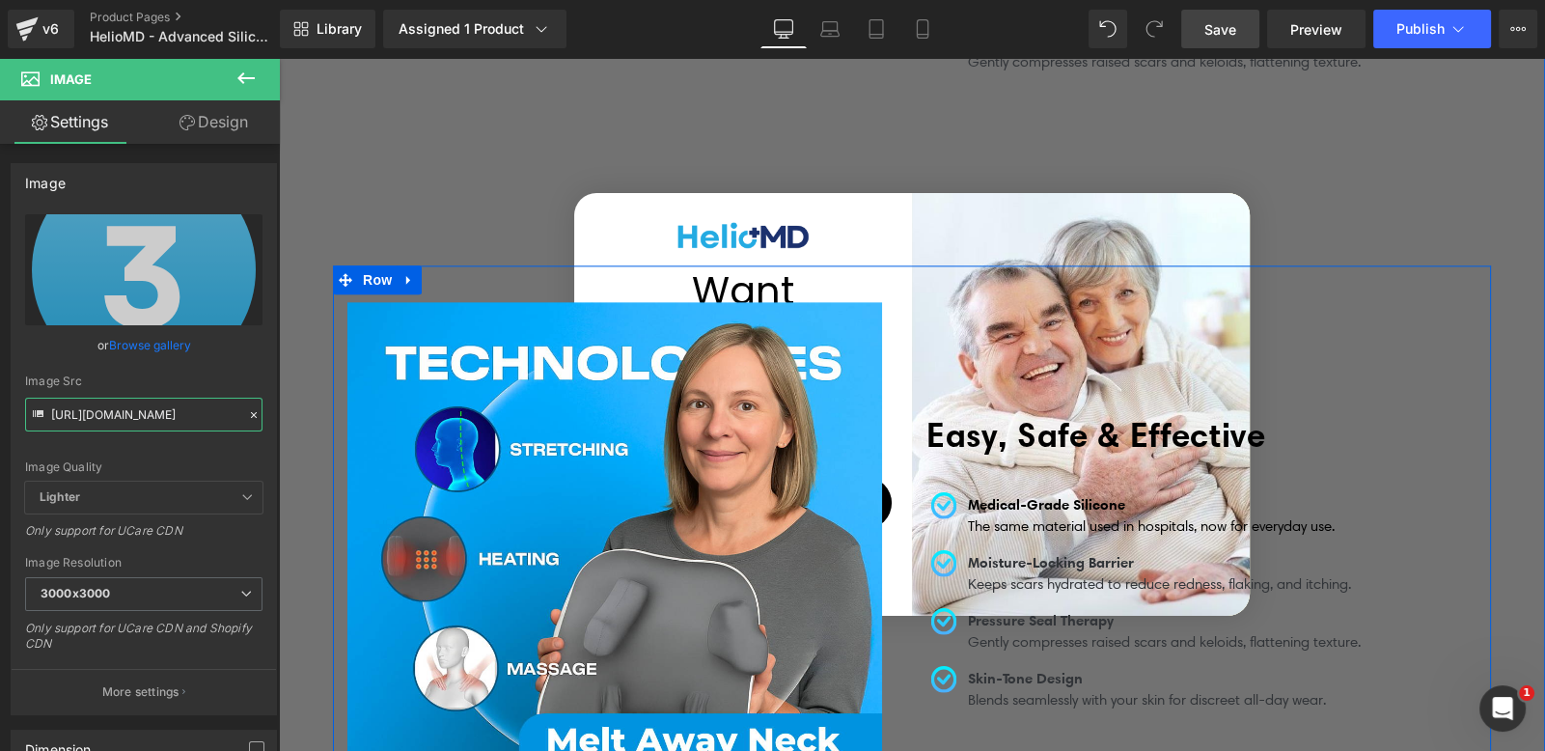
scroll to position [2439, 0]
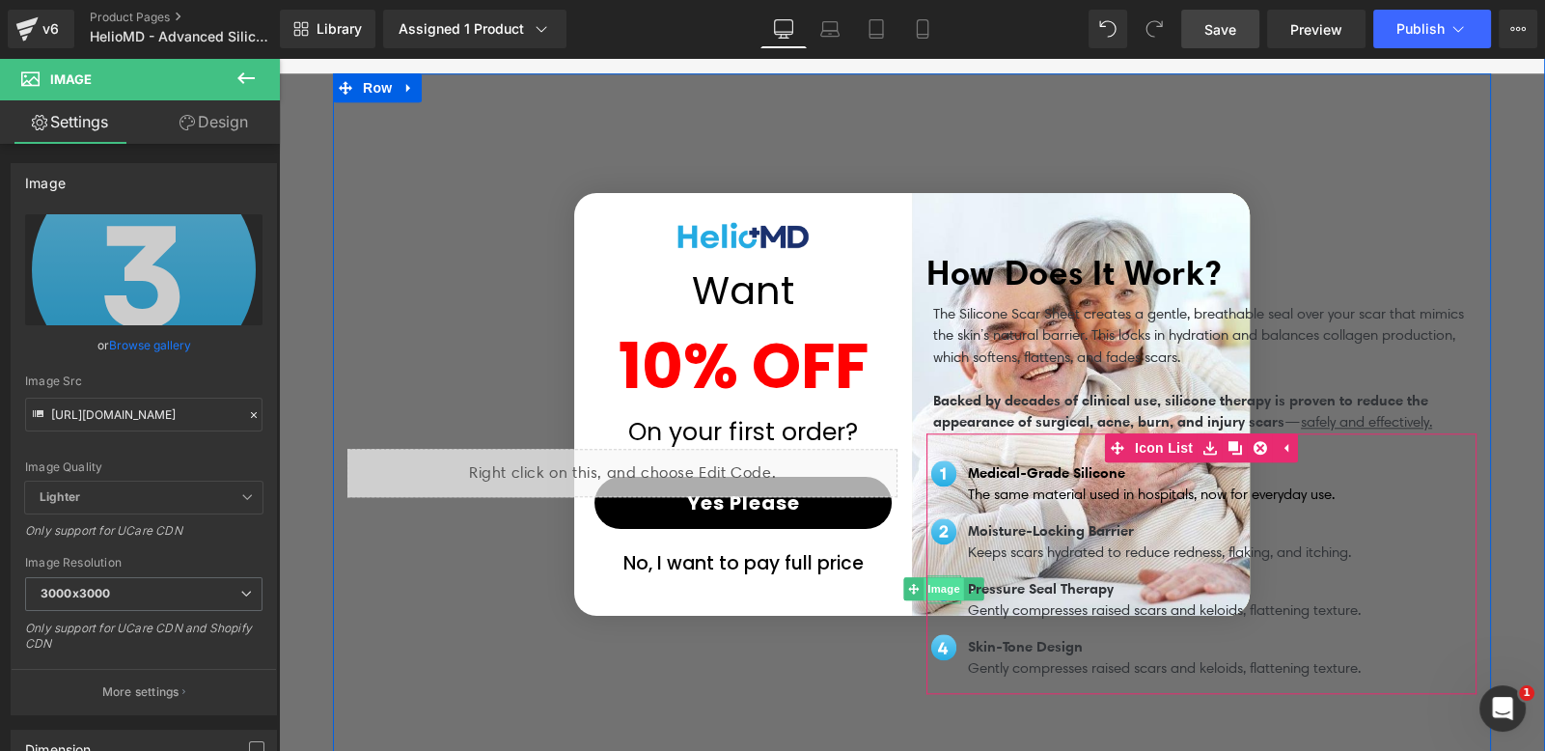
click at [927, 577] on span "Image" at bounding box center [944, 588] width 41 height 23
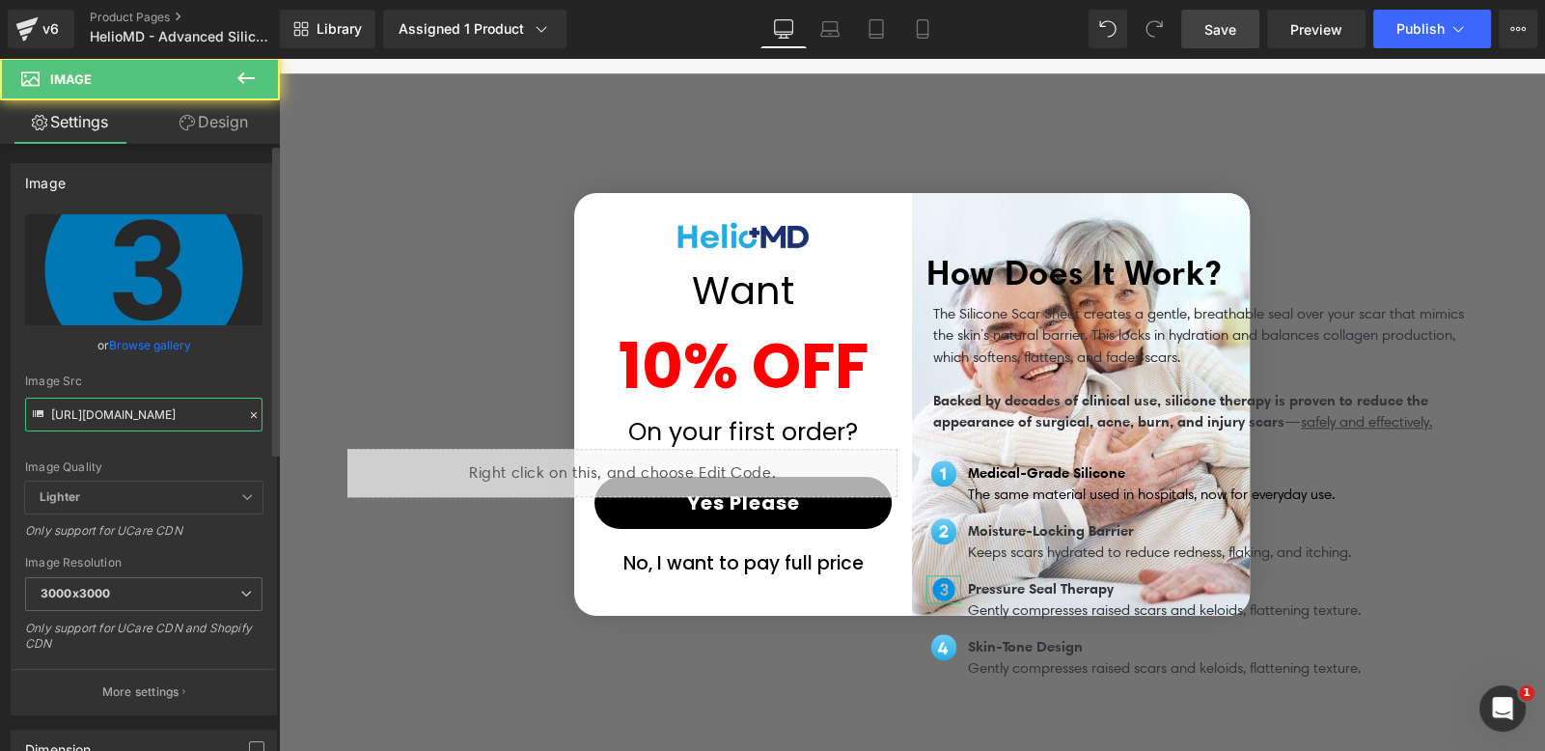
click at [204, 418] on input "https://ucarecdn.com/ccecce23-45d6-42ee-9c40-e252cd6ed56b/three-circle-fill-svg…" at bounding box center [143, 415] width 237 height 34
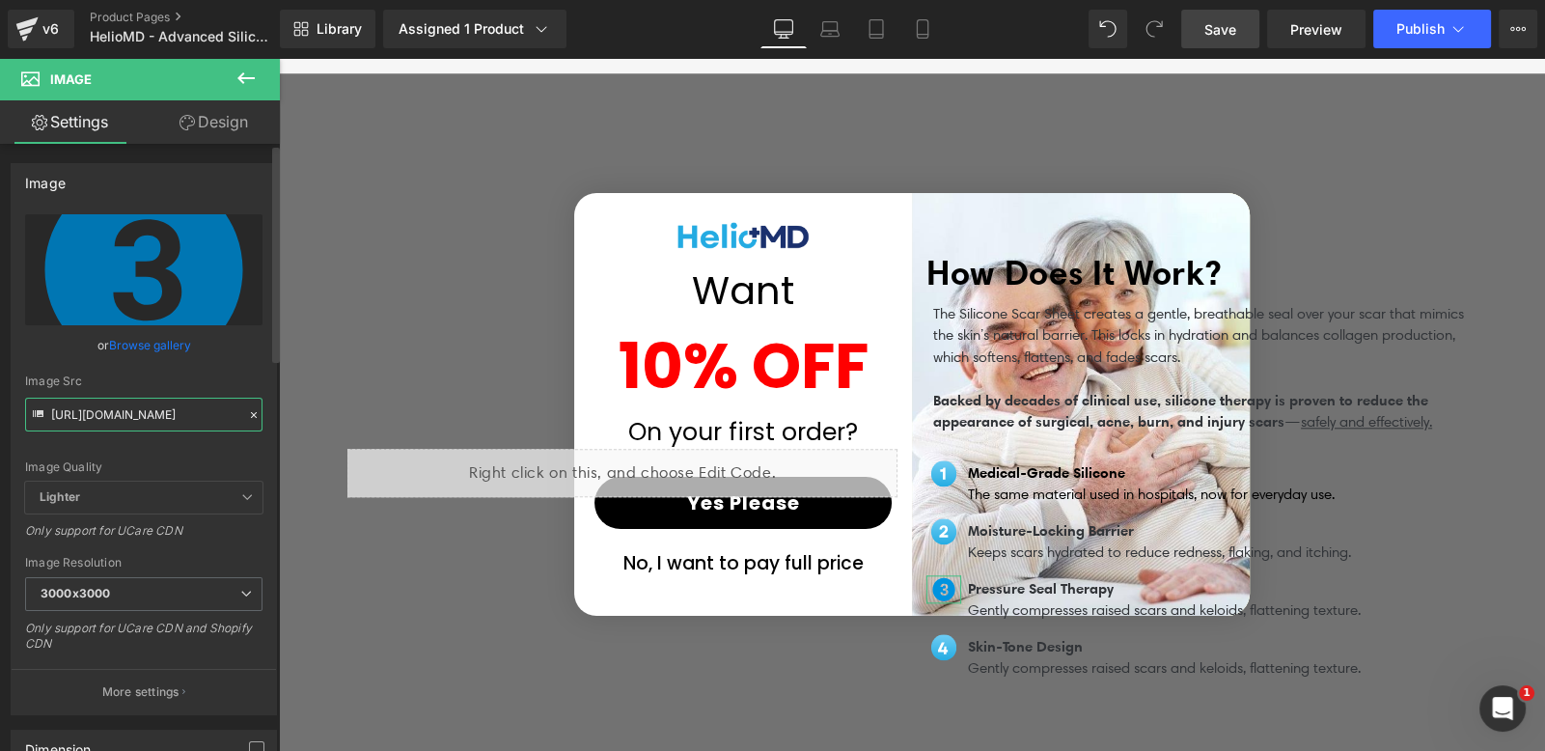
paste input "b2dd1a8b-6ae4-4d71-871d-fbac1d7b2b95/5"
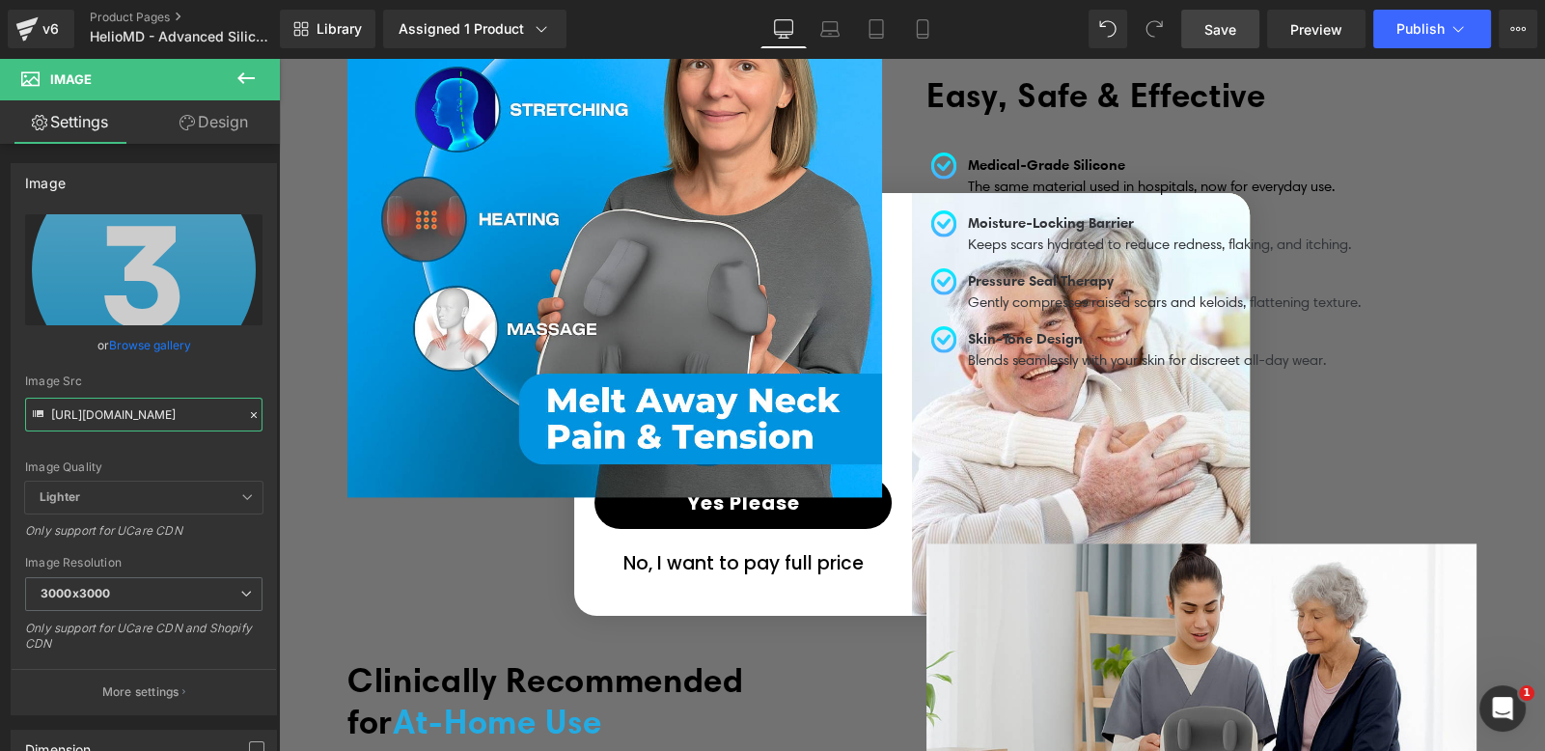
scroll to position [3376, 0]
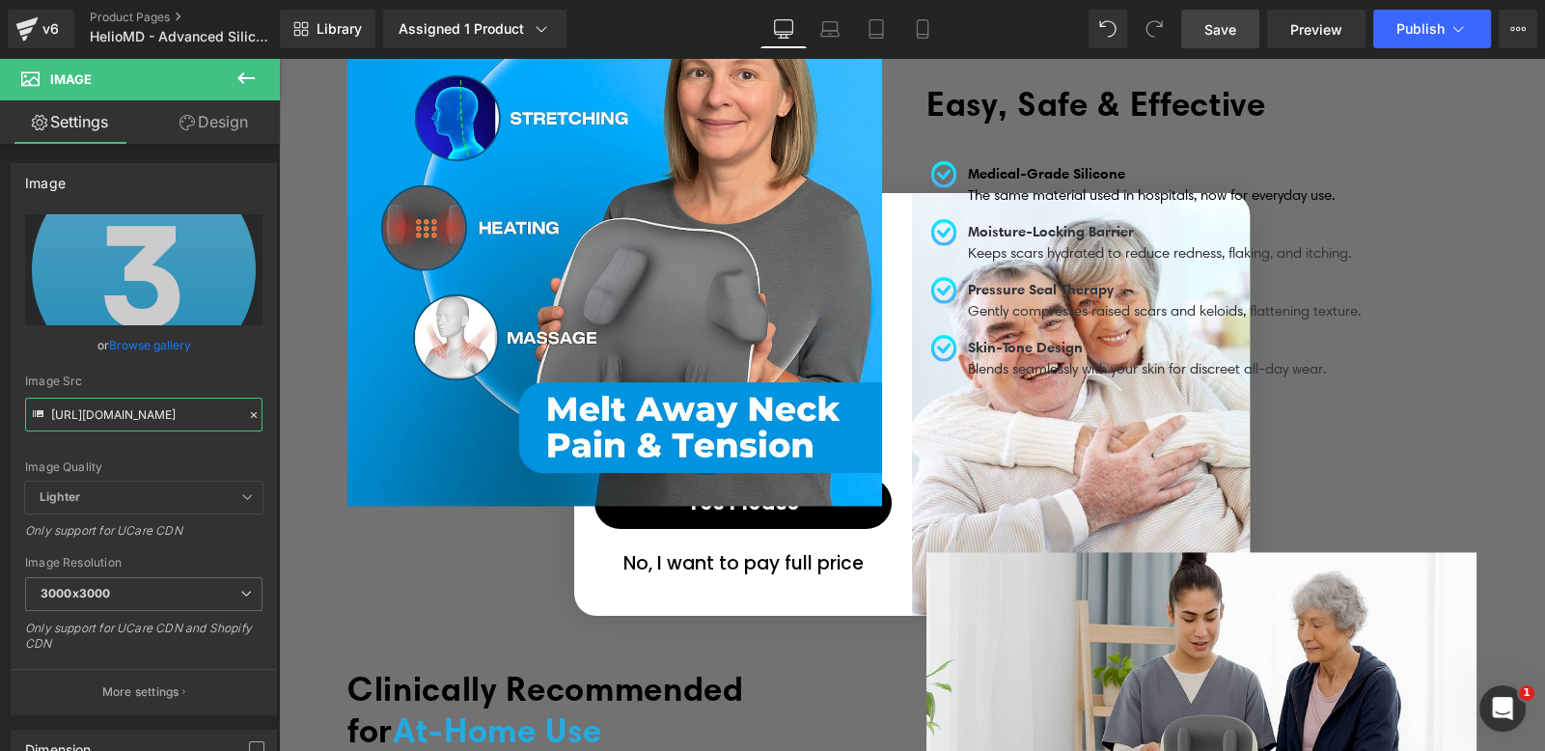
type input "https://ucarecdn.com/b2dd1a8b-6ae4-4d71-871d-fbac1d7b2b95/5.svg"
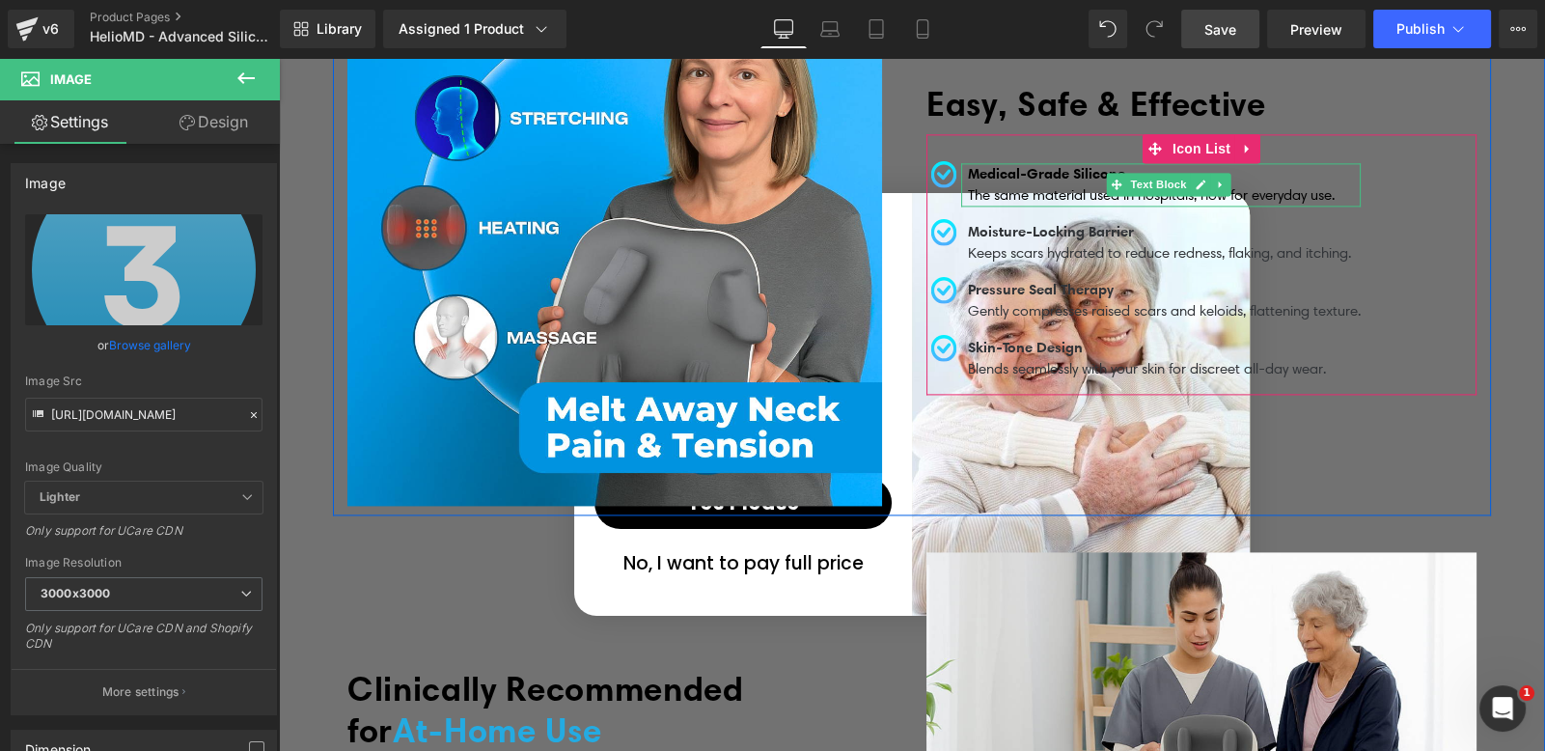
click at [984, 165] on span "Medical-Grade Silicone" at bounding box center [1046, 173] width 157 height 18
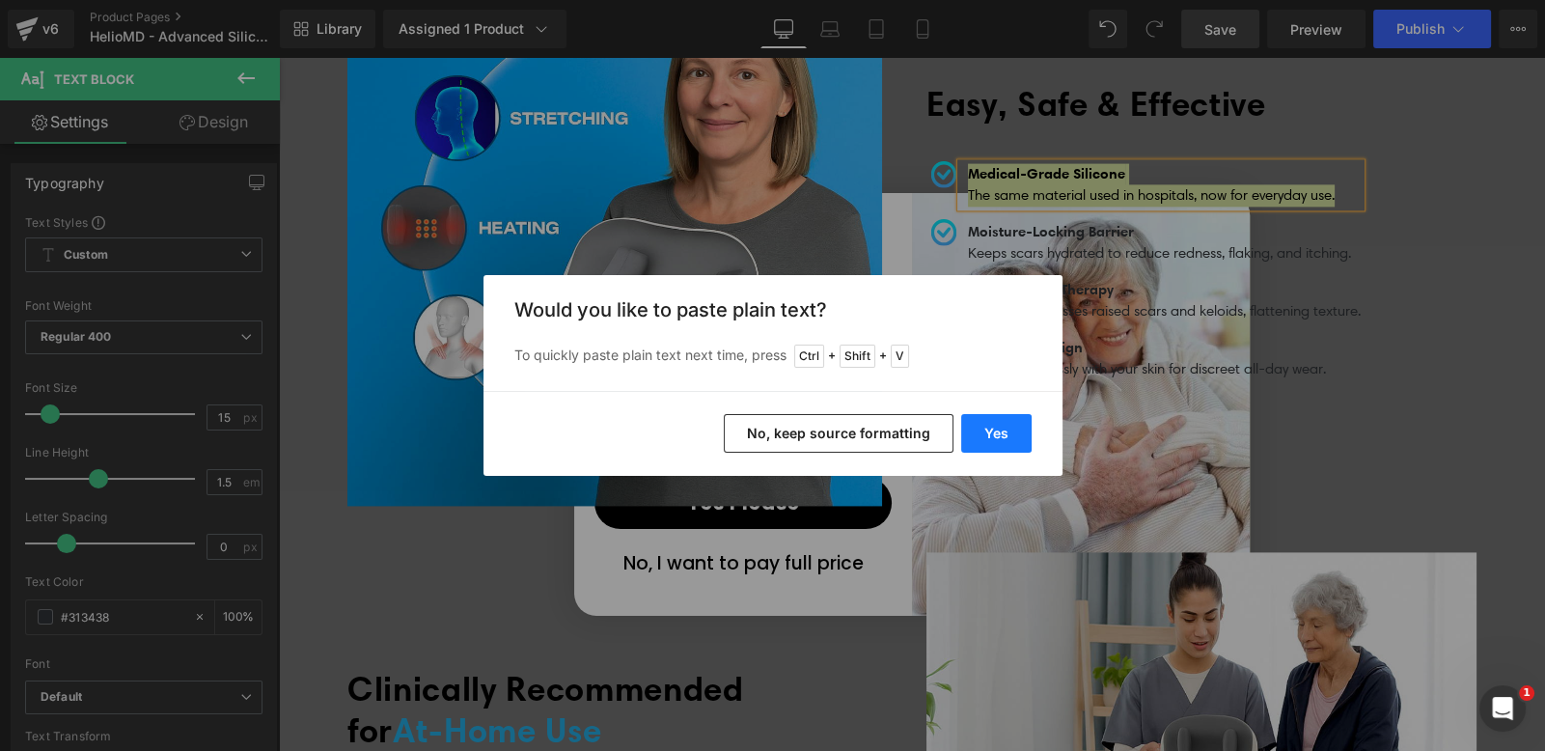
click at [1006, 427] on button "Yes" at bounding box center [996, 433] width 70 height 39
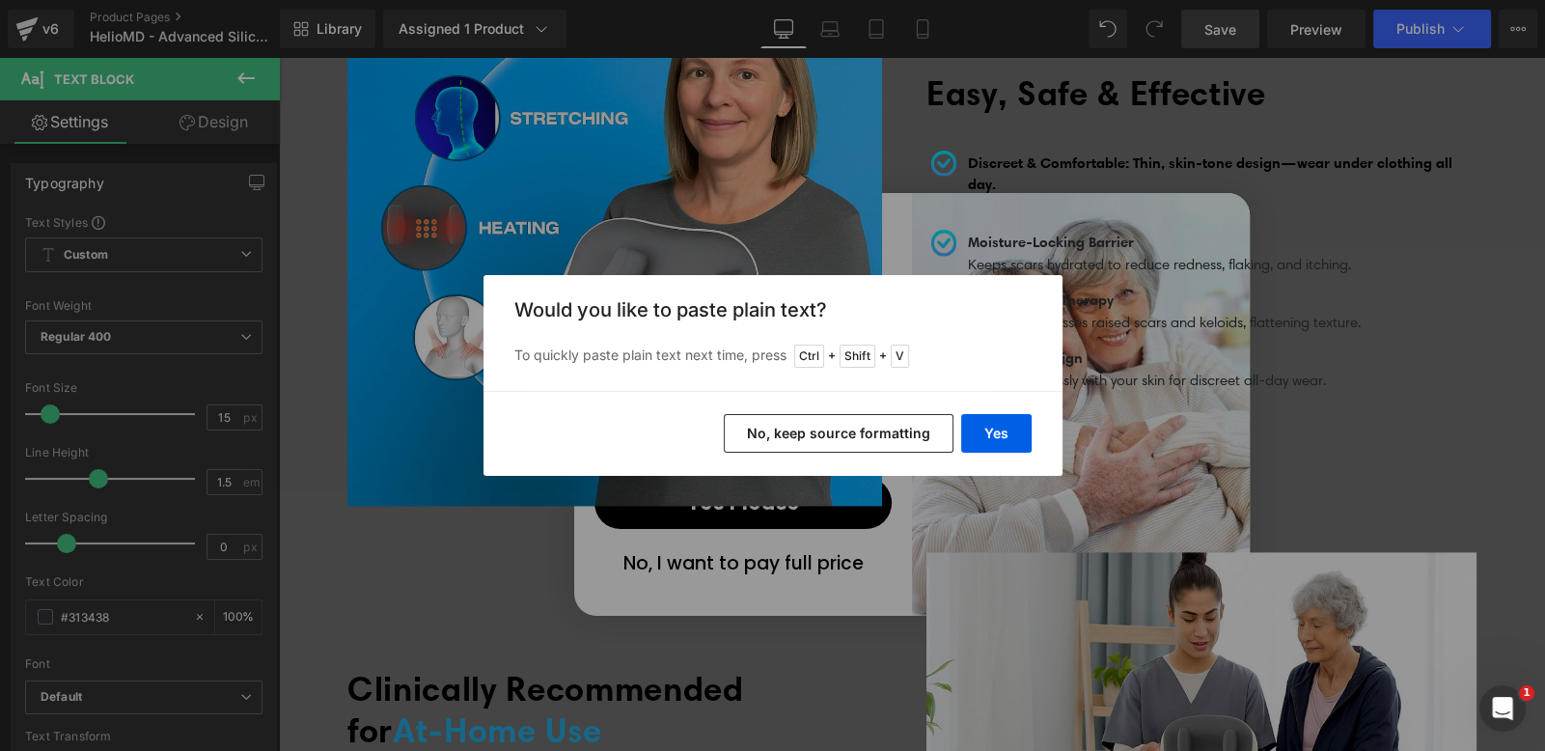
scroll to position [3364, 0]
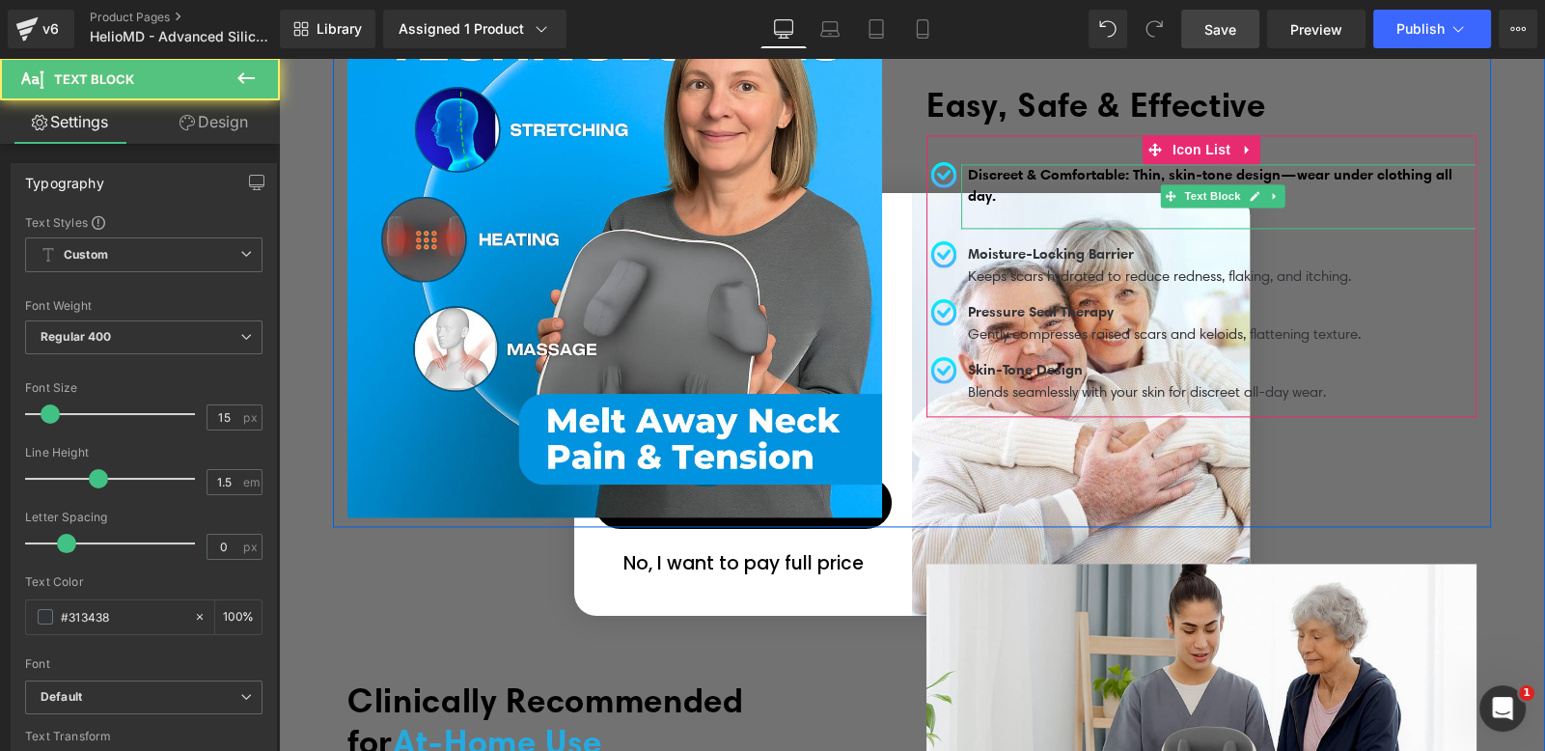
click at [1000, 190] on p "Discreet & Comfortable: Thin, skin-tone design—wear under clothing all day." at bounding box center [1222, 185] width 509 height 43
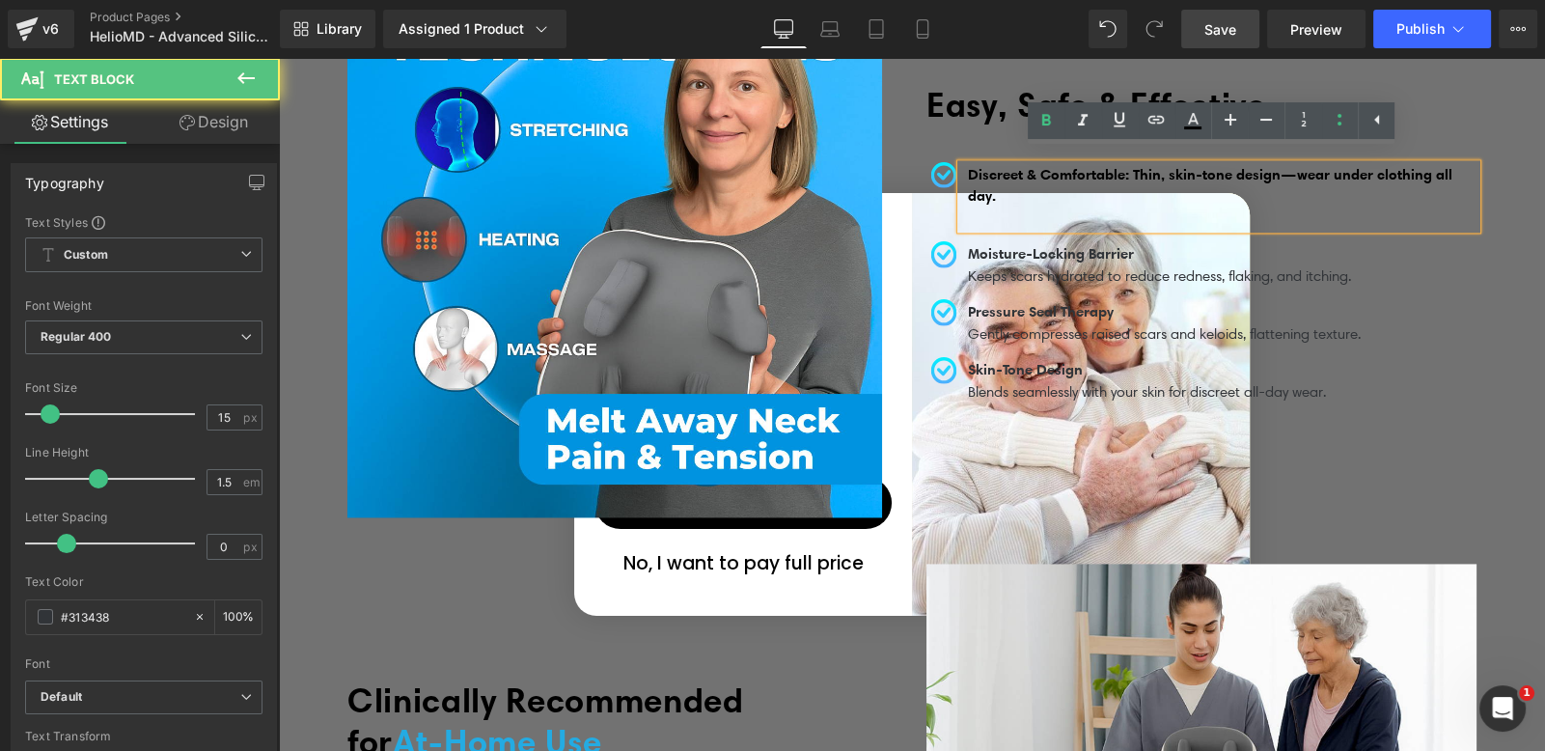
click at [1002, 210] on p at bounding box center [1222, 218] width 509 height 22
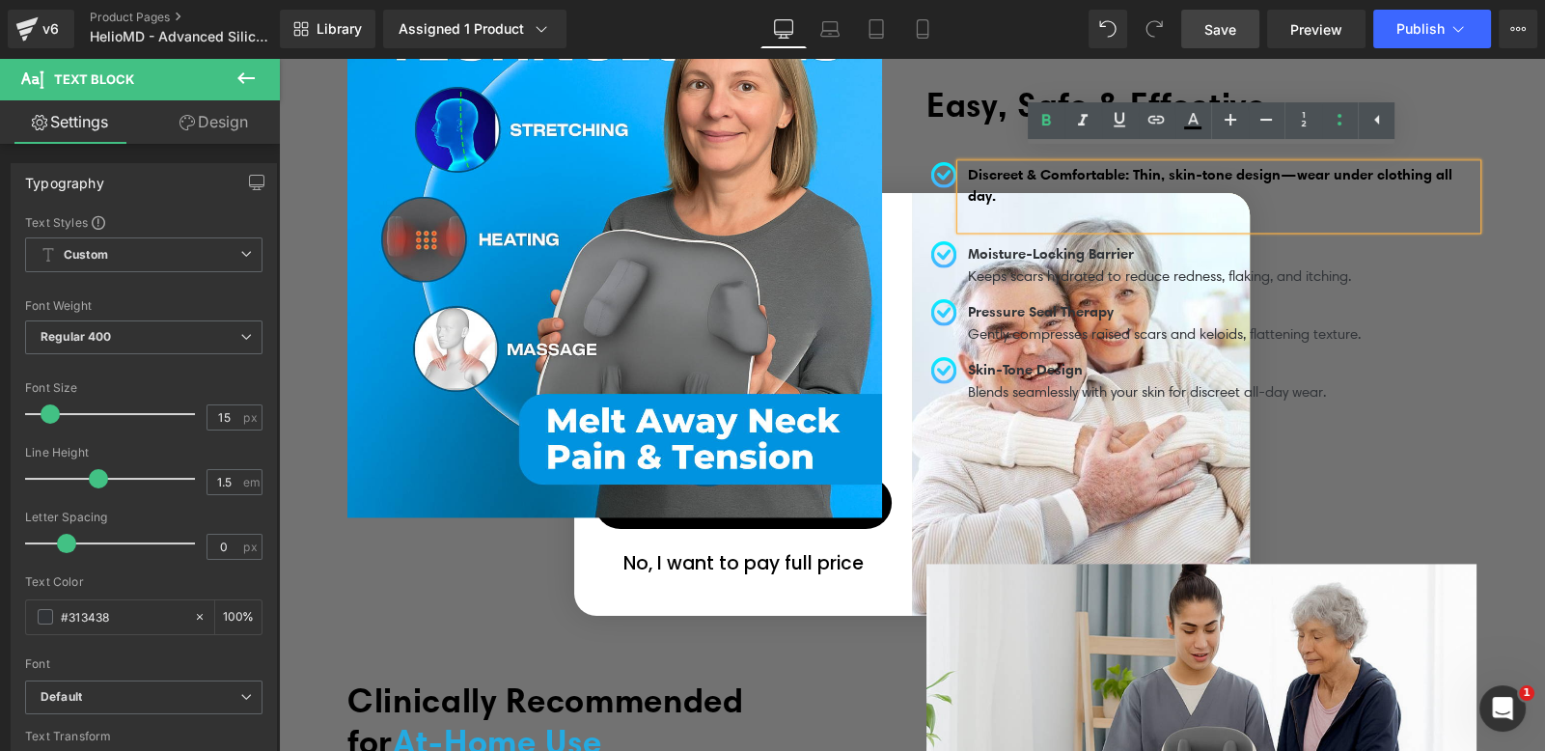
scroll to position [3375, 0]
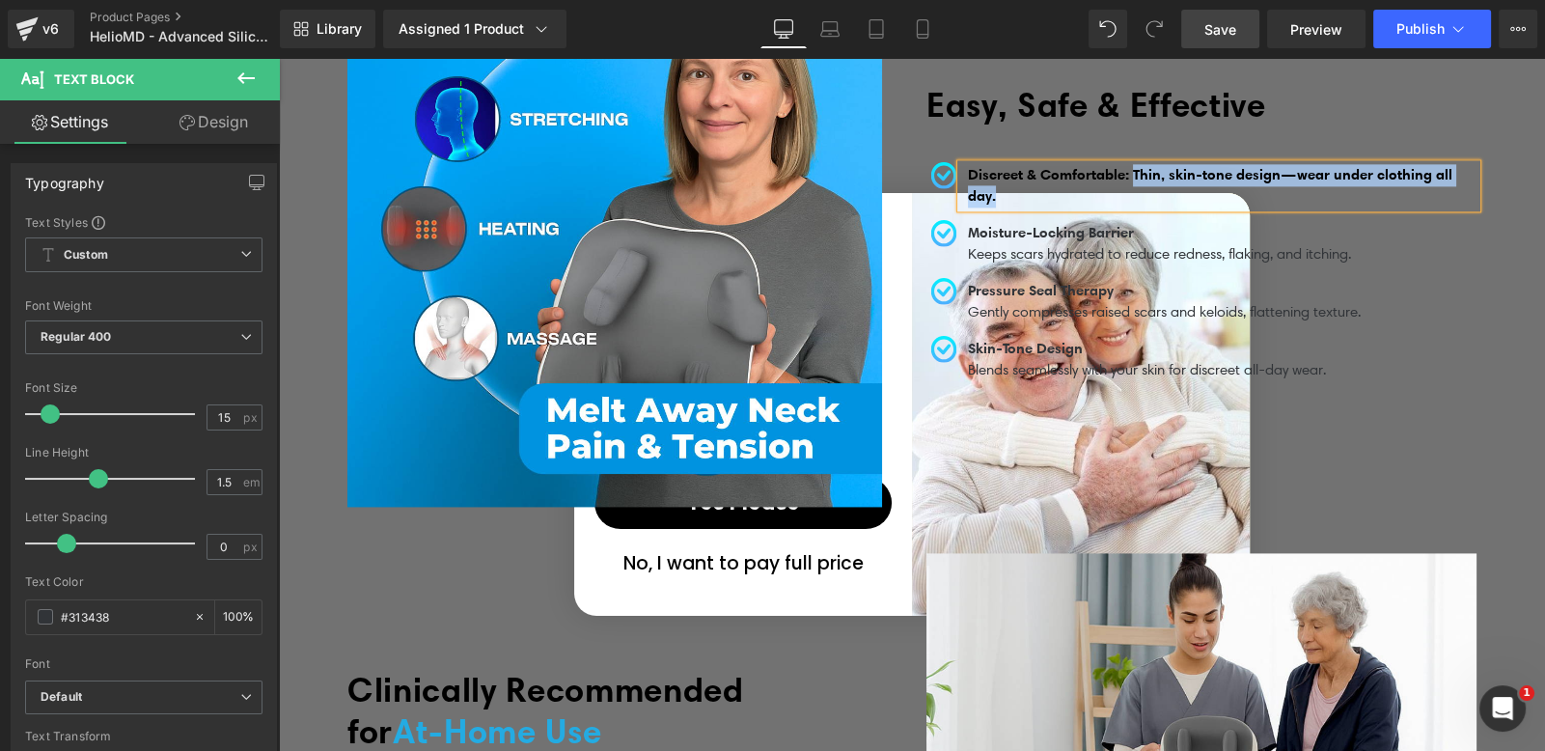
click at [1129, 165] on span "Discreet & Comfortable: Thin, skin-tone design—wear under clothing all day." at bounding box center [1210, 185] width 484 height 41
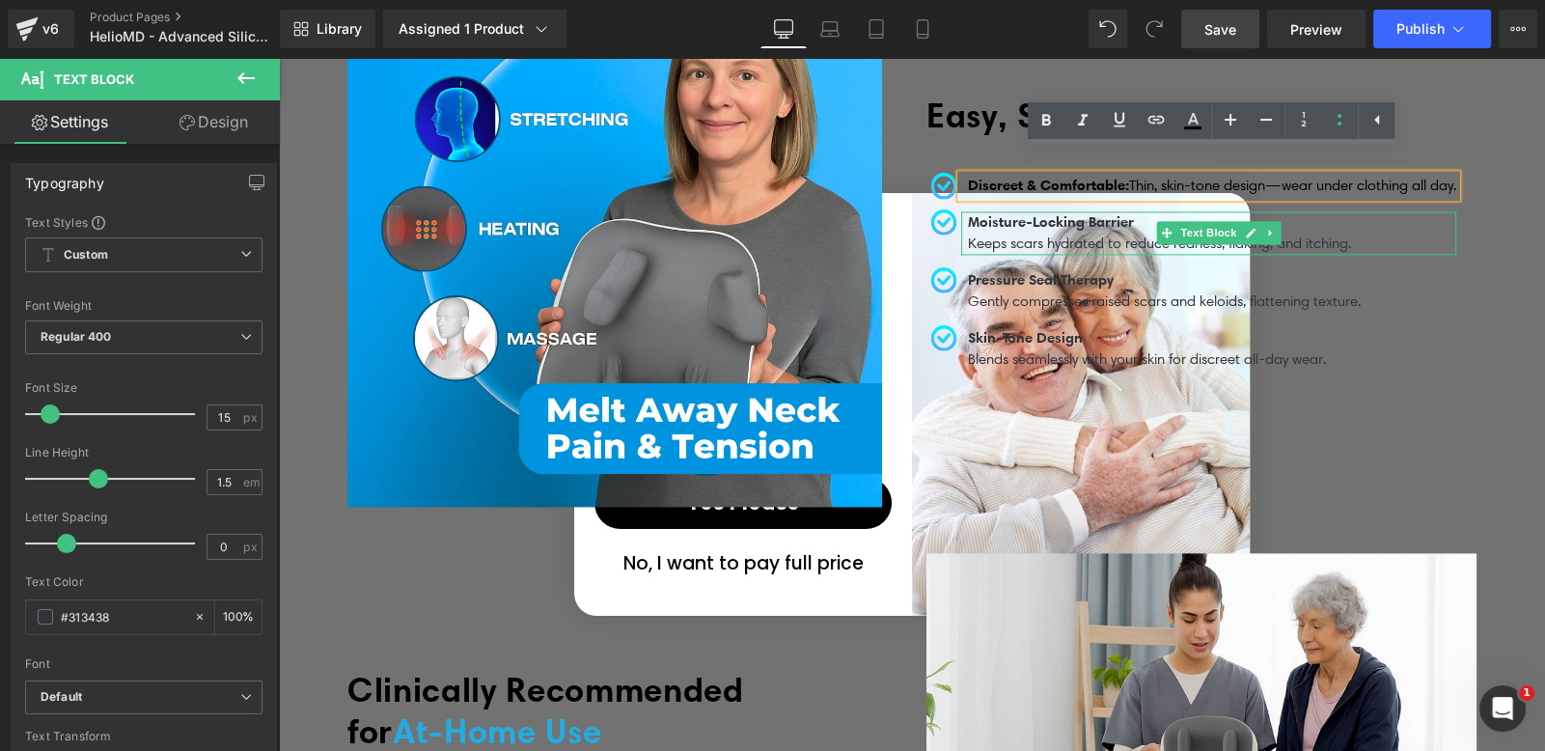
click at [1014, 233] on p "Keeps scars hydrated to reduce redness, flaking, and itching." at bounding box center [1212, 244] width 488 height 22
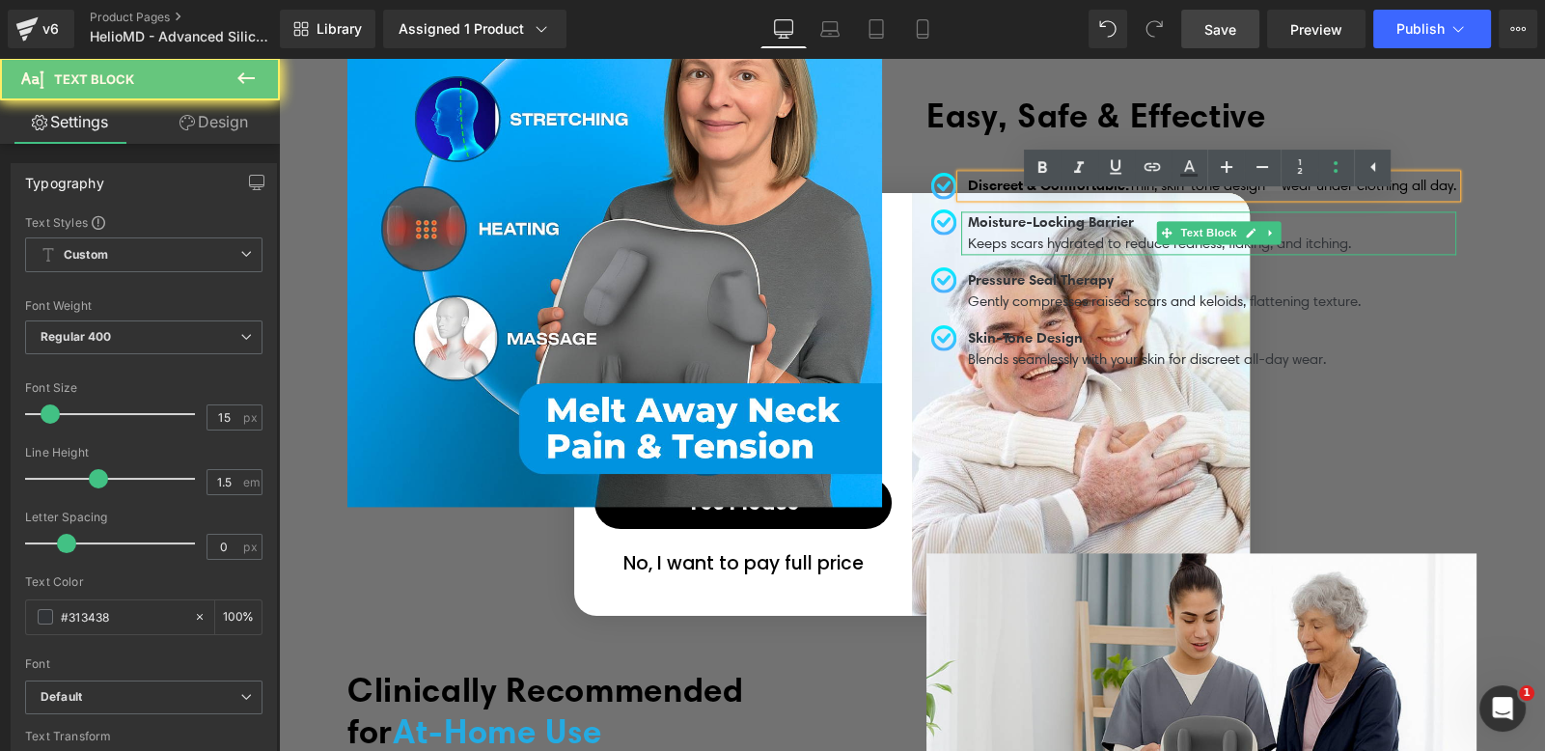
click at [1014, 233] on p "Keeps scars hydrated to reduce redness, flaking, and itching." at bounding box center [1212, 244] width 488 height 22
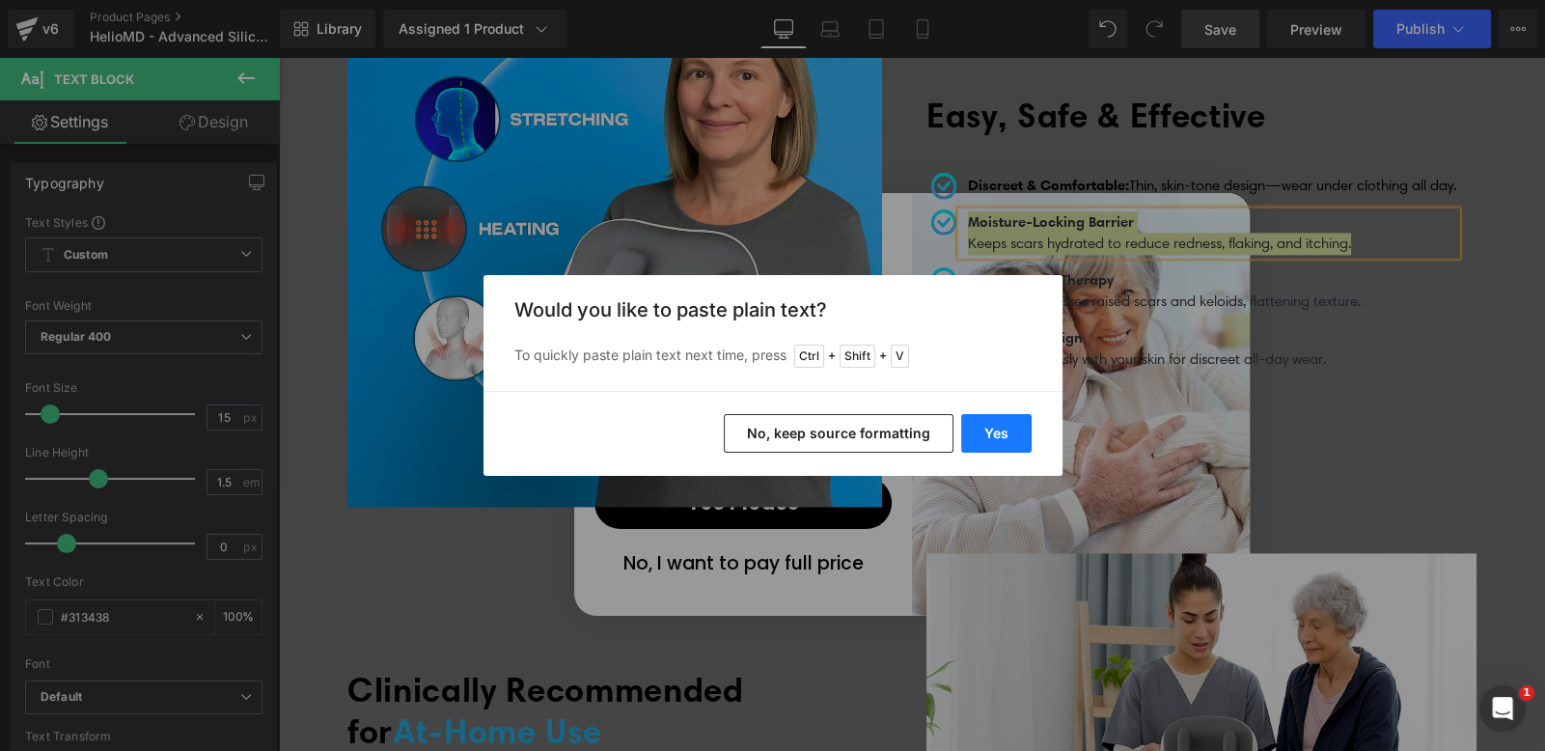
drag, startPoint x: 986, startPoint y: 446, endPoint x: 715, endPoint y: 382, distance: 278.6
click at [986, 446] on button "Yes" at bounding box center [996, 433] width 70 height 39
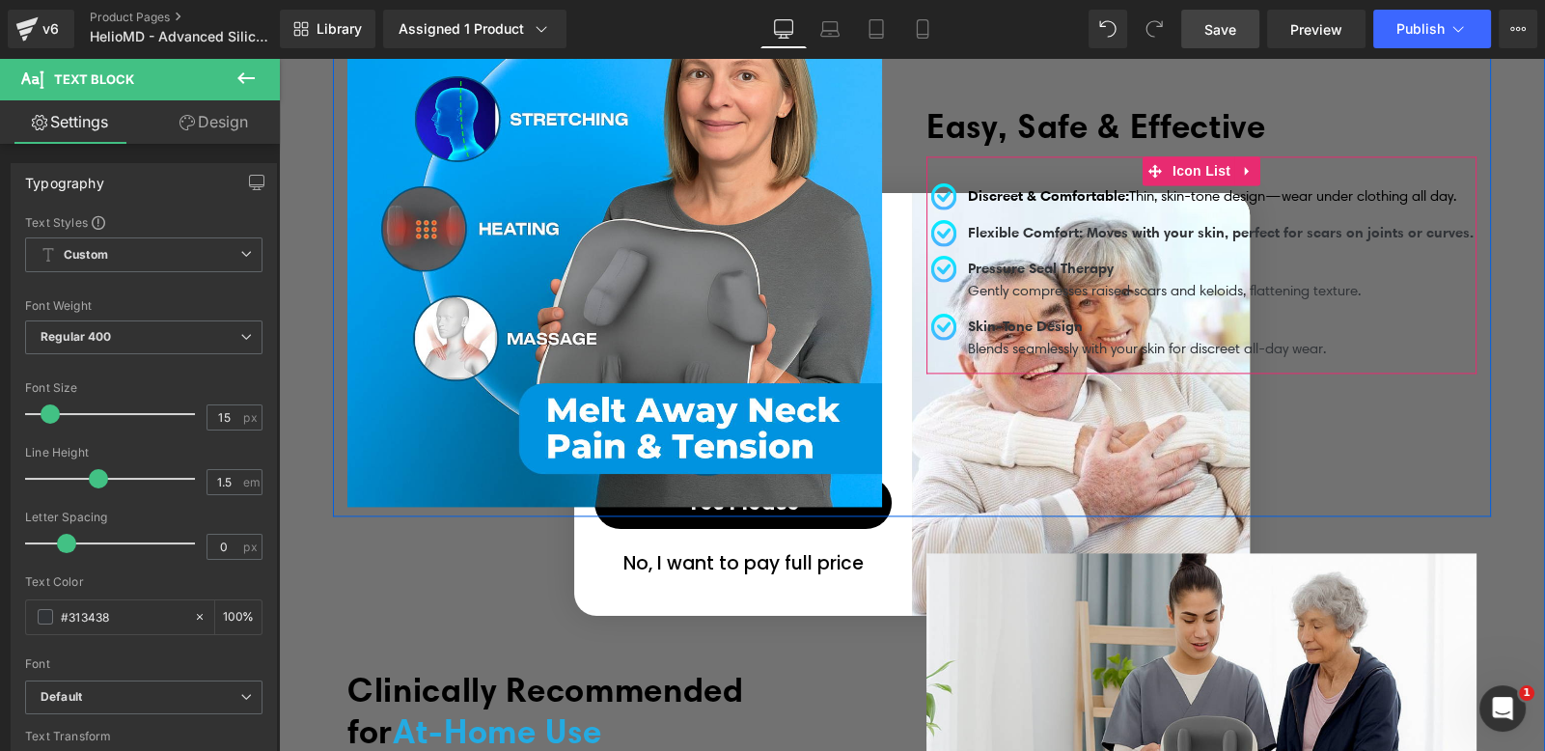
click at [1056, 247] on ul "Image Discreet & Comfortable: Thin, skin-tone design—wear under clothing all da…" at bounding box center [1199, 279] width 547 height 188
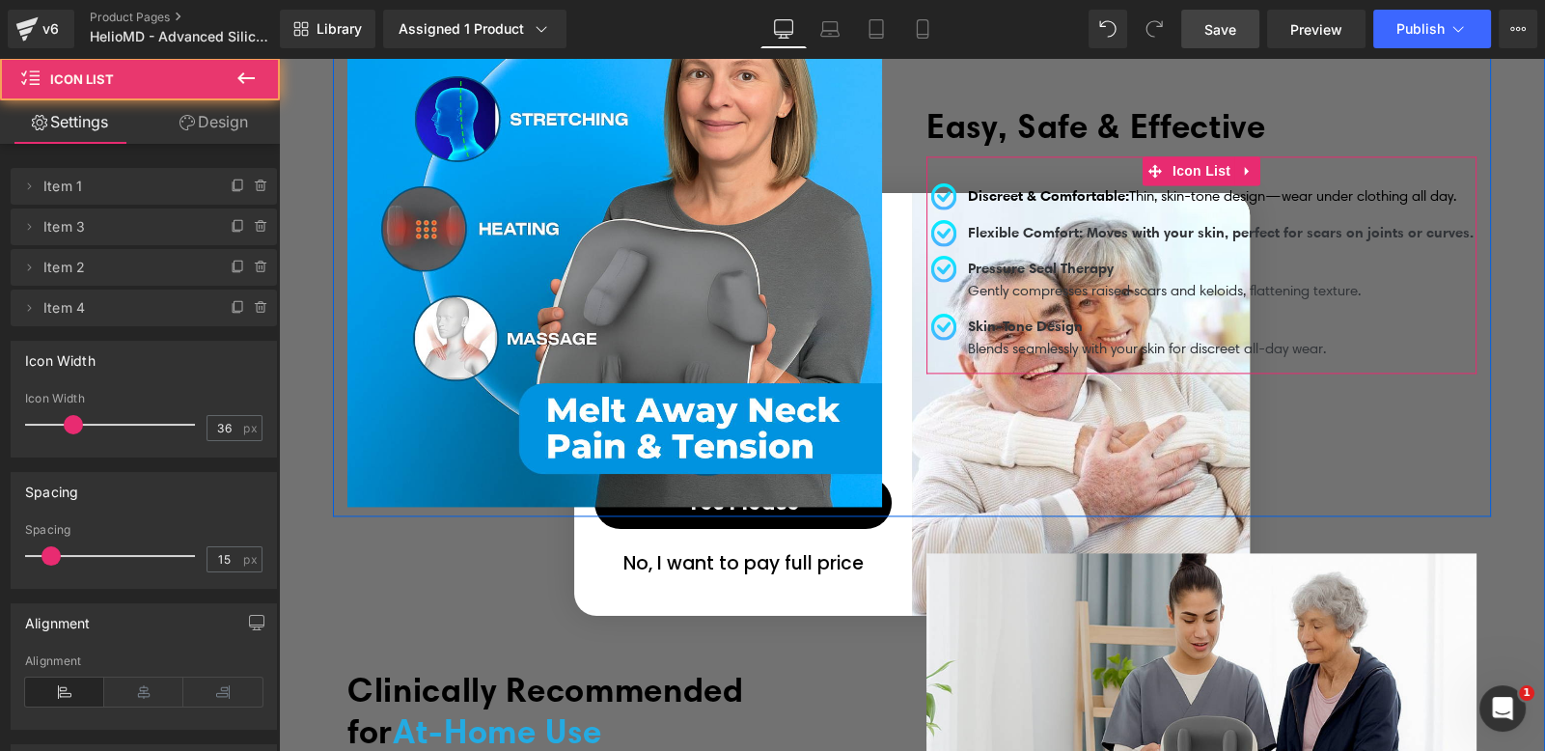
click at [1046, 235] on p "Flexible Comfort: Moves with your skin, perfect for scars on joints or curves." at bounding box center [1221, 233] width 506 height 22
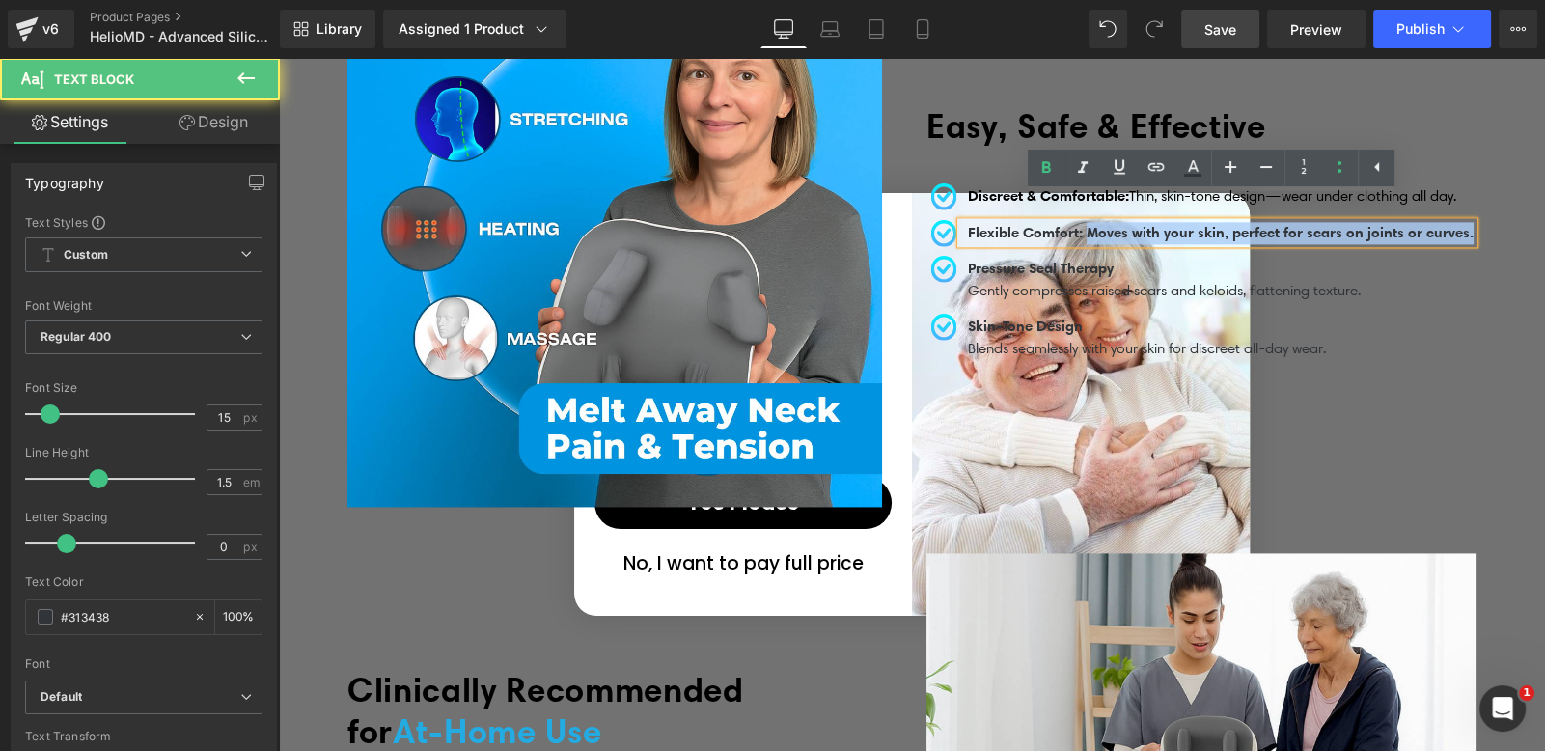
click at [1088, 223] on span "Flexible Comfort: Moves with your skin, perfect for scars on joints or curves." at bounding box center [1221, 232] width 506 height 18
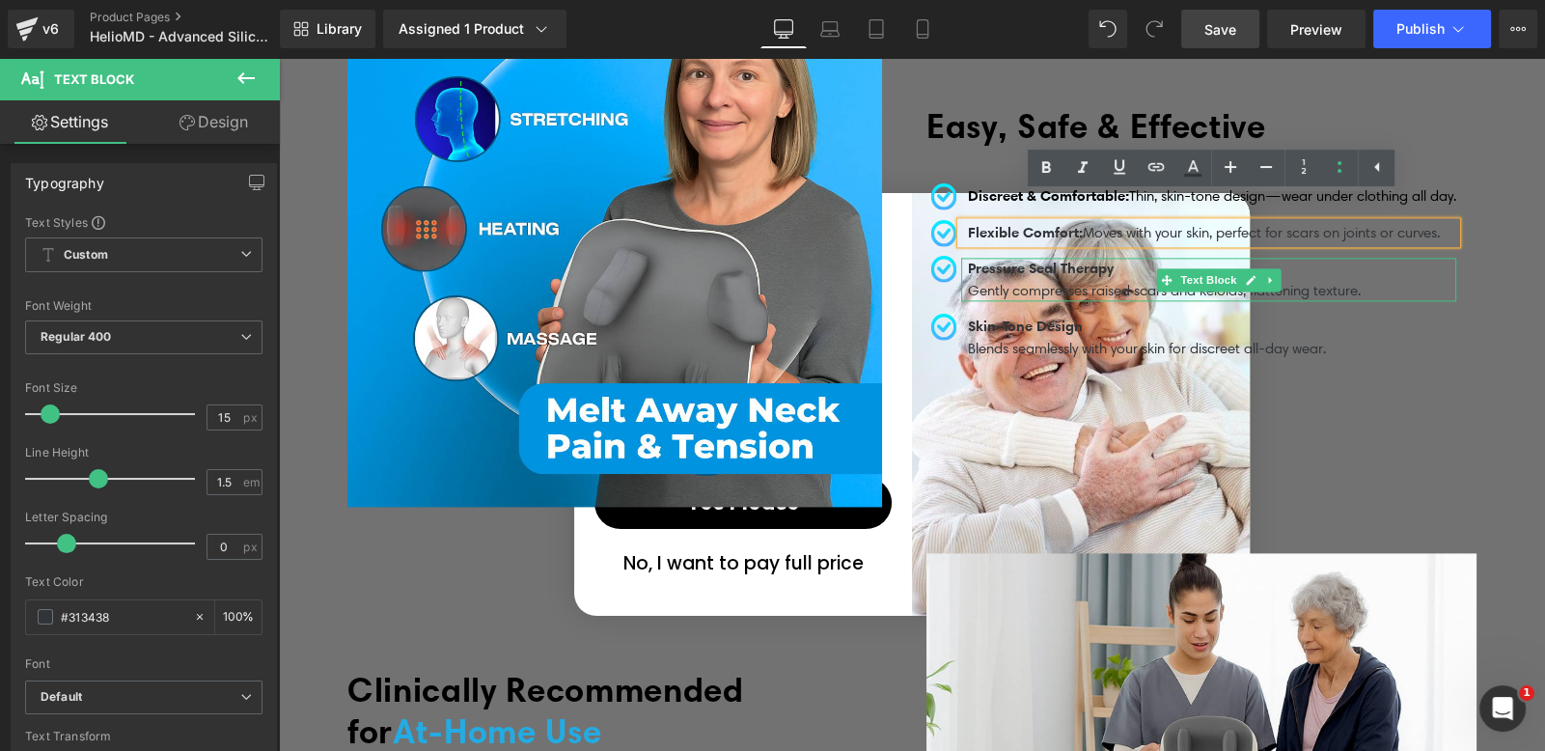
click at [1005, 280] on p "Gently compresses raised scars and keloids, flattening texture." at bounding box center [1212, 291] width 488 height 22
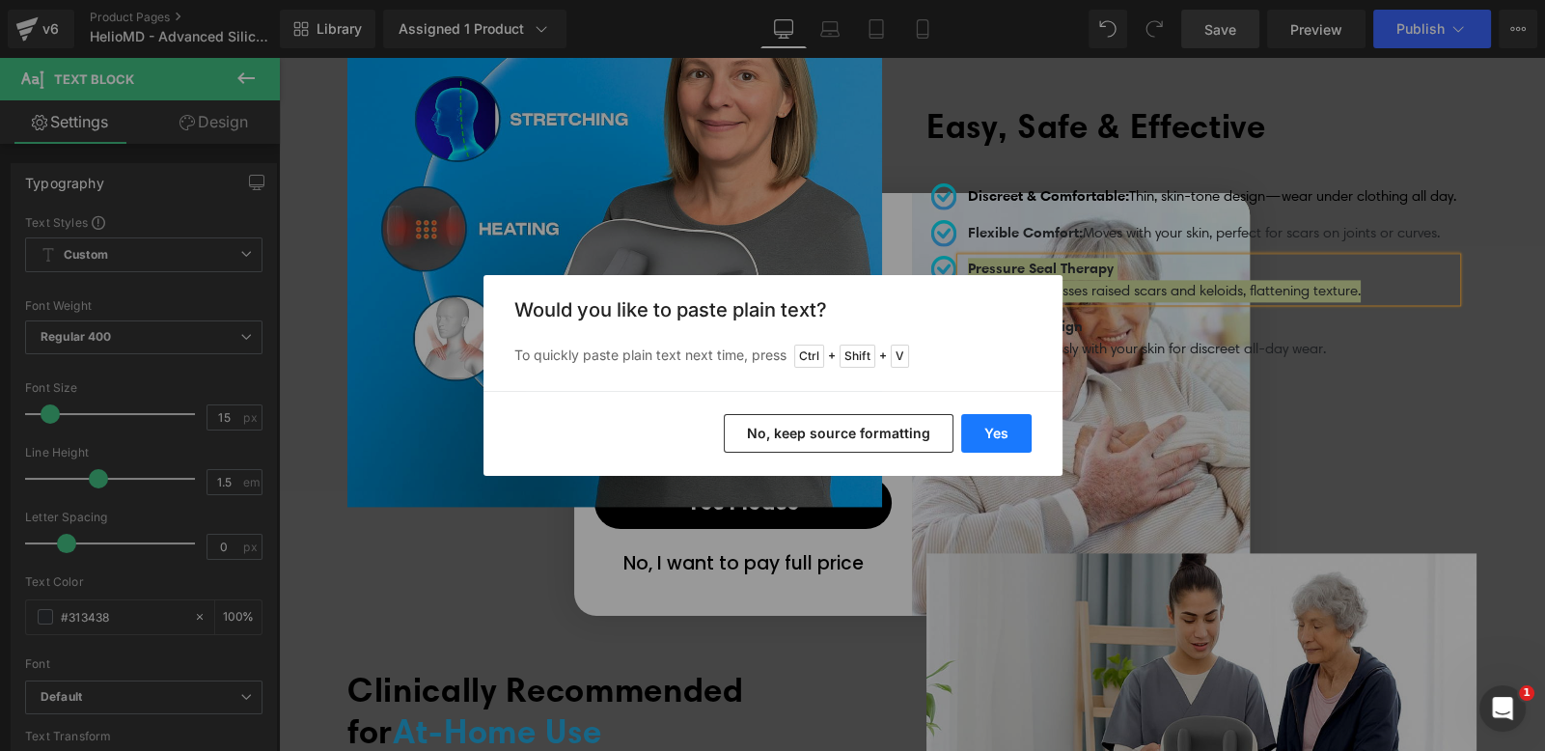
drag, startPoint x: 965, startPoint y: 438, endPoint x: 763, endPoint y: 334, distance: 227.0
click at [965, 438] on button "Yes" at bounding box center [996, 433] width 70 height 39
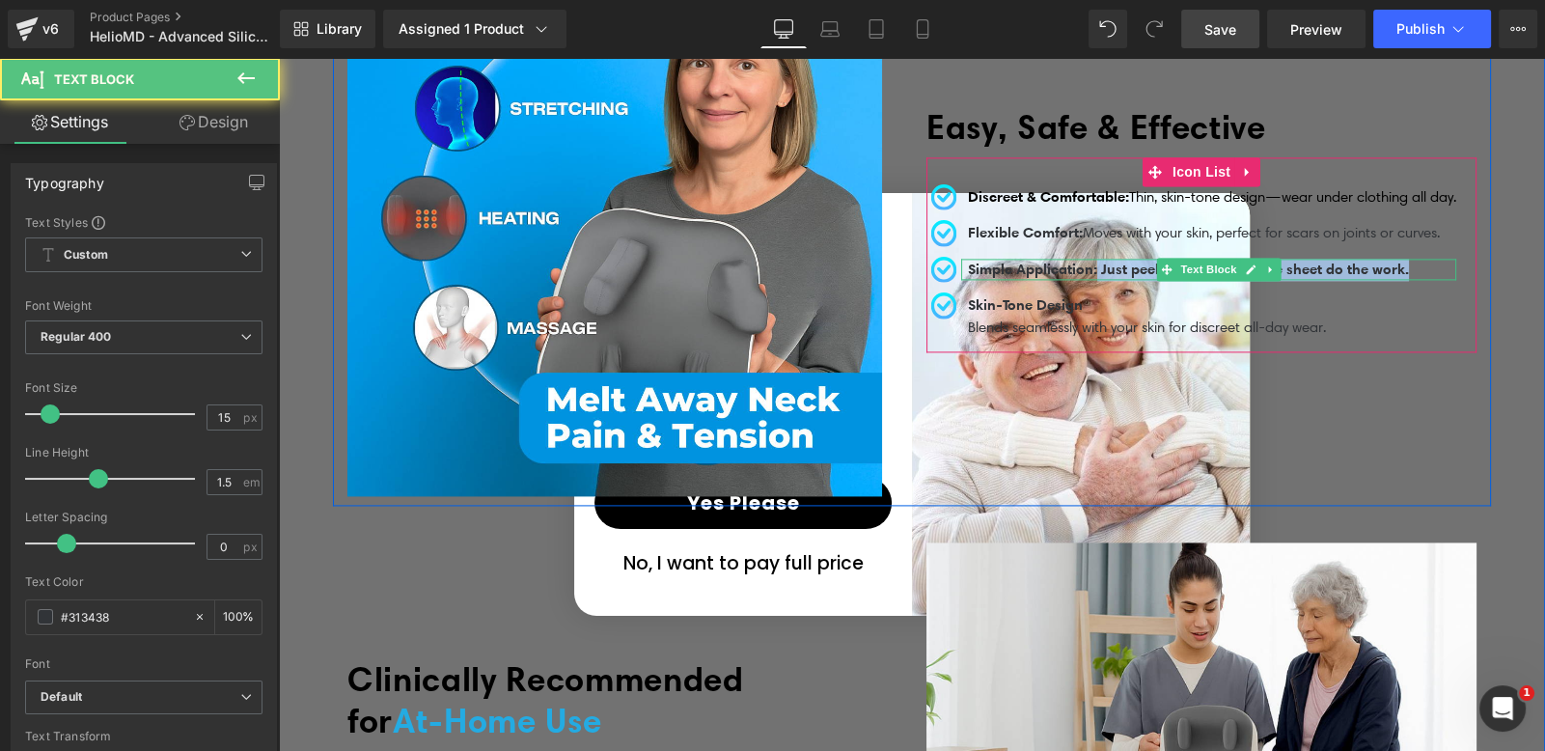
drag, startPoint x: 1096, startPoint y: 259, endPoint x: 1444, endPoint y: 255, distance: 347.4
click at [1444, 259] on p "Simple Application: Just peel, place, and let the sheet do the work." at bounding box center [1212, 270] width 488 height 22
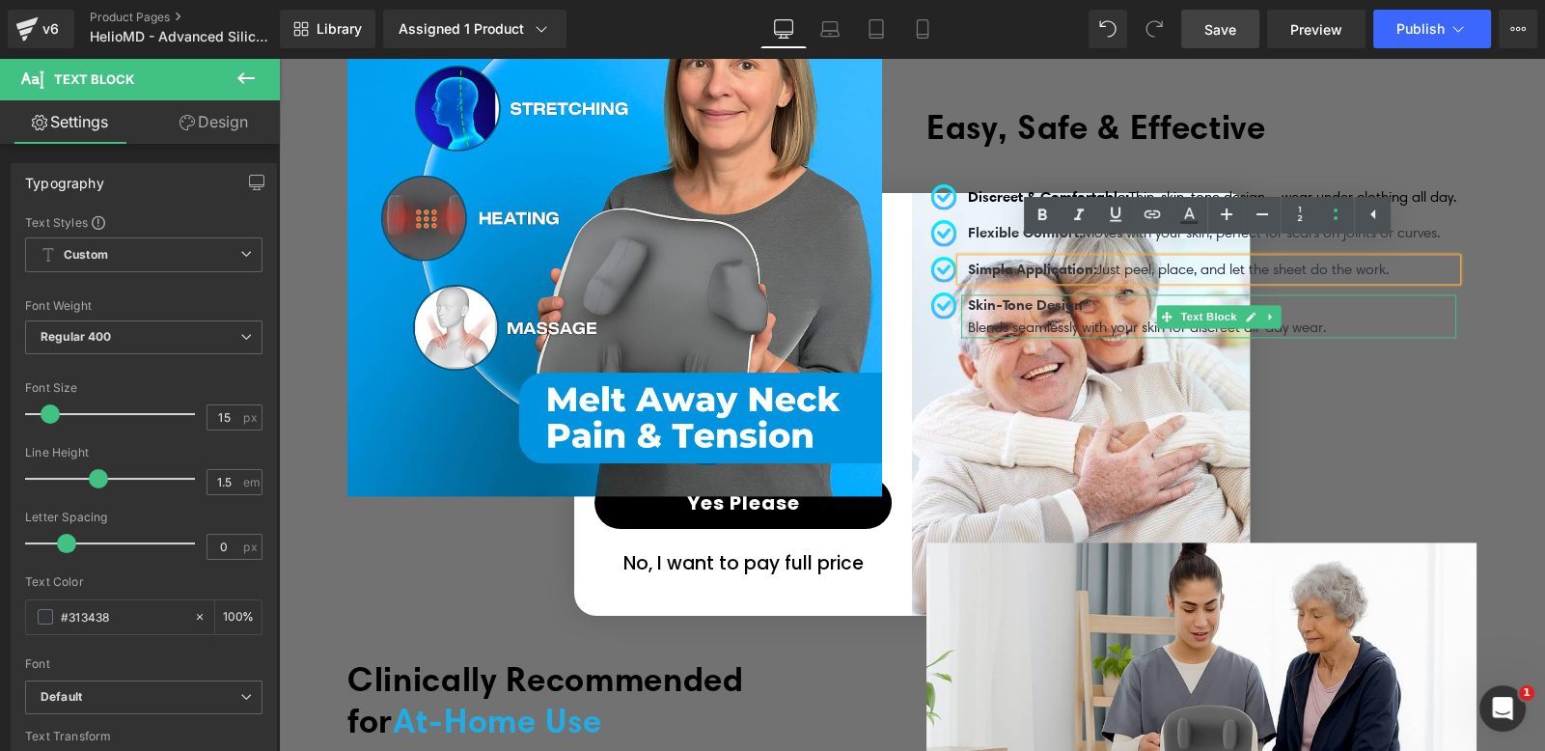
click at [1134, 333] on div at bounding box center [1208, 335] width 495 height 5
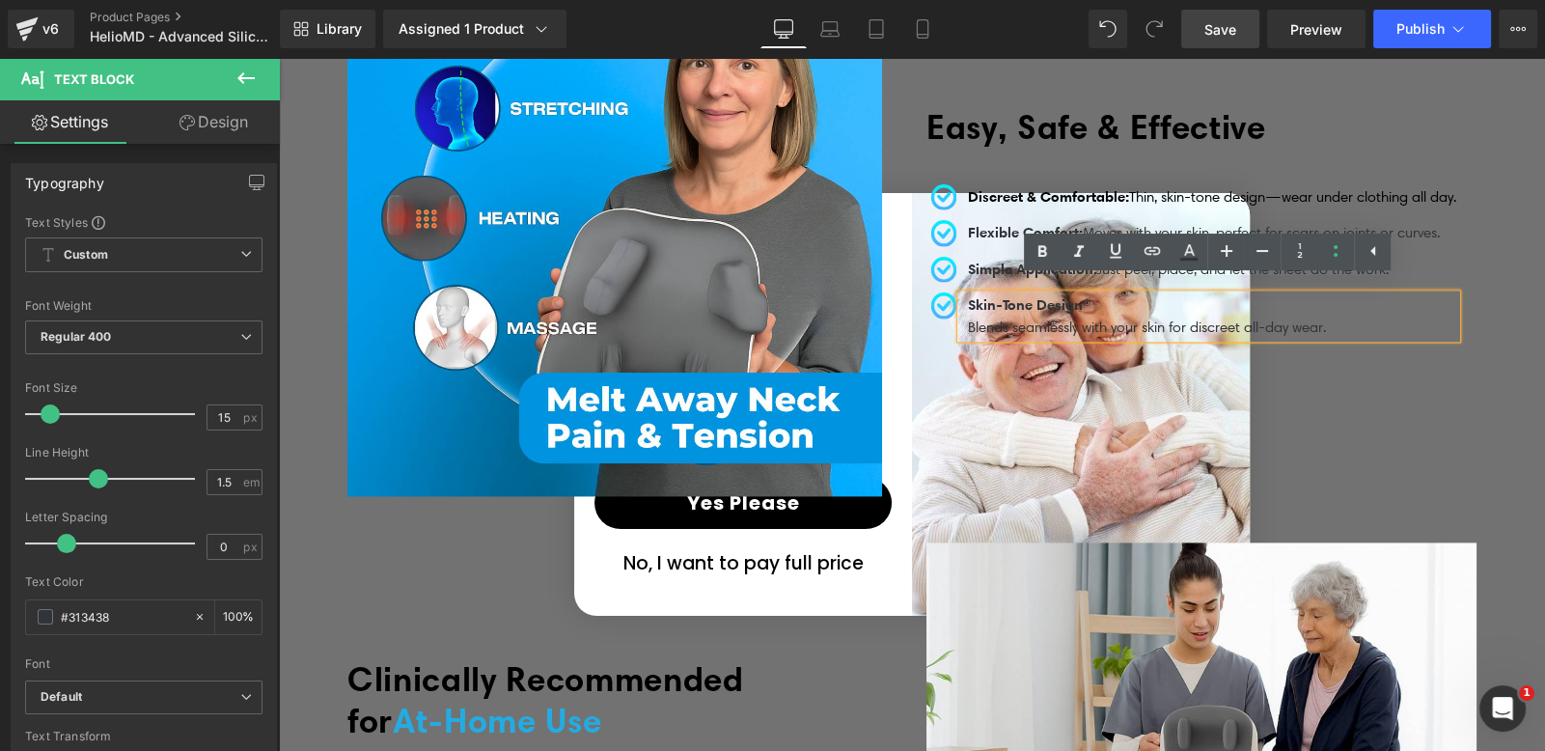
click at [961, 298] on div "Skin-Tone Design Blends seamlessly with your skin for discreet all-day wear." at bounding box center [1208, 315] width 495 height 43
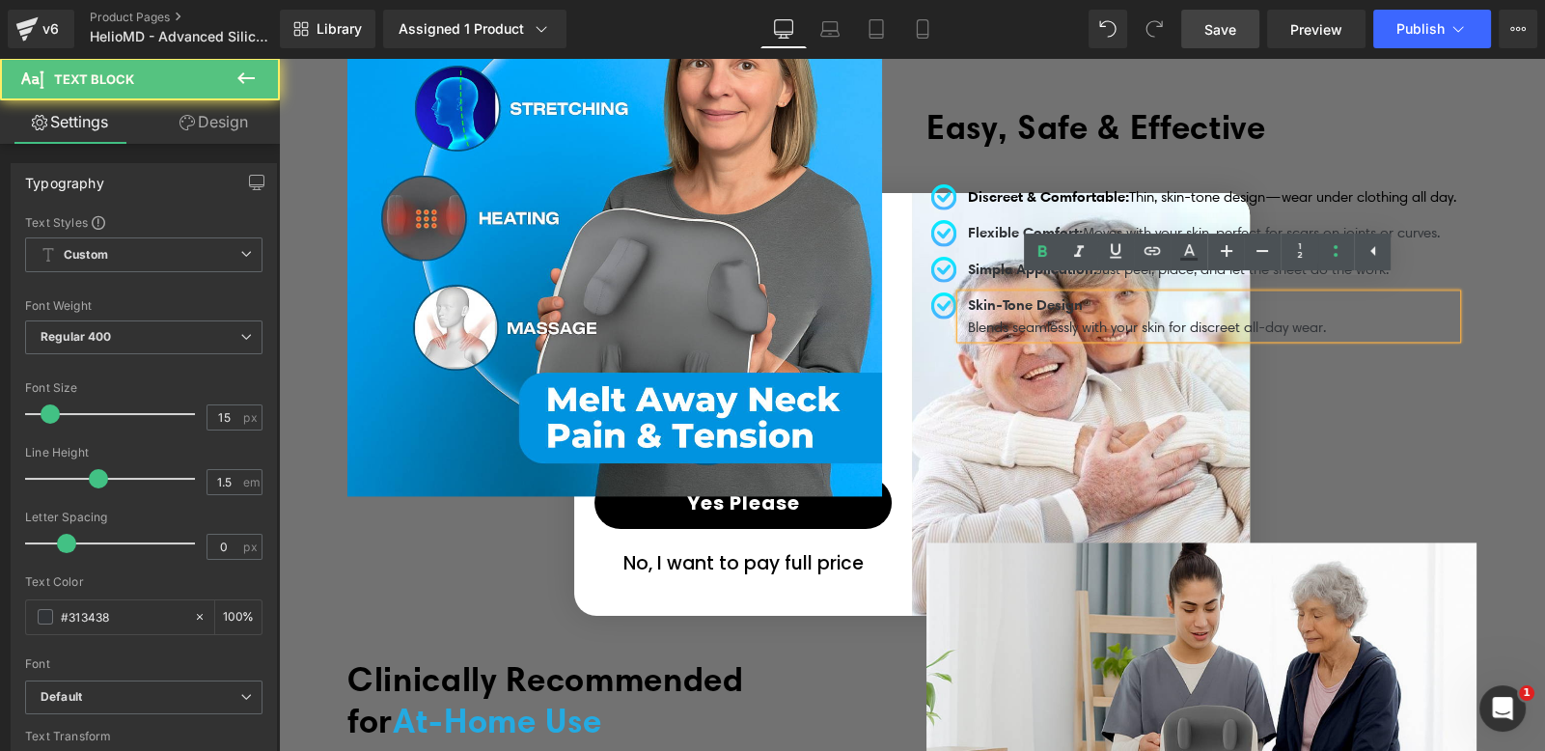
click at [983, 322] on p "Blends seamlessly with your skin for discreet all-day wear." at bounding box center [1212, 328] width 488 height 22
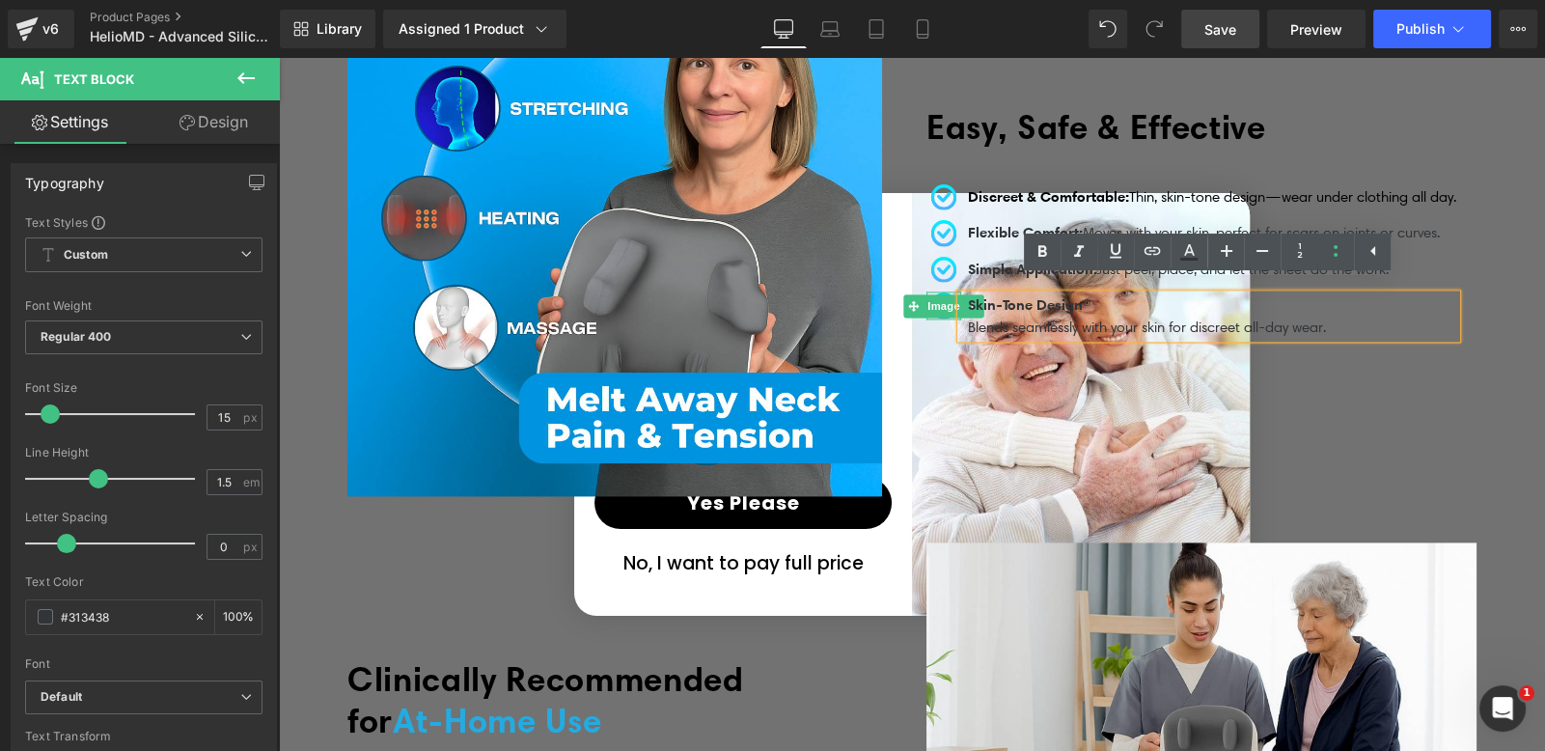
click at [938, 294] on span "Image" at bounding box center [944, 305] width 41 height 23
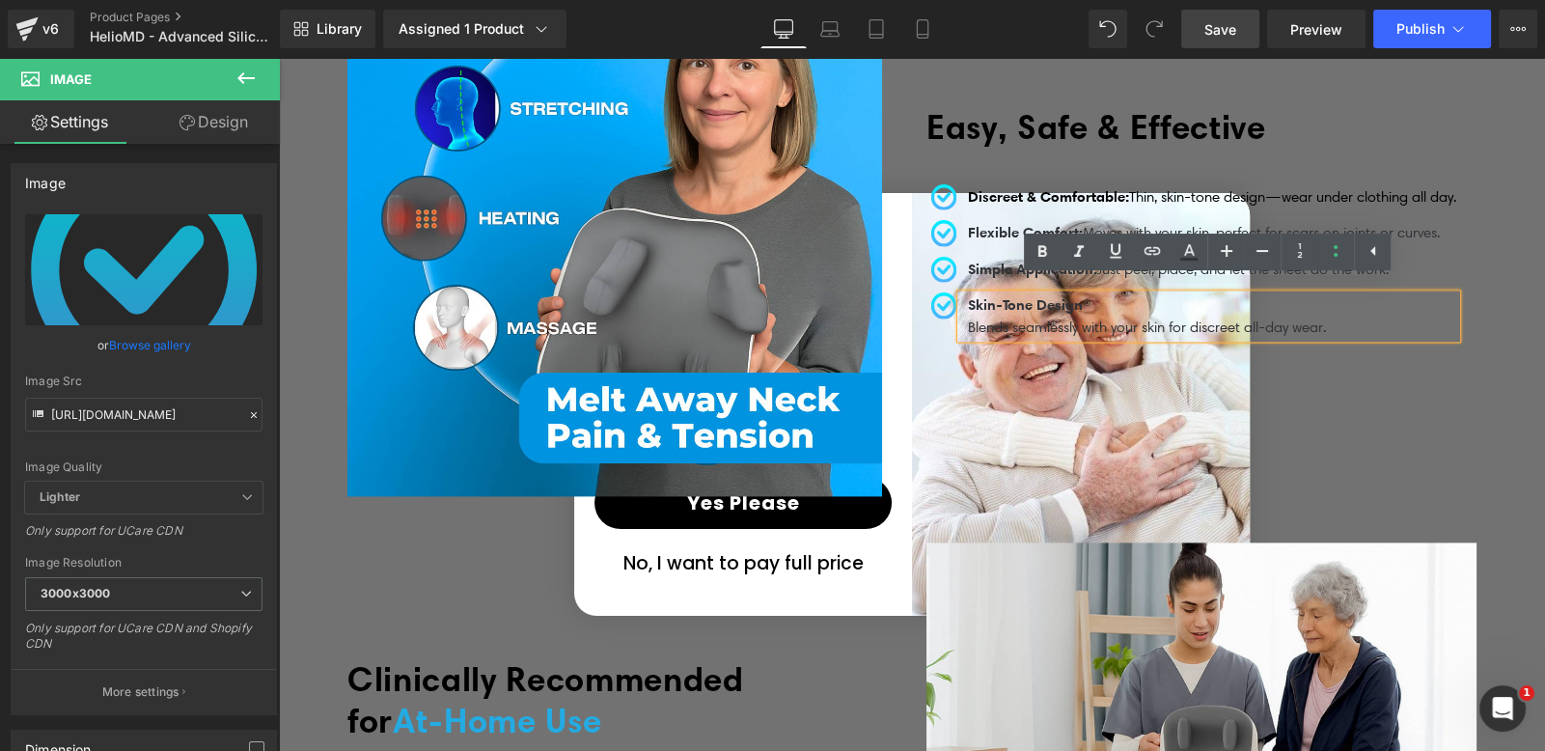
click at [969, 295] on span "Skin-Tone Design" at bounding box center [1025, 304] width 115 height 18
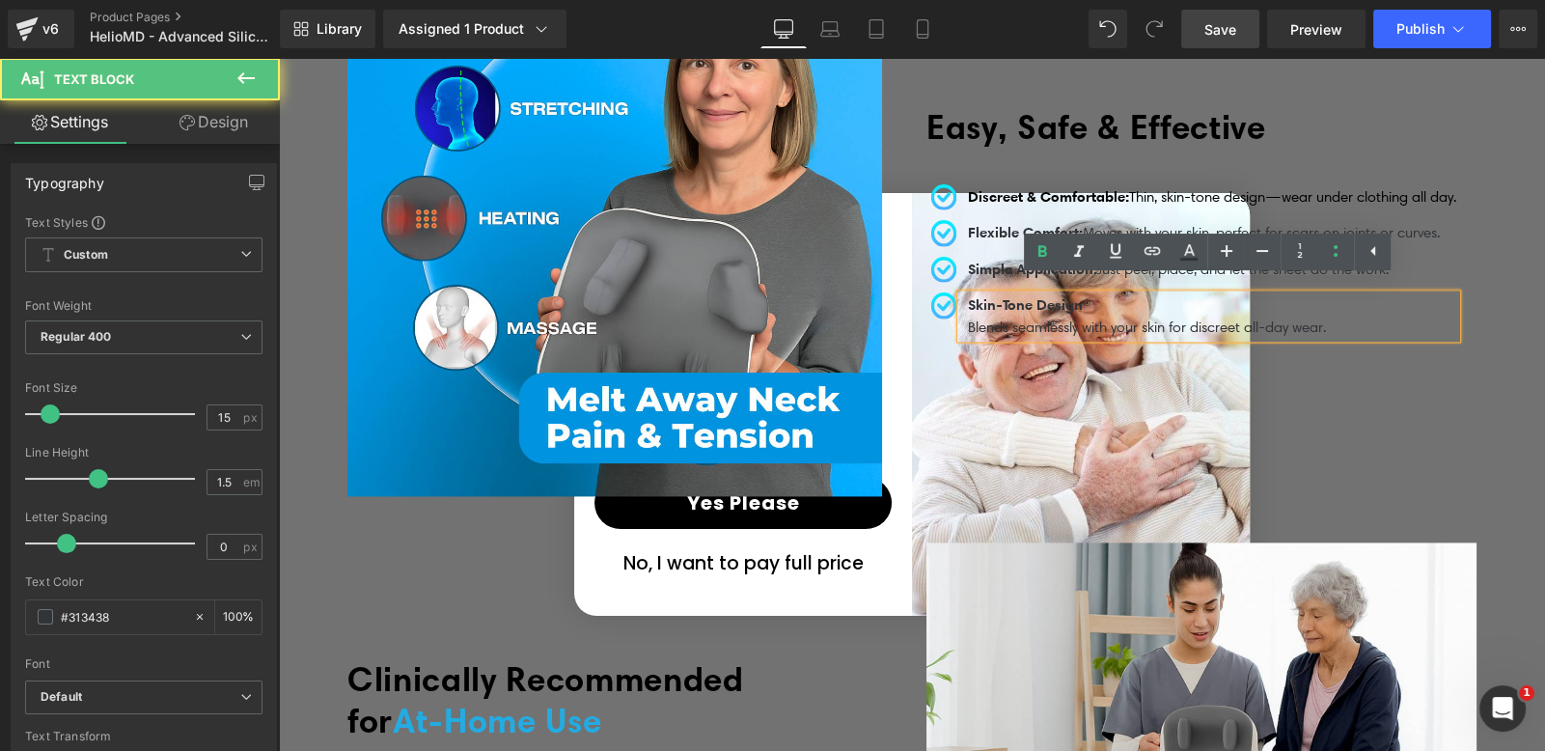
click at [1196, 325] on p "Blends seamlessly with your skin for discreet all-day wear." at bounding box center [1212, 328] width 488 height 22
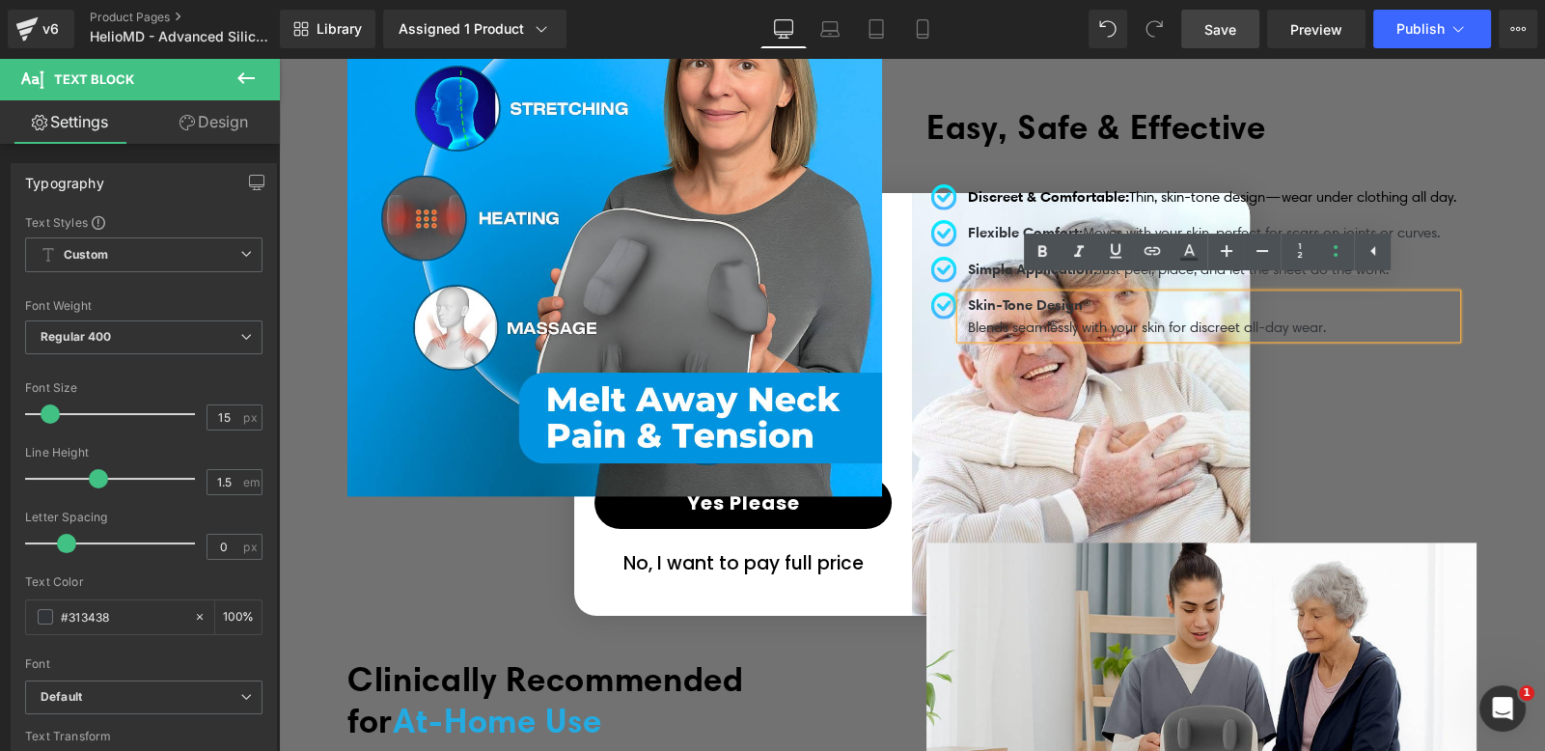
click at [1475, 322] on div "Easy, Safe & Effective Heading Image Discreet & Comfortable: Thin, skin-tone de…" at bounding box center [1201, 228] width 579 height 535
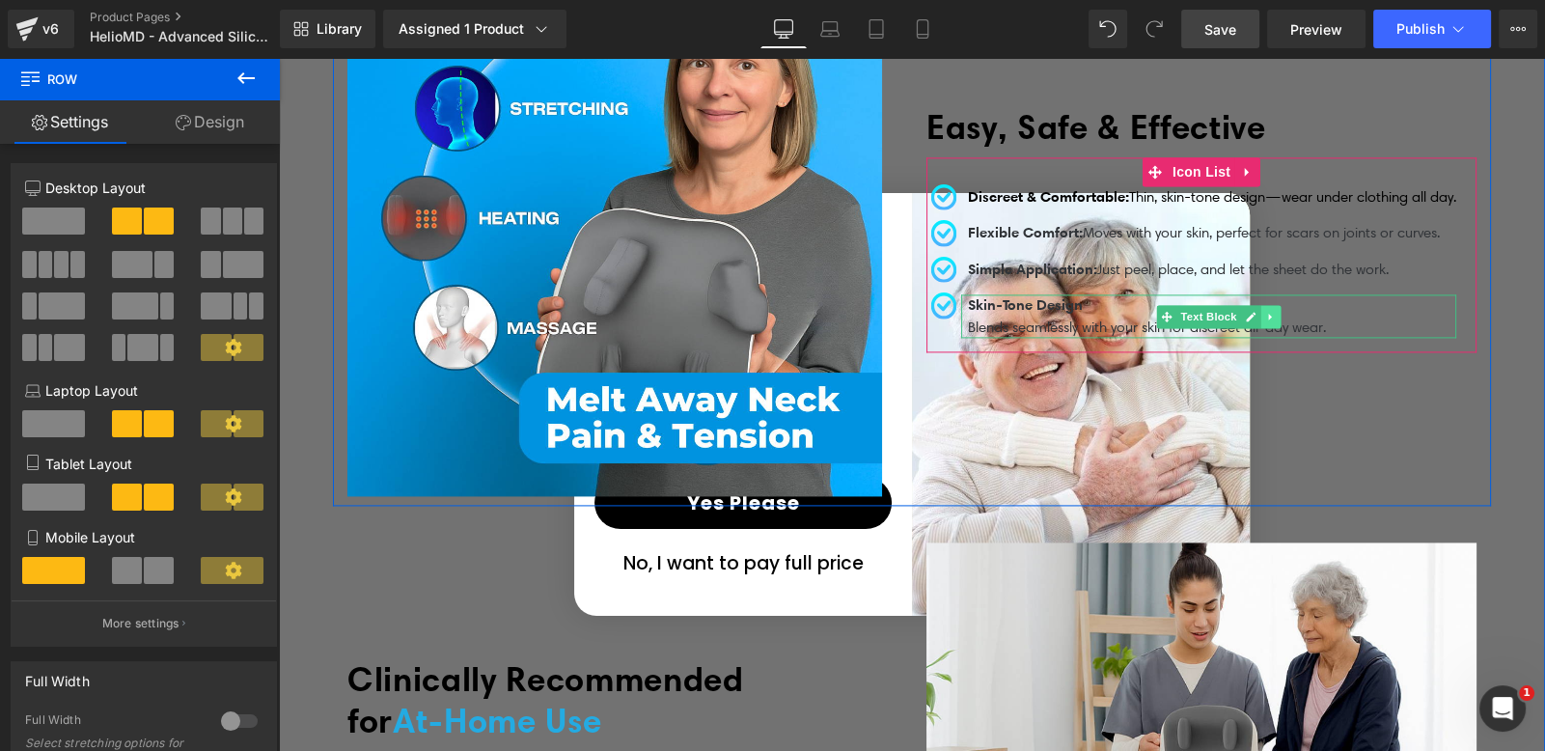
click at [1265, 311] on icon at bounding box center [1270, 317] width 11 height 12
click at [1270, 306] on link at bounding box center [1280, 316] width 20 height 23
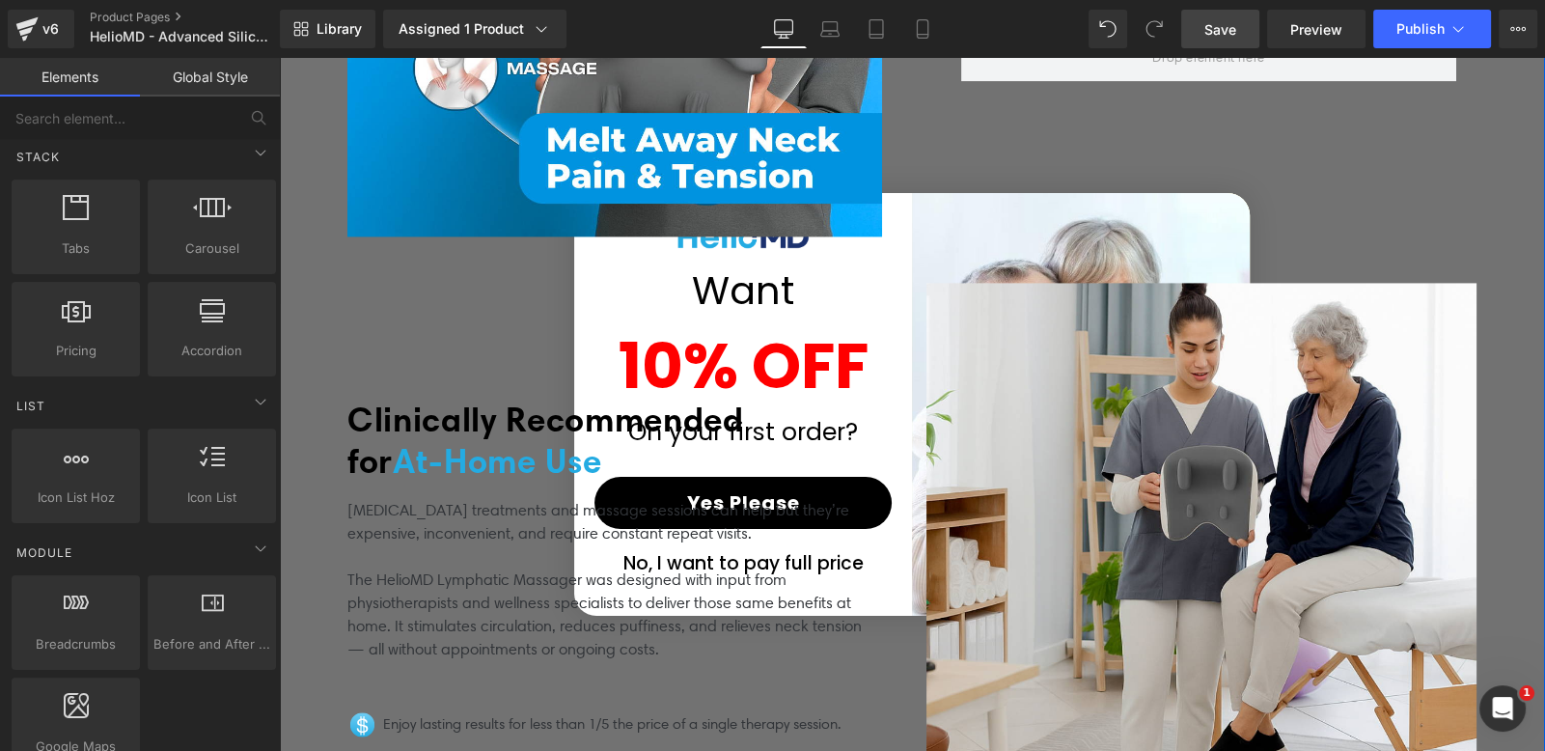
scroll to position [2778, 0]
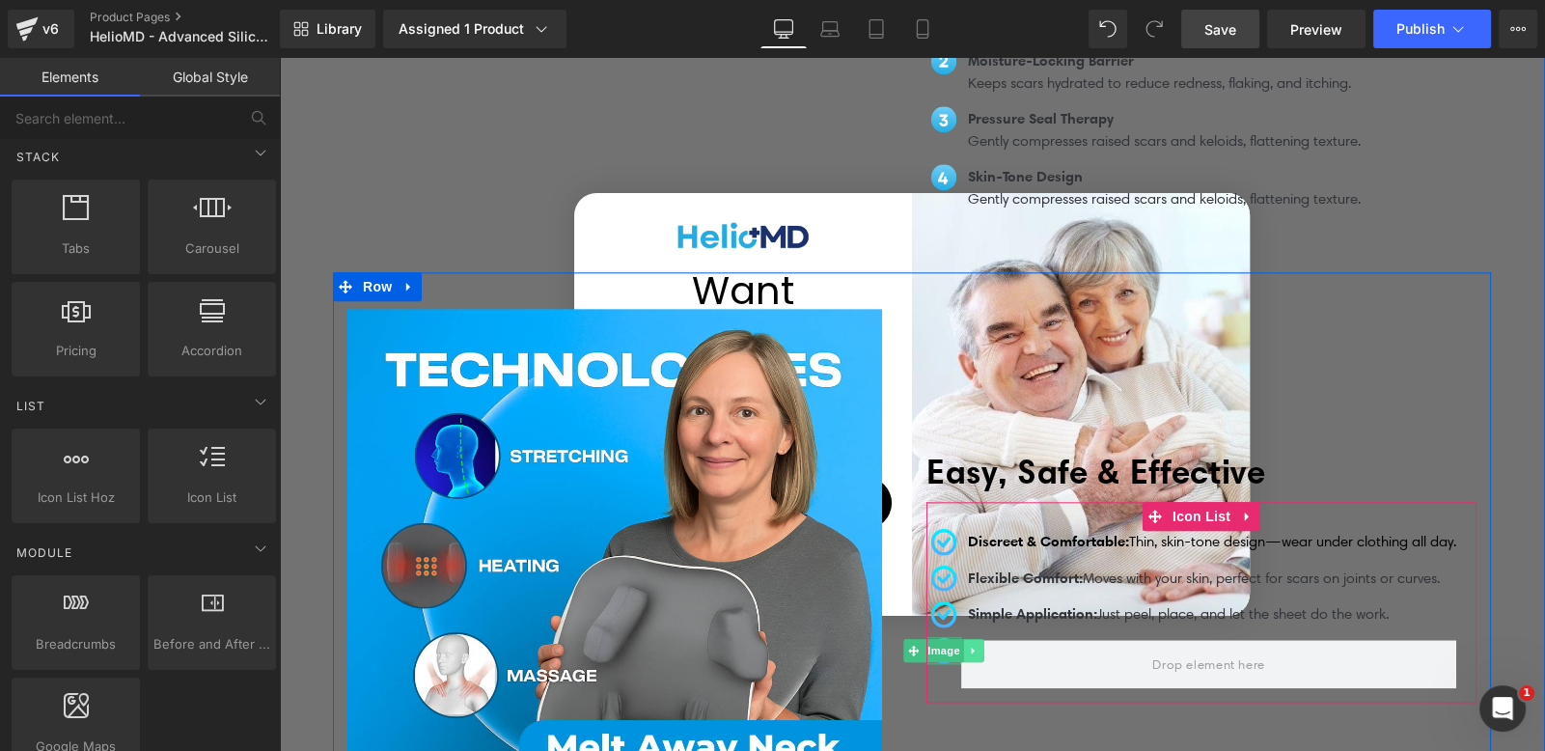
click at [969, 645] on icon at bounding box center [974, 651] width 11 height 12
click at [979, 645] on icon at bounding box center [984, 650] width 11 height 11
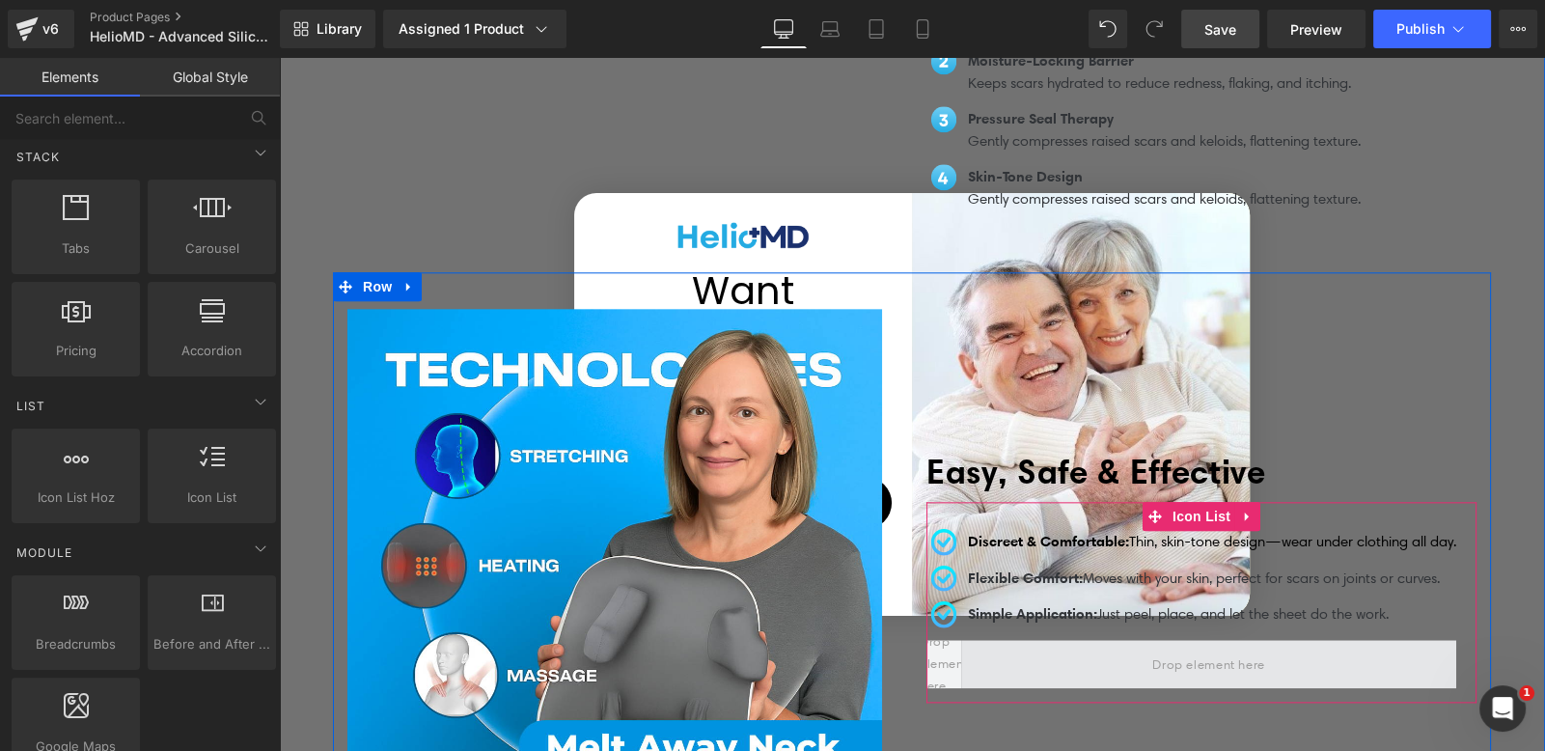
click at [1204, 656] on span at bounding box center [1208, 664] width 125 height 32
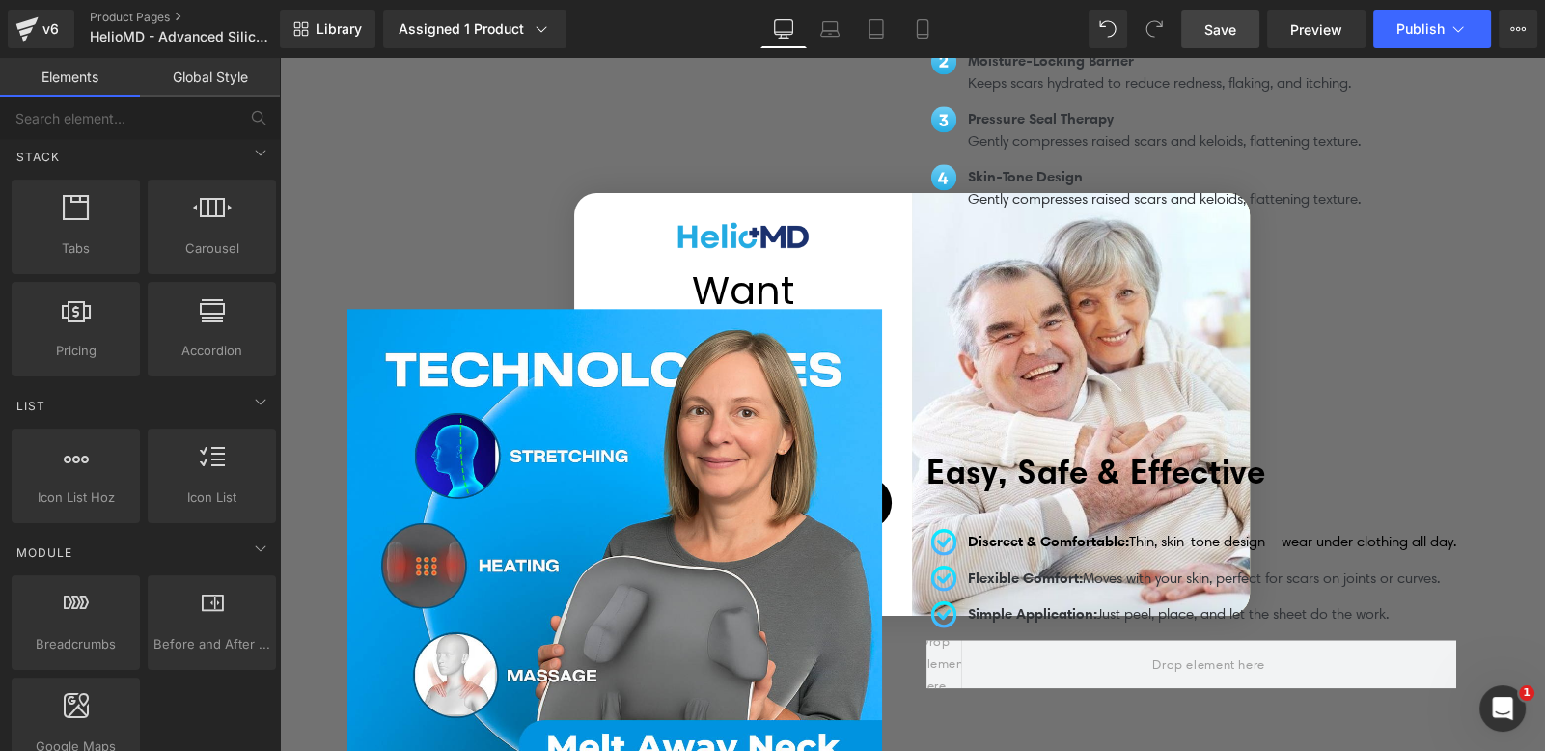
drag, startPoint x: 1215, startPoint y: 33, endPoint x: 1261, endPoint y: 325, distance: 296.1
click at [1215, 33] on span "Save" at bounding box center [1220, 29] width 32 height 20
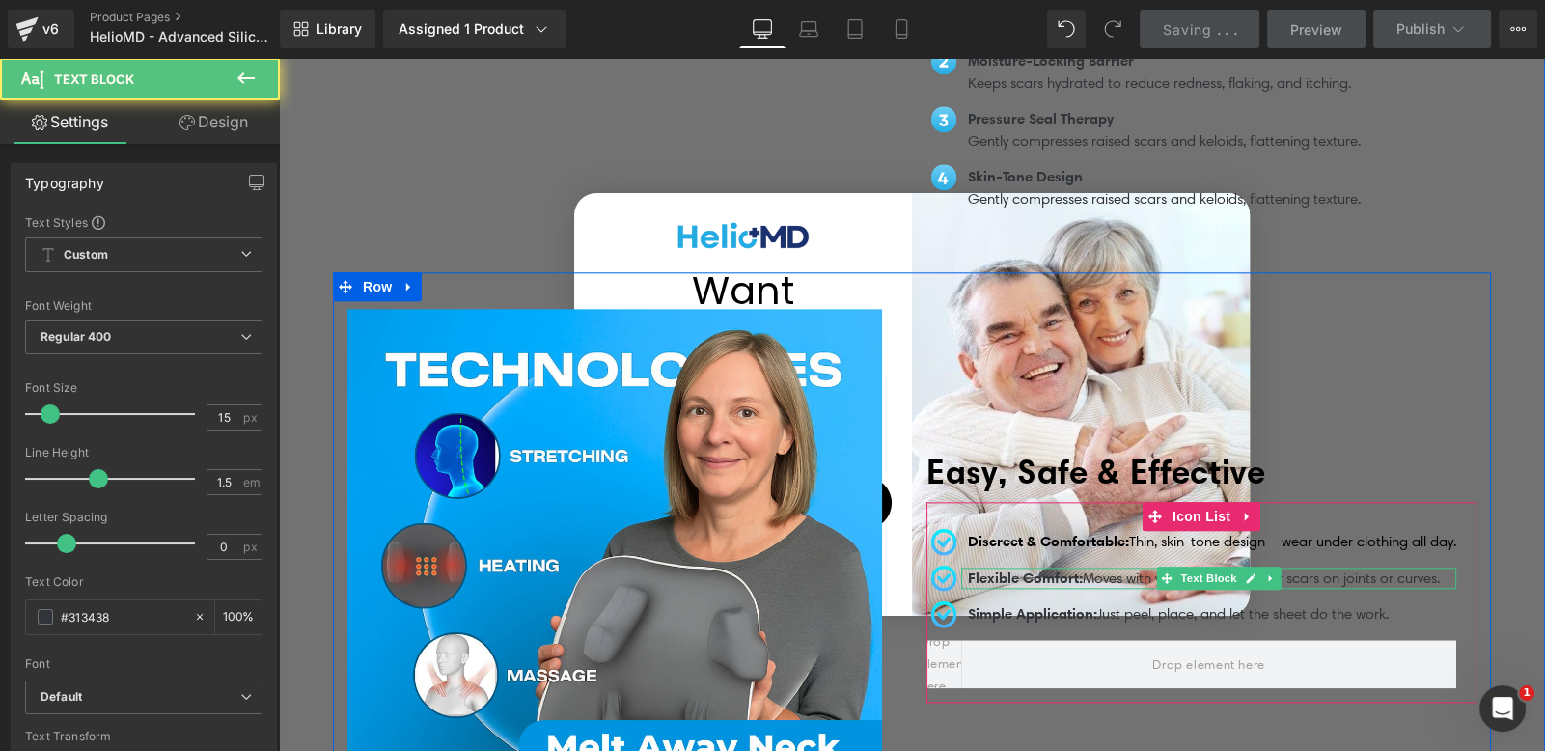
click at [1082, 568] on span "Flexible Comfort:" at bounding box center [1025, 577] width 115 height 18
click at [1190, 502] on div "Image Discreet & Comfortable: Thin, skin-tone design—wear under clothing all da…" at bounding box center [1201, 602] width 550 height 201
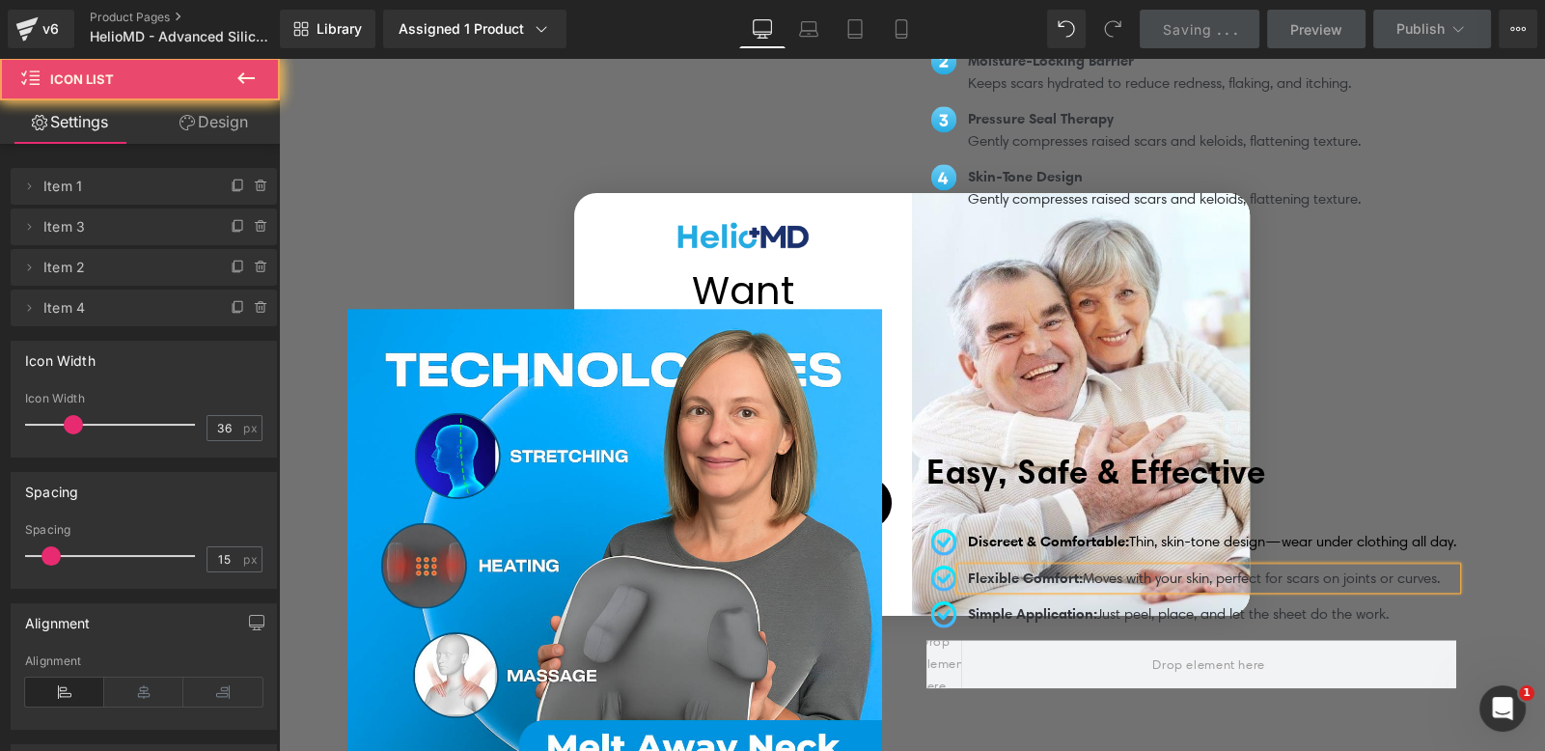
click at [1186, 506] on div "Image Discreet & Comfortable: Thin, skin-tone design—wear under clothing all da…" at bounding box center [1201, 602] width 550 height 201
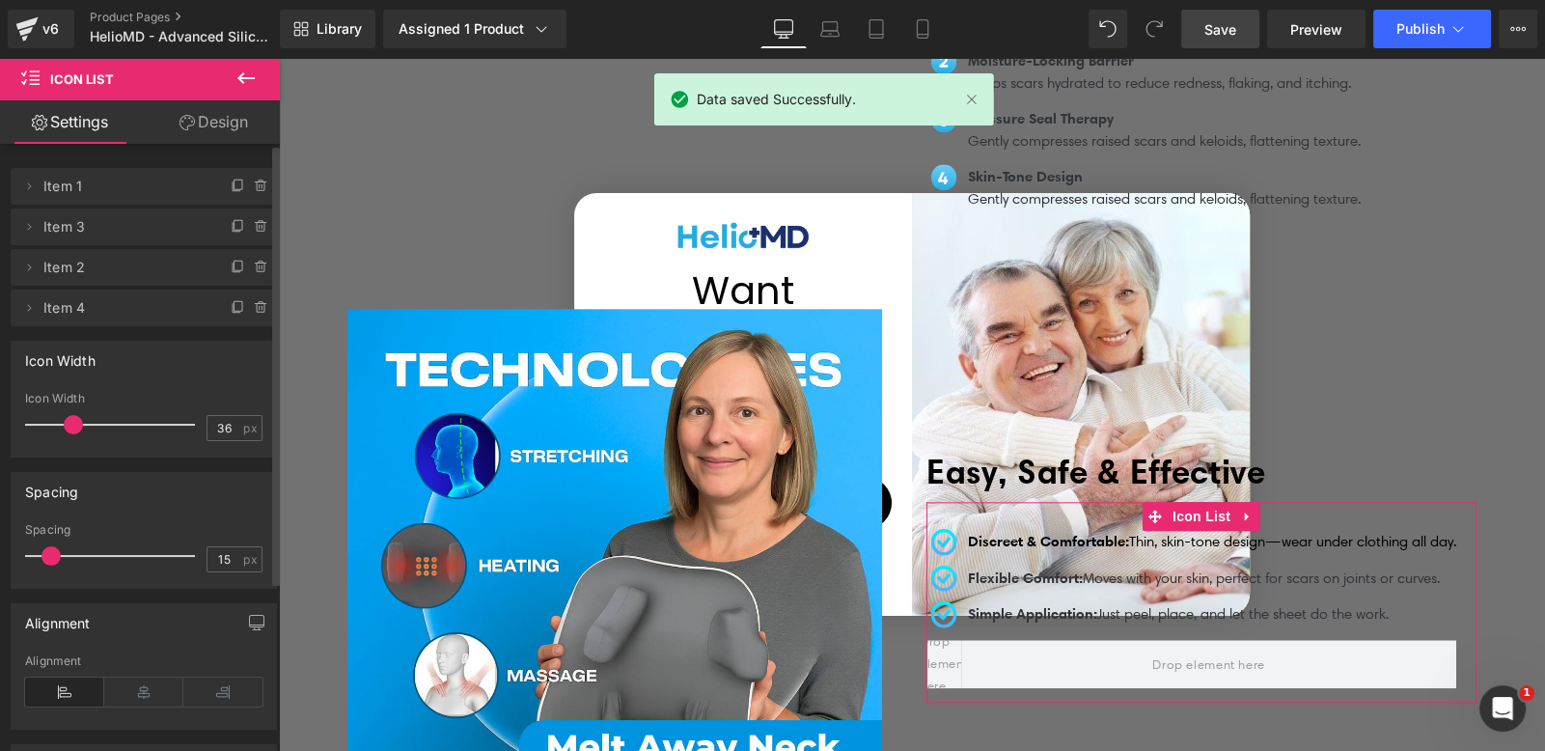
click at [260, 306] on icon at bounding box center [261, 307] width 15 height 15
click at [241, 308] on button "Delete" at bounding box center [240, 308] width 61 height 25
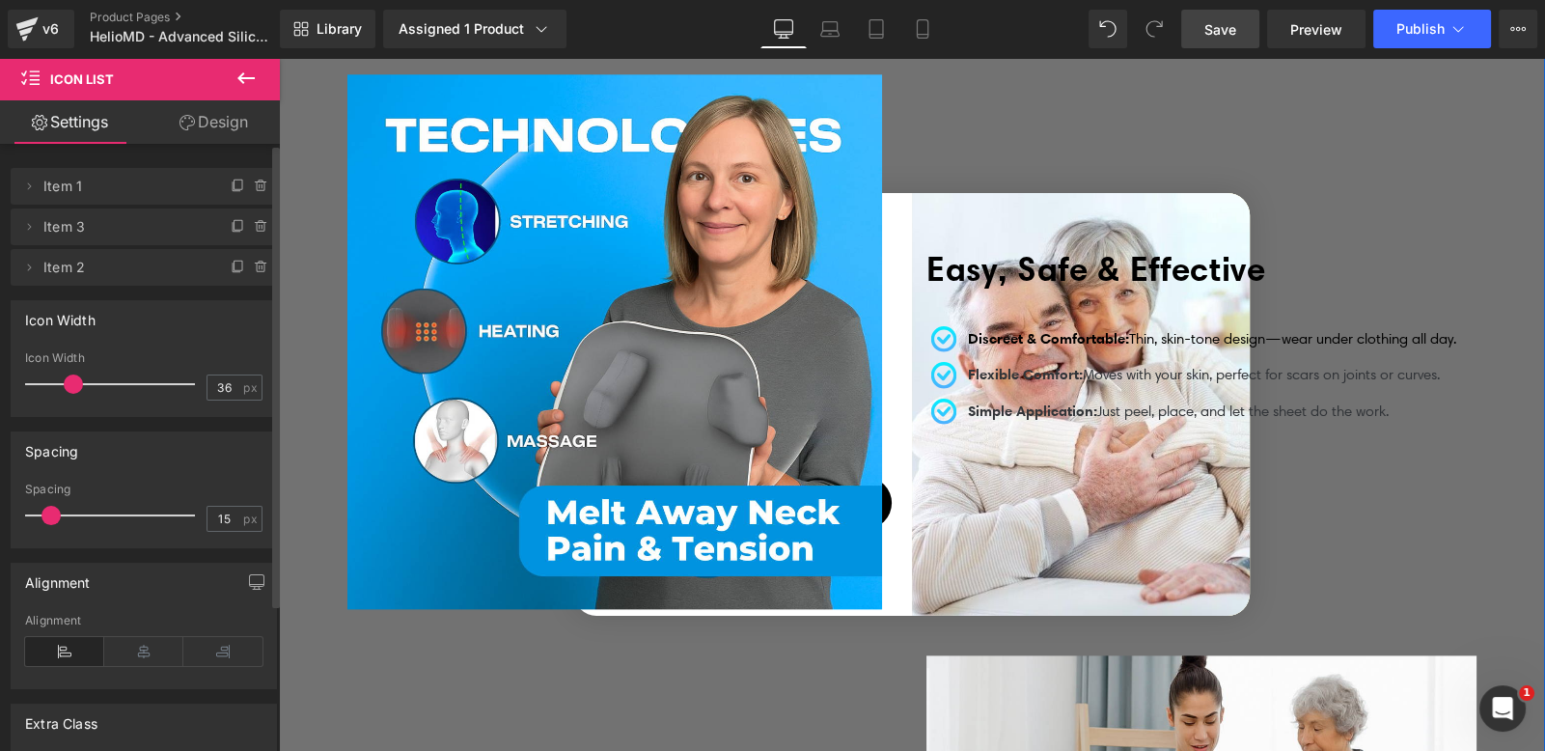
scroll to position [3619, 0]
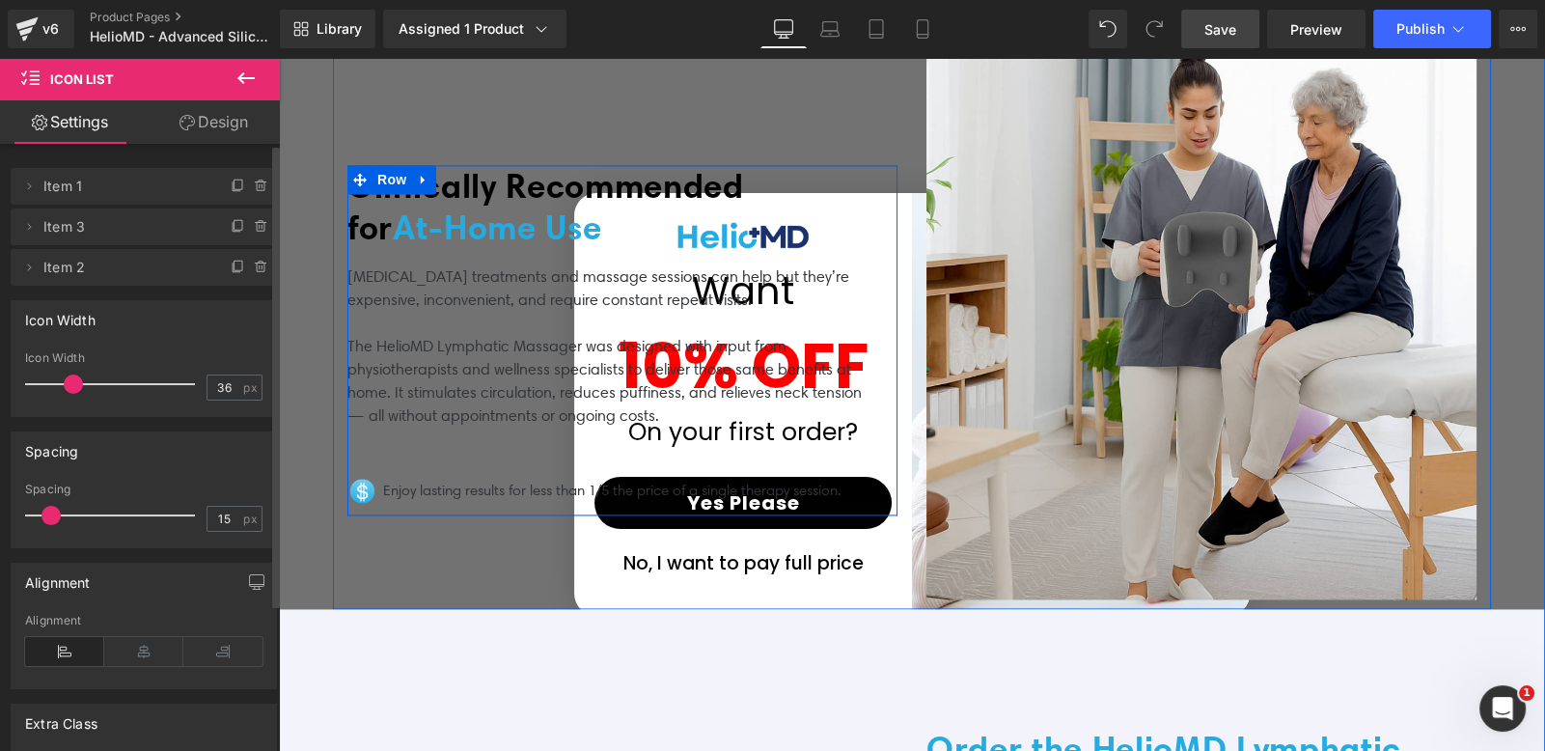
click at [356, 265] on p "Lymphatic drainage treatments and massage sessions can help but they’re expensi…" at bounding box center [606, 288] width 519 height 46
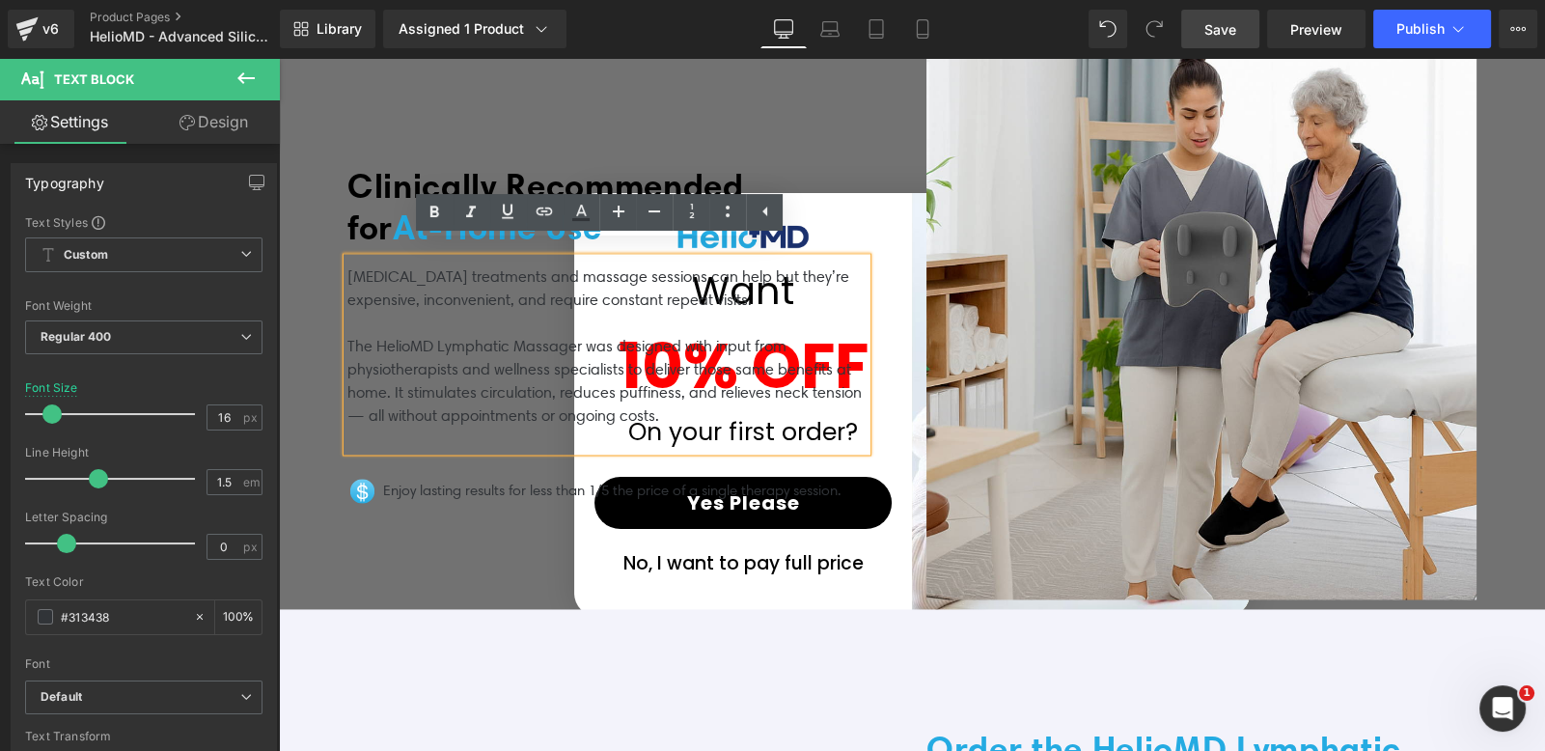
click at [465, 409] on p "The HelioMD Lymphatic Massager was designed with input from physiotherapists an…" at bounding box center [606, 381] width 519 height 93
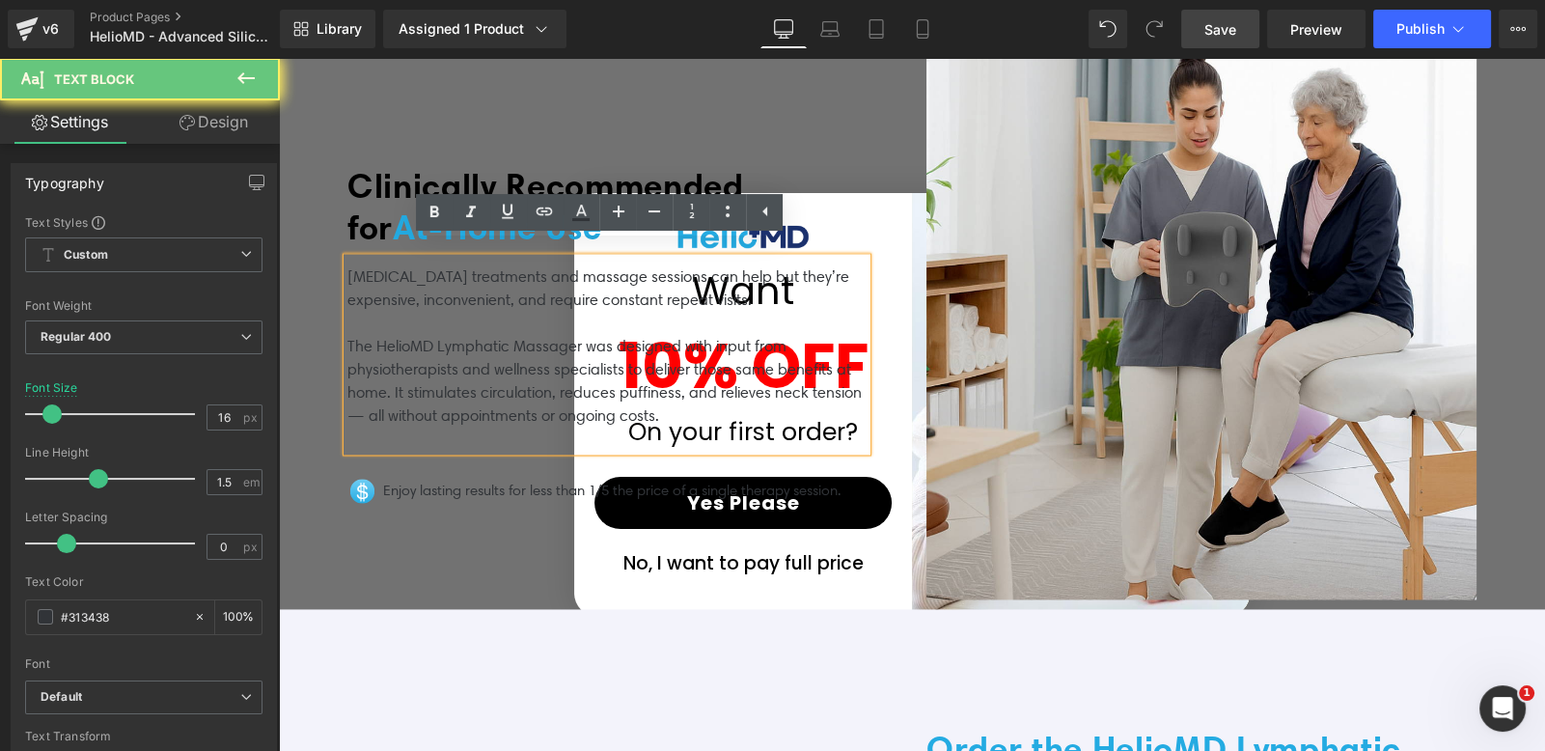
click at [465, 406] on p "The HelioMD Lymphatic Massager was designed with input from physiotherapists an…" at bounding box center [606, 381] width 519 height 93
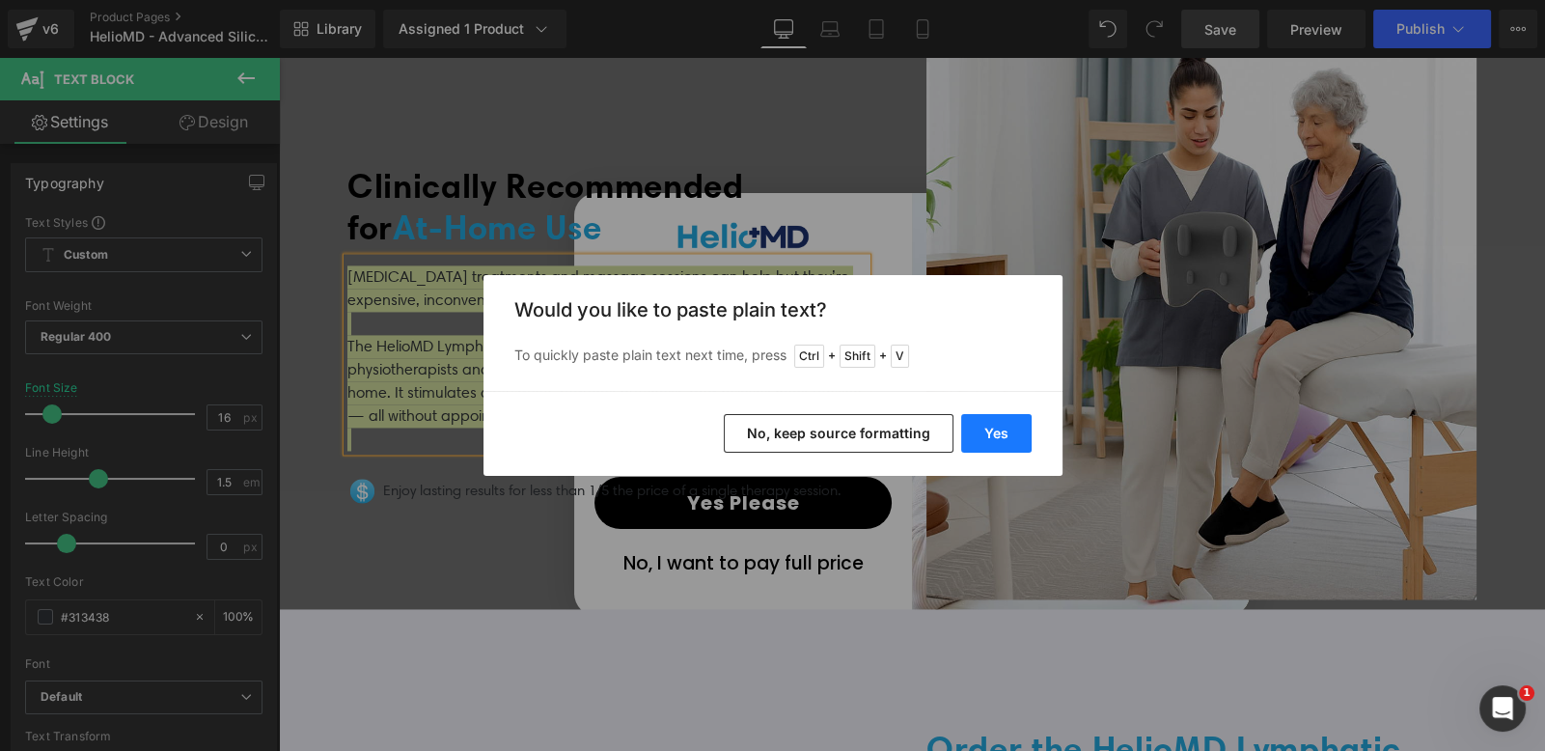
click at [980, 428] on button "Yes" at bounding box center [996, 433] width 70 height 39
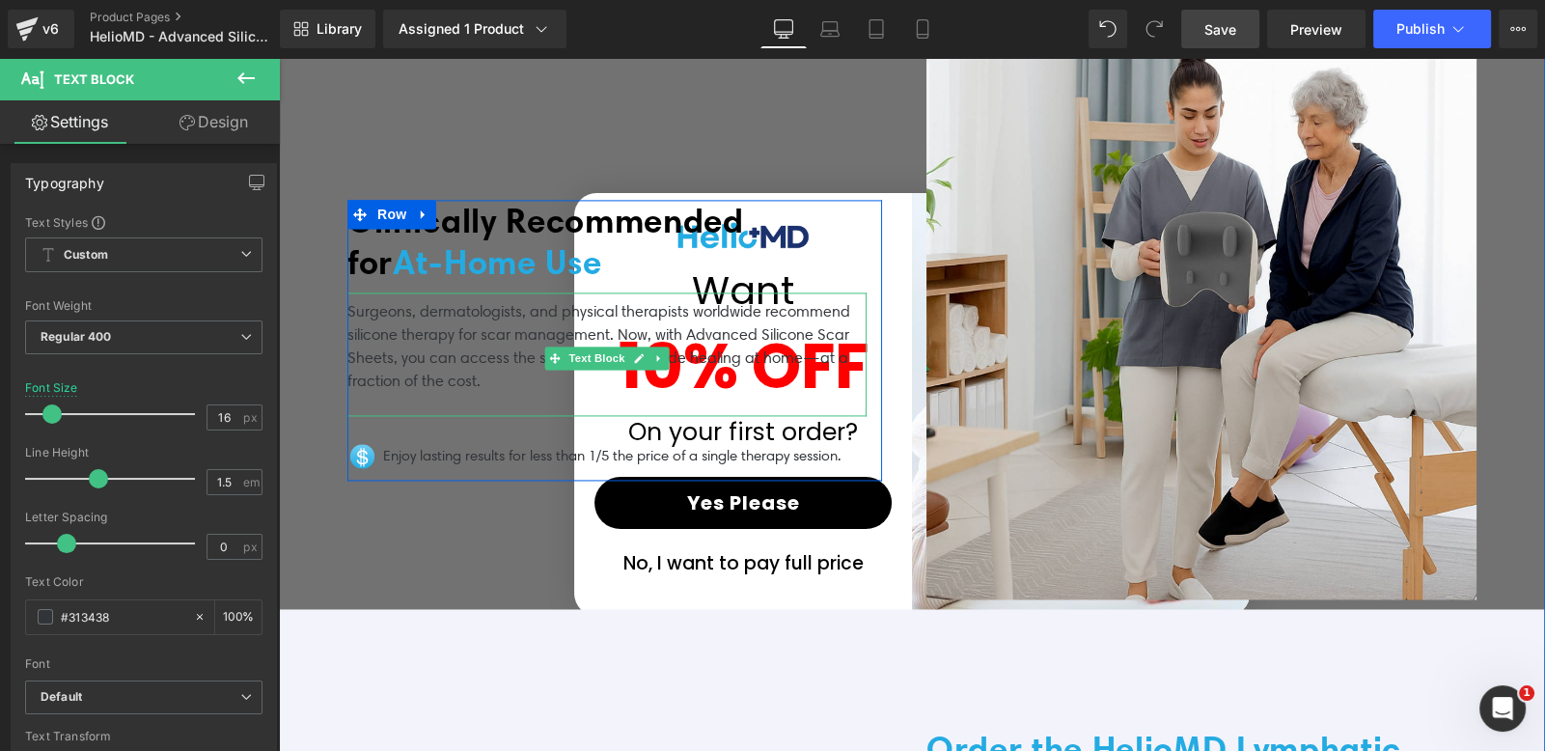
click at [469, 372] on p "Surgeons, dermatologists, and physical therapists worldwide recommend silicone …" at bounding box center [606, 346] width 519 height 93
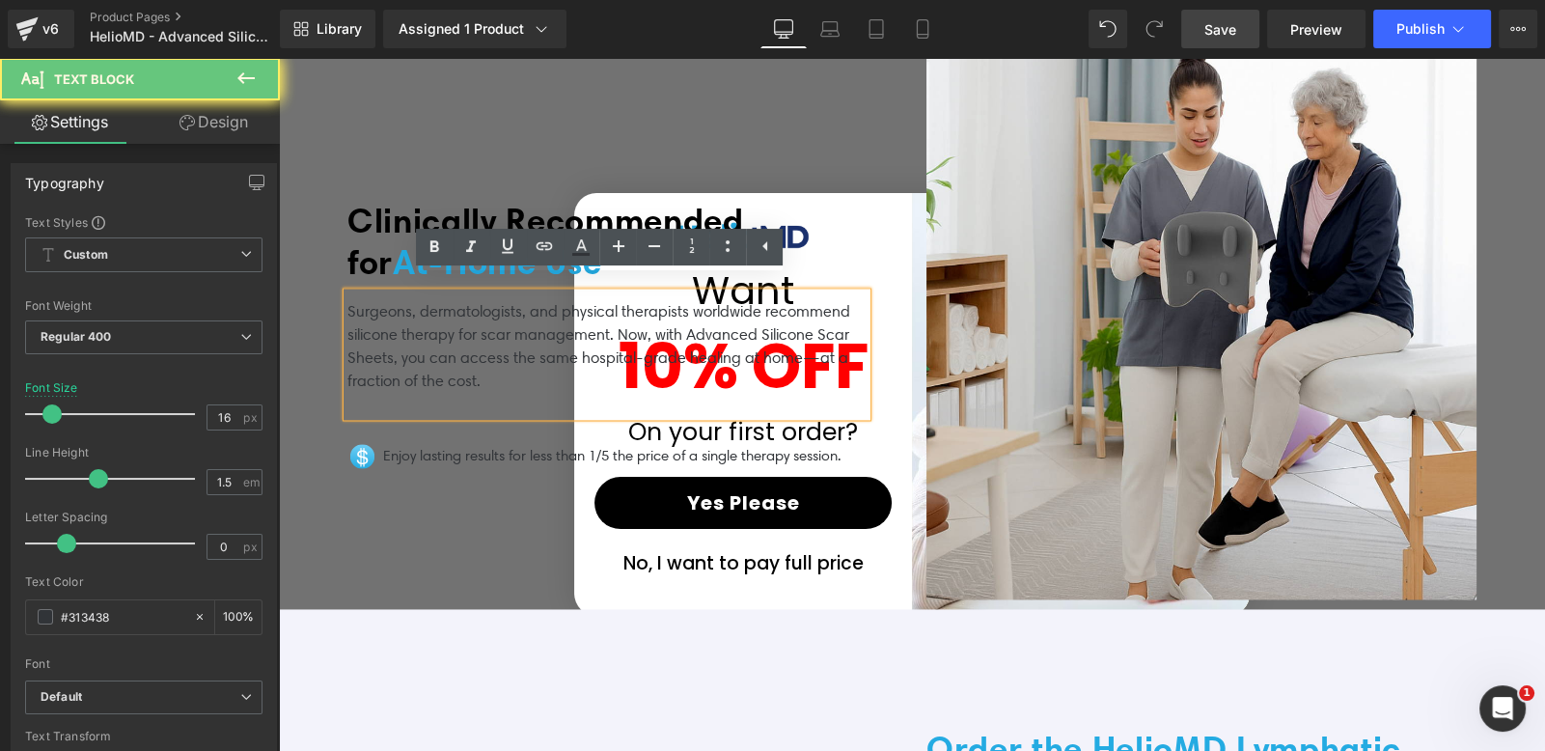
click at [449, 393] on p at bounding box center [606, 404] width 519 height 23
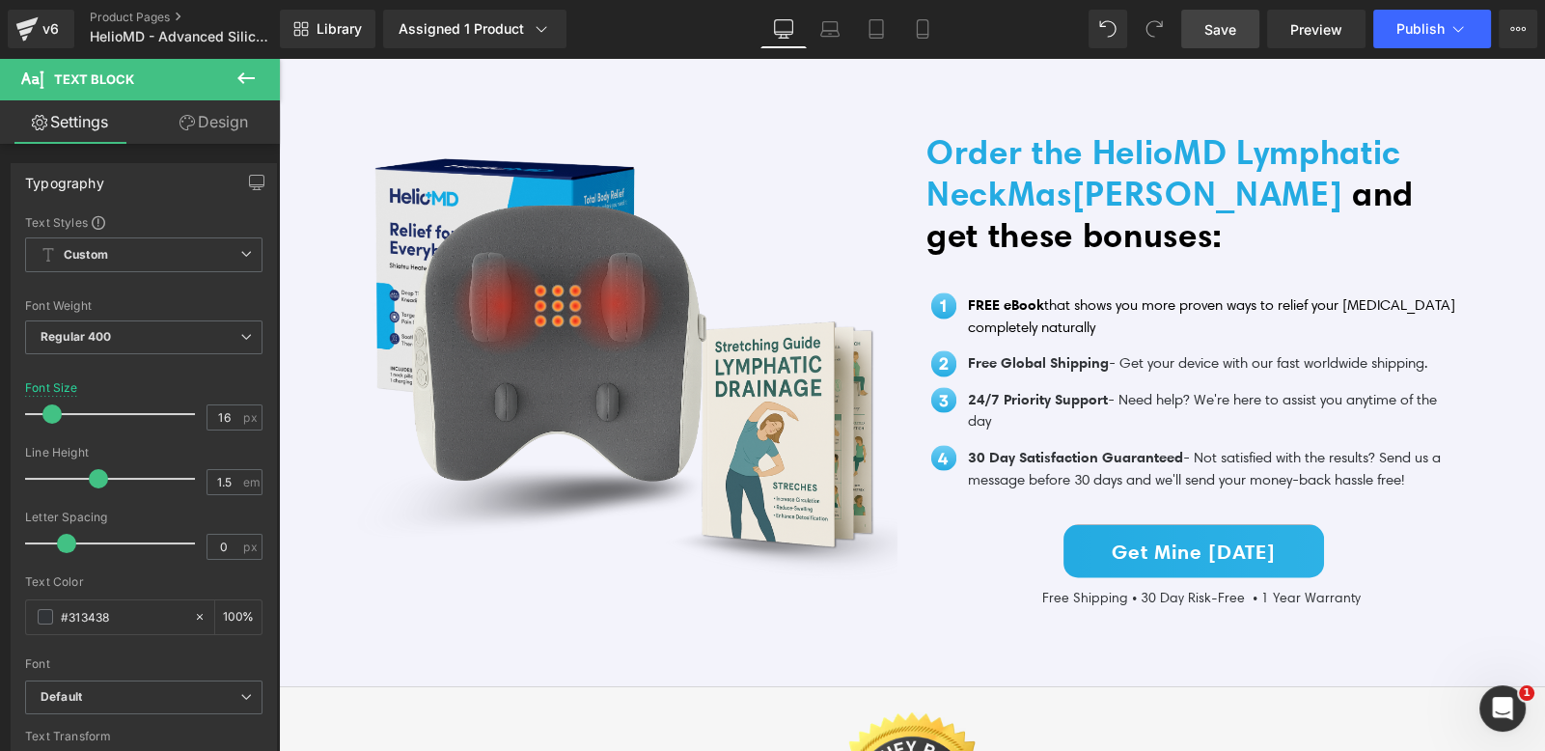
scroll to position [4198, 0]
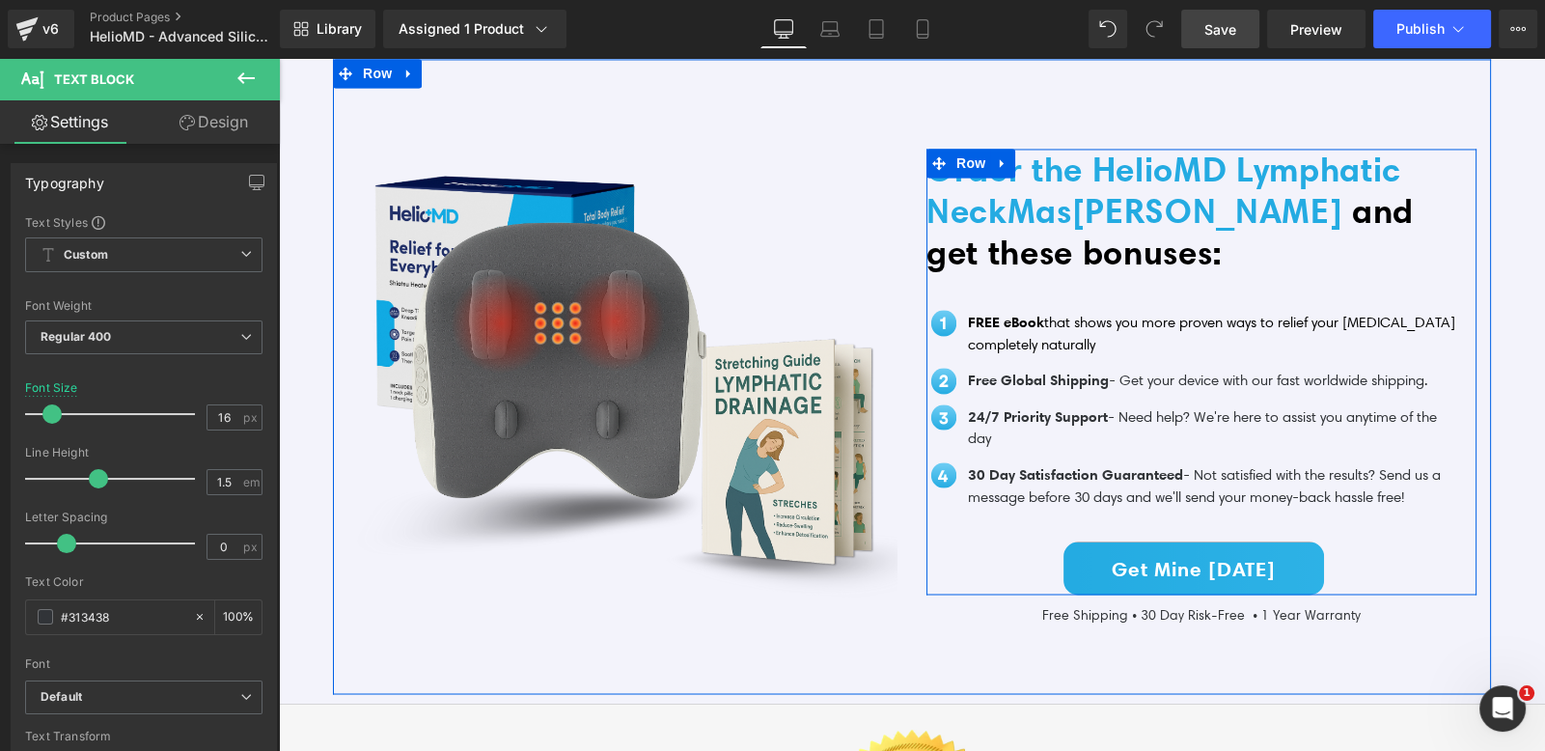
click at [1048, 159] on span "Order the HelioMD Lymphatic Neck Mas sager" at bounding box center [1163, 190] width 475 height 83
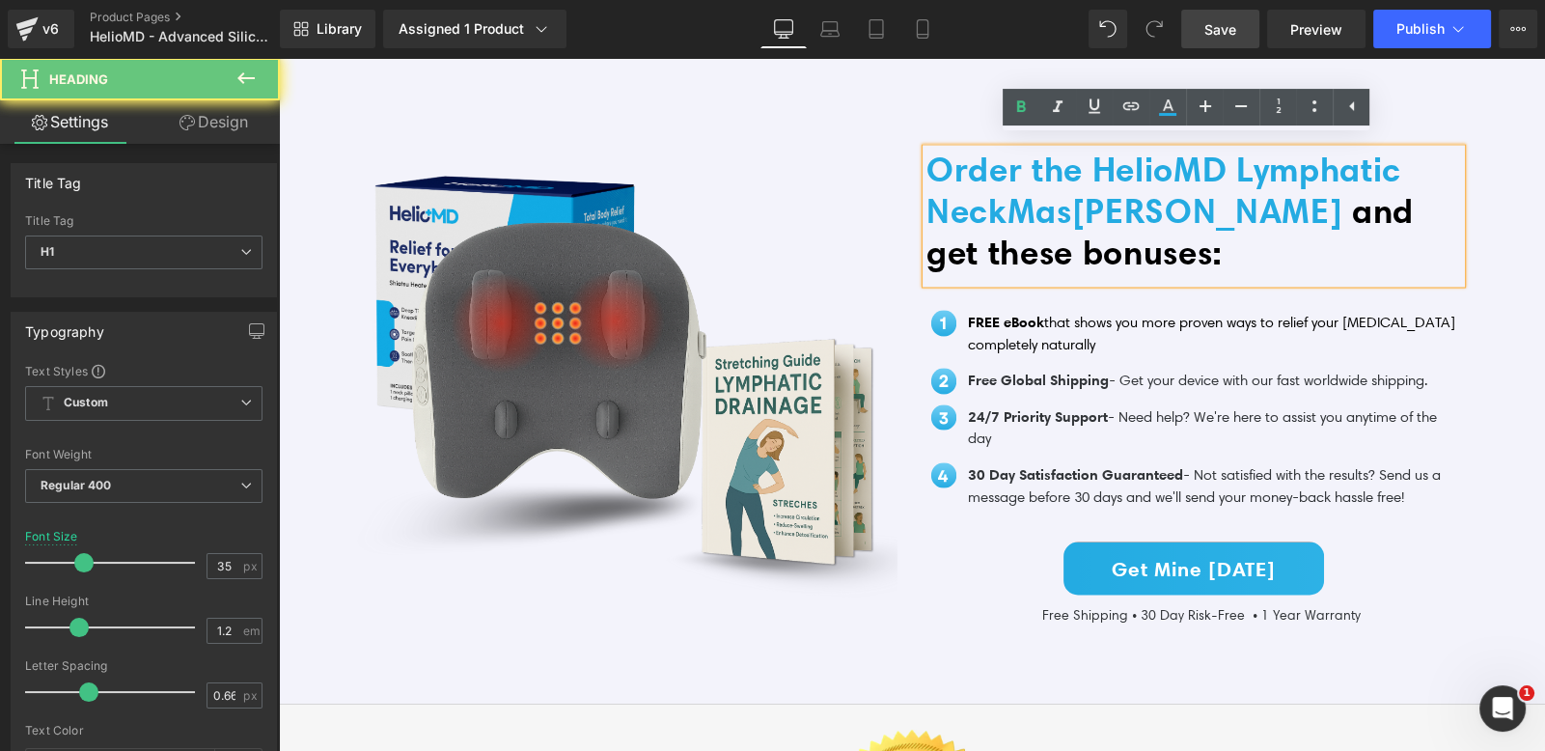
click at [1150, 160] on span "Order the HelioMD Lymphatic Neck Mas sager" at bounding box center [1163, 190] width 475 height 83
click at [1099, 202] on span "Order the HelioMD Lymphatic Neck Mas sager" at bounding box center [1163, 190] width 475 height 83
click at [1162, 201] on span "Order the HelioMD Lymphatic Neck Mas sager" at bounding box center [1163, 190] width 475 height 83
click at [1132, 222] on h1 "Order the HelioMD Lymphatic Neck Mas sager and get these bonuses:" at bounding box center [1193, 211] width 535 height 124
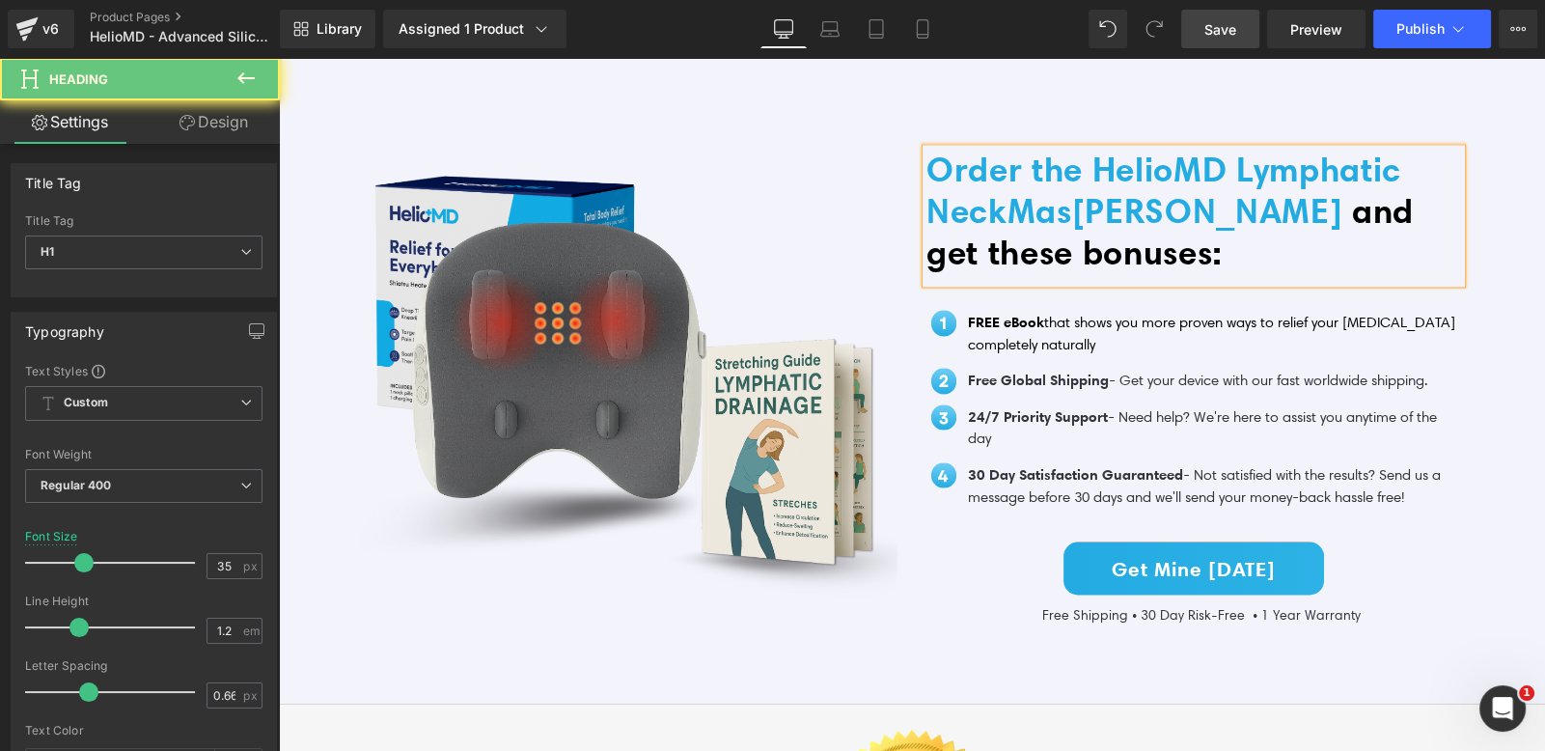
scroll to position [4238, 0]
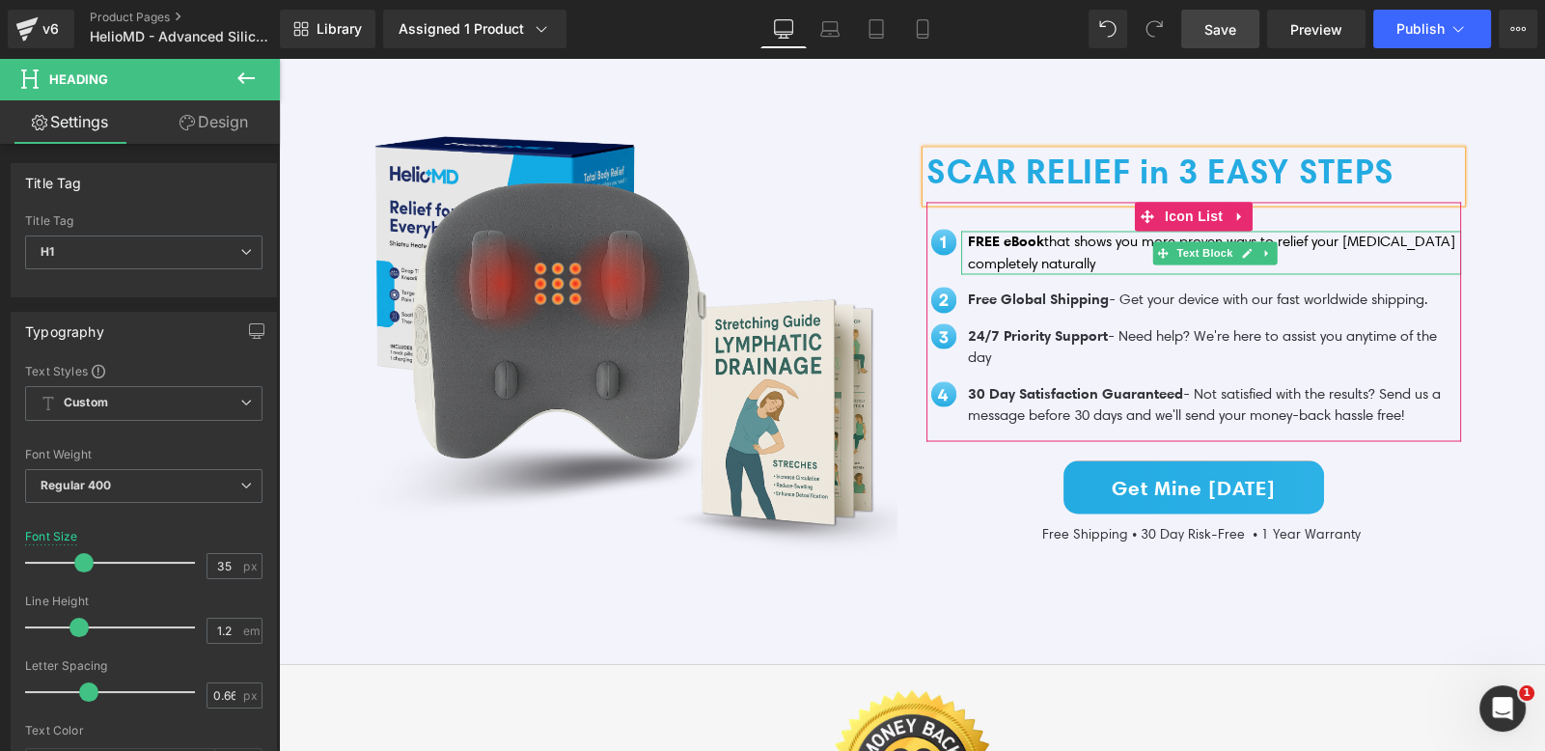
click at [1004, 239] on p "FREE eBook that shows you more proven ways to relief your neck pain completely …" at bounding box center [1214, 252] width 493 height 43
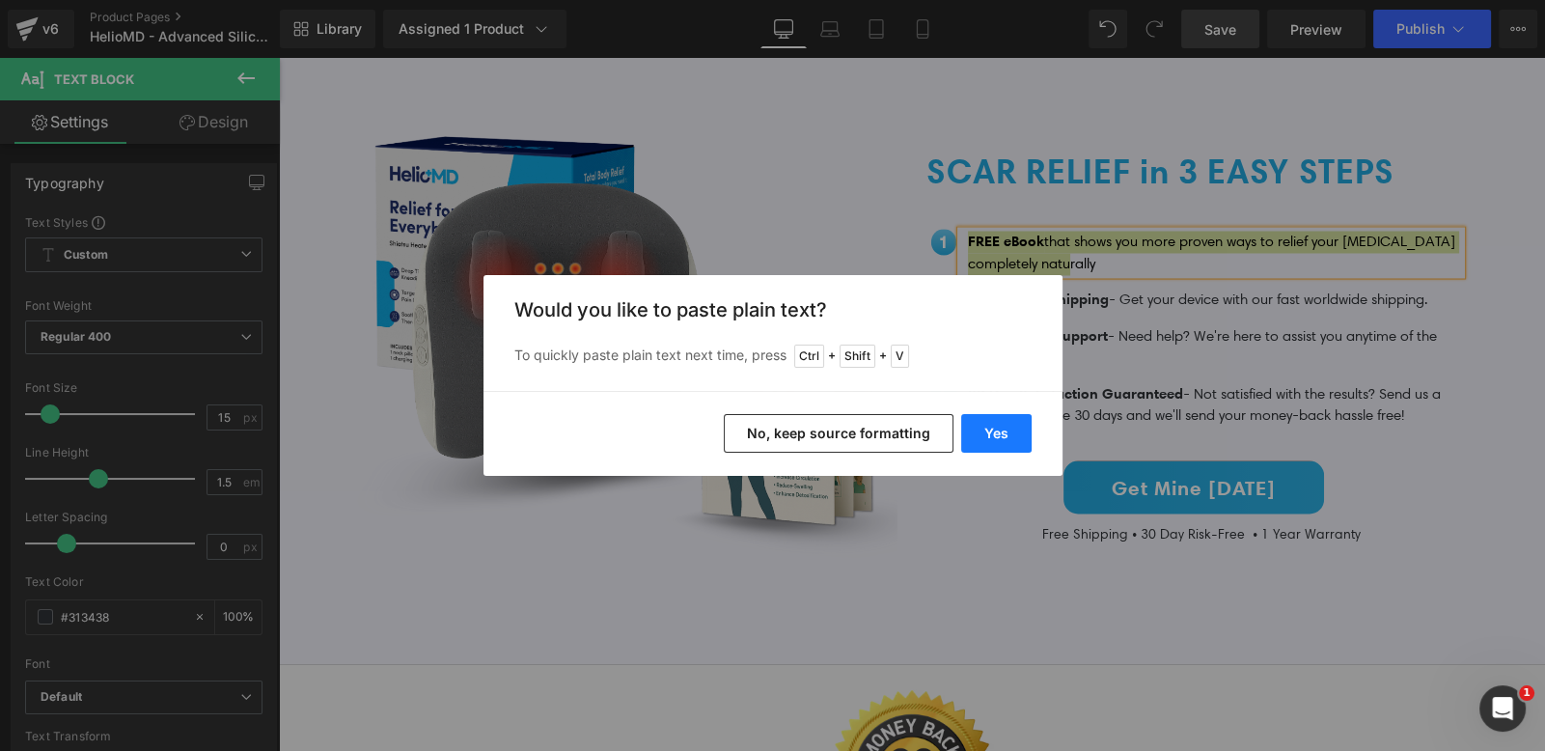
drag, startPoint x: 1011, startPoint y: 428, endPoint x: 773, endPoint y: 318, distance: 262.5
click at [1011, 428] on button "Yes" at bounding box center [996, 433] width 70 height 39
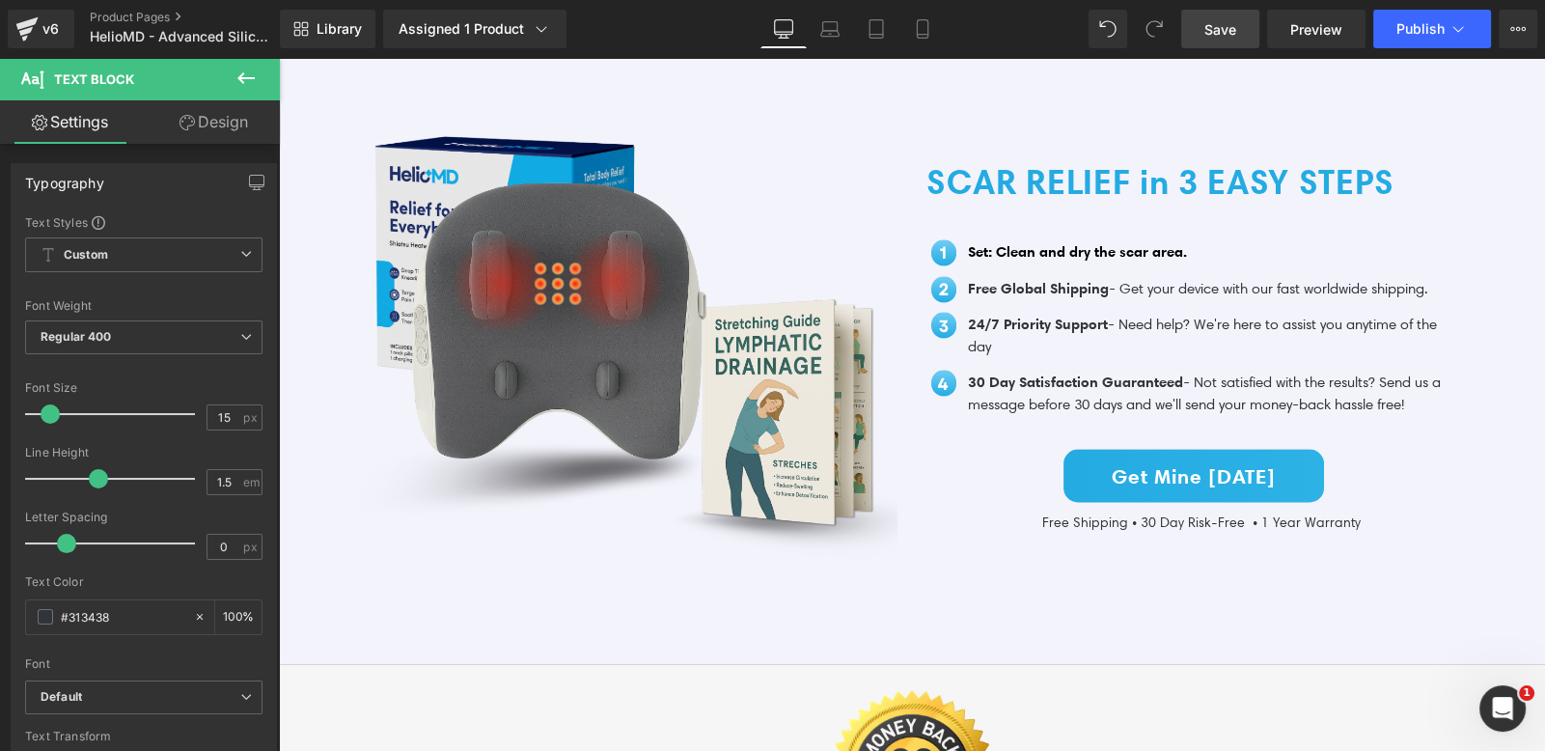
click at [1027, 260] on ul "Image Set: Clean and dry the scar area. Text Block Image Free Global Shipping T…" at bounding box center [1193, 335] width 535 height 188
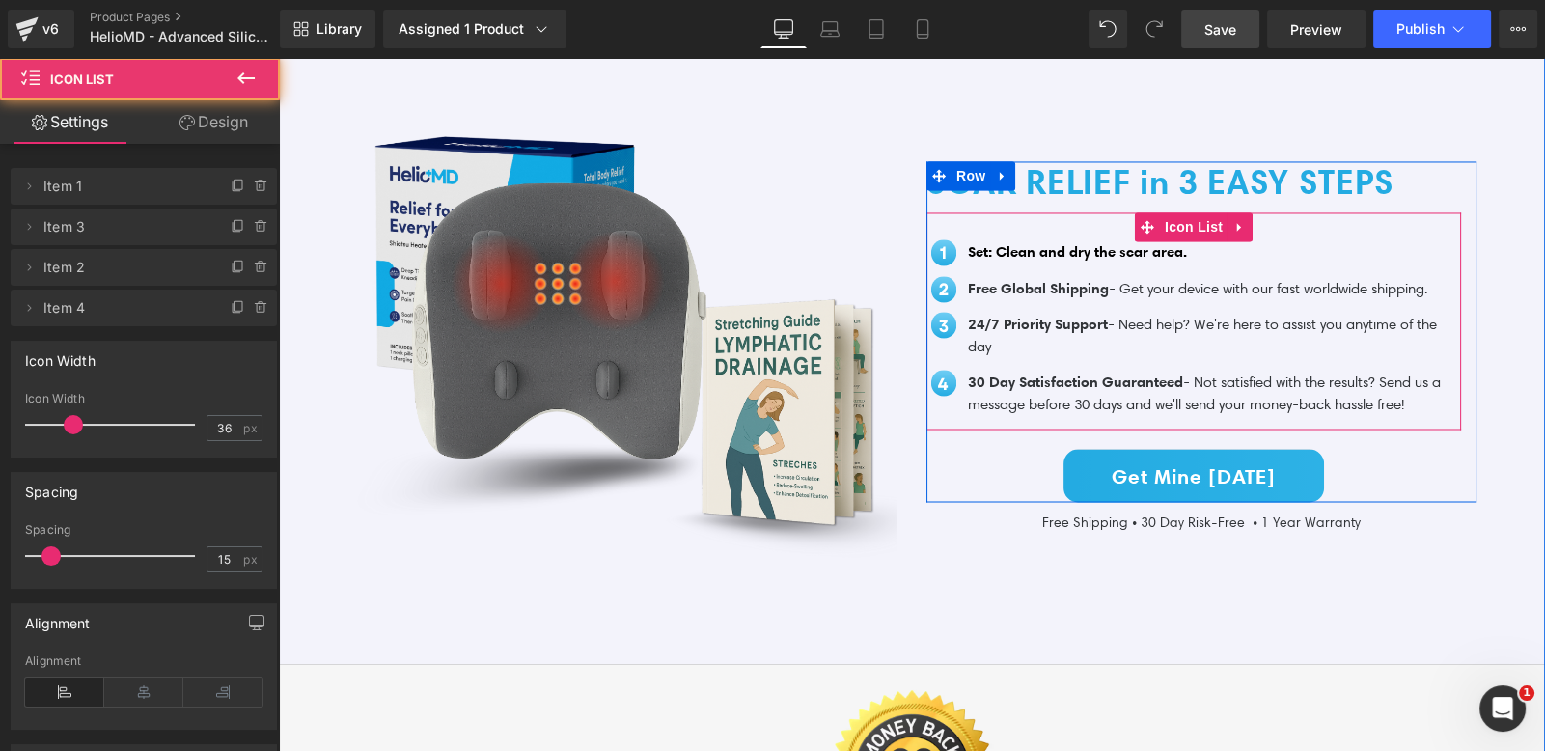
click at [1018, 279] on span "Free Global Shipping" at bounding box center [1038, 288] width 141 height 18
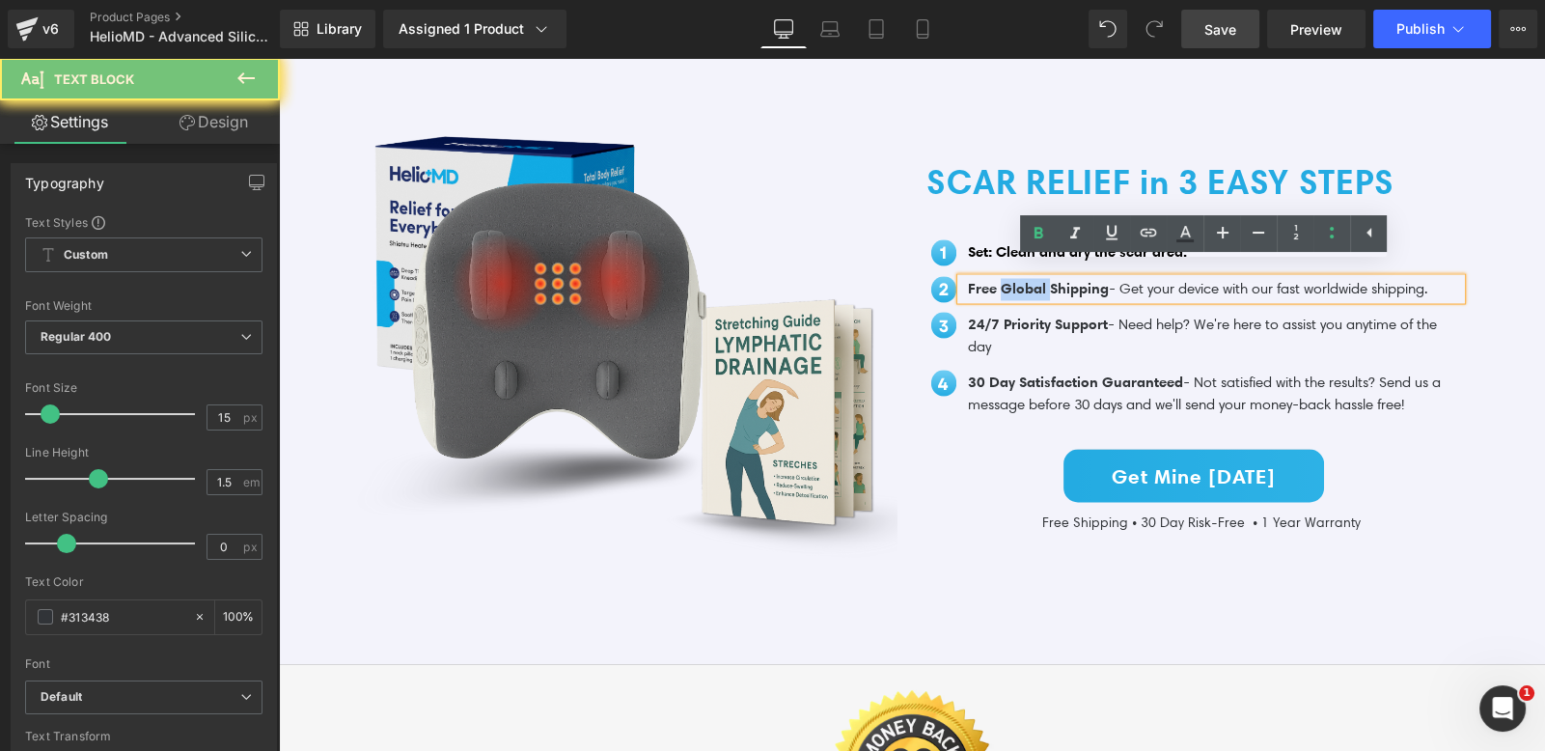
click at [1018, 279] on span "Free Global Shipping" at bounding box center [1038, 288] width 141 height 18
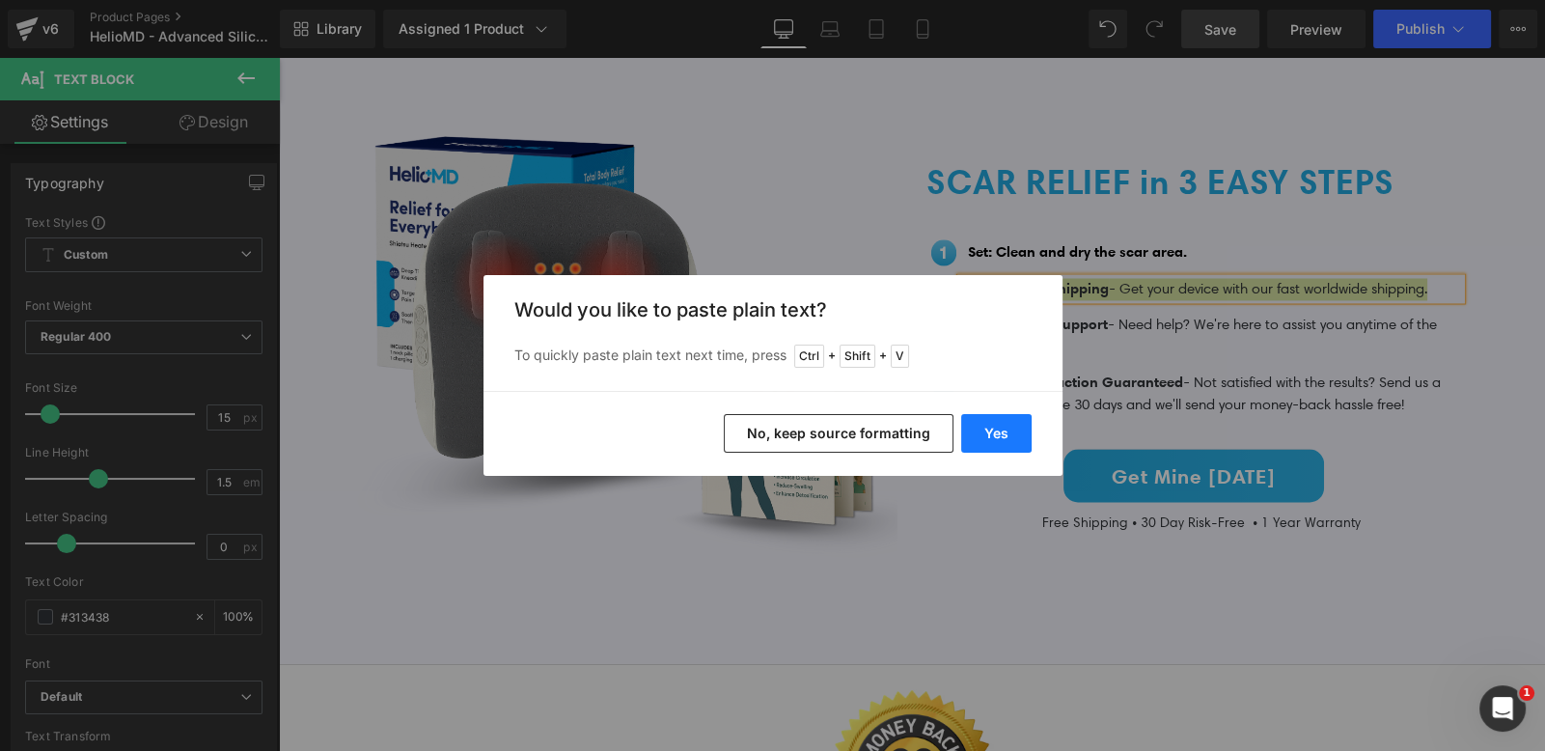
drag, startPoint x: 1004, startPoint y: 424, endPoint x: 725, endPoint y: 364, distance: 285.2
click at [1004, 424] on button "Yes" at bounding box center [996, 433] width 70 height 39
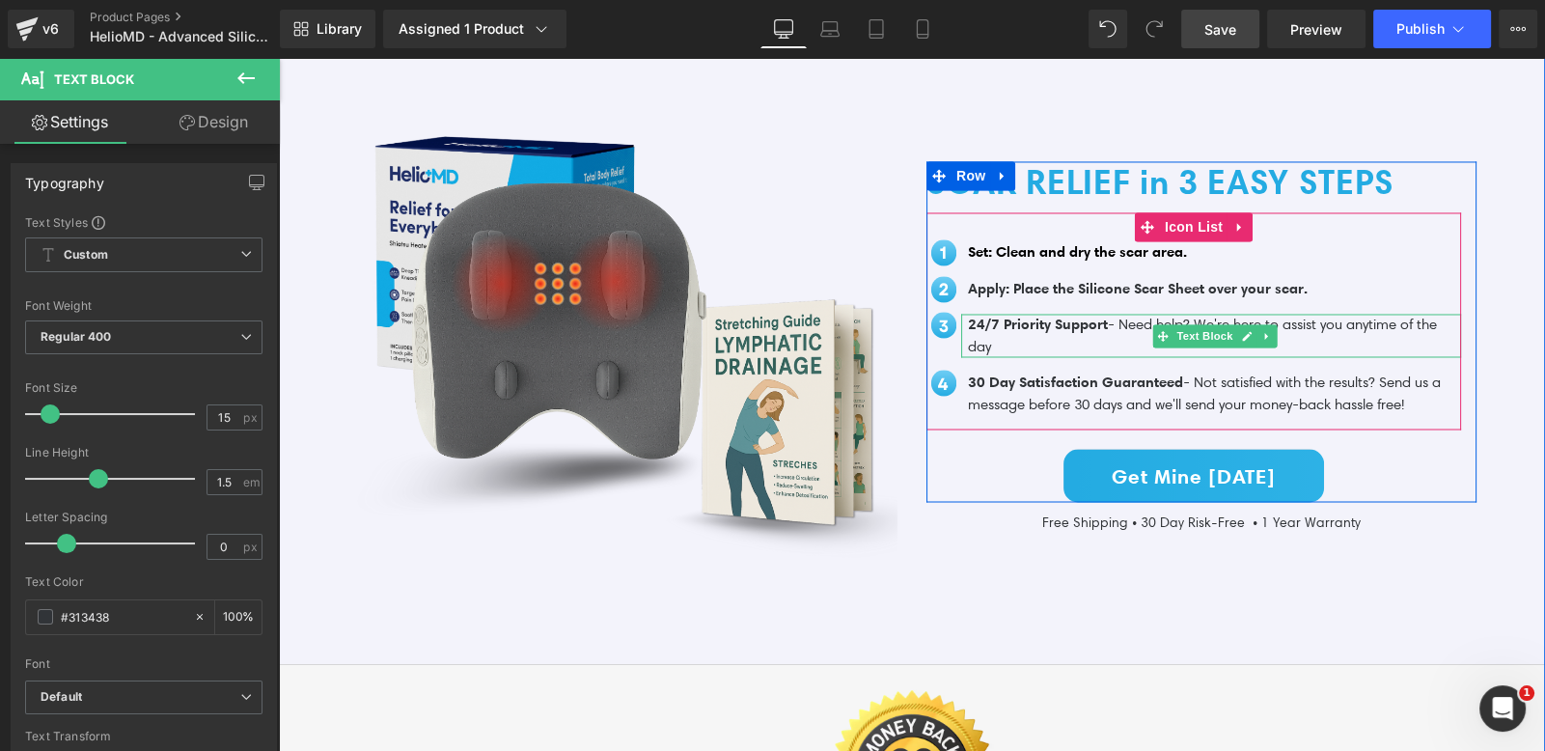
click at [1035, 321] on p "24/7 Priority Support - Need help? We're here to assist you anytime of the day" at bounding box center [1214, 335] width 493 height 43
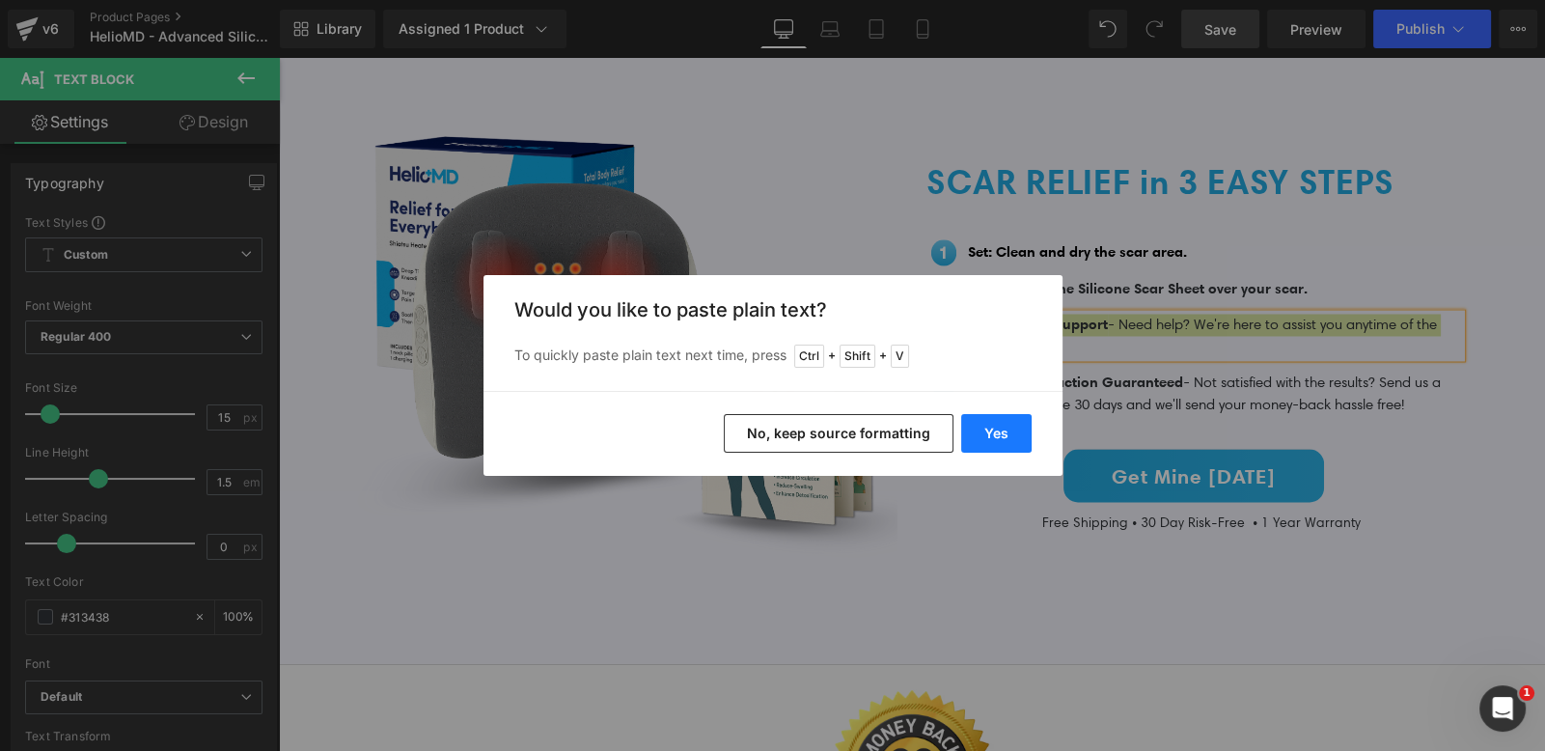
click at [1021, 419] on button "Yes" at bounding box center [996, 433] width 70 height 39
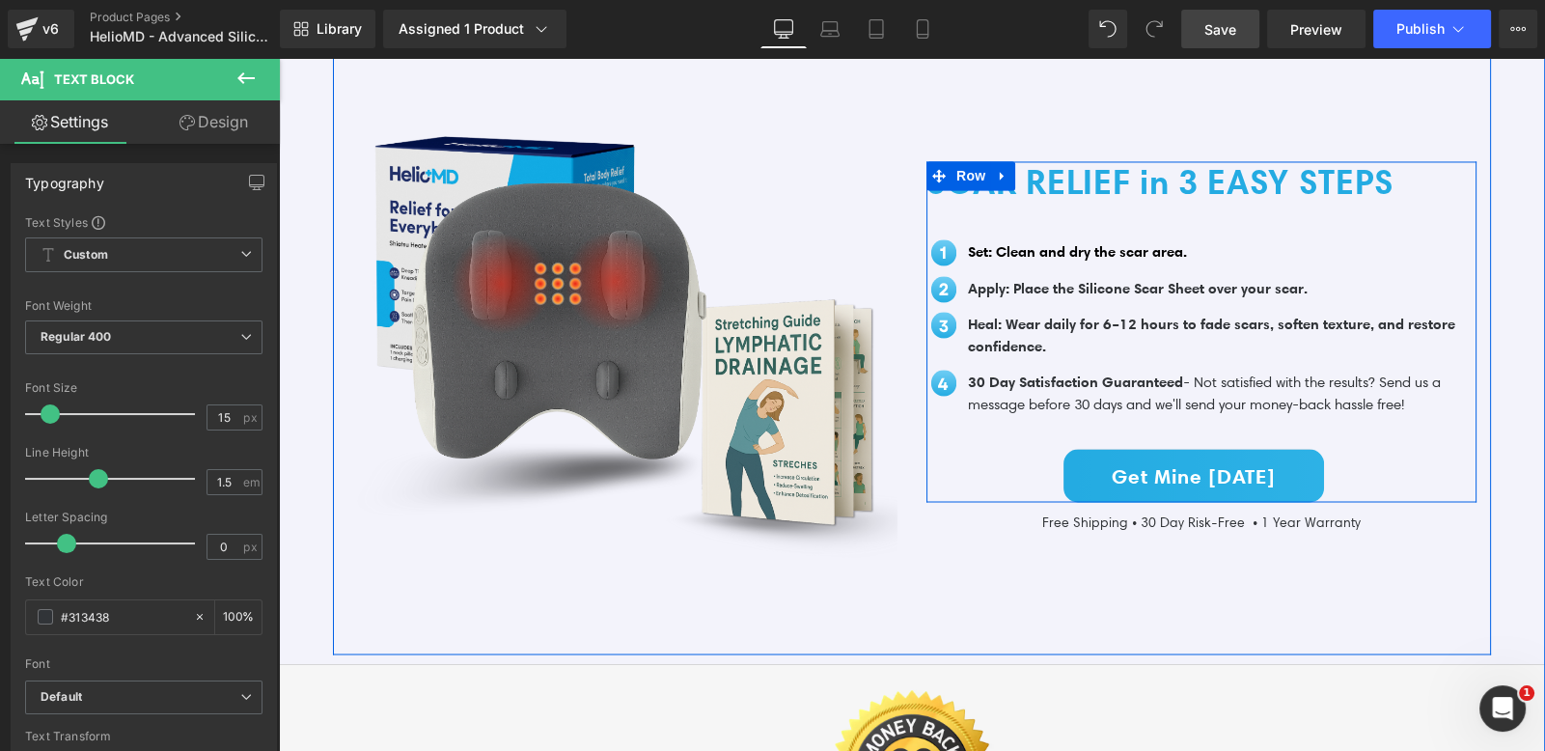
click at [992, 373] on span "30 Day Satisfaction Guaranteed" at bounding box center [1075, 382] width 215 height 18
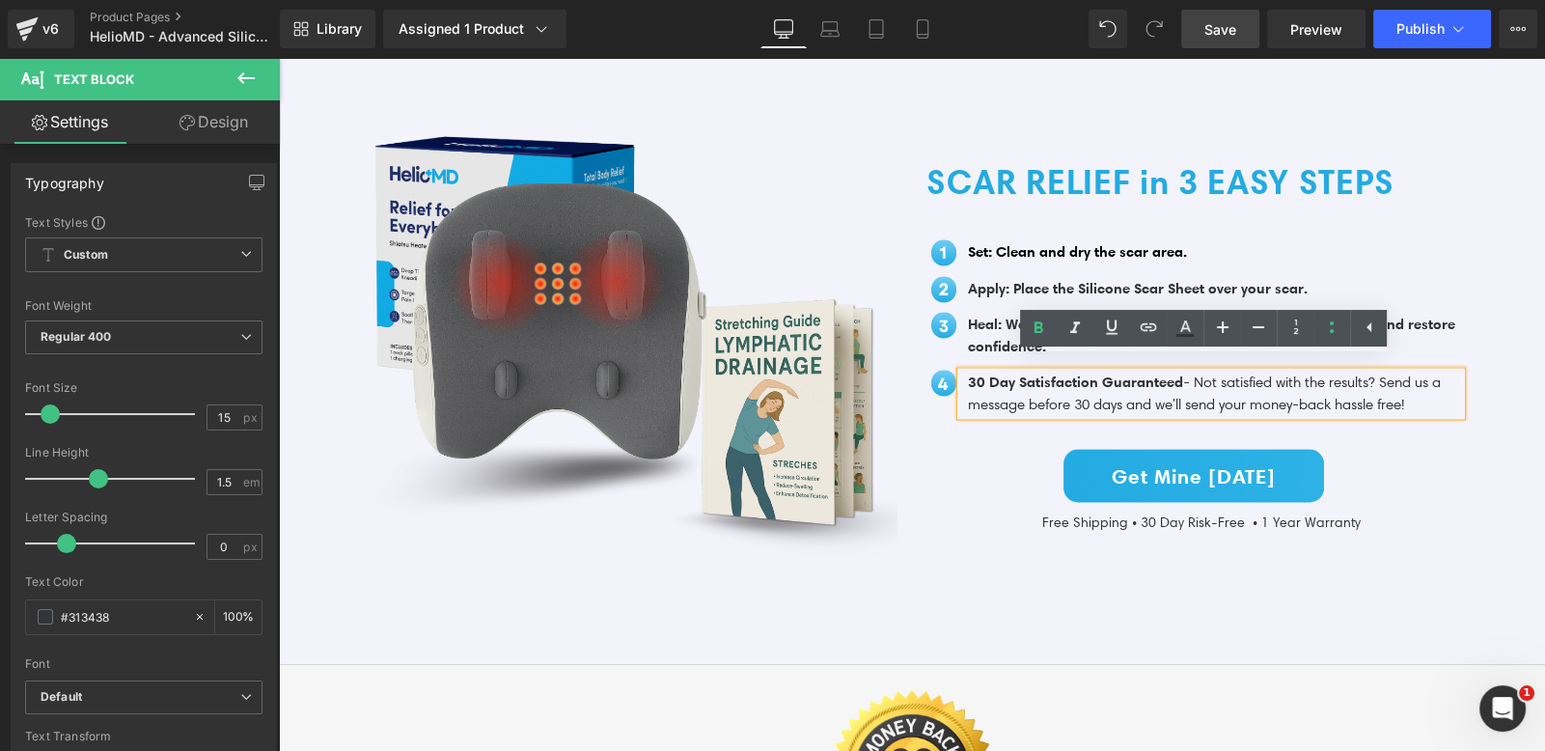
click at [1177, 212] on div "Image Set: Clean and dry the scar area. Text Block Image Text Block" at bounding box center [1193, 320] width 535 height 217
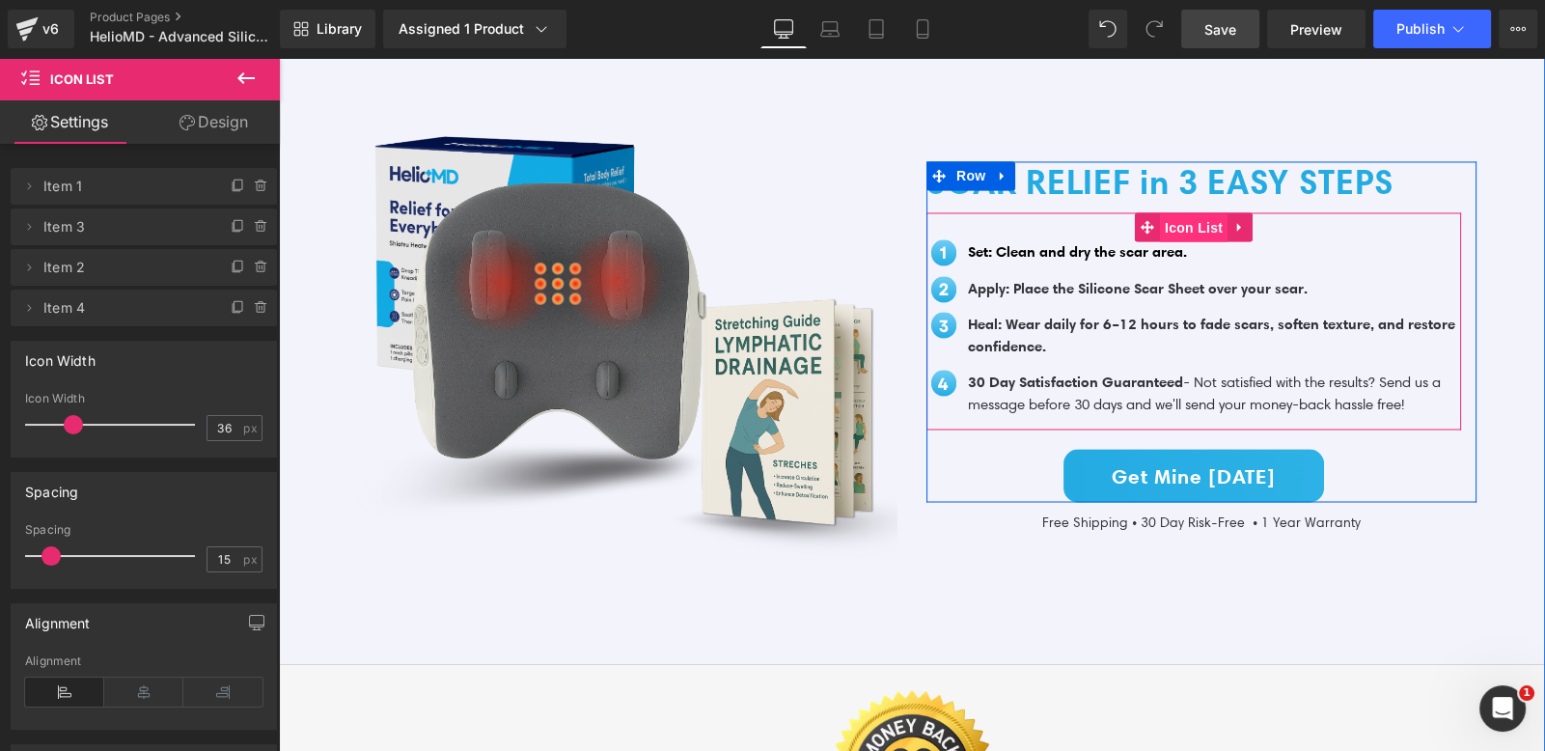
click at [1191, 221] on span "Icon List" at bounding box center [1194, 227] width 68 height 29
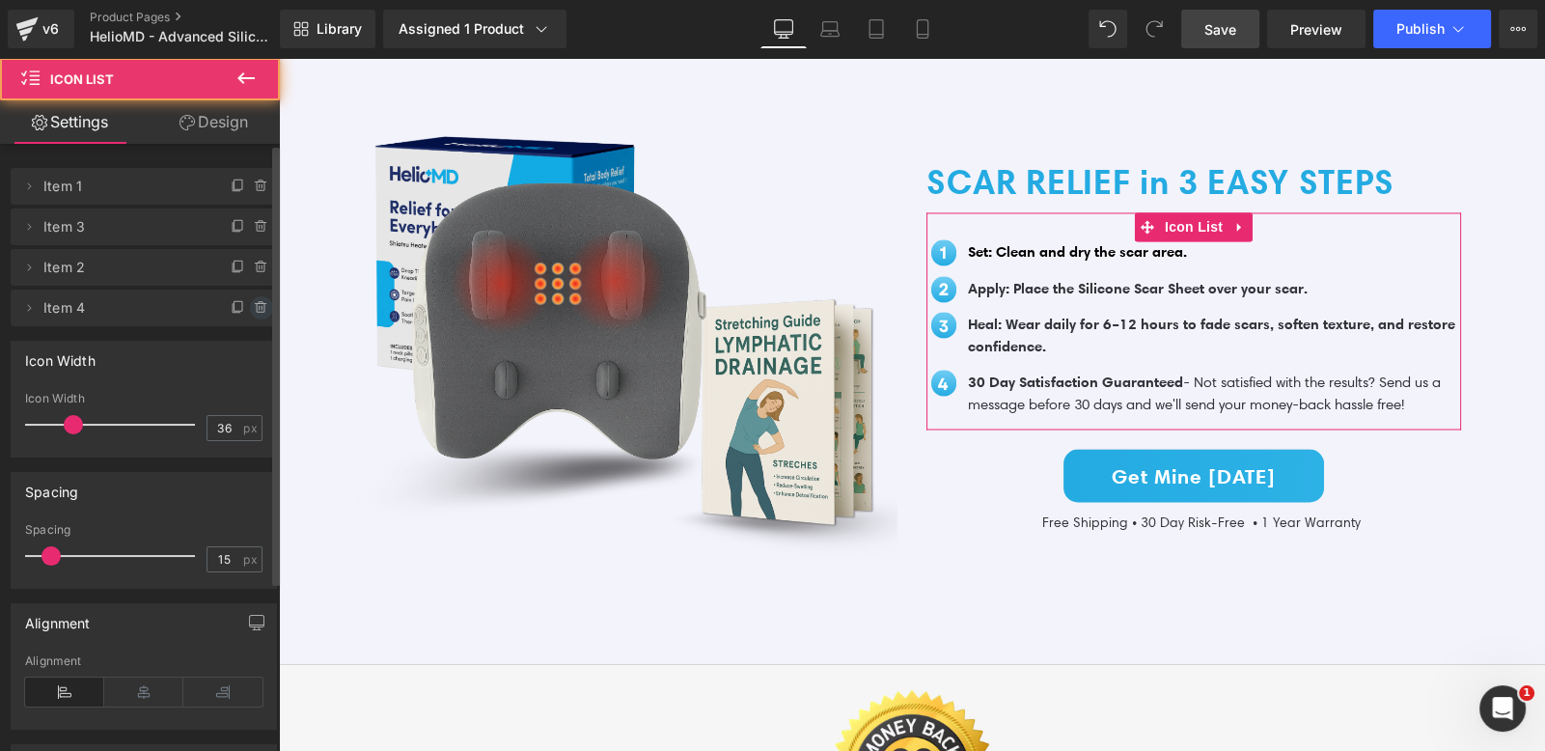
click at [256, 305] on icon at bounding box center [261, 307] width 15 height 15
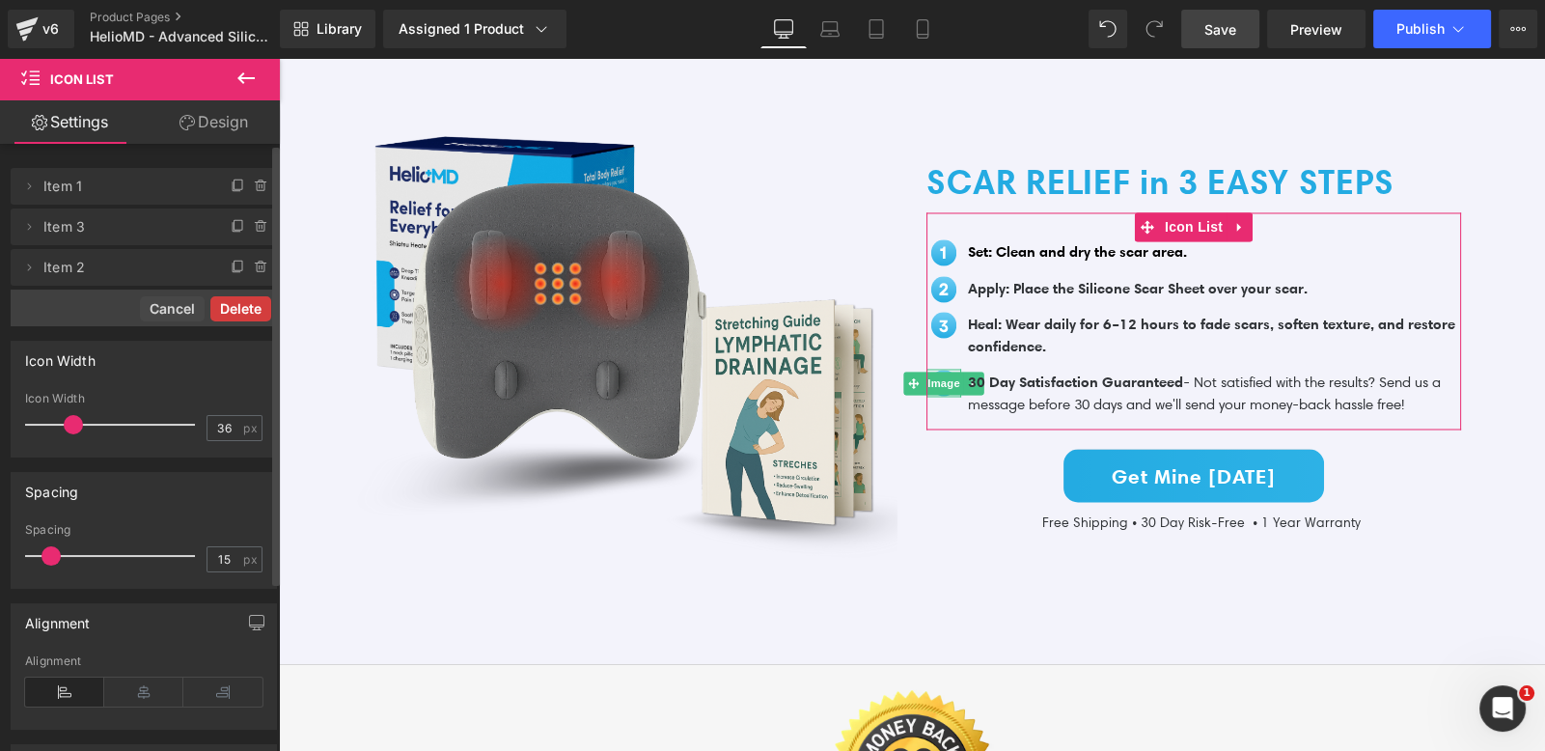
click at [245, 308] on button "Delete" at bounding box center [240, 308] width 61 height 25
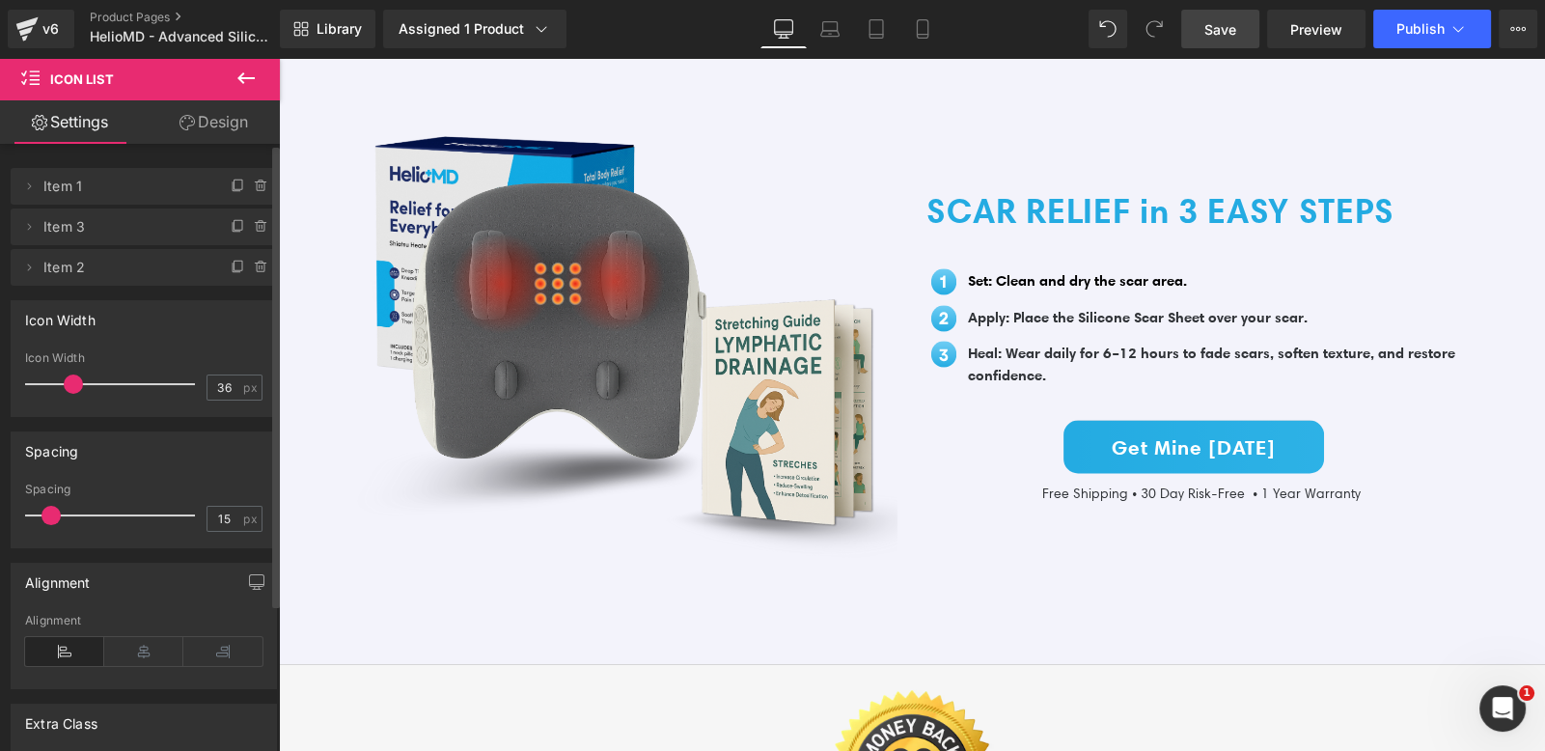
click at [1224, 41] on link "Save" at bounding box center [1220, 29] width 78 height 39
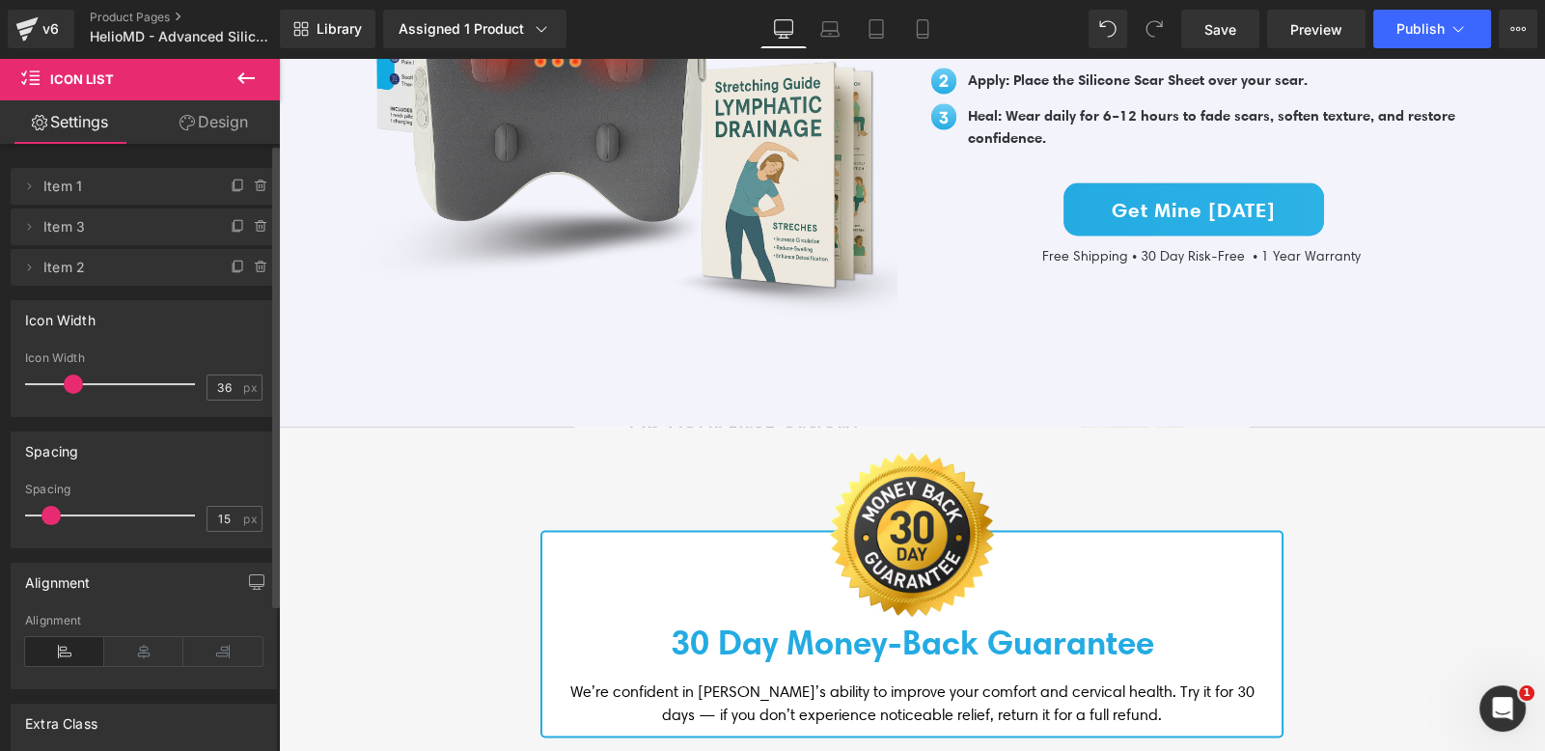
scroll to position [4685, 0]
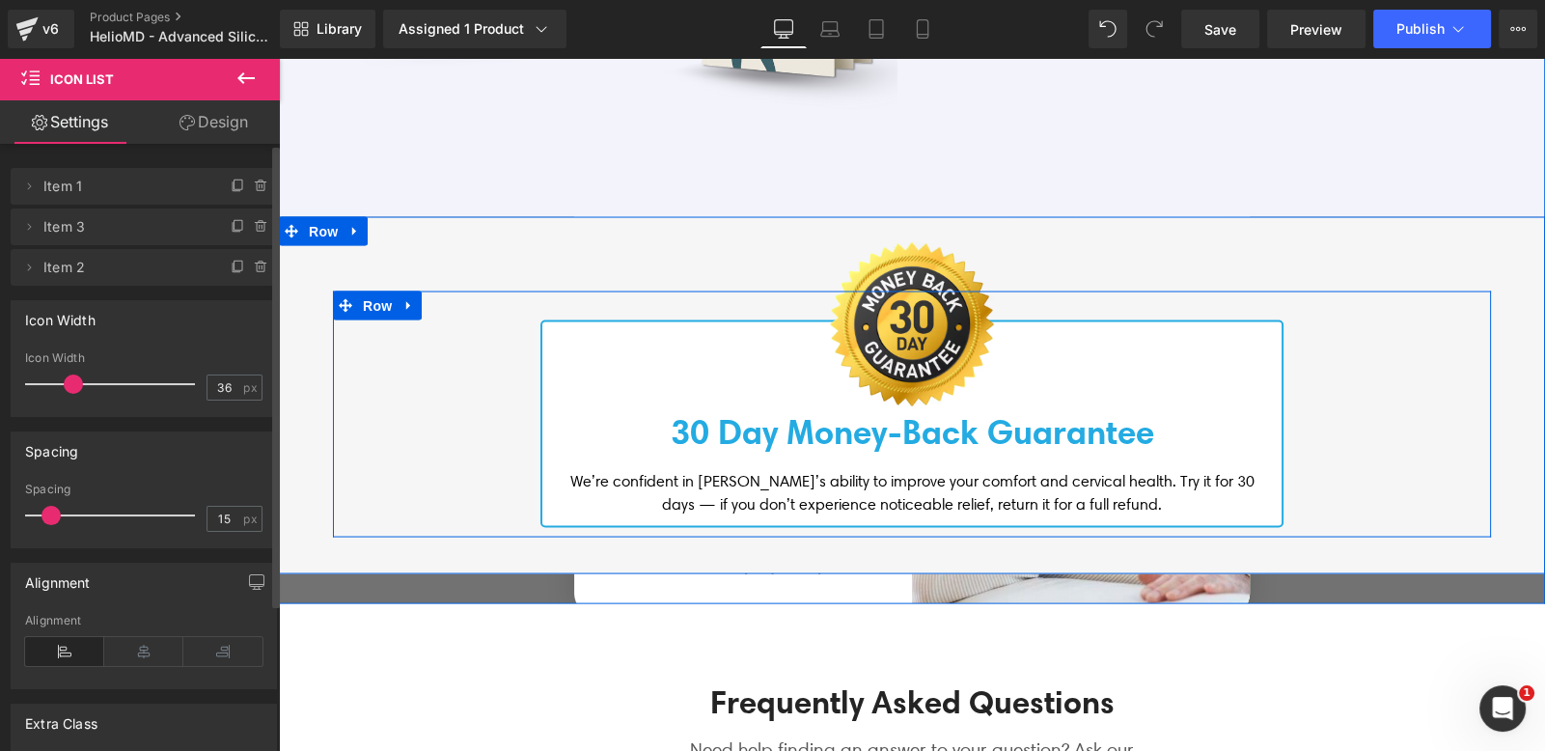
click at [788, 485] on span "We’re confident in HelioMD’s ability to improve your comfort and cervical healt…" at bounding box center [912, 491] width 684 height 41
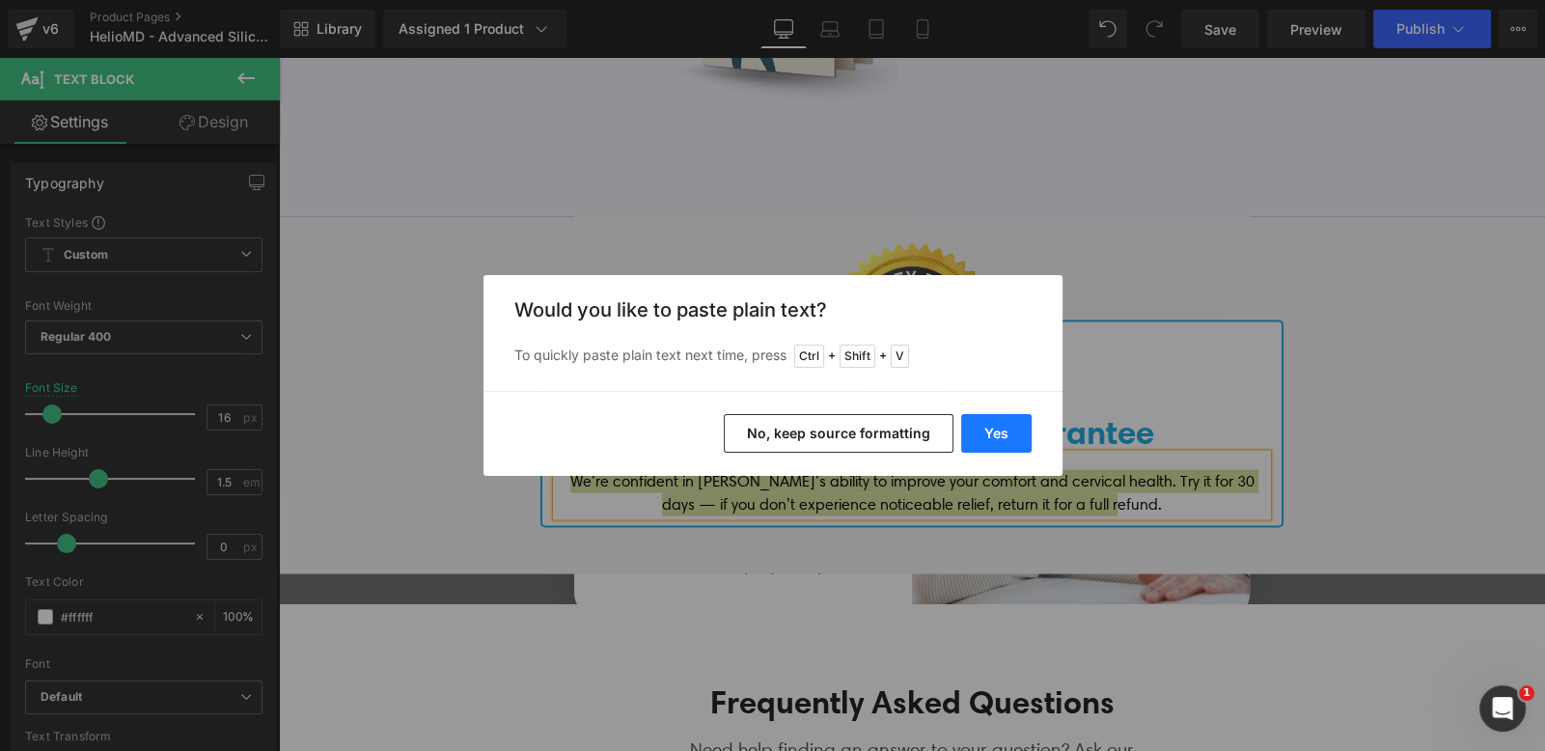
click at [1018, 431] on button "Yes" at bounding box center [996, 433] width 70 height 39
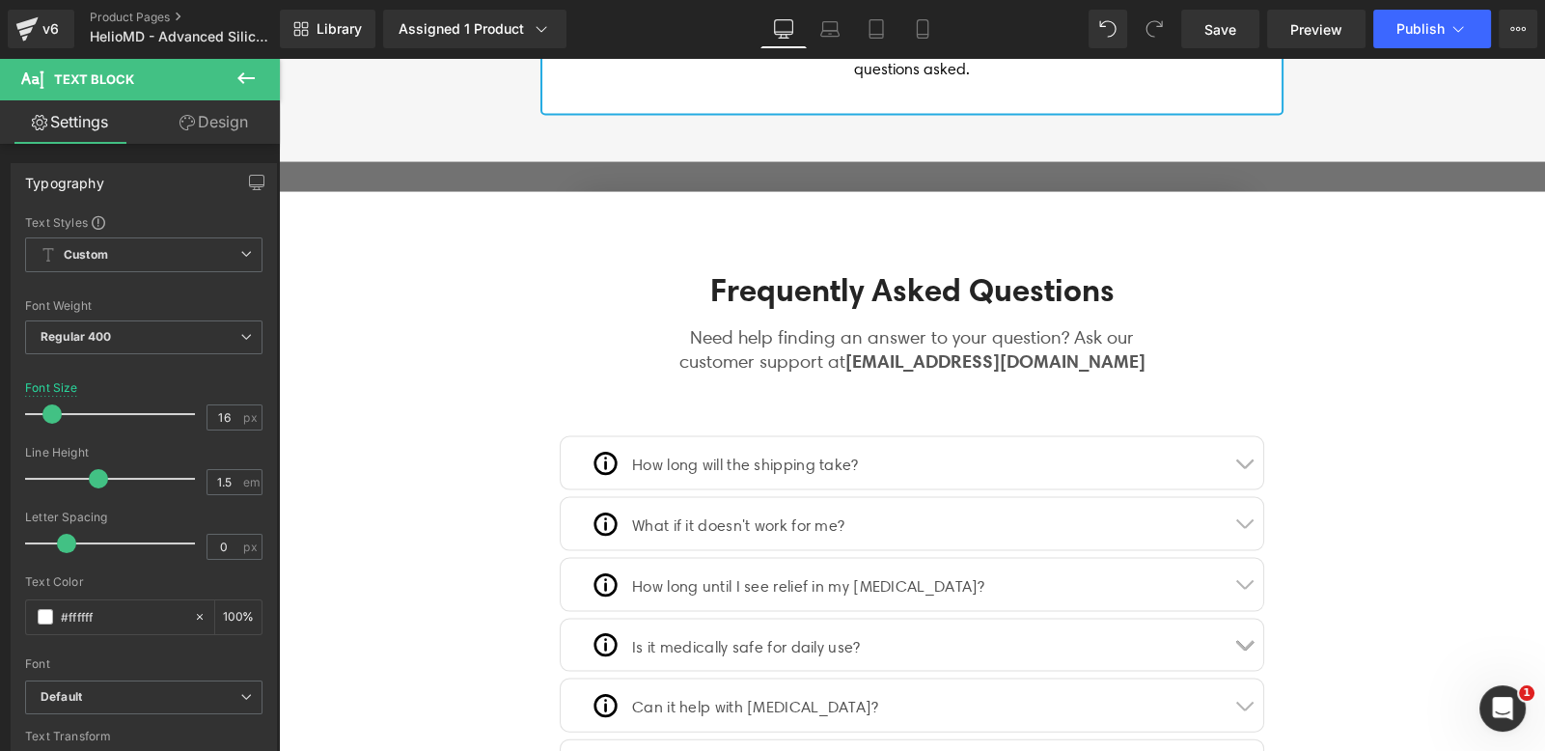
scroll to position [5310, 0]
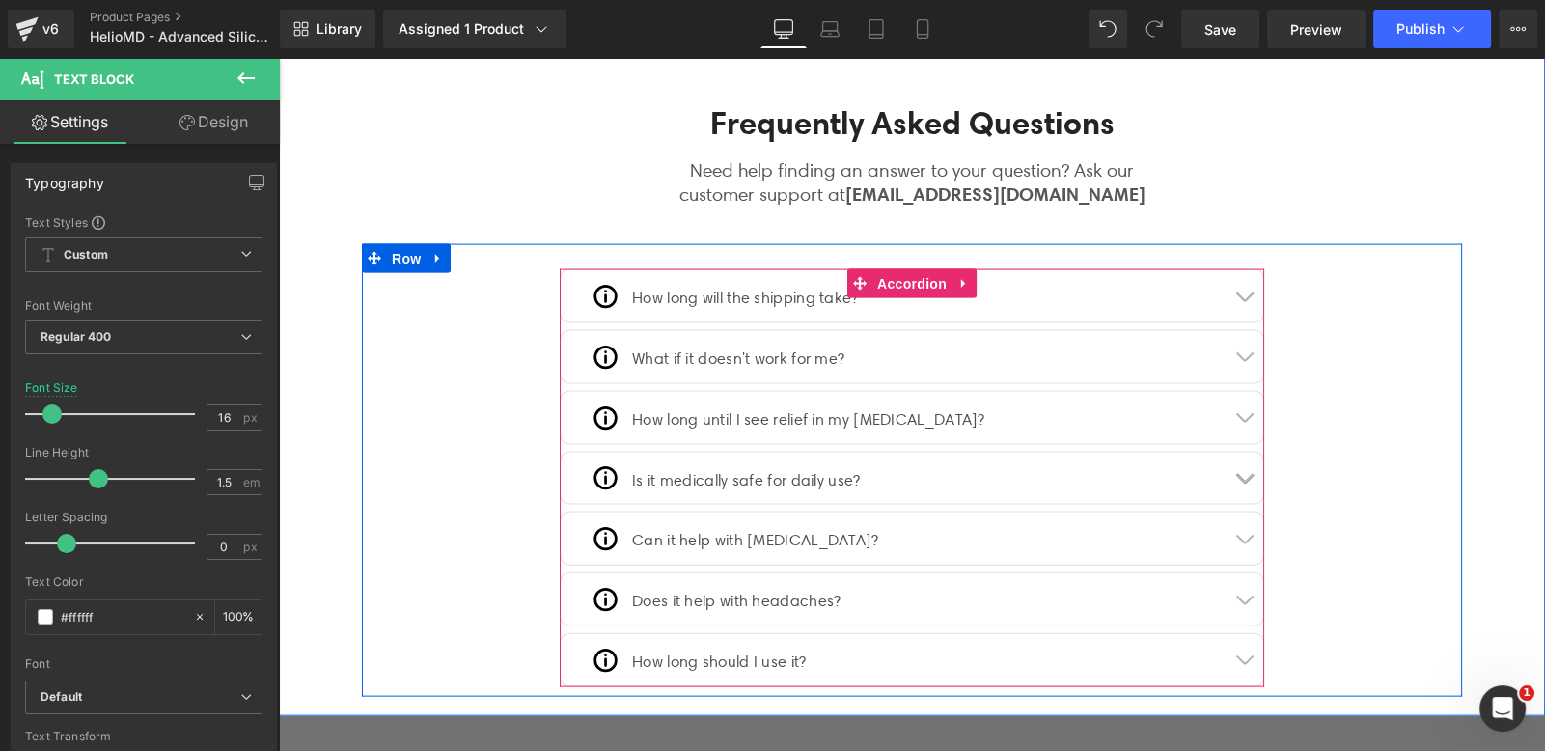
click at [1244, 422] on span "button" at bounding box center [1244, 422] width 0 height 0
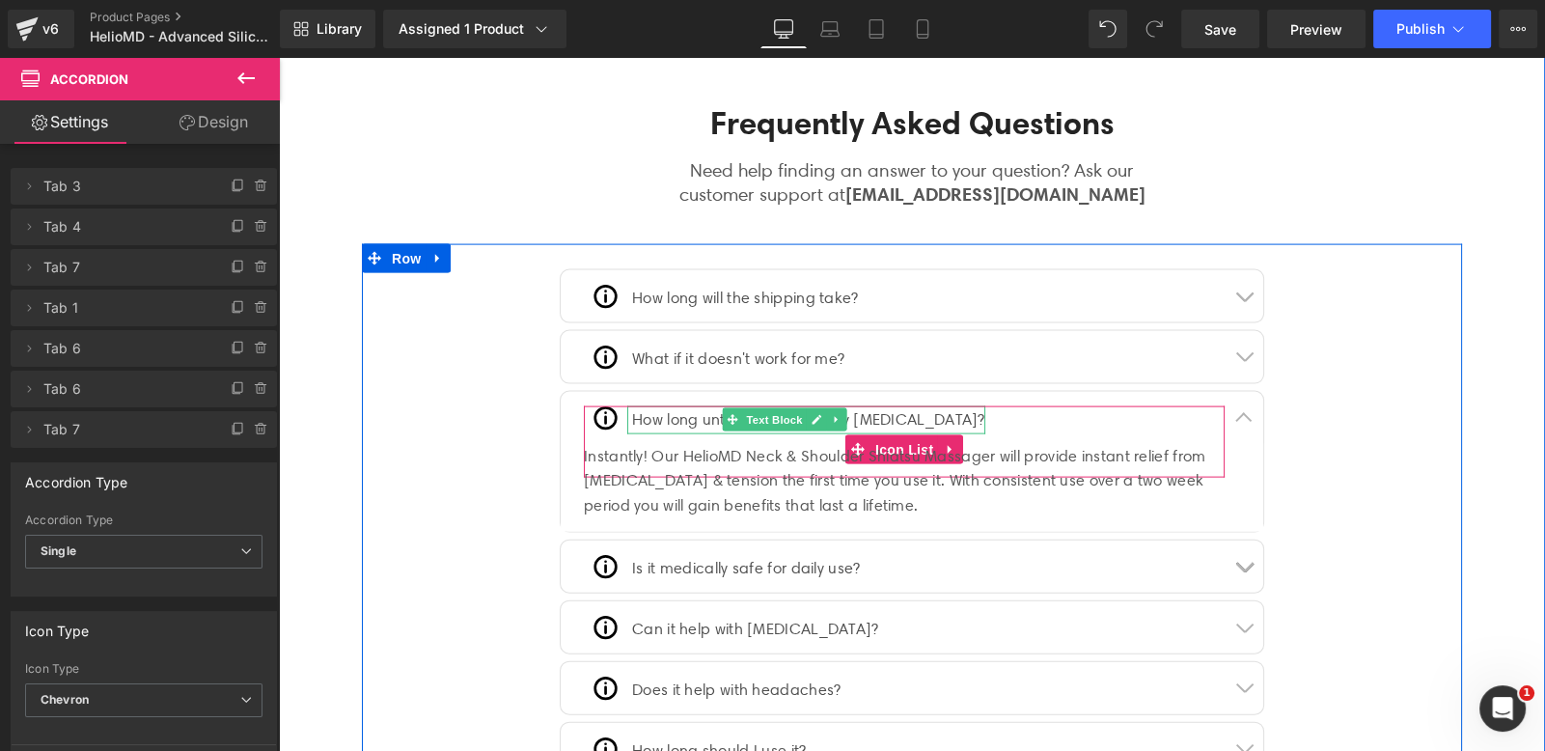
click at [723, 408] on span at bounding box center [733, 419] width 20 height 23
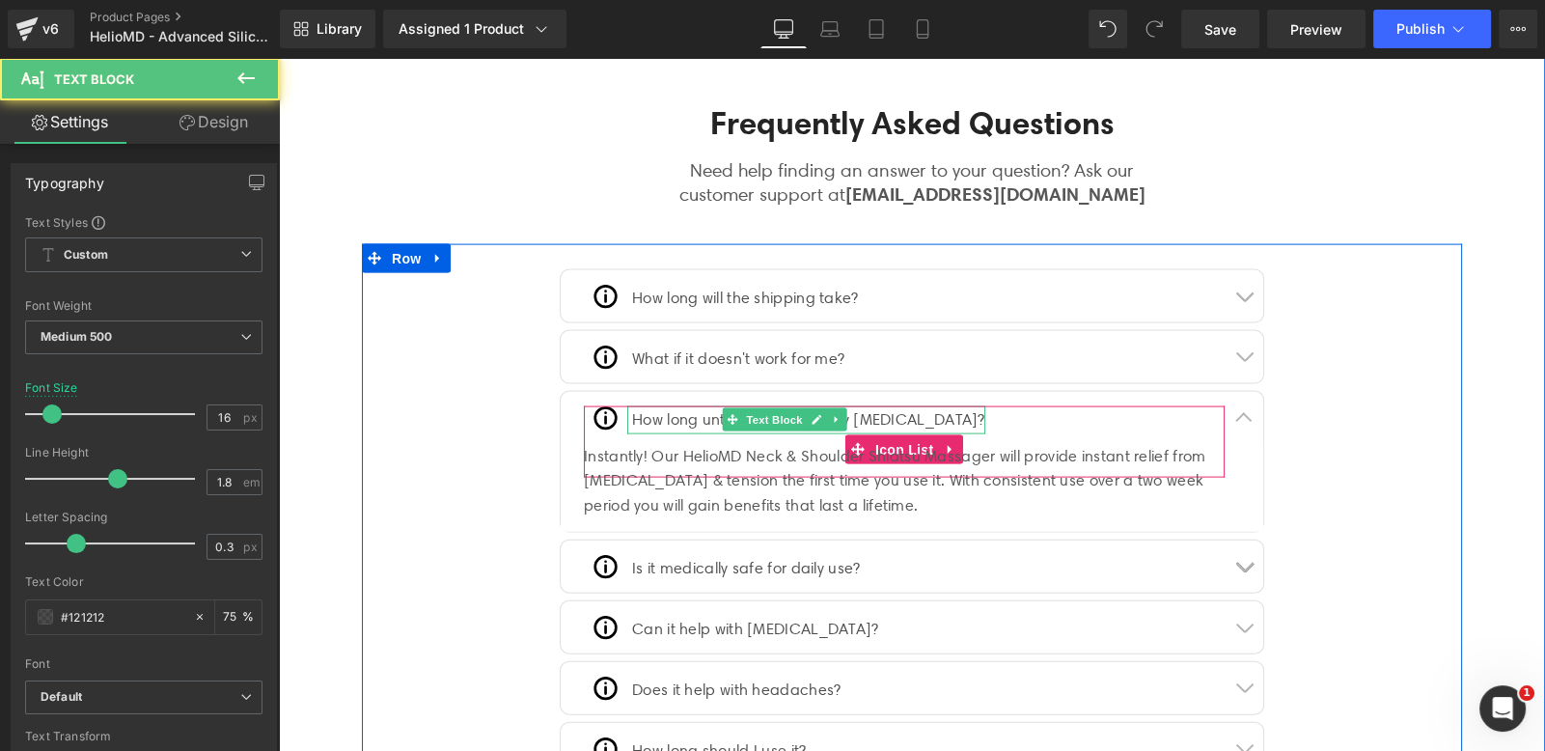
click at [912, 406] on div at bounding box center [904, 408] width 641 height 5
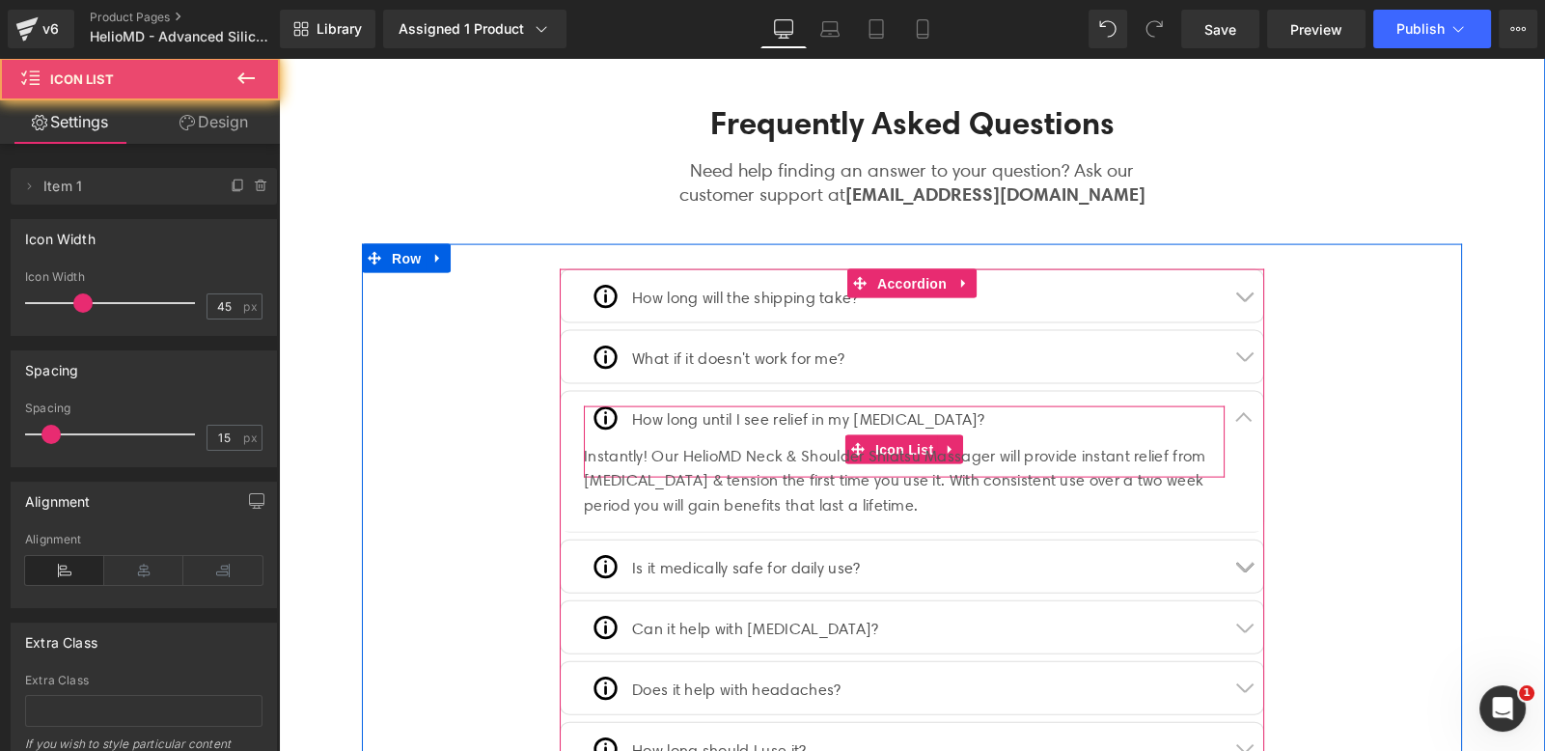
click at [905, 406] on div "How long until I see relief in my neck pain?" at bounding box center [806, 420] width 358 height 28
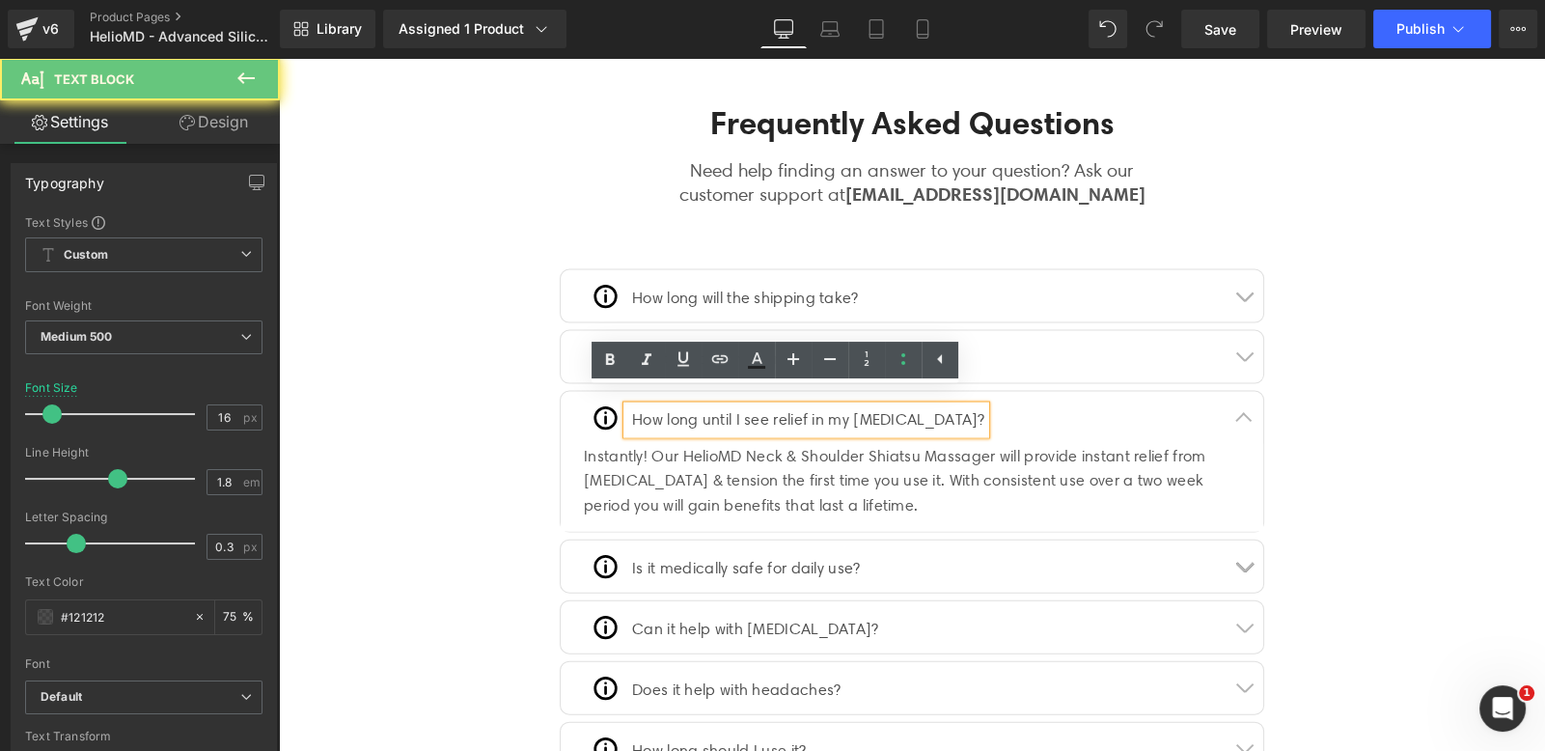
click at [905, 406] on div "How long until I see relief in my neck pain?" at bounding box center [806, 420] width 358 height 28
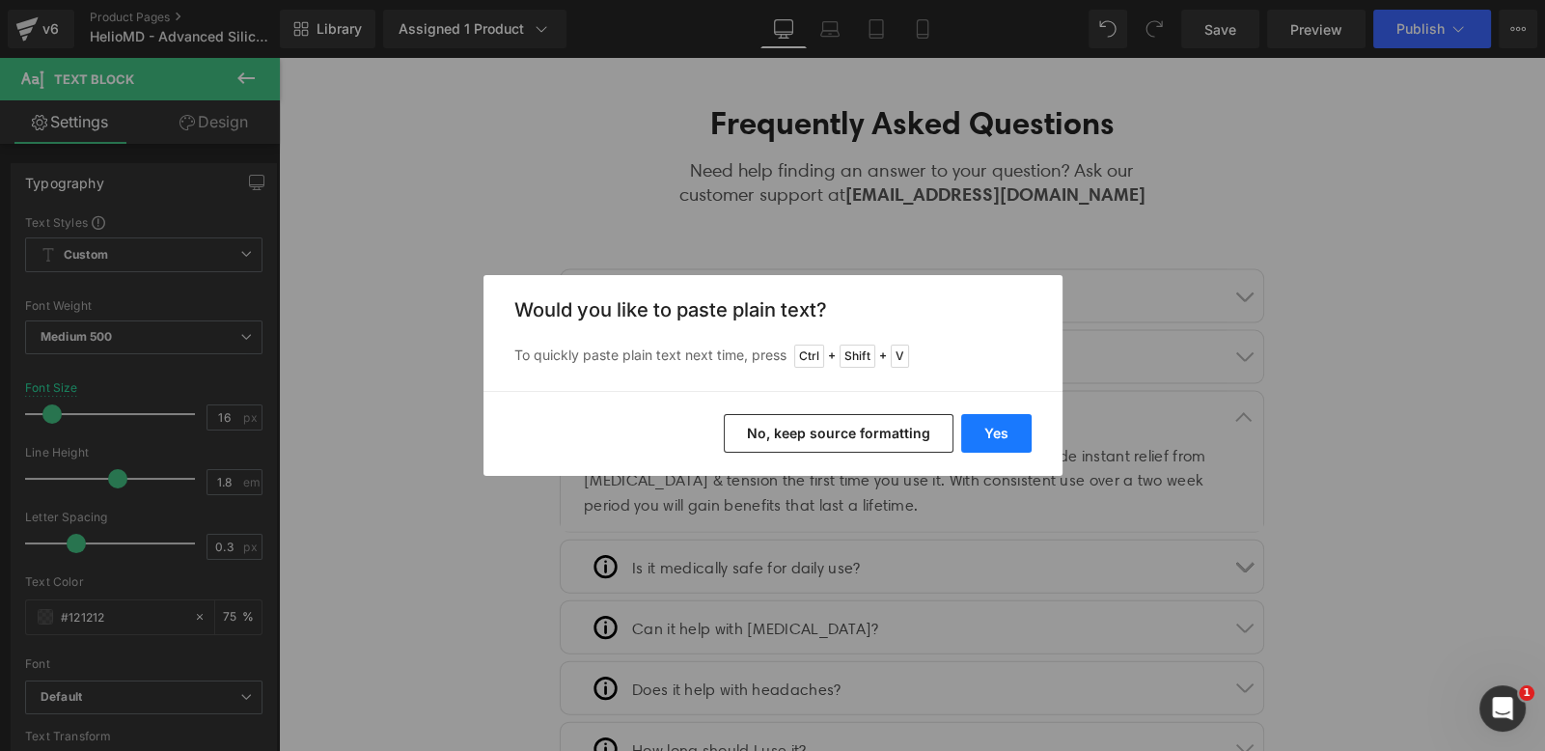
click at [979, 425] on button "Yes" at bounding box center [996, 433] width 70 height 39
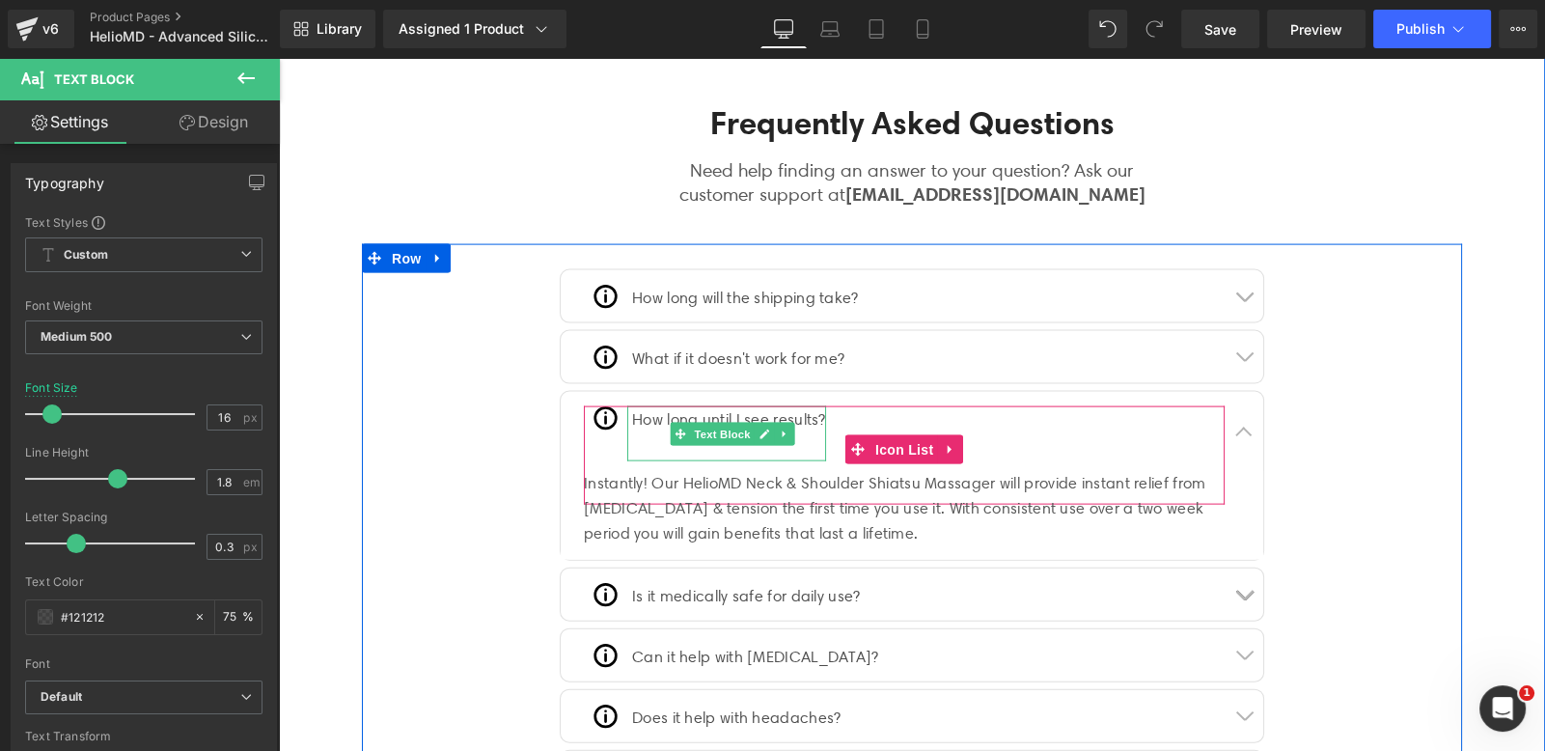
click at [687, 495] on div "Instantly! Our HelioMD Neck & Shoulder Shiatsu Massager will provide instant re…" at bounding box center [912, 508] width 656 height 74
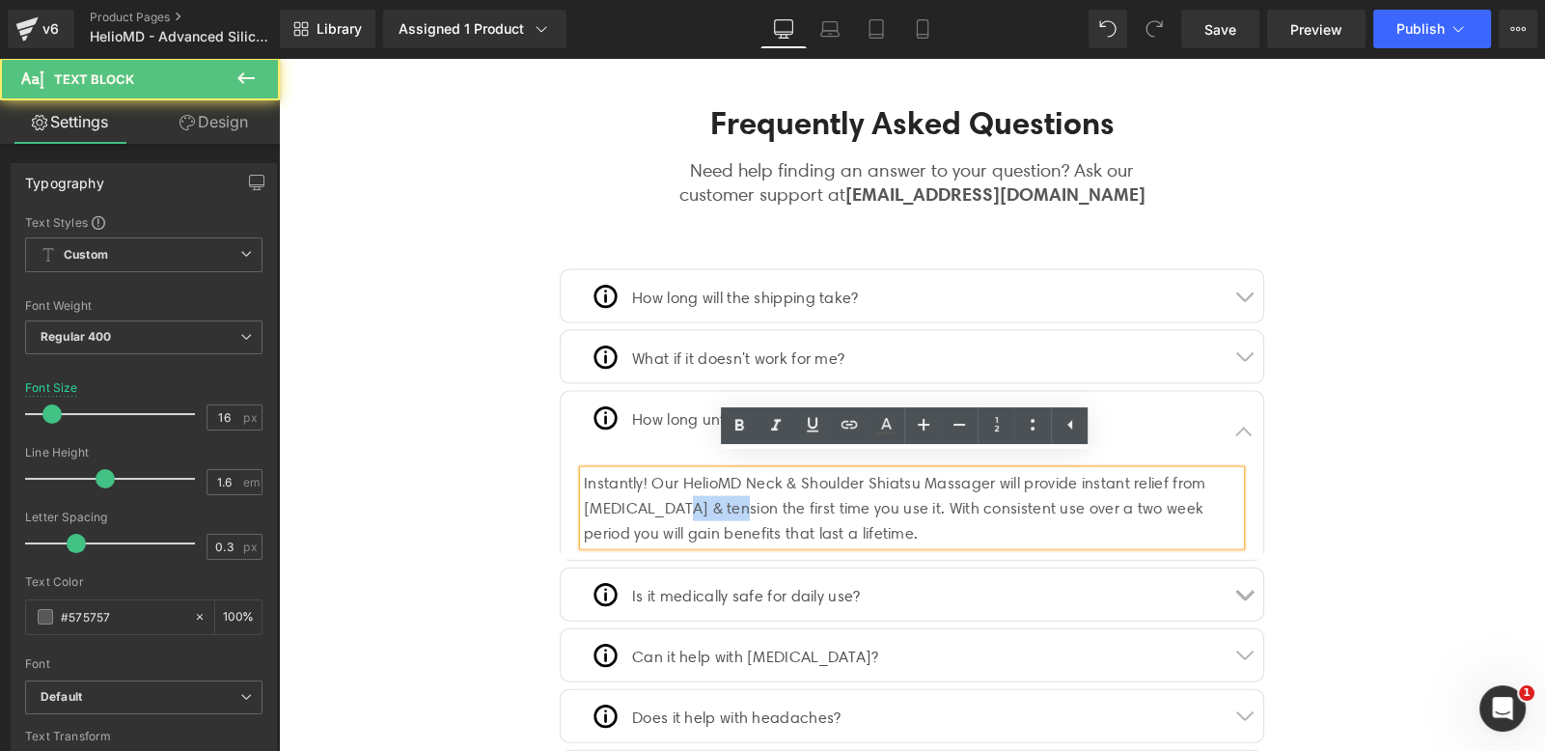
click at [687, 495] on div "Instantly! Our HelioMD Neck & Shoulder Shiatsu Massager will provide instant re…" at bounding box center [912, 508] width 656 height 74
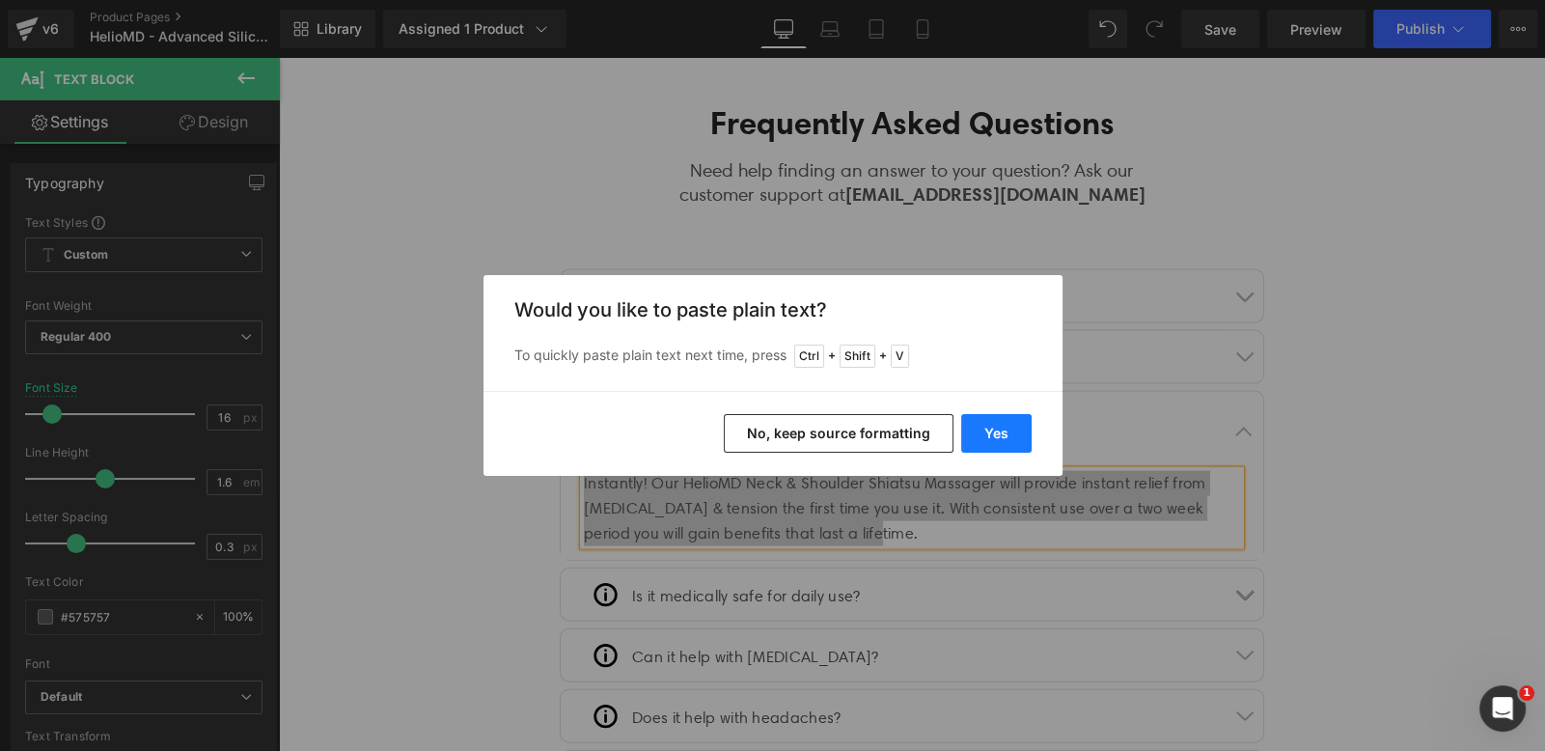
drag, startPoint x: 1007, startPoint y: 429, endPoint x: 648, endPoint y: 377, distance: 362.8
click at [1007, 429] on button "Yes" at bounding box center [996, 433] width 70 height 39
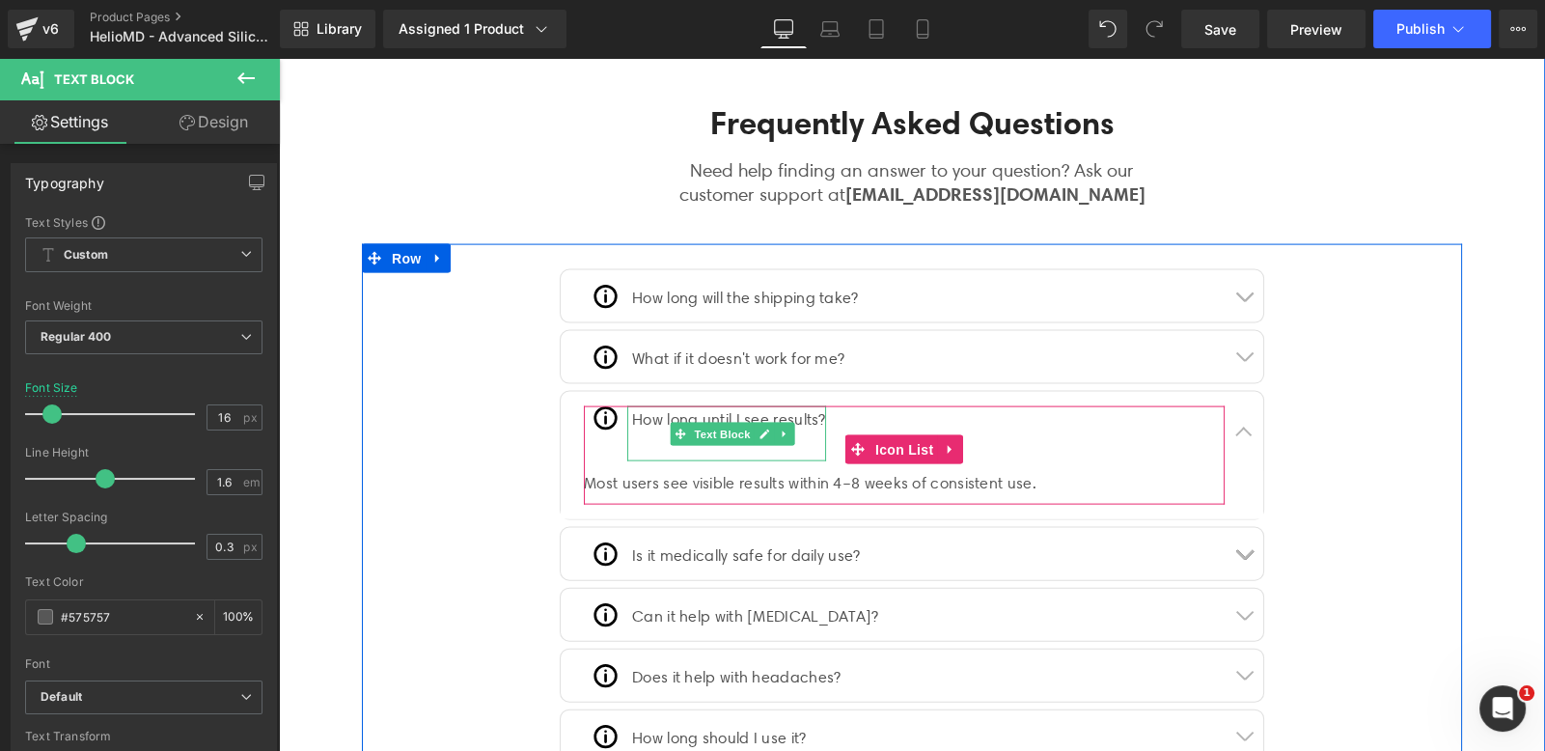
click at [712, 434] on div at bounding box center [729, 448] width 194 height 28
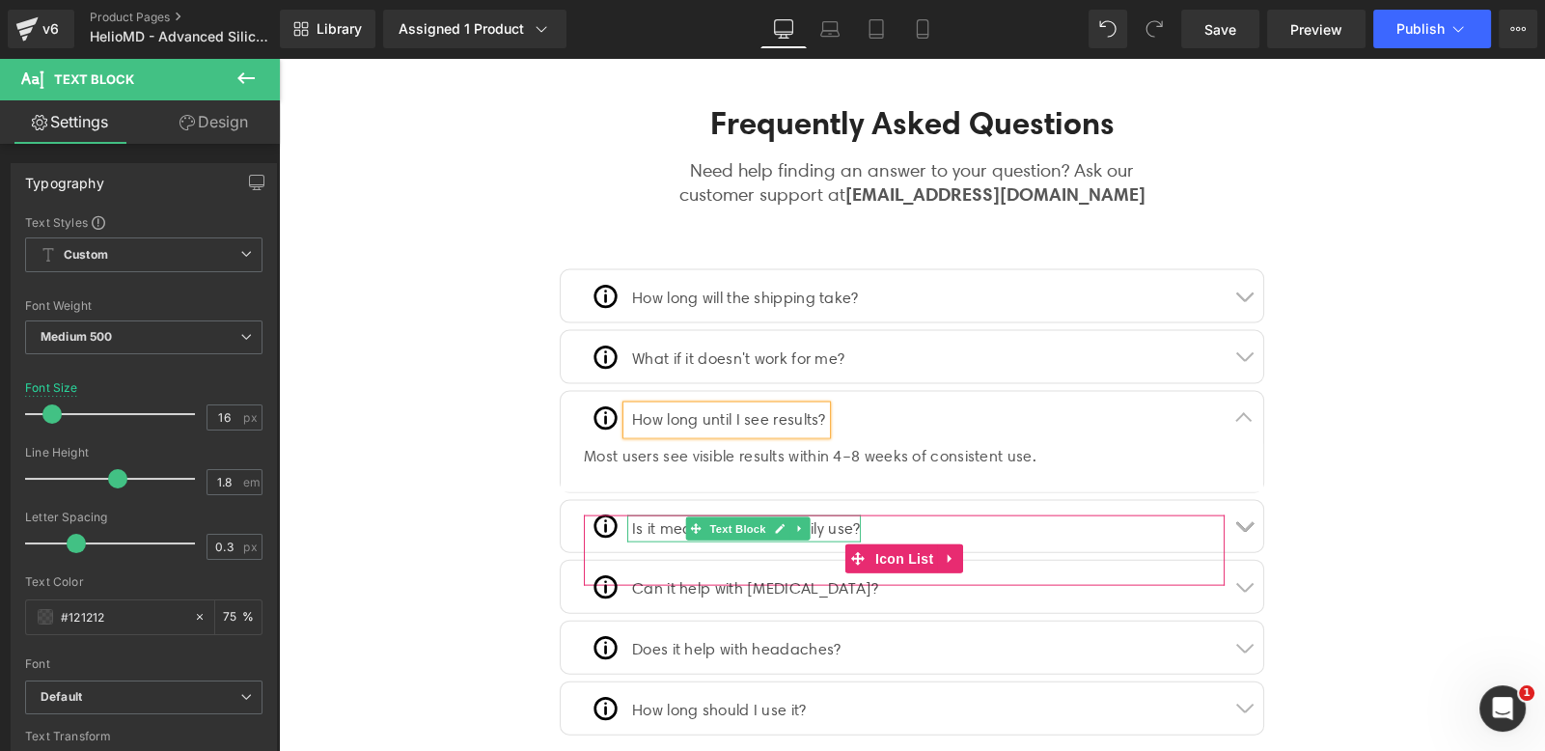
click at [658, 444] on div "Most users see visible results within 4–8 weeks of consistent use." at bounding box center [912, 456] width 656 height 25
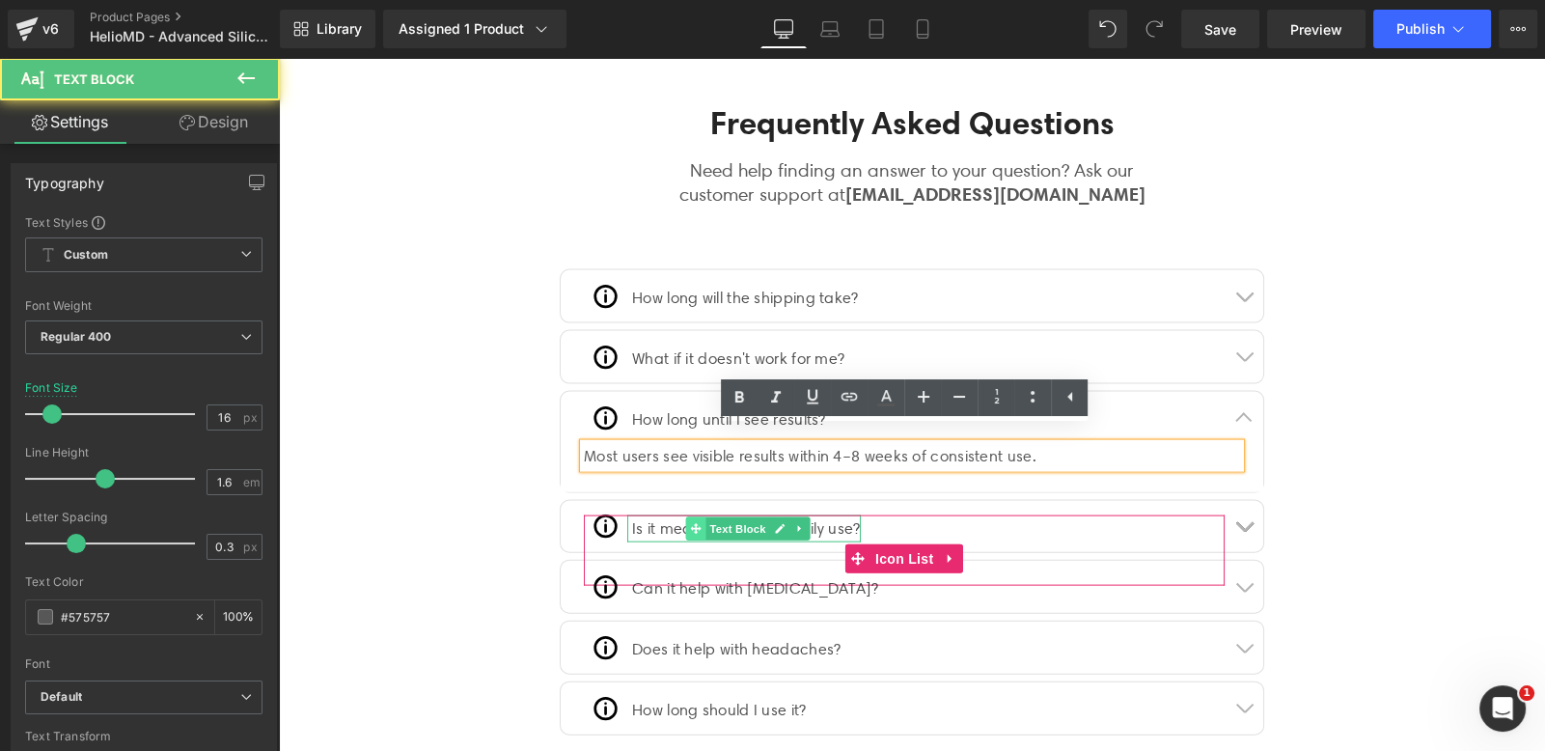
click at [697, 517] on span at bounding box center [696, 528] width 20 height 23
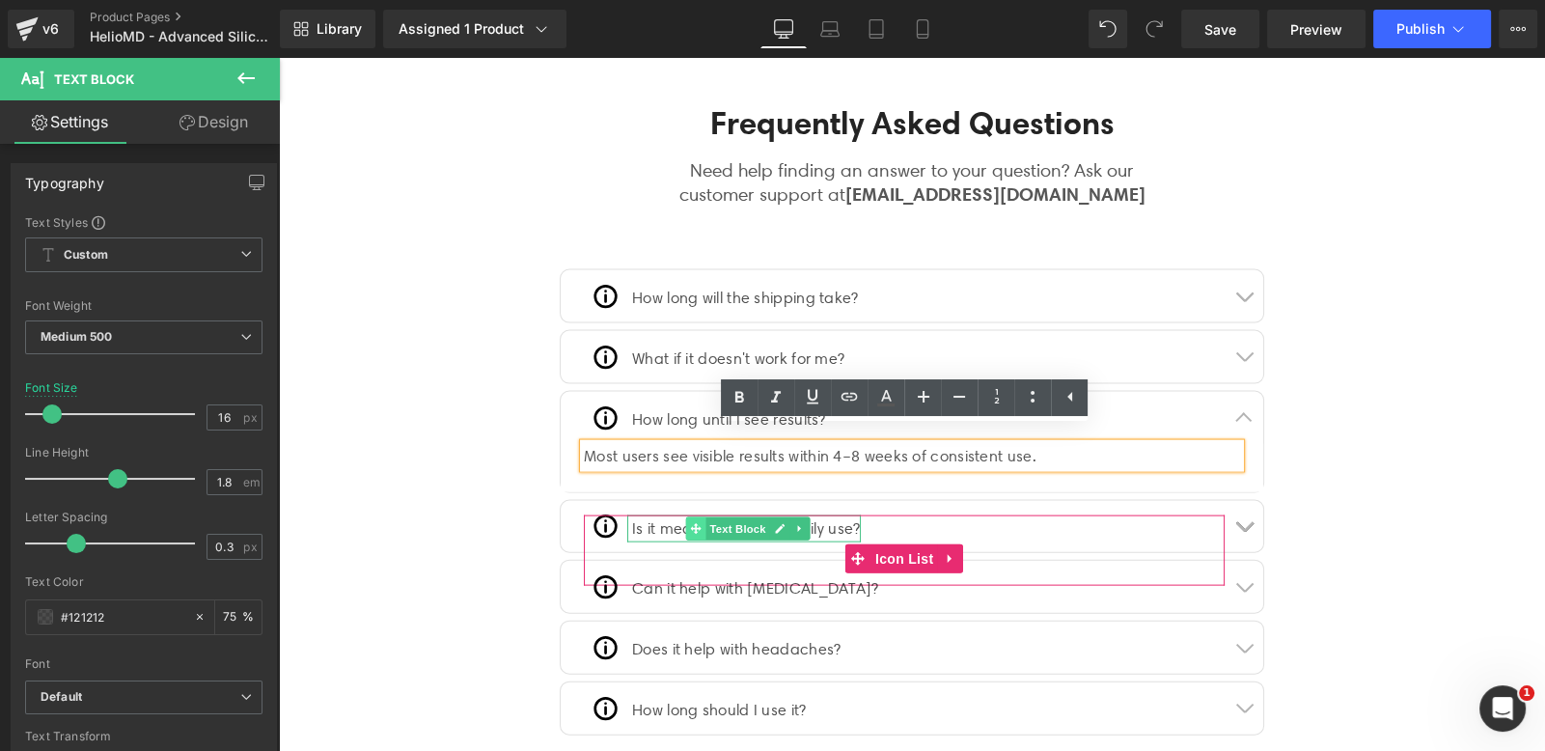
click at [697, 517] on span at bounding box center [696, 528] width 20 height 23
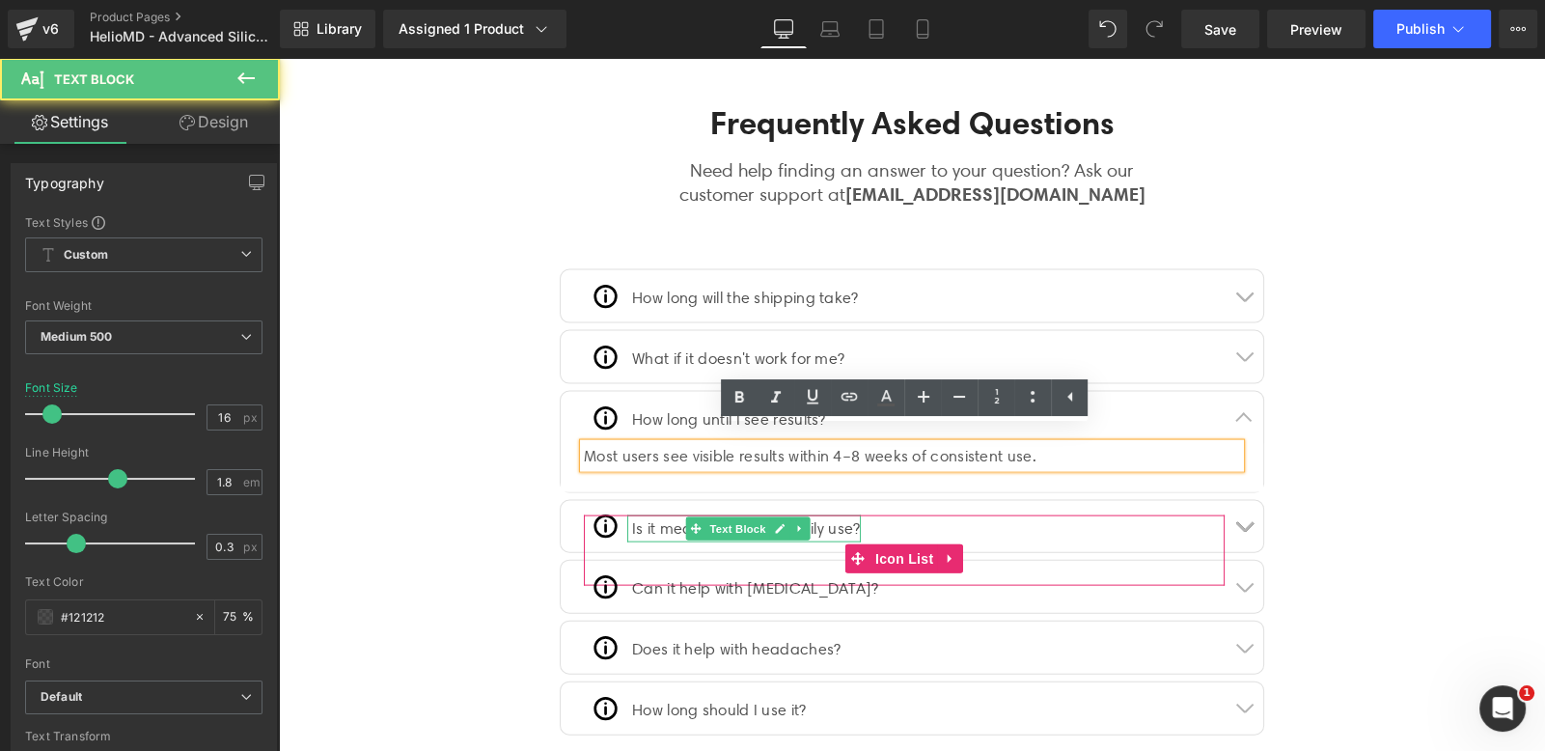
click at [651, 515] on p "Is it medically safe for daily use?" at bounding box center [746, 529] width 229 height 28
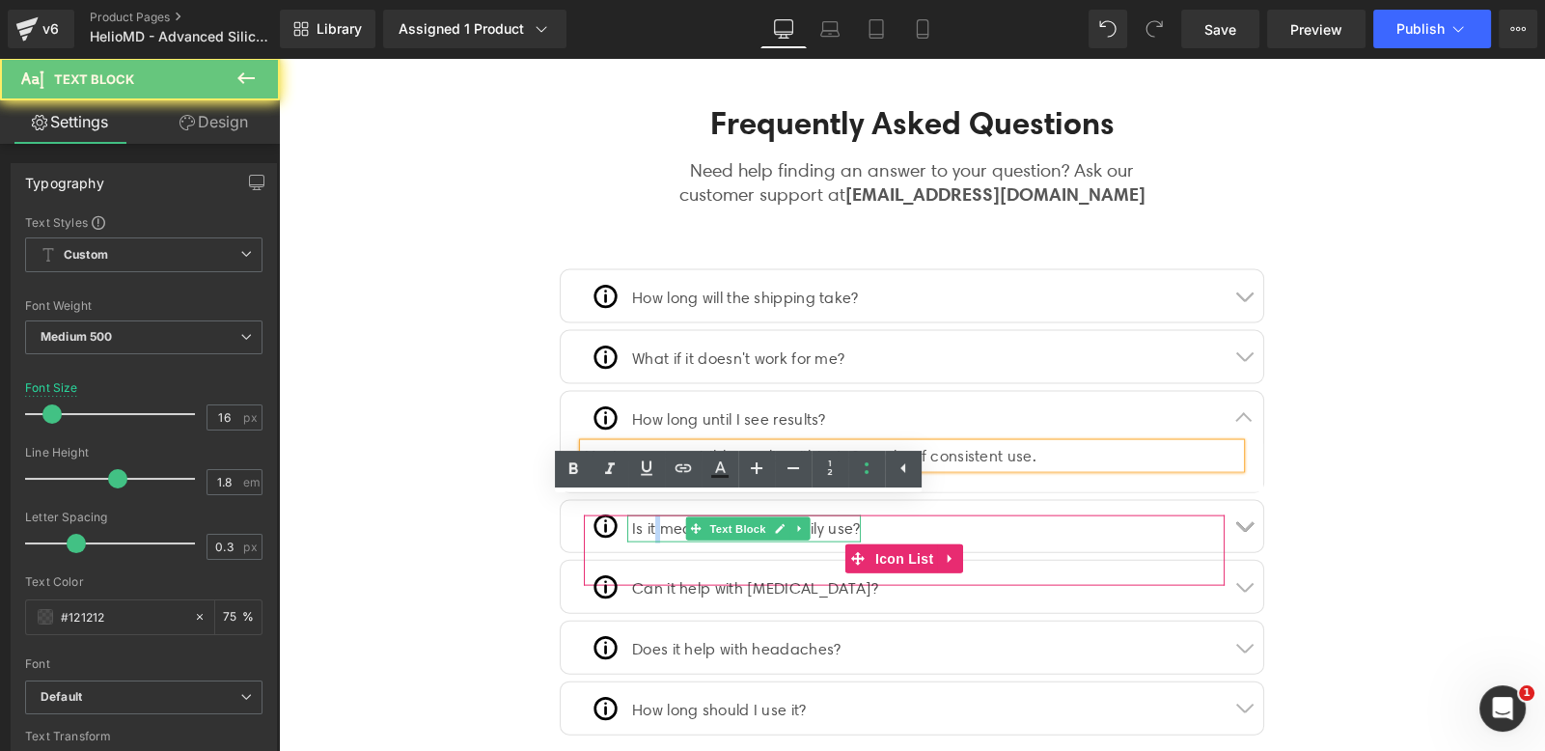
click at [651, 515] on p "Is it medically safe for daily use?" at bounding box center [746, 529] width 229 height 28
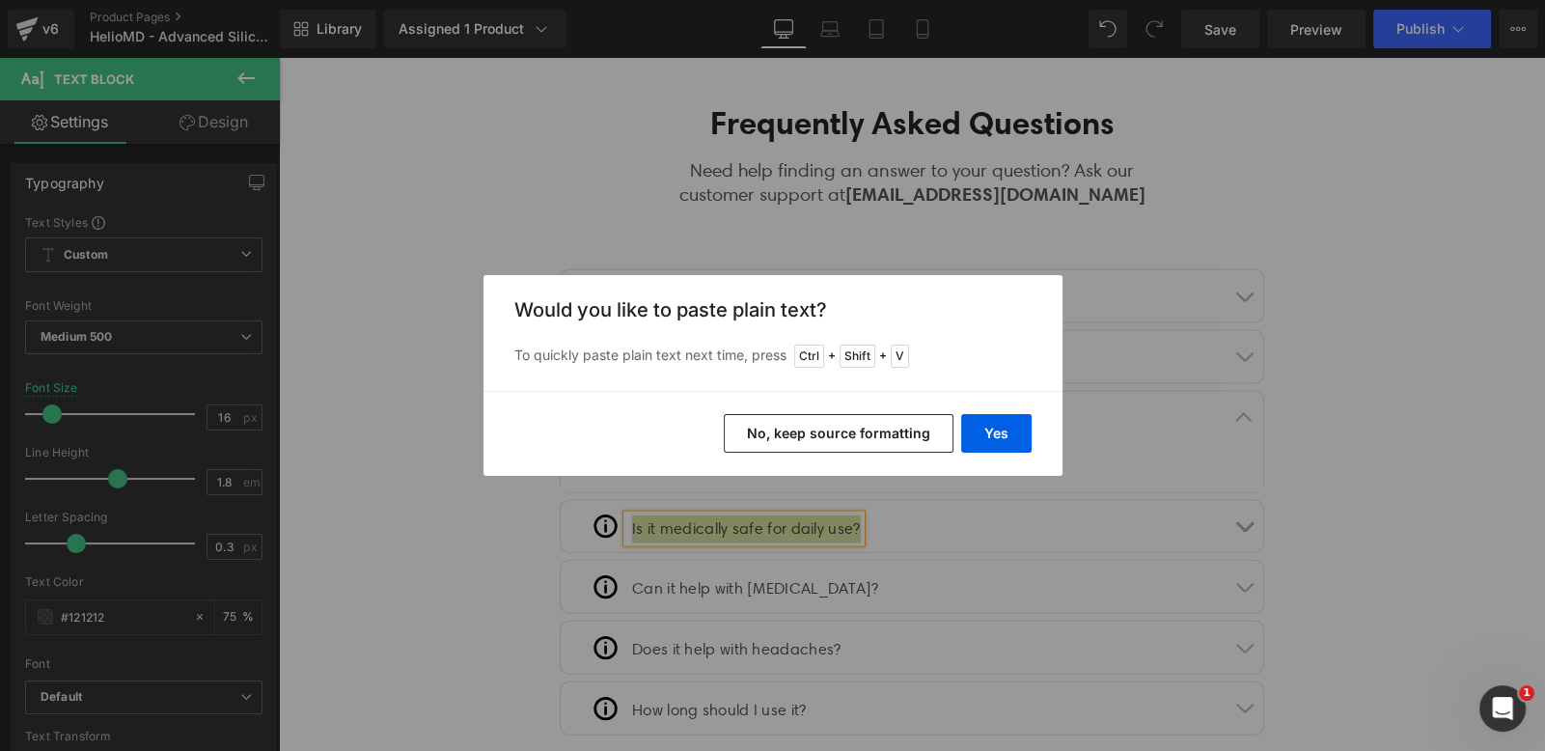
click at [958, 432] on div "Yes No, keep source formatting" at bounding box center [772, 433] width 579 height 85
drag, startPoint x: 994, startPoint y: 433, endPoint x: 712, endPoint y: 375, distance: 287.7
click at [994, 433] on button "Yes" at bounding box center [996, 433] width 70 height 39
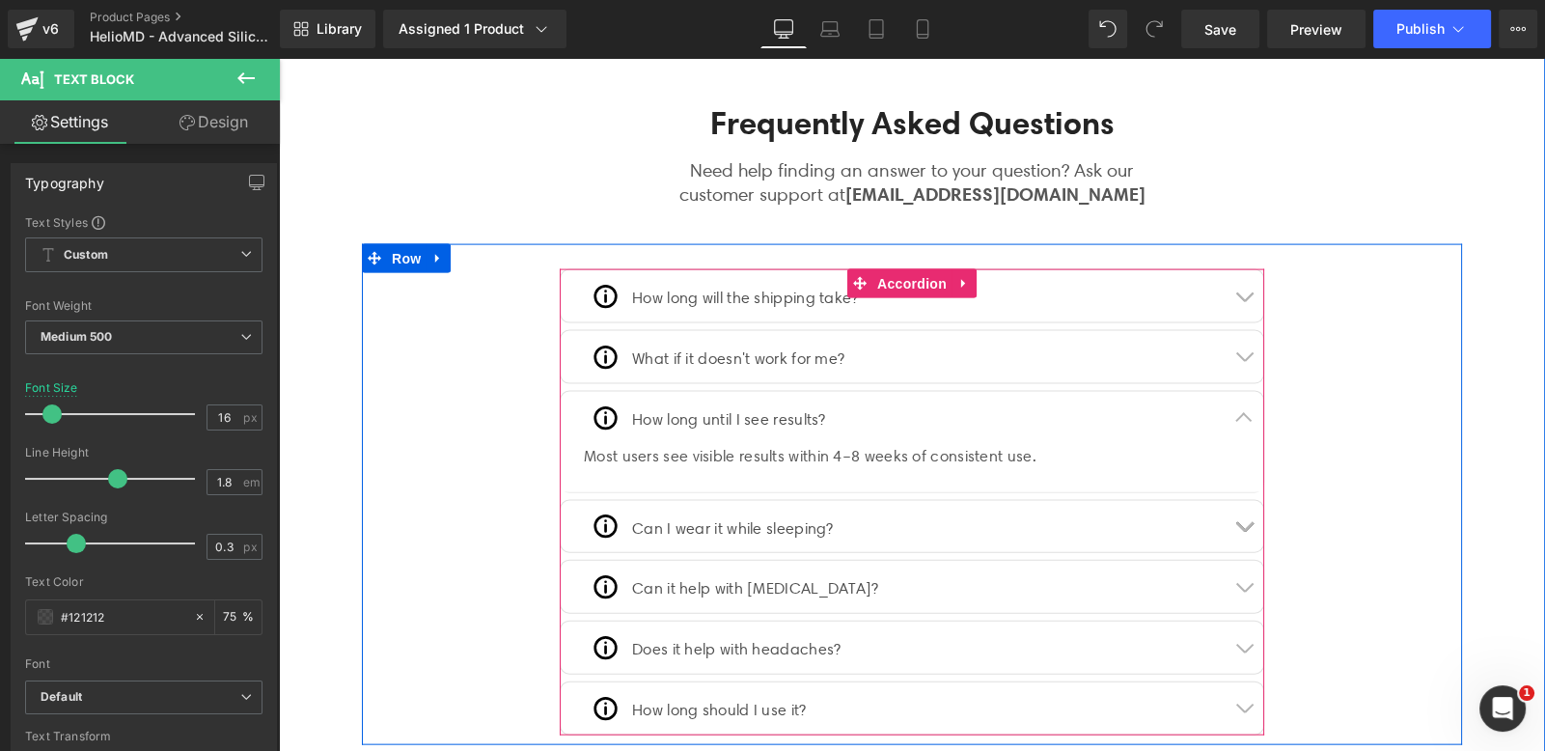
click at [1226, 397] on button "button" at bounding box center [1244, 418] width 39 height 52
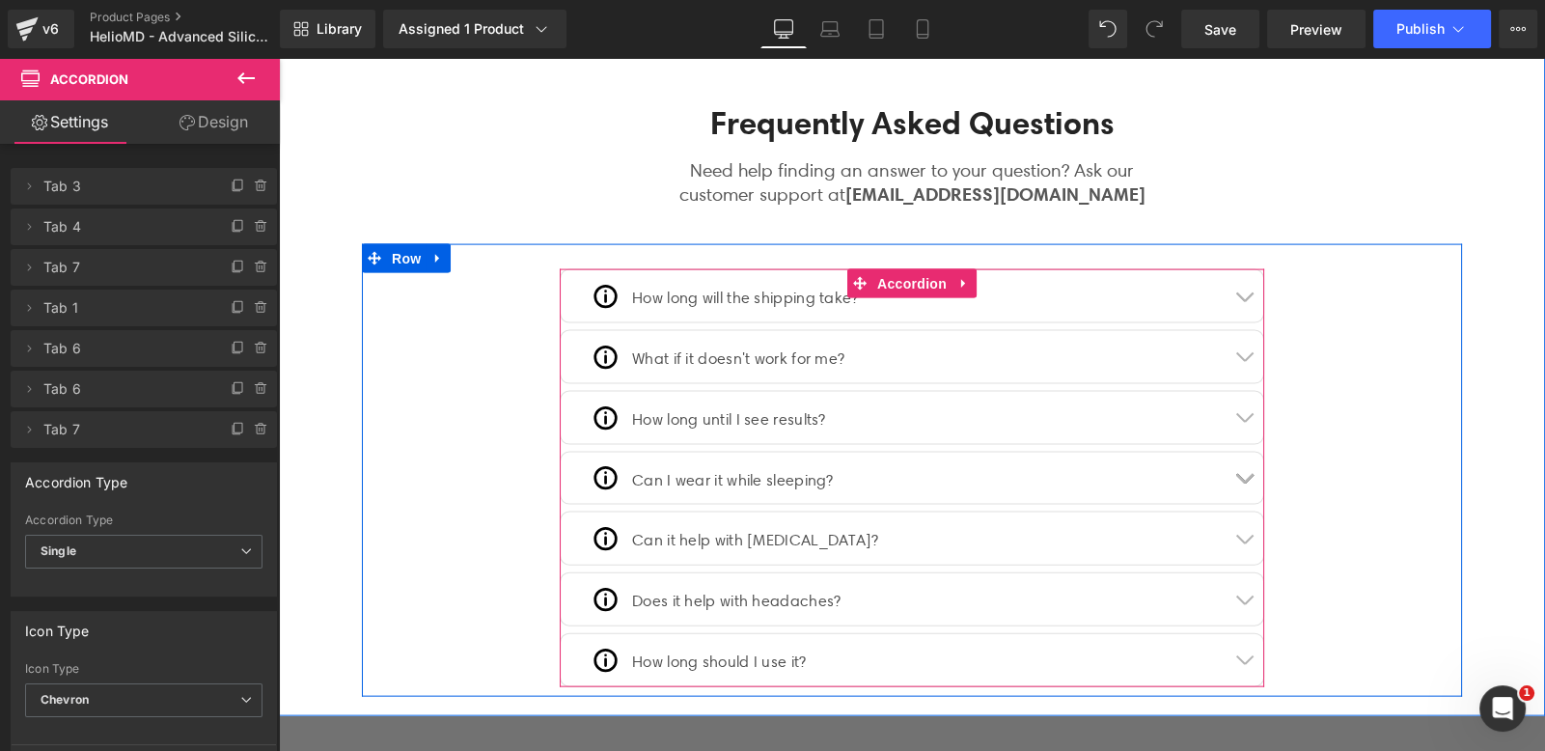
click at [1240, 461] on button "button" at bounding box center [1244, 479] width 39 height 52
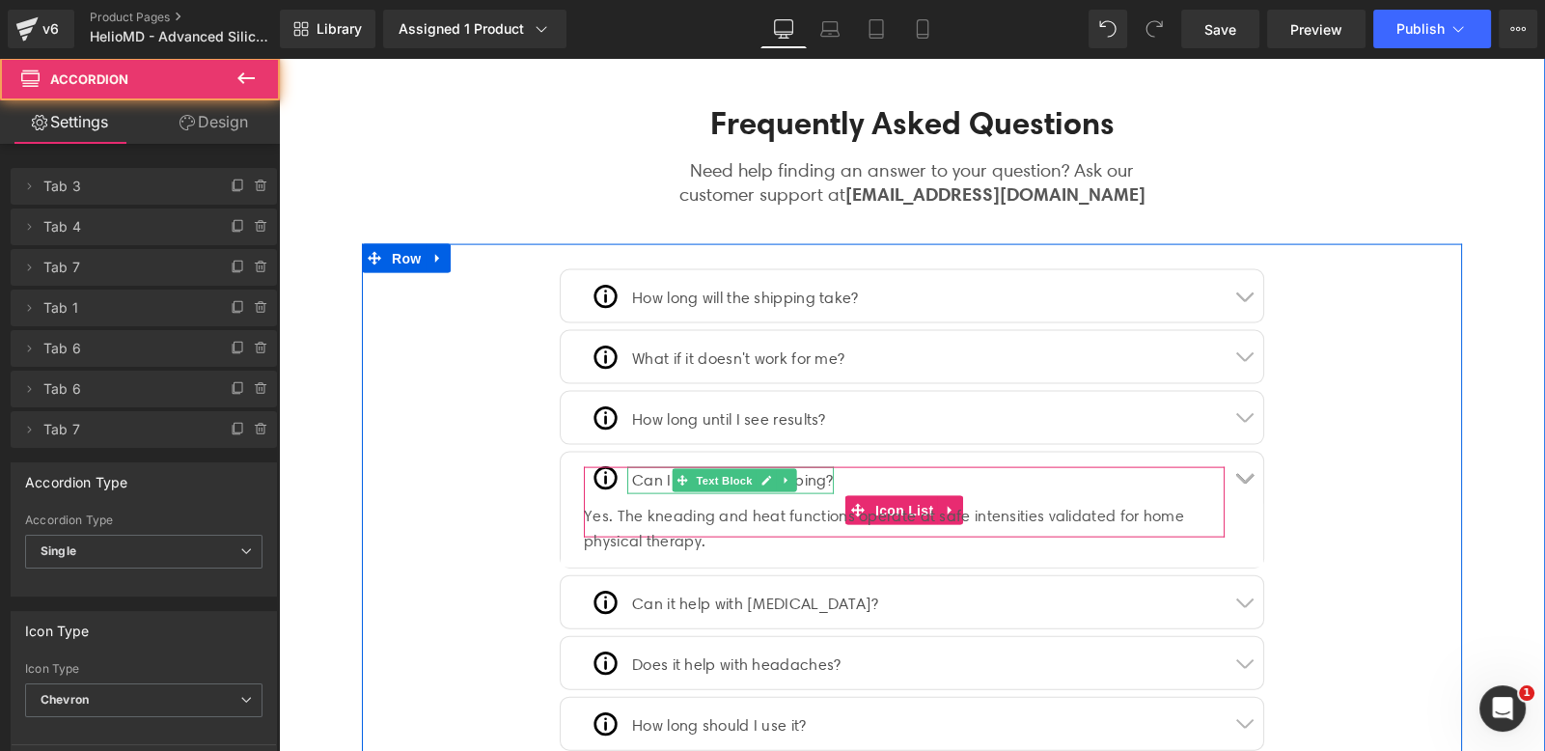
click at [779, 467] on div at bounding box center [904, 469] width 641 height 5
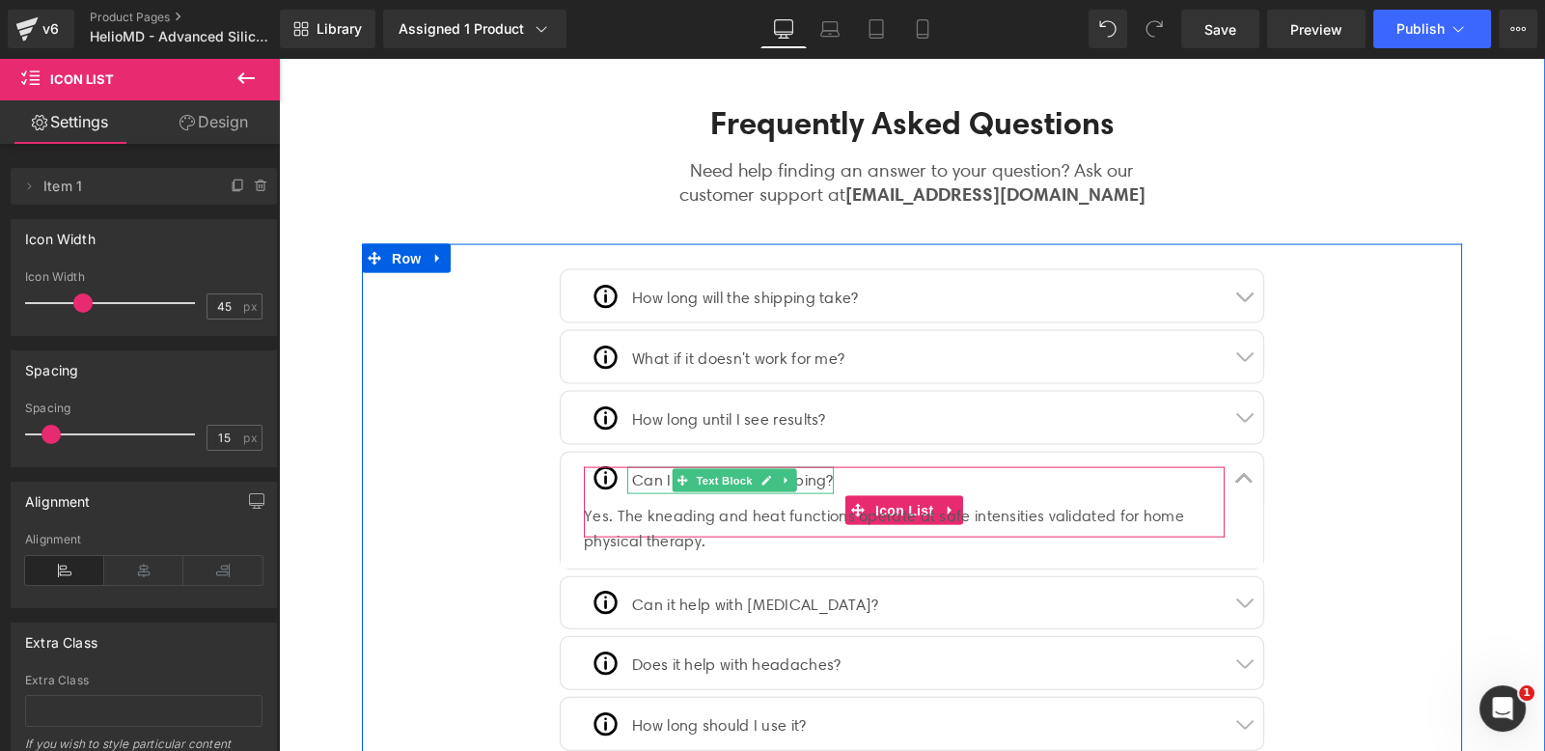
click at [757, 469] on link at bounding box center [767, 480] width 20 height 23
click at [746, 467] on p "Can I wear it while sleeping?" at bounding box center [733, 481] width 202 height 28
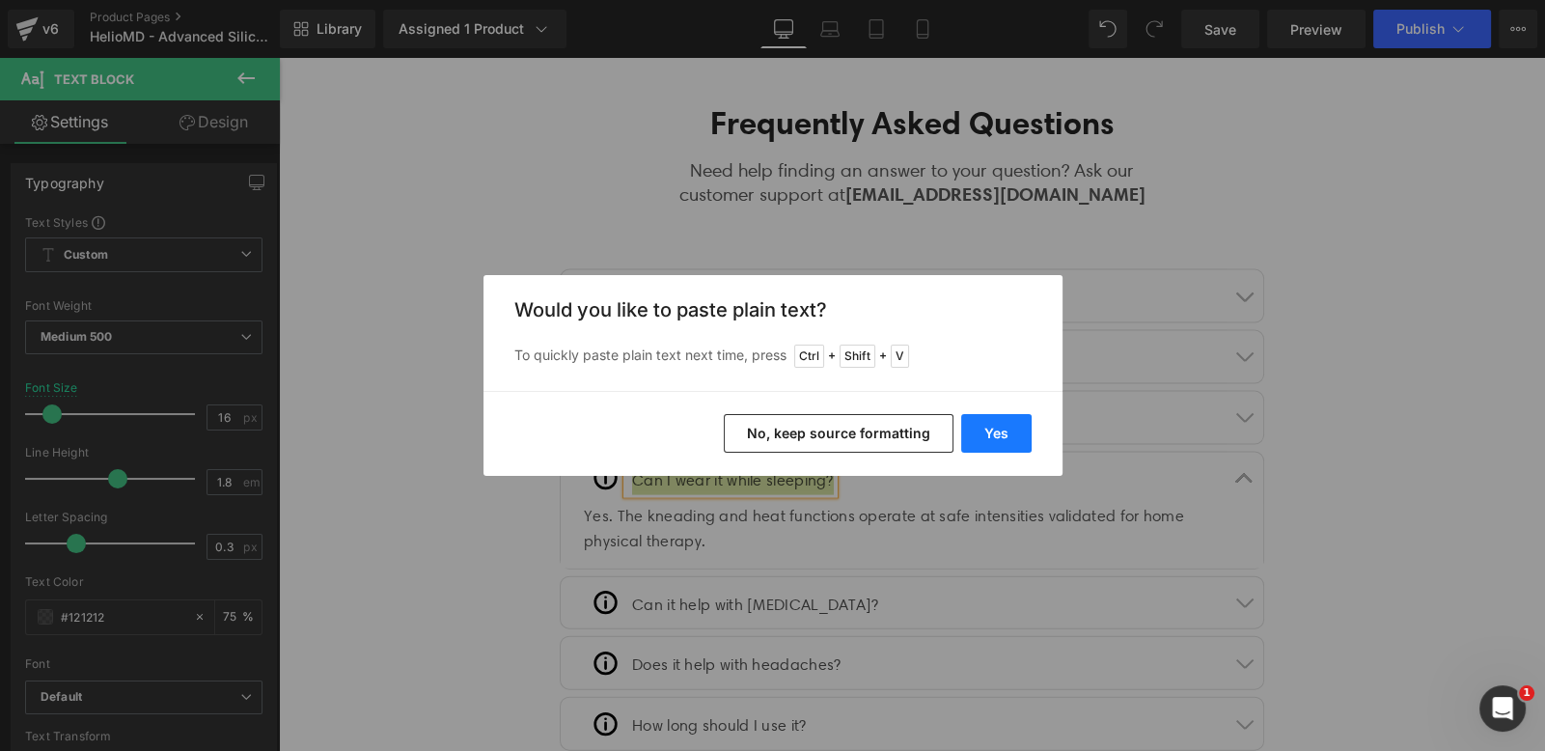
click at [985, 438] on button "Yes" at bounding box center [996, 433] width 70 height 39
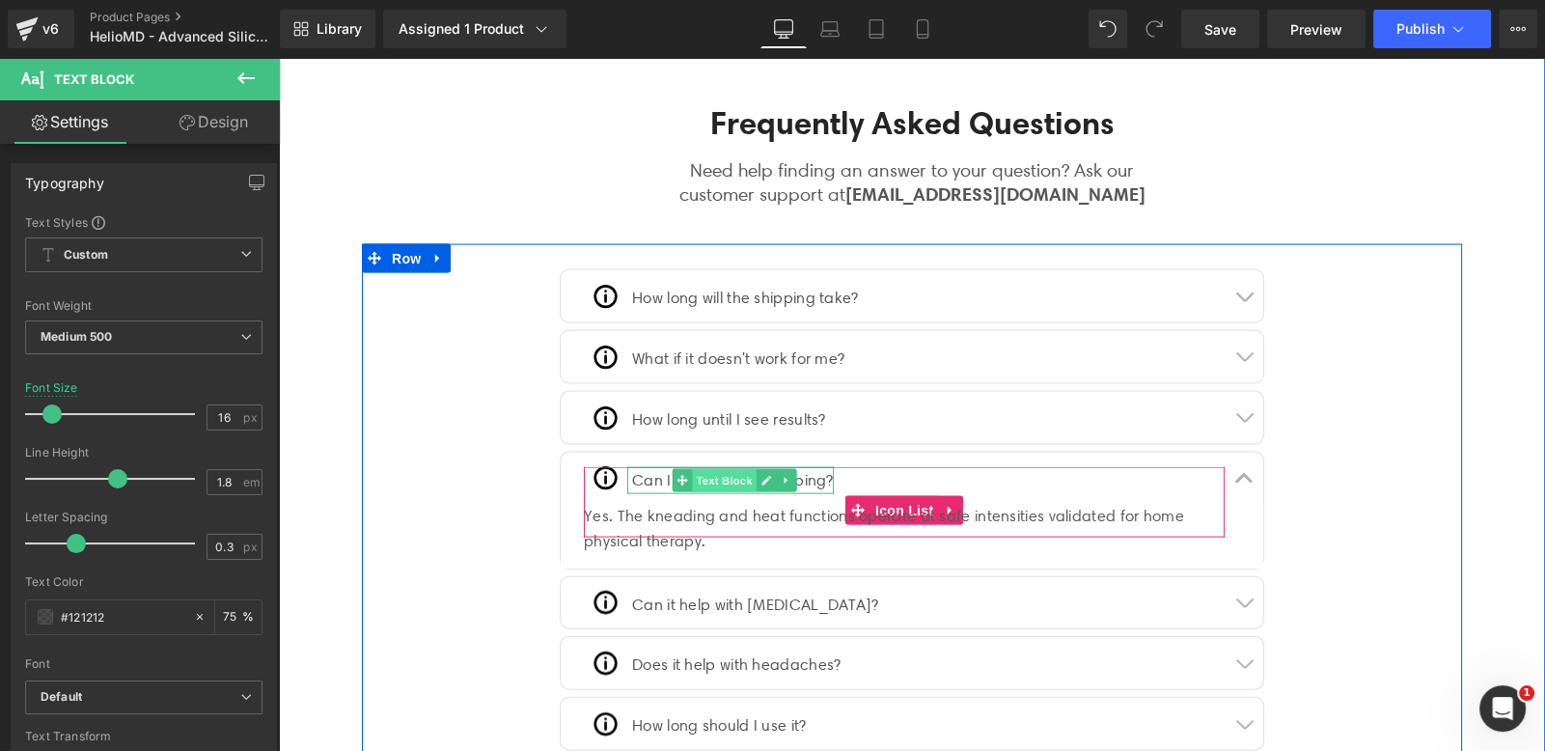
click at [743, 469] on span "Text Block" at bounding box center [725, 480] width 64 height 23
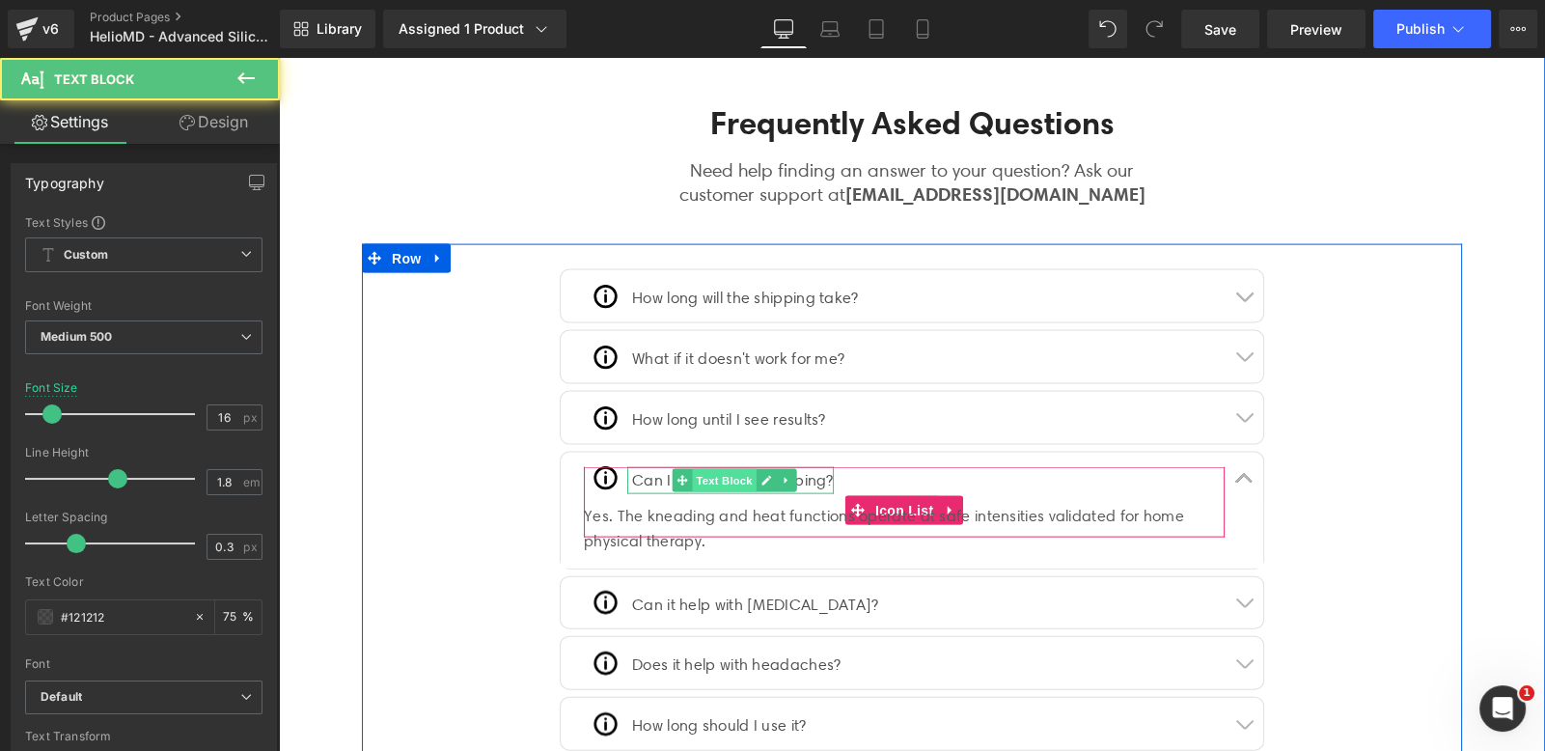
click at [743, 469] on span "Text Block" at bounding box center [725, 480] width 64 height 23
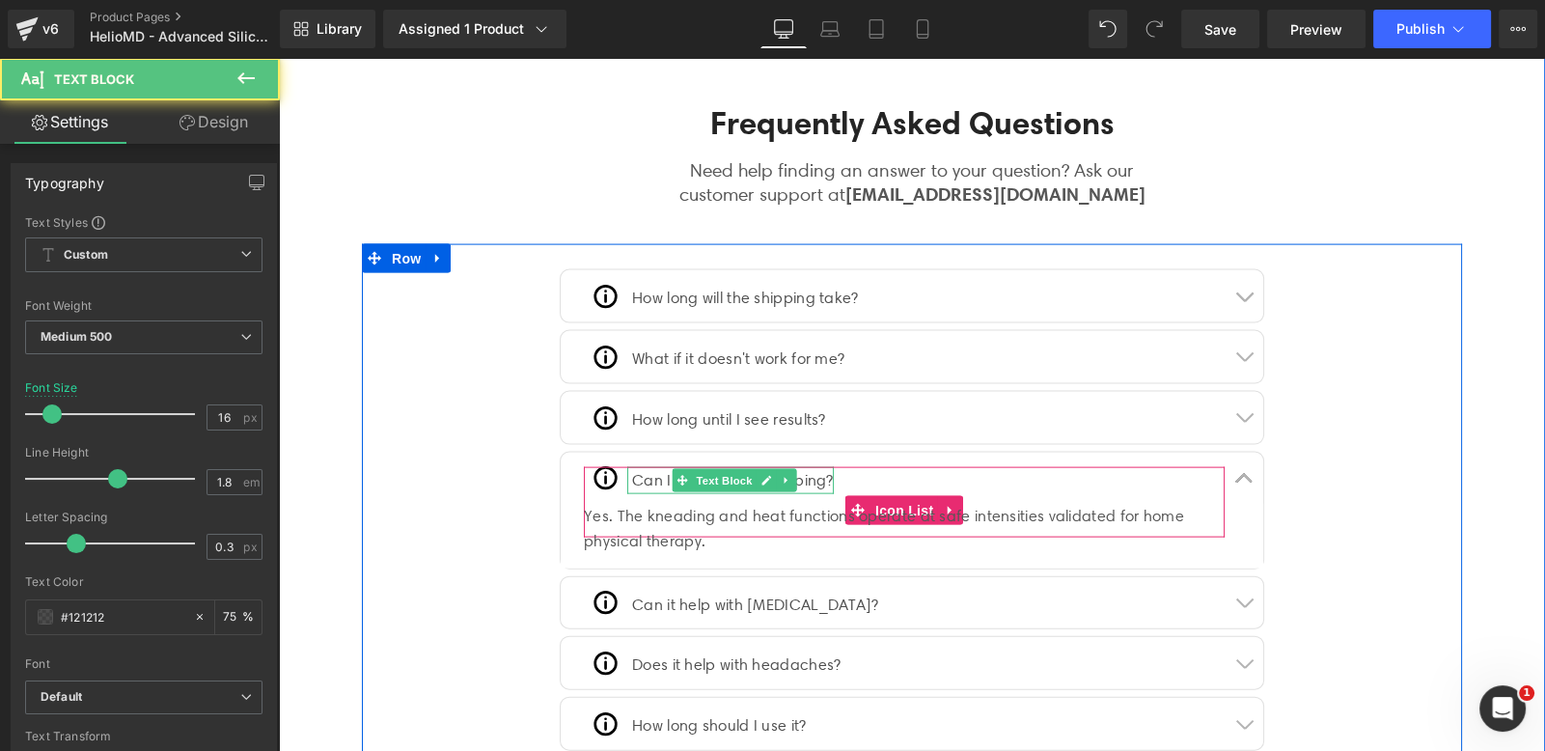
click at [796, 467] on p "Can I wear it while sleeping?" at bounding box center [733, 481] width 202 height 28
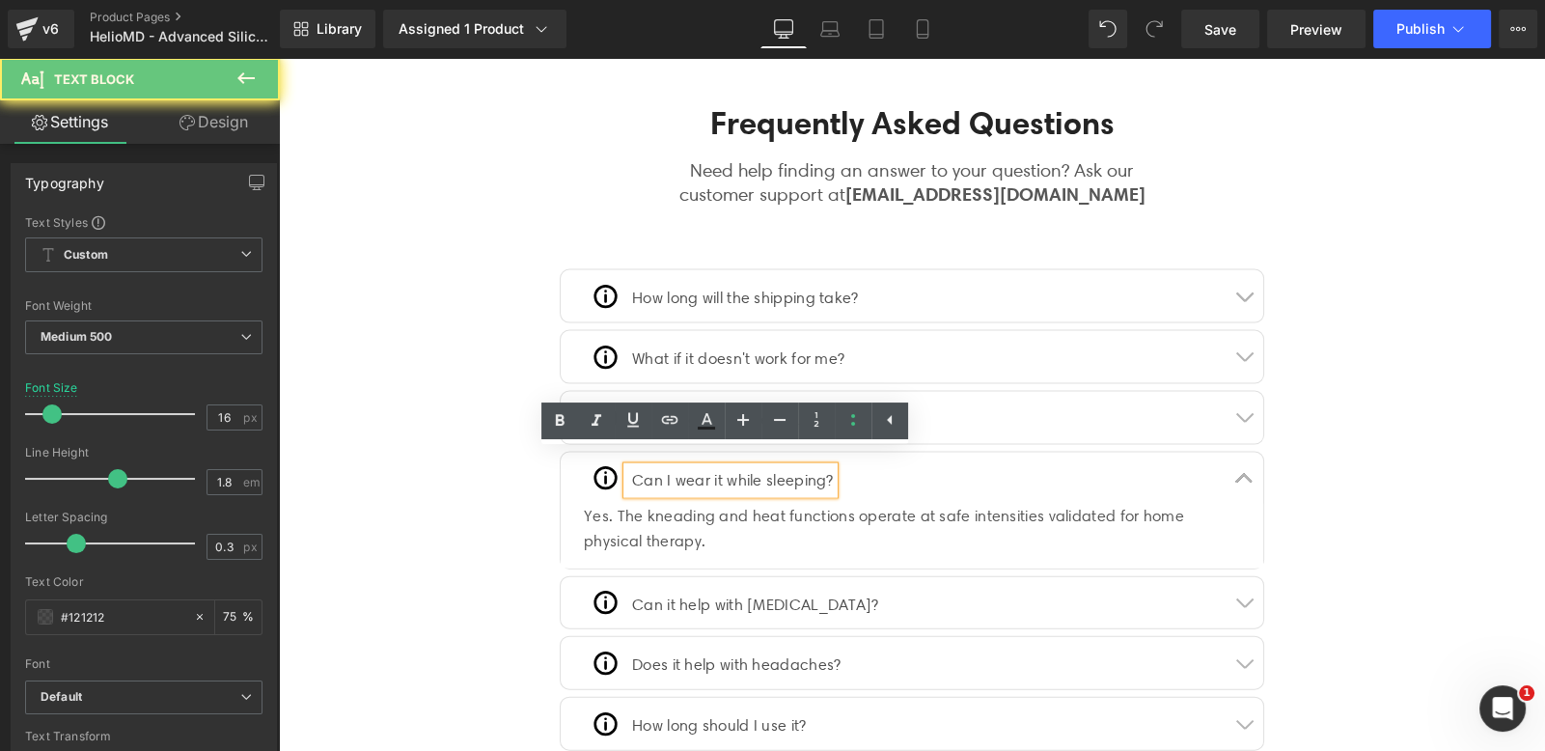
click at [802, 467] on p "Can I wear it while sleeping?" at bounding box center [733, 481] width 202 height 28
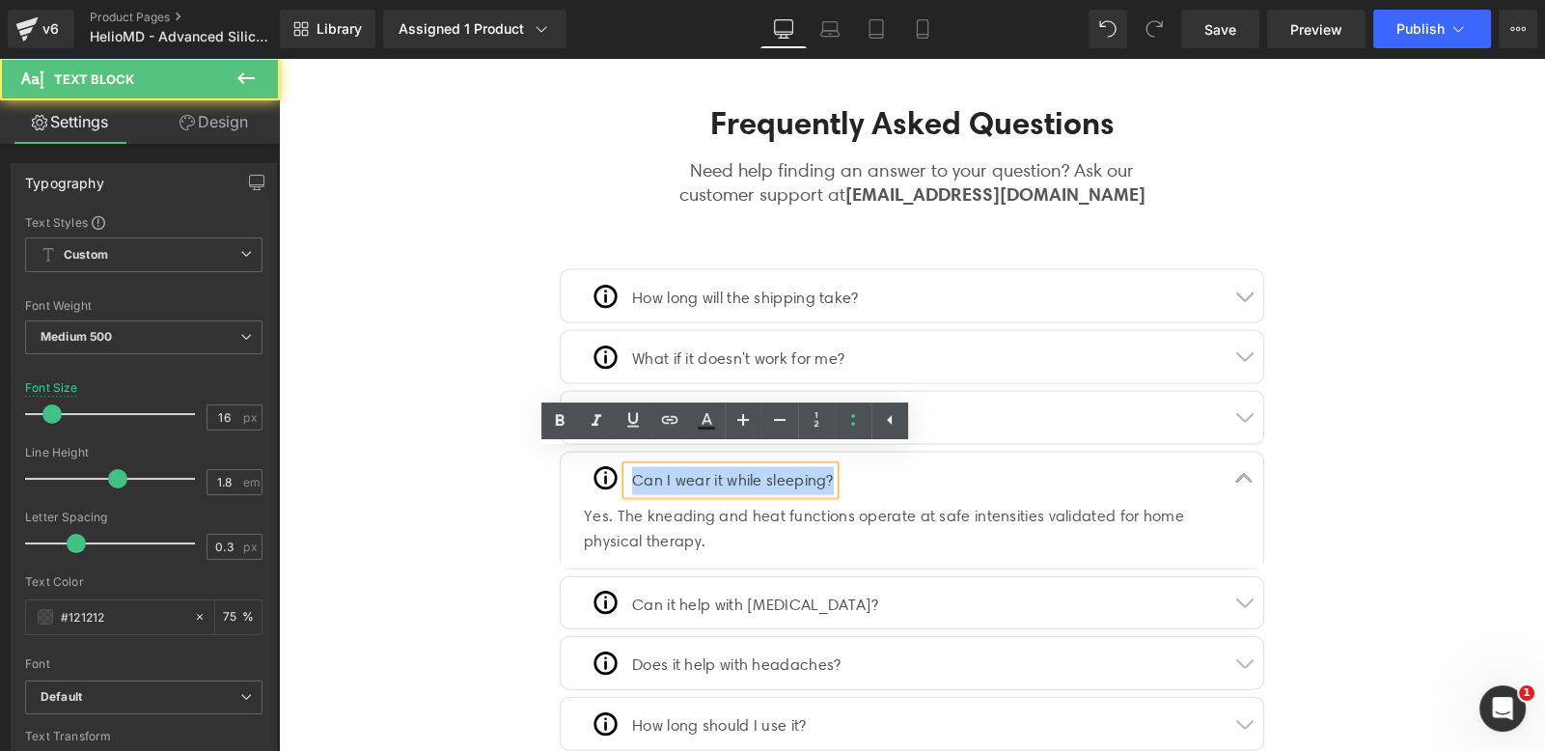
drag, startPoint x: 825, startPoint y: 463, endPoint x: 616, endPoint y: 460, distance: 209.4
click at [608, 467] on li "Image Can I wear it while sleeping? Text Block" at bounding box center [709, 481] width 250 height 28
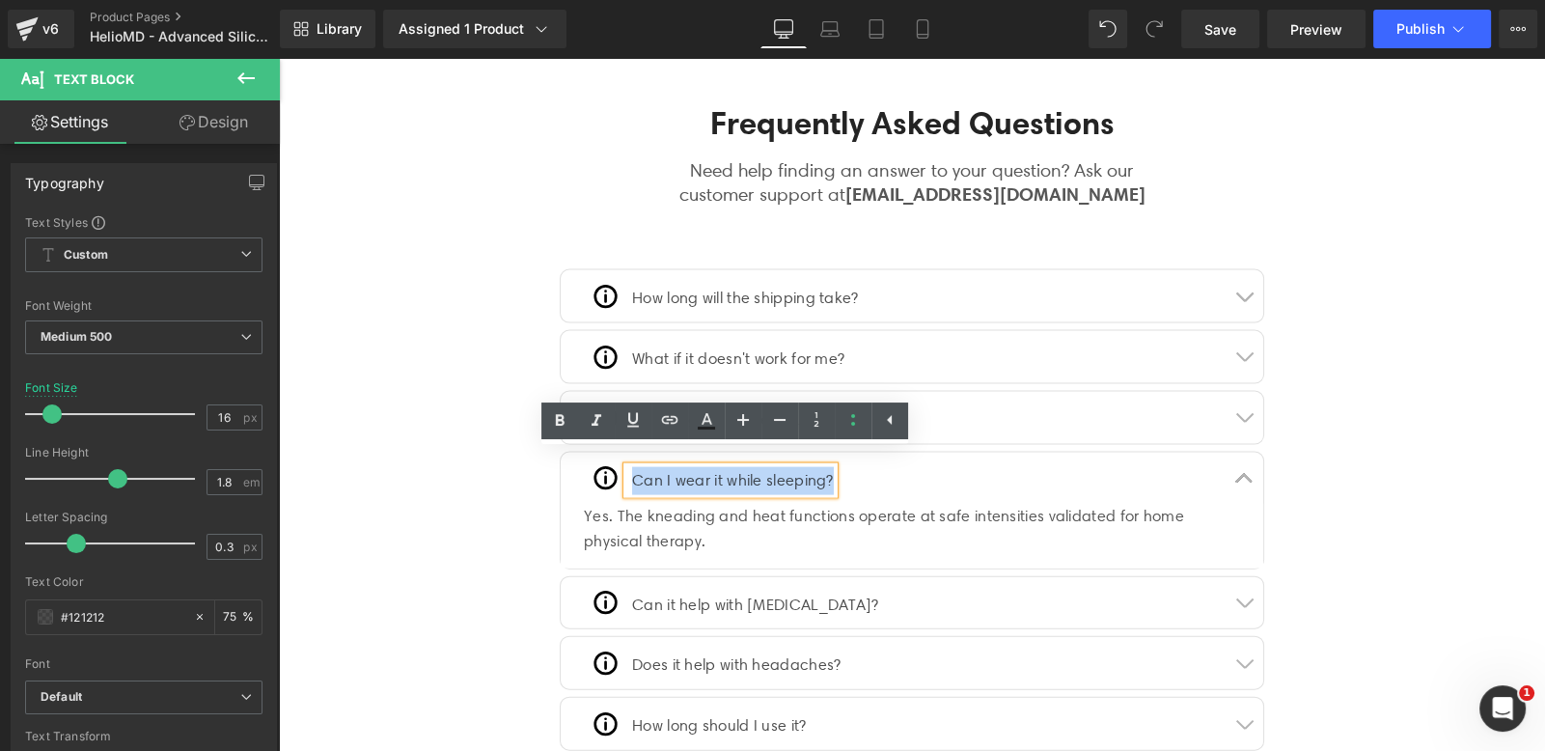
click at [830, 517] on div "Yes. The kneading and heat functions operate at safe intensities validated for …" at bounding box center [912, 528] width 656 height 49
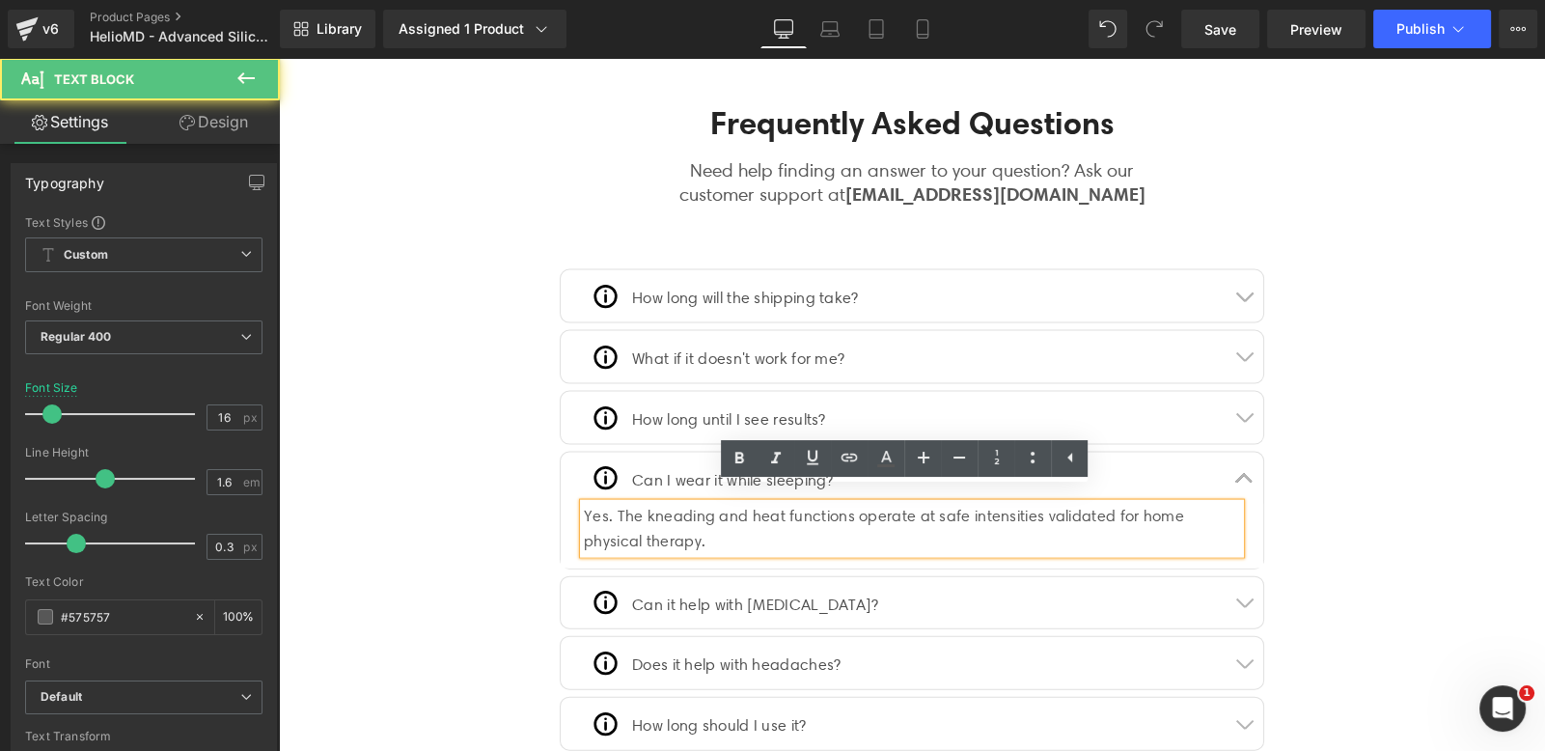
click at [793, 506] on div "Yes. The kneading and heat functions operate at safe intensities validated for …" at bounding box center [912, 528] width 656 height 49
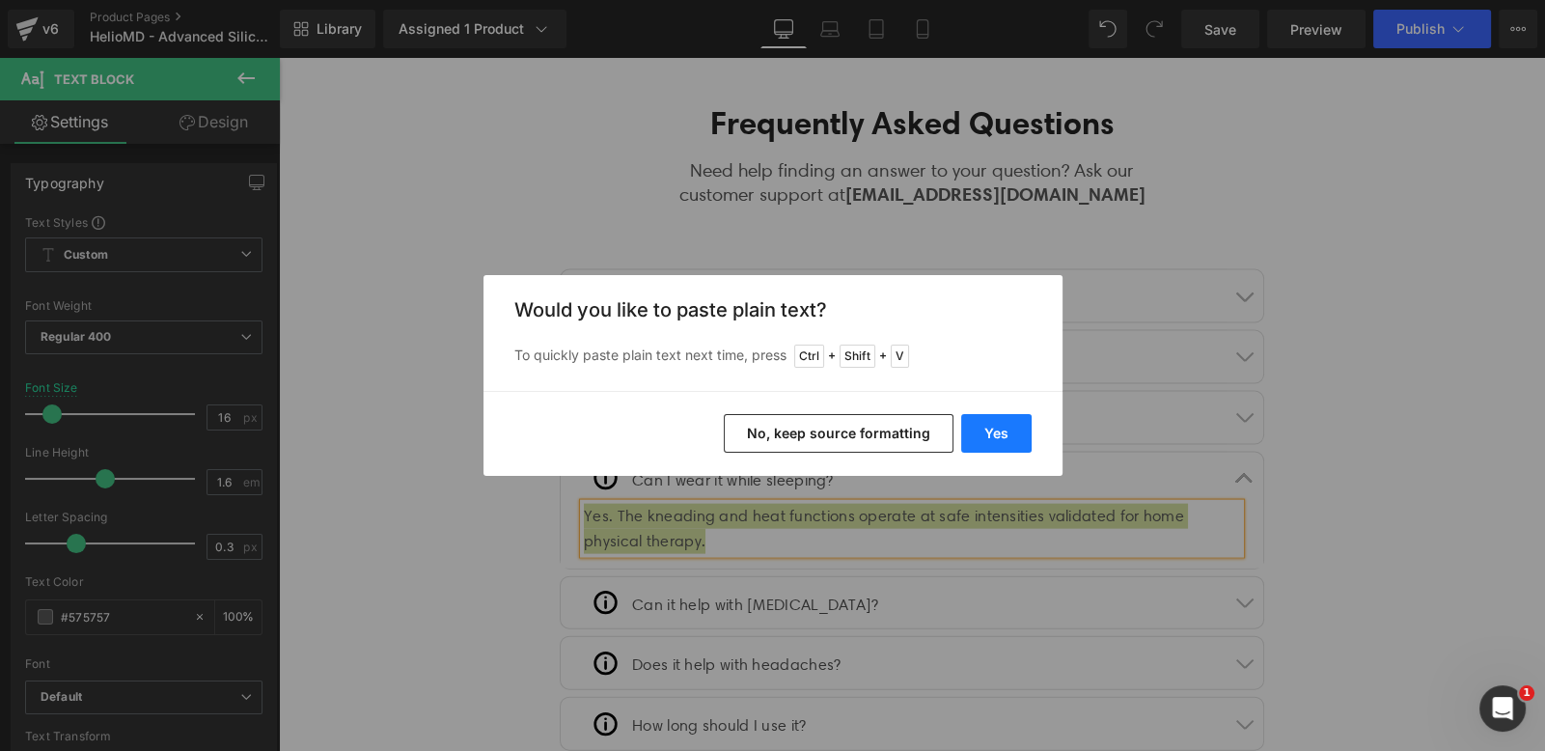
click at [997, 432] on button "Yes" at bounding box center [996, 433] width 70 height 39
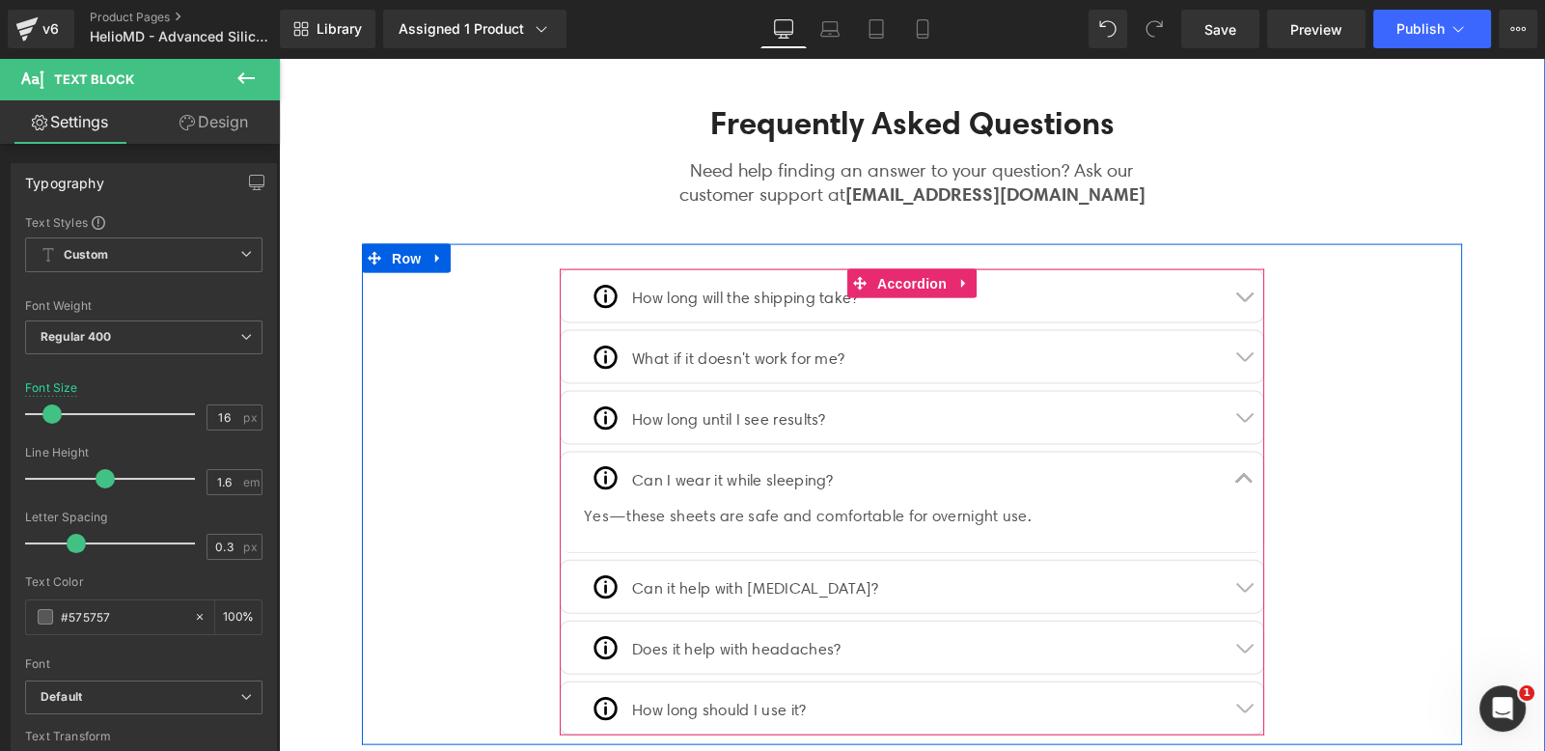
click at [862, 575] on p "Can it help with lymphatic drainage?" at bounding box center [755, 589] width 247 height 28
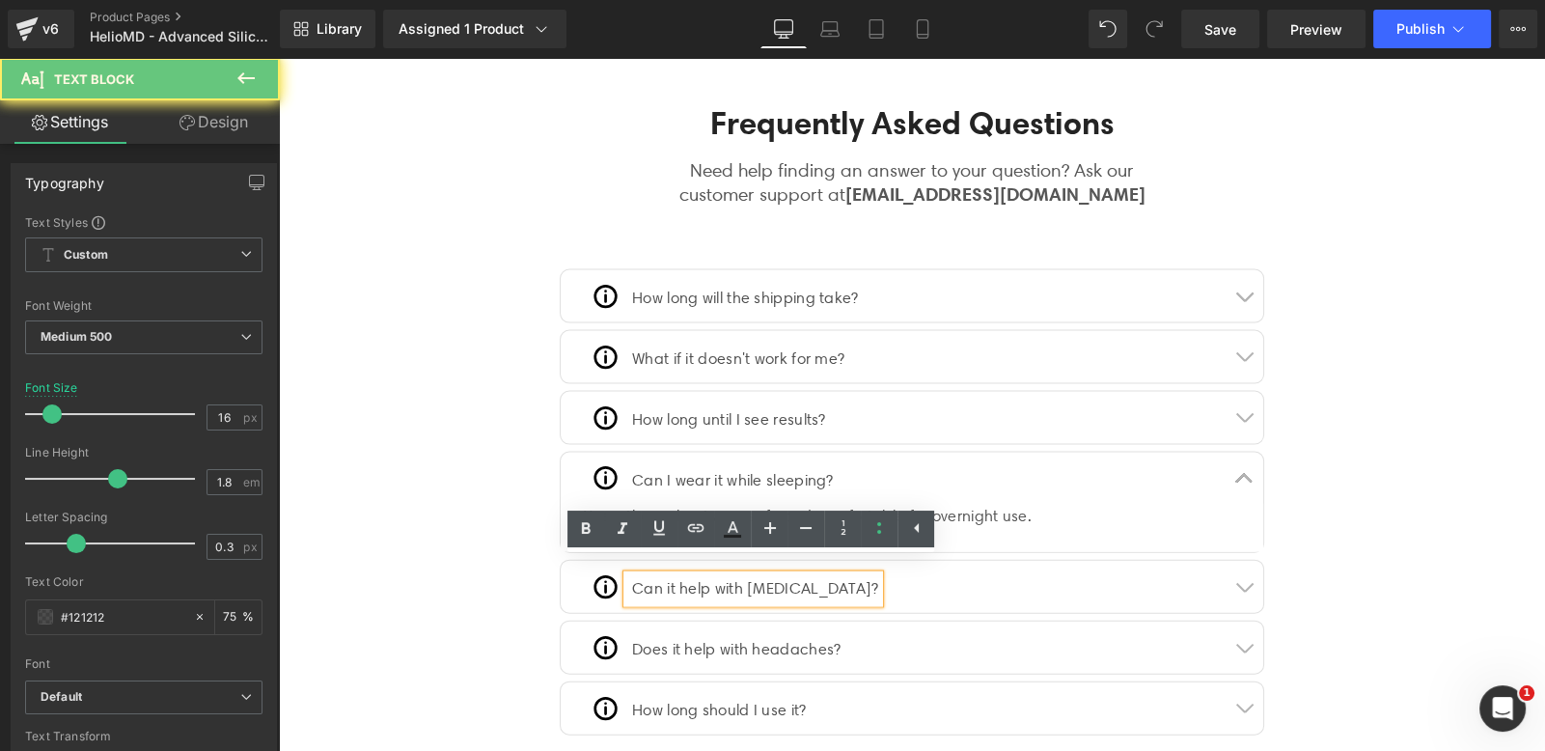
click at [858, 575] on p "Can it help with lymphatic drainage?" at bounding box center [755, 589] width 247 height 28
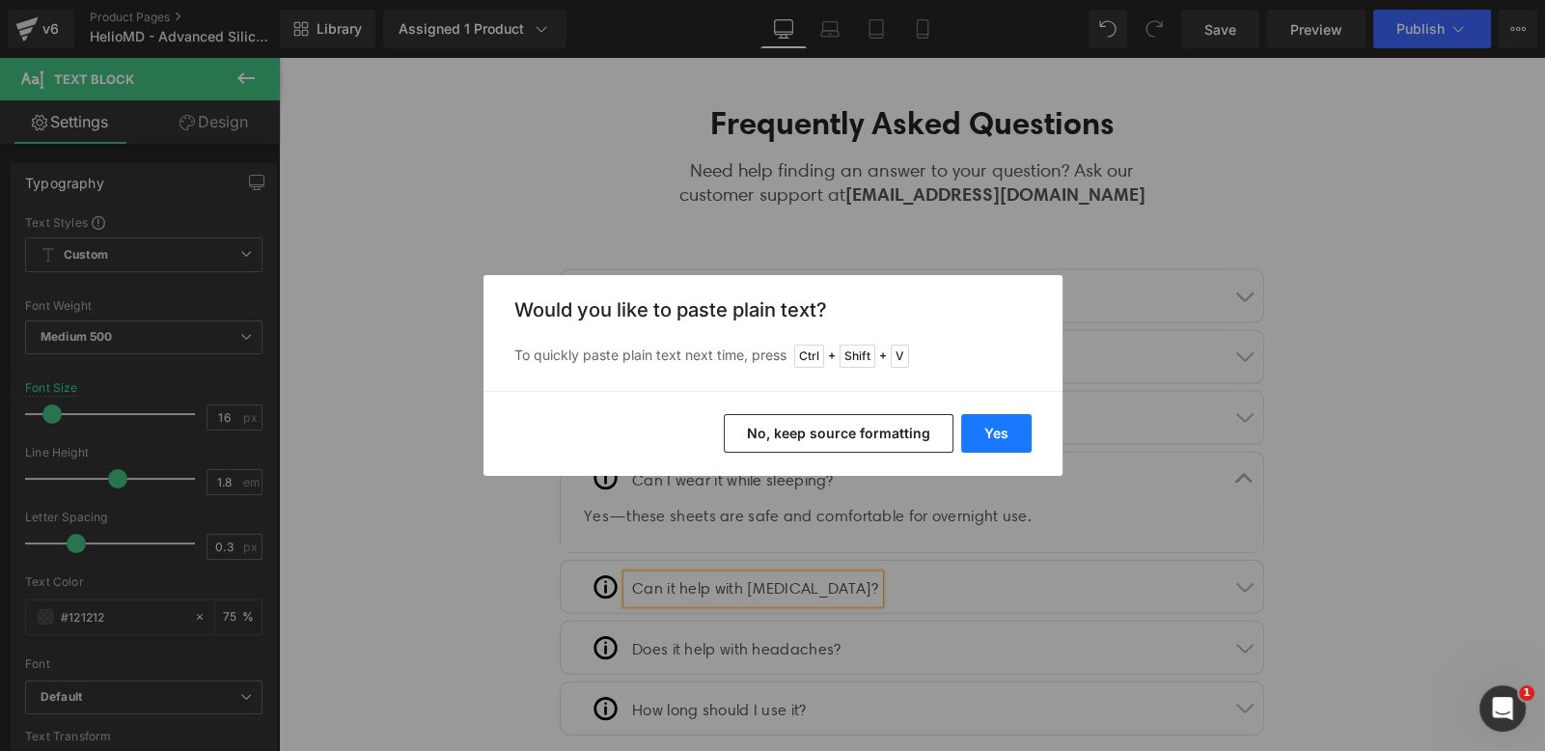
click at [994, 426] on button "Yes" at bounding box center [996, 433] width 70 height 39
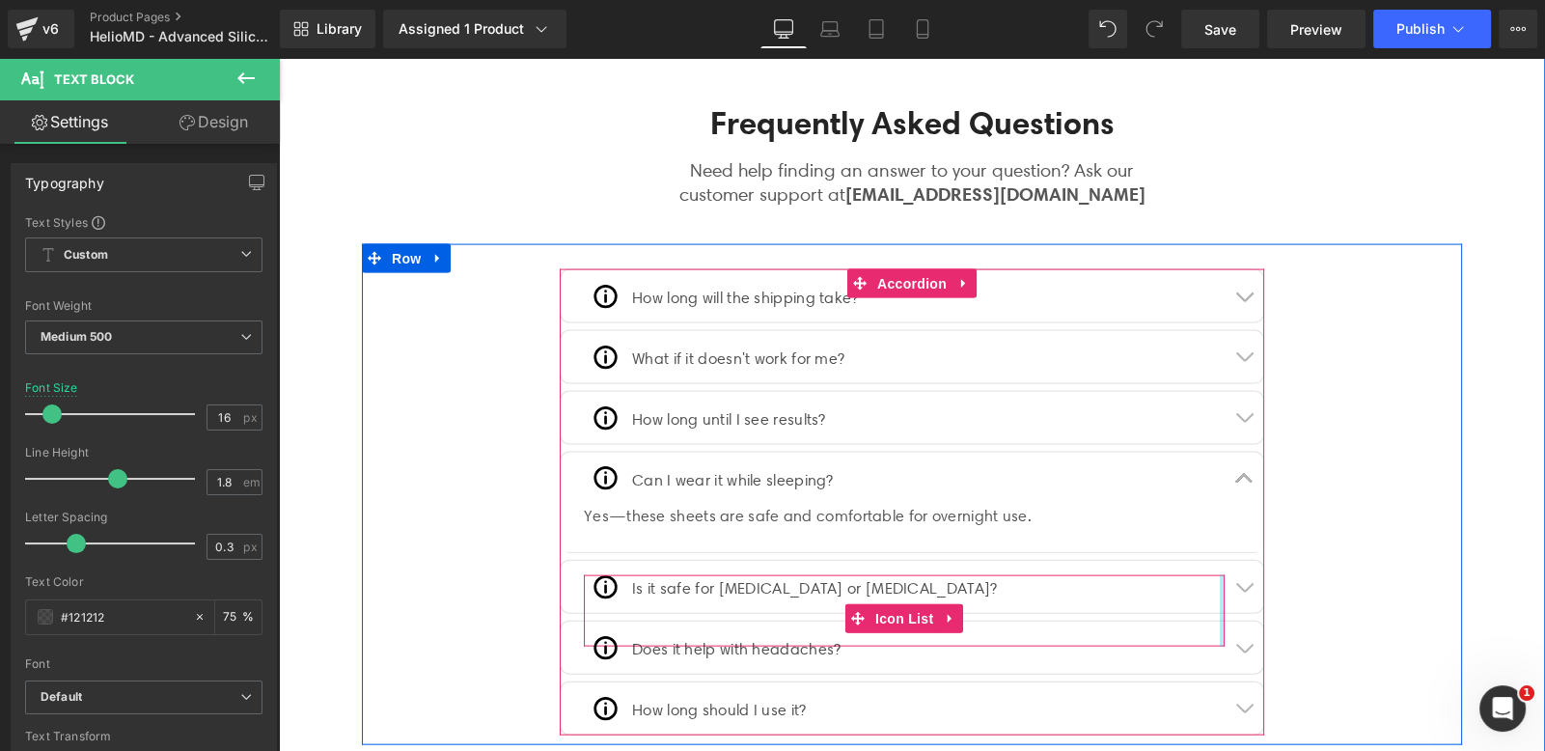
click at [1220, 575] on div at bounding box center [1222, 610] width 5 height 71
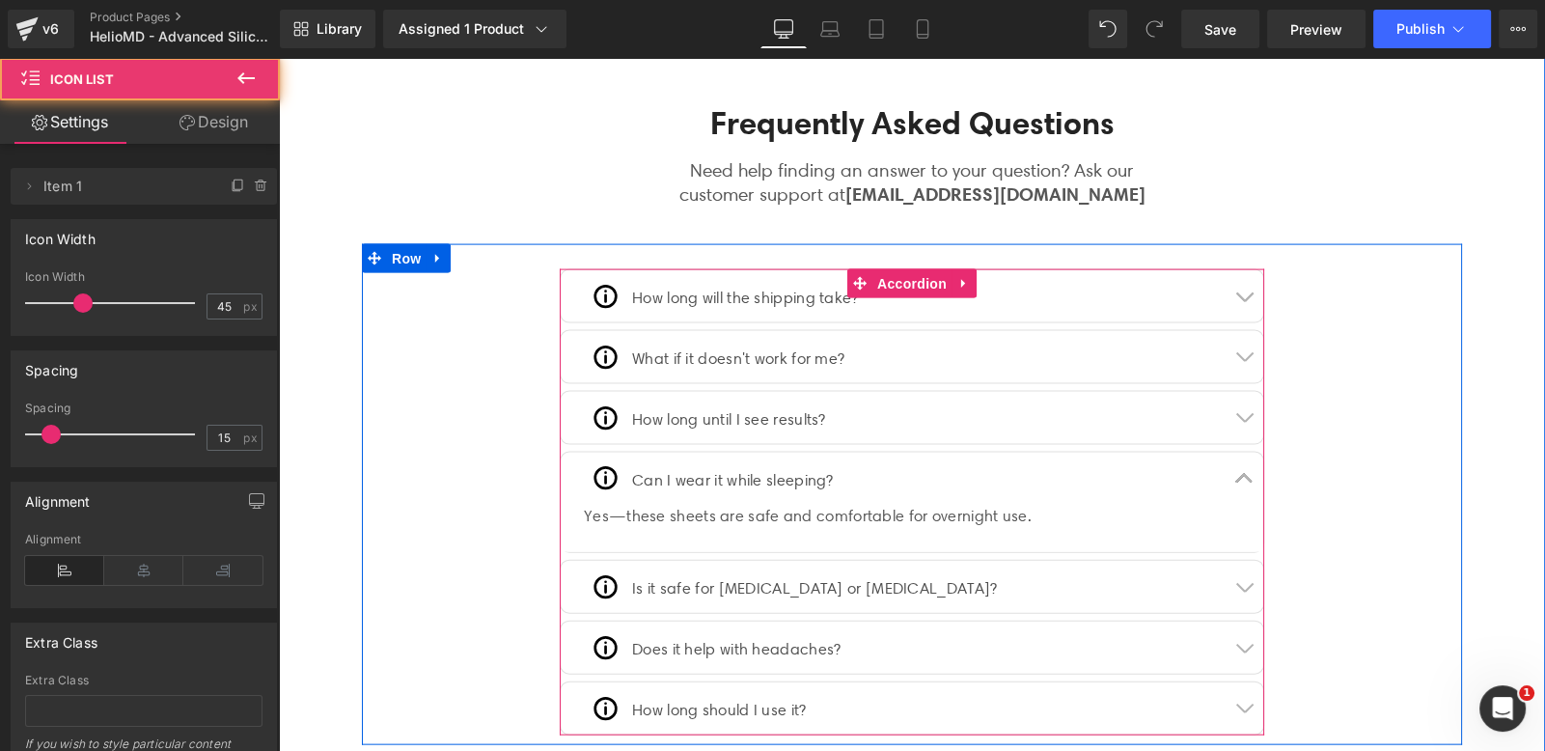
click at [1236, 475] on button "button" at bounding box center [1244, 479] width 39 height 52
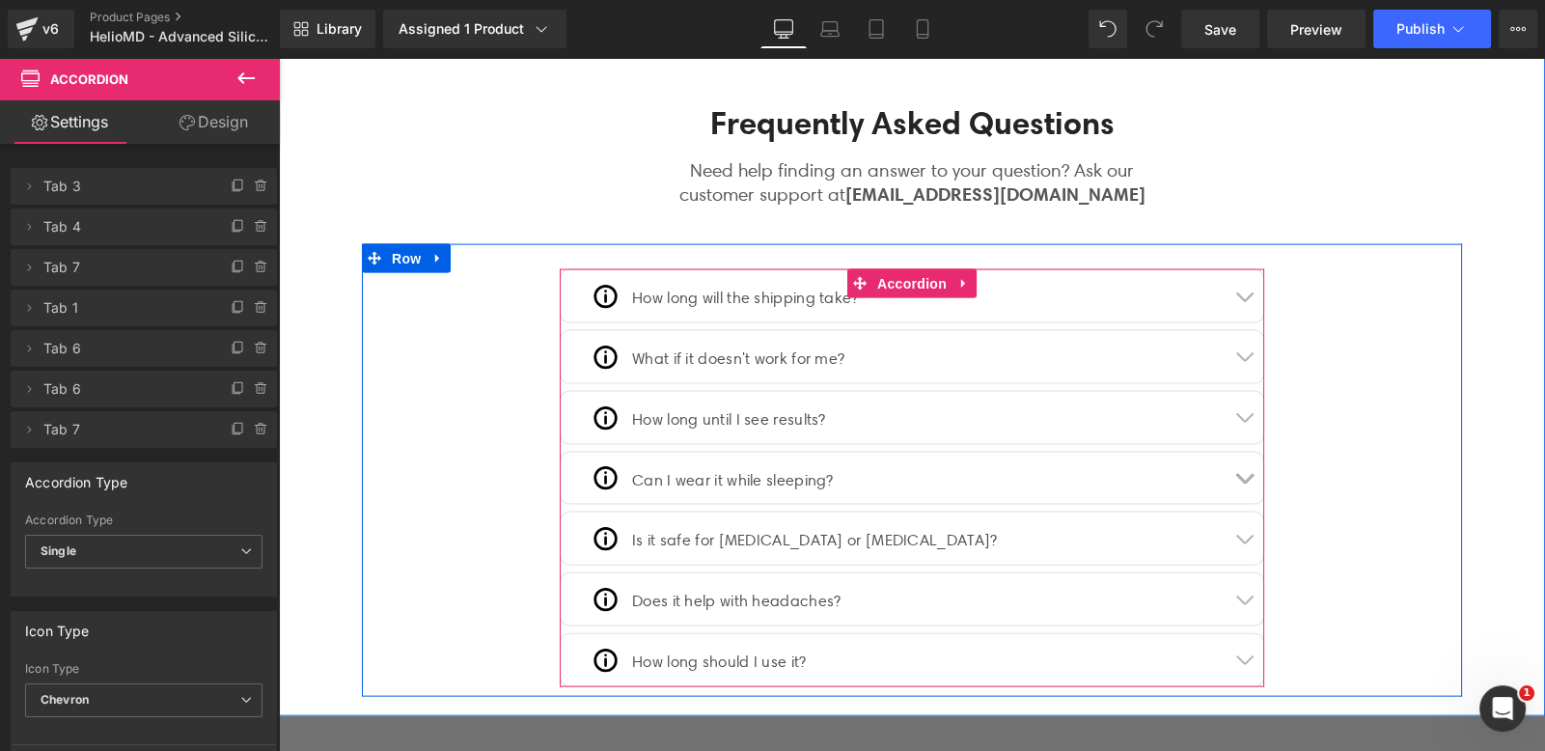
click at [1236, 533] on button "button" at bounding box center [1244, 538] width 39 height 52
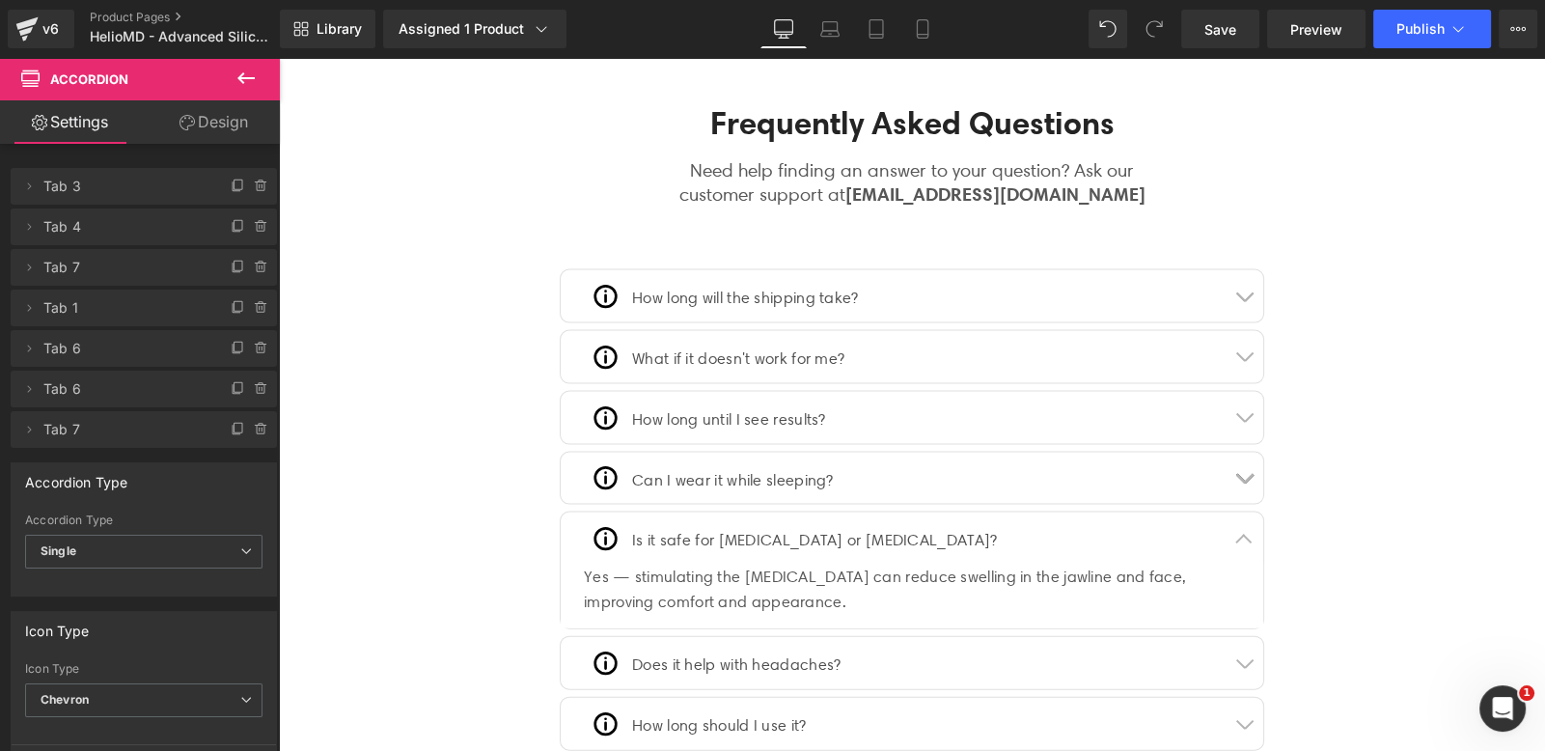
click at [787, 583] on div "Yes — stimulating the cervical lymph nodes can reduce swelling in the jawline a…" at bounding box center [912, 589] width 656 height 49
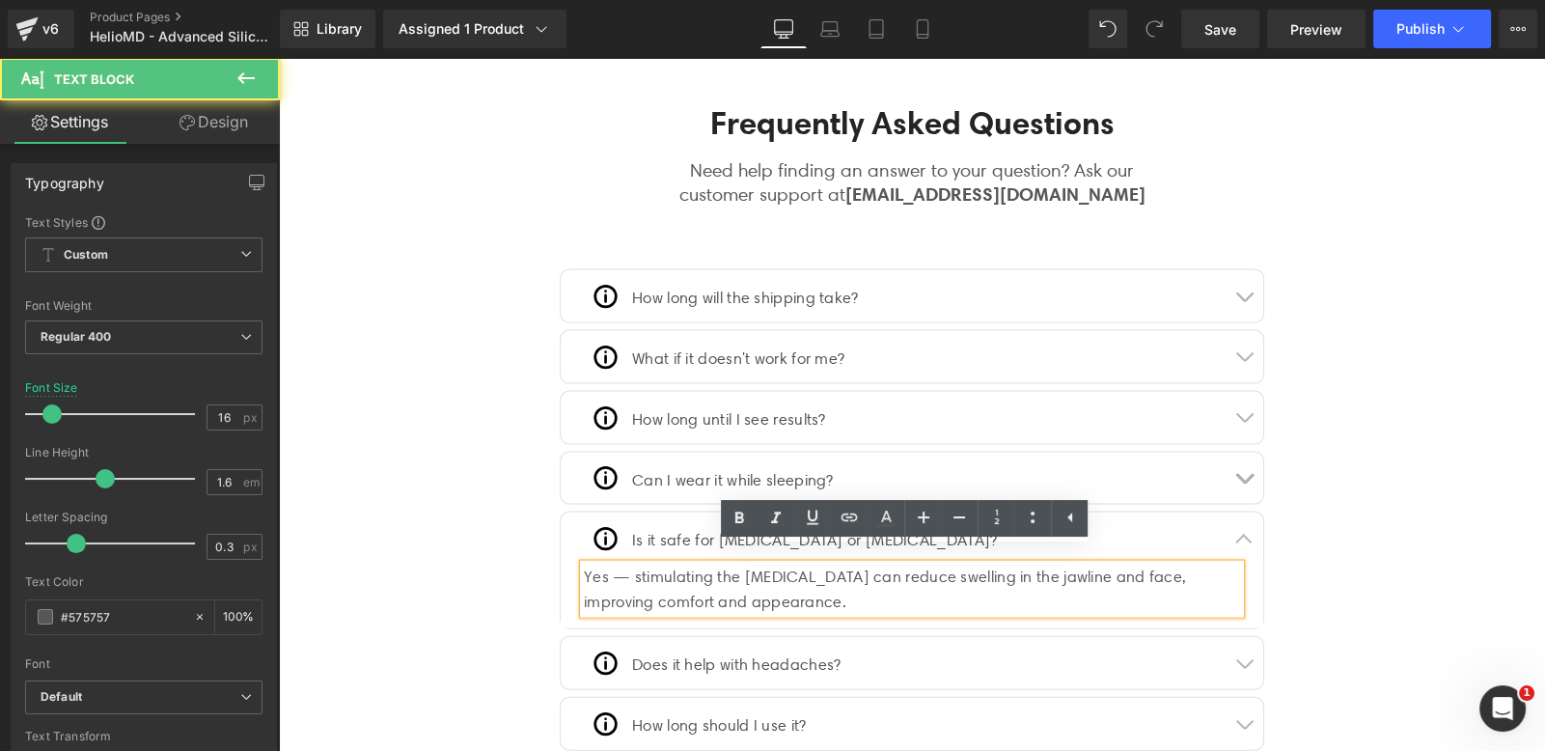
click at [818, 586] on div "Yes — stimulating the cervical lymph nodes can reduce swelling in the jawline a…" at bounding box center [912, 589] width 656 height 49
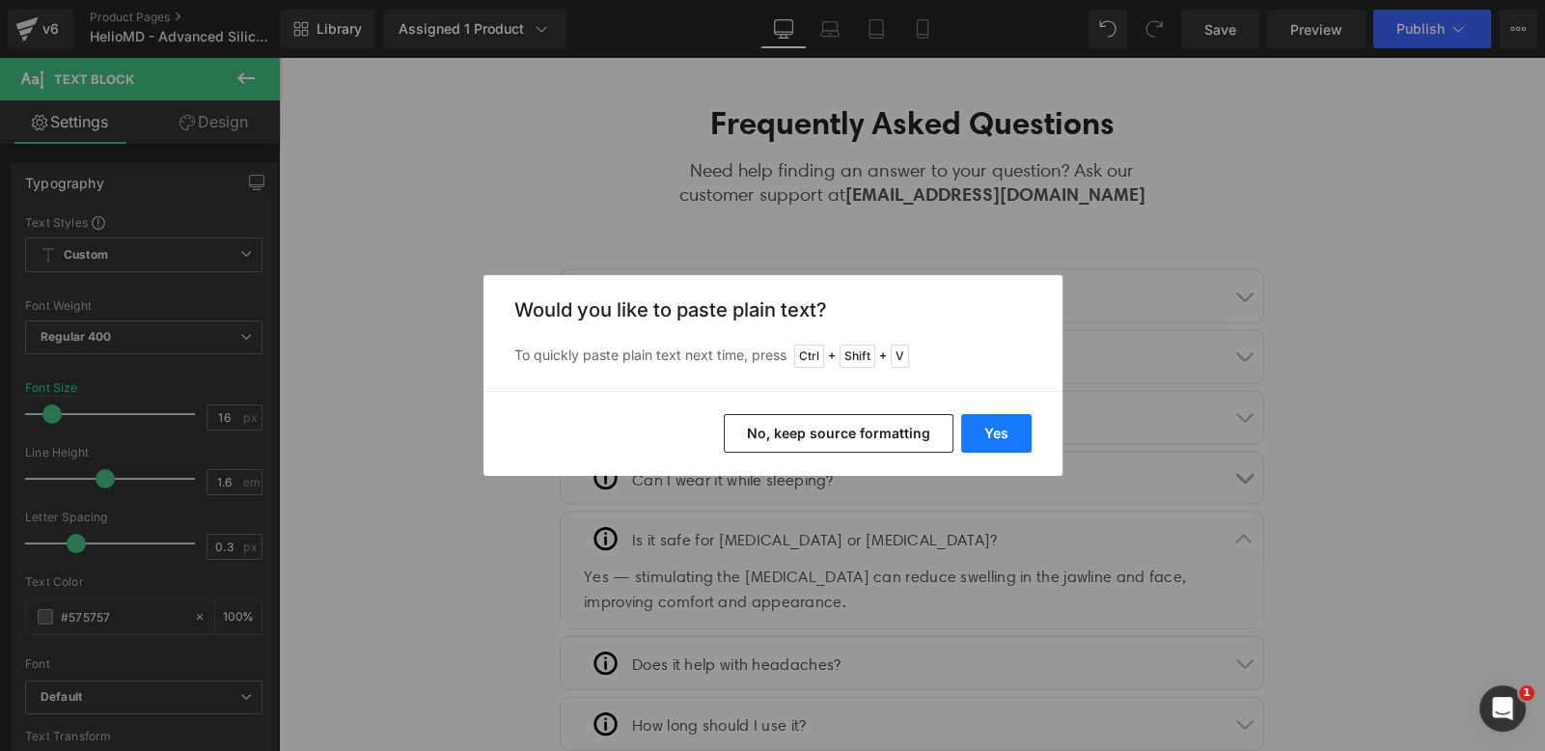
click at [978, 416] on button "Yes" at bounding box center [996, 433] width 70 height 39
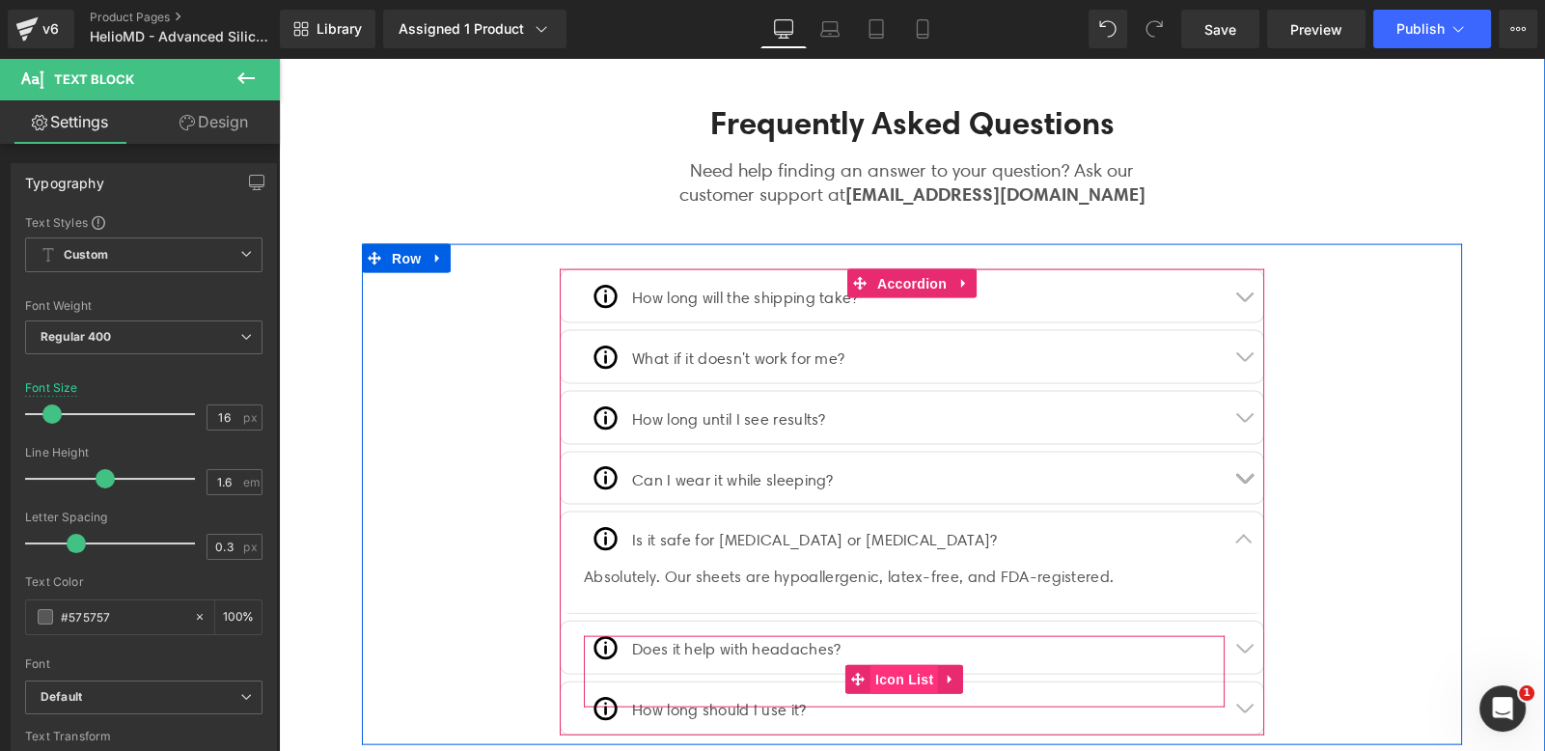
click at [877, 667] on span "Icon List" at bounding box center [904, 679] width 68 height 29
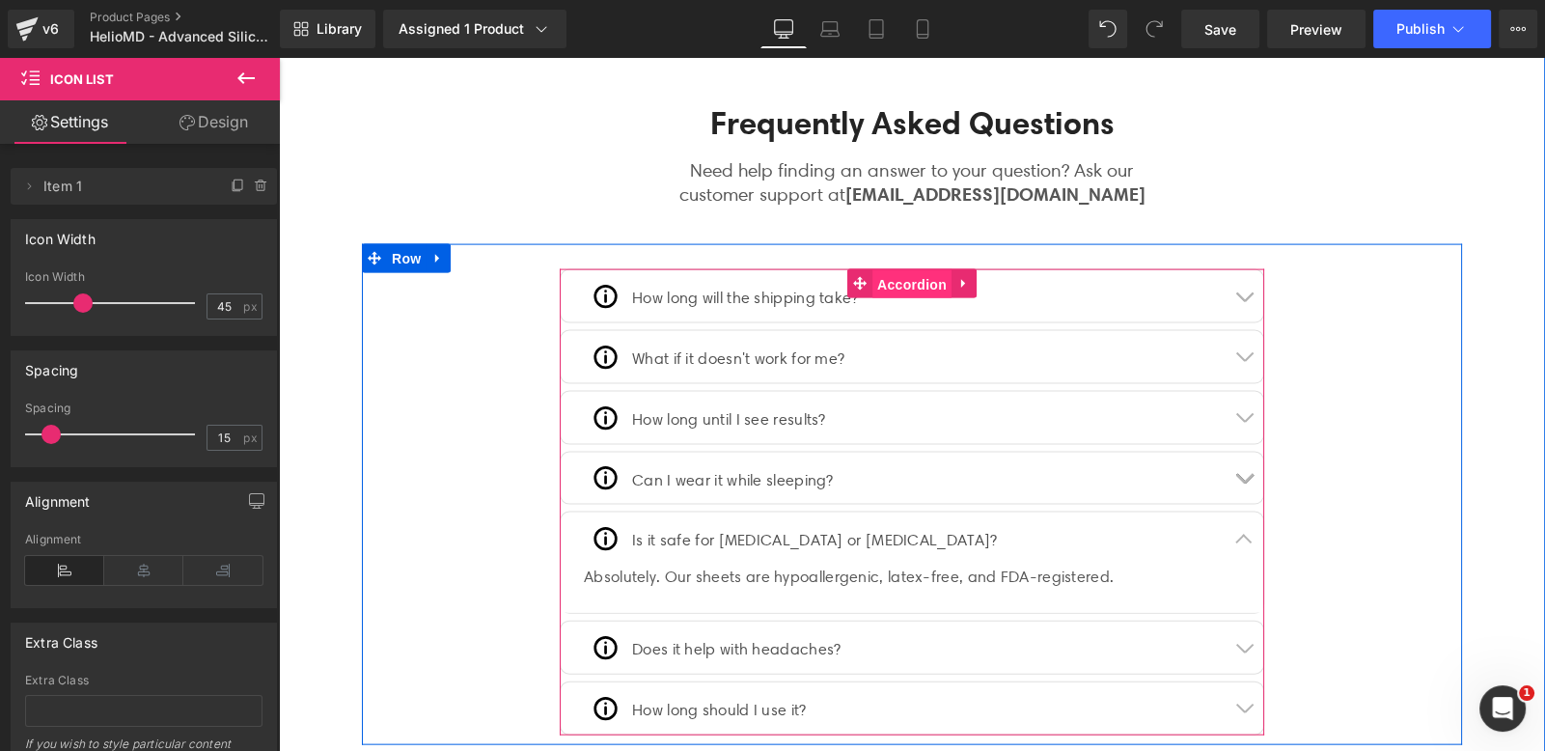
click at [897, 270] on span "Accordion" at bounding box center [911, 284] width 79 height 29
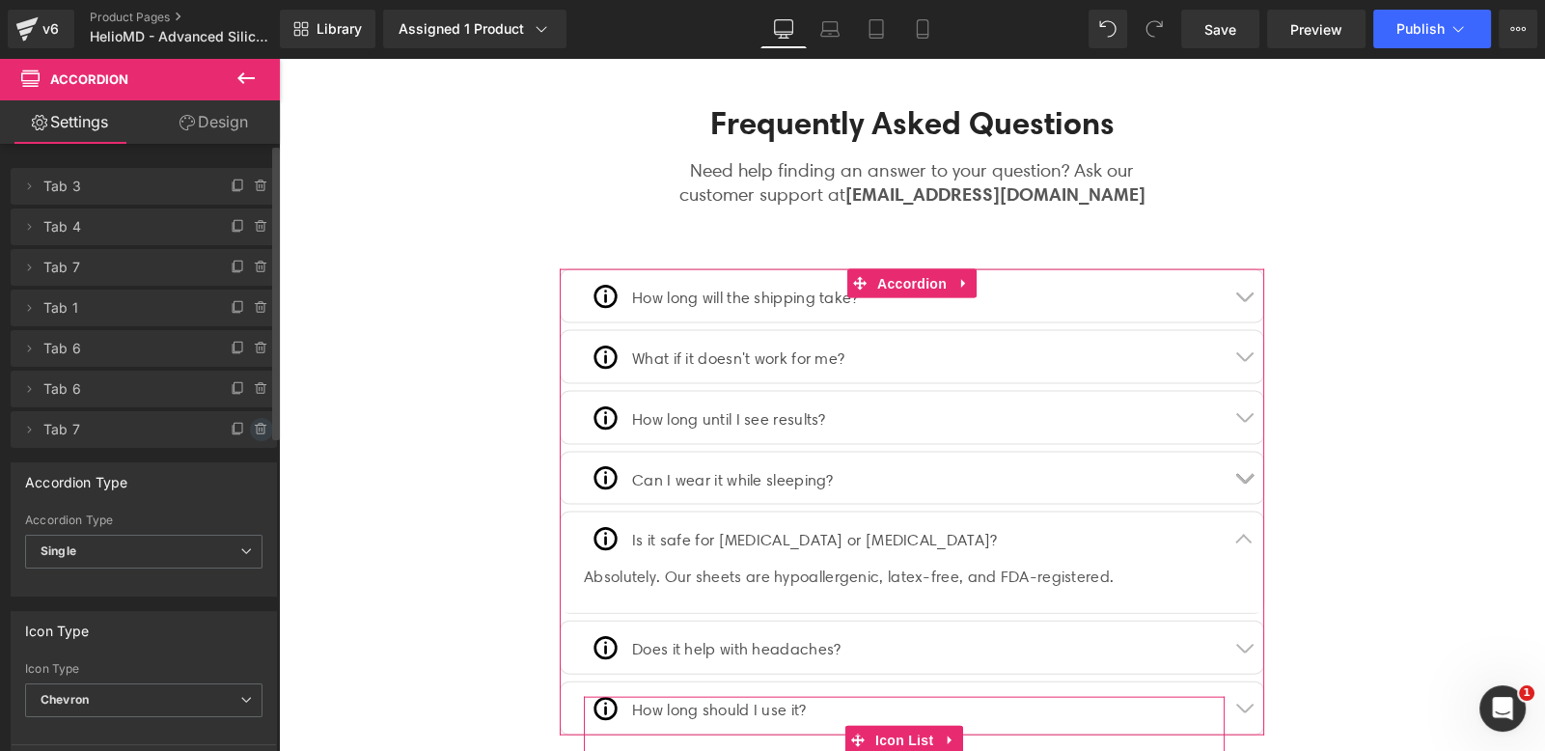
click at [263, 428] on span at bounding box center [261, 429] width 23 height 23
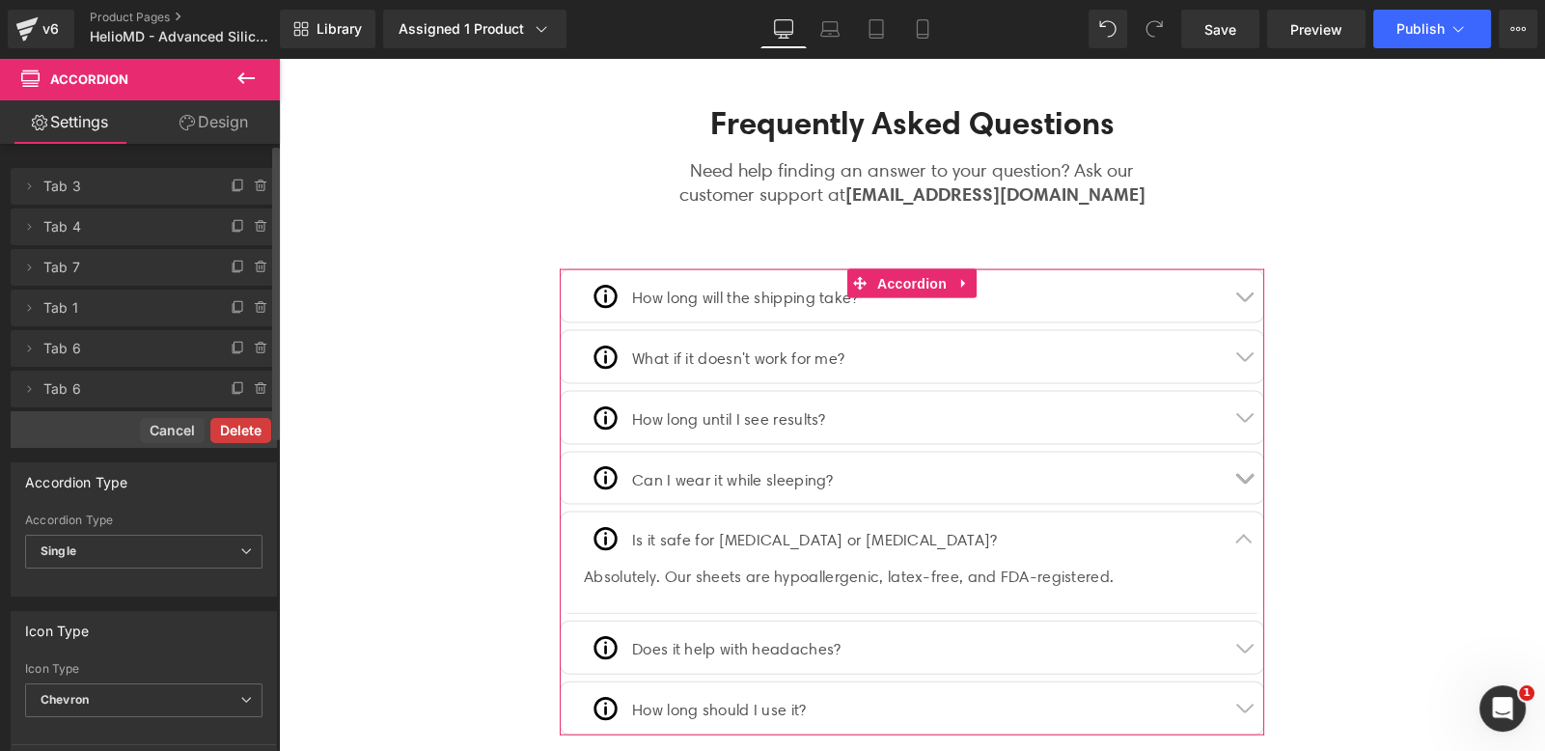
click at [249, 423] on button "Delete" at bounding box center [240, 430] width 61 height 25
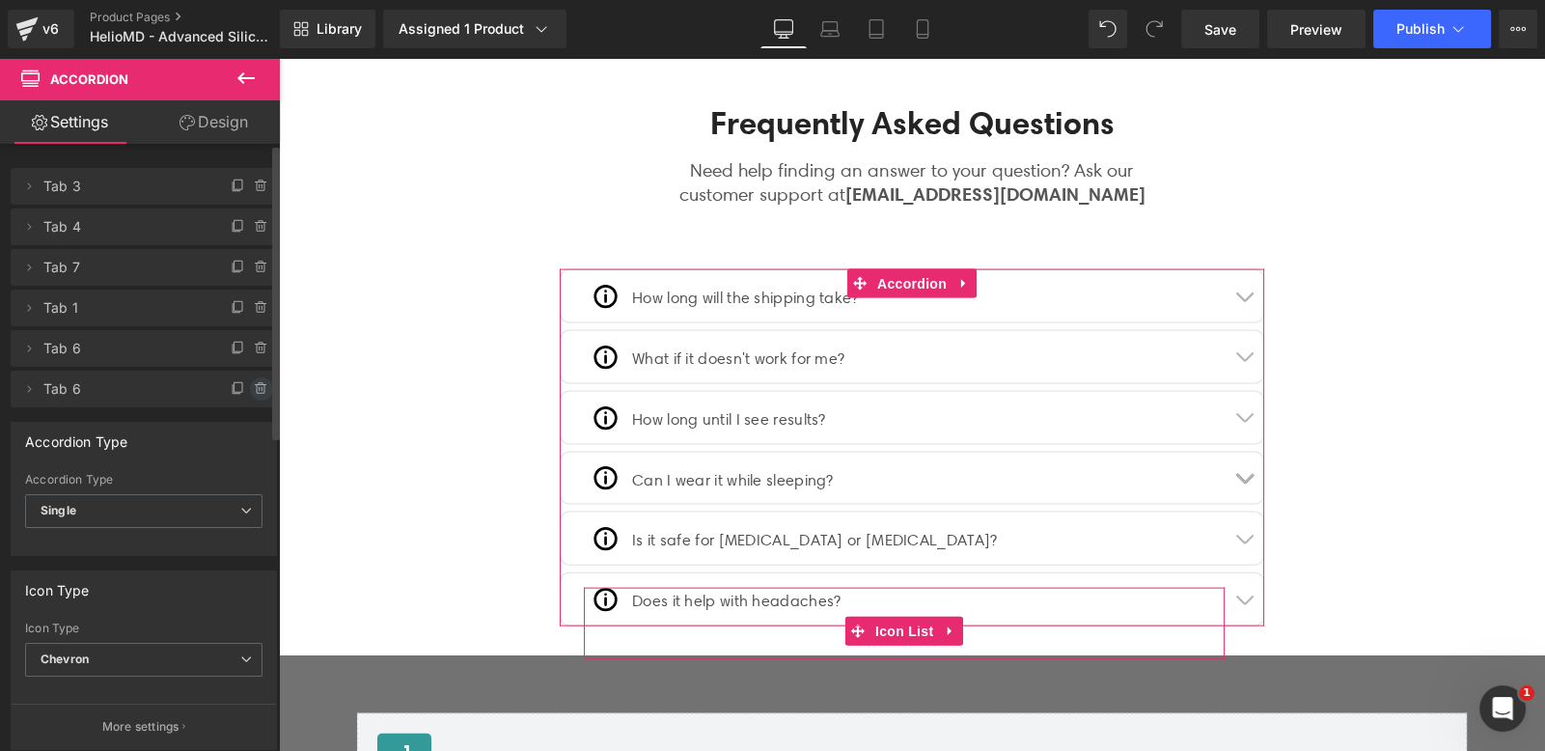
click at [255, 391] on icon at bounding box center [261, 388] width 15 height 15
click at [255, 391] on button "Delete" at bounding box center [240, 389] width 61 height 25
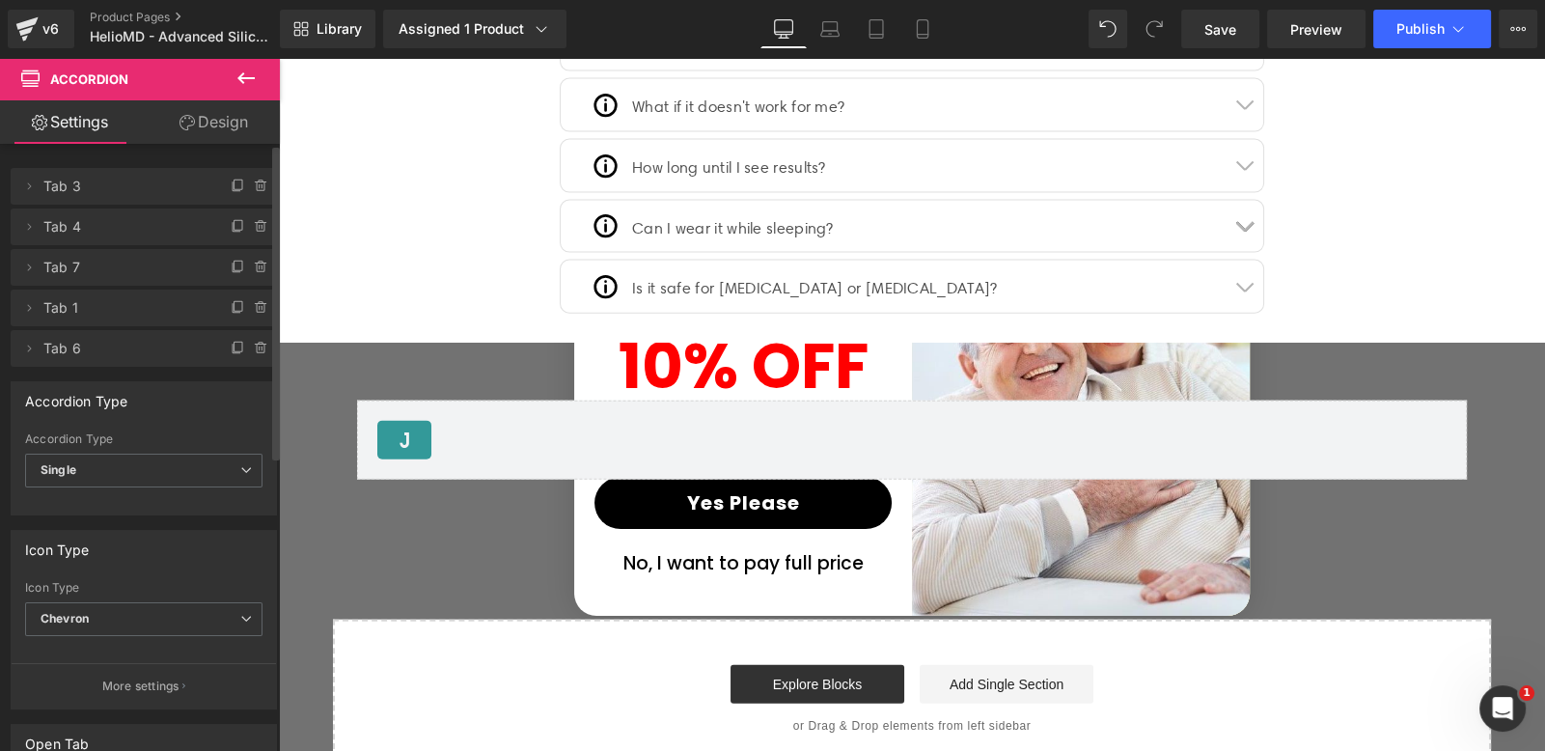
scroll to position [5605, 0]
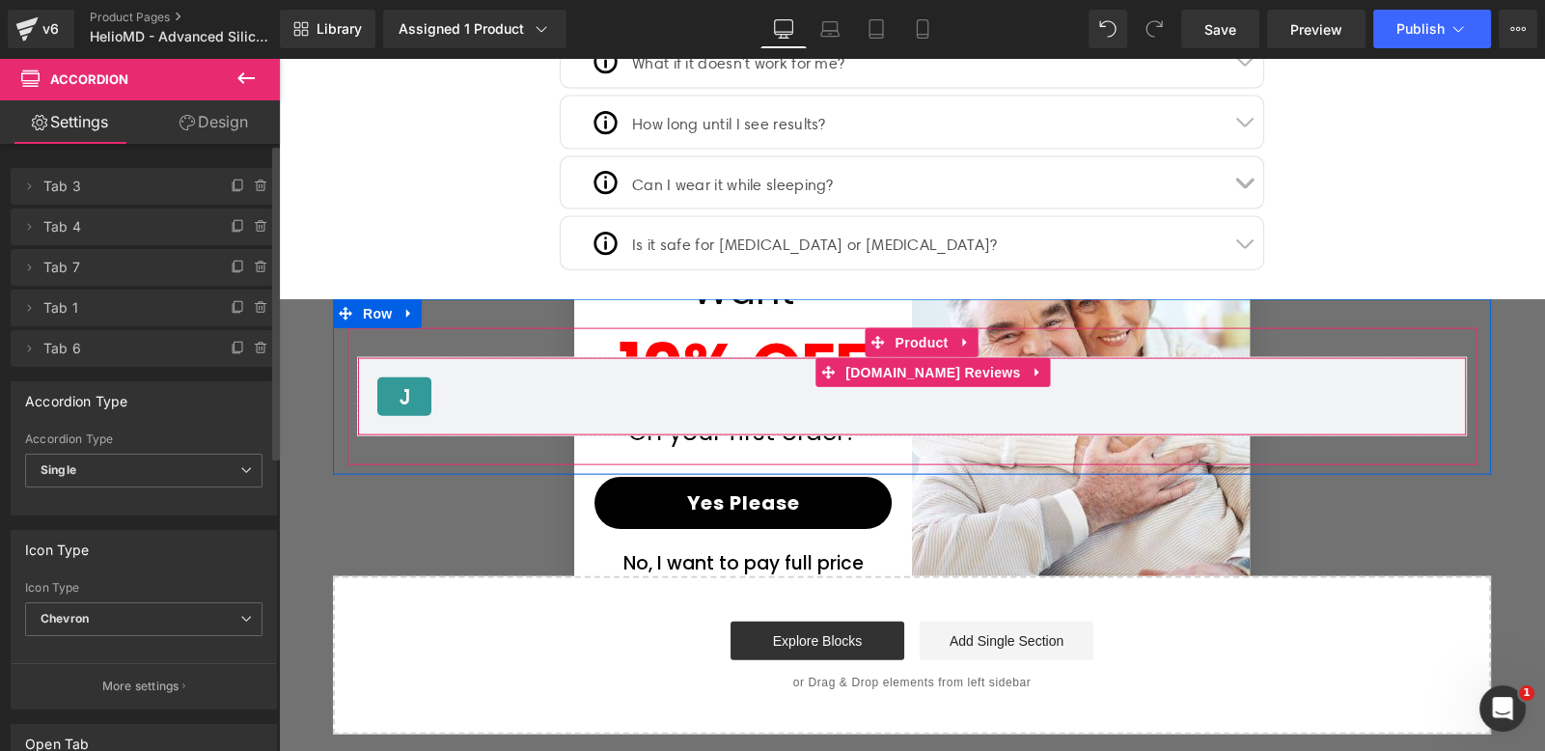
click at [516, 357] on div "Judge.me Reviews - Reviews Judge.me Reviews" at bounding box center [912, 396] width 1110 height 79
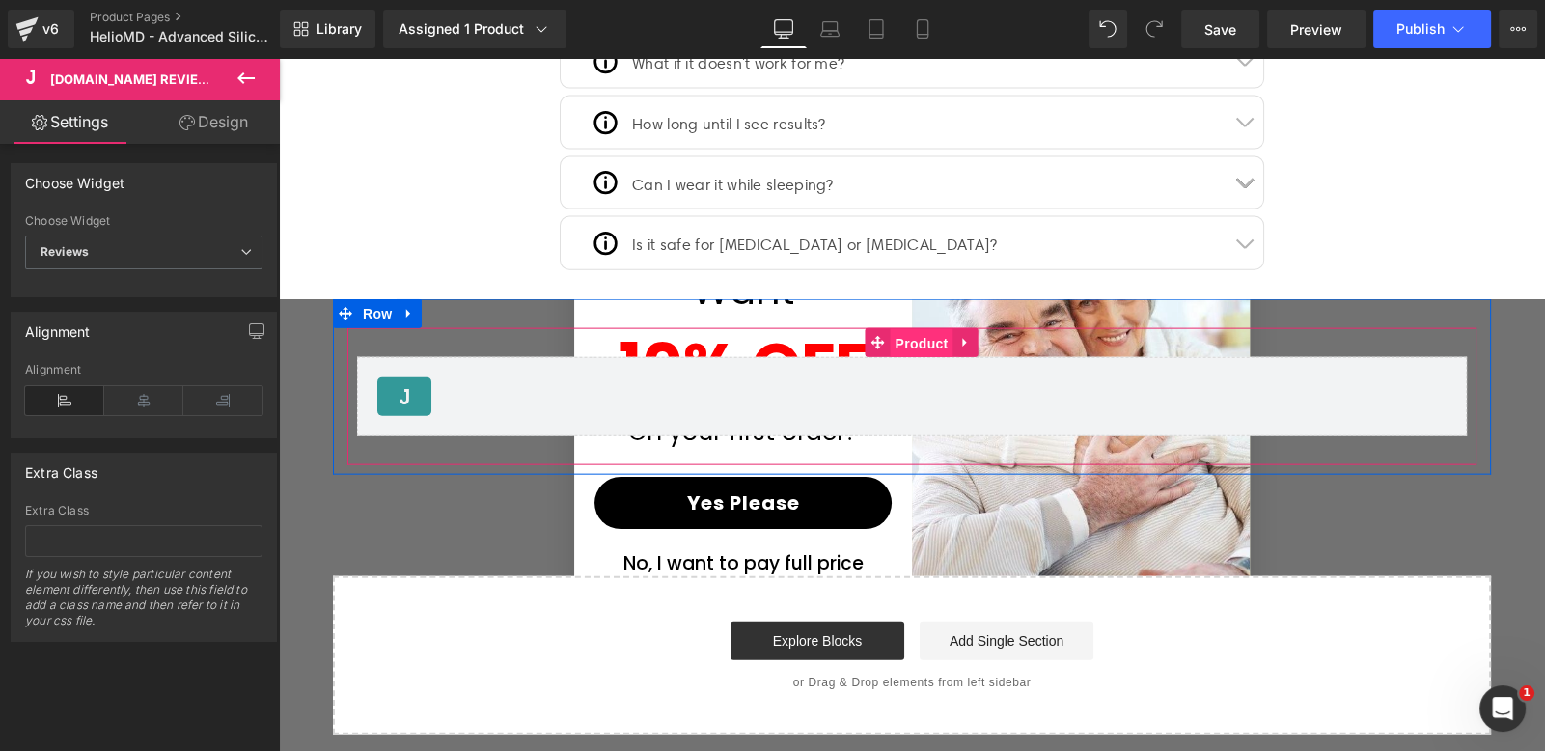
click at [909, 330] on span "Product" at bounding box center [922, 343] width 63 height 29
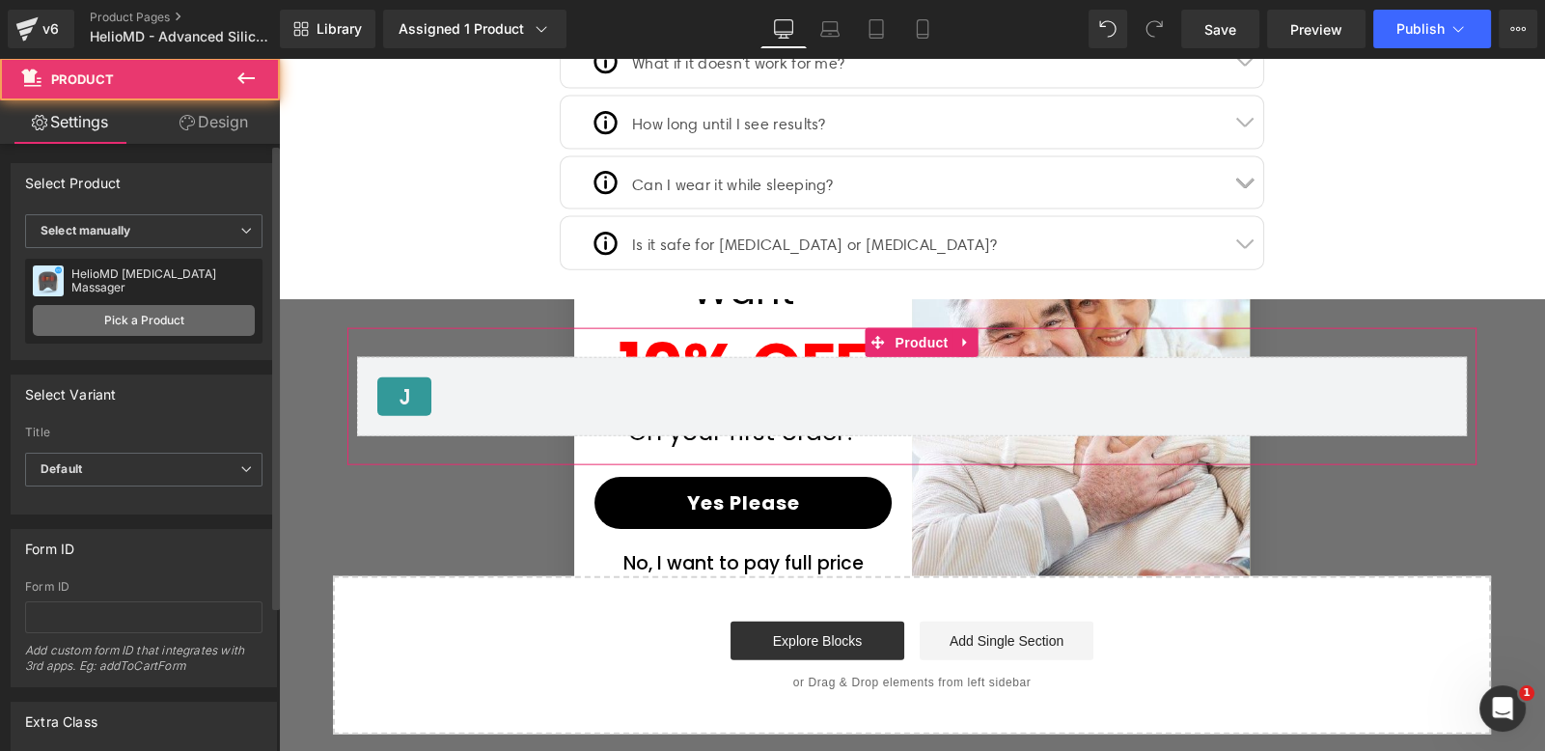
click at [167, 322] on link "Pick a Product" at bounding box center [144, 320] width 222 height 31
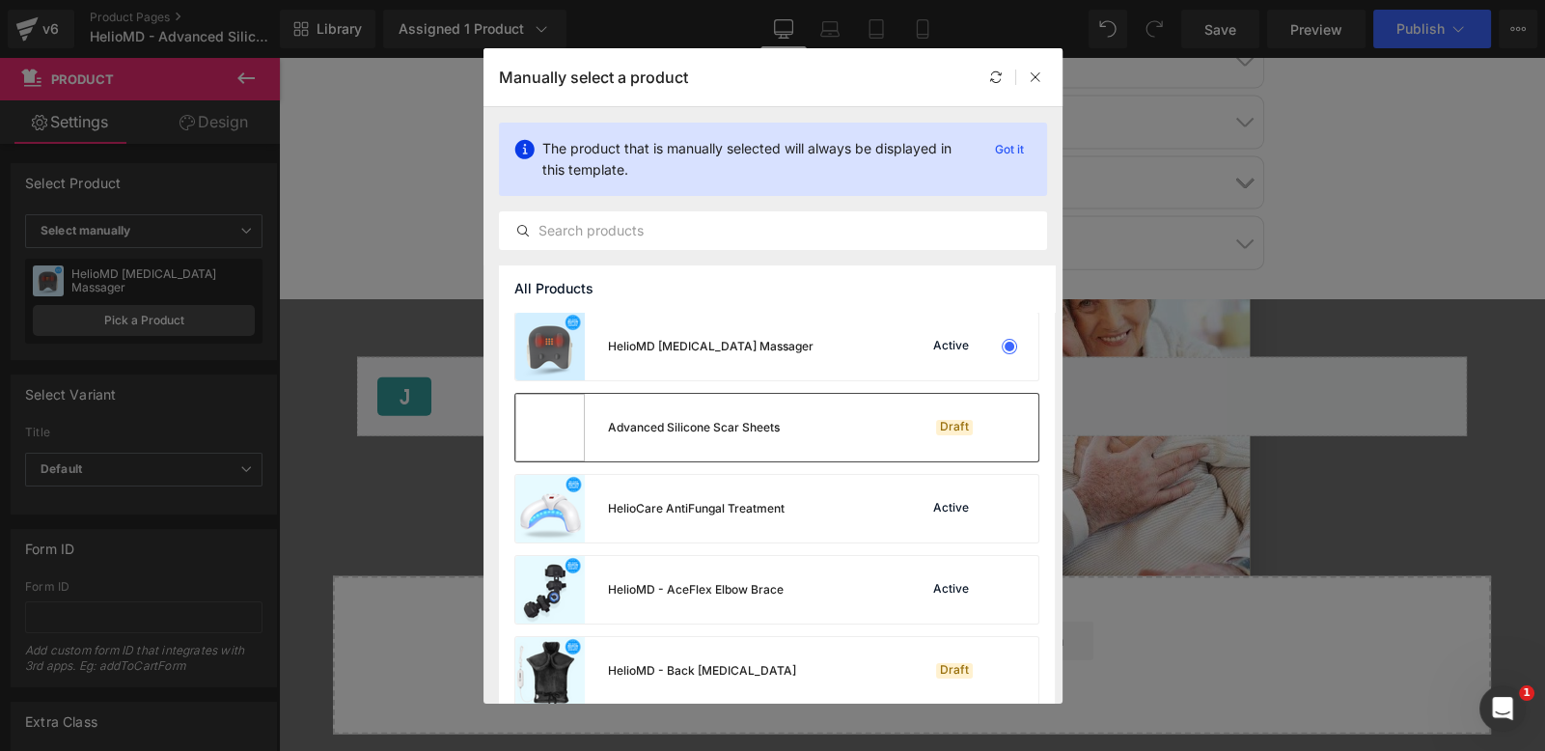
click at [936, 433] on div "Draft" at bounding box center [954, 427] width 37 height 15
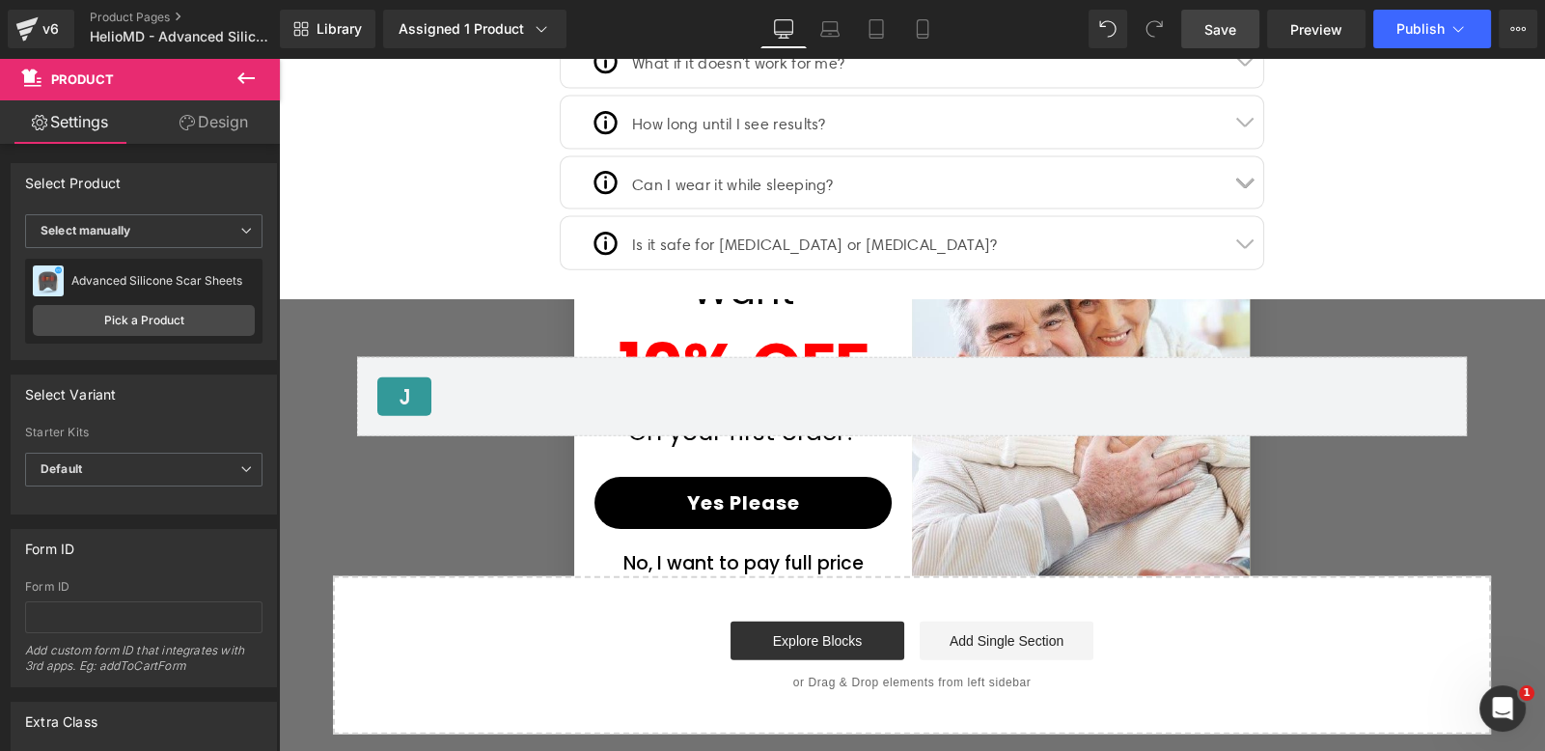
click at [1232, 33] on span "Save" at bounding box center [1220, 29] width 32 height 20
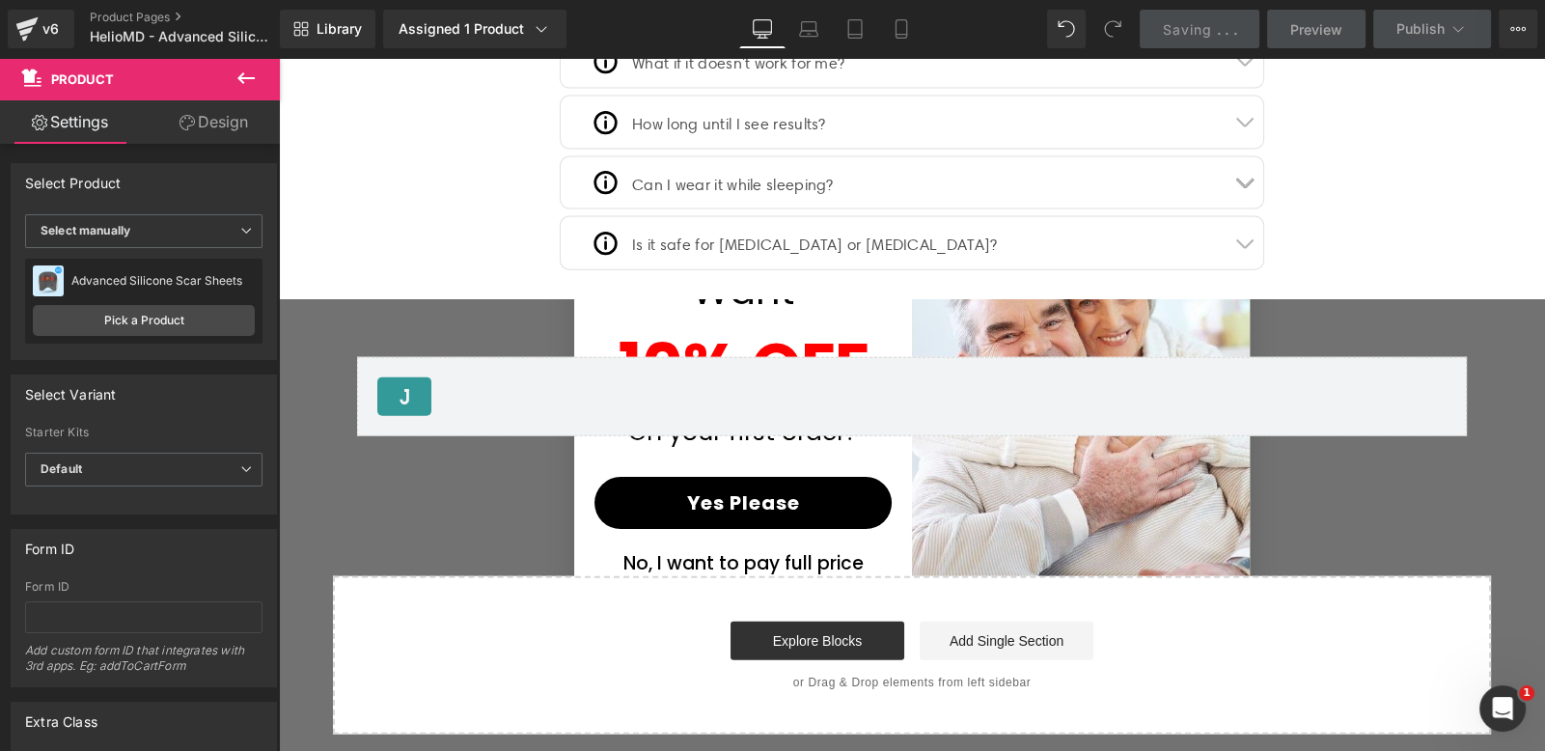
scroll to position [4998, 0]
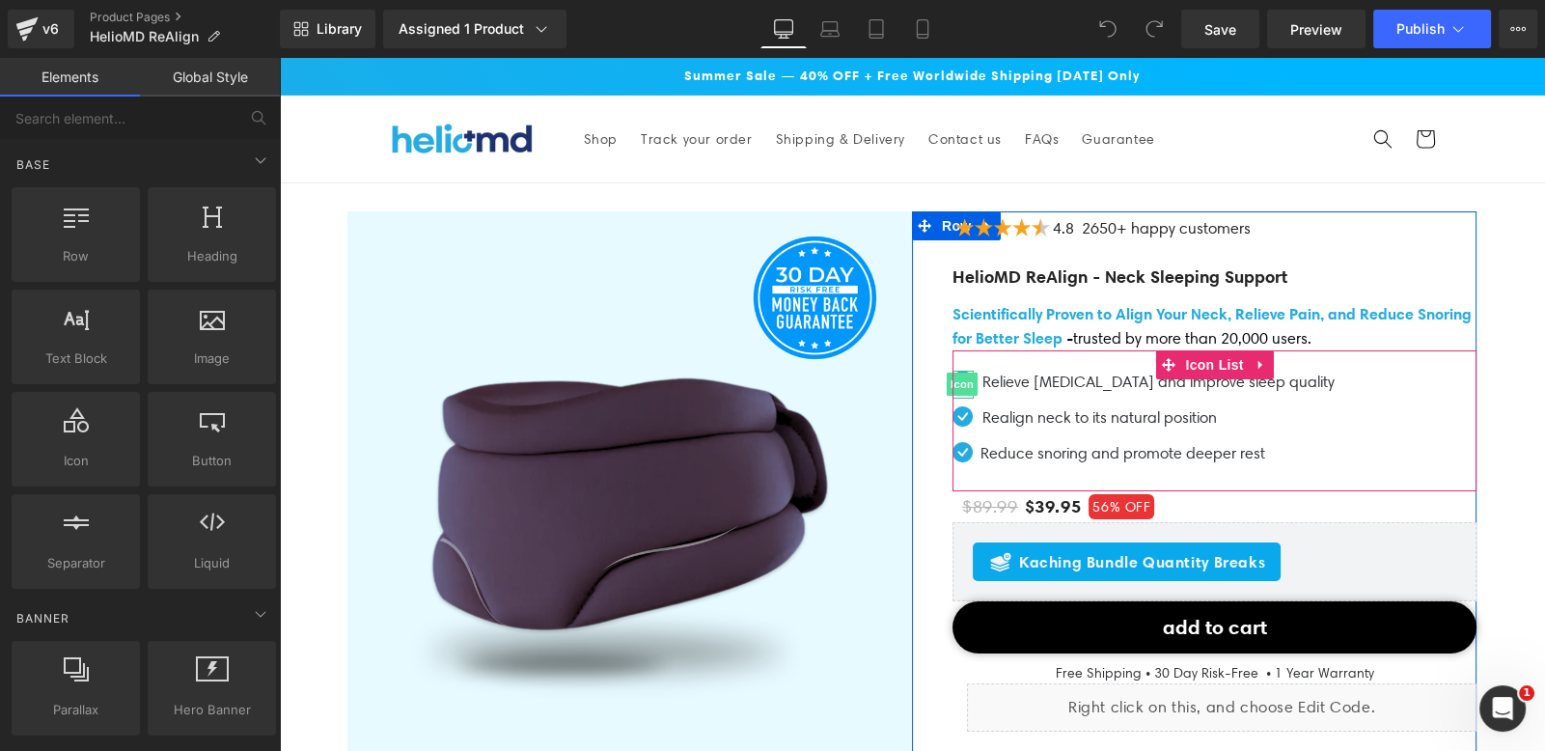
click at [953, 379] on span "Icon" at bounding box center [962, 384] width 31 height 23
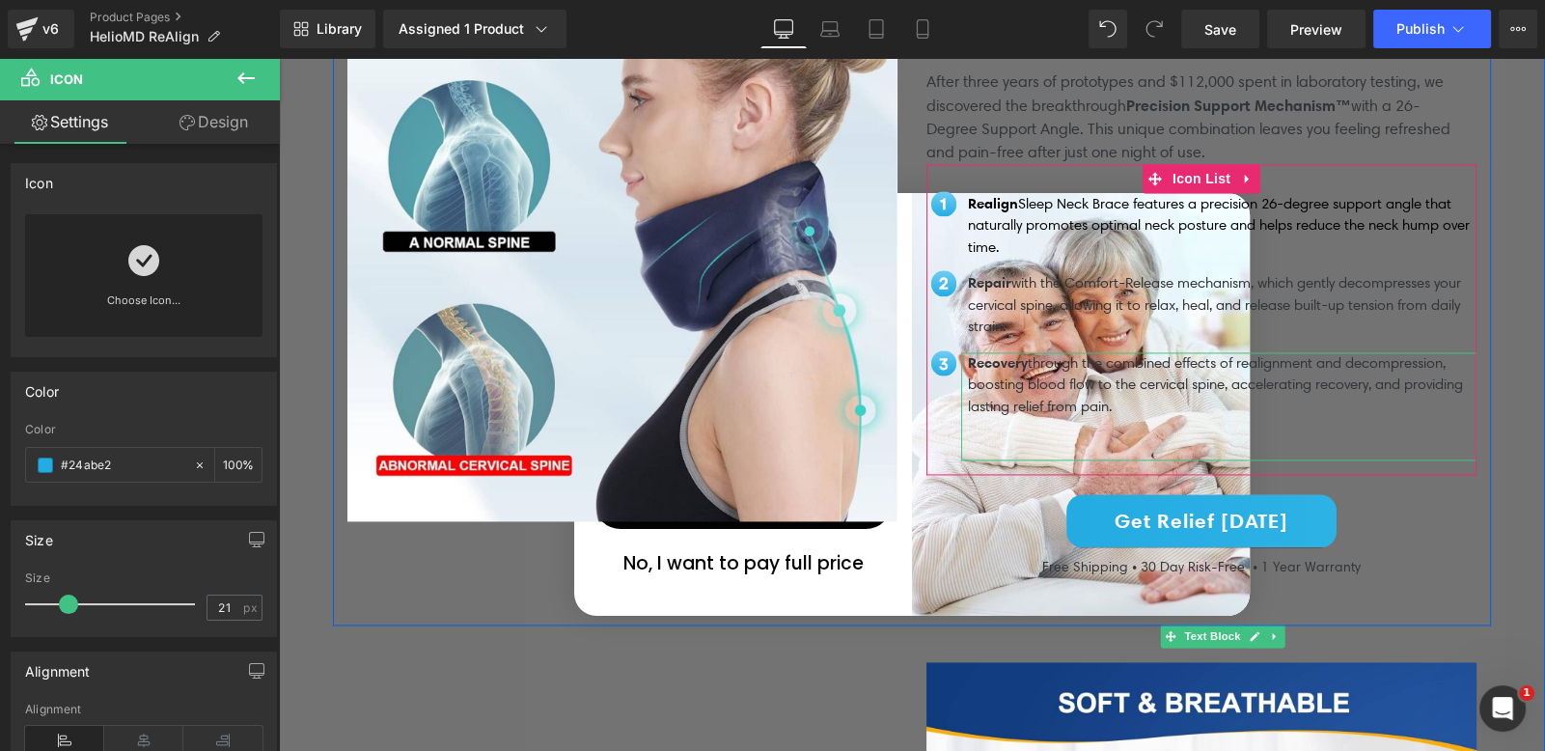
scroll to position [4246, 0]
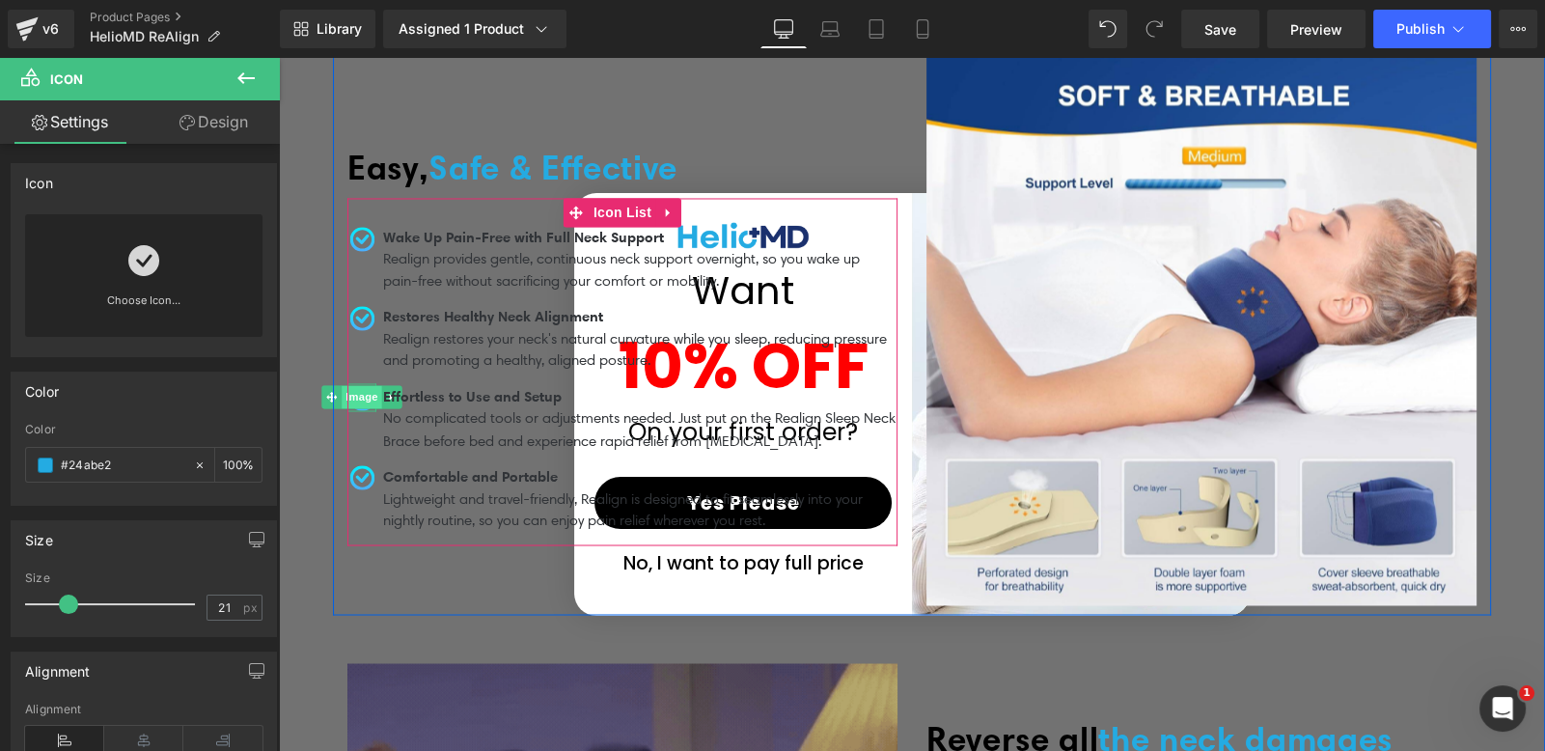
click at [355, 385] on span "Image" at bounding box center [362, 396] width 41 height 23
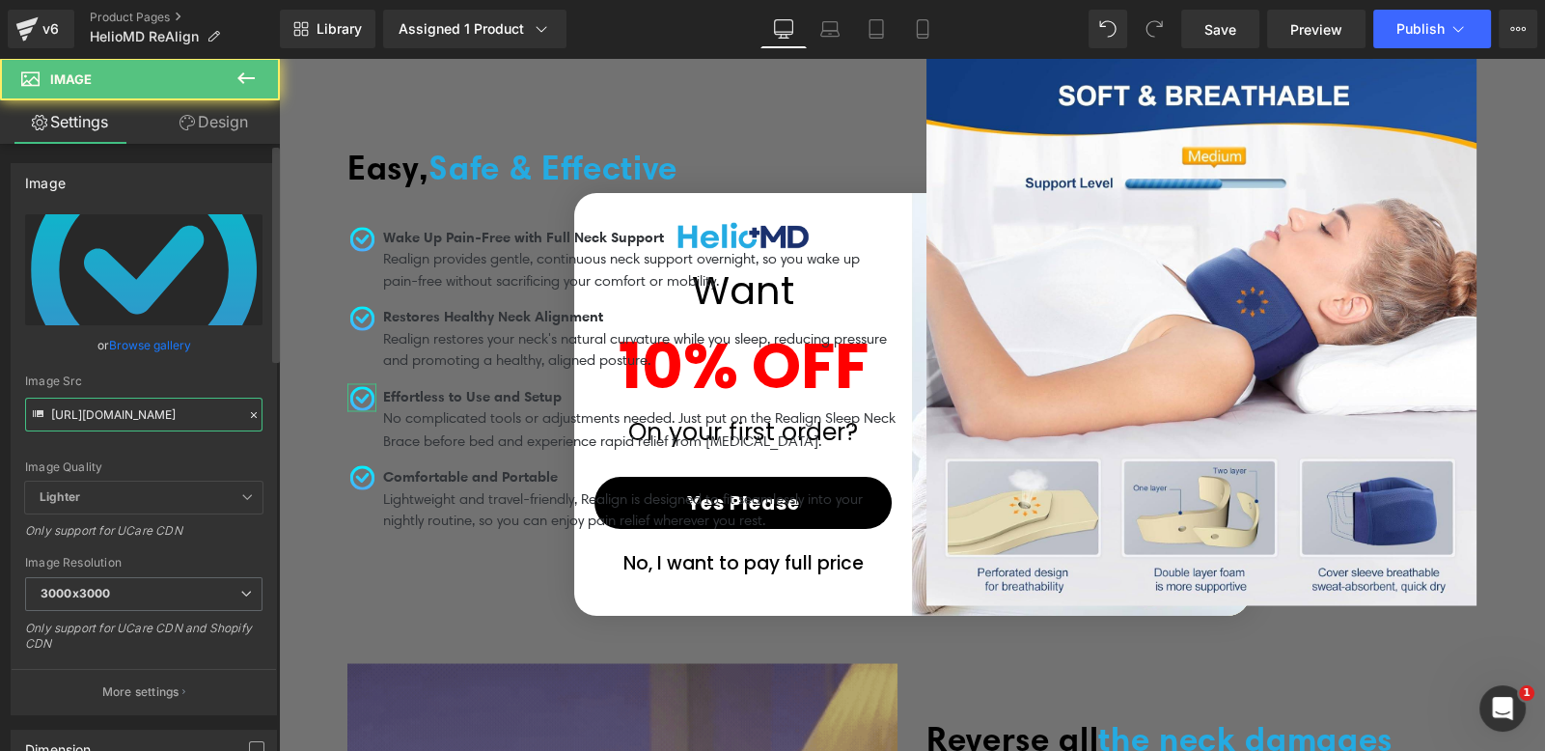
click at [155, 412] on input "https://ucarecdn.com/4301e88b-b9f3-4170-8546-bc9eb8d991a4/Untitled%20design%20_…" at bounding box center [143, 415] width 237 height 34
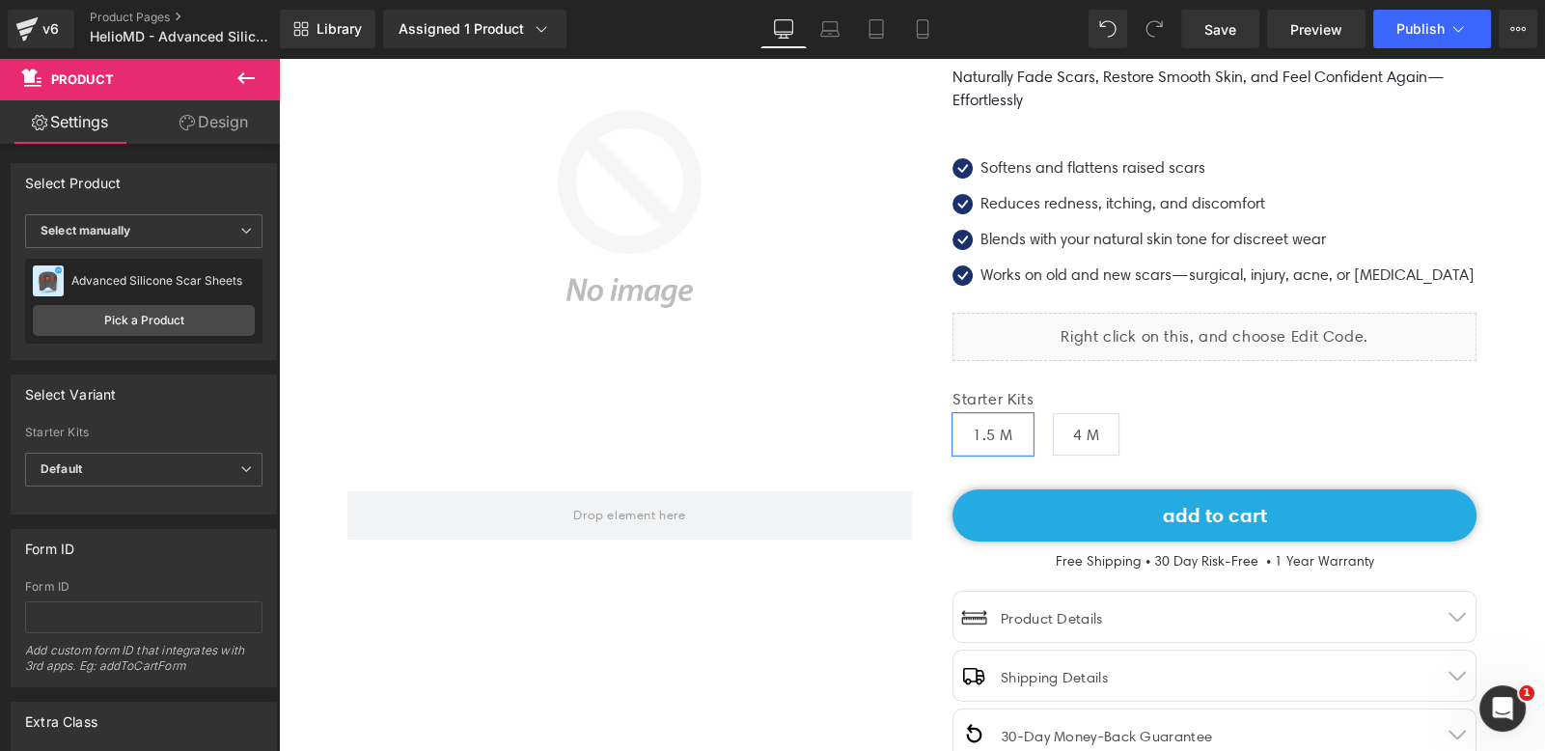
scroll to position [518, 0]
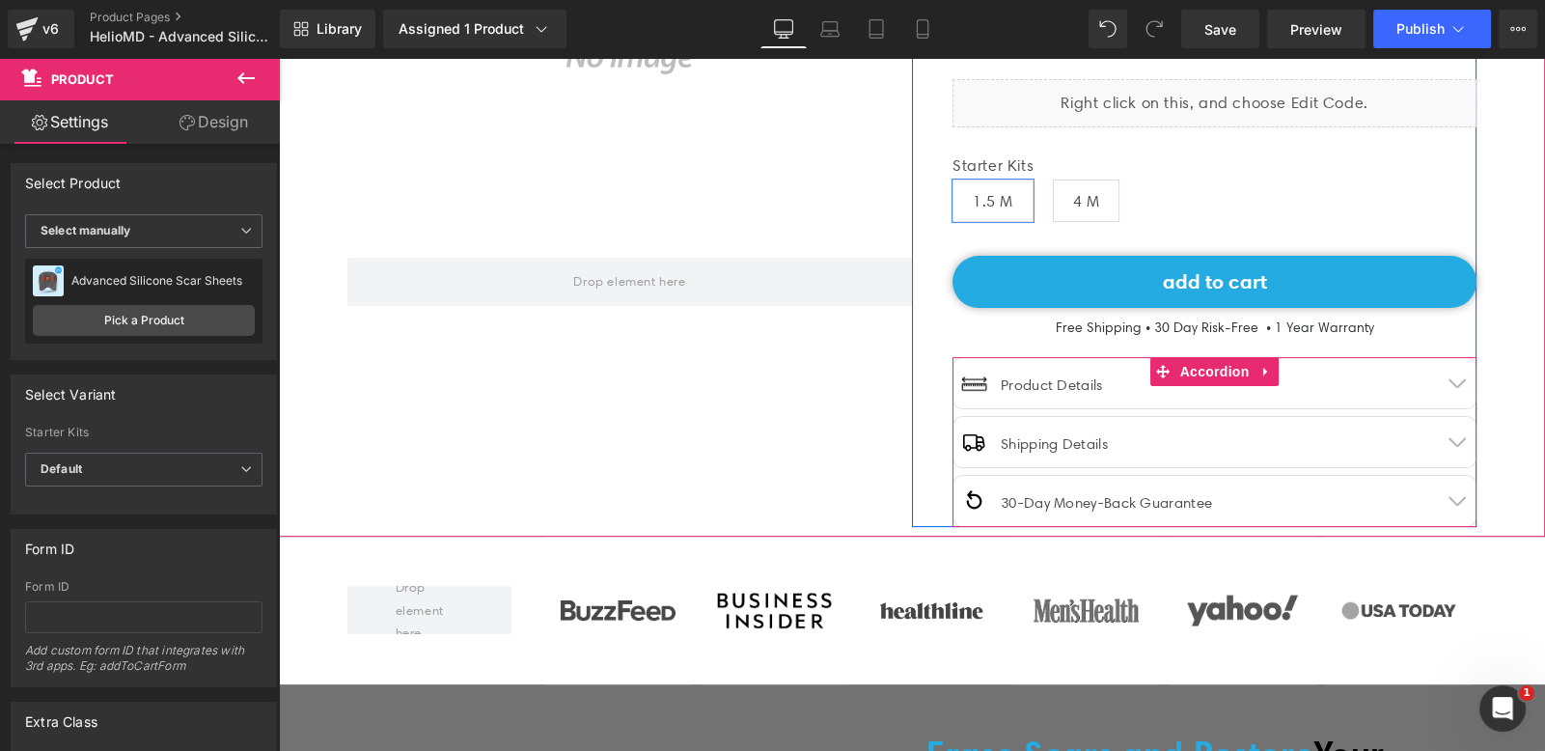
click at [1437, 382] on button "button" at bounding box center [1456, 383] width 39 height 50
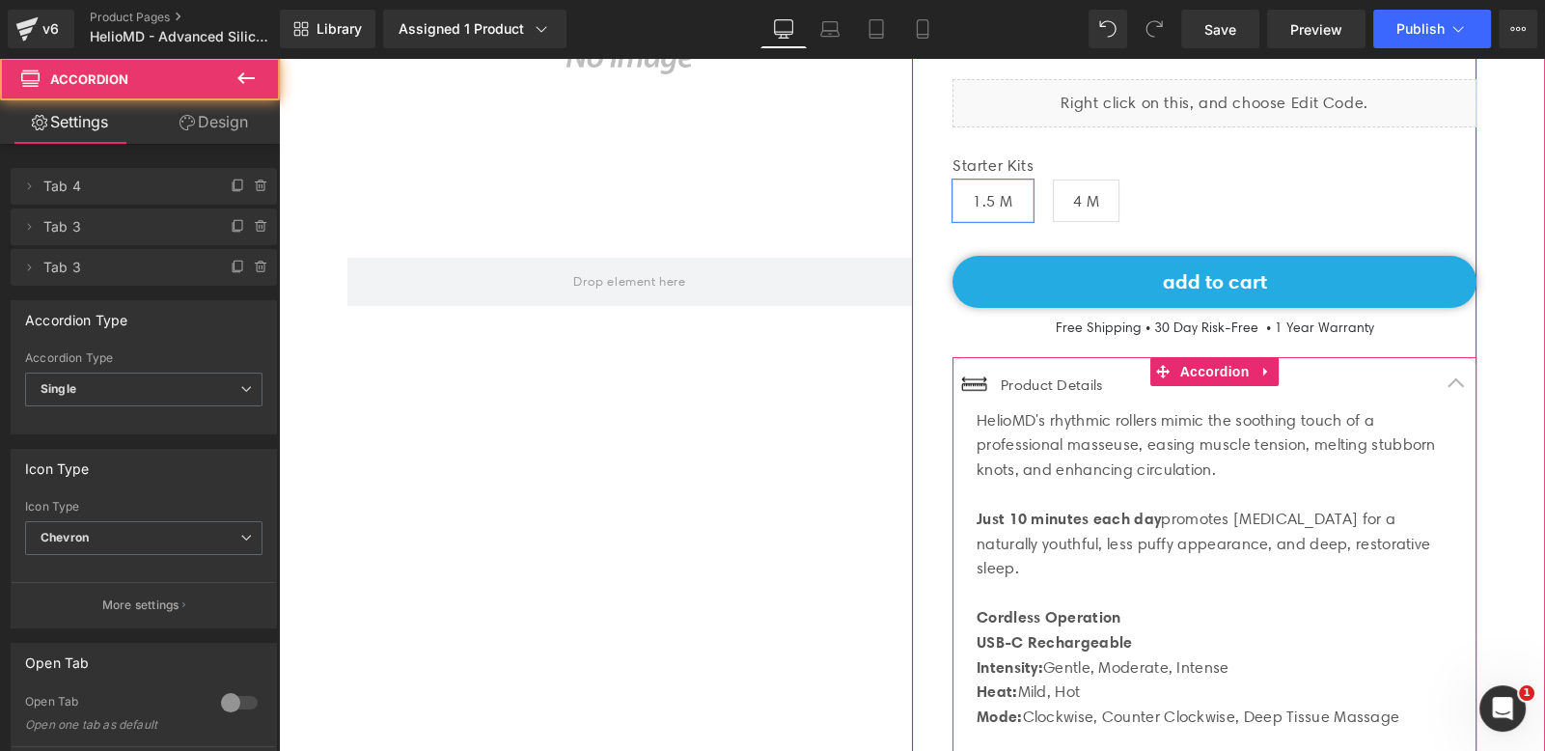
click at [1262, 462] on div "HelioMD's rhythmic rollers mimic the soothing touch of a professional masseuse,…" at bounding box center [1215, 717] width 476 height 618
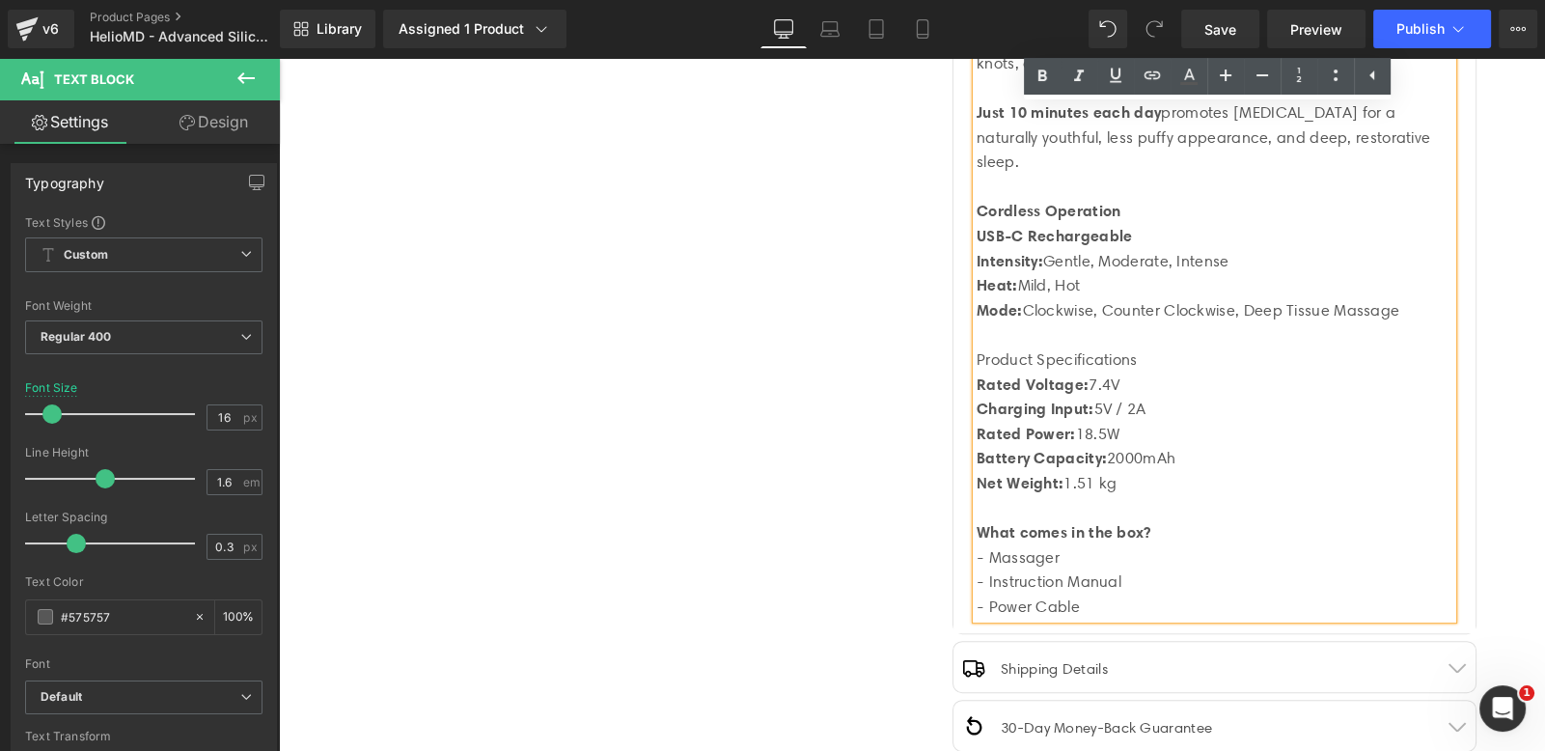
scroll to position [774, 0]
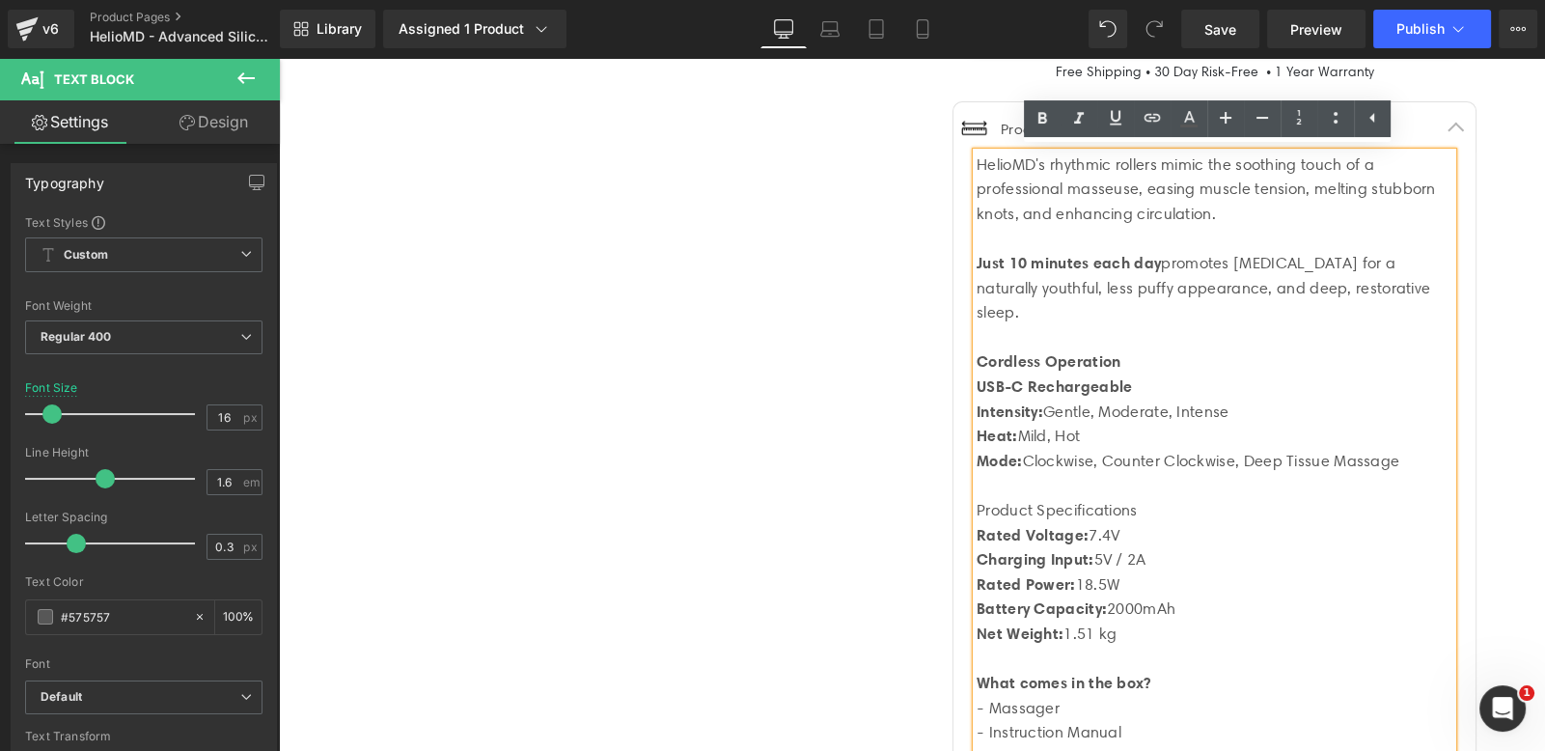
click at [1040, 284] on div "Just 10 minutes each day promotes [MEDICAL_DATA] for a naturally youthful, less…" at bounding box center [1215, 288] width 476 height 74
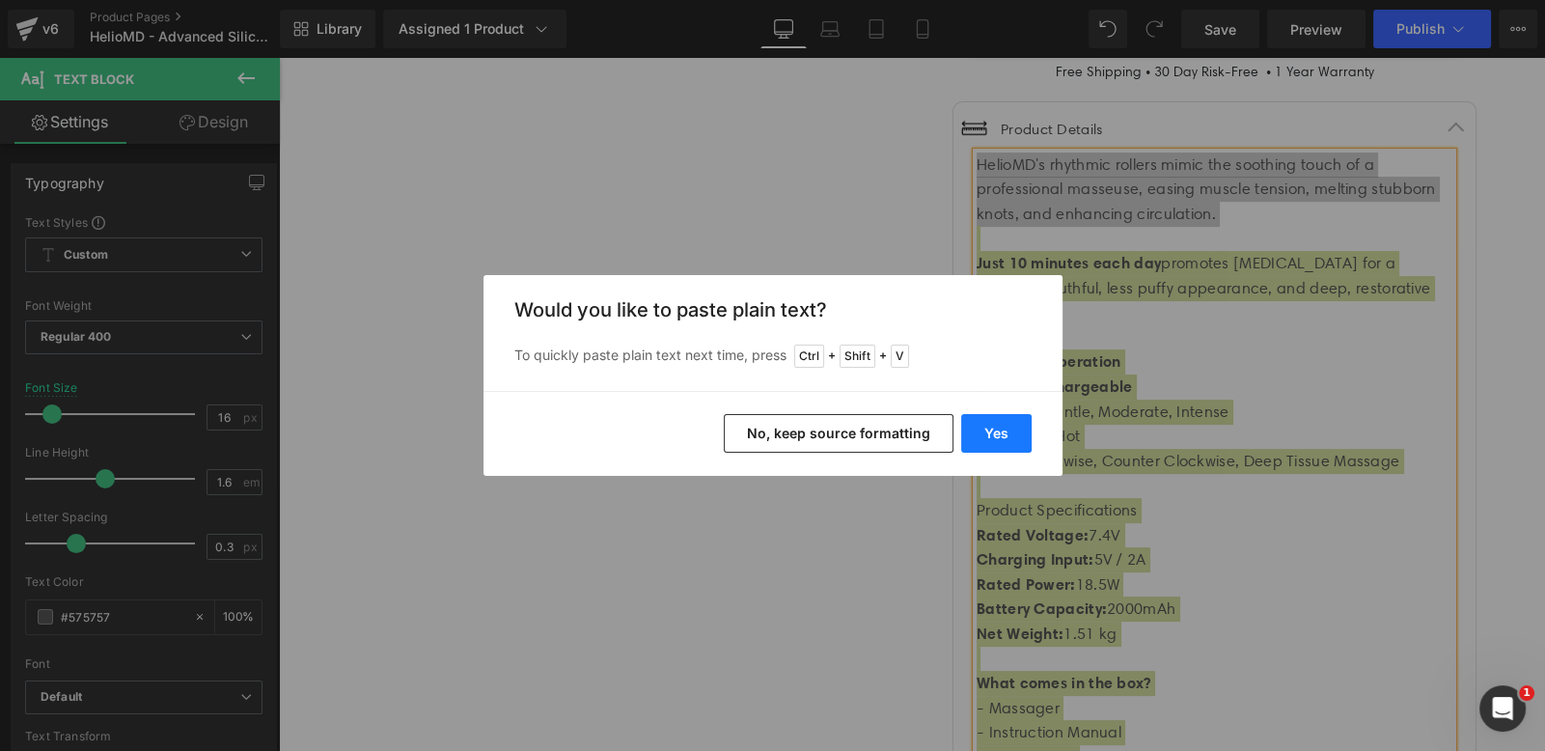
click at [995, 446] on button "Yes" at bounding box center [996, 433] width 70 height 39
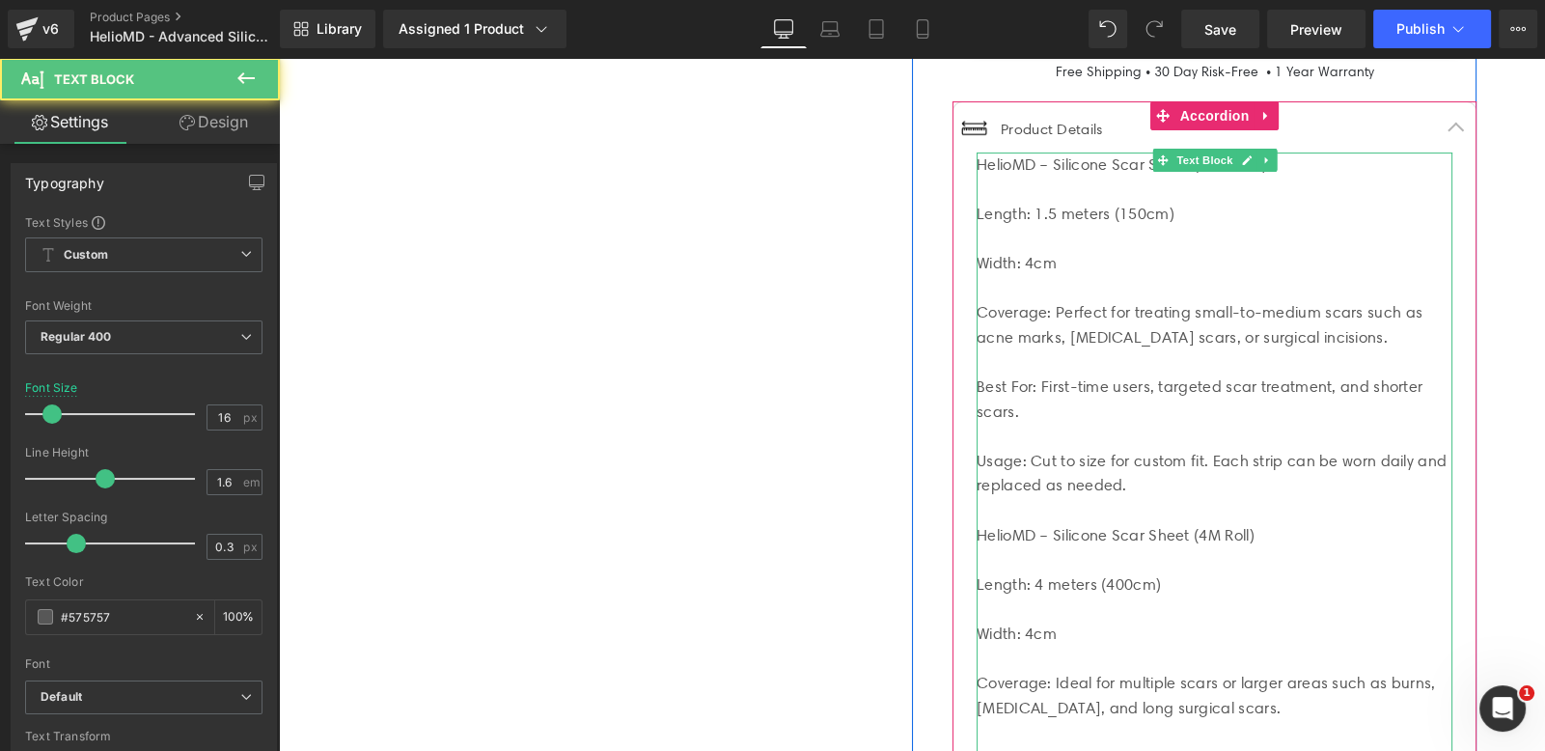
click at [1293, 384] on div "Best For: First-time users, targeted scar treatment, and shorter scars." at bounding box center [1215, 398] width 476 height 49
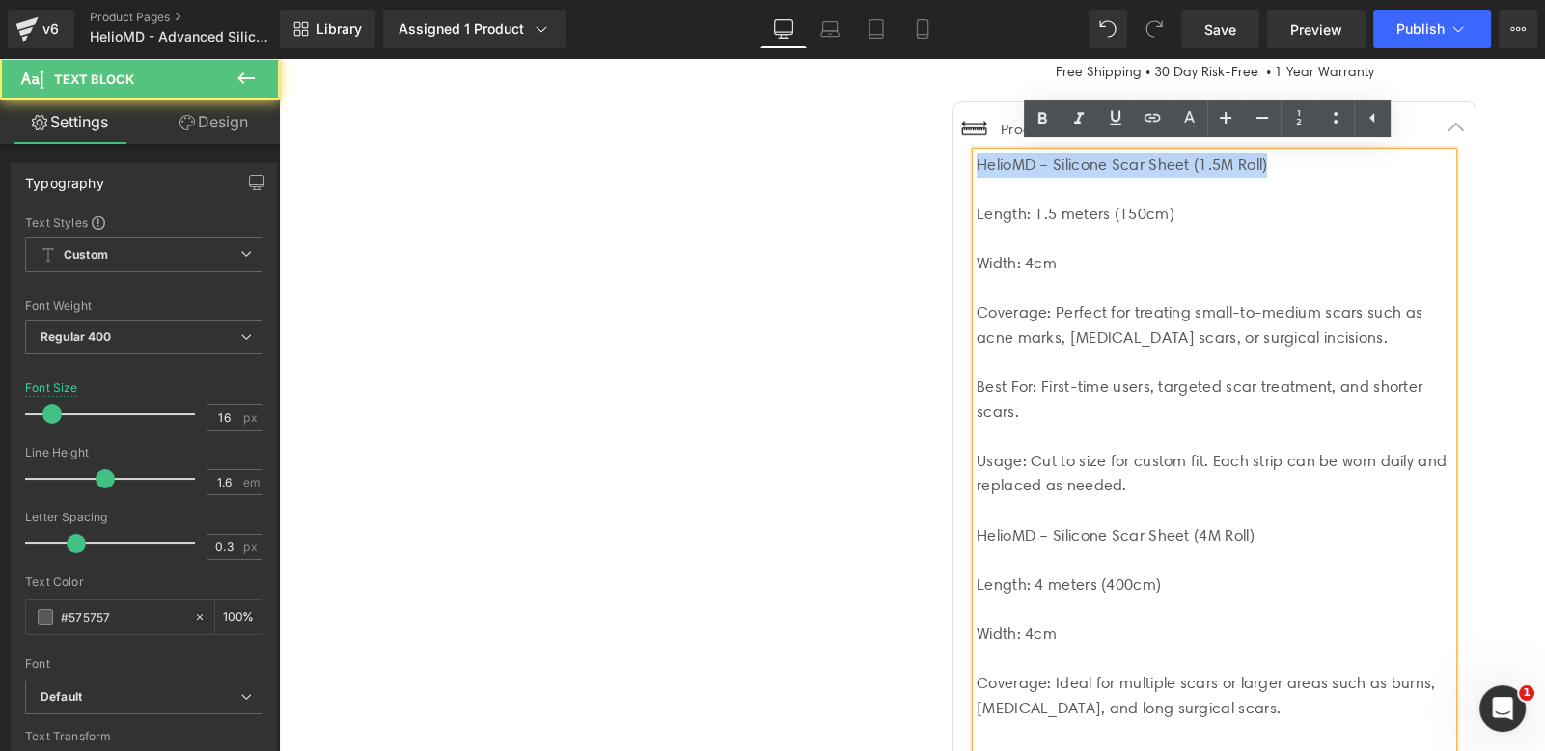
drag, startPoint x: 1315, startPoint y: 163, endPoint x: 973, endPoint y: 163, distance: 342.6
click at [977, 163] on div "HelioMD – Silicone Scar Sheet (1.5M Roll) Length: 1.5 meters (150cm) Width: 4cm…" at bounding box center [1215, 510] width 476 height 716
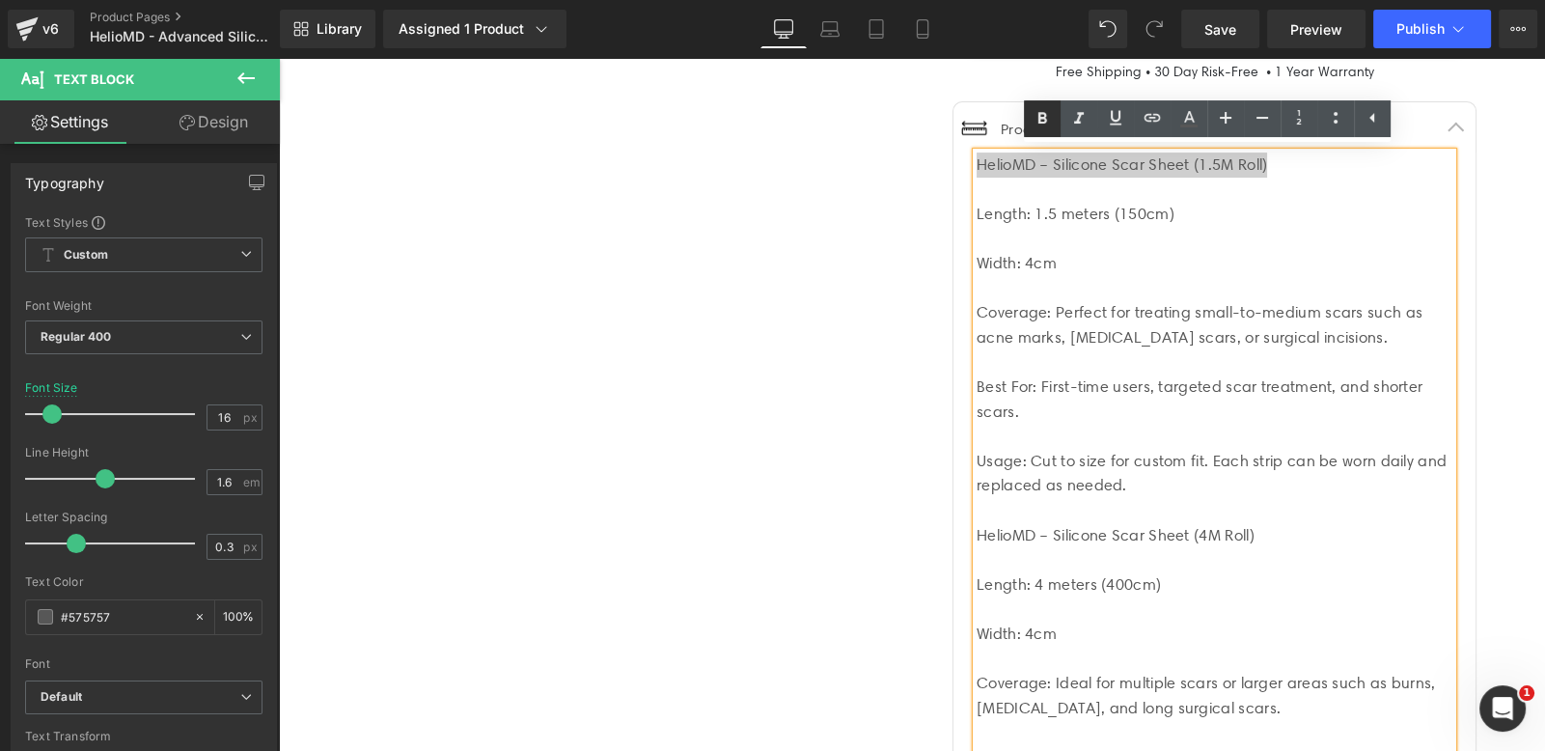
click at [1047, 119] on icon at bounding box center [1042, 118] width 23 height 23
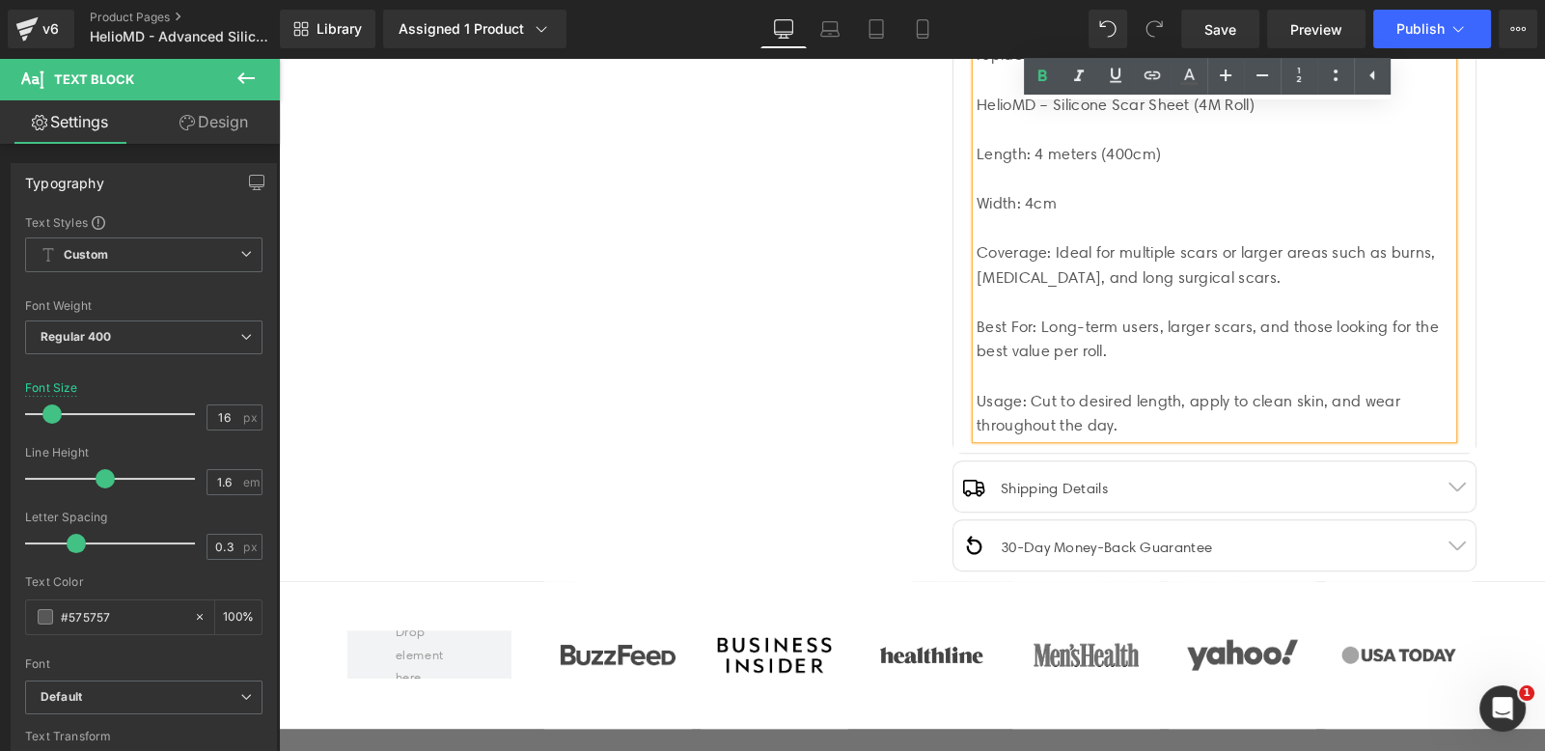
scroll to position [1157, 0]
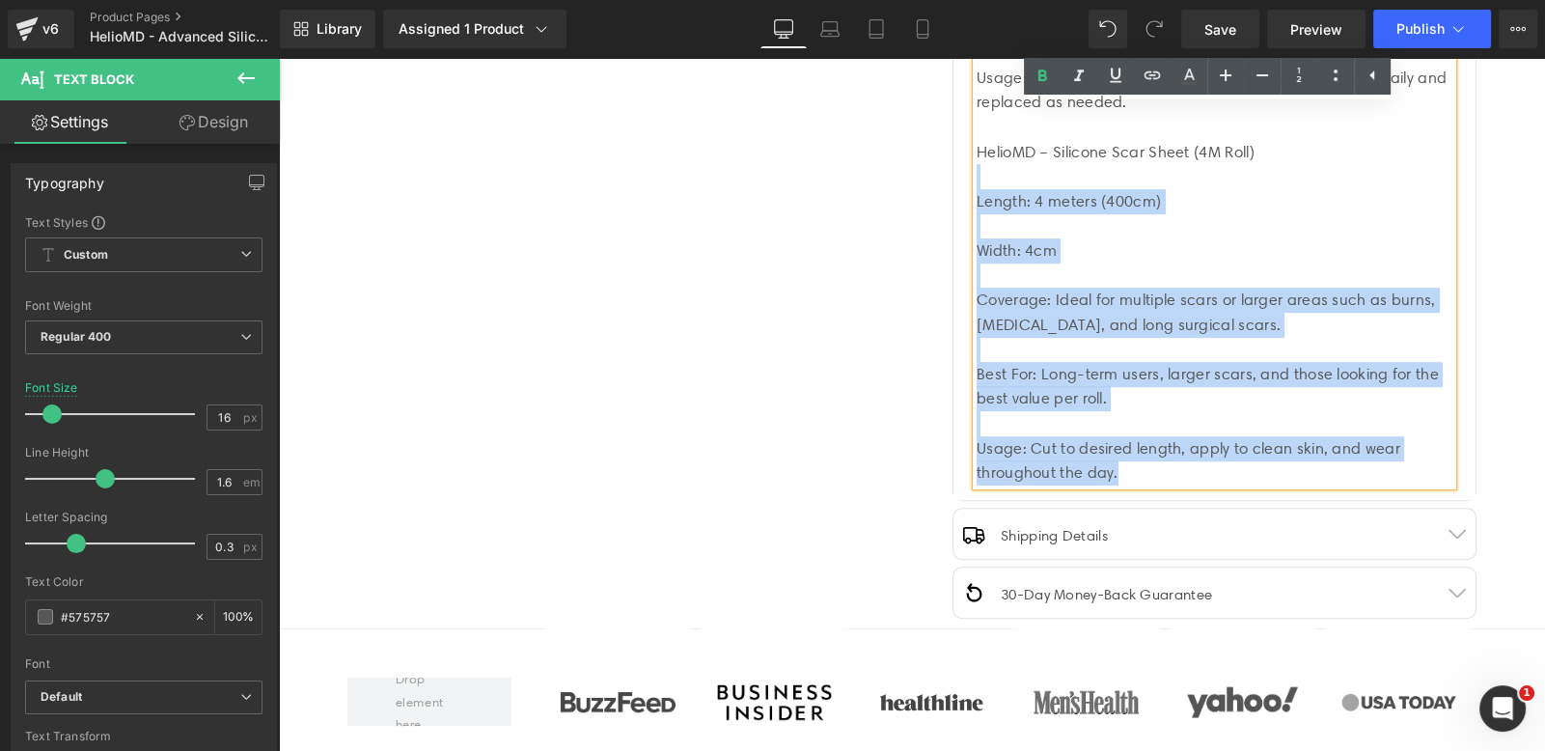
drag, startPoint x: 1268, startPoint y: 150, endPoint x: 967, endPoint y: 151, distance: 301.1
click at [977, 151] on div "HelioMD – Silicone Scar Sheet (1.5M Roll) Length: 1.5 meters (150cm) Width: 4cm…" at bounding box center [1215, 127] width 476 height 716
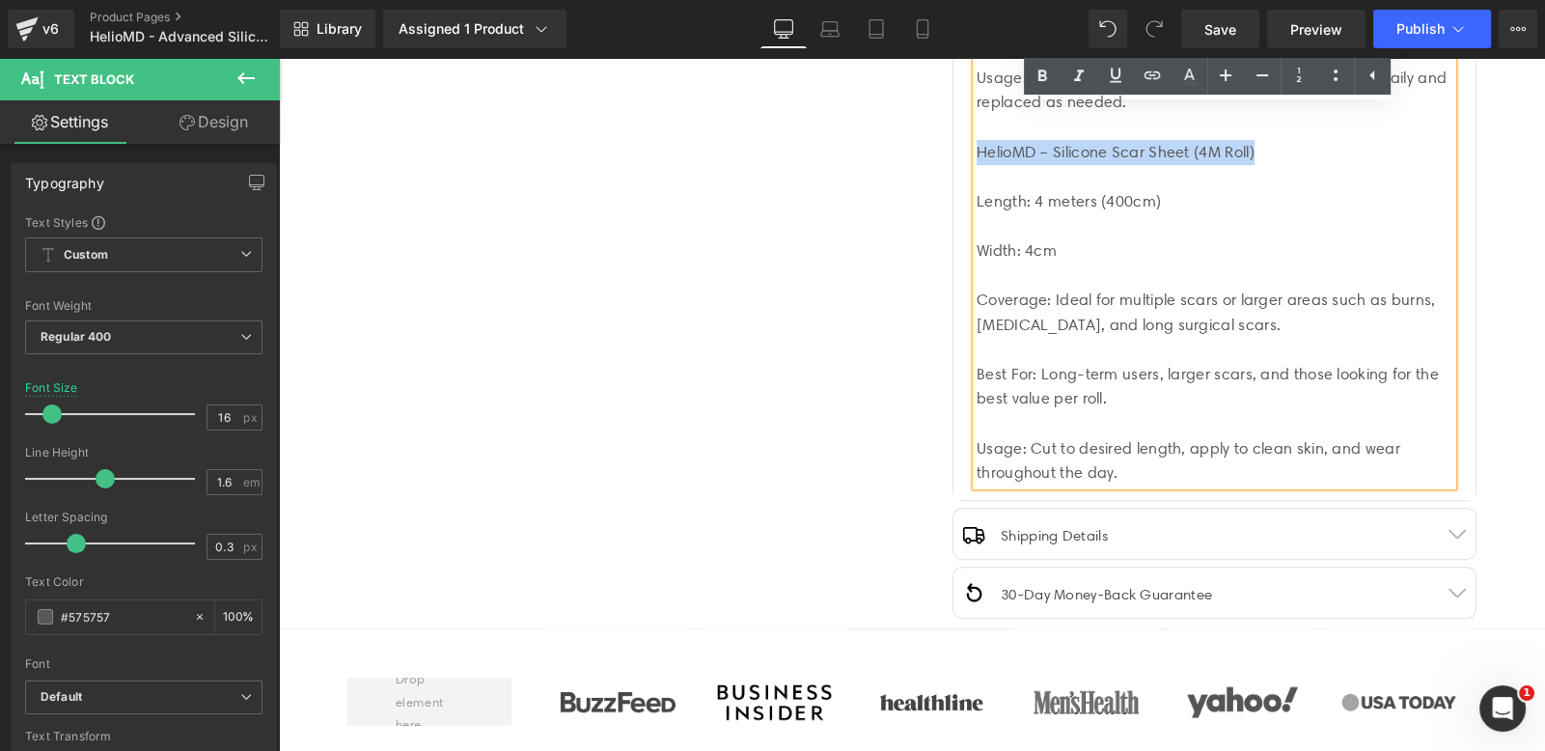
click at [977, 152] on div "HelioMD – Silicone Scar Sheet (4M Roll)" at bounding box center [1215, 152] width 476 height 25
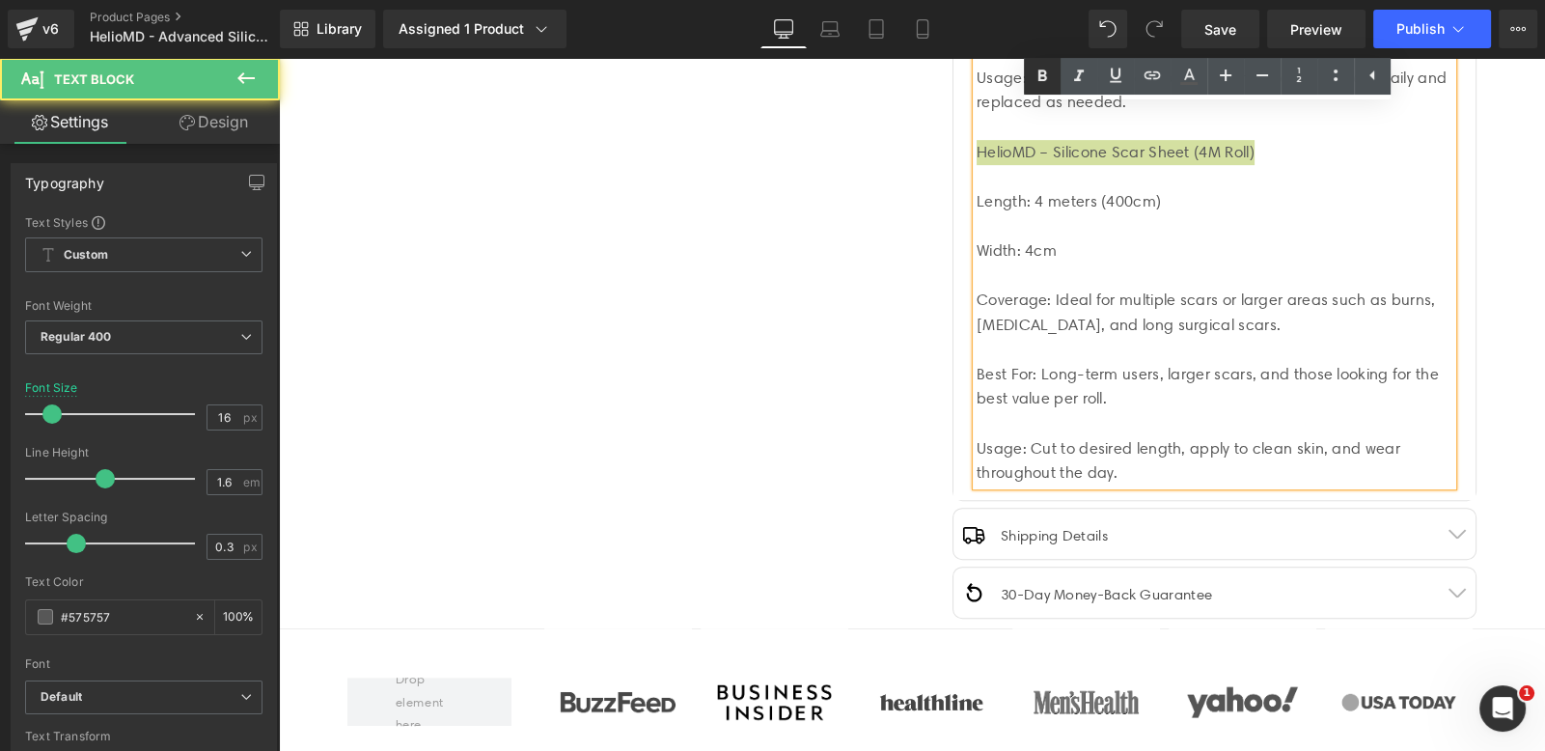
click at [1043, 80] on icon at bounding box center [1042, 75] width 9 height 12
click at [1206, 174] on div at bounding box center [1215, 176] width 476 height 25
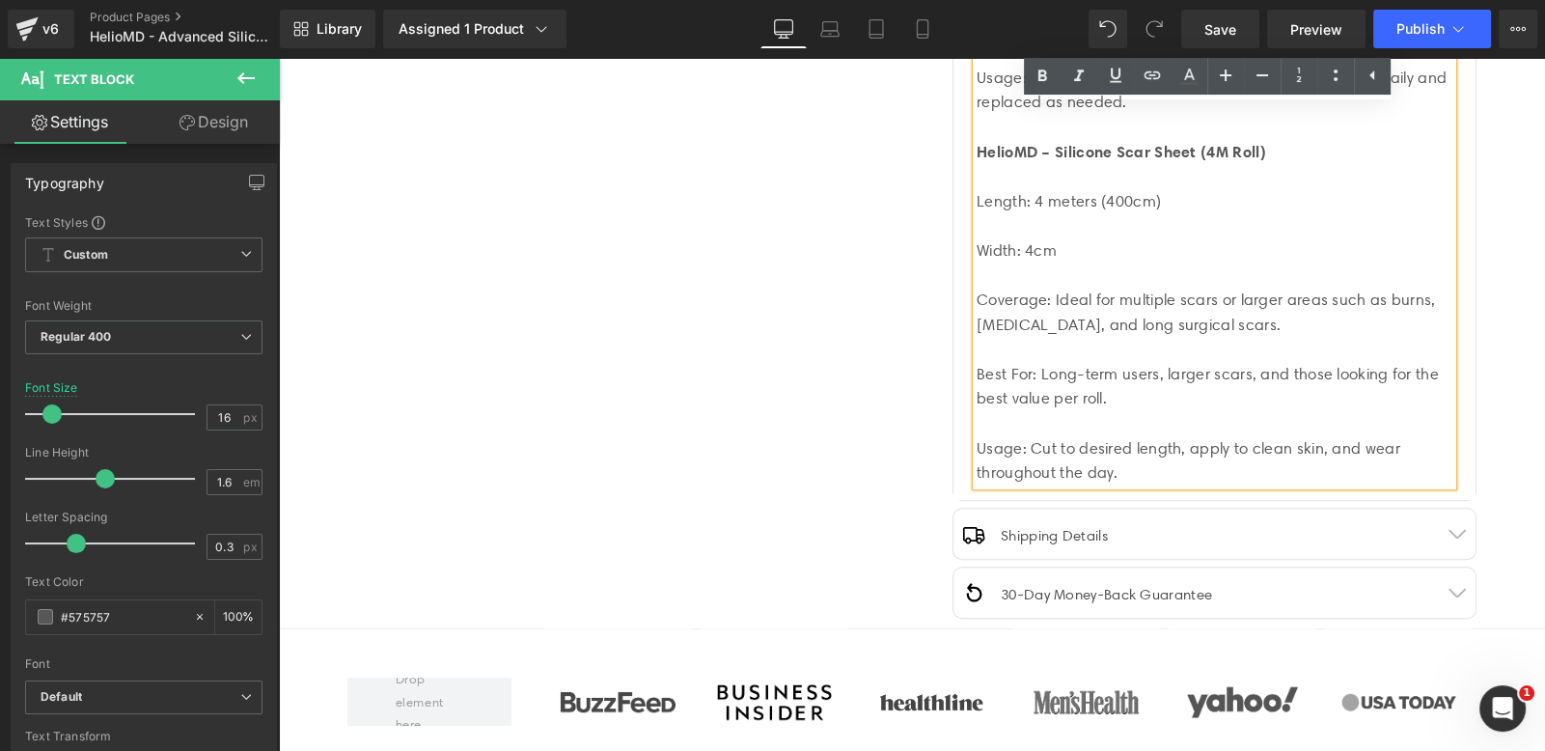
scroll to position [1226, 0]
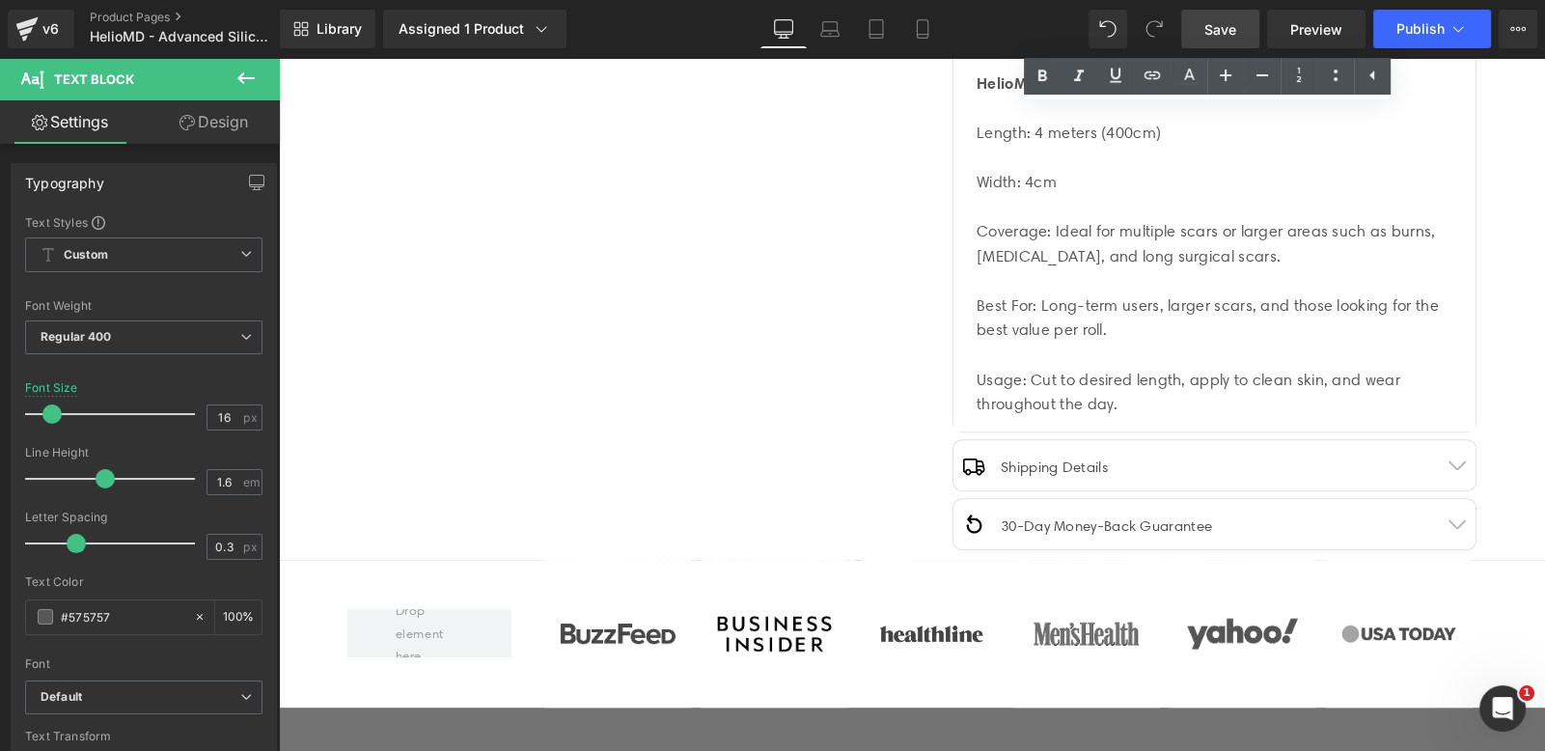
click at [1228, 23] on span "Save" at bounding box center [1220, 29] width 32 height 20
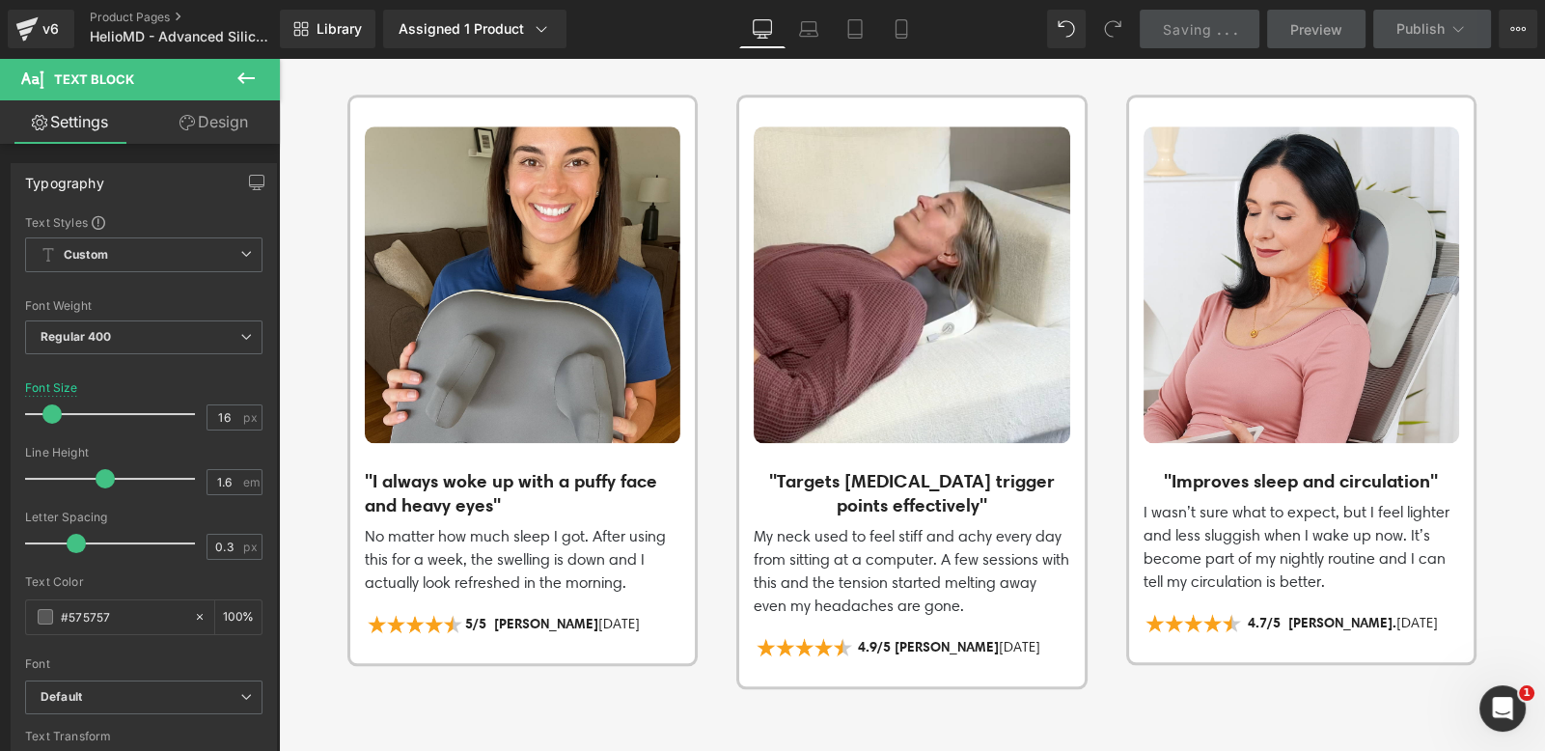
scroll to position [2553, 0]
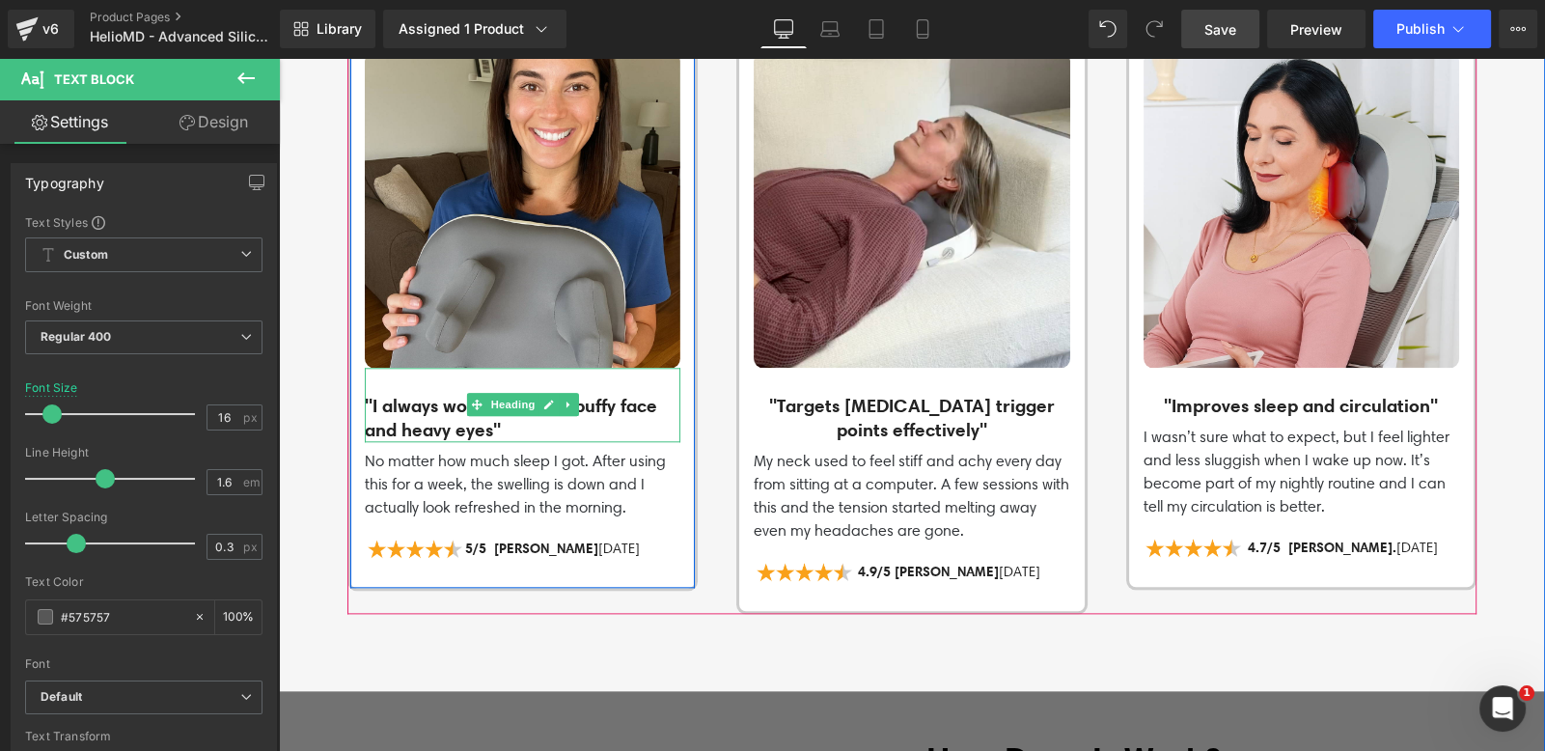
click at [459, 410] on h3 ""I always woke up with a puffy face and heavy eyes"" at bounding box center [523, 417] width 316 height 47
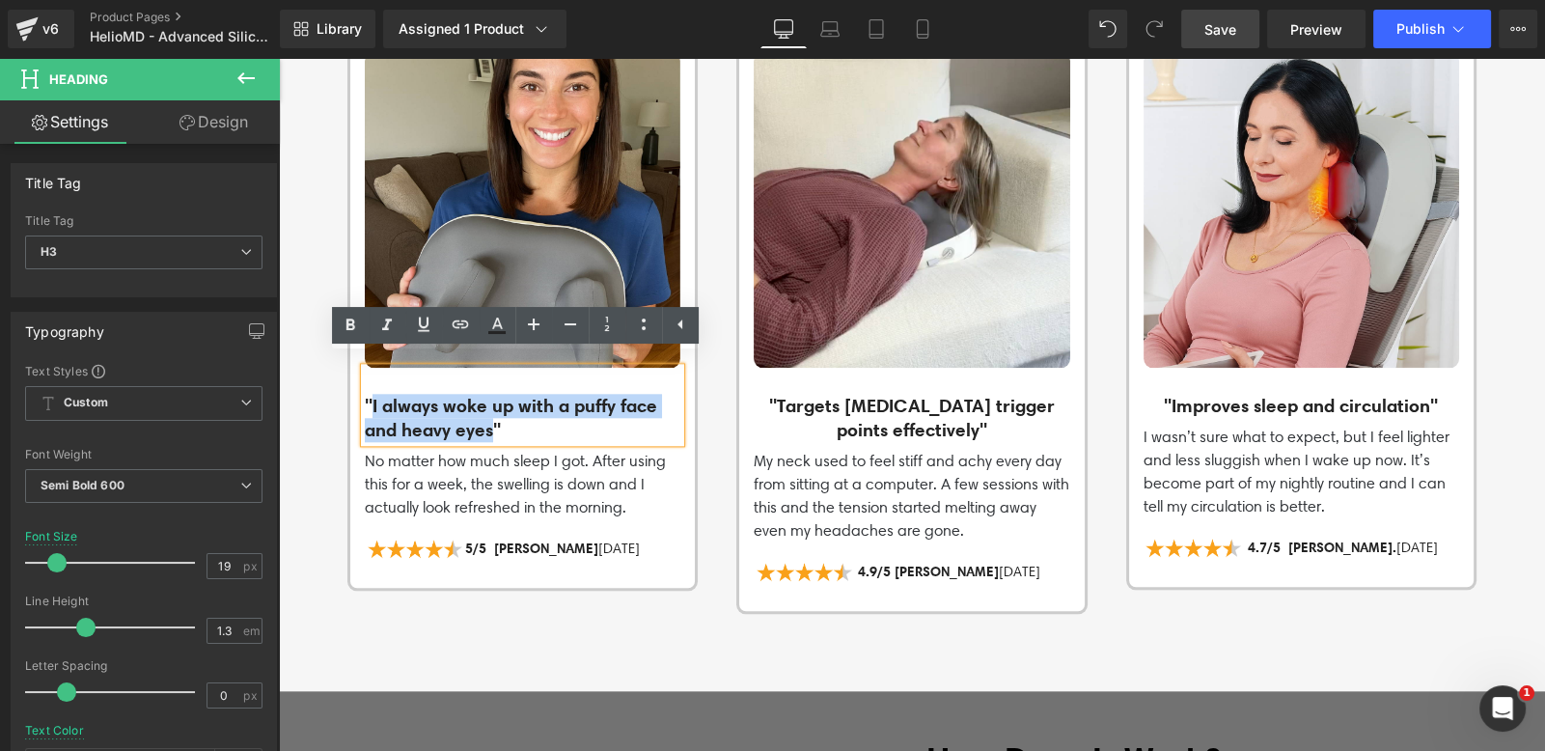
drag, startPoint x: 493, startPoint y: 423, endPoint x: 374, endPoint y: 390, distance: 123.2
click at [365, 394] on h3 ""I always woke up with a puffy face and heavy eyes"" at bounding box center [523, 417] width 316 height 47
paste div
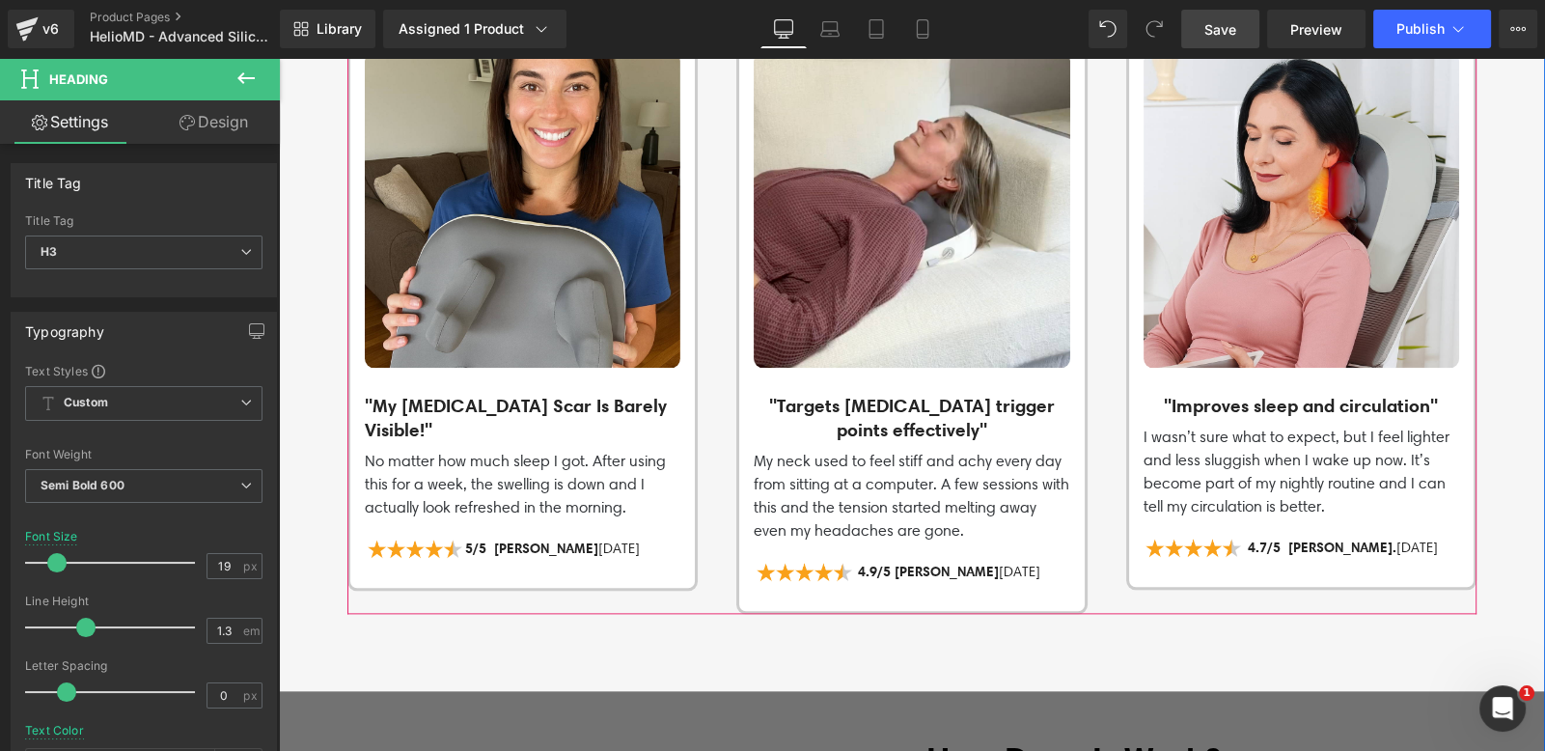
click at [279, 58] on div at bounding box center [279, 58] width 0 height 0
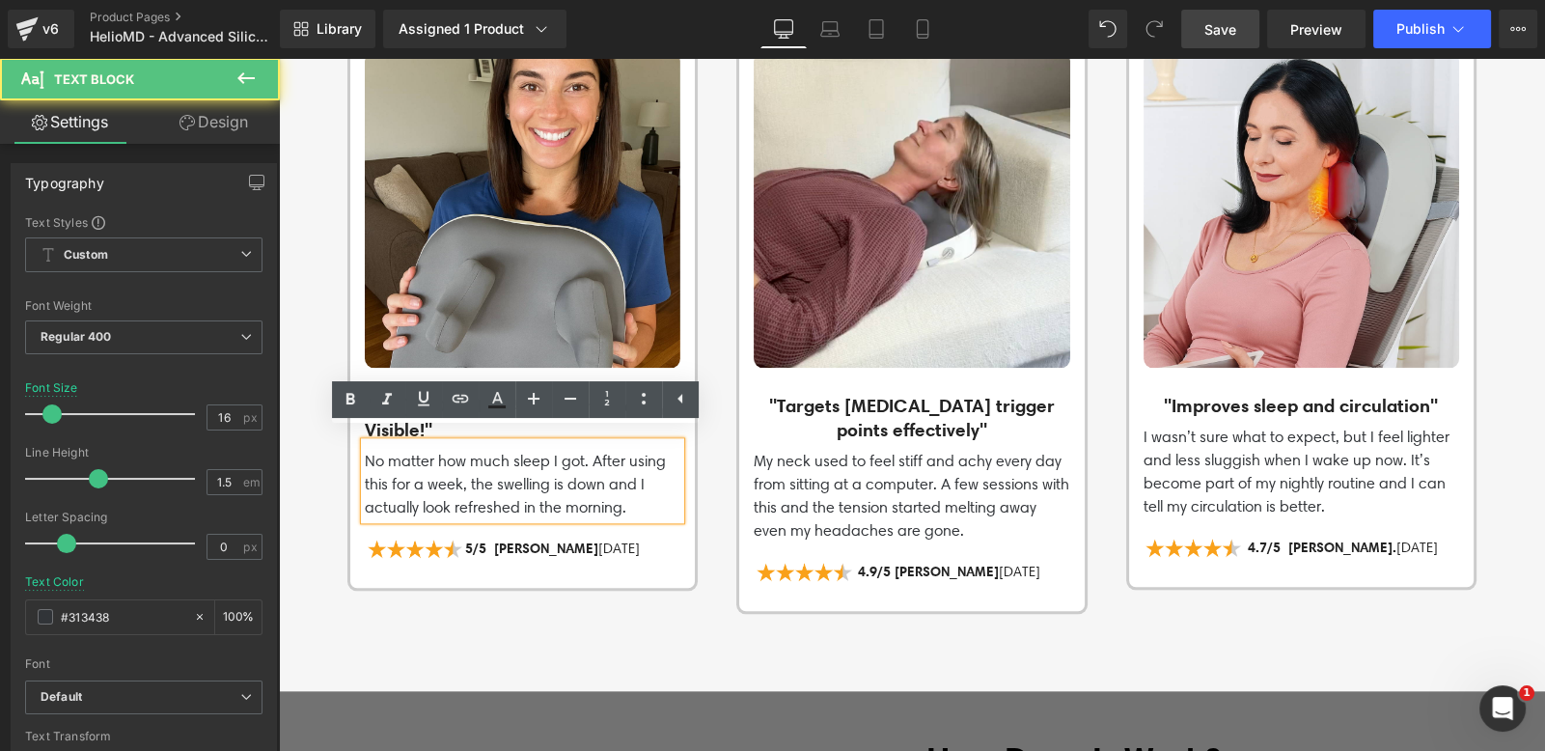
click at [377, 479] on p "No matter how much sleep I got. After using this for a week, the swelling is do…" at bounding box center [523, 484] width 316 height 69
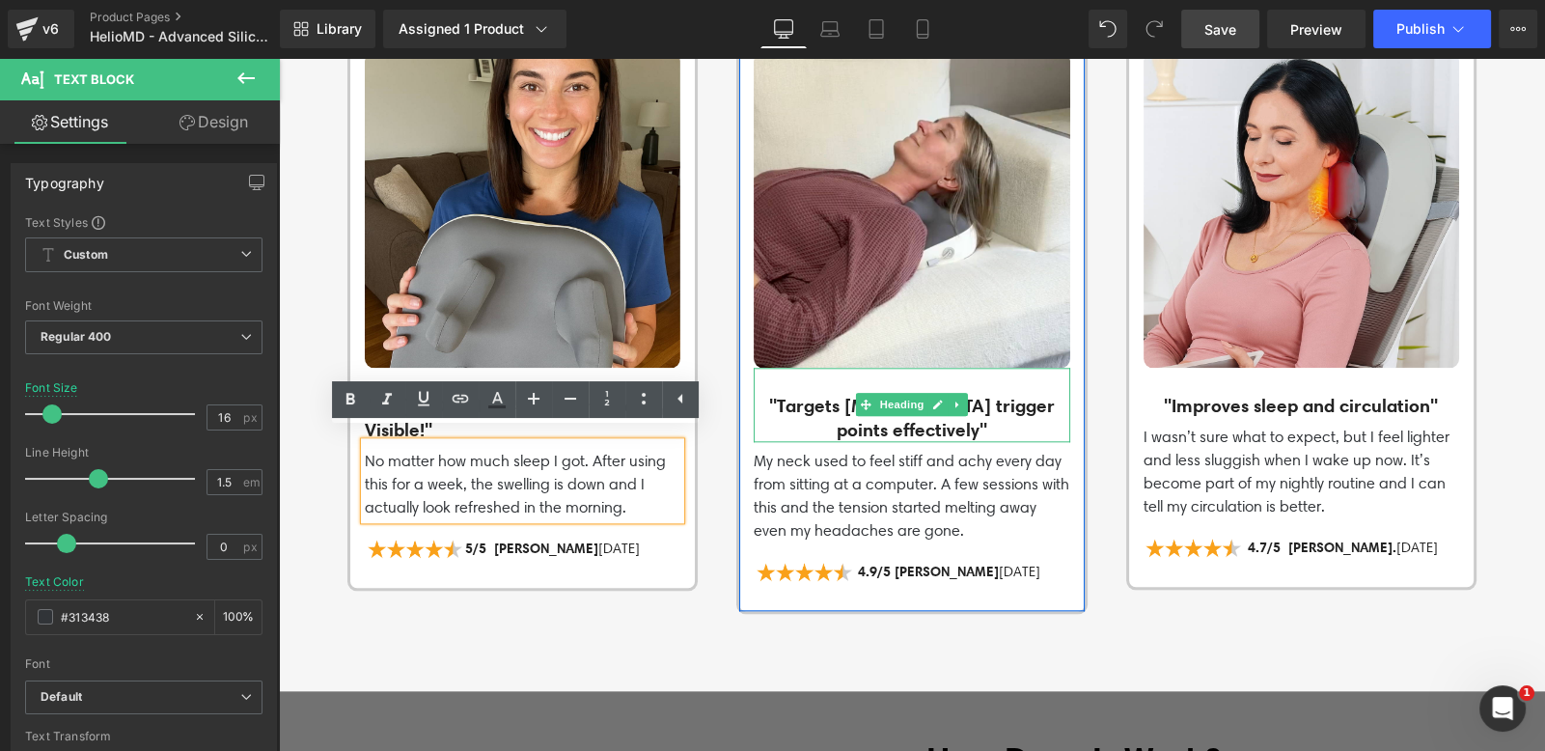
drag, startPoint x: 830, startPoint y: 408, endPoint x: 635, endPoint y: 462, distance: 202.3
click at [830, 409] on h3 ""Targets [MEDICAL_DATA] trigger points effectively"" at bounding box center [912, 417] width 316 height 47
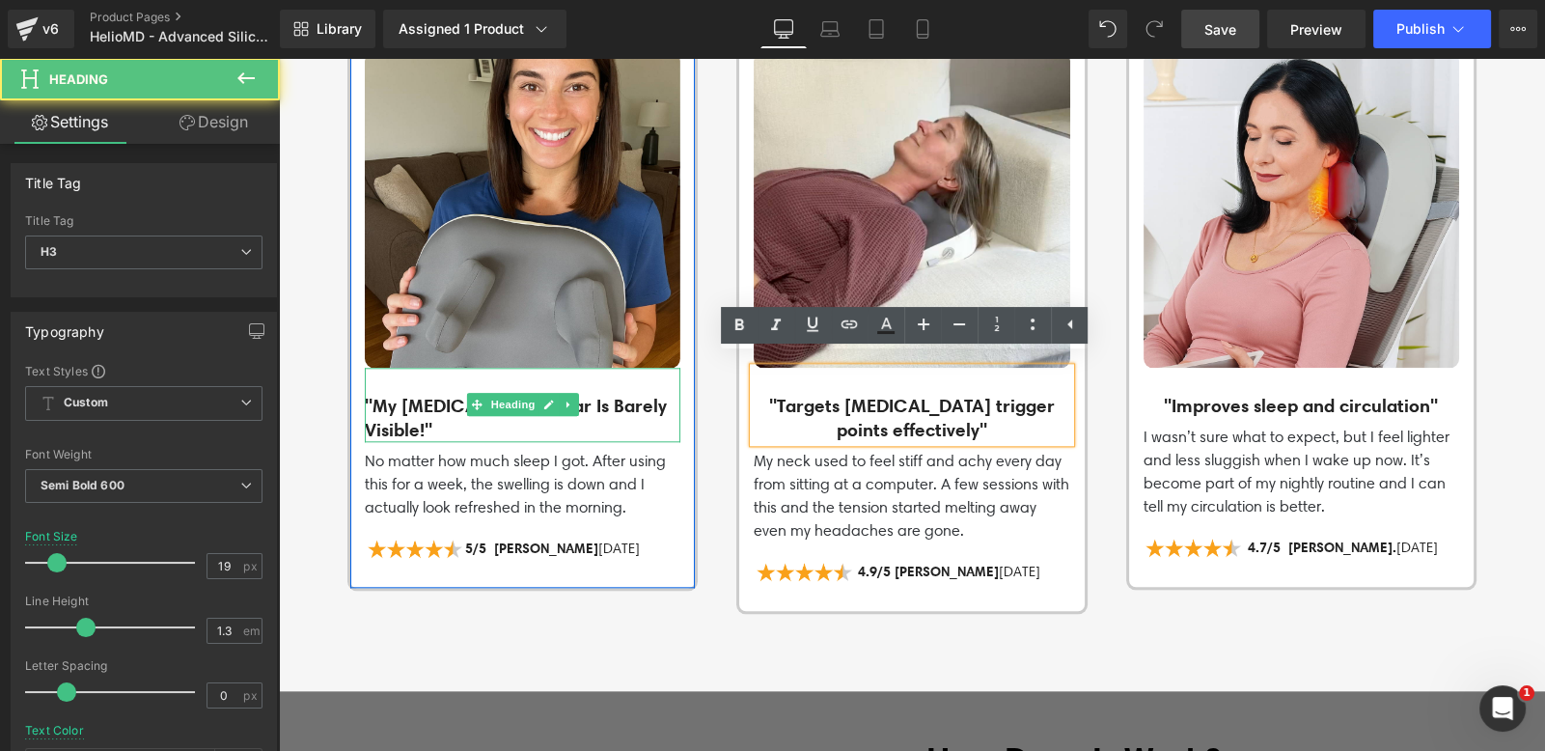
click at [467, 403] on span at bounding box center [477, 404] width 20 height 23
click at [410, 407] on h3 ""My [MEDICAL_DATA] Scar Is Barely Visible!"" at bounding box center [523, 417] width 316 height 47
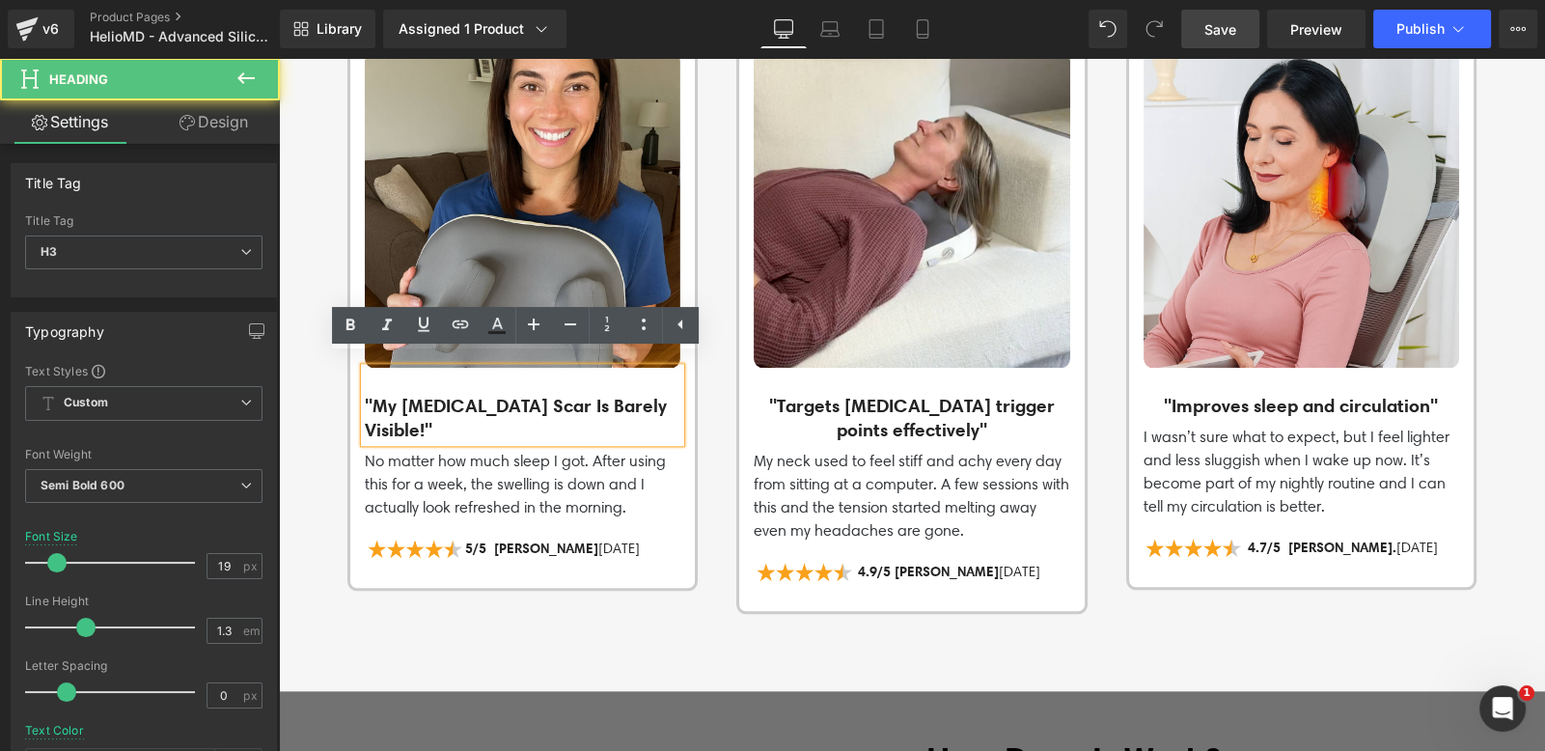
click at [365, 391] on div ""My [MEDICAL_DATA] Scar Is Barely Visible!"" at bounding box center [523, 405] width 316 height 74
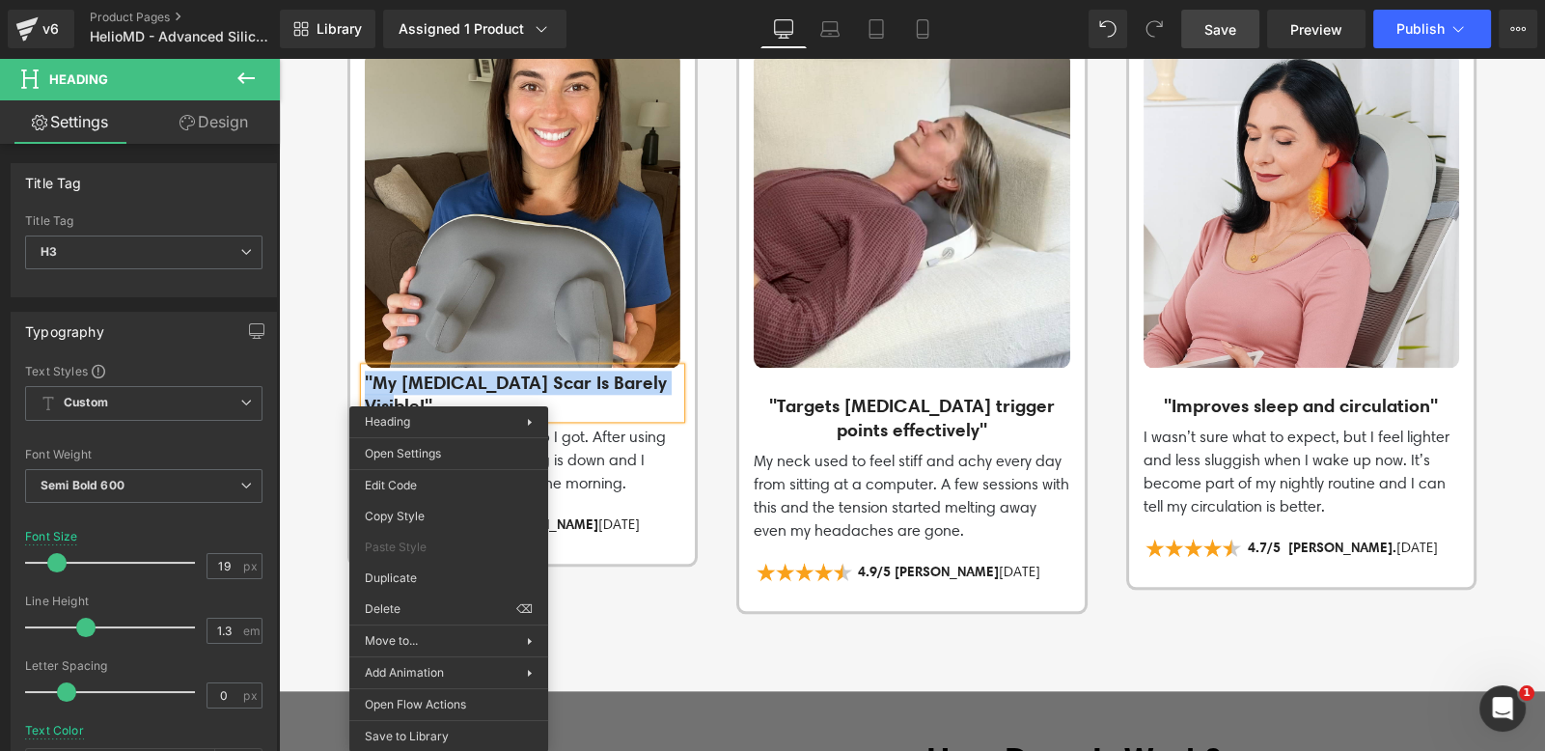
click at [867, 404] on span at bounding box center [866, 404] width 20 height 23
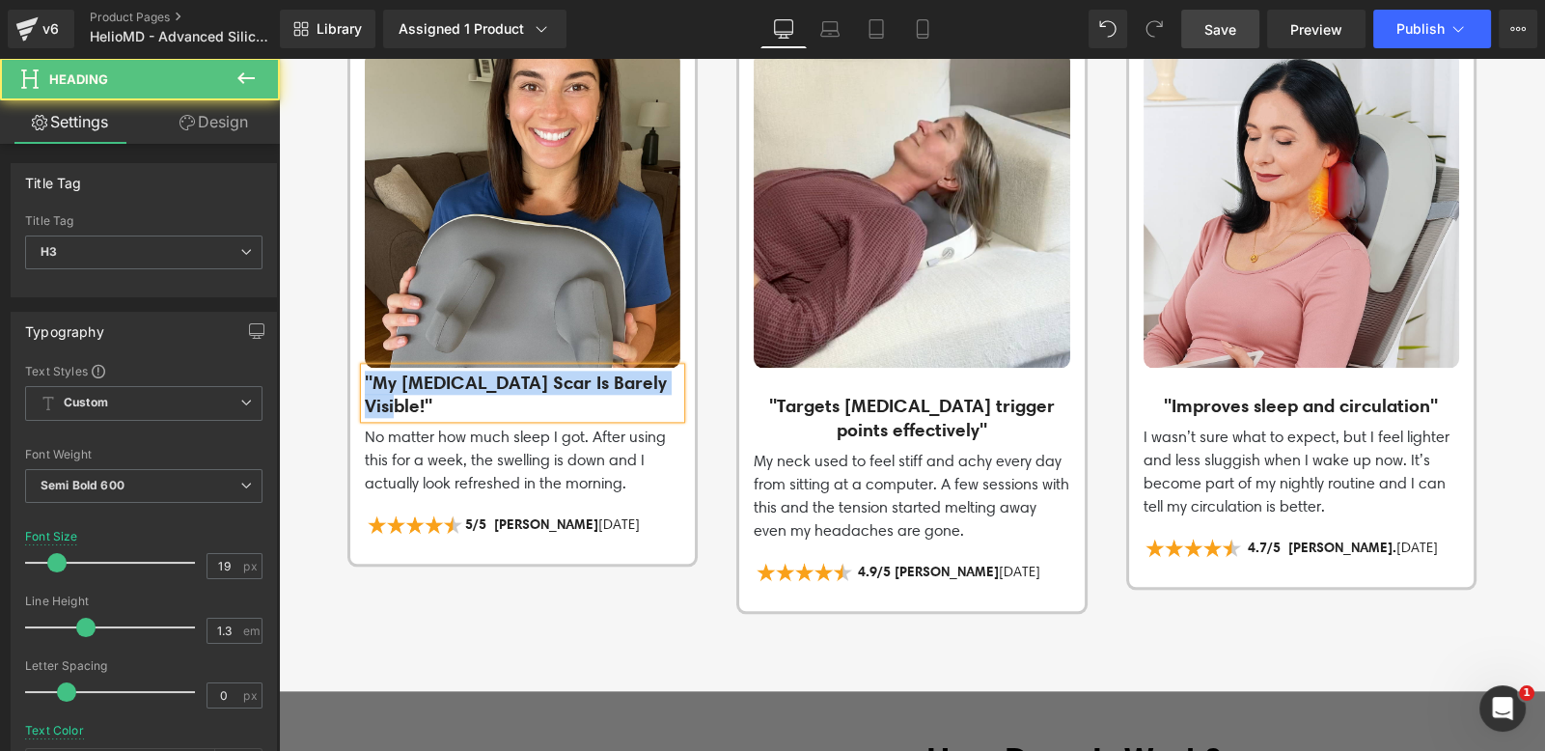
click at [441, 385] on h3 ""My [MEDICAL_DATA] Scar Is Barely Visible!"" at bounding box center [523, 394] width 316 height 47
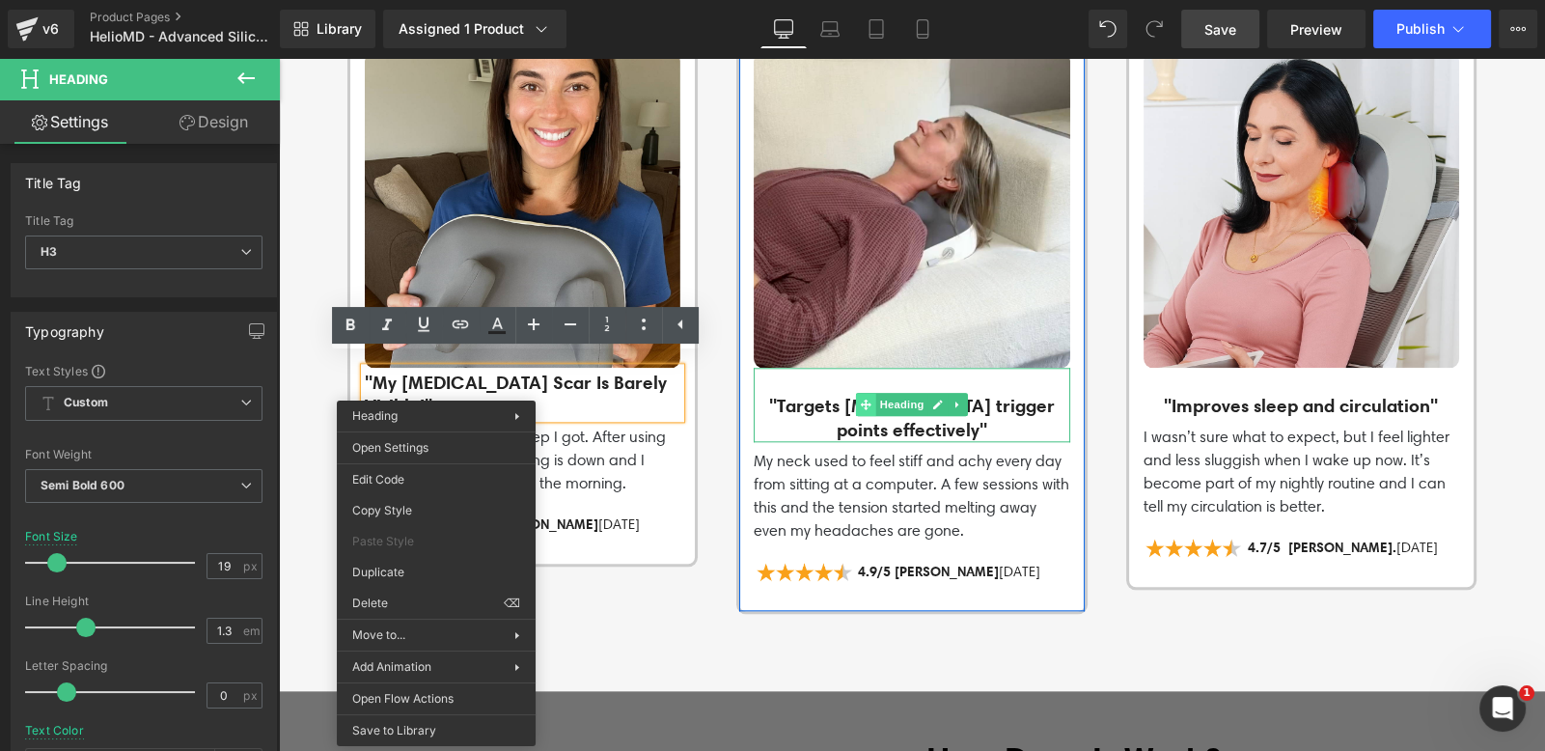
click at [861, 400] on icon at bounding box center [866, 405] width 11 height 12
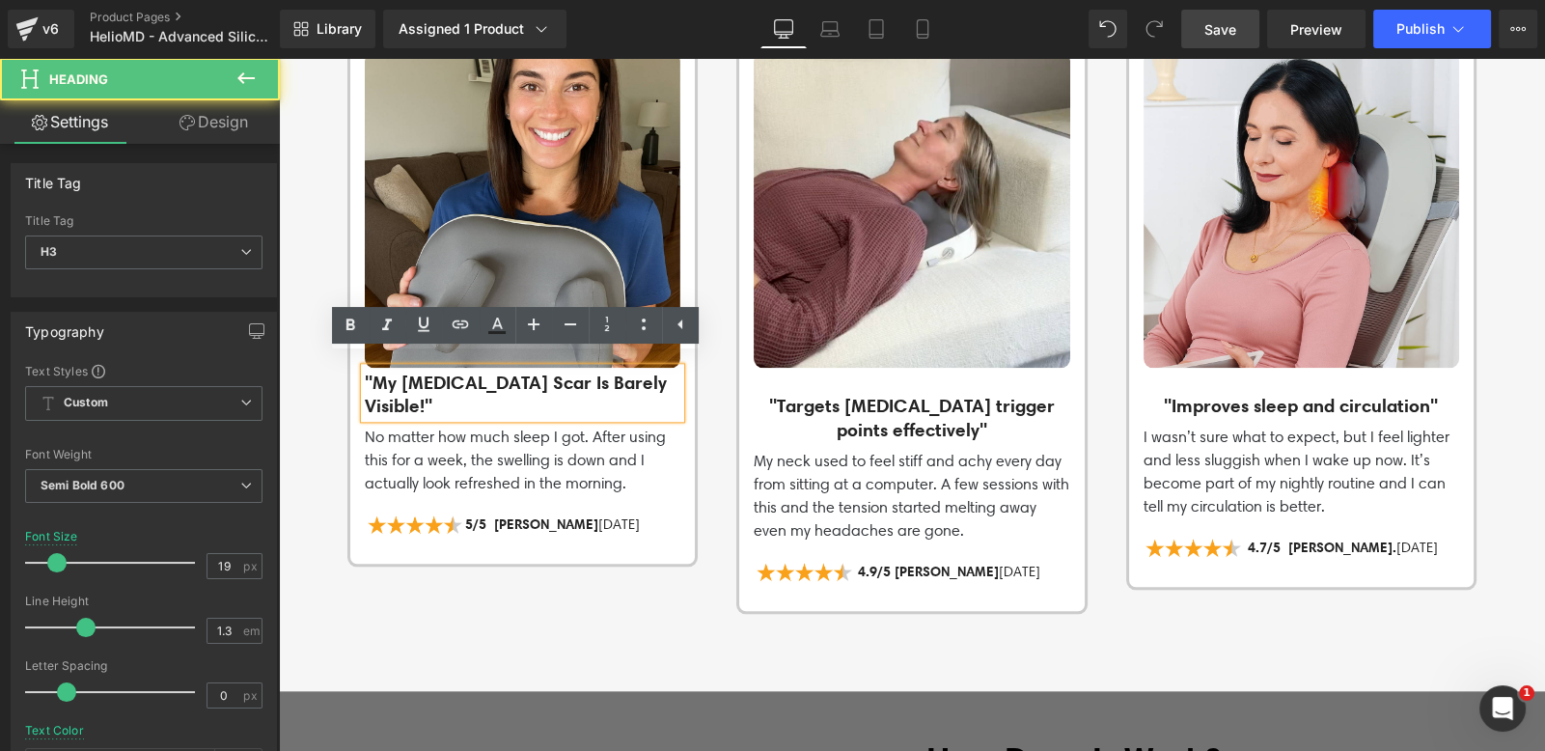
click at [638, 469] on p "No matter how much sleep I got. After using this for a week, the swelling is do…" at bounding box center [523, 460] width 316 height 69
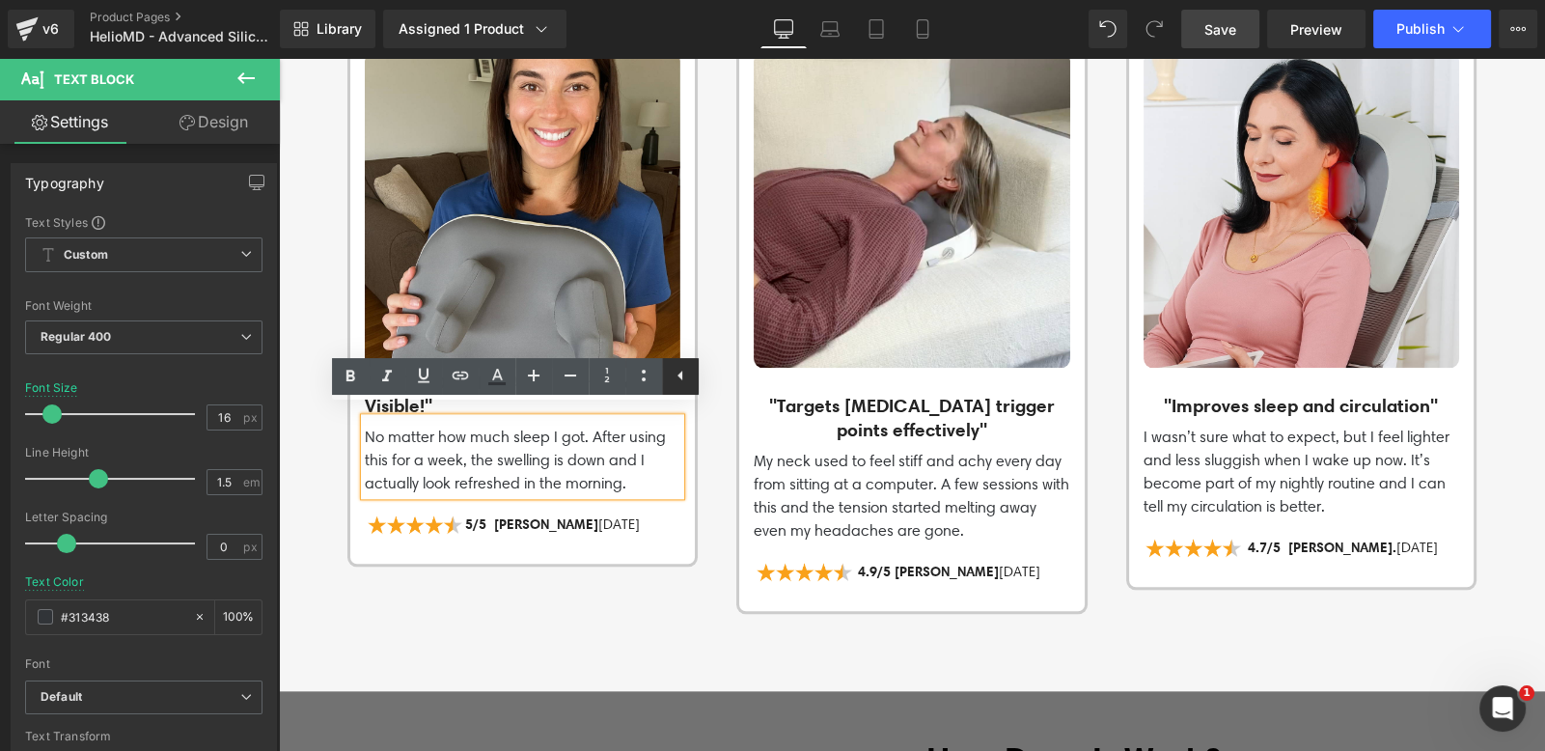
click at [680, 375] on icon at bounding box center [679, 376] width 5 height 10
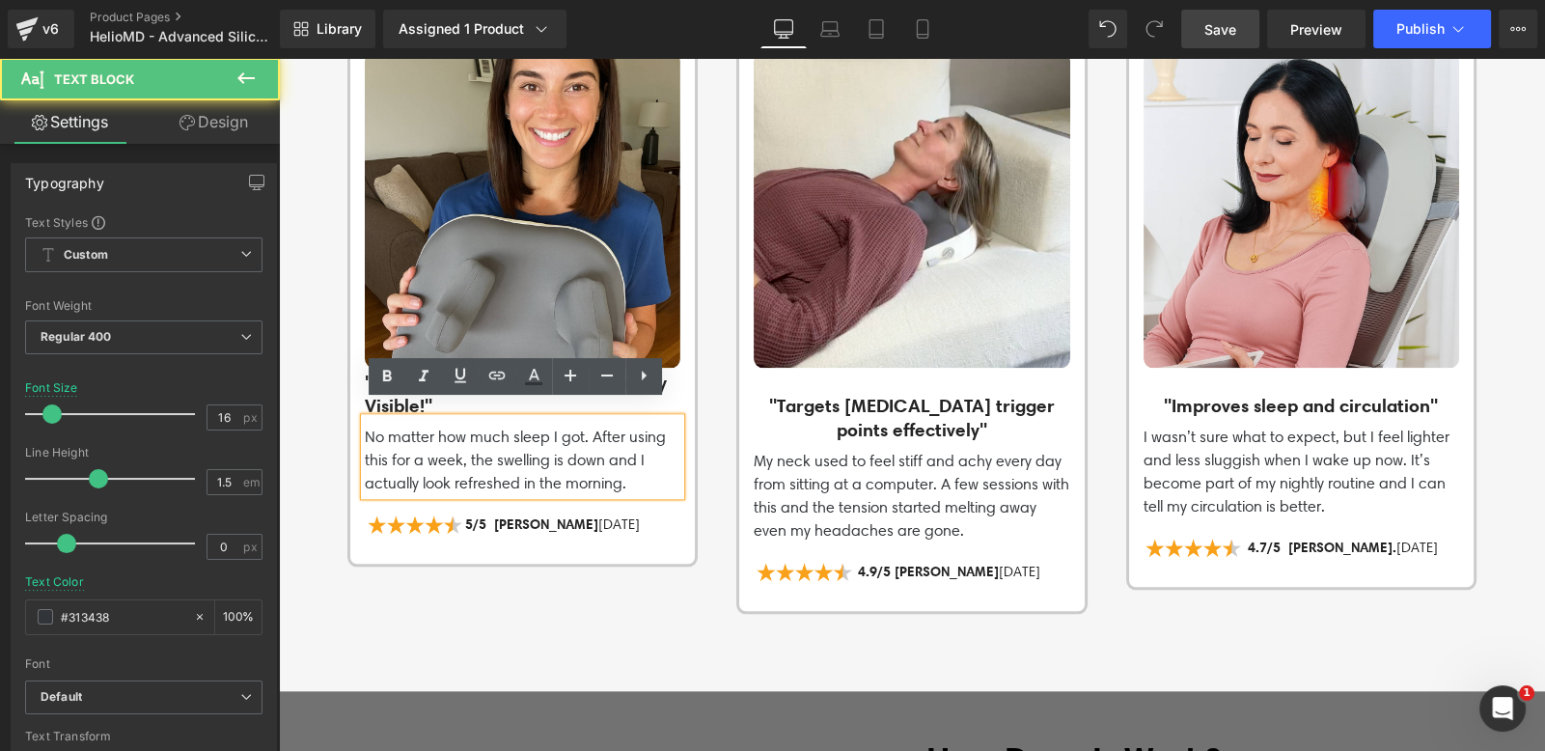
click at [449, 438] on p "No matter how much sleep I got. After using this for a week, the swelling is do…" at bounding box center [523, 460] width 316 height 69
click at [887, 410] on h3 ""Targets [MEDICAL_DATA] trigger points effectively"" at bounding box center [912, 417] width 316 height 47
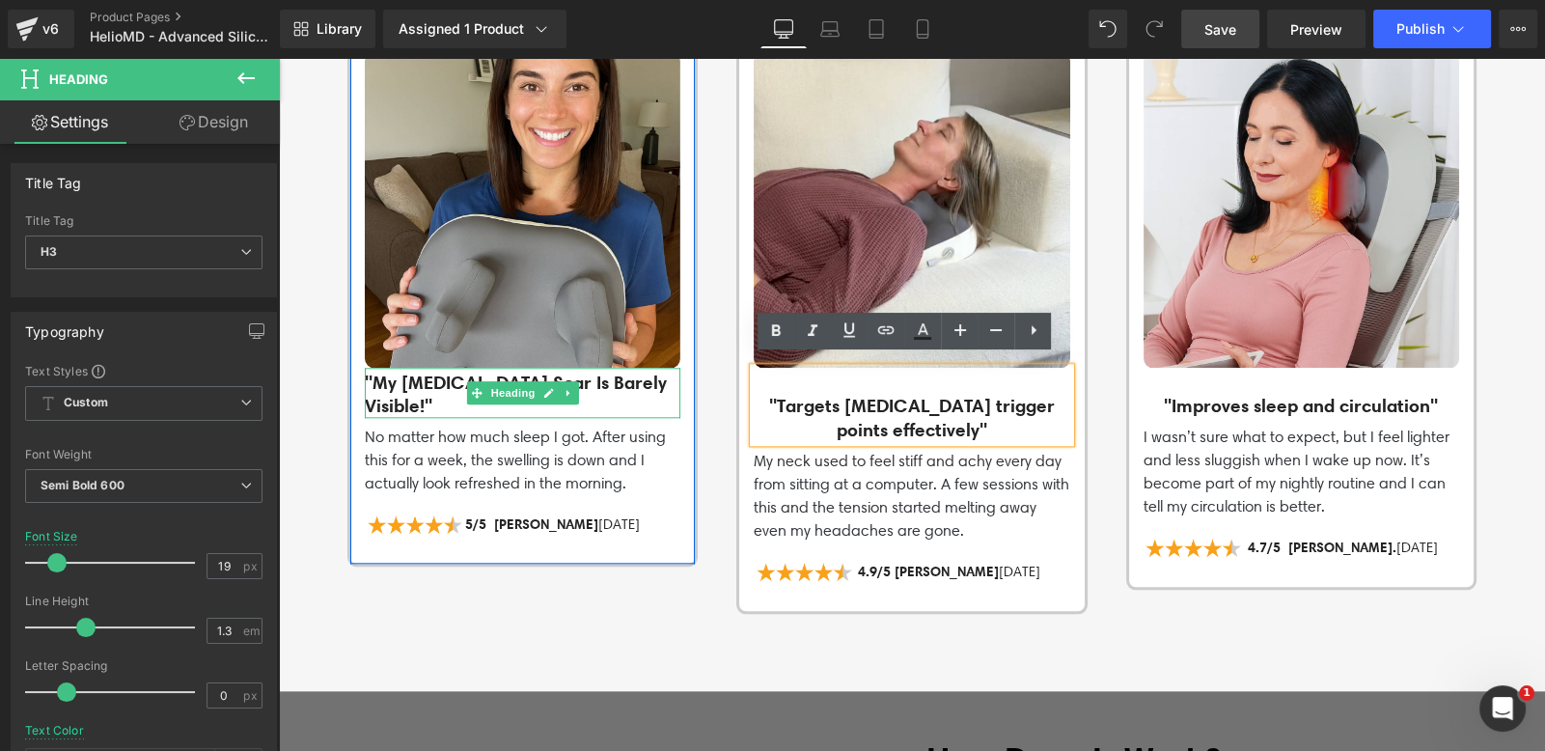
click at [416, 387] on h3 ""My [MEDICAL_DATA] Scar Is Barely Visible!"" at bounding box center [523, 394] width 316 height 47
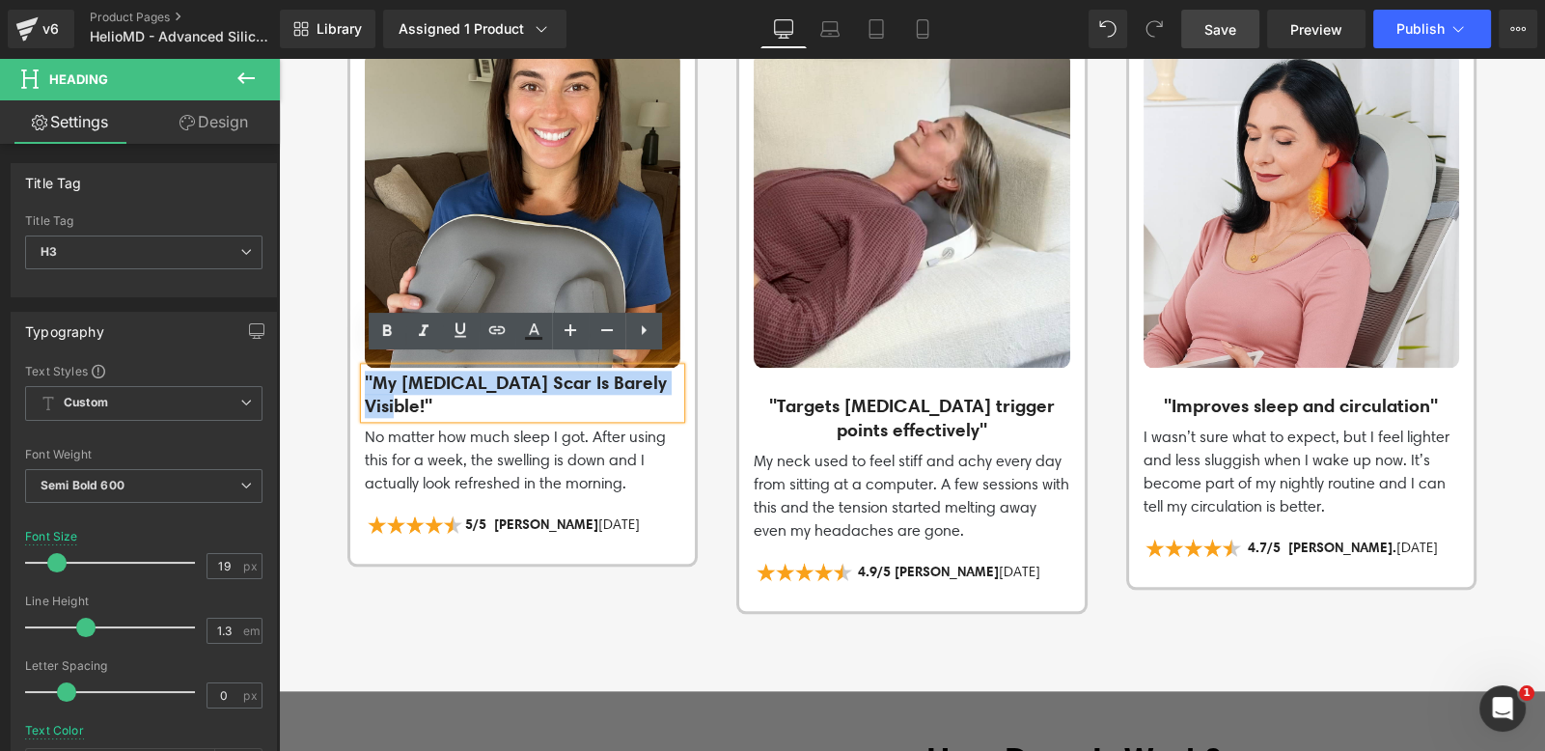
drag, startPoint x: 469, startPoint y: 389, endPoint x: 350, endPoint y: 367, distance: 120.8
click at [350, 367] on div "Image "My [MEDICAL_DATA] Scar Is Barely Visible!" Heading No matter how much sl…" at bounding box center [522, 302] width 345 height 503
click at [647, 331] on icon at bounding box center [643, 329] width 23 height 23
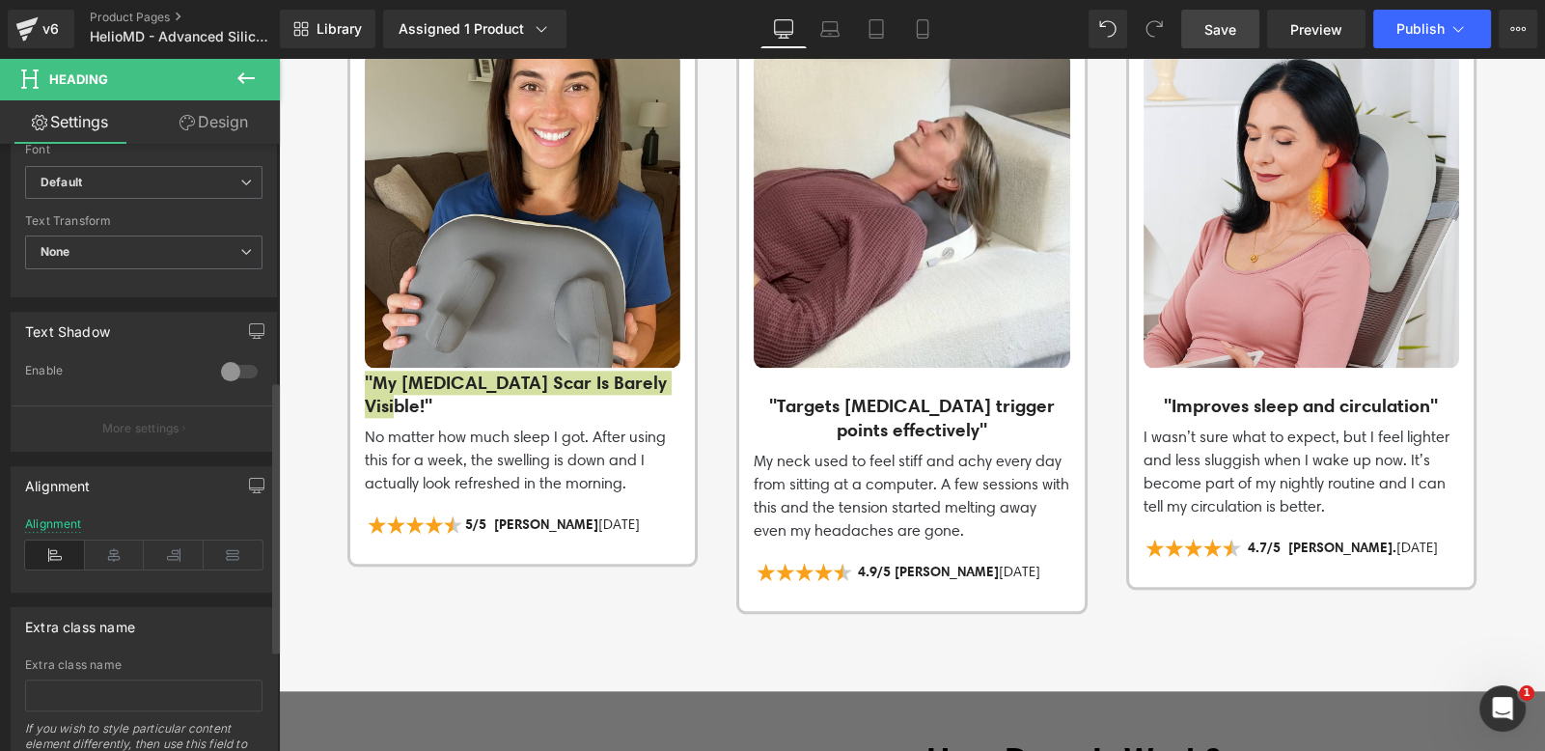
scroll to position [757, 0]
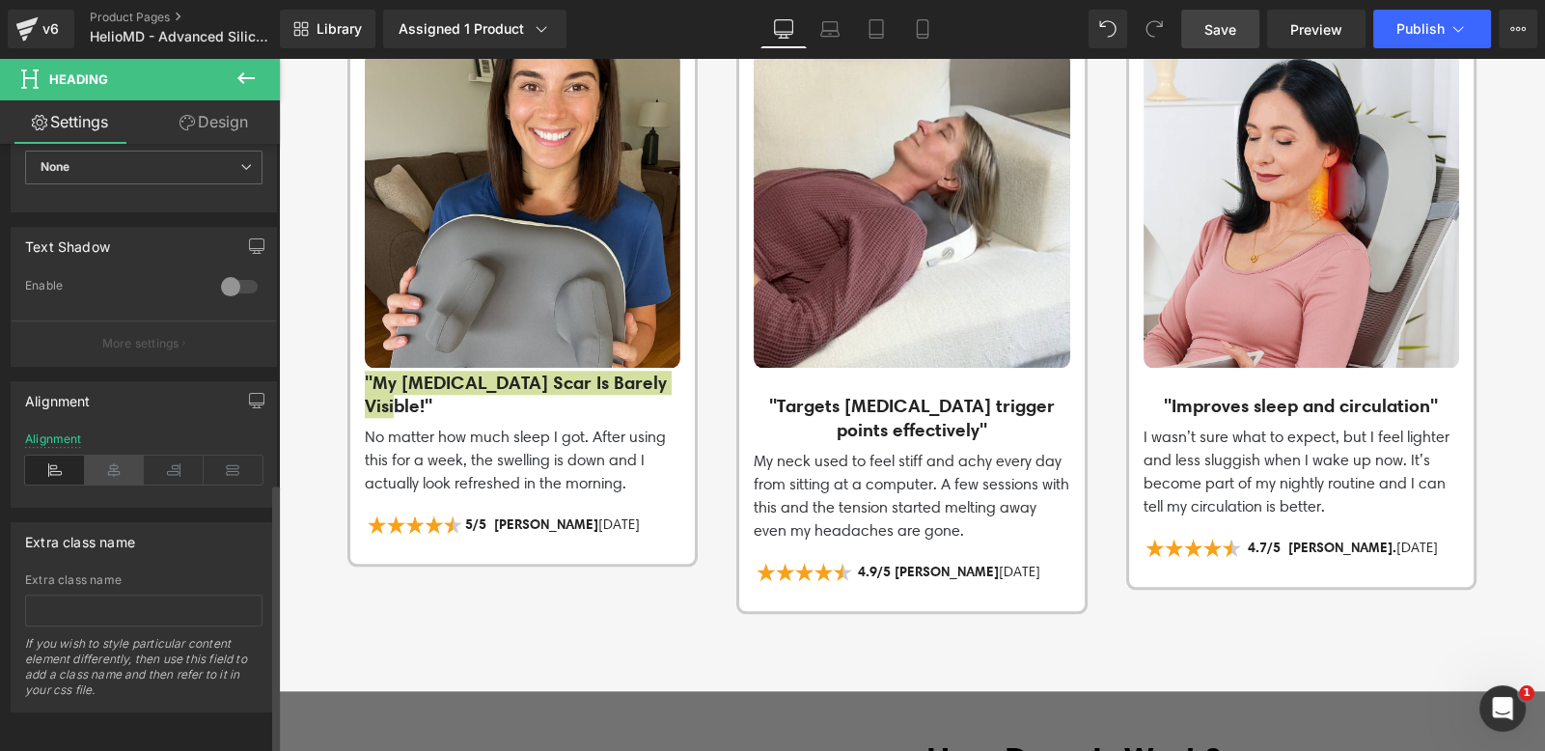
click at [112, 460] on icon at bounding box center [115, 470] width 60 height 29
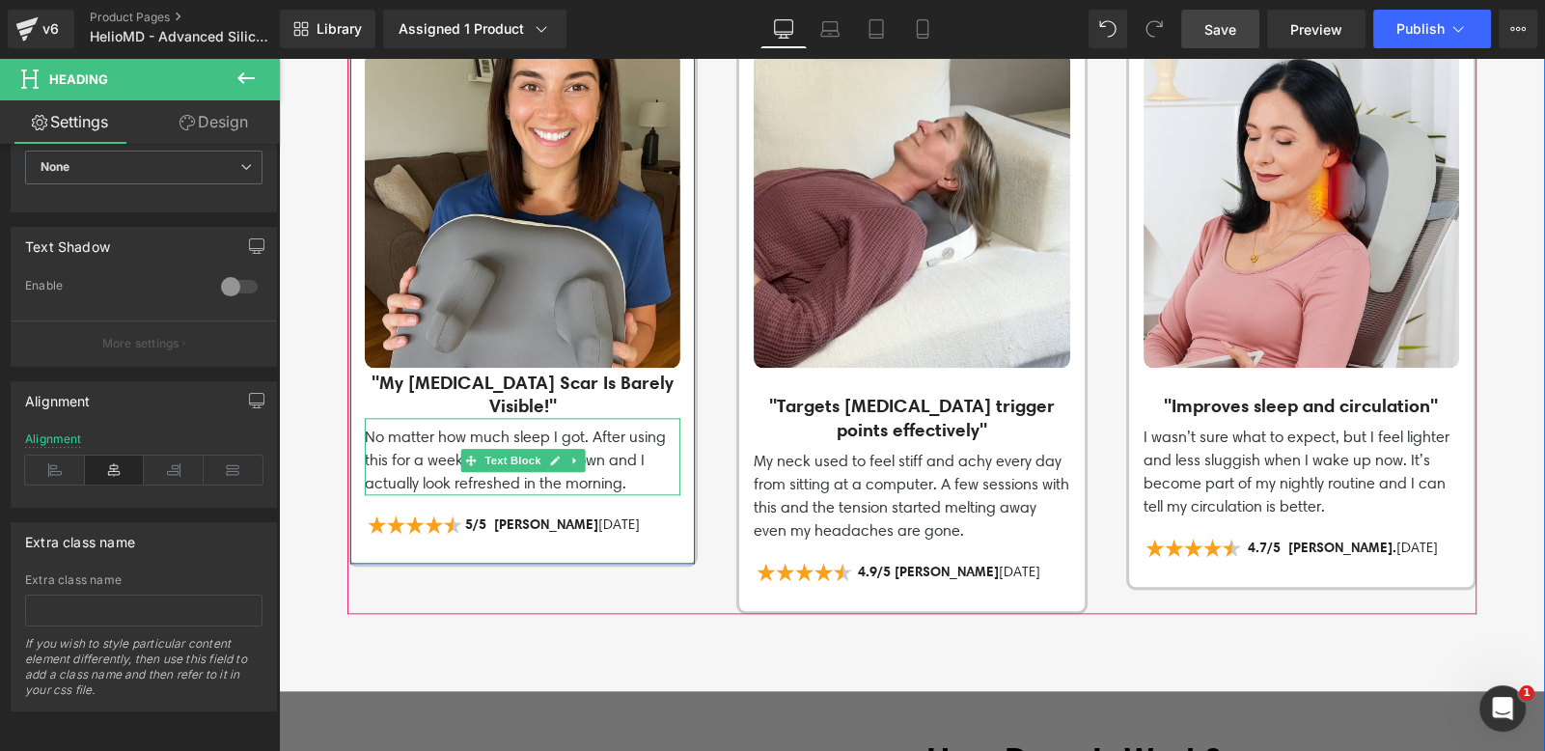
click at [553, 455] on link at bounding box center [555, 460] width 20 height 23
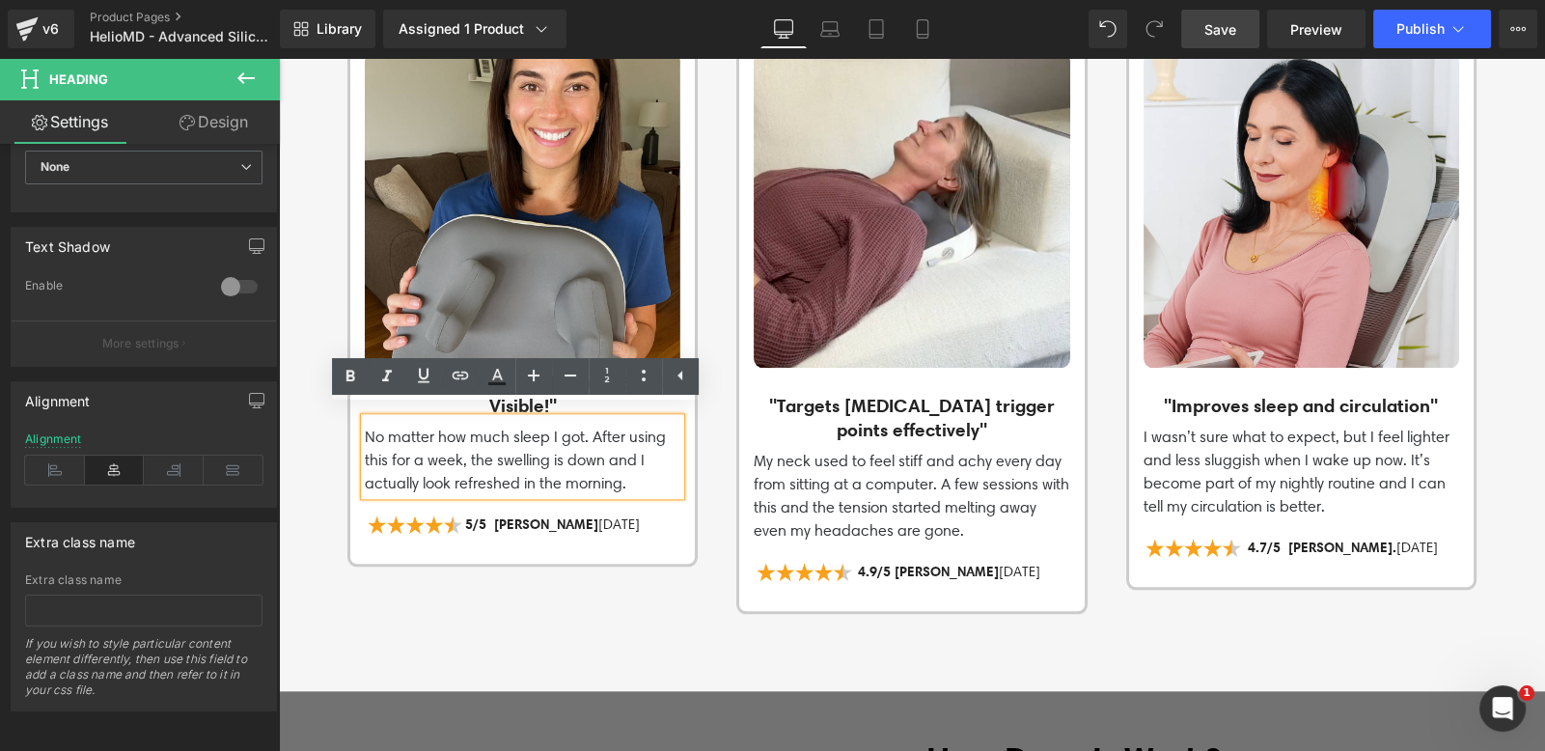
click at [506, 456] on p "No matter how much sleep I got. After using this for a week, the swelling is do…" at bounding box center [523, 460] width 316 height 69
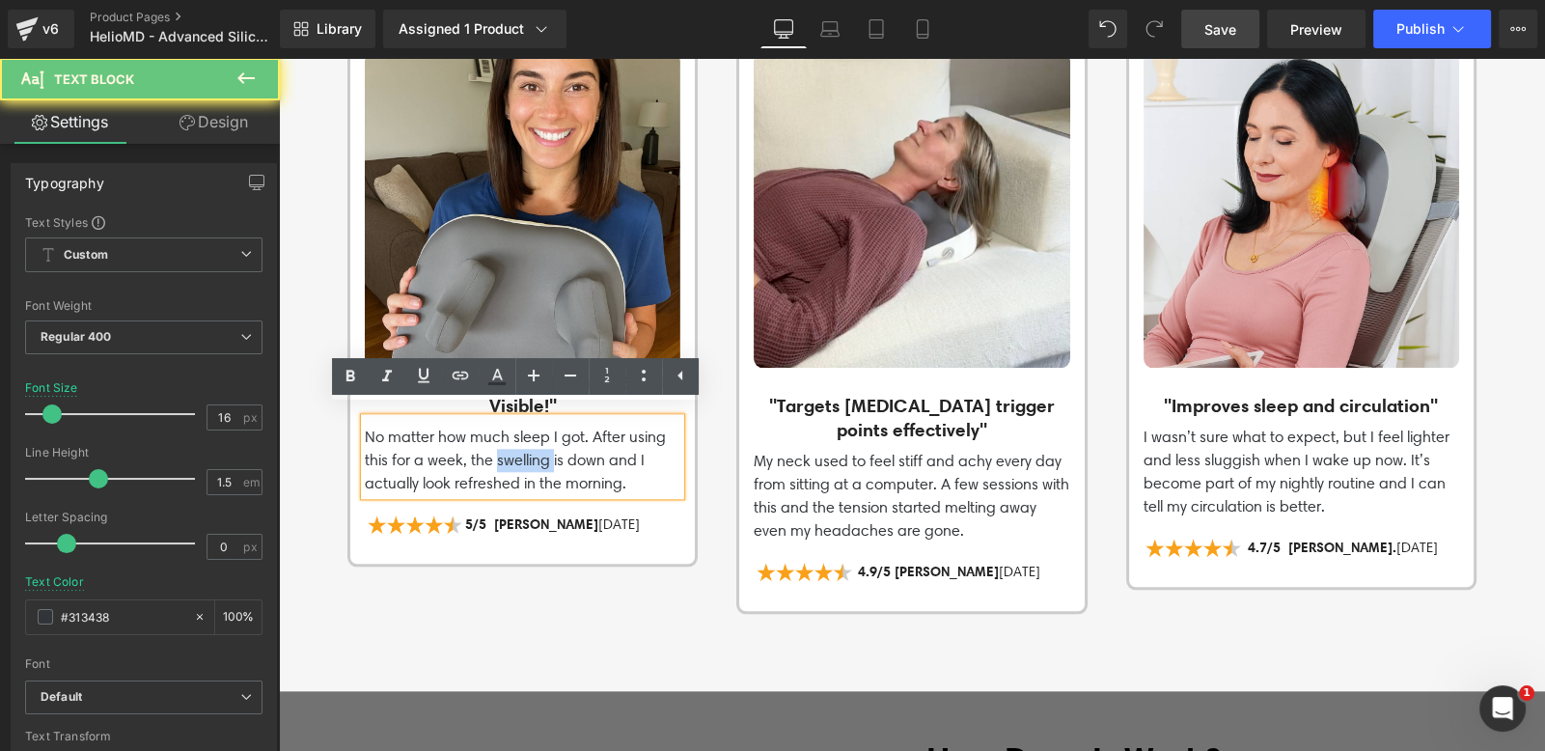
click at [506, 456] on p "No matter how much sleep I got. After using this for a week, the swelling is do…" at bounding box center [523, 460] width 316 height 69
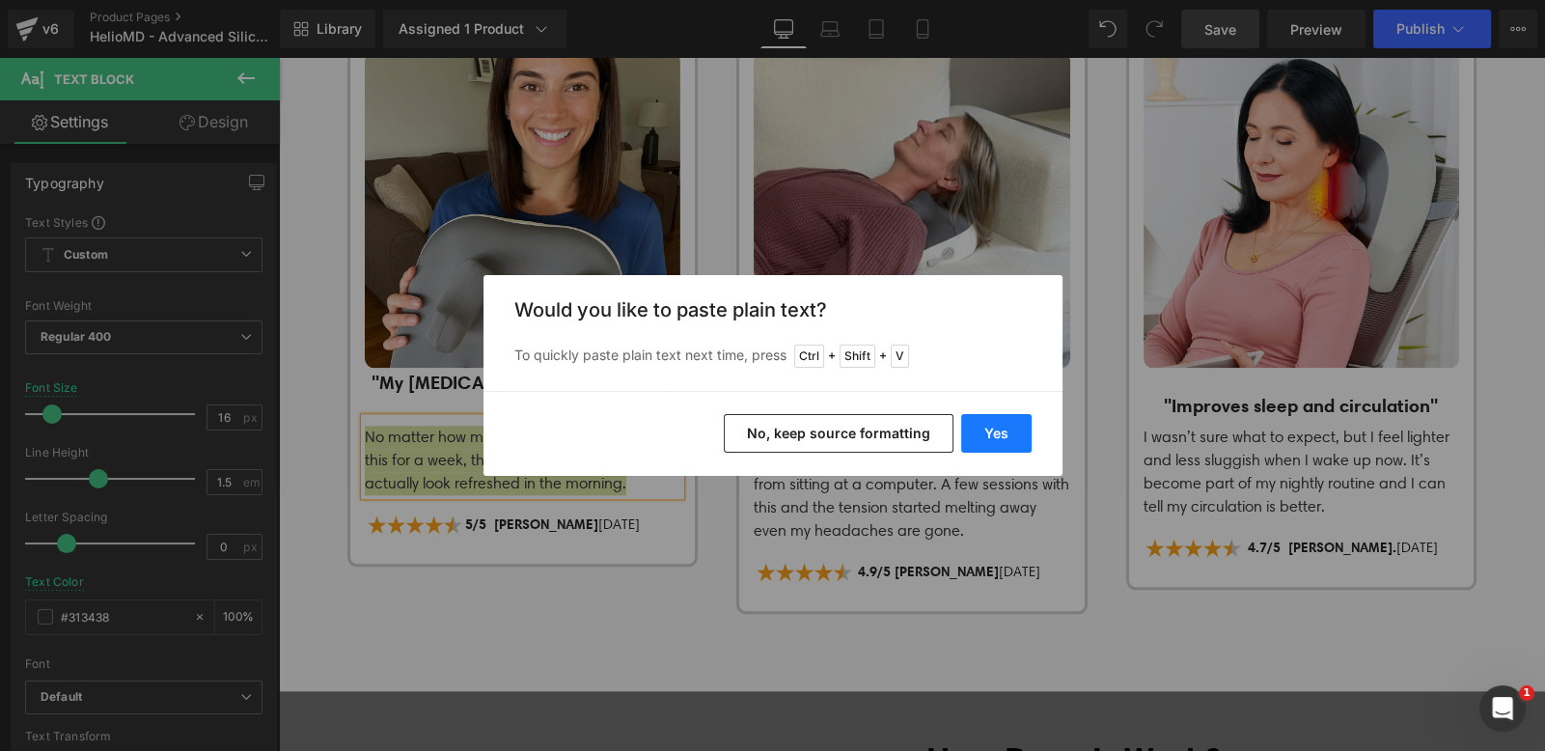
drag, startPoint x: 1028, startPoint y: 417, endPoint x: 746, endPoint y: 362, distance: 287.1
click at [1028, 417] on button "Yes" at bounding box center [996, 433] width 70 height 39
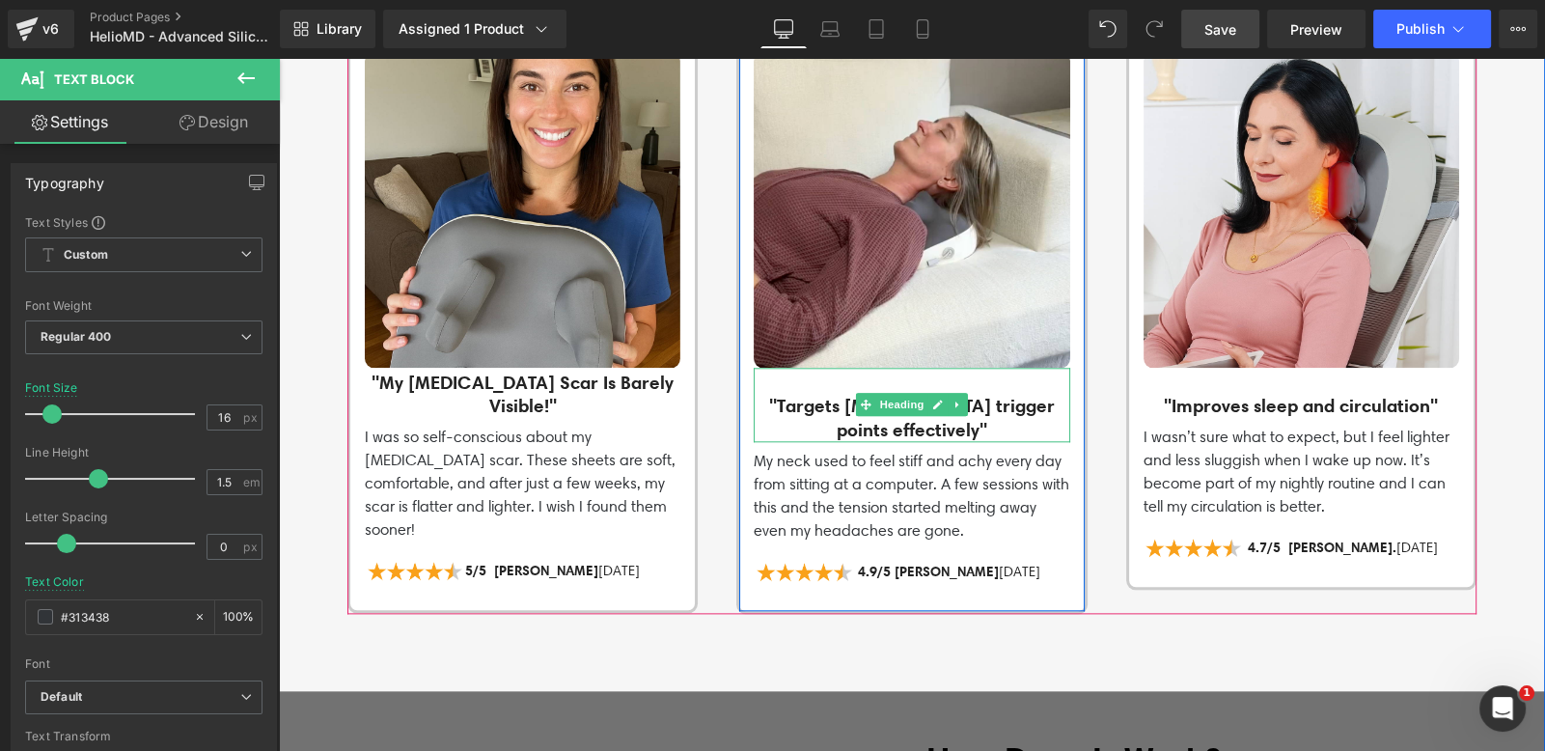
click at [850, 412] on h3 ""Targets [MEDICAL_DATA] trigger points effectively"" at bounding box center [912, 417] width 316 height 47
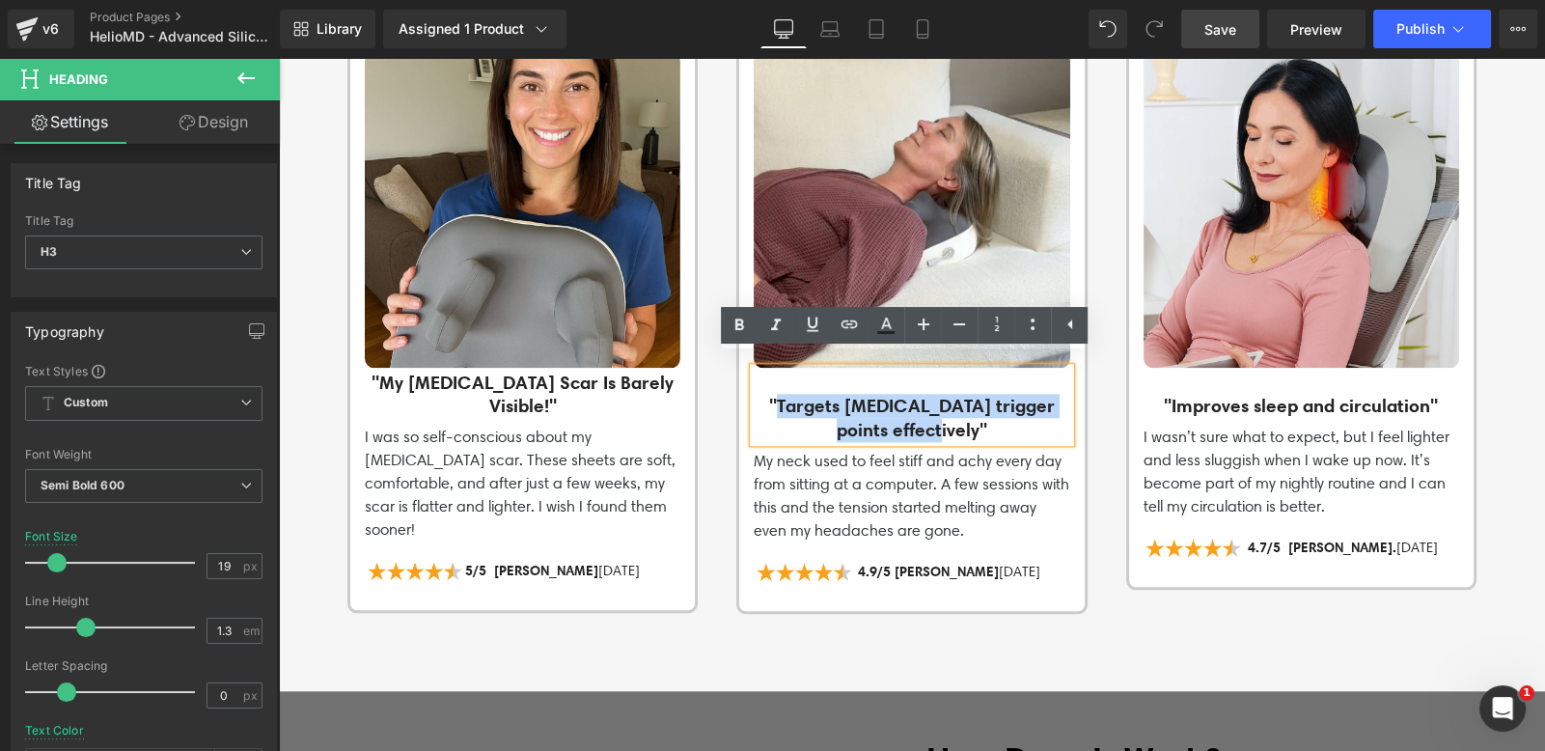
drag, startPoint x: 772, startPoint y: 397, endPoint x: 946, endPoint y: 414, distance: 174.6
click at [946, 414] on h3 ""Targets [MEDICAL_DATA] trigger points effectively"" at bounding box center [912, 417] width 316 height 47
paste div
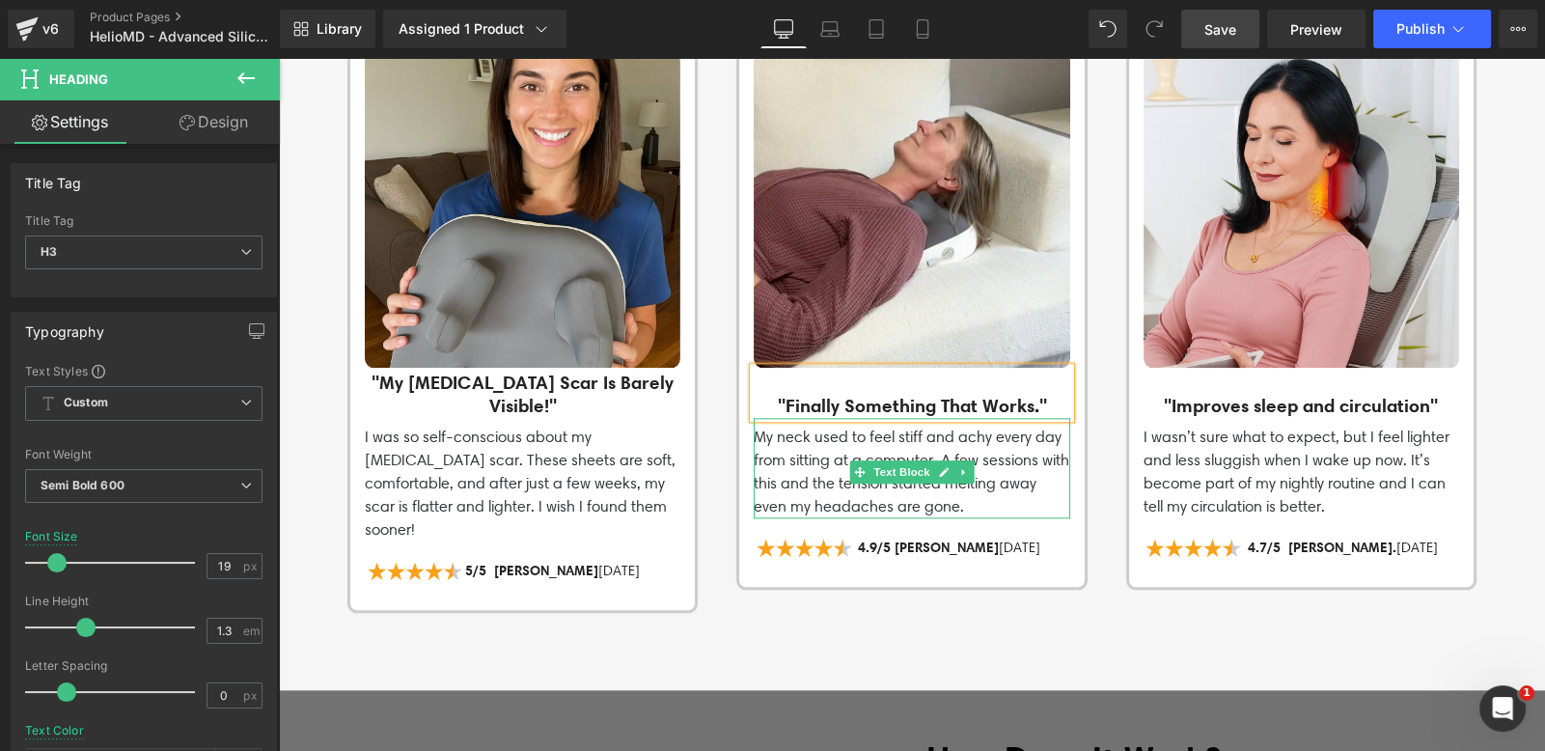
click at [888, 488] on p "My neck used to feel stiff and achy every day from sitting at a computer. A few…" at bounding box center [912, 472] width 316 height 93
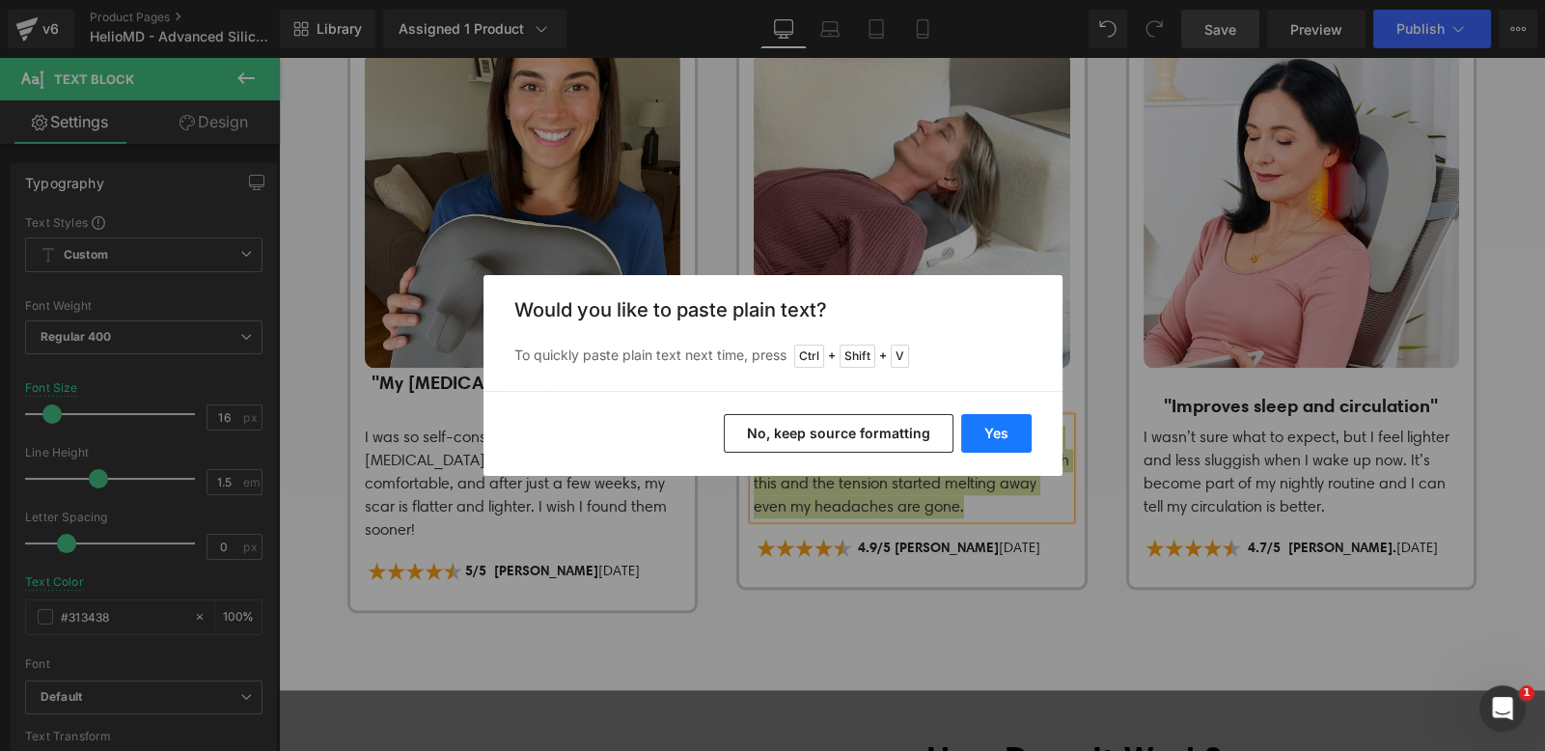
click at [980, 423] on button "Yes" at bounding box center [996, 433] width 70 height 39
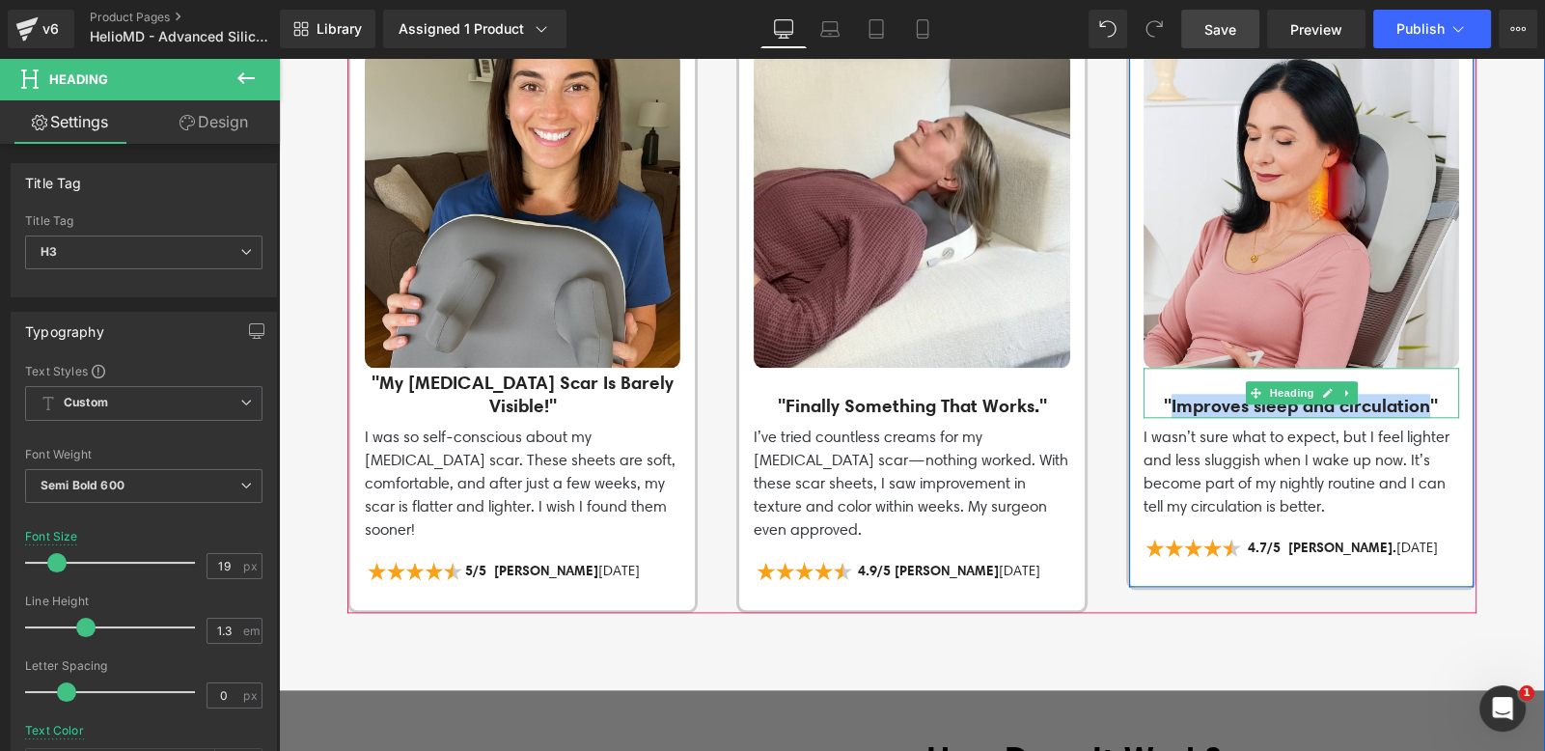
drag, startPoint x: 1160, startPoint y: 396, endPoint x: 1427, endPoint y: 393, distance: 267.3
click at [1427, 394] on h3 ""Improves sleep and circulation"" at bounding box center [1302, 406] width 316 height 24
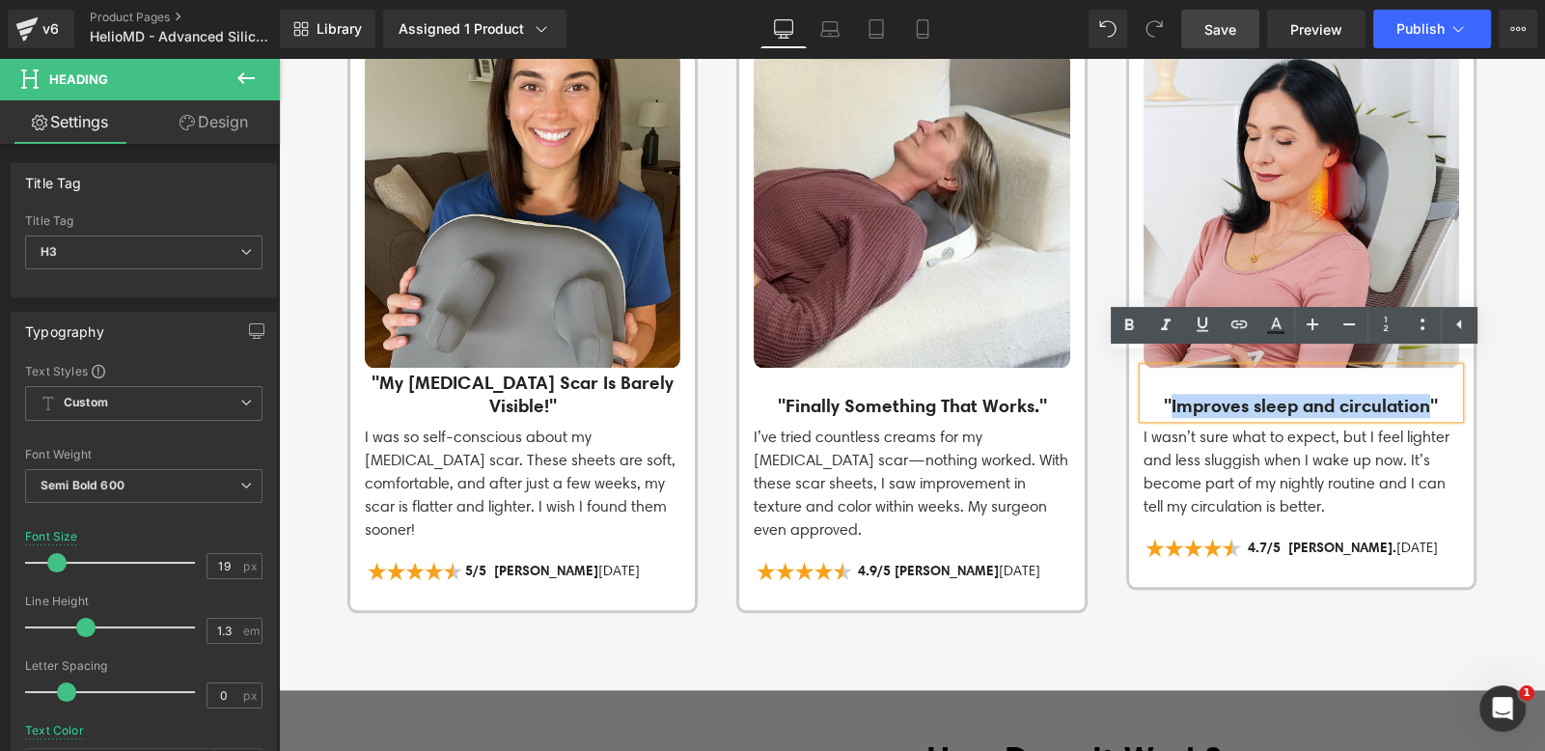
paste div
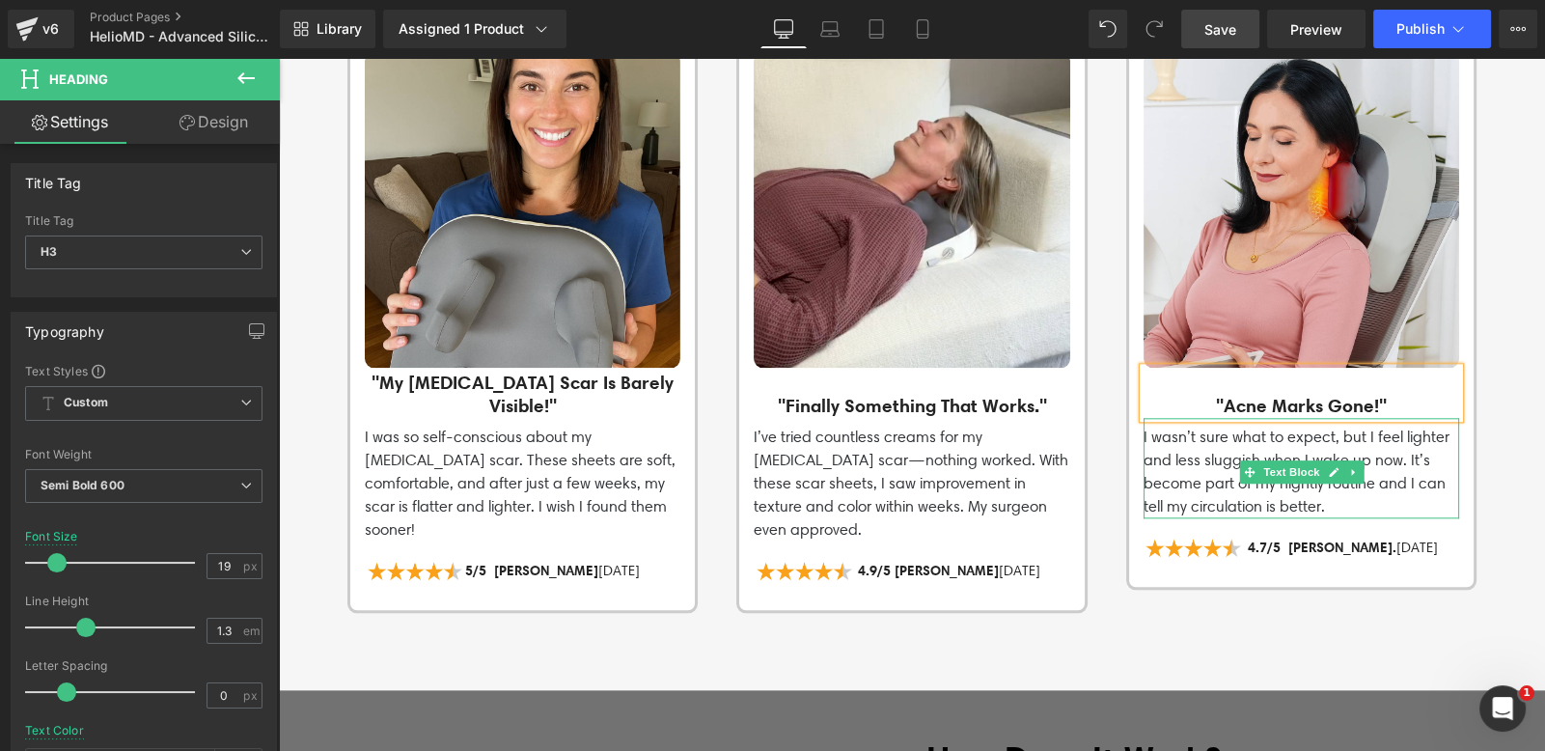
click at [1185, 468] on p "I wasn’t sure what to expect, but I feel lighter and less sluggish when I wake …" at bounding box center [1302, 472] width 316 height 93
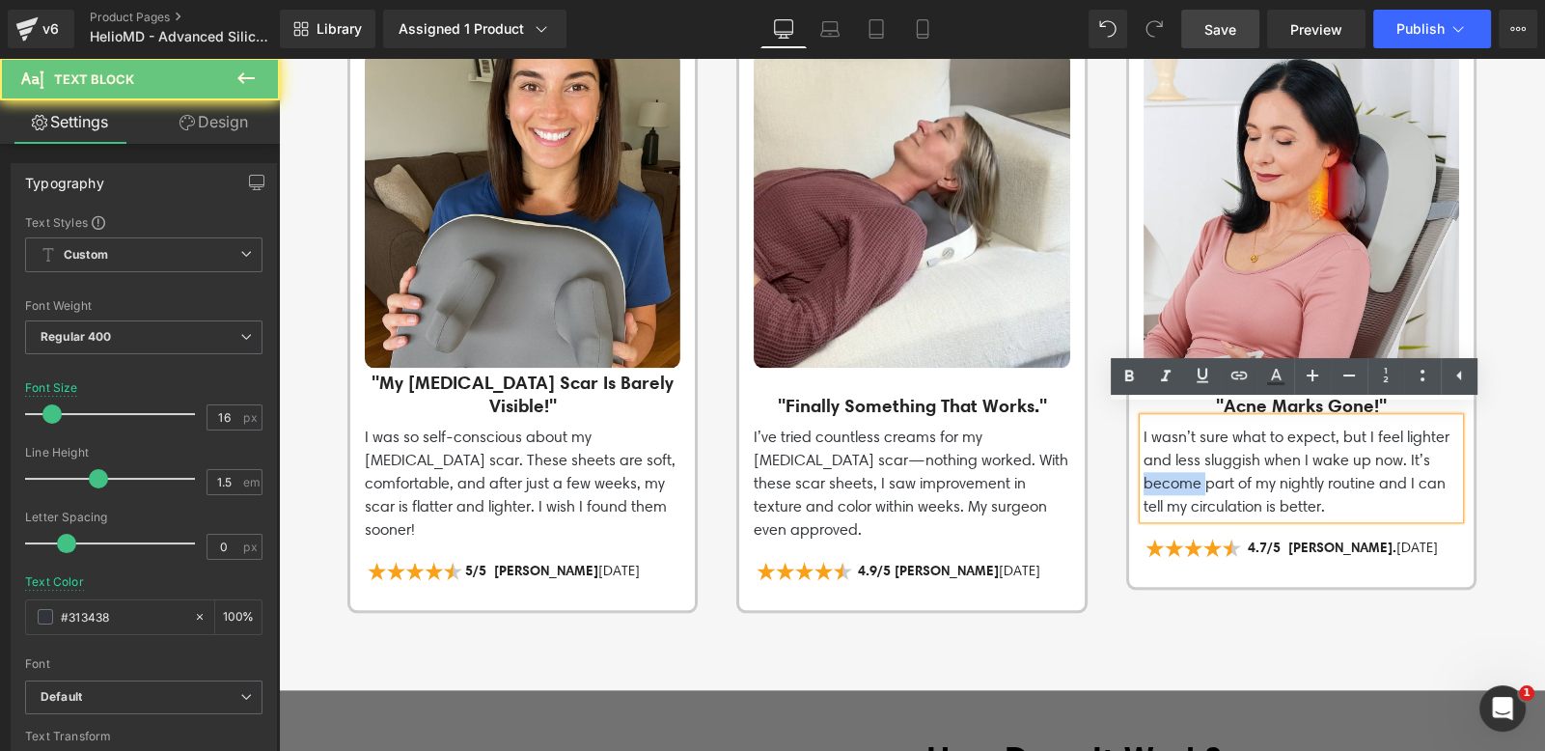
click at [1185, 468] on p "I wasn’t sure what to expect, but I feel lighter and less sluggish when I wake …" at bounding box center [1302, 472] width 316 height 93
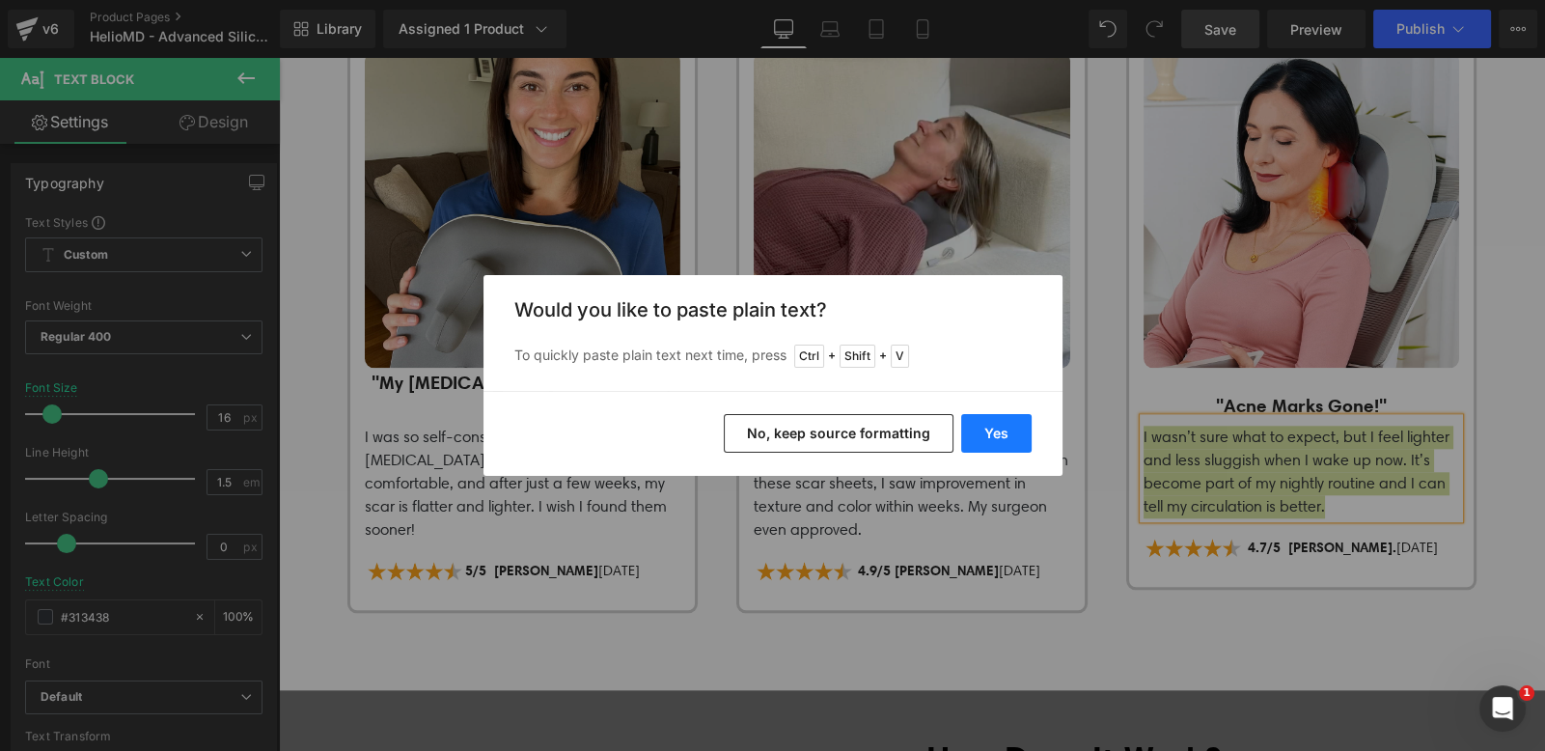
drag, startPoint x: 732, startPoint y: 372, endPoint x: 999, endPoint y: 430, distance: 272.8
click at [999, 430] on button "Yes" at bounding box center [996, 433] width 70 height 39
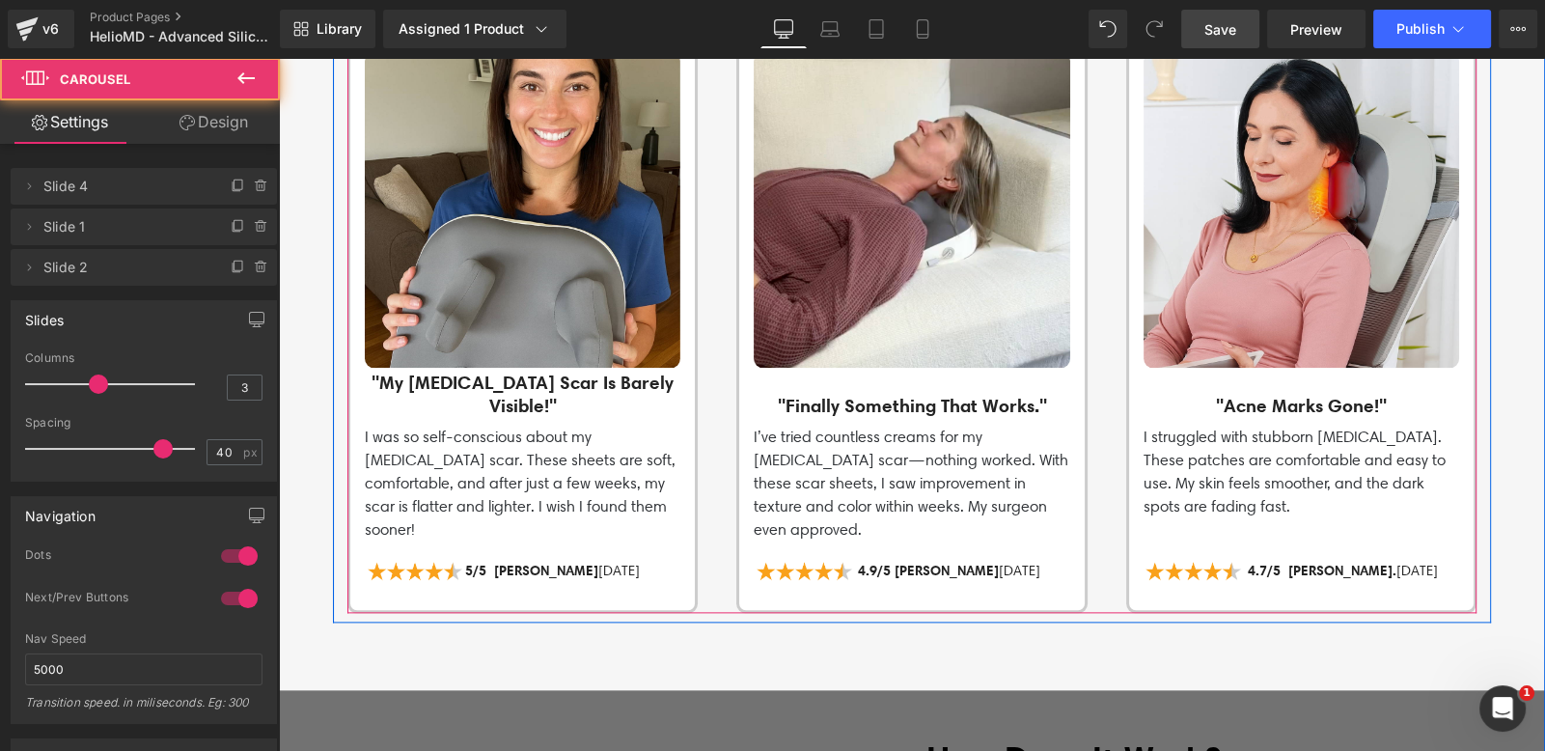
click at [468, 584] on div "Image "My [MEDICAL_DATA] Scar Is Barely Visible!" Heading I was so self-conscio…" at bounding box center [931, 316] width 1168 height 594
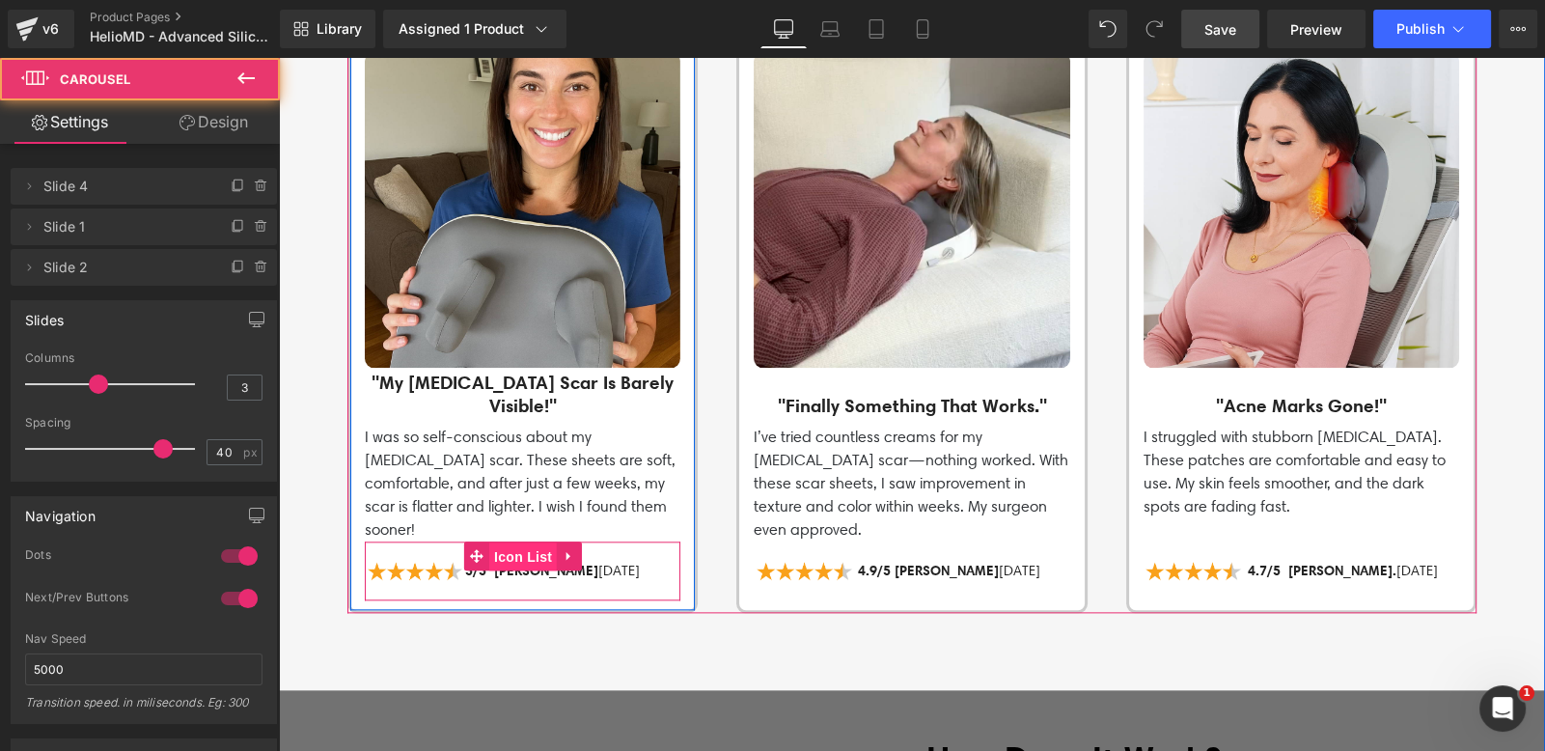
click at [494, 542] on span "Icon List" at bounding box center [523, 556] width 68 height 29
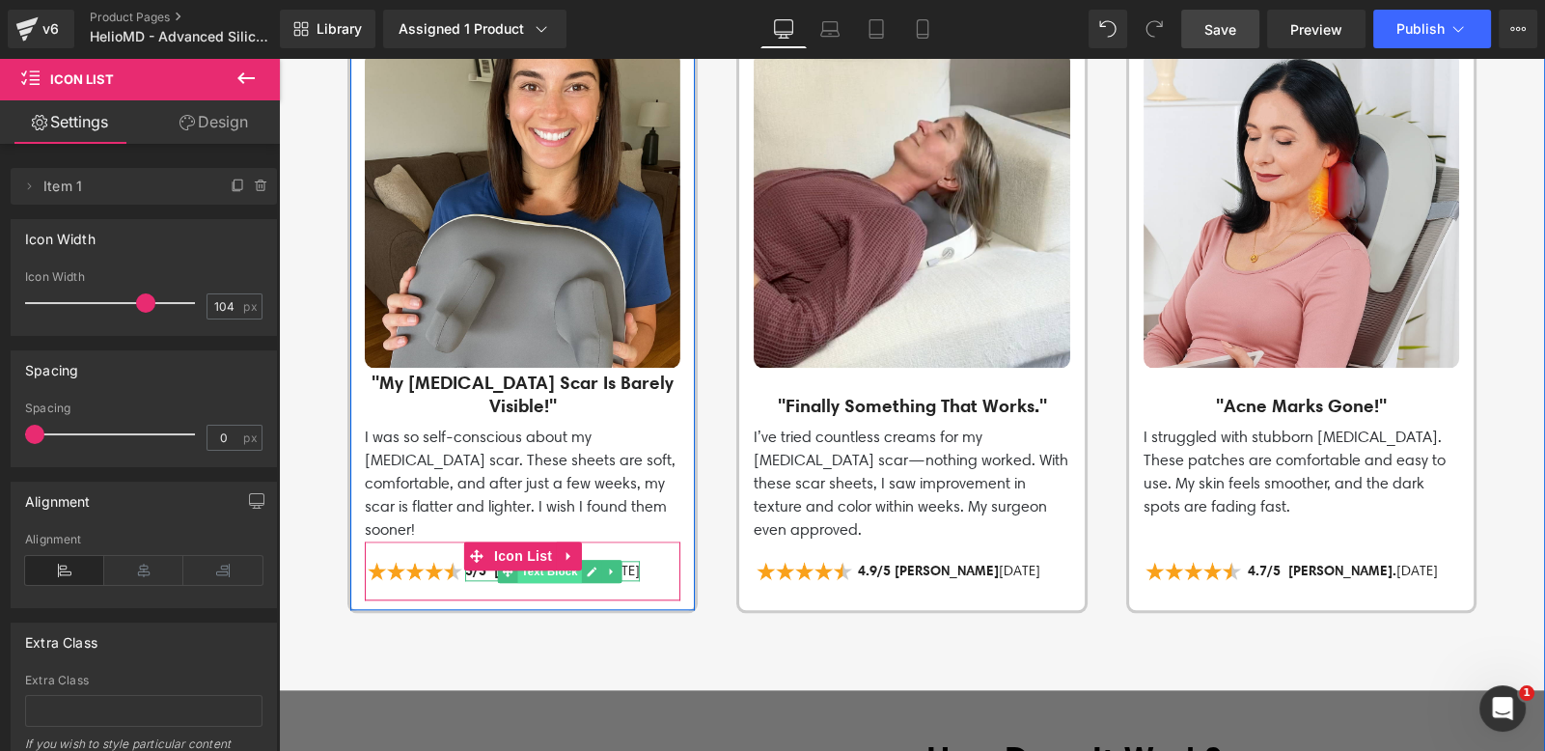
click at [532, 560] on span "Text Block" at bounding box center [549, 571] width 64 height 23
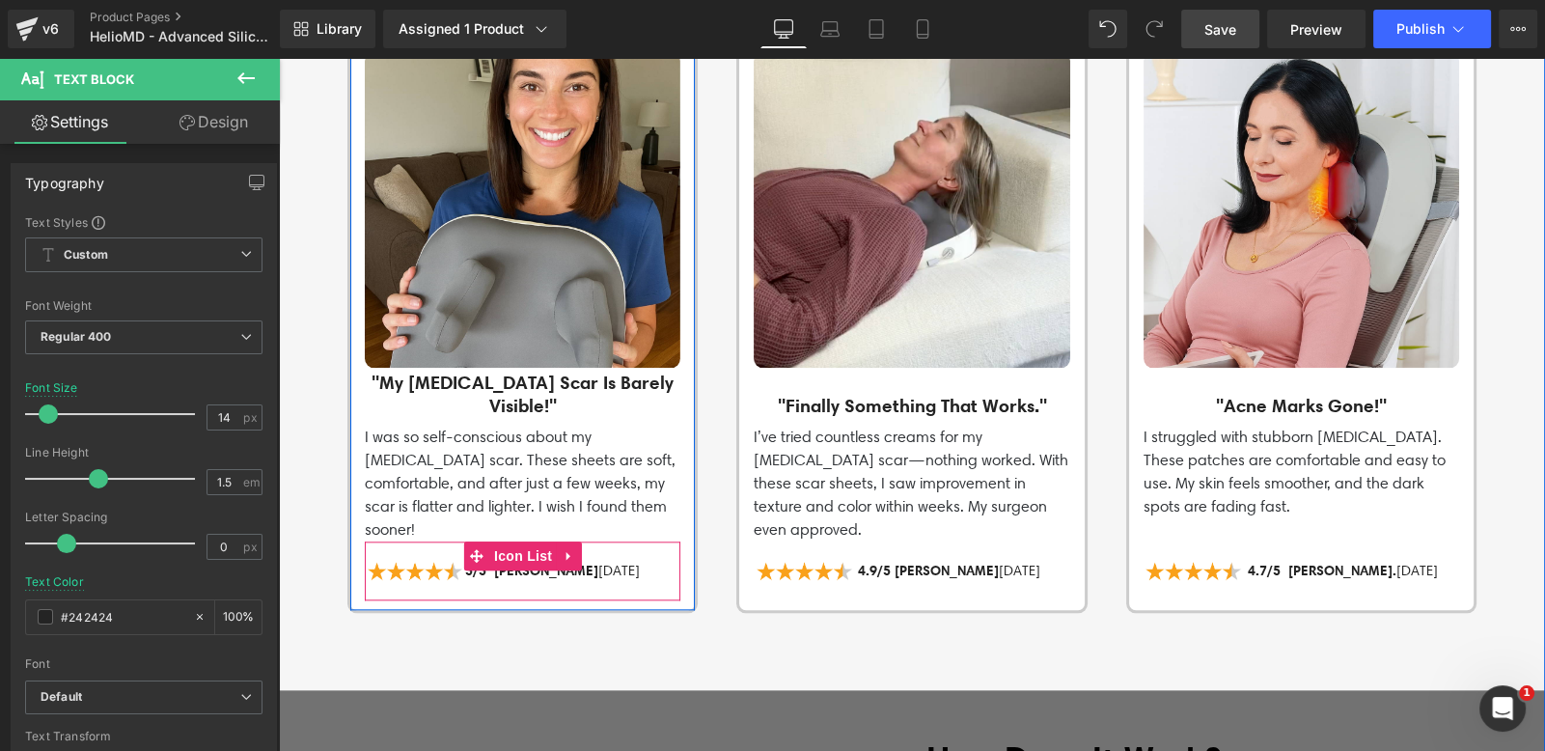
click at [647, 561] on div "Image 5/5 [PERSON_NAME] [DATE] Text Block" at bounding box center [523, 576] width 316 height 30
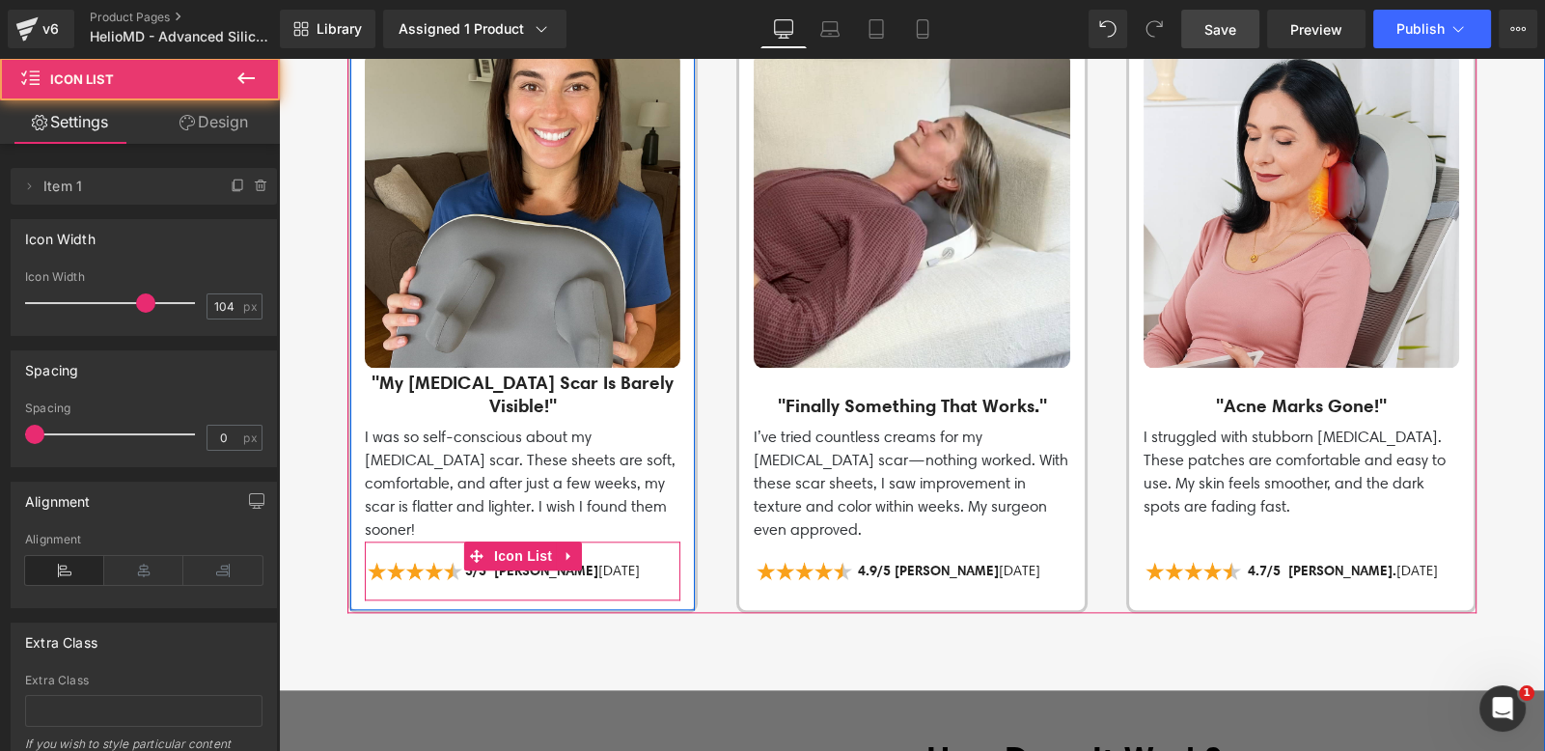
click at [637, 561] on div "5/5 [PERSON_NAME] [DATE] Text Block" at bounding box center [552, 571] width 175 height 20
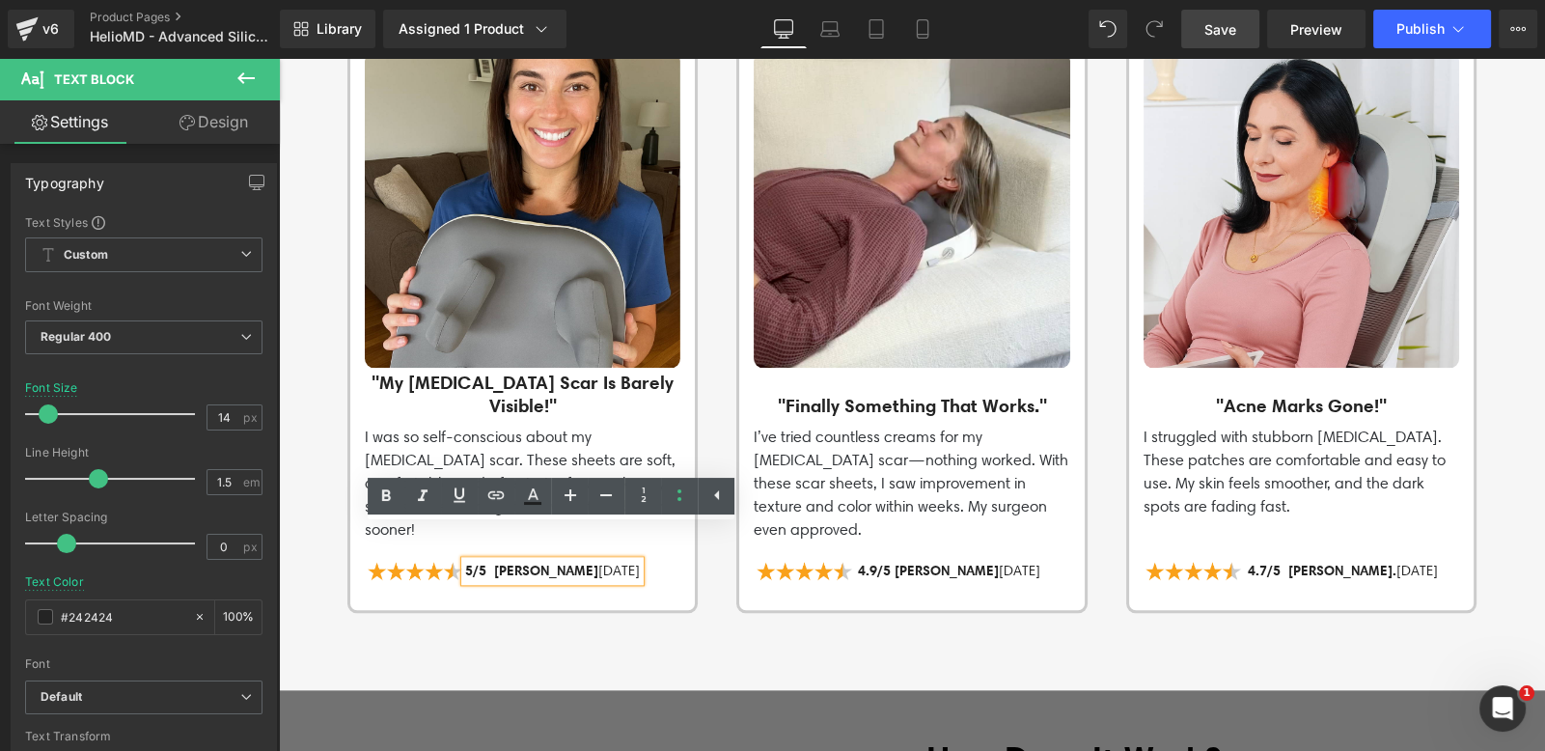
click at [542, 562] on span "5/5 [PERSON_NAME]" at bounding box center [531, 570] width 133 height 17
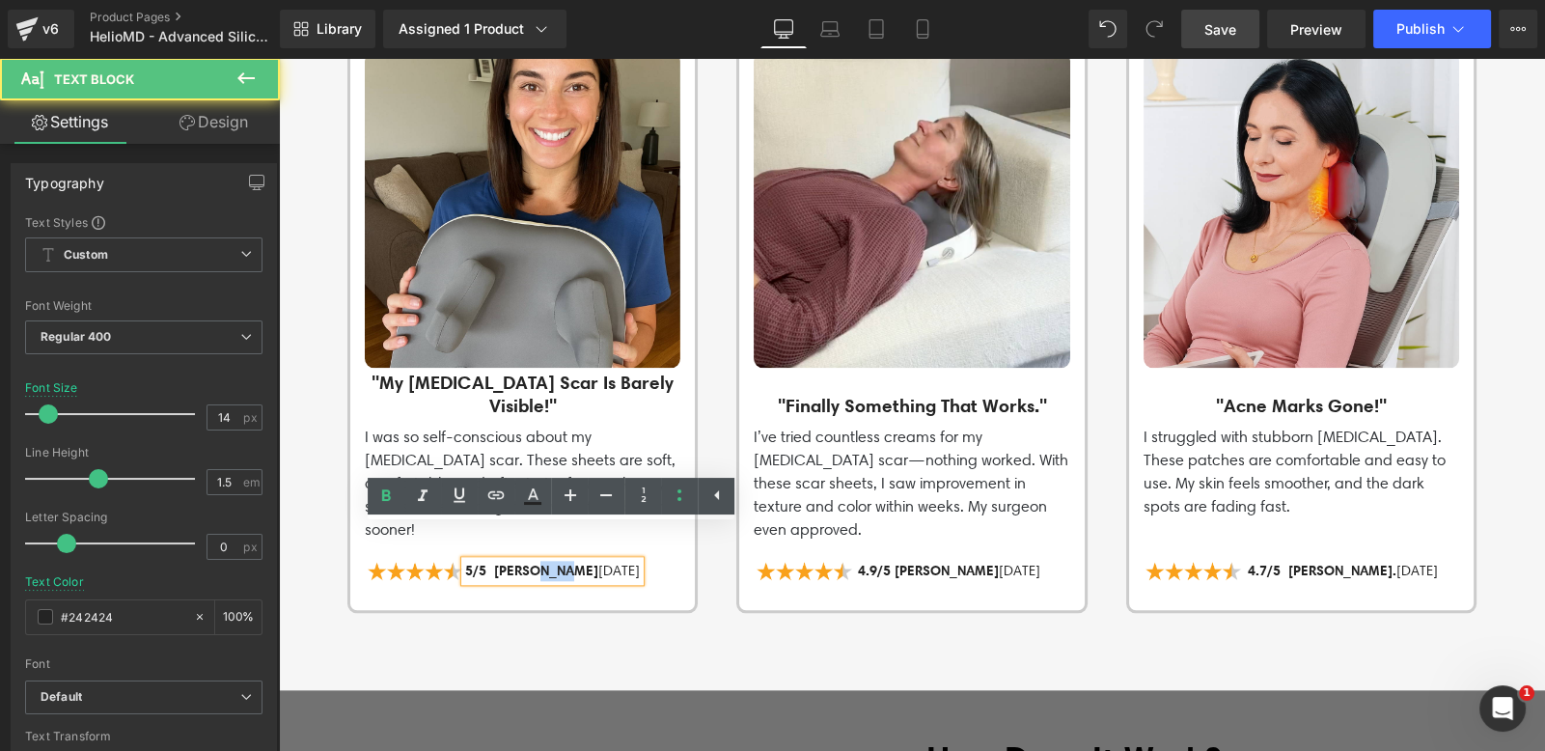
drag, startPoint x: 547, startPoint y: 535, endPoint x: 520, endPoint y: 535, distance: 27.0
click at [520, 562] on span "5/5 [PERSON_NAME]" at bounding box center [531, 570] width 133 height 17
click at [533, 562] on span "5/5 [PERSON_NAME]" at bounding box center [531, 570] width 133 height 17
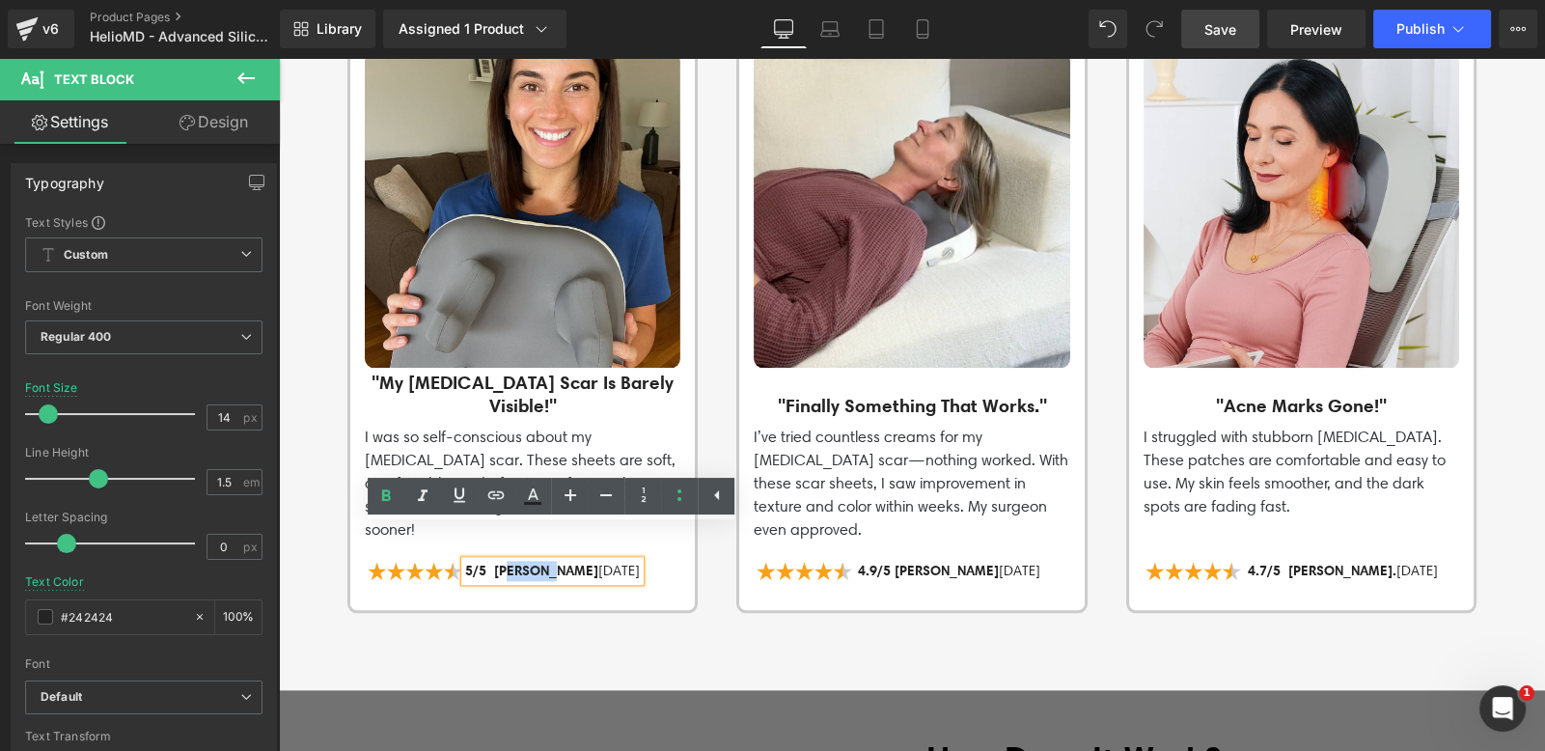
click at [496, 562] on span "5/5 [PERSON_NAME]" at bounding box center [531, 570] width 133 height 17
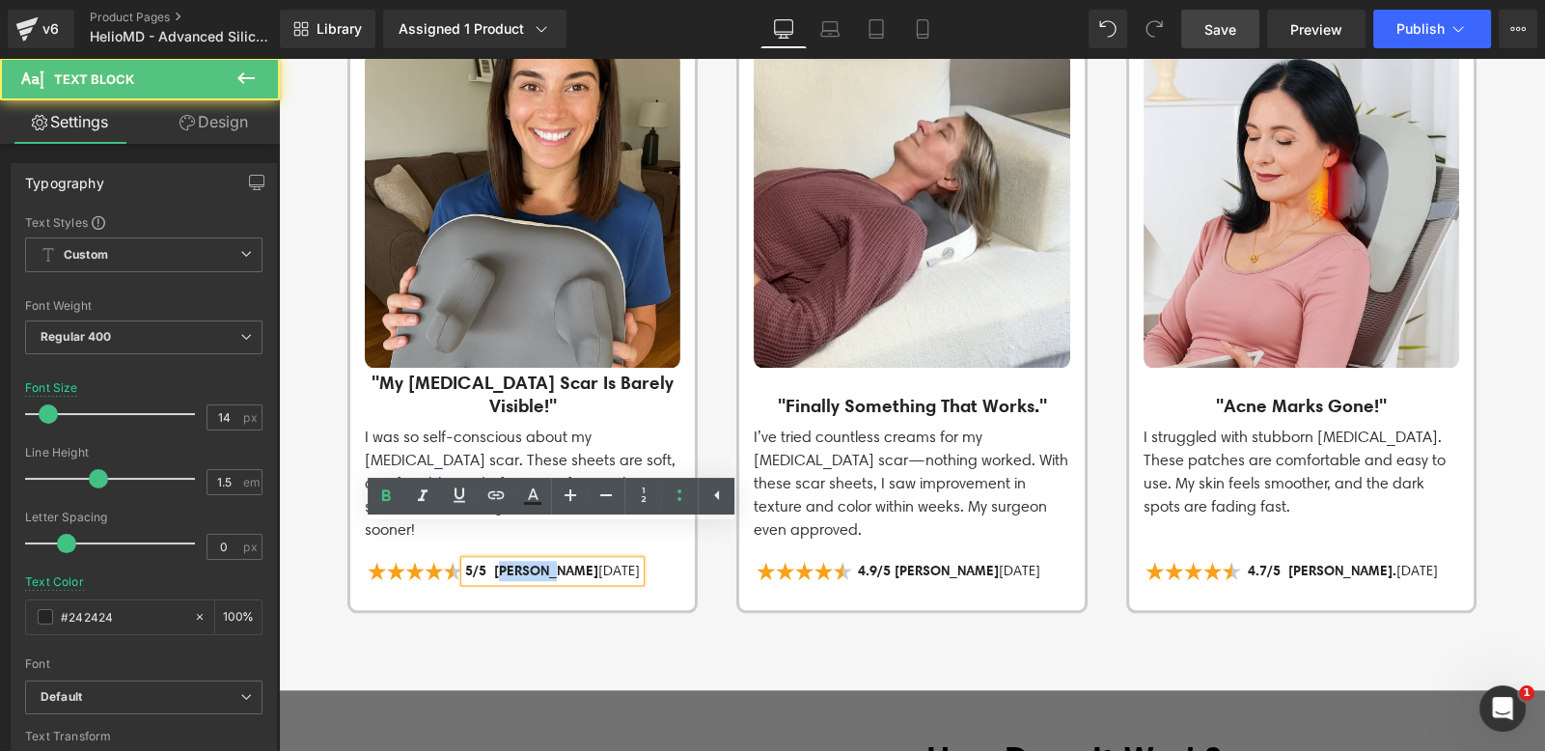
click at [490, 562] on span "5/5 [PERSON_NAME]" at bounding box center [531, 570] width 133 height 17
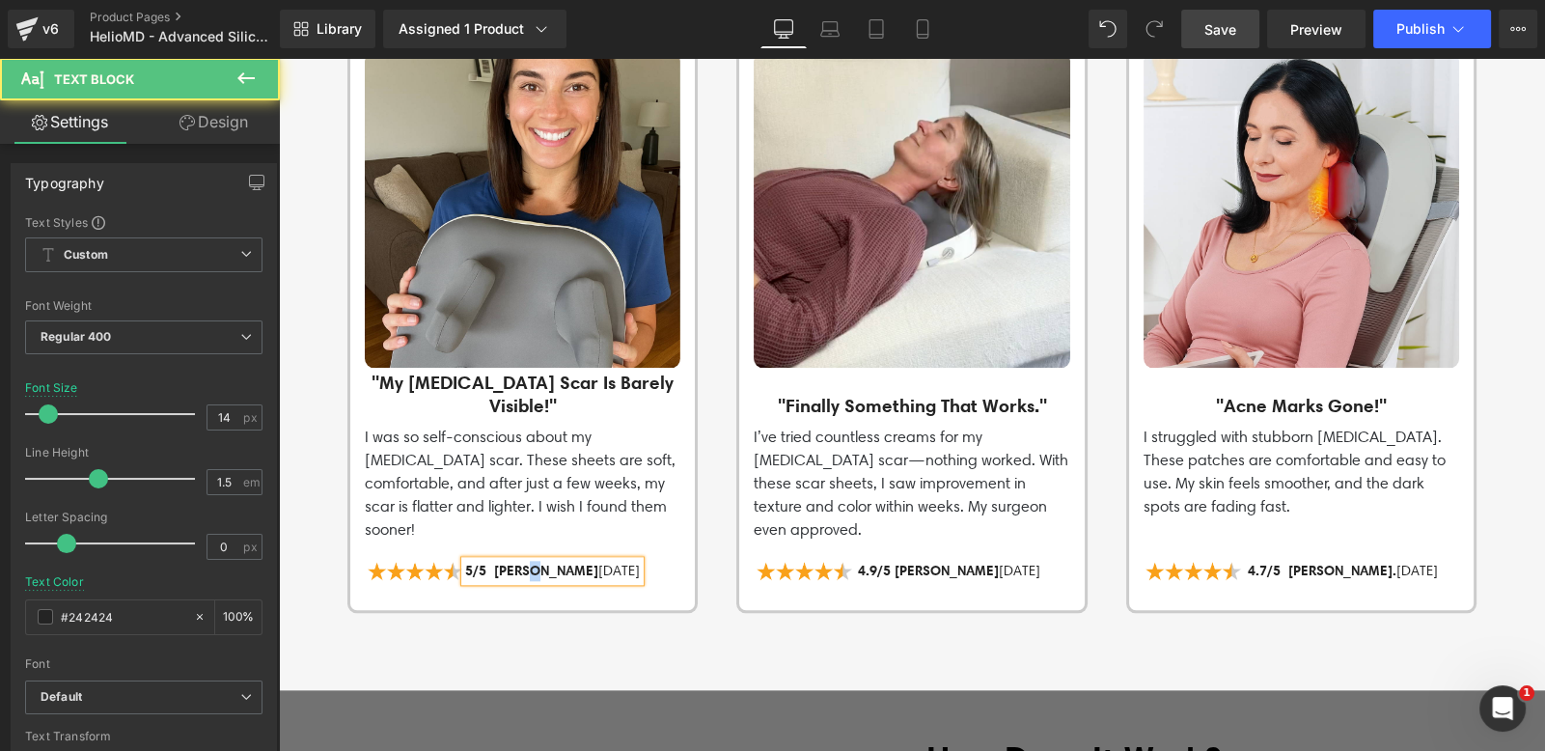
click at [513, 562] on span "5/5 [PERSON_NAME]" at bounding box center [531, 570] width 133 height 17
click at [589, 561] on p "5/5 [PERSON_NAME] [DATE]" at bounding box center [552, 571] width 175 height 20
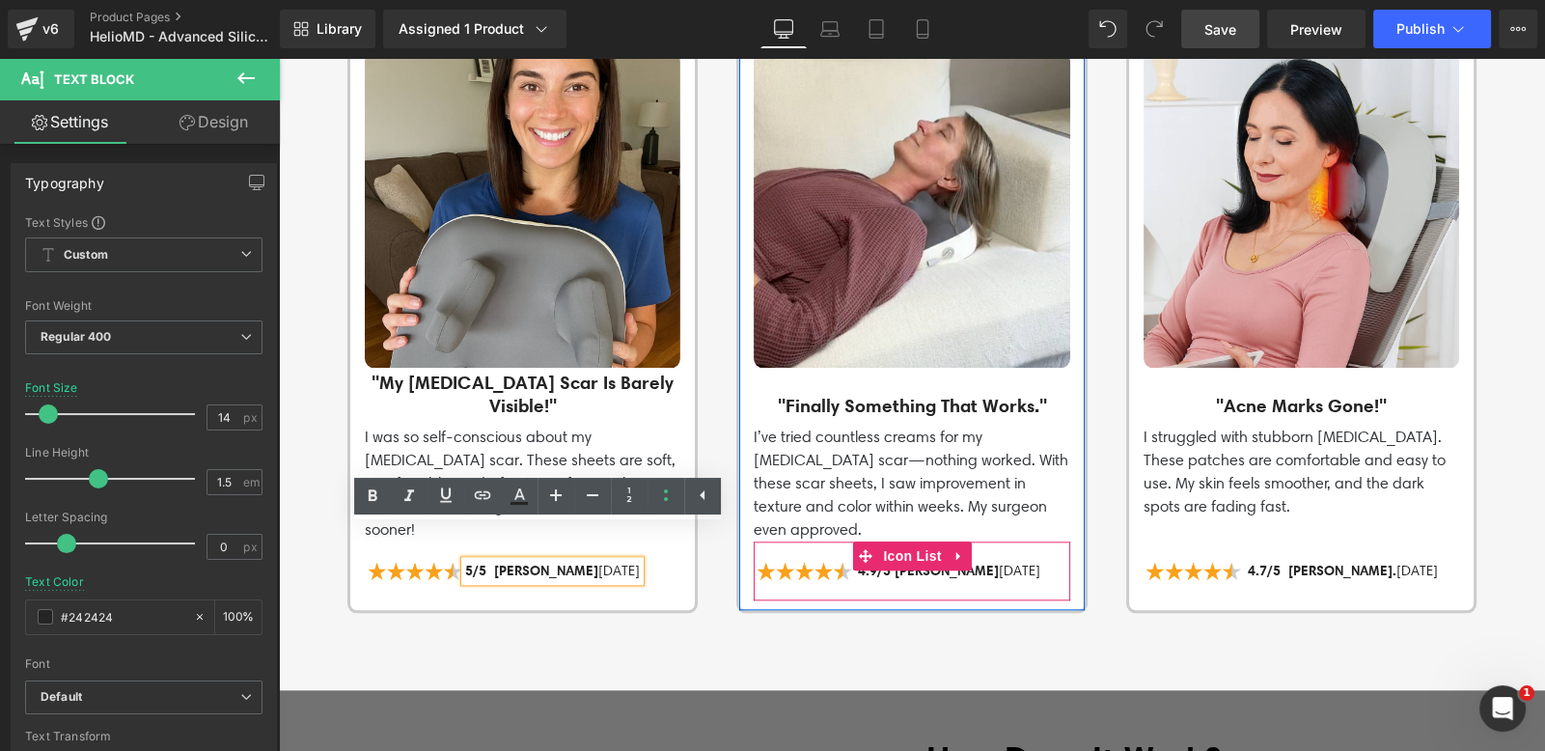
click at [1013, 561] on p "4.9/5 [PERSON_NAME] [DATE]" at bounding box center [947, 571] width 186 height 20
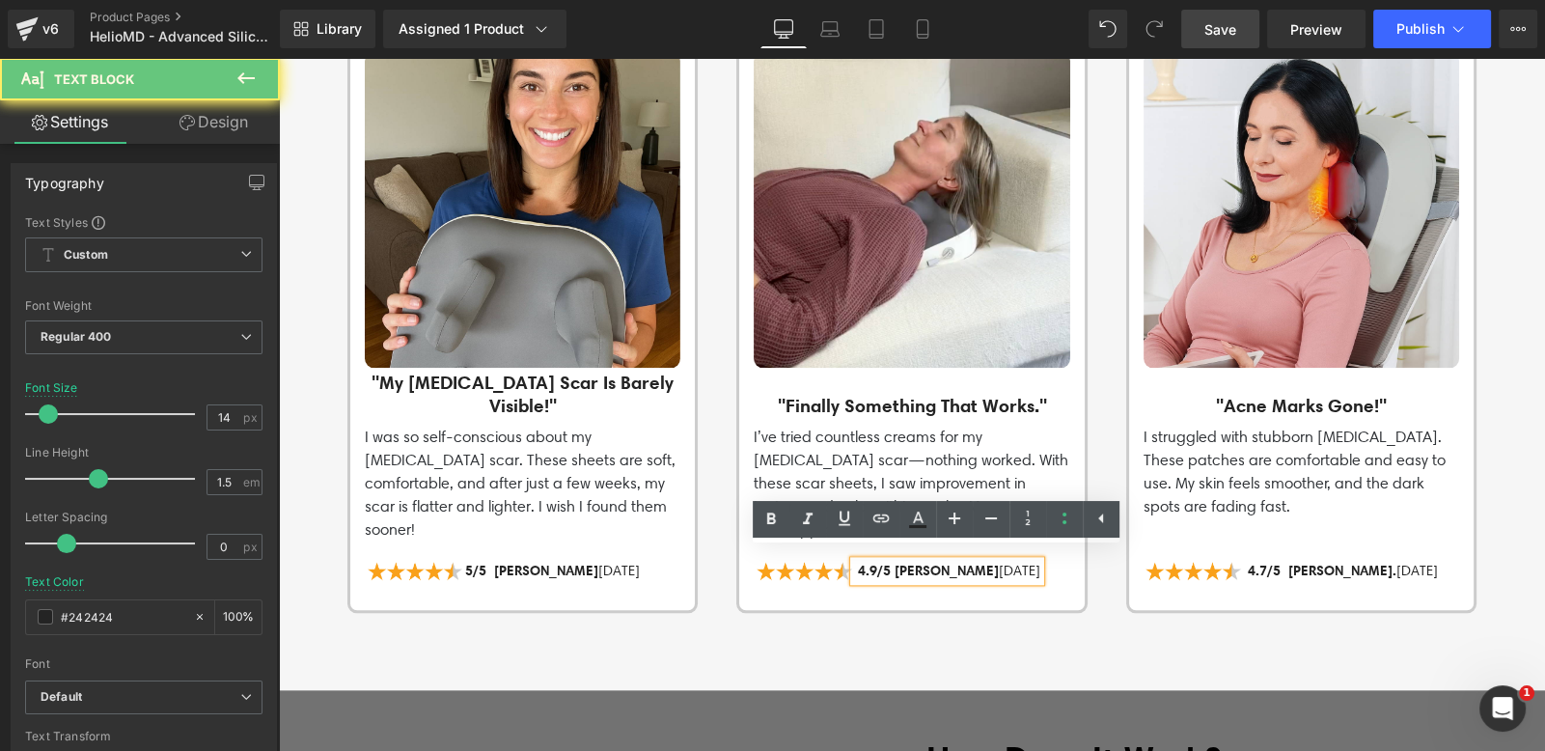
click at [926, 562] on span "4.9/5 [PERSON_NAME]" at bounding box center [928, 570] width 141 height 17
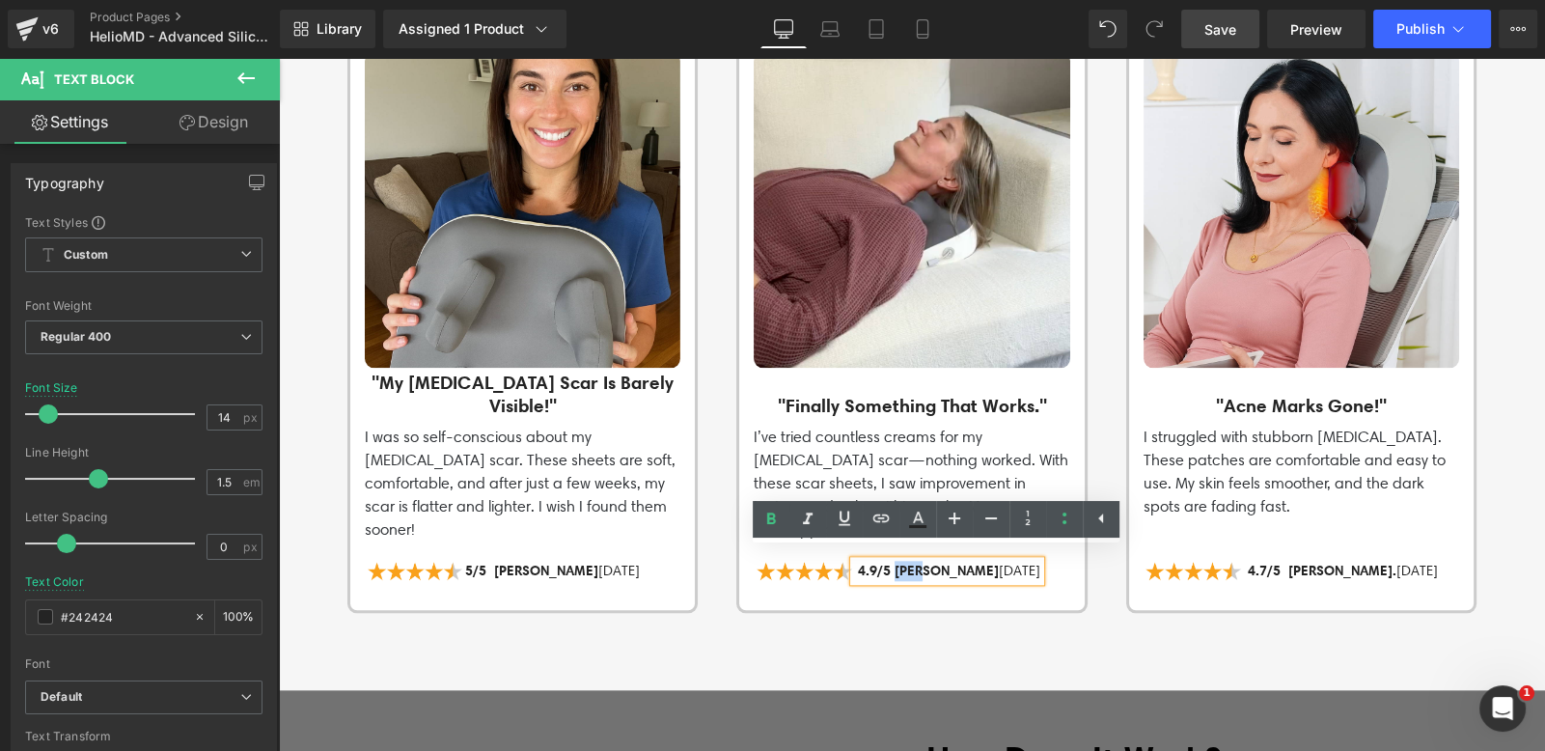
drag, startPoint x: 912, startPoint y: 557, endPoint x: 885, endPoint y: 557, distance: 27.0
click at [885, 562] on span "4.9/5 [PERSON_NAME]" at bounding box center [928, 570] width 141 height 17
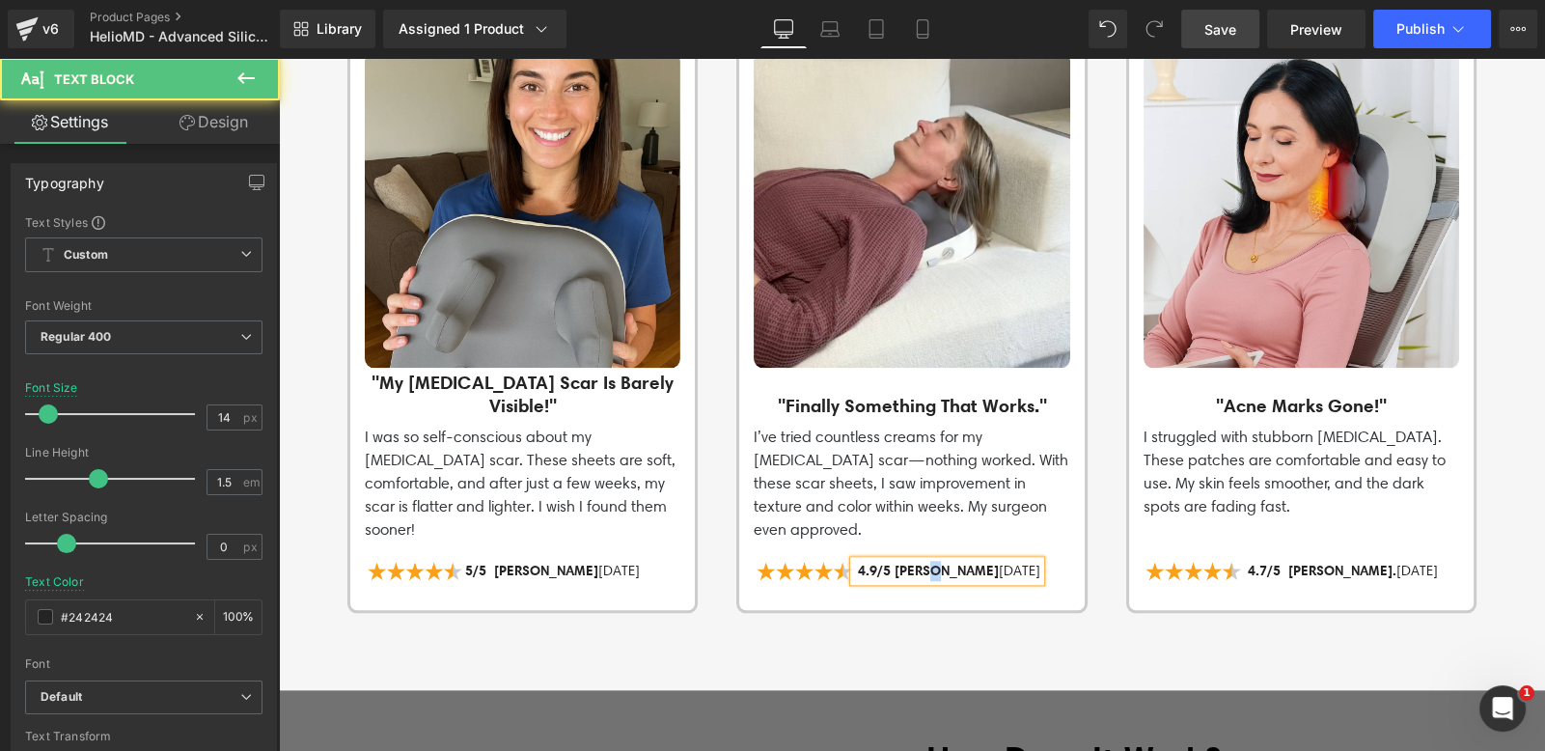
click at [920, 562] on span "4.9/5 [PERSON_NAME]" at bounding box center [928, 570] width 141 height 17
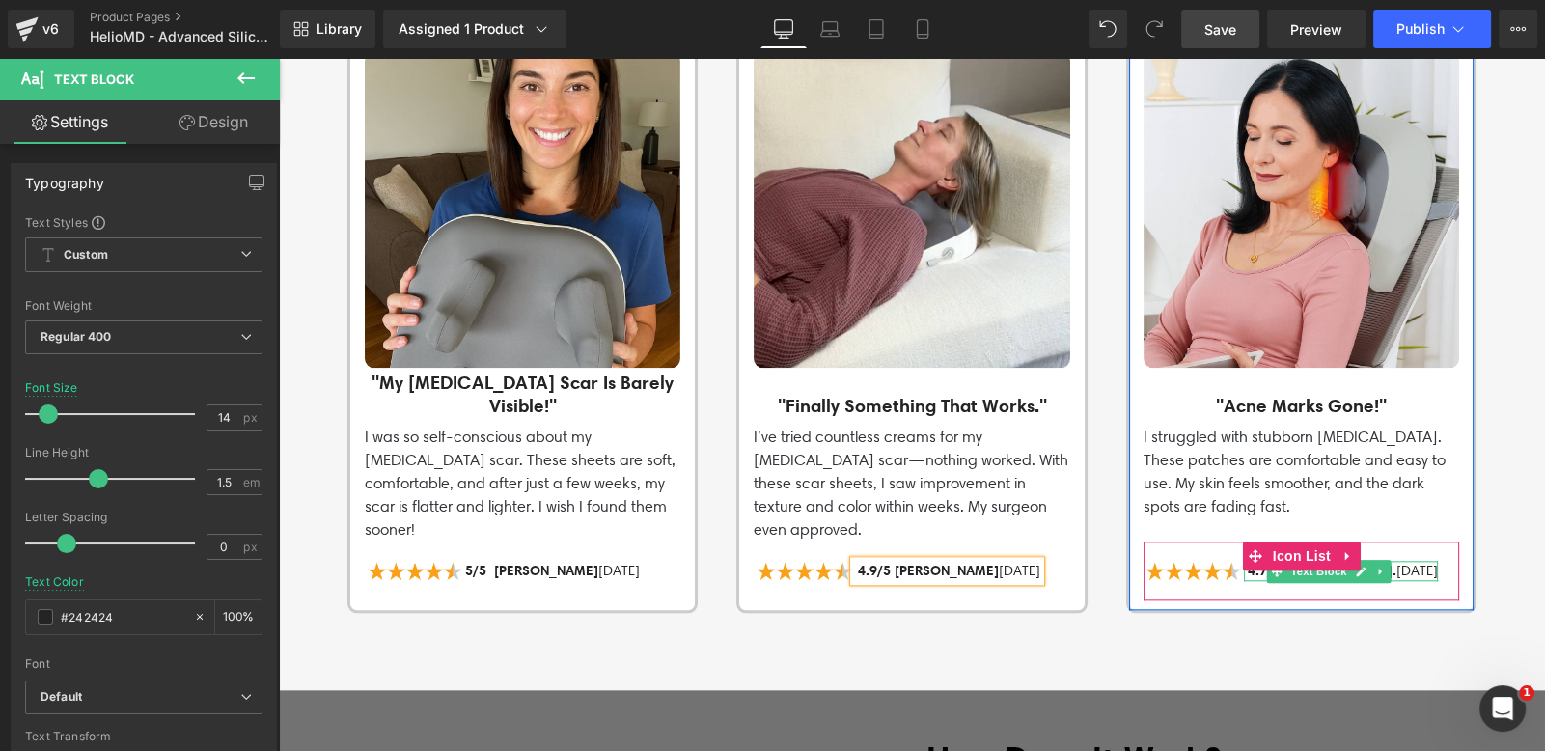
click at [1394, 561] on p "4.7/5 [PERSON_NAME]. [DATE]" at bounding box center [1341, 571] width 194 height 20
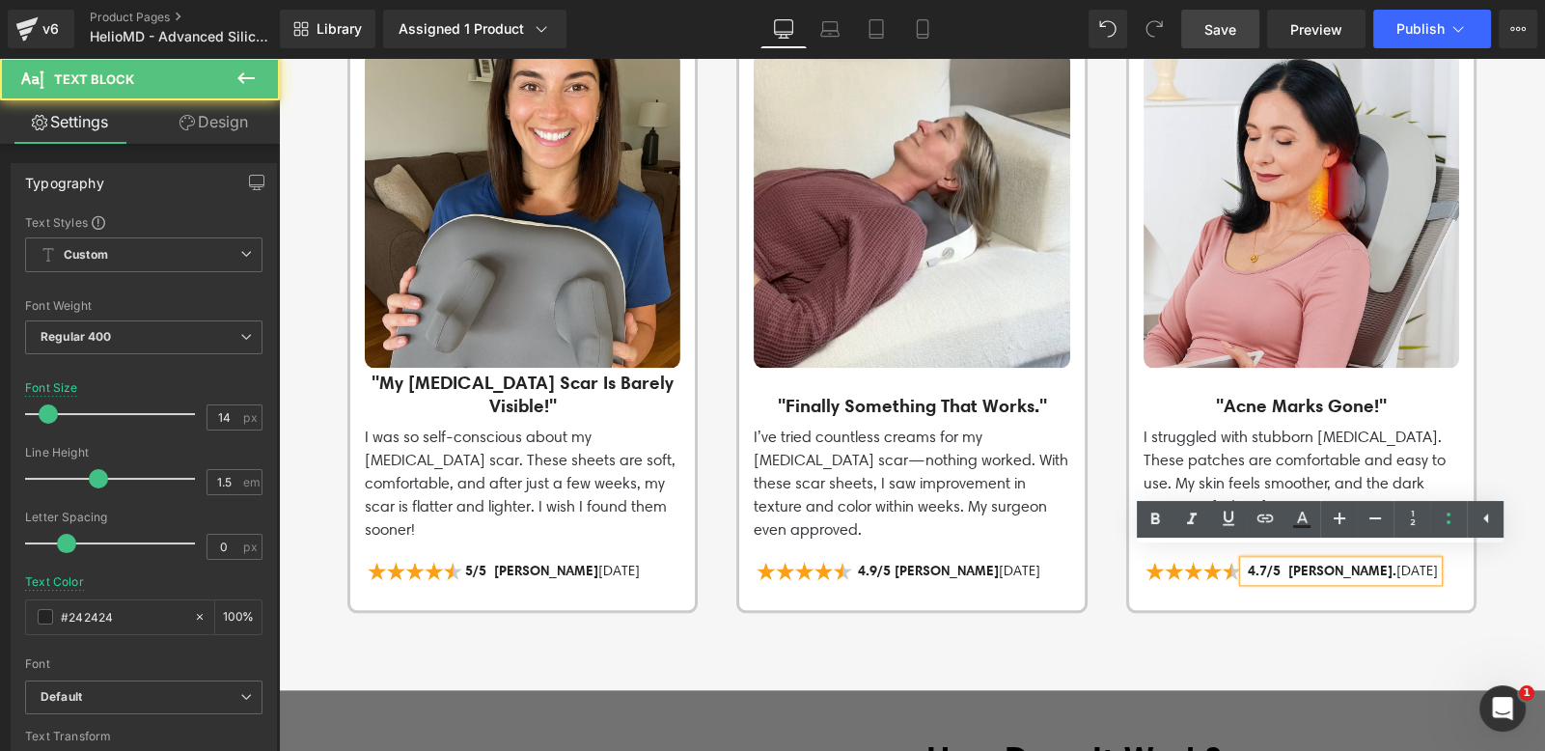
click at [1312, 562] on span "4.7/5 [PERSON_NAME]." at bounding box center [1322, 570] width 149 height 17
click at [1284, 562] on span "4.7/5 [PERSON_NAME]." at bounding box center [1322, 570] width 149 height 17
click at [1279, 562] on span "4.7/5 [PERSON_NAME]." at bounding box center [1322, 570] width 149 height 17
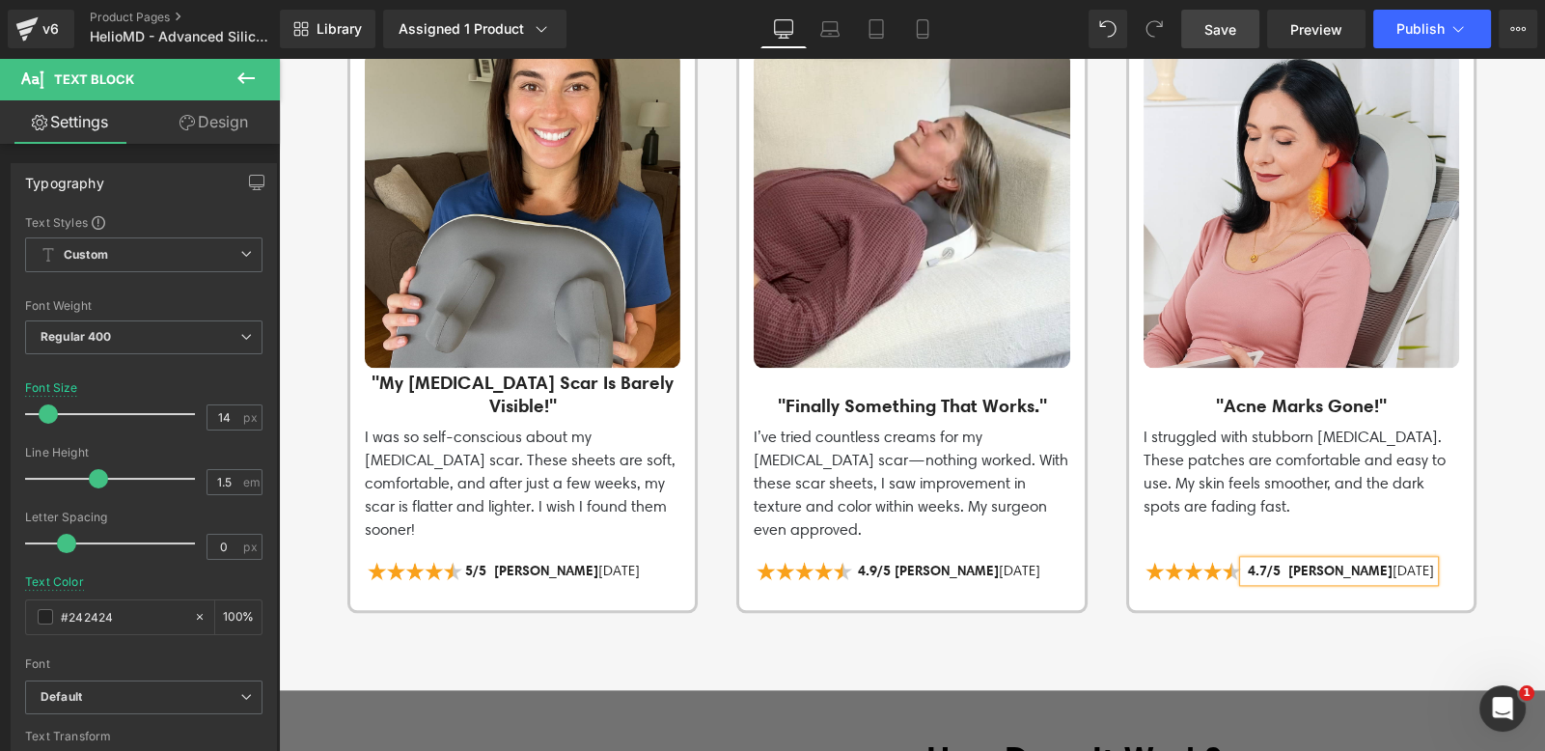
click at [1216, 40] on link "Save" at bounding box center [1220, 29] width 78 height 39
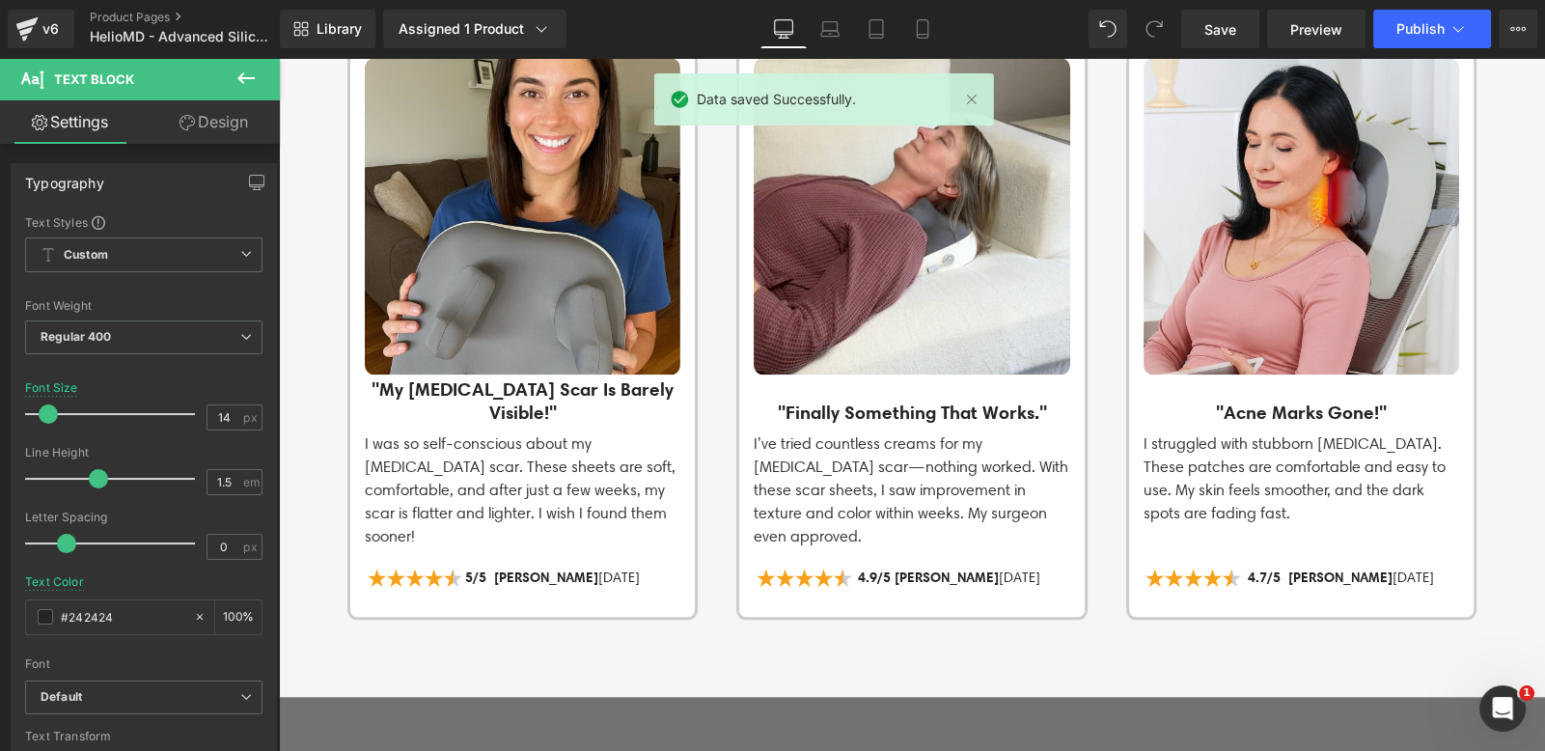
scroll to position [2841, 0]
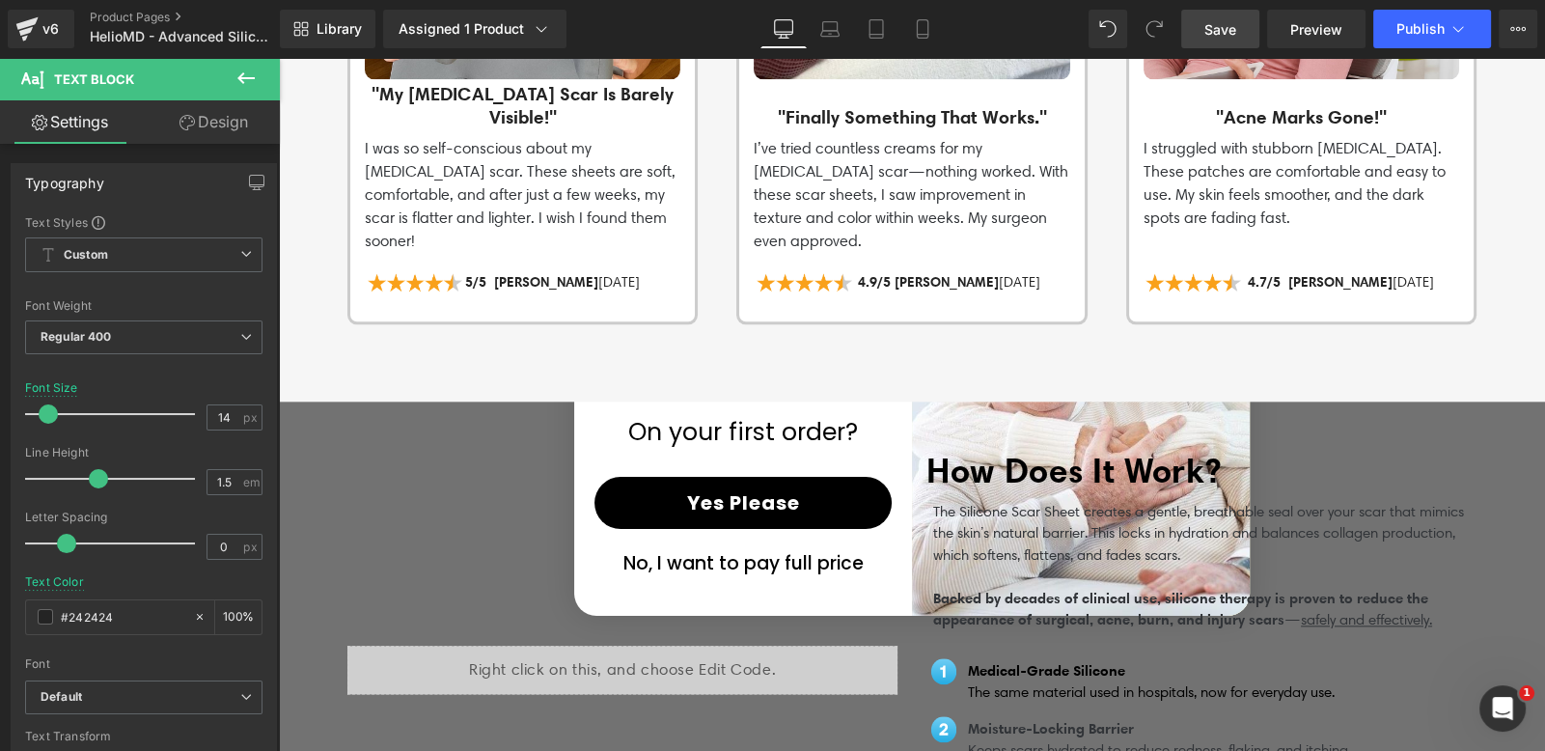
click at [1228, 20] on span "Save" at bounding box center [1220, 29] width 32 height 20
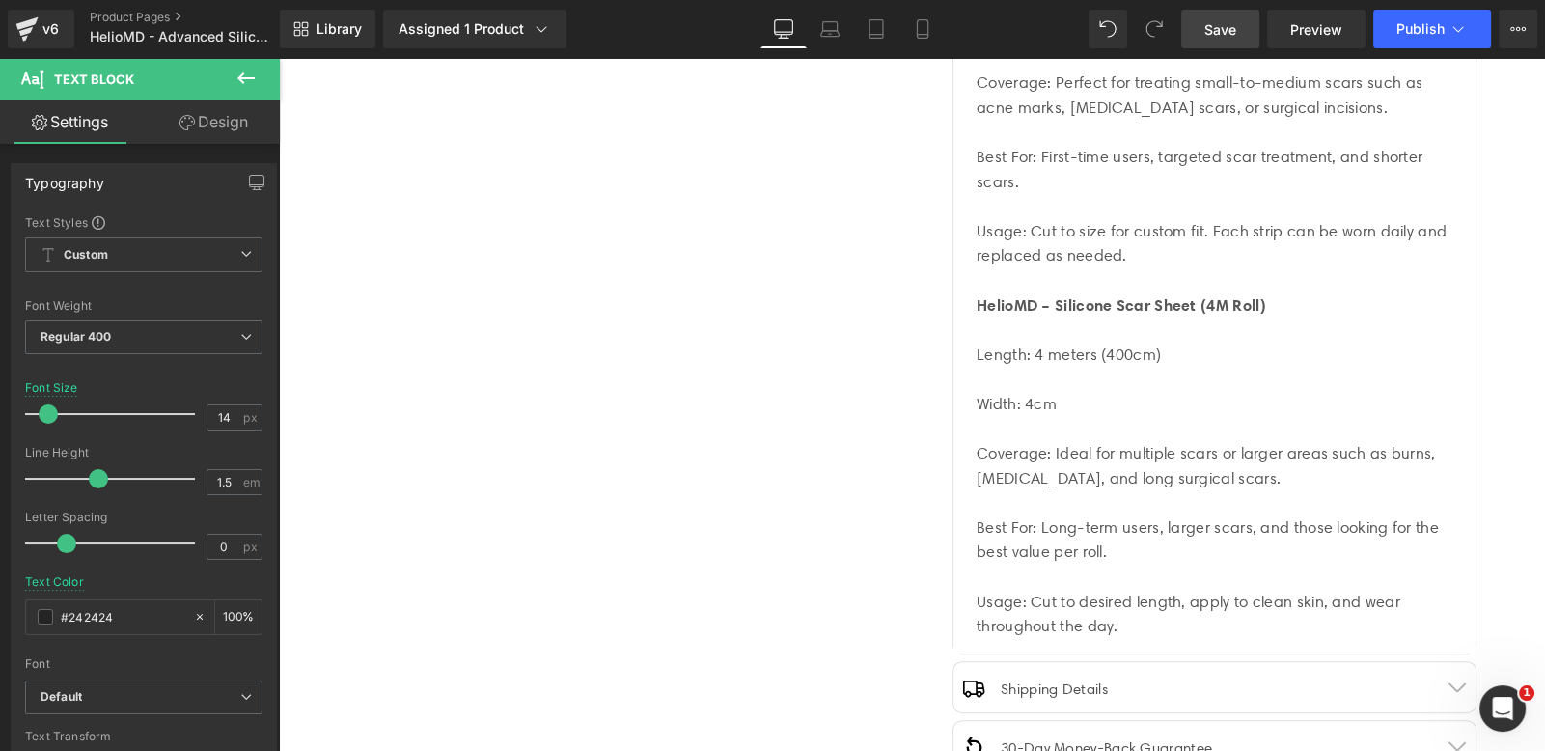
scroll to position [0, 0]
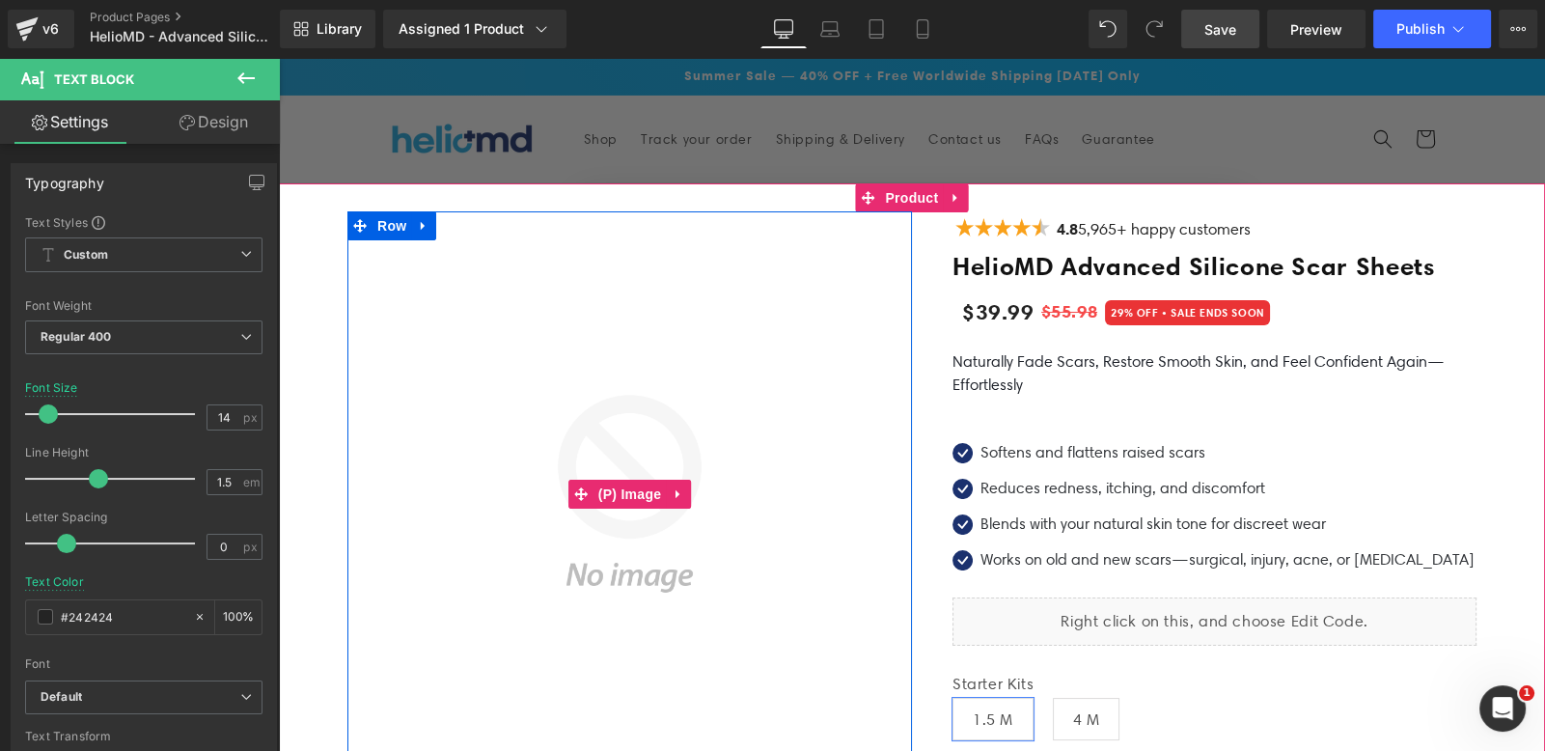
click at [687, 477] on img at bounding box center [629, 493] width 565 height 565
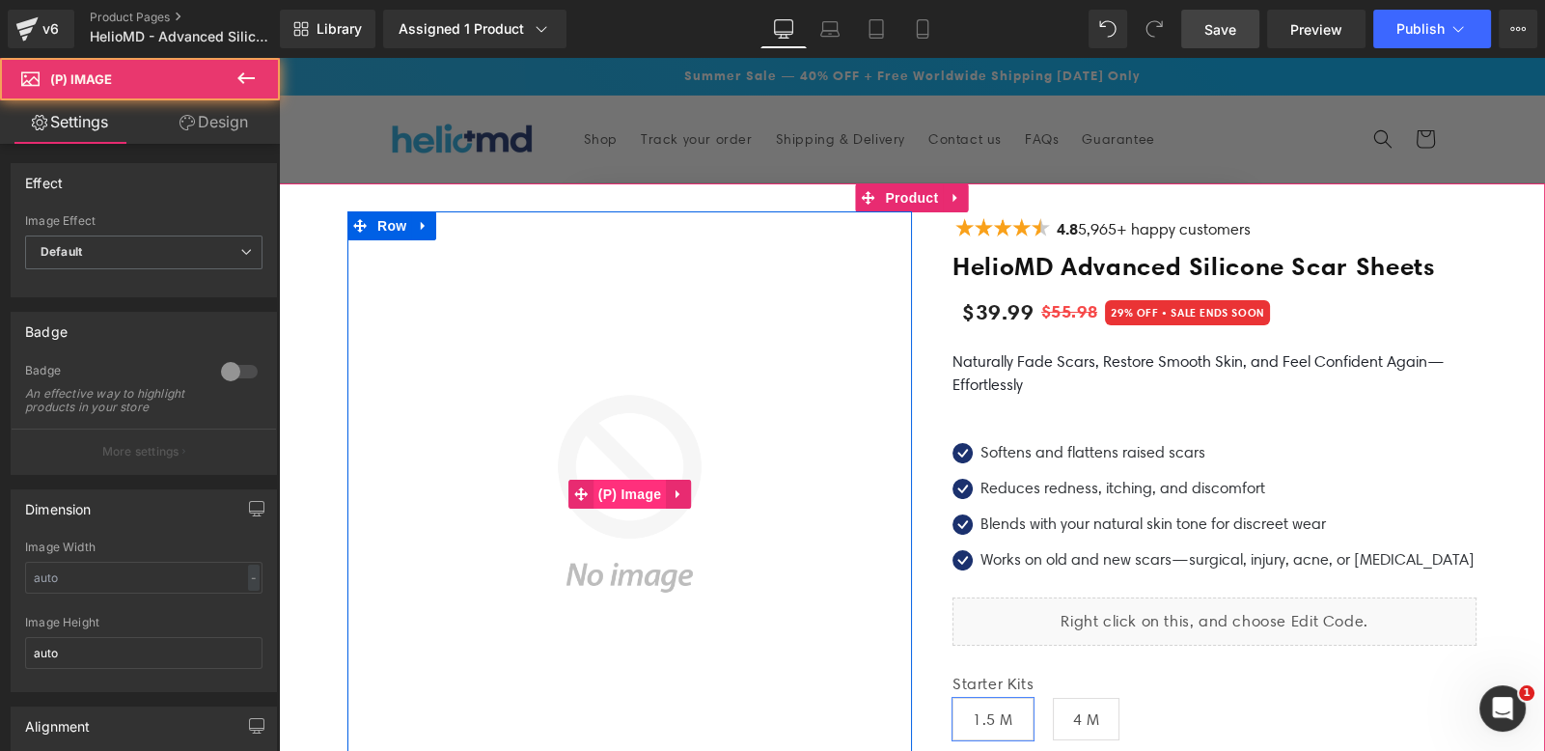
click at [641, 496] on span "(P) Image" at bounding box center [630, 494] width 73 height 29
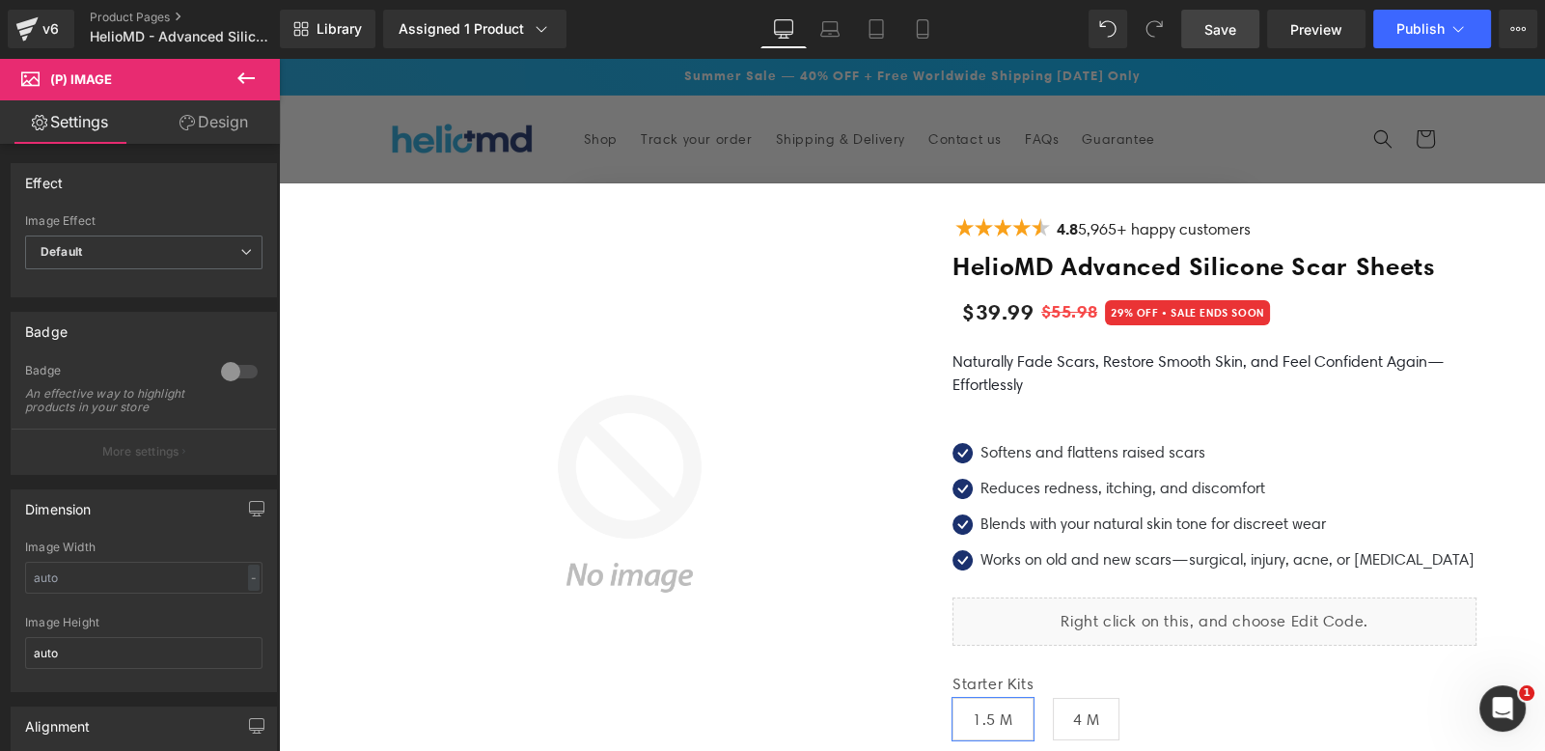
click at [1212, 31] on span "Save" at bounding box center [1220, 29] width 32 height 20
